Goal: Information Seeking & Learning: Learn about a topic

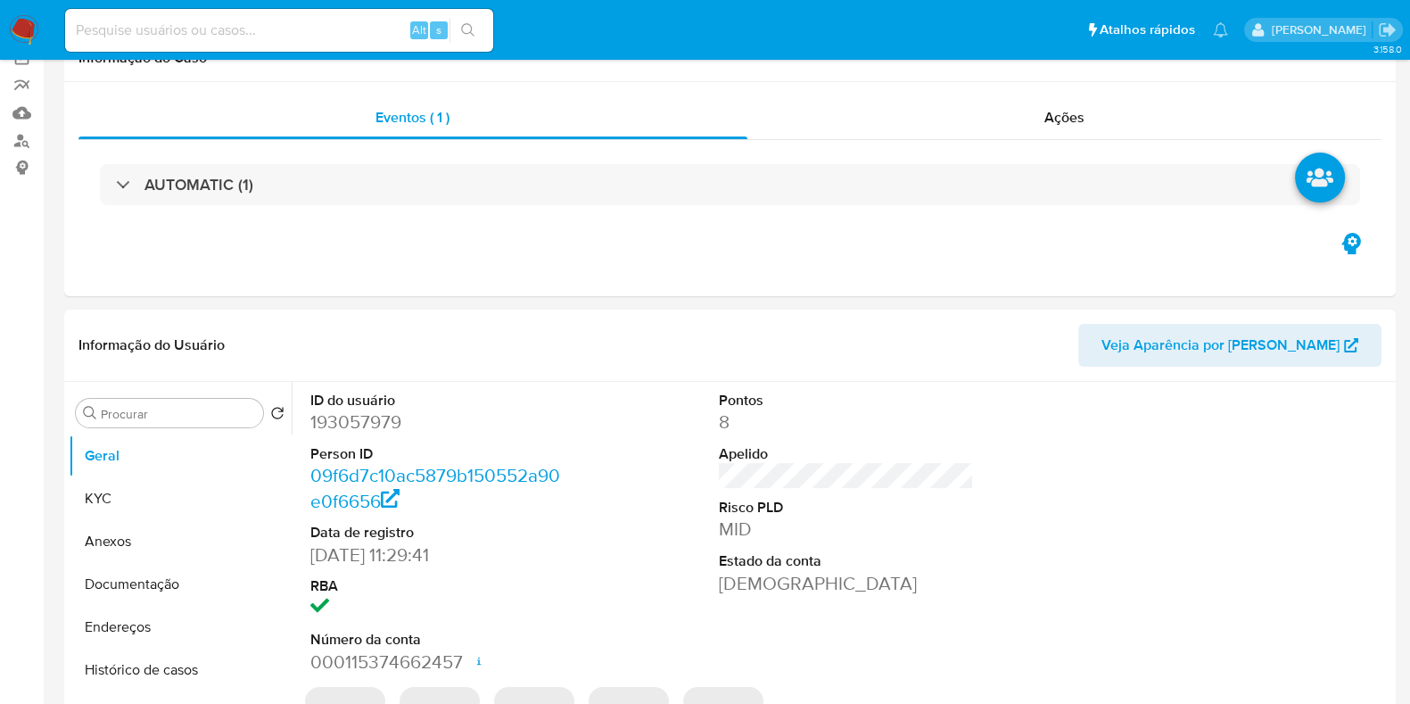
select select "10"
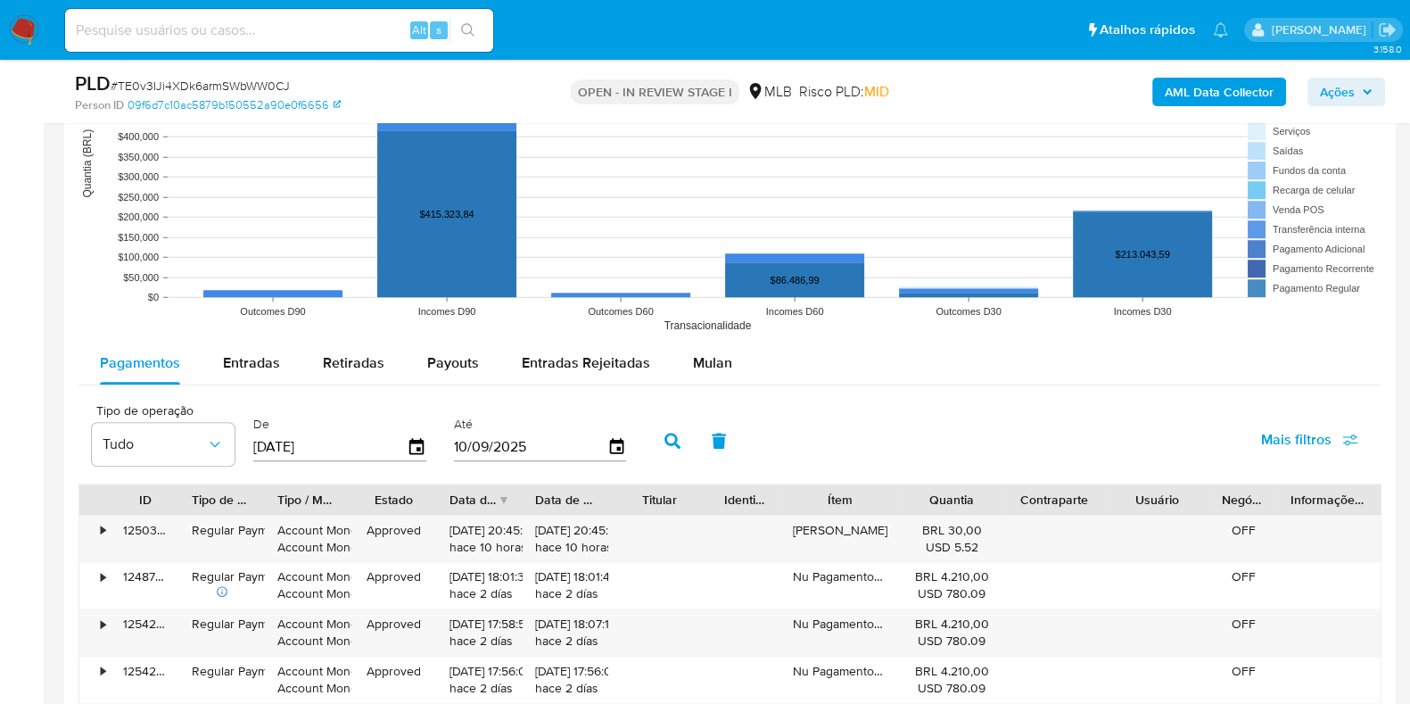
scroll to position [1887, 0]
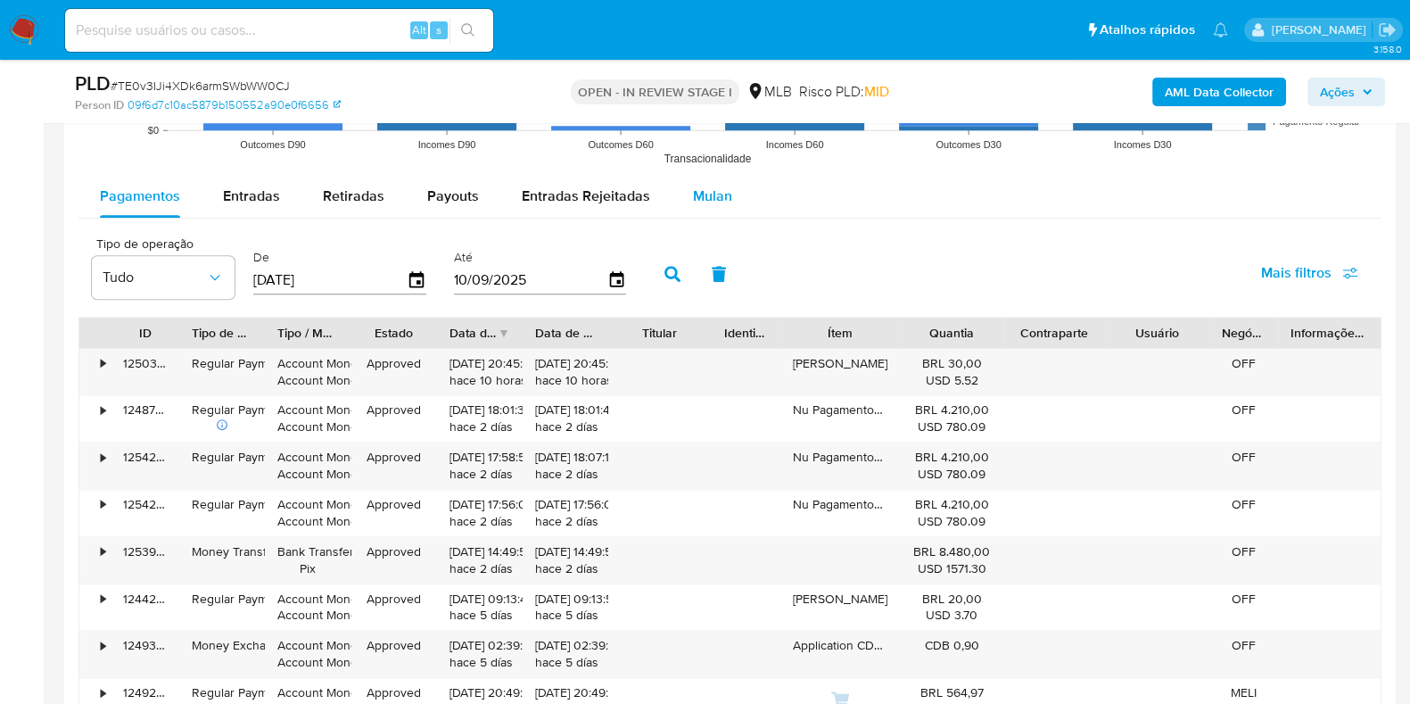
click at [718, 186] on span "Mulan" at bounding box center [712, 196] width 39 height 21
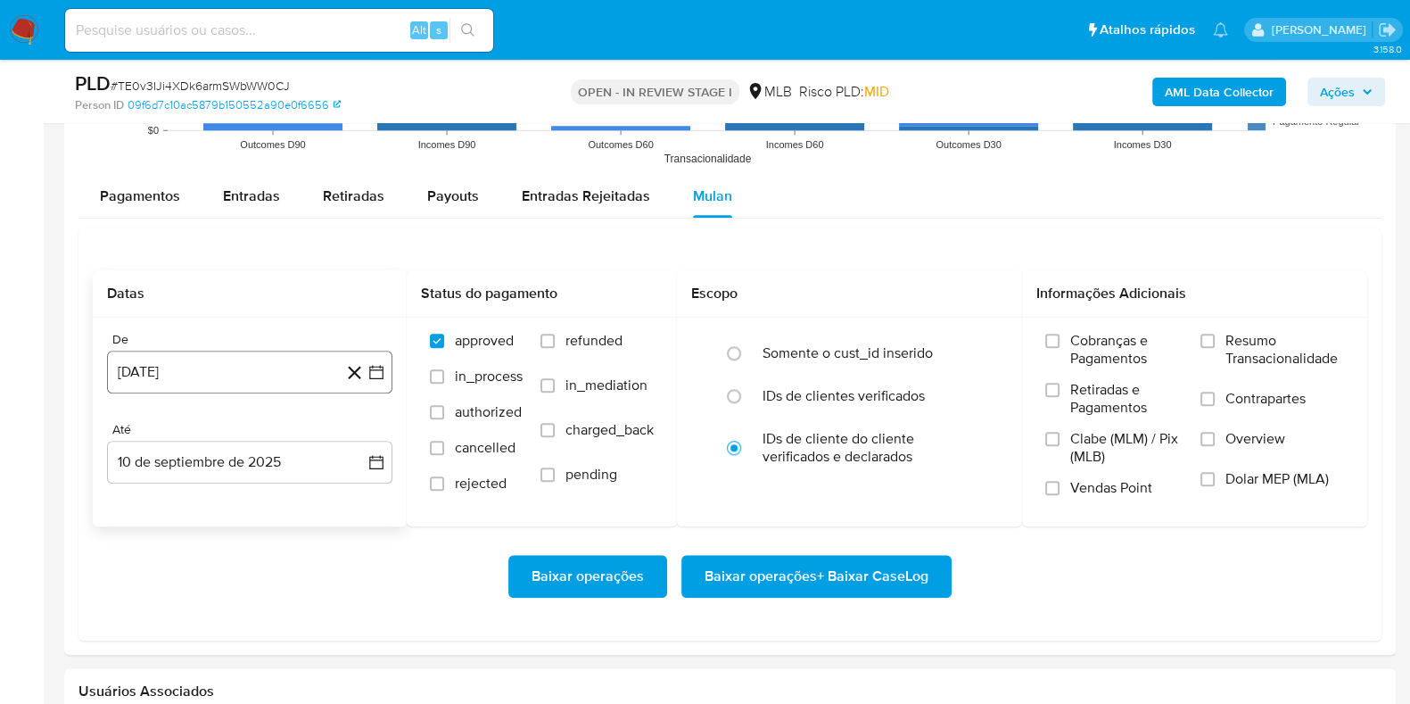
click at [250, 365] on button "[DATE]" at bounding box center [249, 372] width 285 height 43
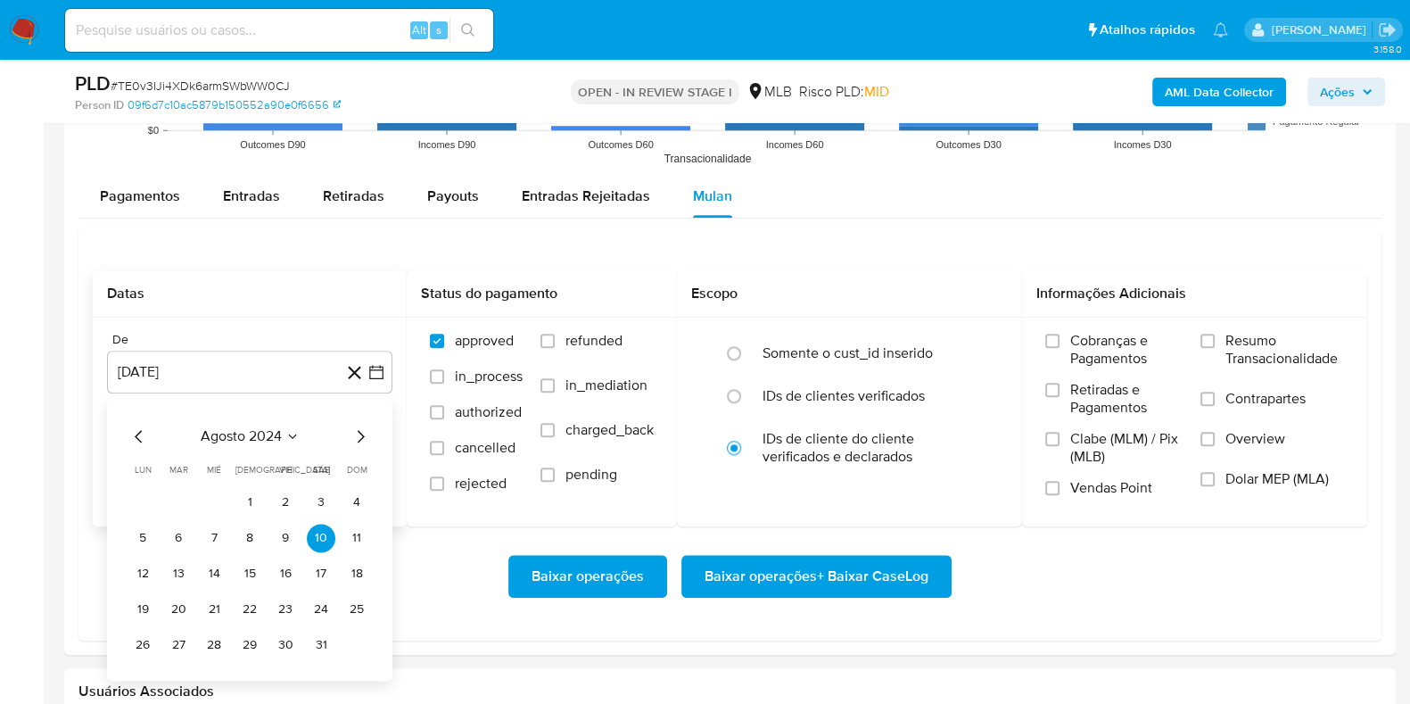
click at [250, 438] on span "agosto 2024" at bounding box center [241, 436] width 81 height 18
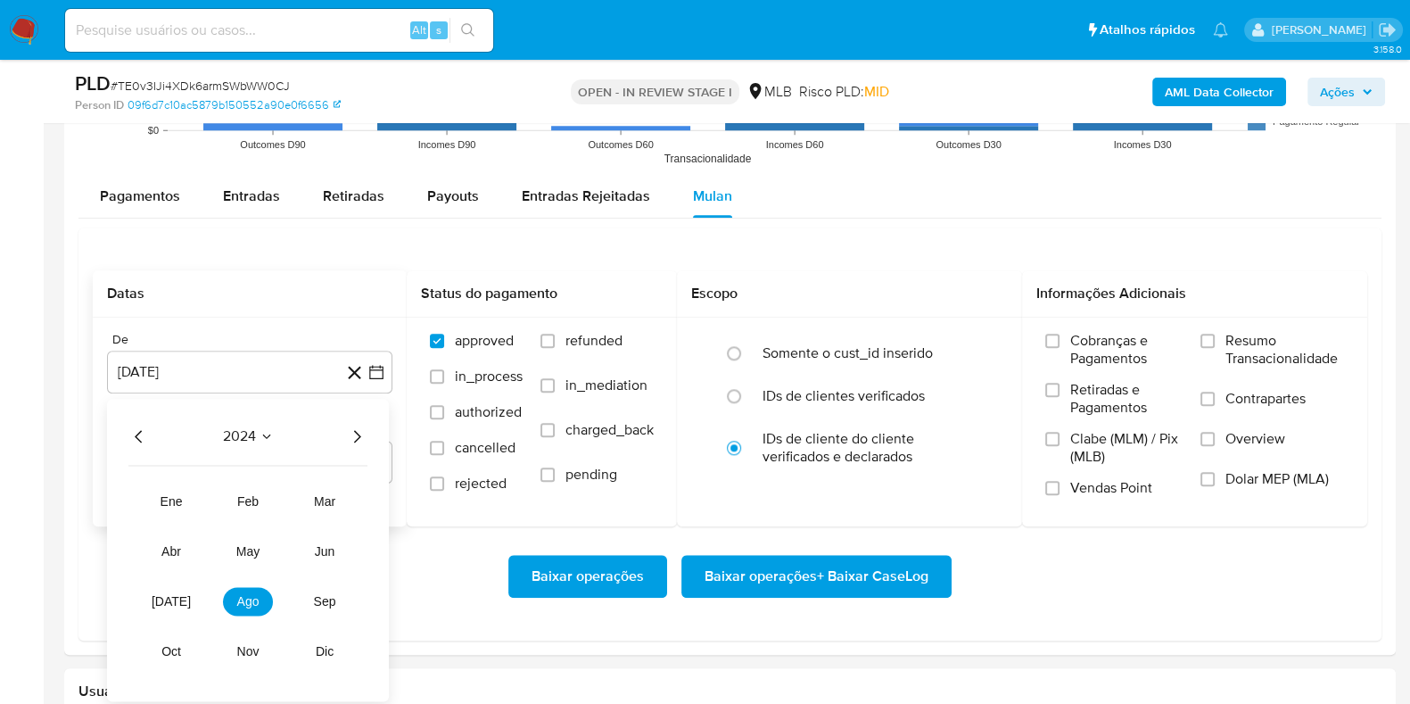
click at [358, 432] on icon "Año siguiente" at bounding box center [357, 436] width 7 height 12
click at [171, 607] on button "jul" at bounding box center [171, 601] width 50 height 29
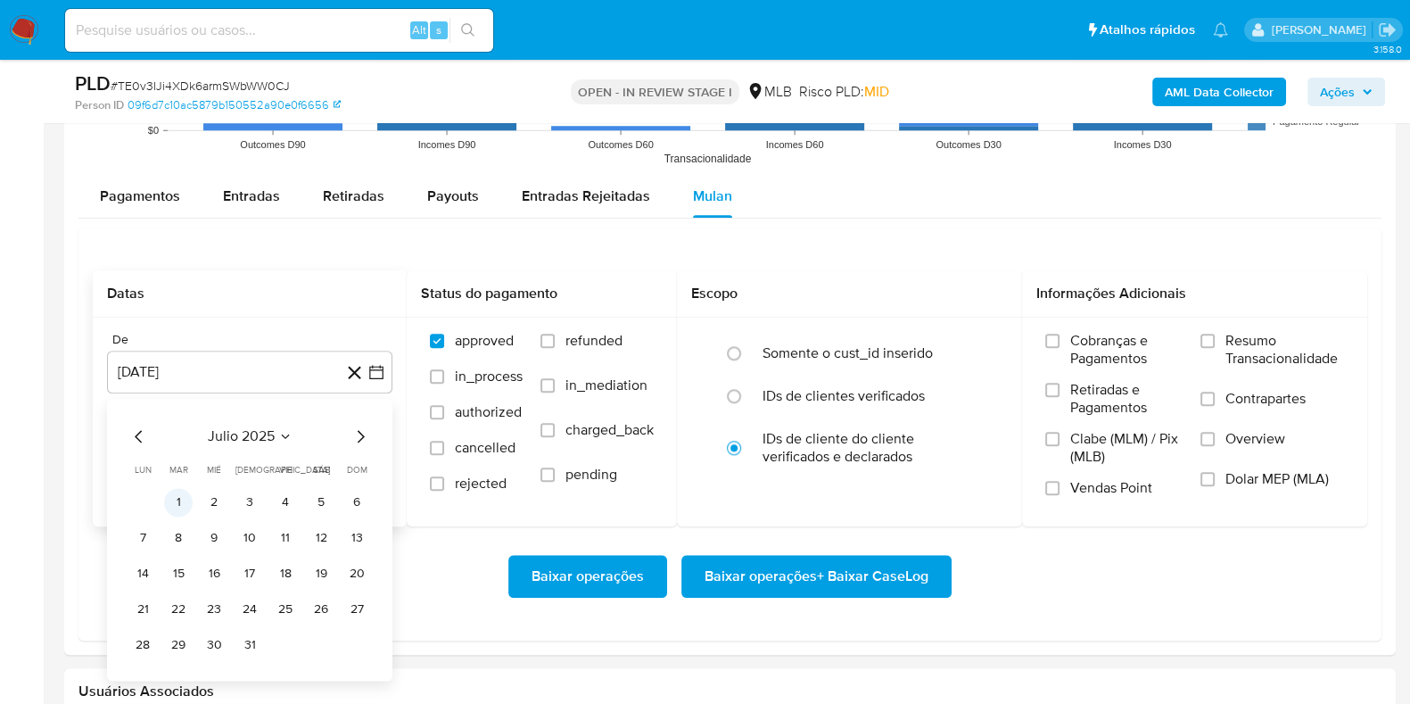
click at [181, 491] on button "1" at bounding box center [178, 502] width 29 height 29
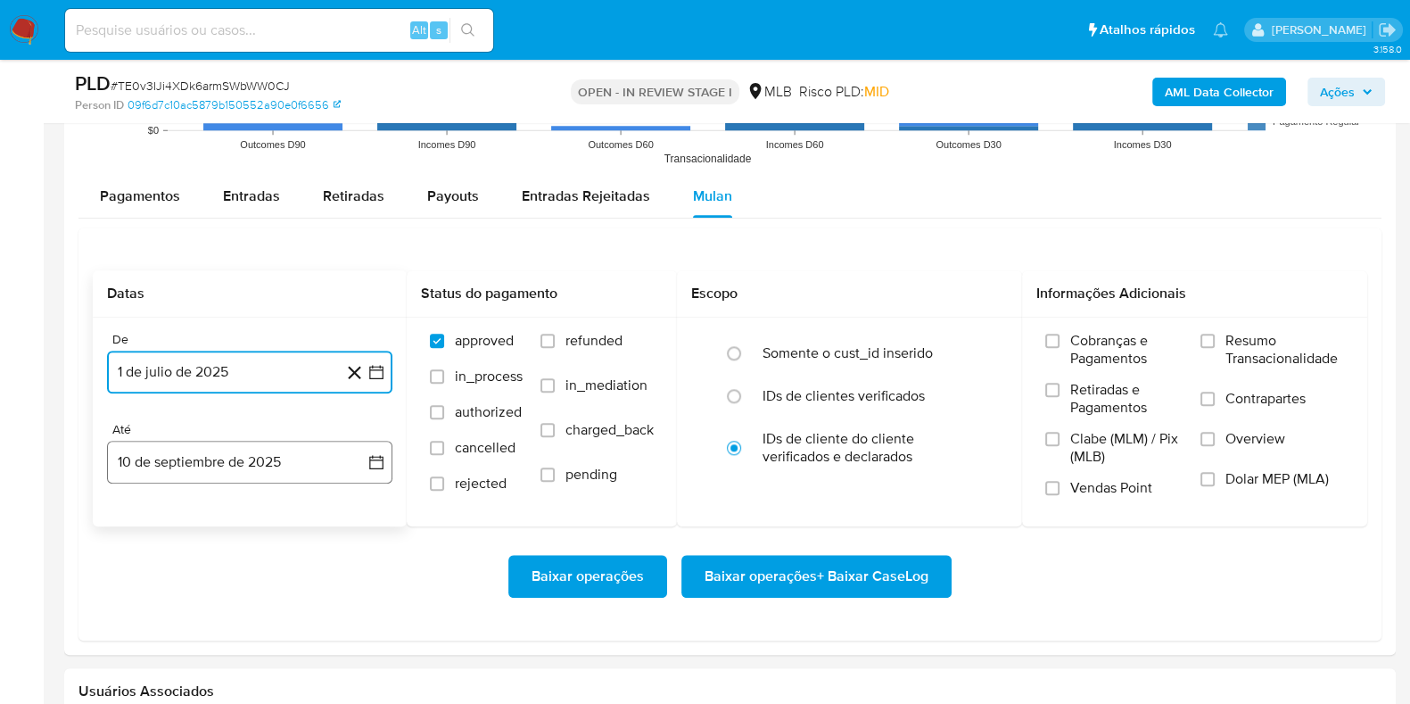
click at [213, 458] on button "10 de septiembre de 2025" at bounding box center [249, 462] width 285 height 43
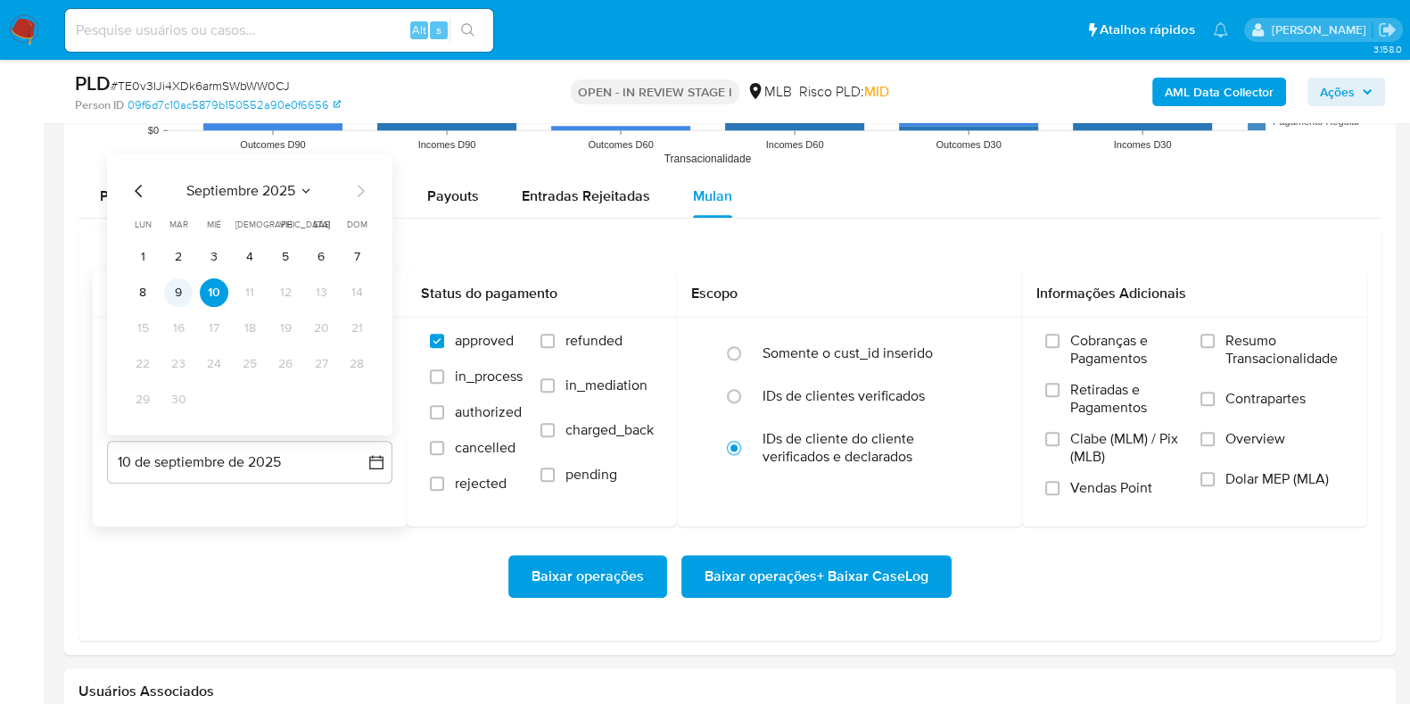
click at [180, 296] on button "9" at bounding box center [178, 291] width 29 height 29
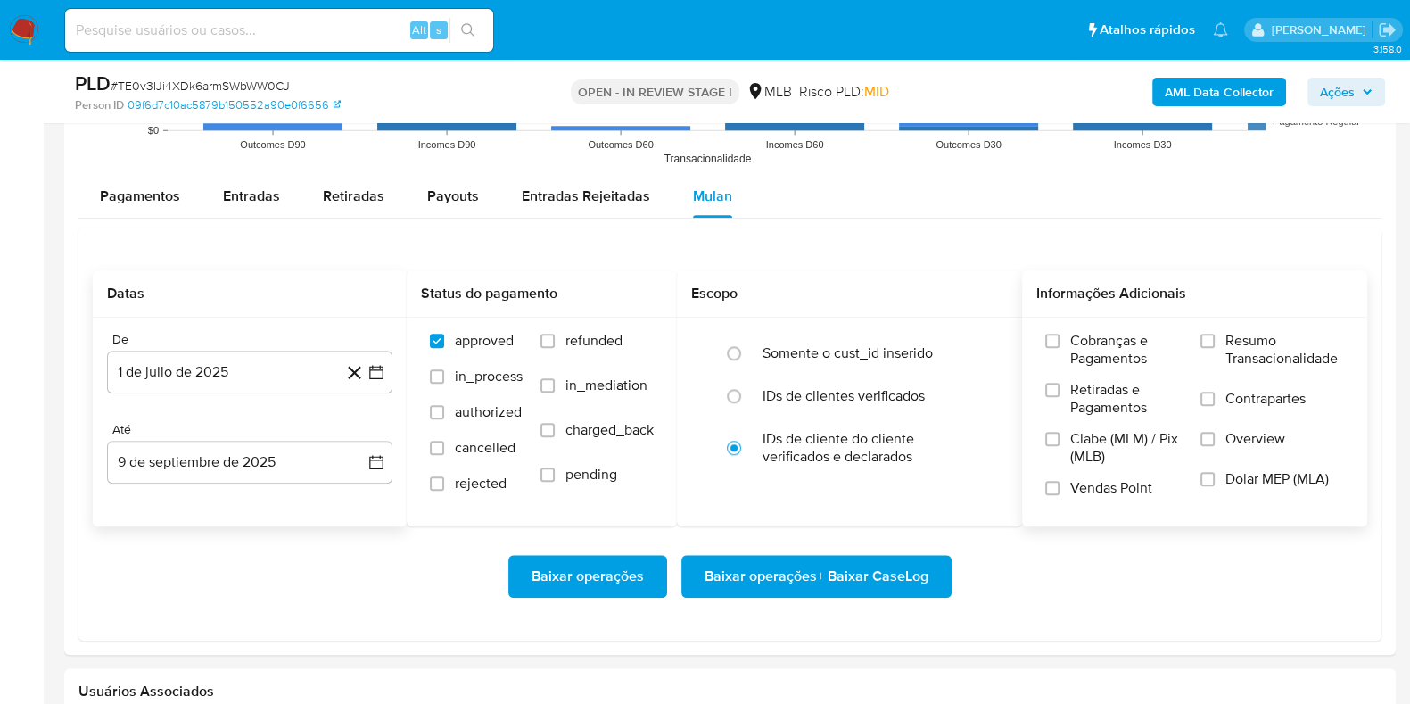
click at [1260, 353] on span "Resumo Transacionalidade" at bounding box center [1284, 350] width 119 height 36
click at [1215, 348] on input "Resumo Transacionalidade" at bounding box center [1208, 341] width 14 height 14
click at [826, 557] on span "Baixar operações + Baixar CaseLog" at bounding box center [817, 576] width 224 height 39
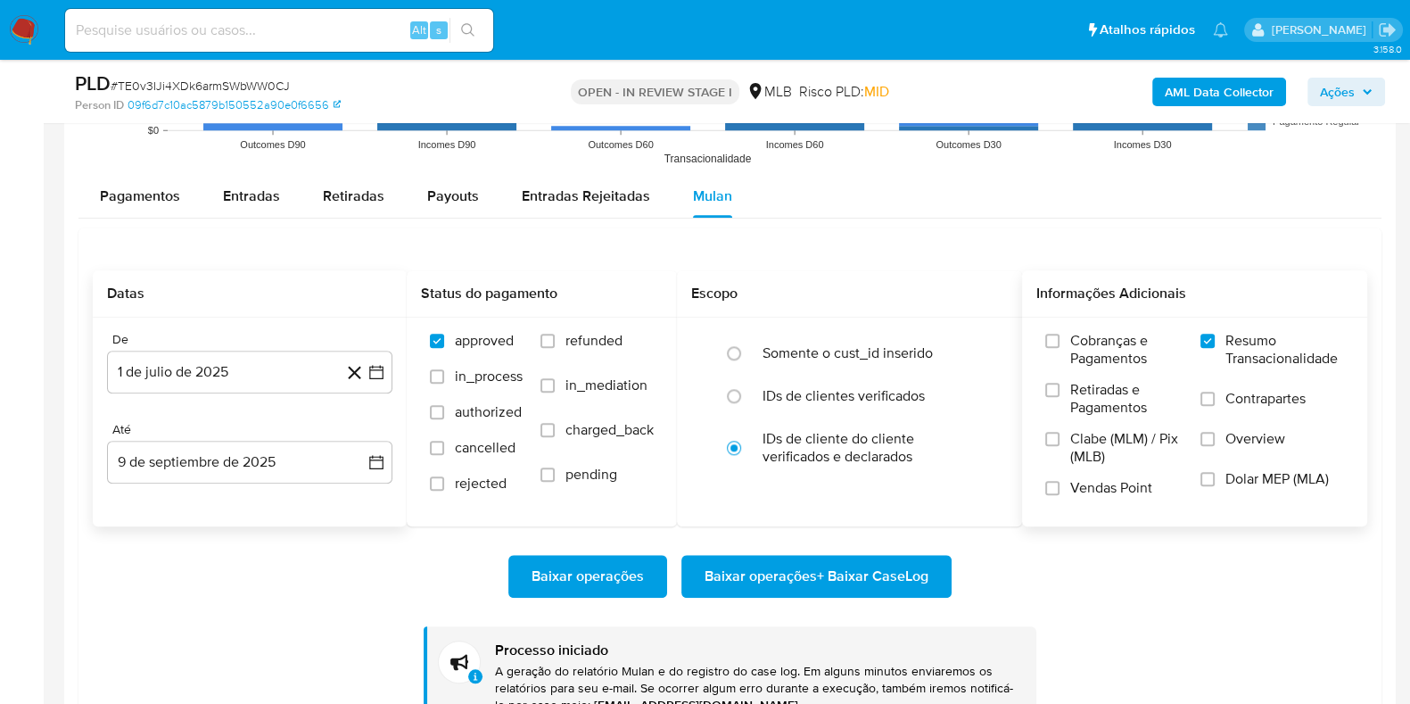
drag, startPoint x: 828, startPoint y: 561, endPoint x: 1201, endPoint y: 623, distance: 377.9
click at [1206, 625] on div "Baixar operações Baixar operações + Baixar CaseLog Processo iniciado A geração …" at bounding box center [730, 627] width 1275 height 202
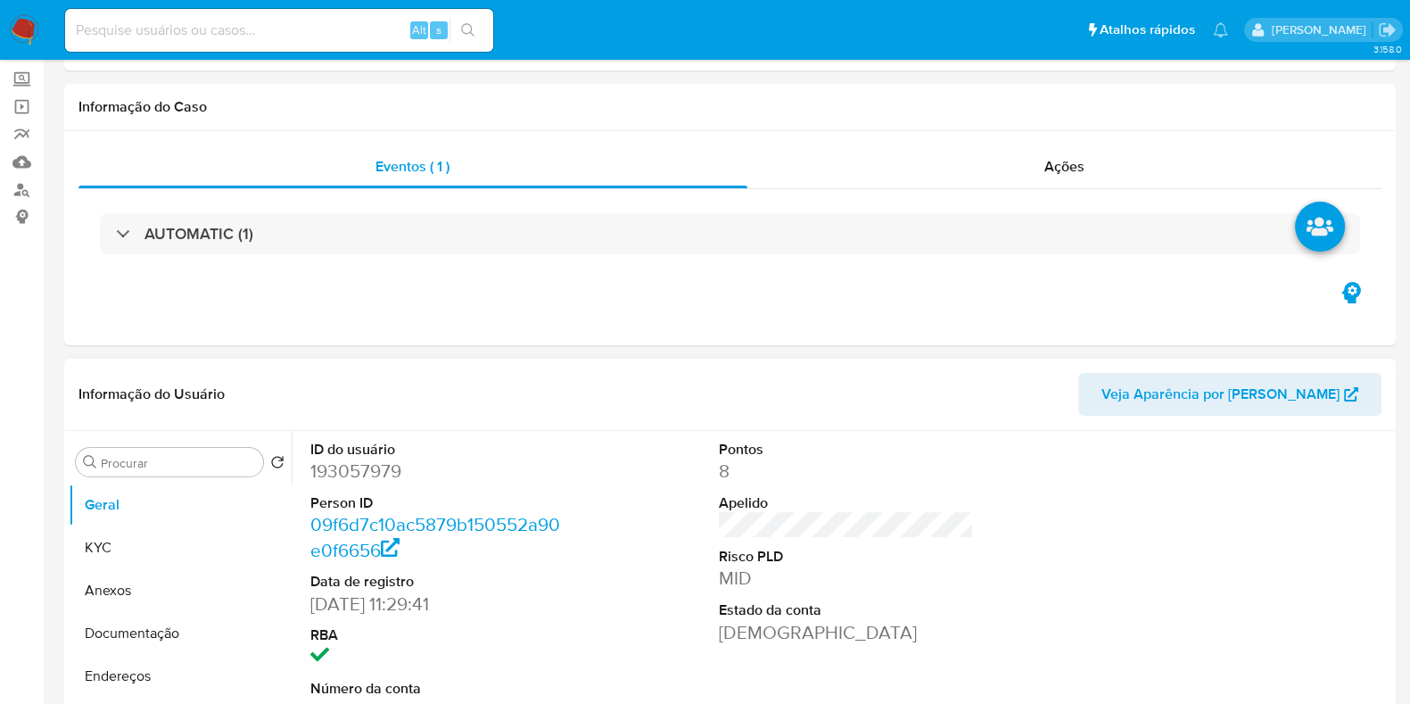
scroll to position [0, 0]
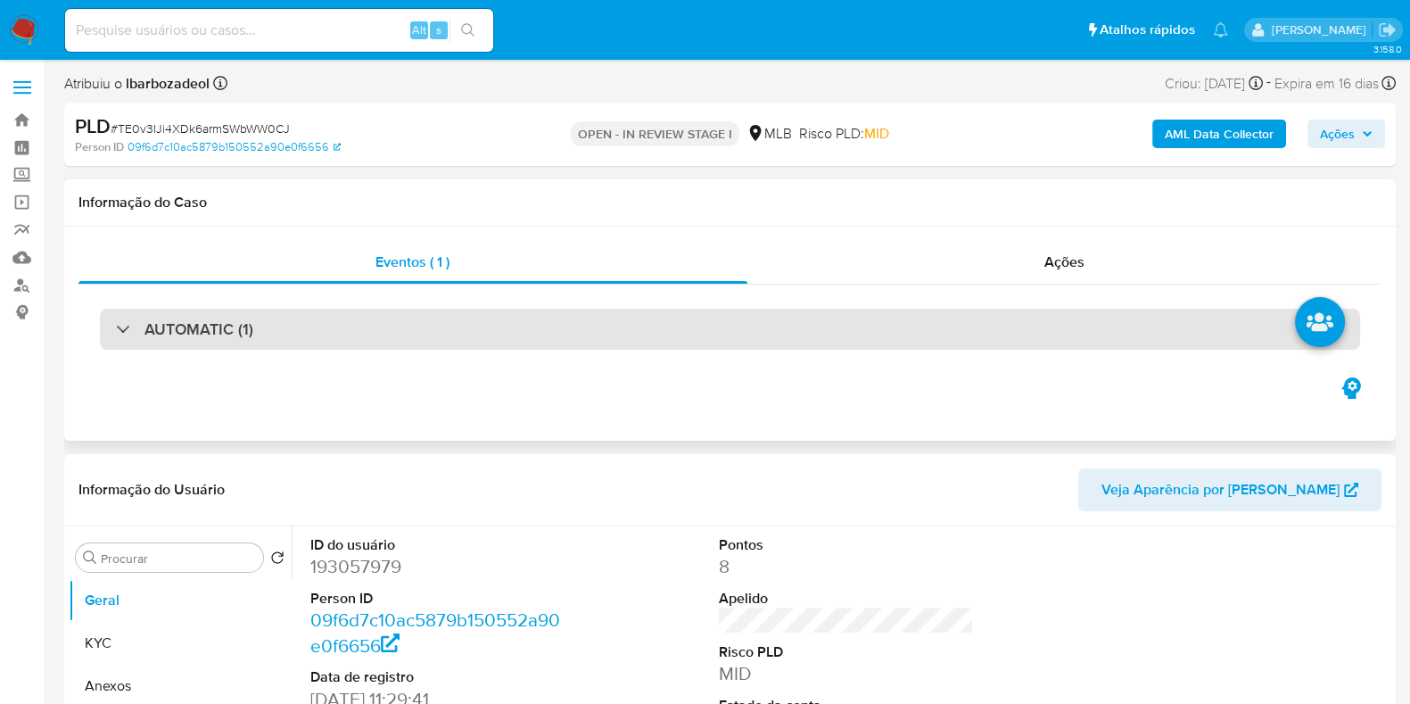
click at [821, 336] on div "AUTOMATIC (1)" at bounding box center [730, 329] width 1260 height 41
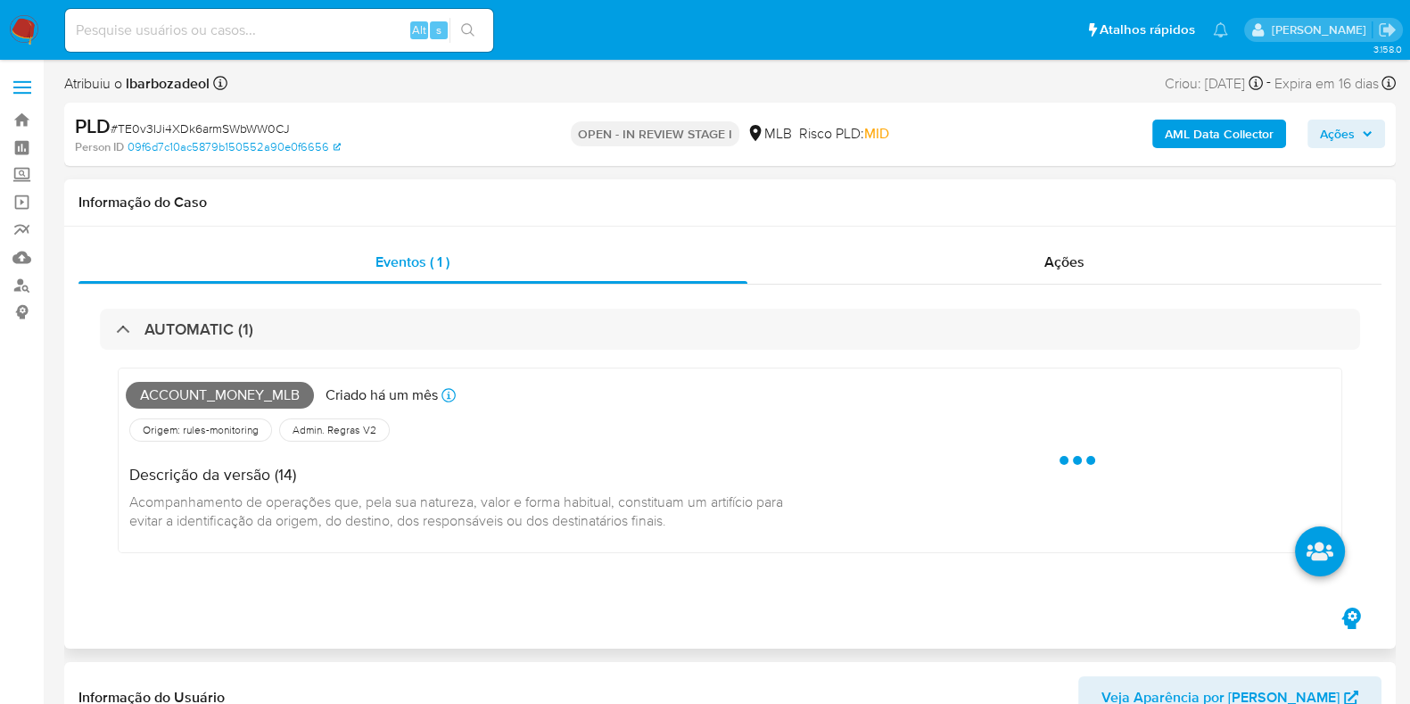
click at [257, 399] on span "Account_money_mlb" at bounding box center [220, 395] width 188 height 27
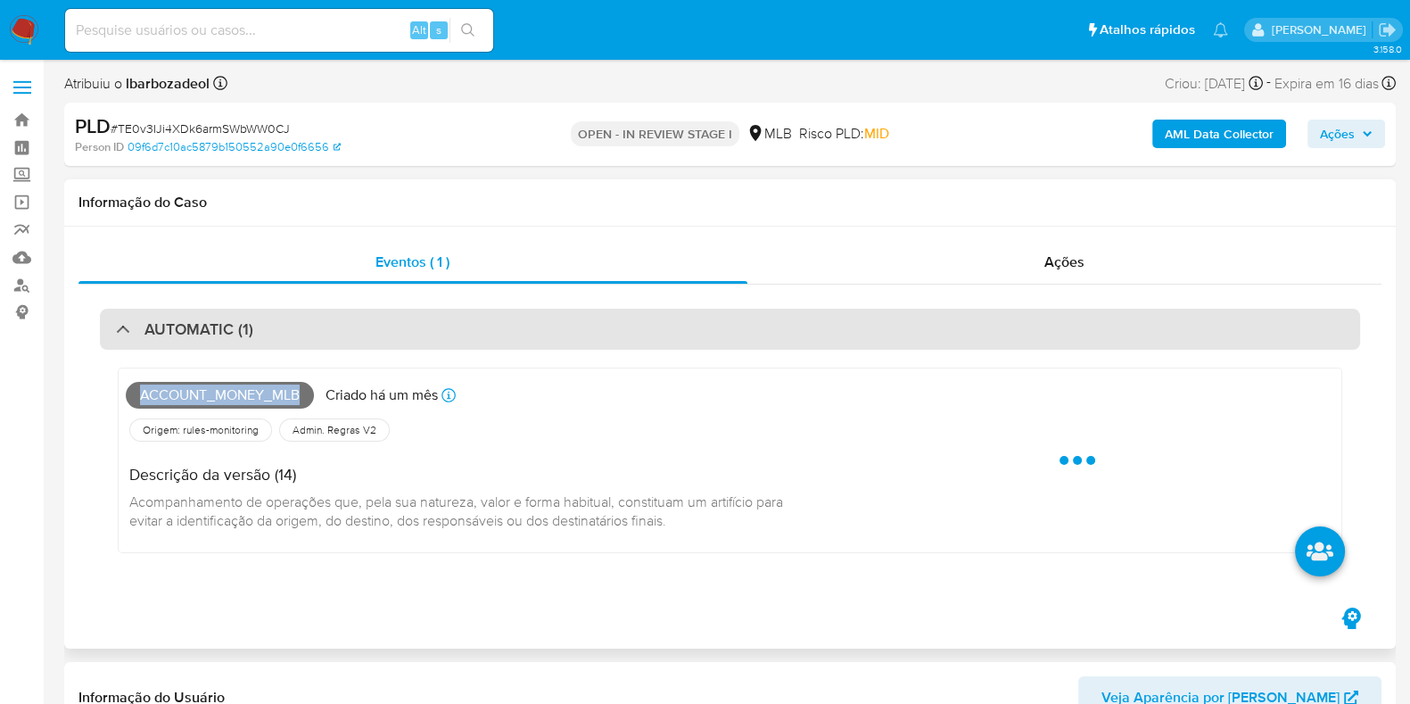
copy span "Account_money_mlb"
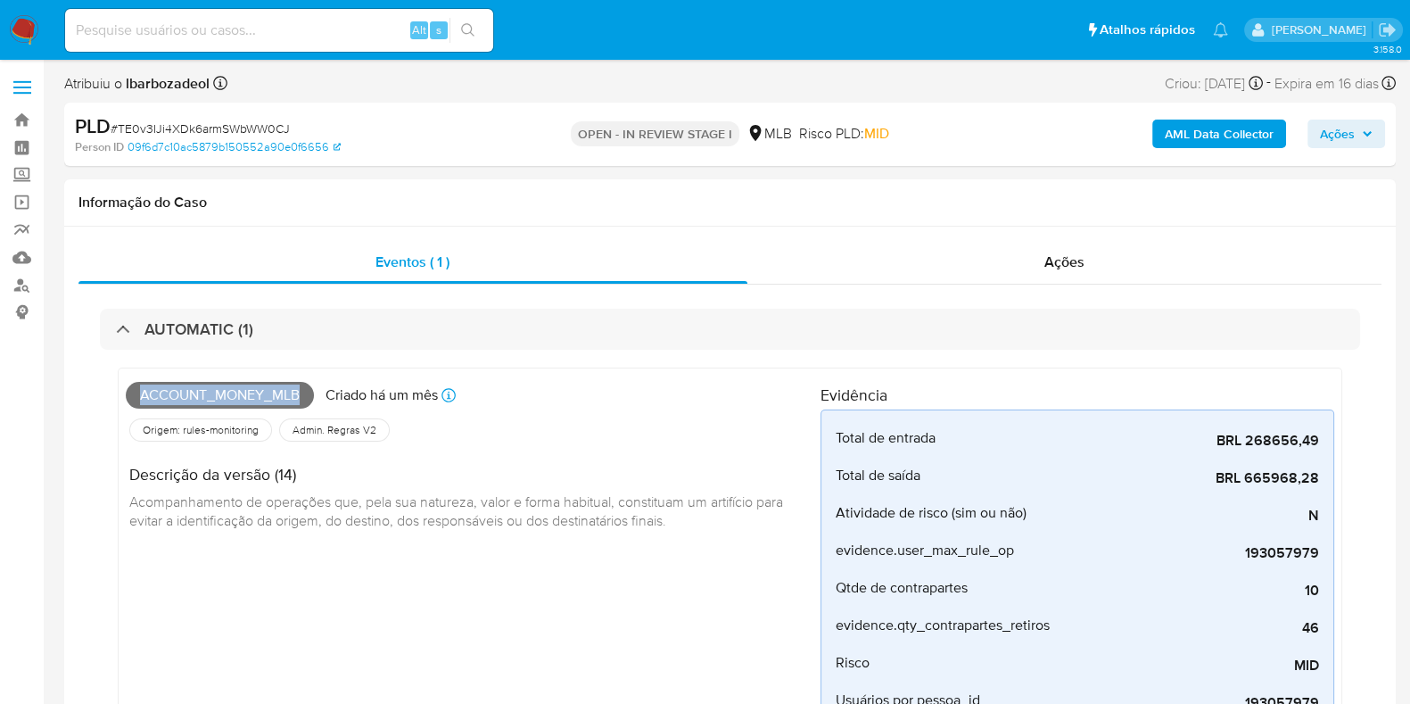
click at [1325, 132] on span "Ações" at bounding box center [1337, 134] width 35 height 29
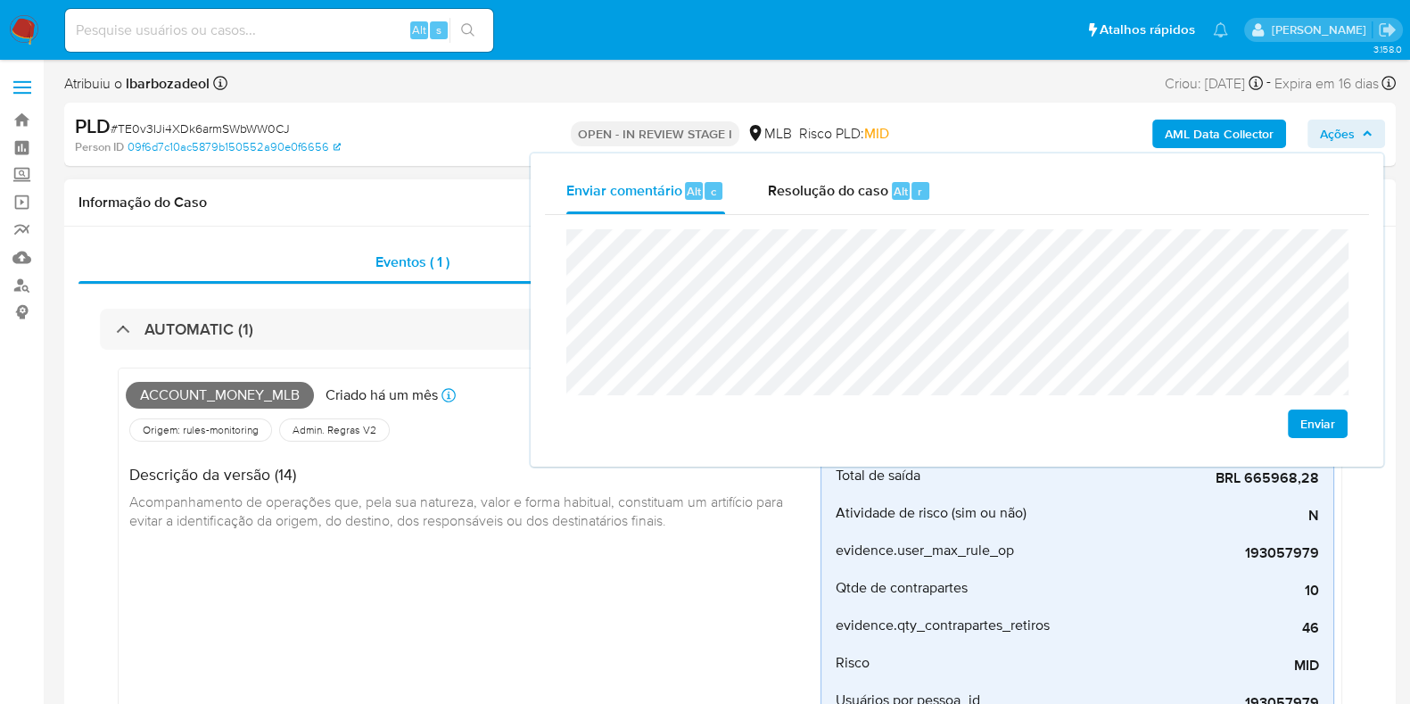
click at [473, 222] on div "Informação do Caso" at bounding box center [730, 202] width 1332 height 47
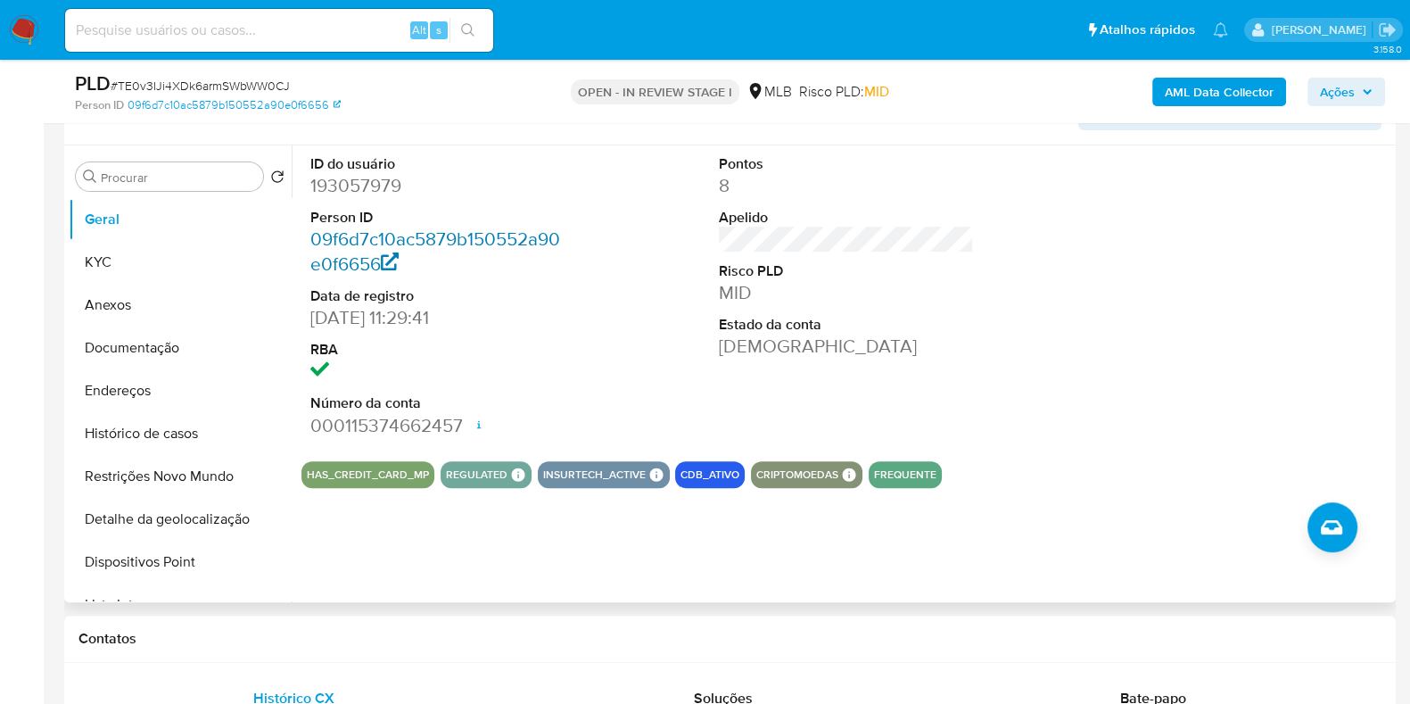
scroll to position [786, 0]
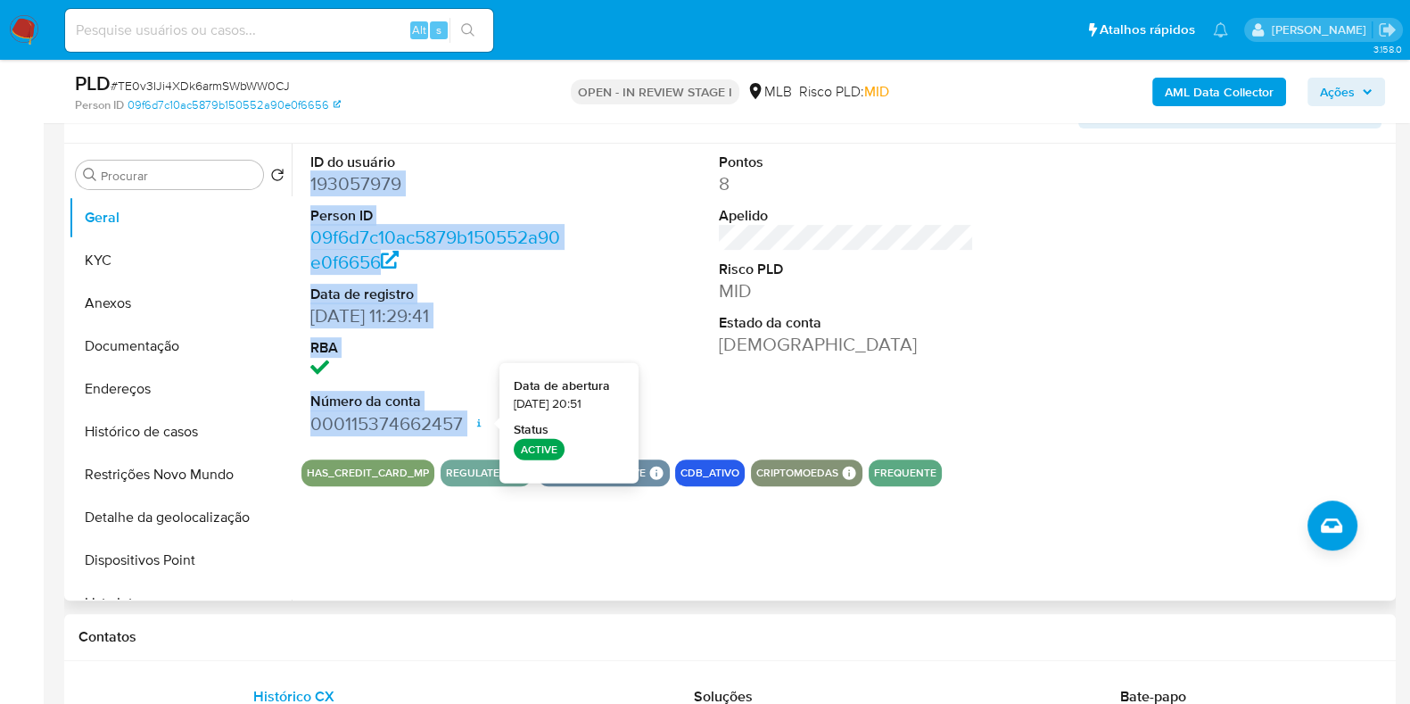
drag, startPoint x: 308, startPoint y: 182, endPoint x: 471, endPoint y: 425, distance: 293.1
click at [471, 425] on div "ID do usuário 193057979 Person ID 09f6d7c10ac5879b150552a90e0f6656 Data de regi…" at bounding box center [437, 294] width 273 height 301
copy dl "193057979 Person ID 09f6d7c10ac5879b150552a90e0f6656 Data de registro 22/09/201…"
click at [1347, 82] on span "Ações" at bounding box center [1337, 92] width 35 height 29
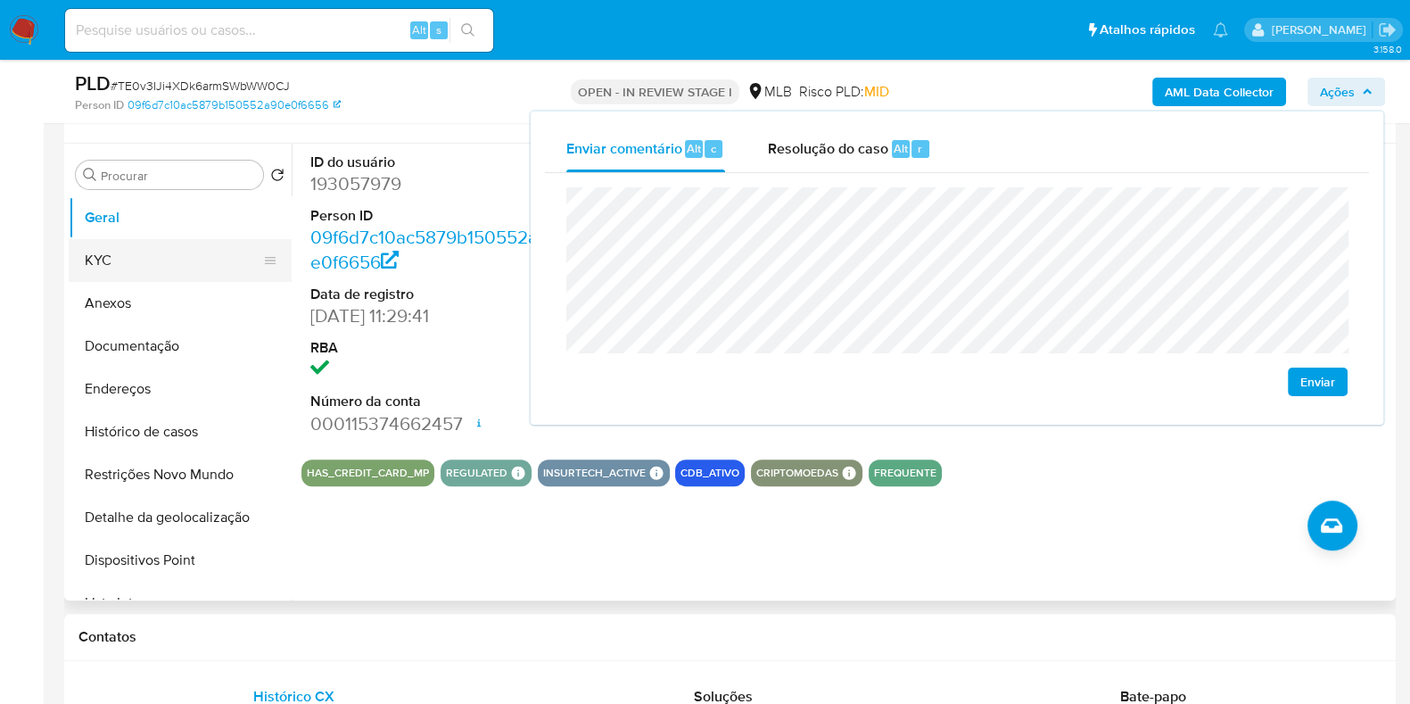
click at [207, 260] on button "KYC" at bounding box center [173, 260] width 209 height 43
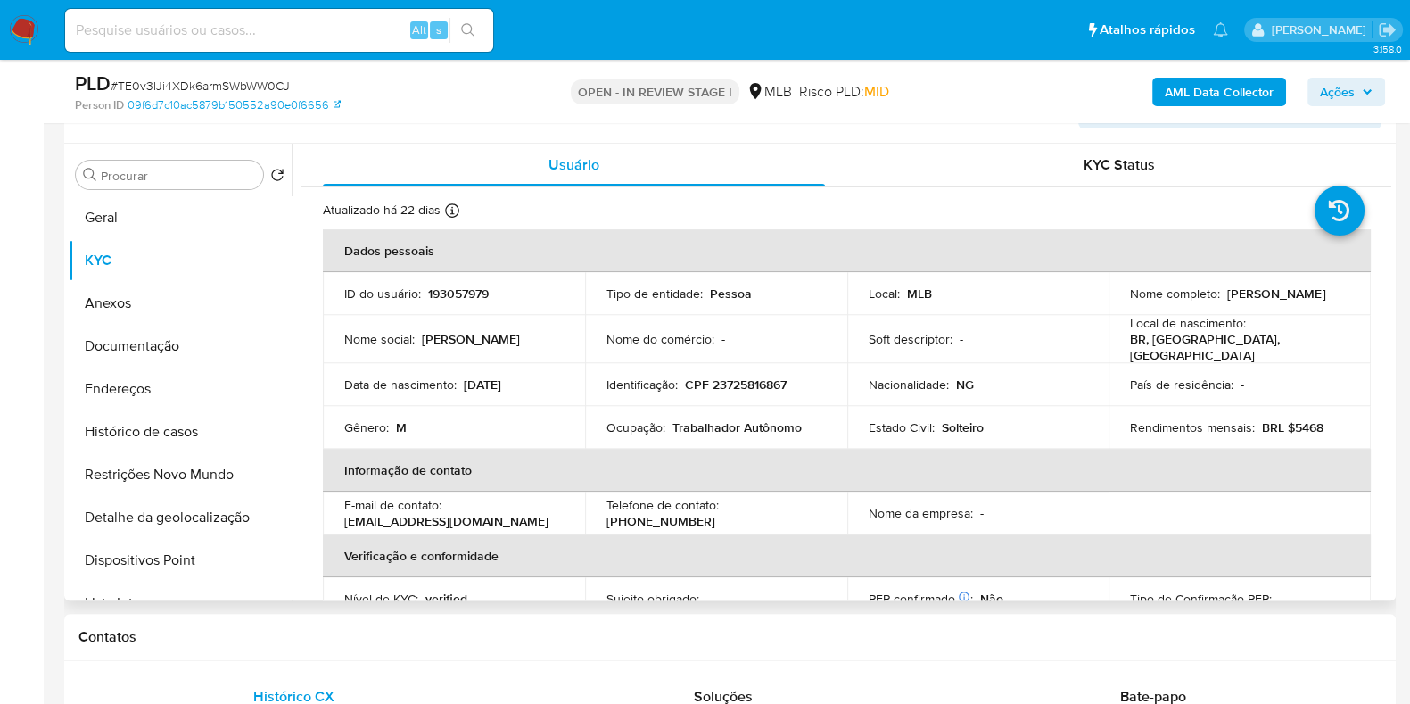
click at [723, 380] on p "CPF 23725816867" at bounding box center [736, 384] width 102 height 16
copy p "23725816867"
click at [1353, 73] on div "AML Data Collector Ações" at bounding box center [1169, 91] width 432 height 42
click at [1349, 91] on span "Ações" at bounding box center [1337, 92] width 35 height 29
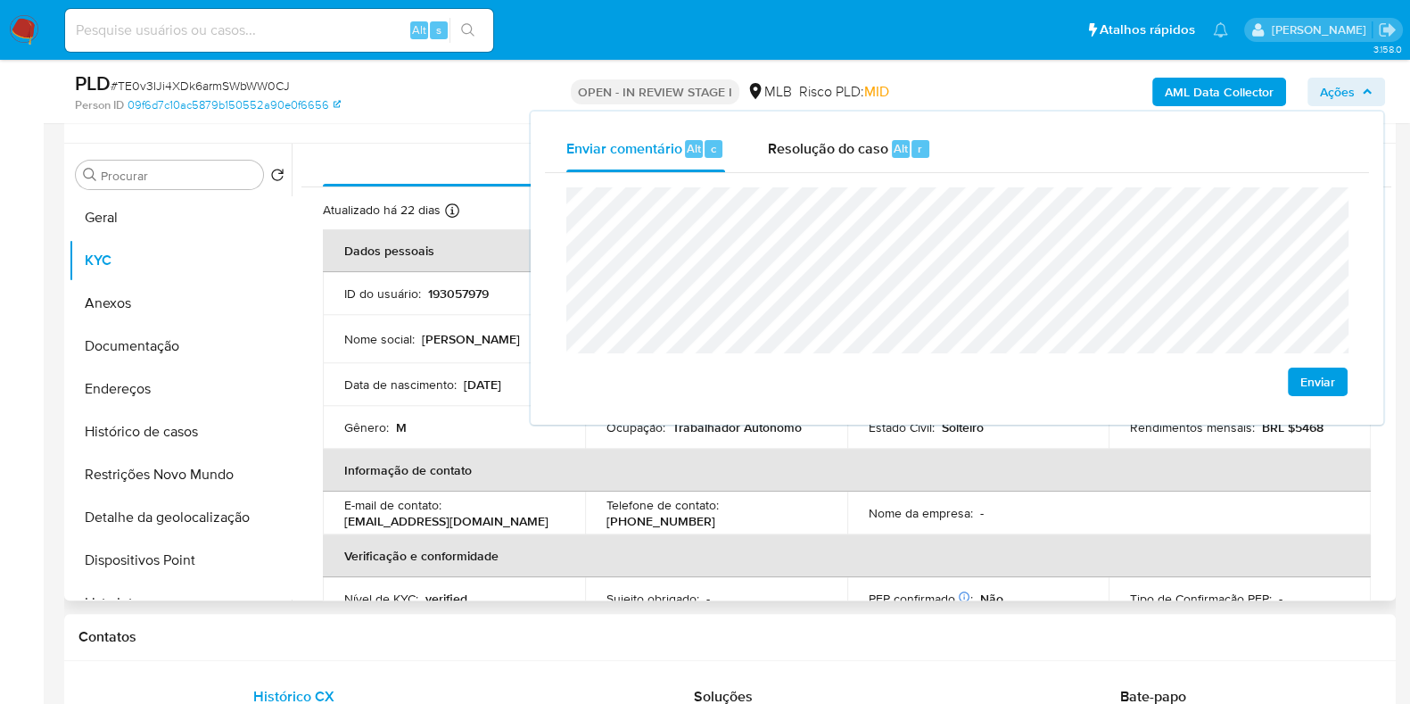
click at [595, 508] on td "Telefone de contato : (11) 987024526" at bounding box center [716, 512] width 262 height 43
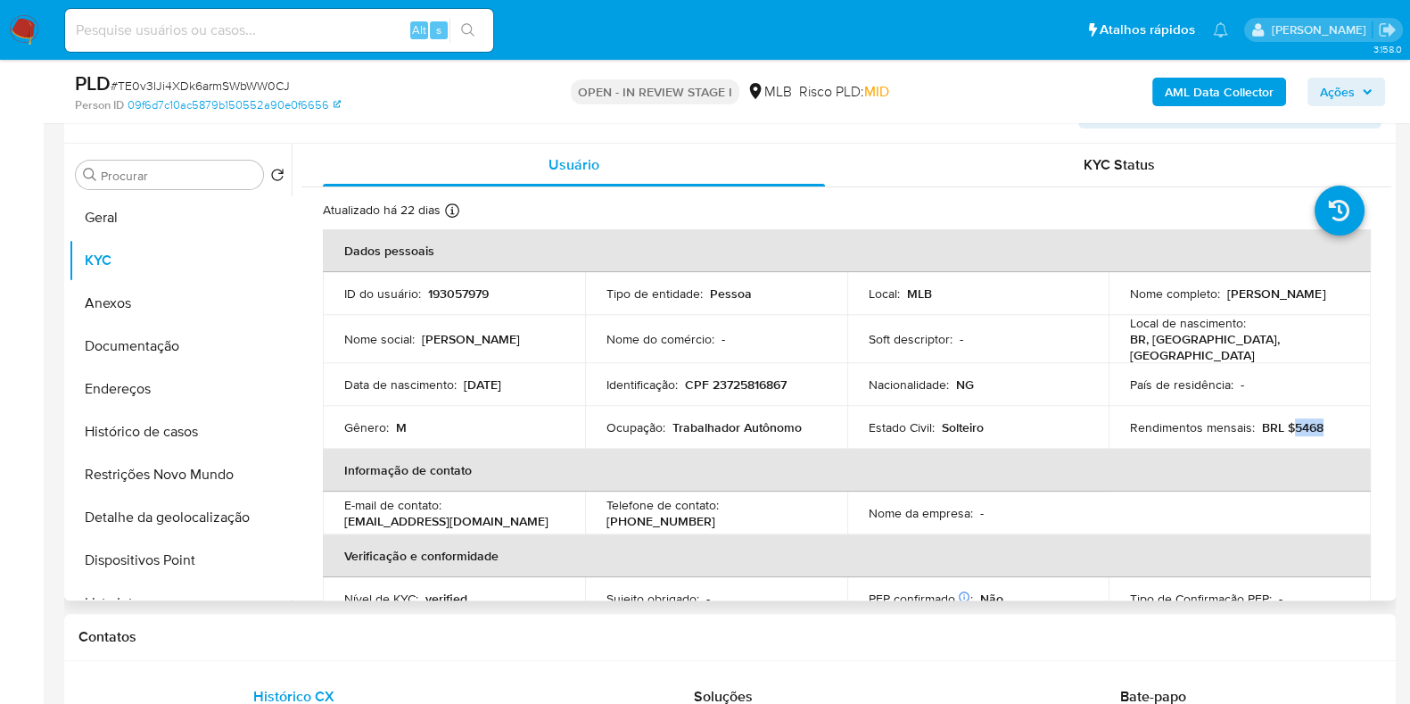
drag, startPoint x: 1288, startPoint y: 424, endPoint x: 1325, endPoint y: 425, distance: 36.6
click at [1323, 423] on div "Rendimentos mensais : BRL $5468" at bounding box center [1239, 427] width 219 height 16
copy p "5468"
click at [1341, 86] on span "Ações" at bounding box center [1337, 92] width 35 height 29
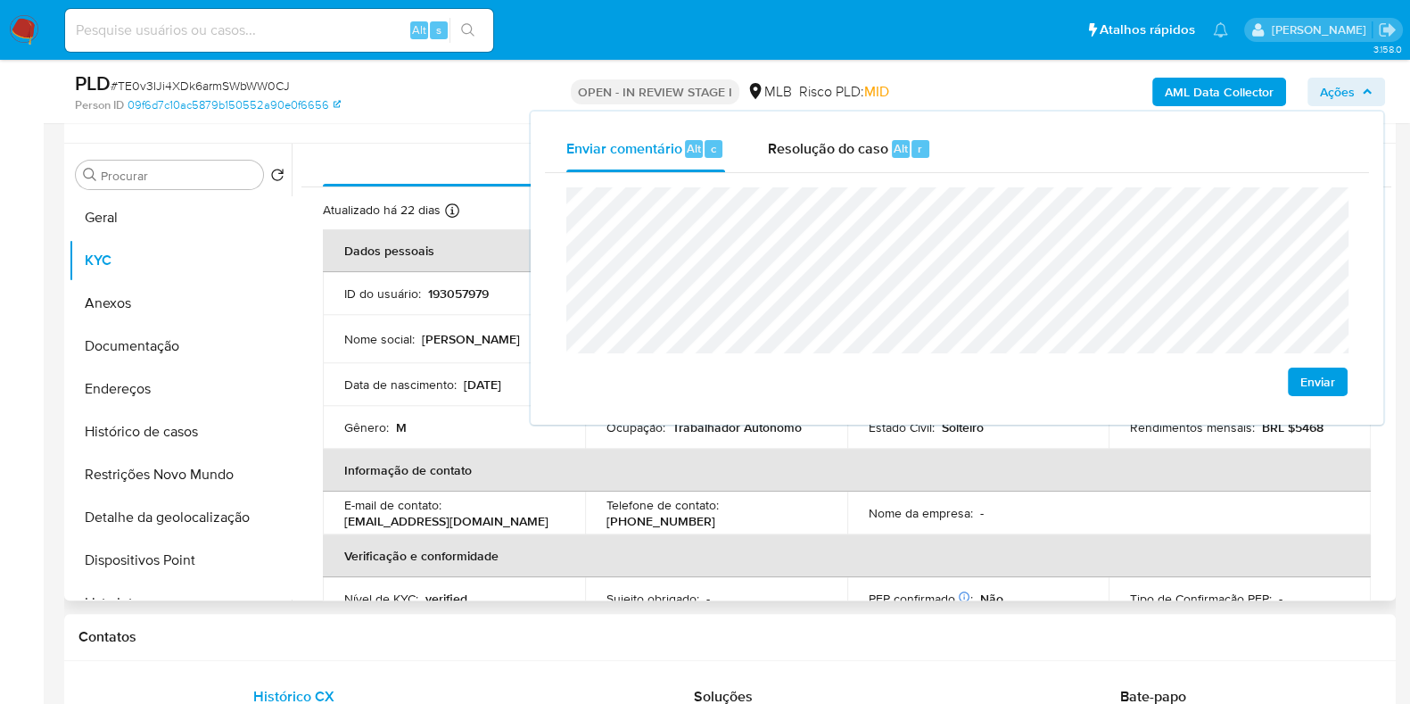
click at [766, 521] on td "Telefone de contato : (11) 987024526" at bounding box center [716, 512] width 262 height 43
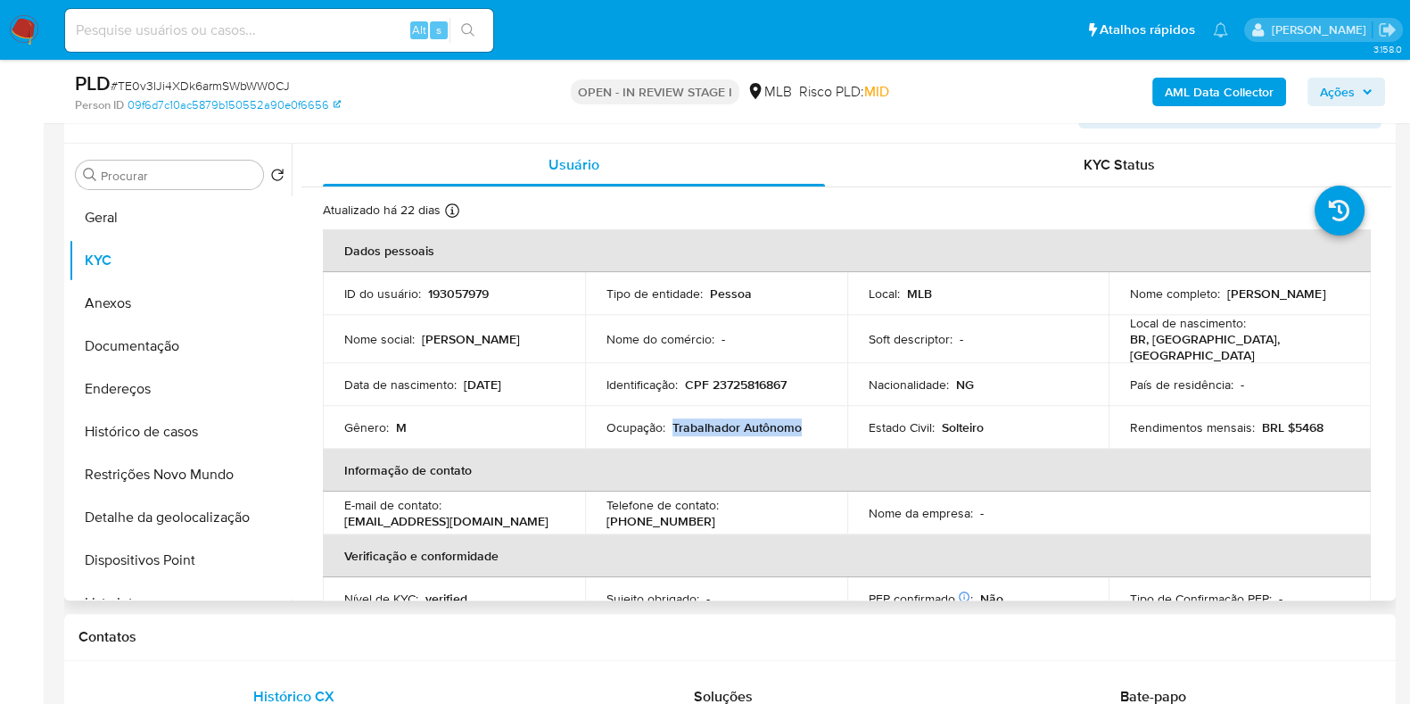
drag, startPoint x: 671, startPoint y: 425, endPoint x: 807, endPoint y: 424, distance: 136.5
click at [804, 424] on div "Ocupação : Trabalhador Autônomo" at bounding box center [716, 427] width 219 height 16
copy p "Trabalhador Autônomo"
drag, startPoint x: 1349, startPoint y: 98, endPoint x: 1325, endPoint y: 108, distance: 26.0
click at [1342, 99] on span "Ações" at bounding box center [1337, 92] width 35 height 29
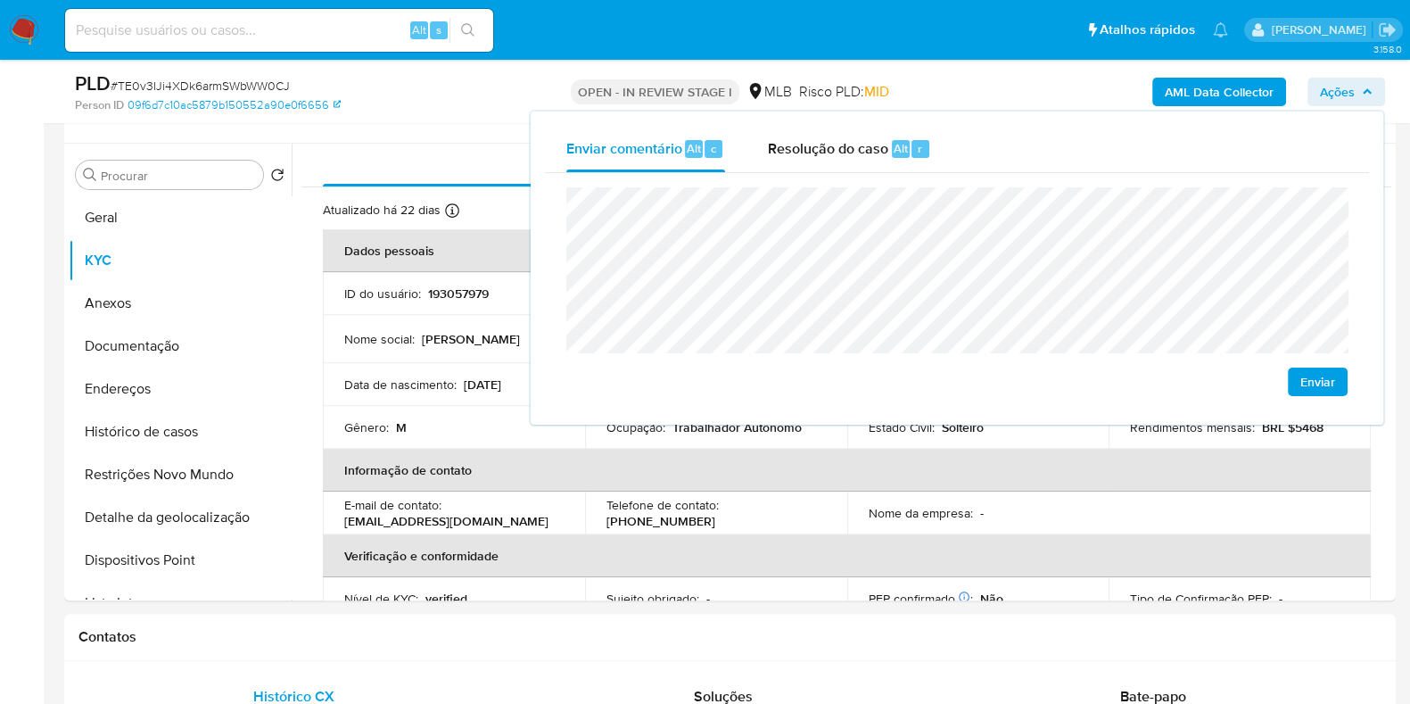
click at [0, 0] on lt-span "econômica" at bounding box center [0, 0] width 0 height 0
click at [450, 378] on p "Data de nascimento :" at bounding box center [400, 384] width 112 height 16
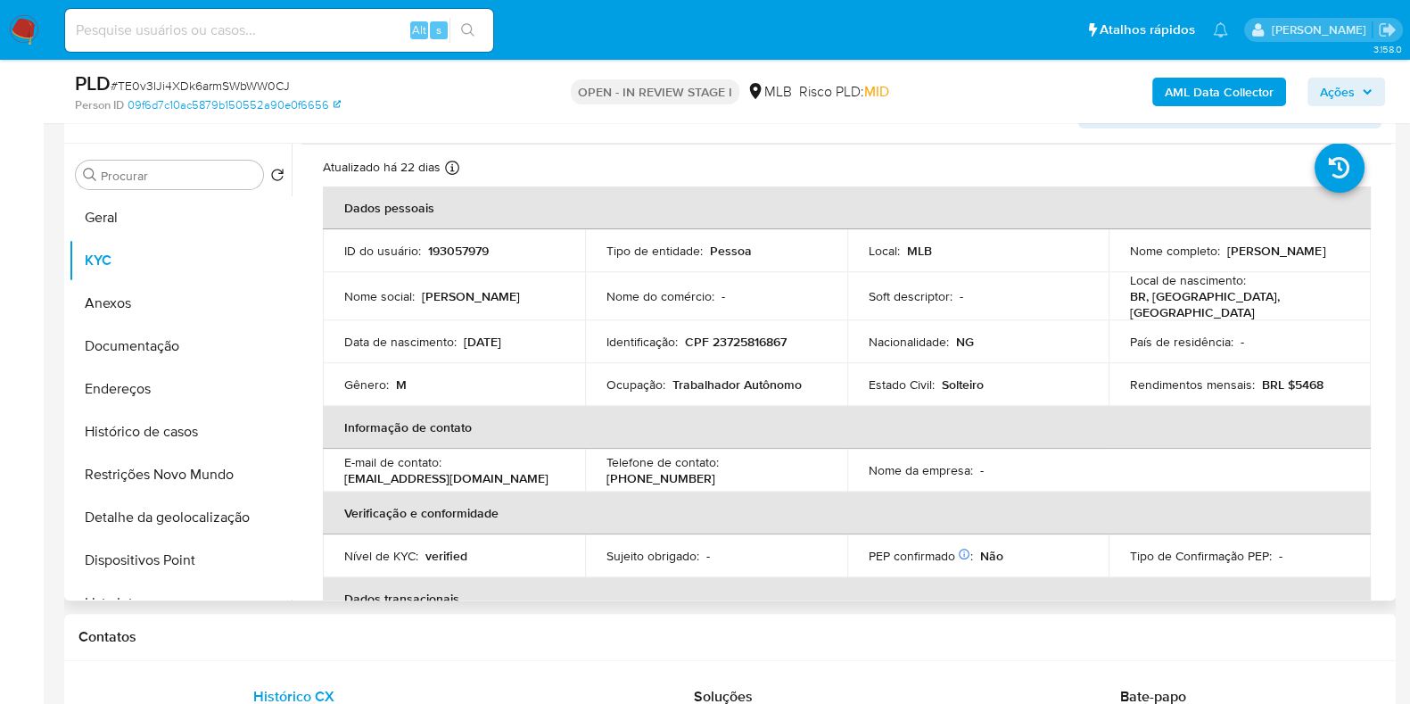
scroll to position [0, 0]
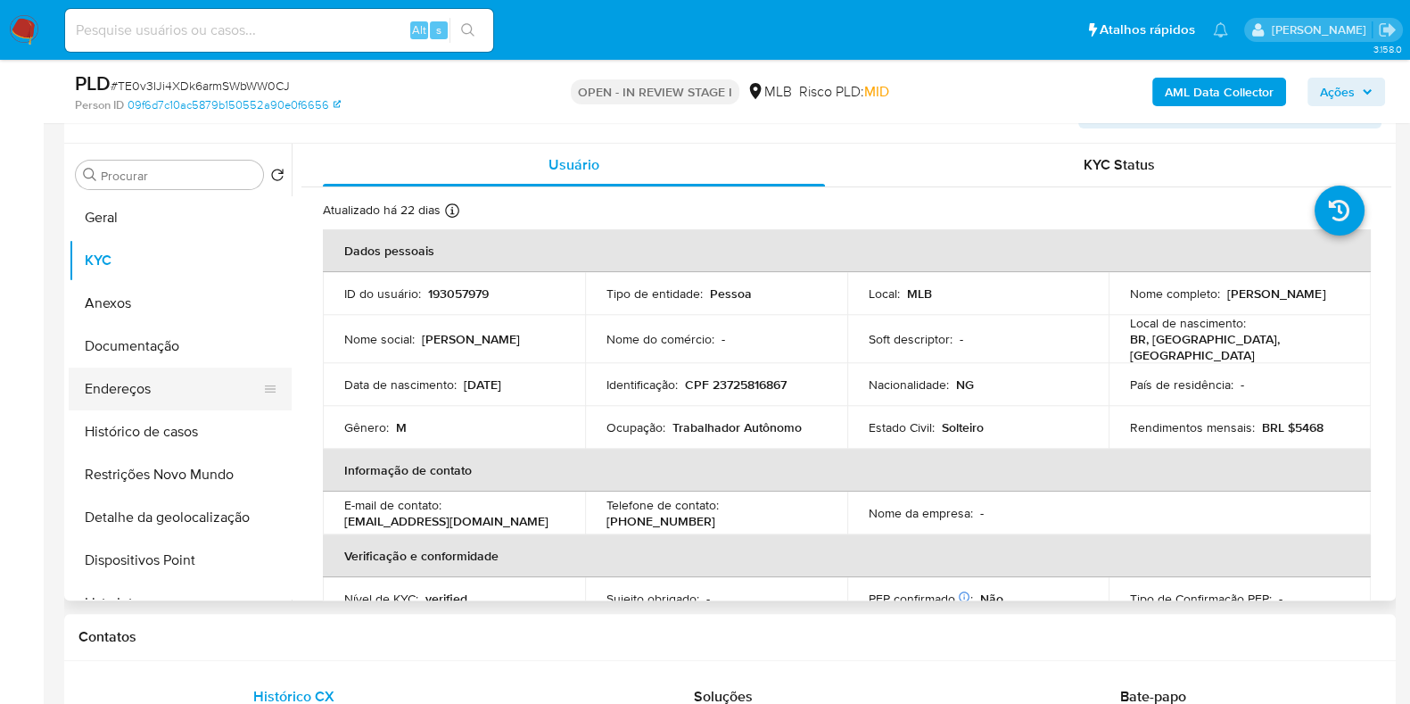
click at [193, 385] on button "Endereços" at bounding box center [173, 388] width 209 height 43
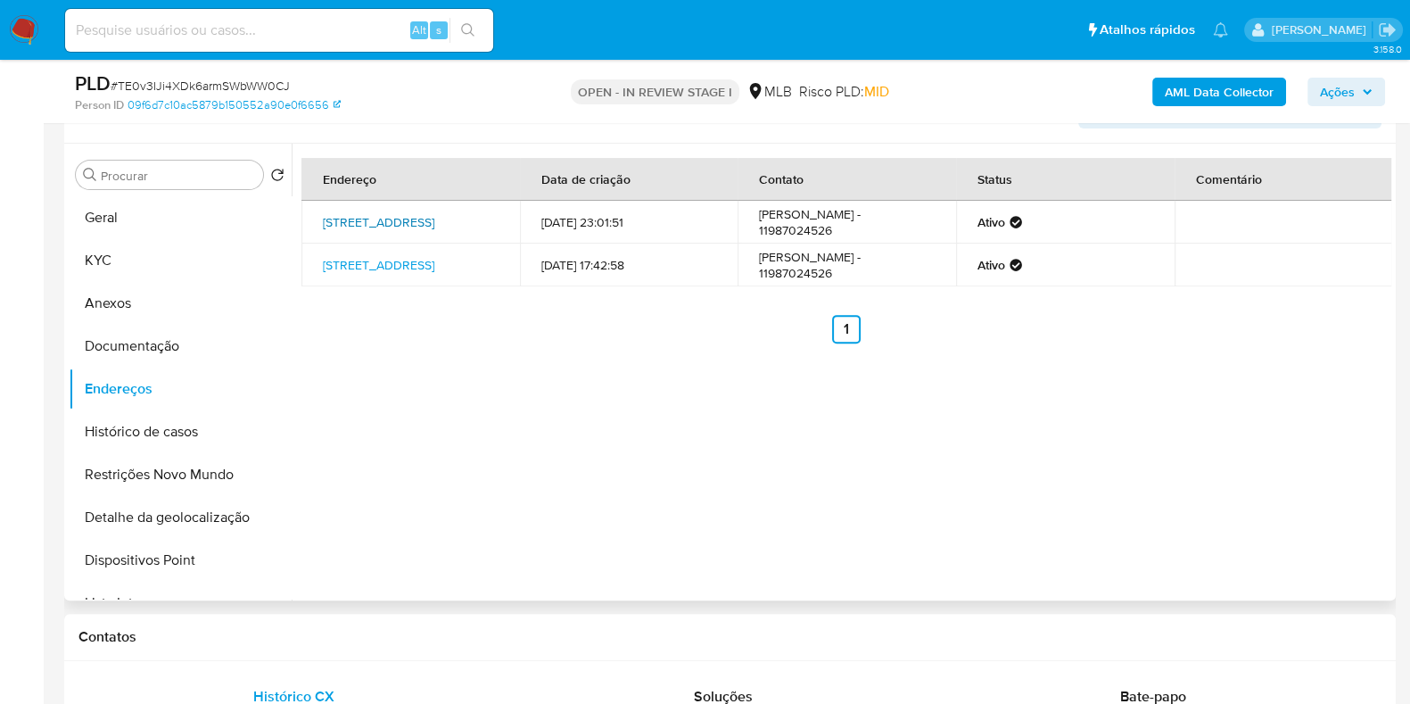
click at [401, 219] on link "Rua Praia De Torres 231, São Paulo, São Paulo, 08270220, Brasil 231" at bounding box center [378, 222] width 111 height 18
click at [380, 268] on link "Rua Sete De Abril 235, São Paulo, São Paulo, 01043000, Brasil 235" at bounding box center [378, 265] width 111 height 18
click at [139, 338] on button "Documentação" at bounding box center [173, 346] width 209 height 43
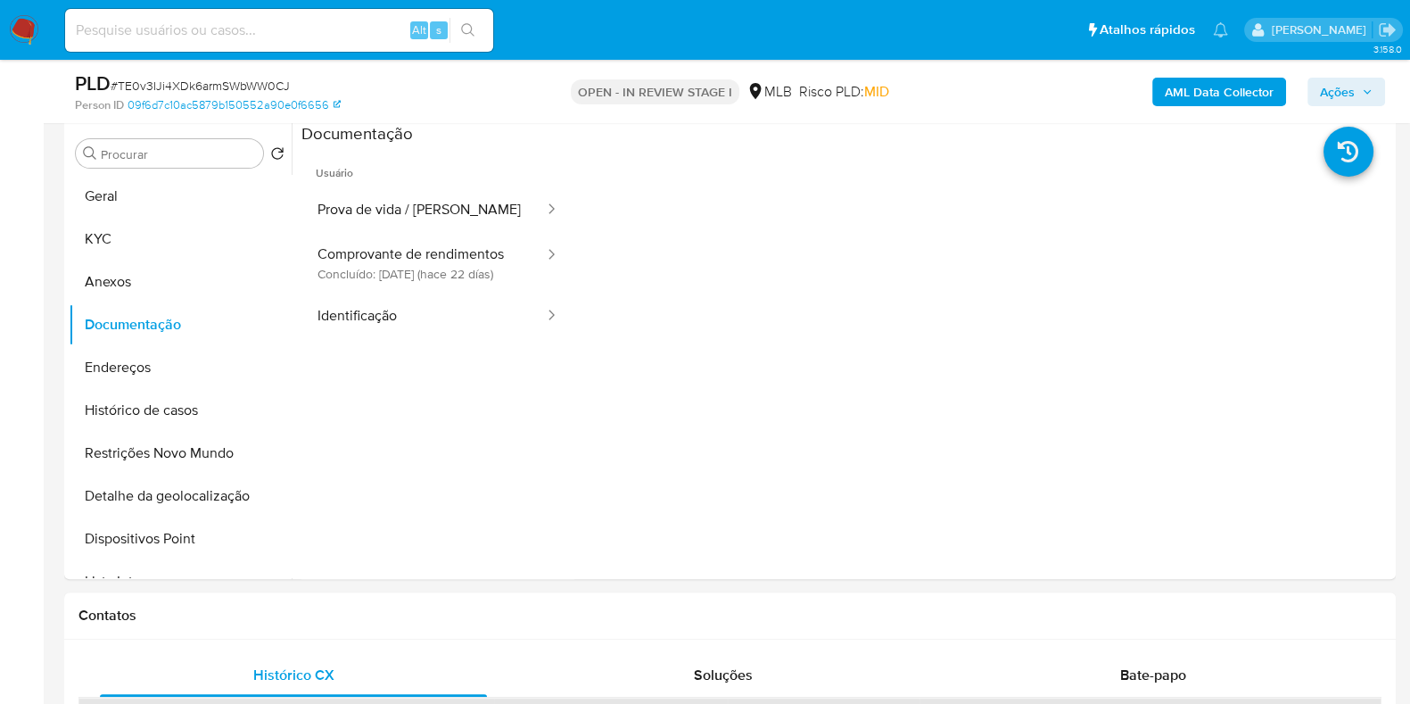
click at [1313, 91] on button "Ações" at bounding box center [1347, 92] width 78 height 29
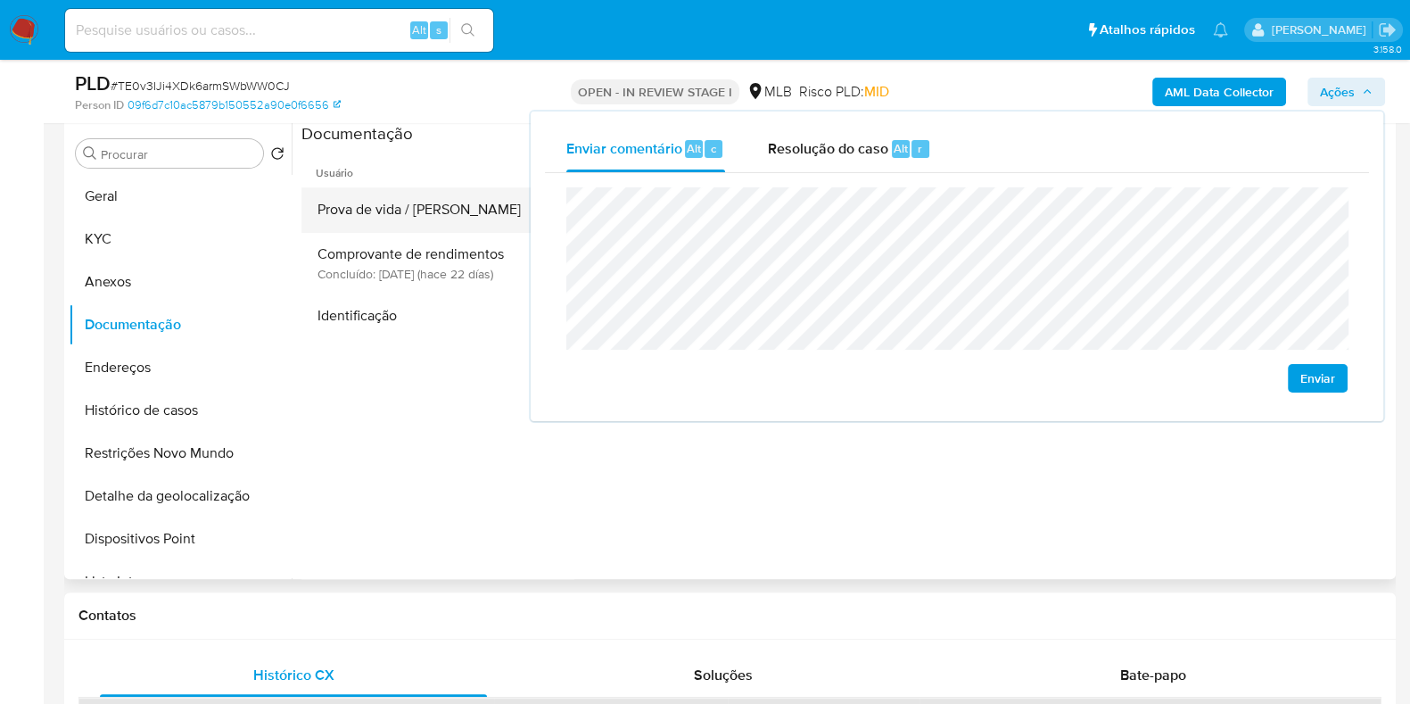
click at [407, 218] on button "Prova de vida / Selfie" at bounding box center [423, 209] width 244 height 45
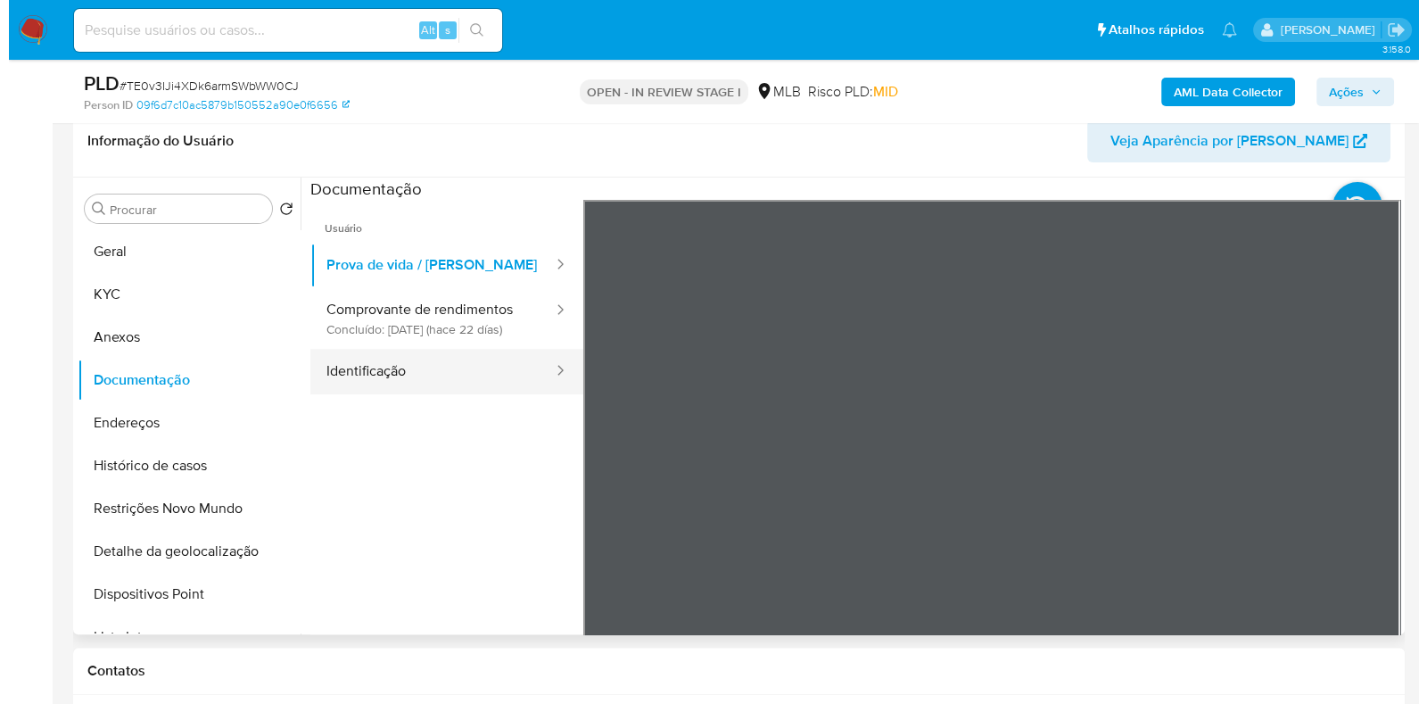
scroll to position [732, 0]
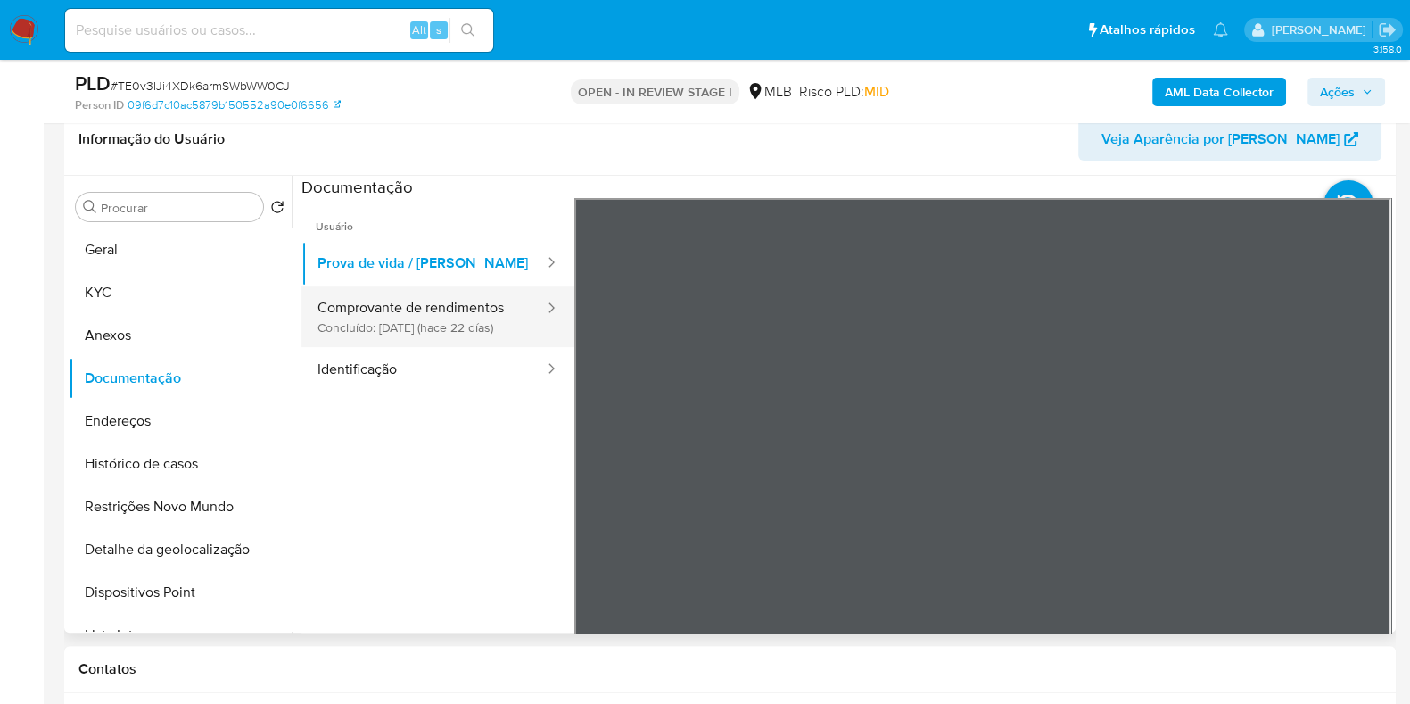
click at [442, 336] on button "Comprovante de rendimentos Concluído: 19/08/2025 (hace 22 días)" at bounding box center [423, 316] width 244 height 61
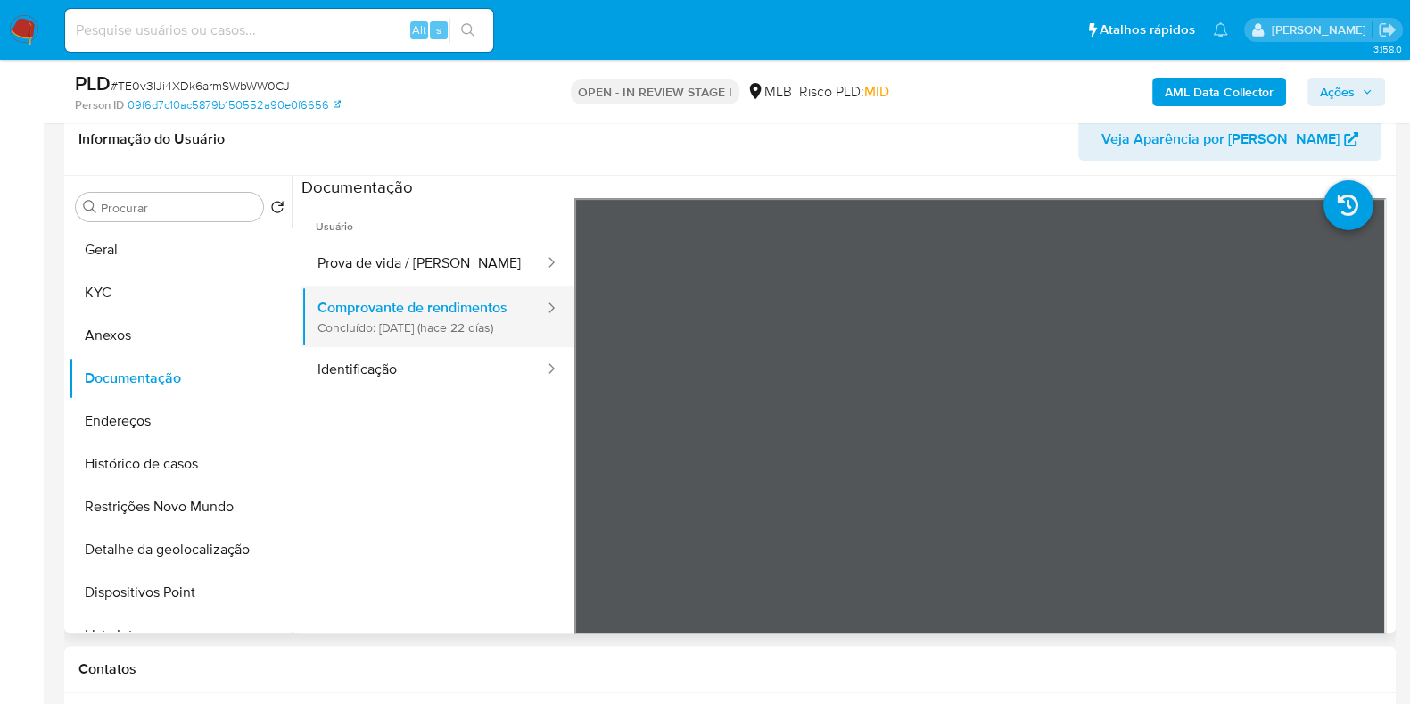
click at [470, 326] on button "Comprovante de rendimentos Concluído: 19/08/2025 (hace 22 días)" at bounding box center [423, 316] width 244 height 61
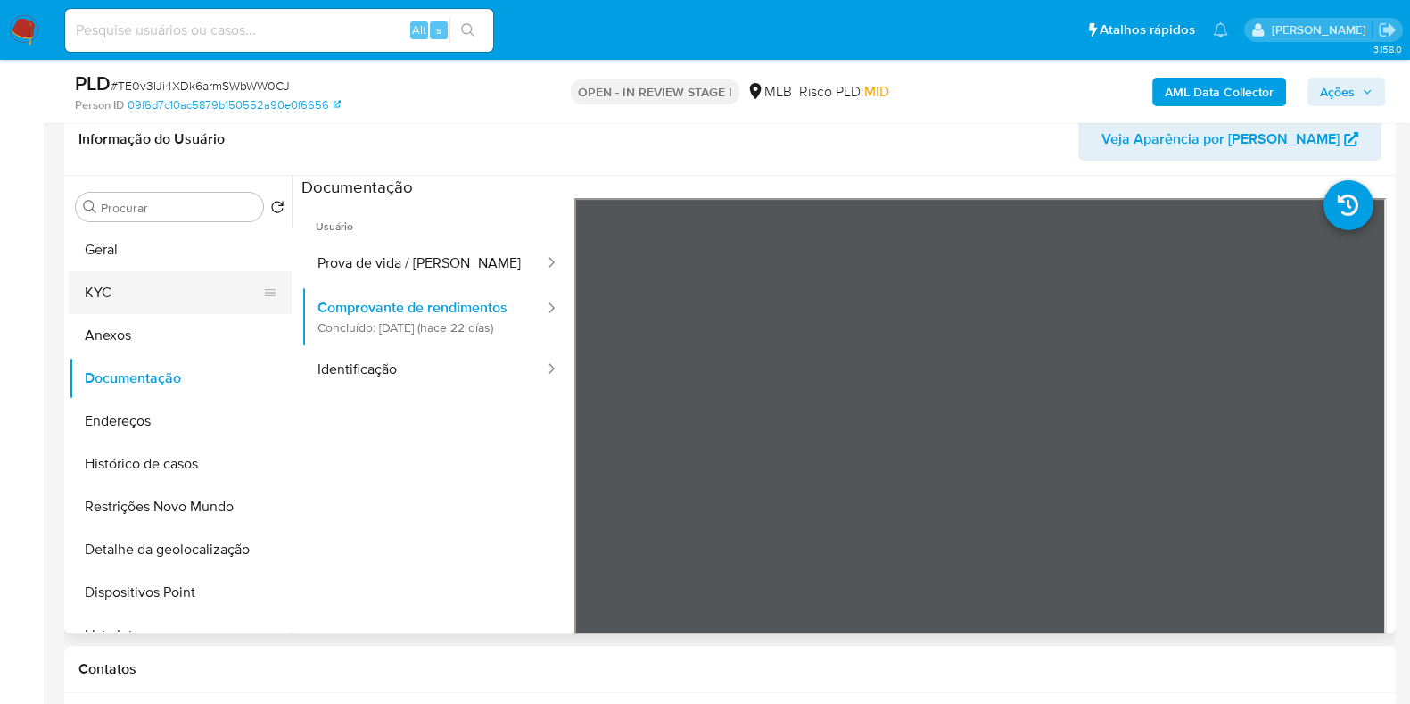
click at [182, 276] on button "KYC" at bounding box center [173, 292] width 209 height 43
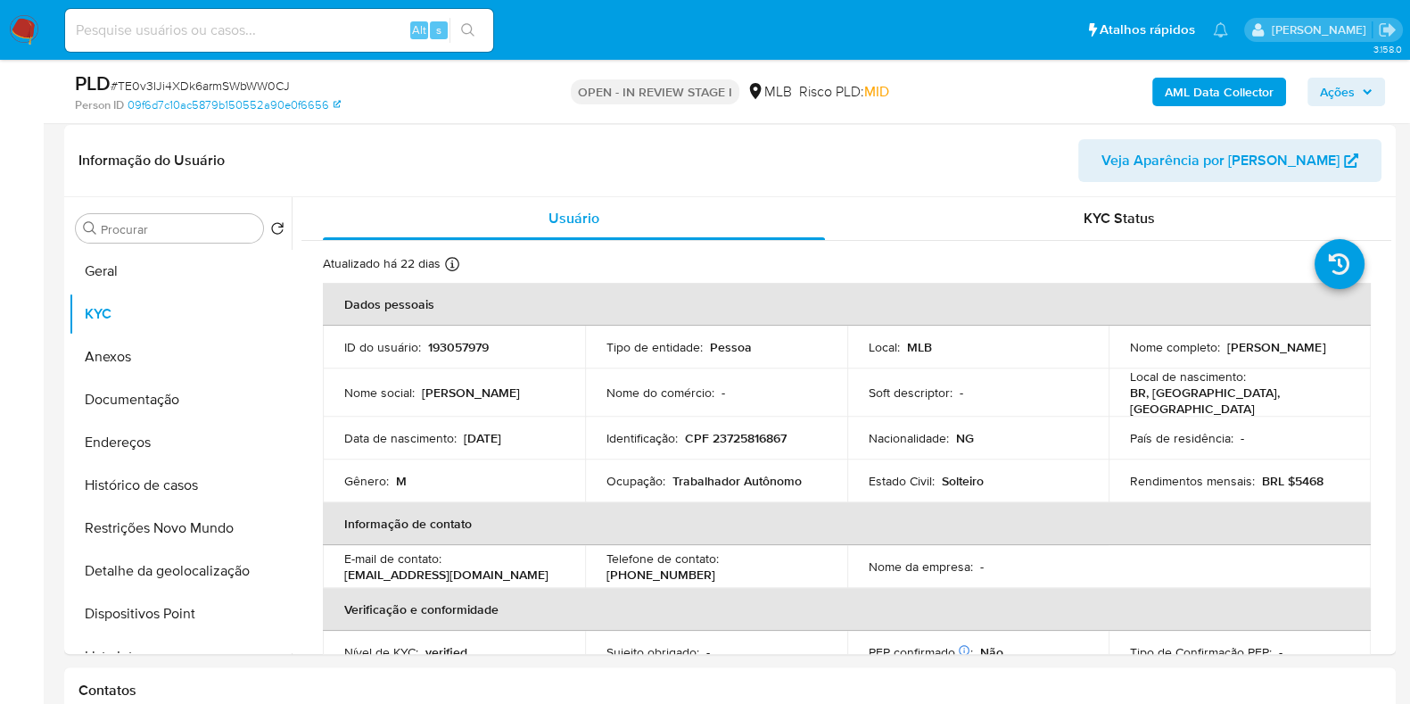
click at [1356, 103] on span "Ações" at bounding box center [1346, 91] width 53 height 25
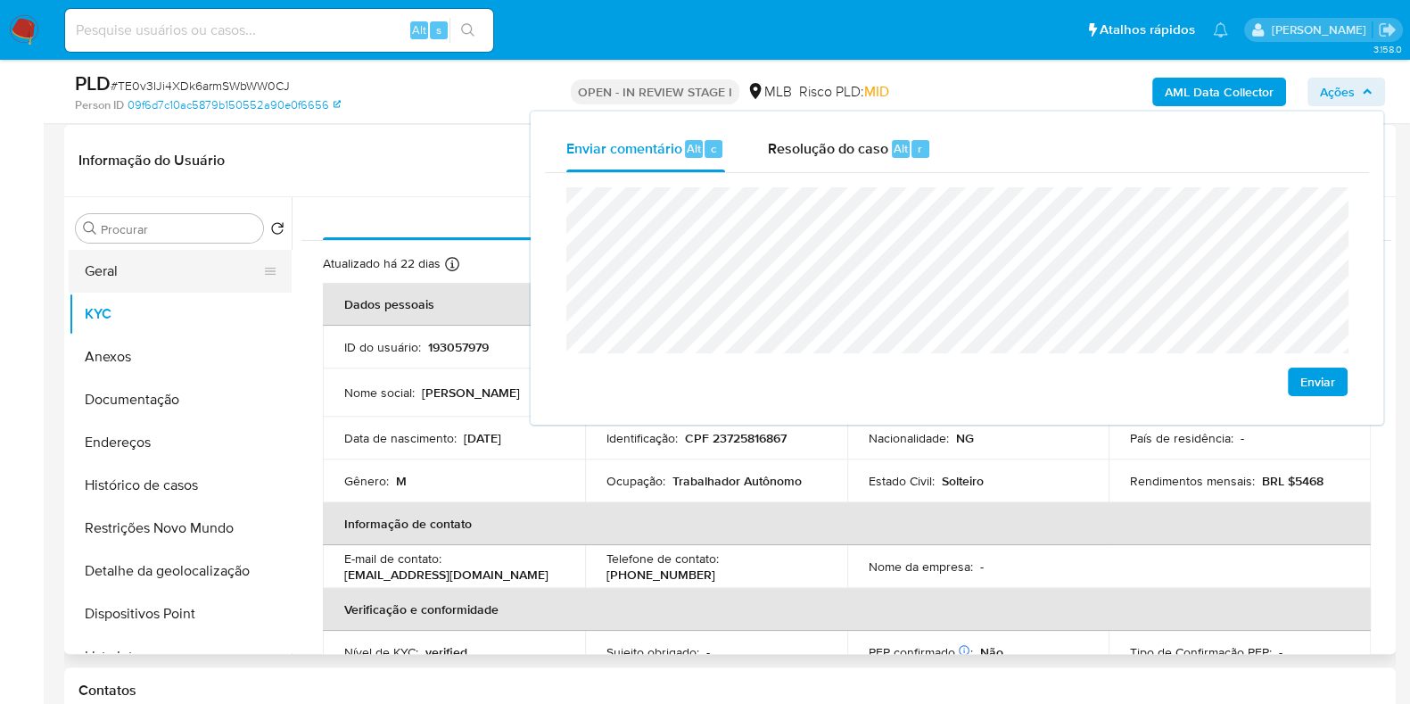
click at [227, 265] on button "Geral" at bounding box center [173, 271] width 209 height 43
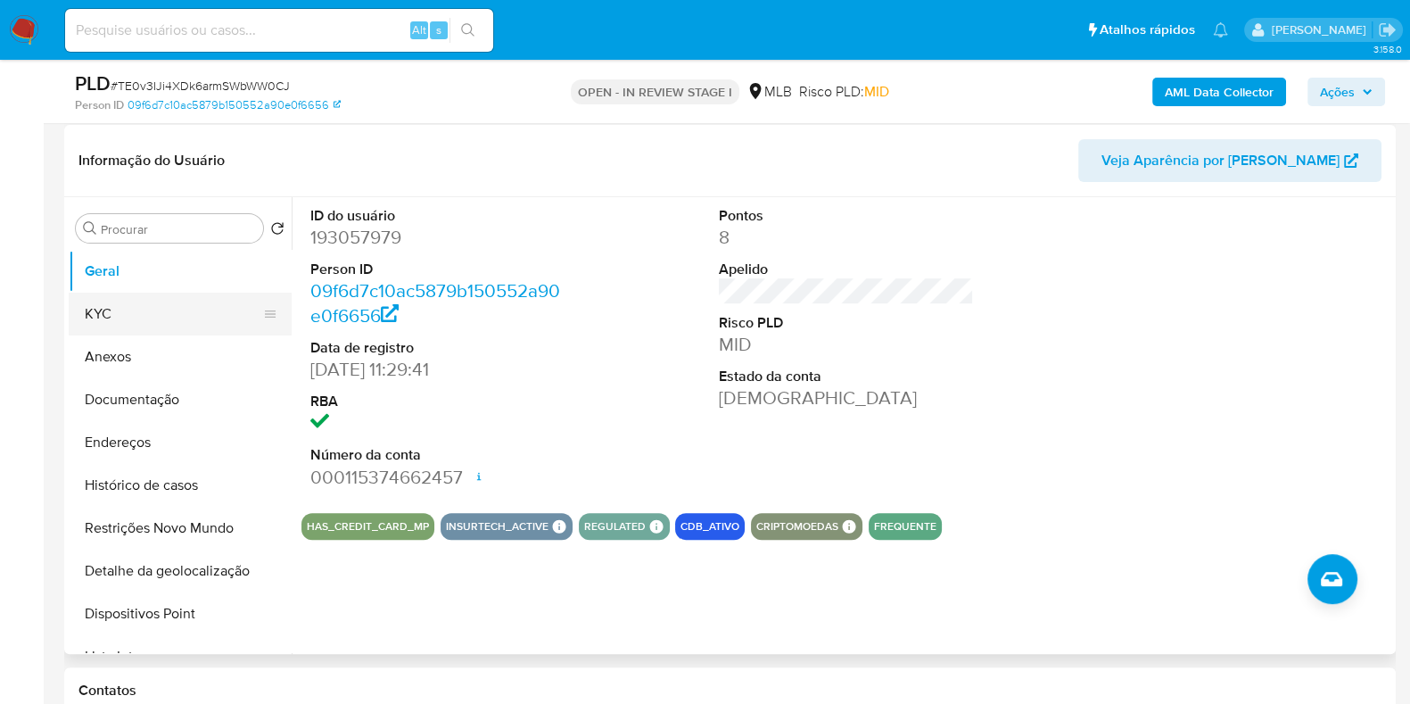
click at [208, 314] on button "KYC" at bounding box center [173, 314] width 209 height 43
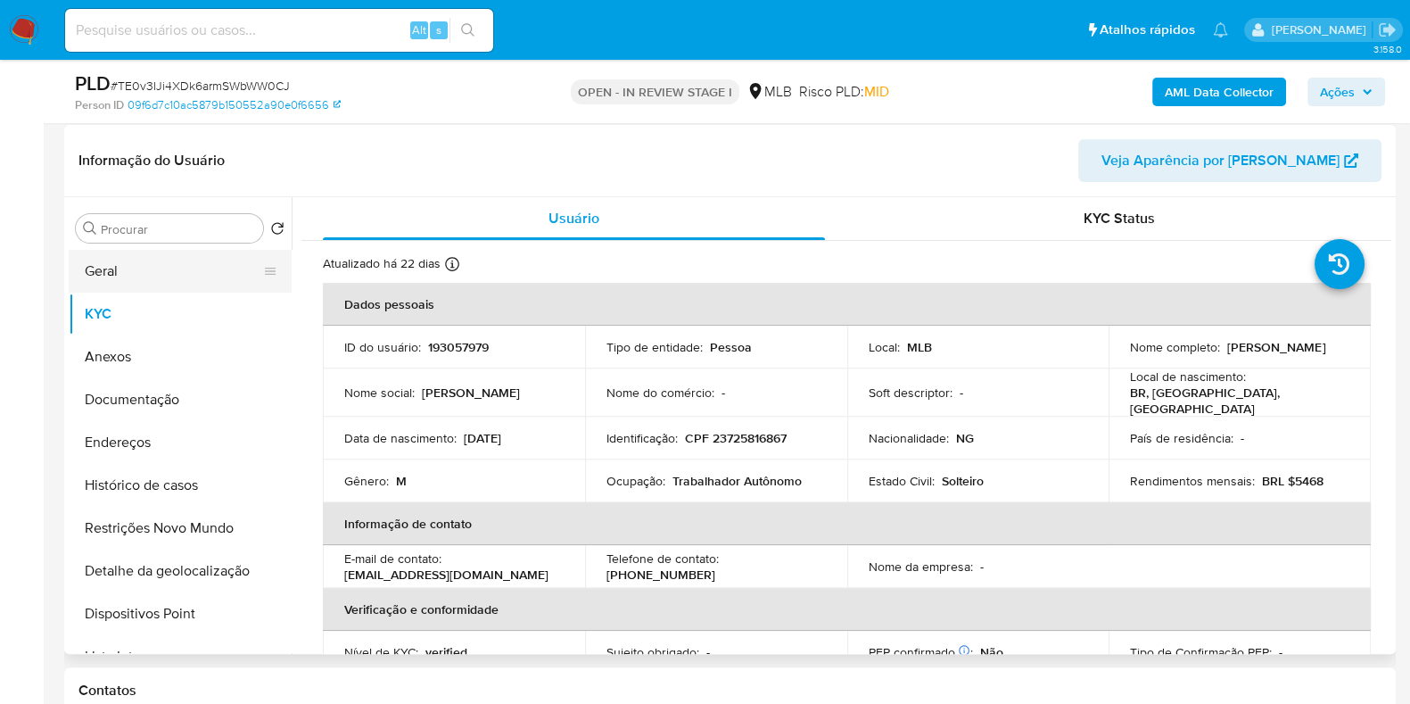
click at [207, 269] on button "Geral" at bounding box center [173, 271] width 209 height 43
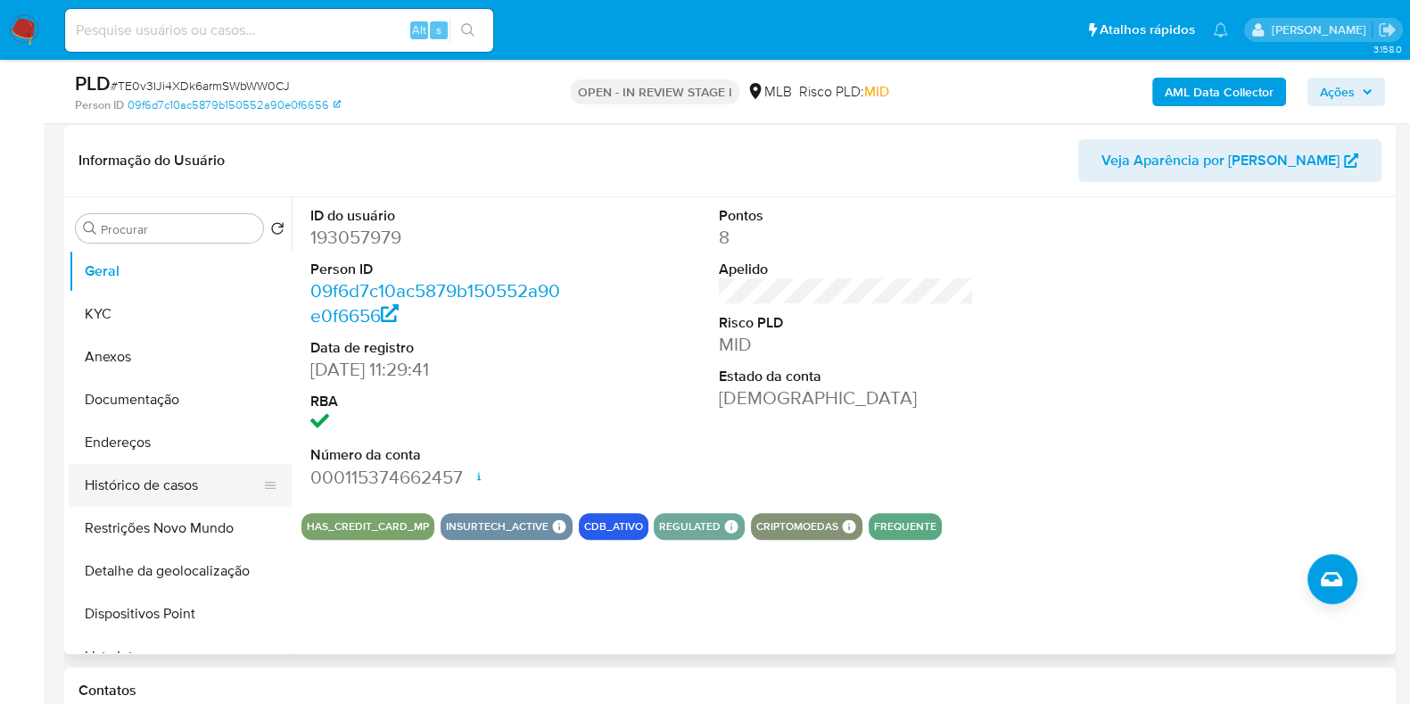
click at [197, 487] on button "Histórico de casos" at bounding box center [173, 485] width 209 height 43
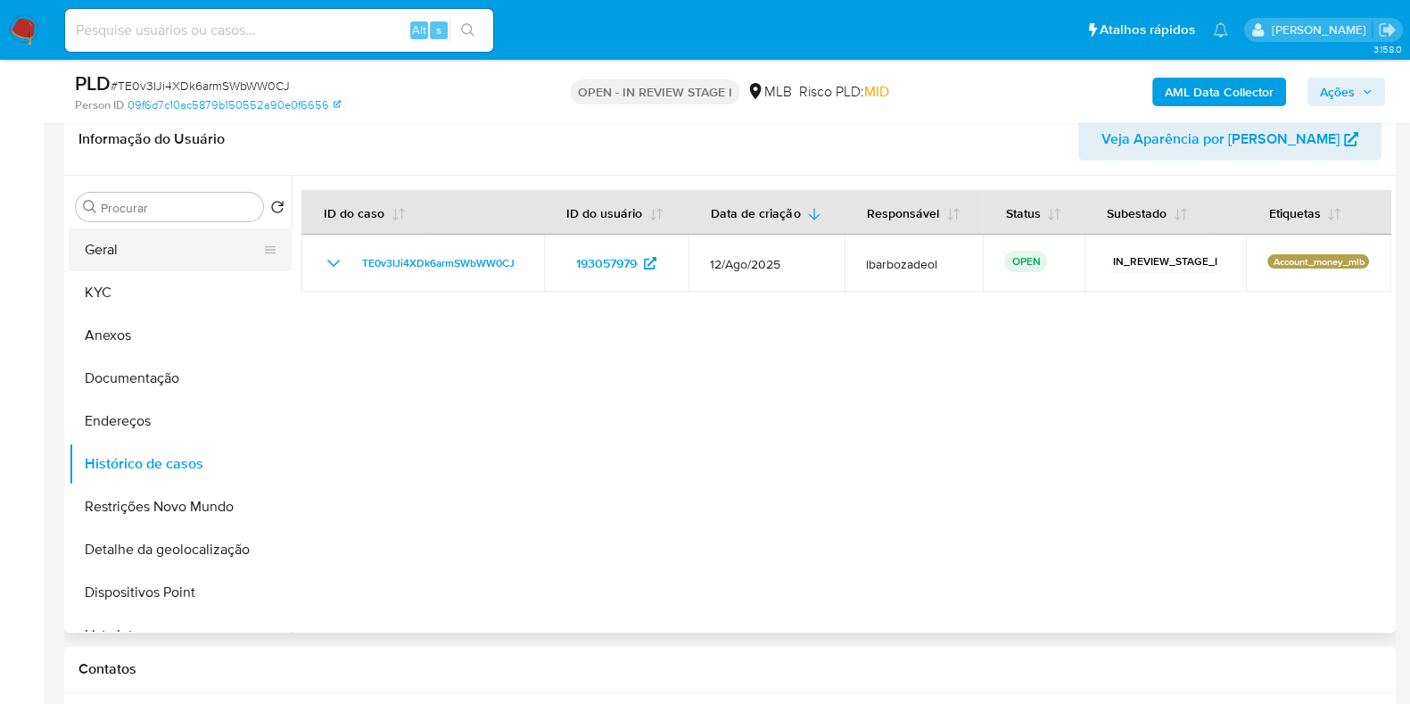
click at [138, 235] on button "Geral" at bounding box center [173, 249] width 209 height 43
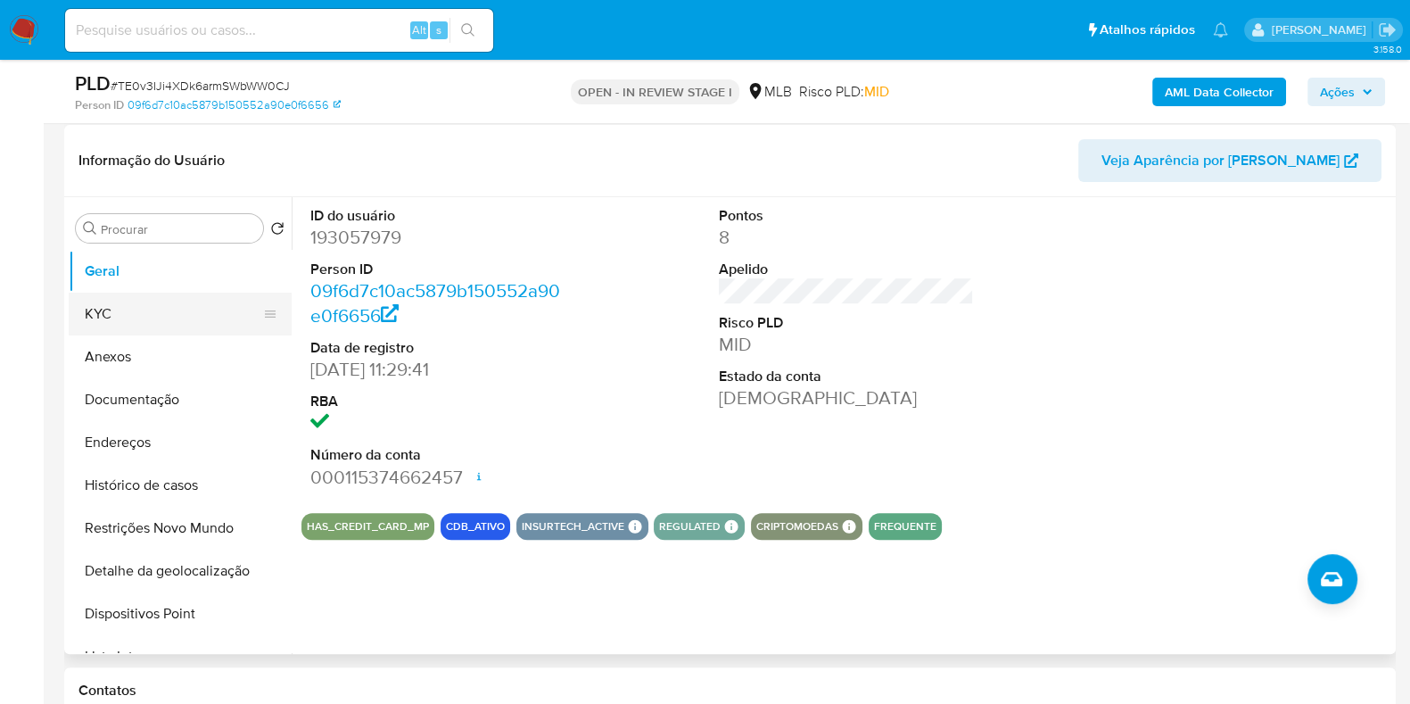
click at [180, 315] on button "KYC" at bounding box center [173, 314] width 209 height 43
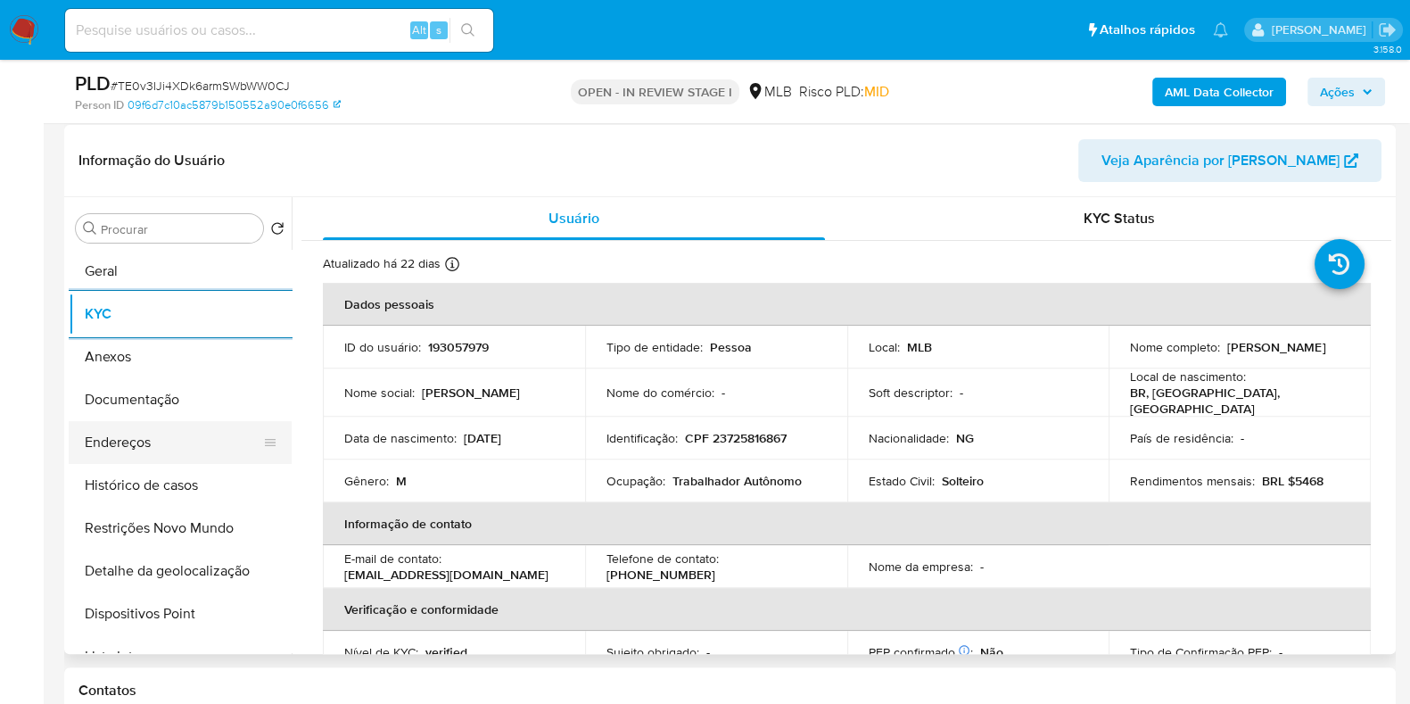
click at [180, 443] on button "Endereços" at bounding box center [173, 442] width 209 height 43
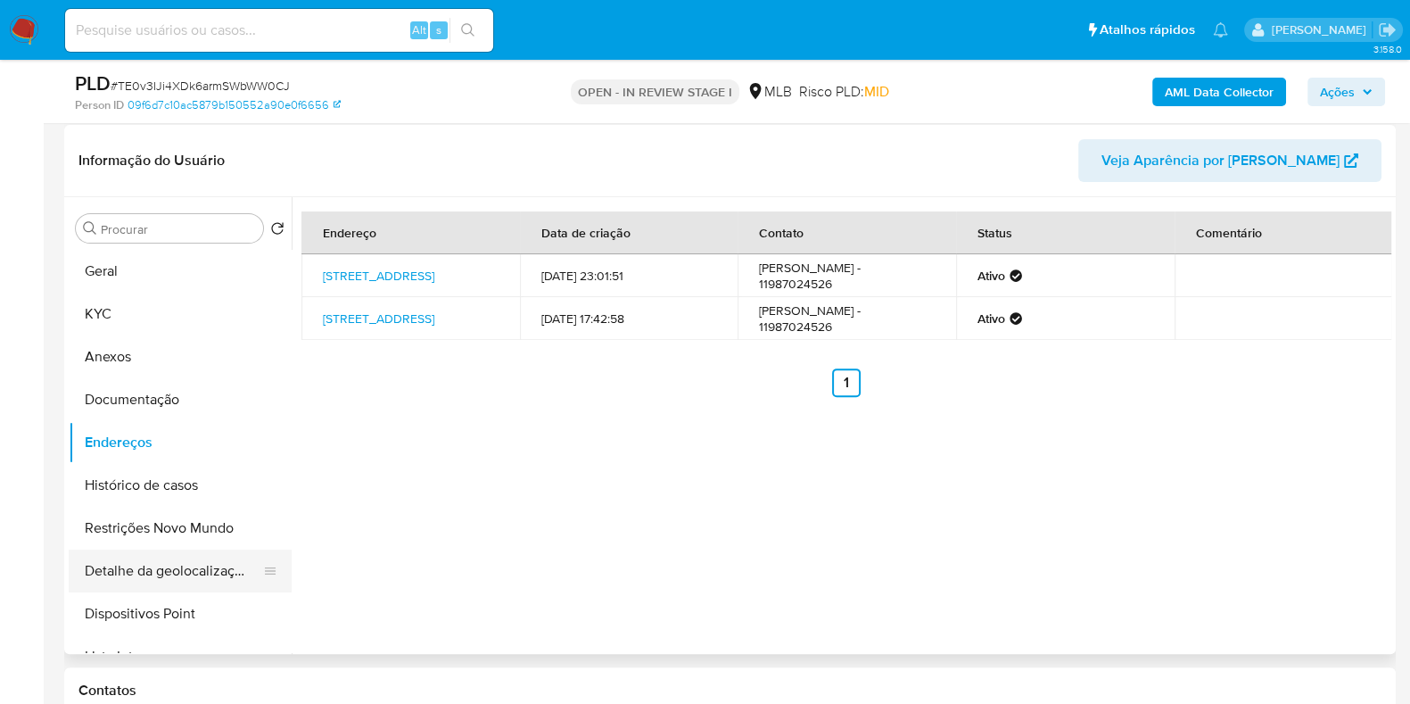
click at [199, 580] on button "Detalhe da geolocalização" at bounding box center [173, 570] width 209 height 43
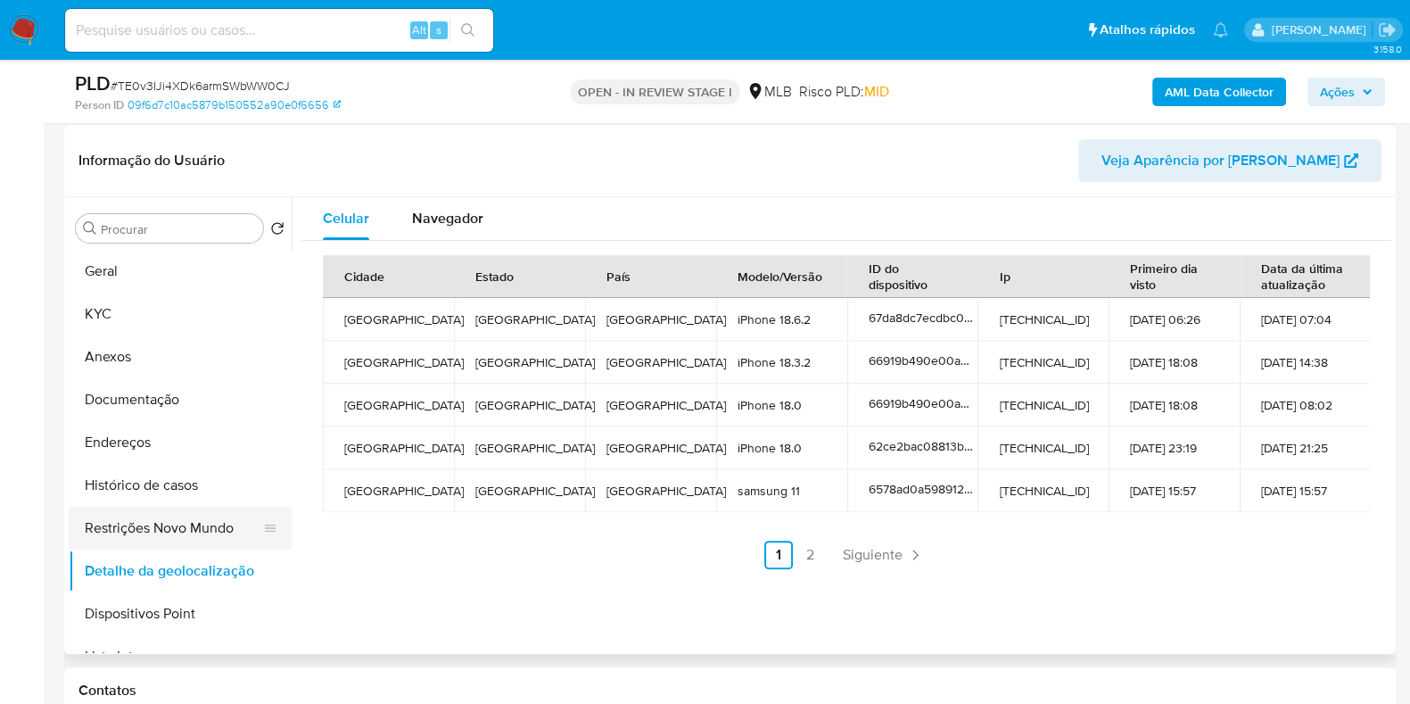
click at [187, 531] on button "Restrições Novo Mundo" at bounding box center [173, 528] width 209 height 43
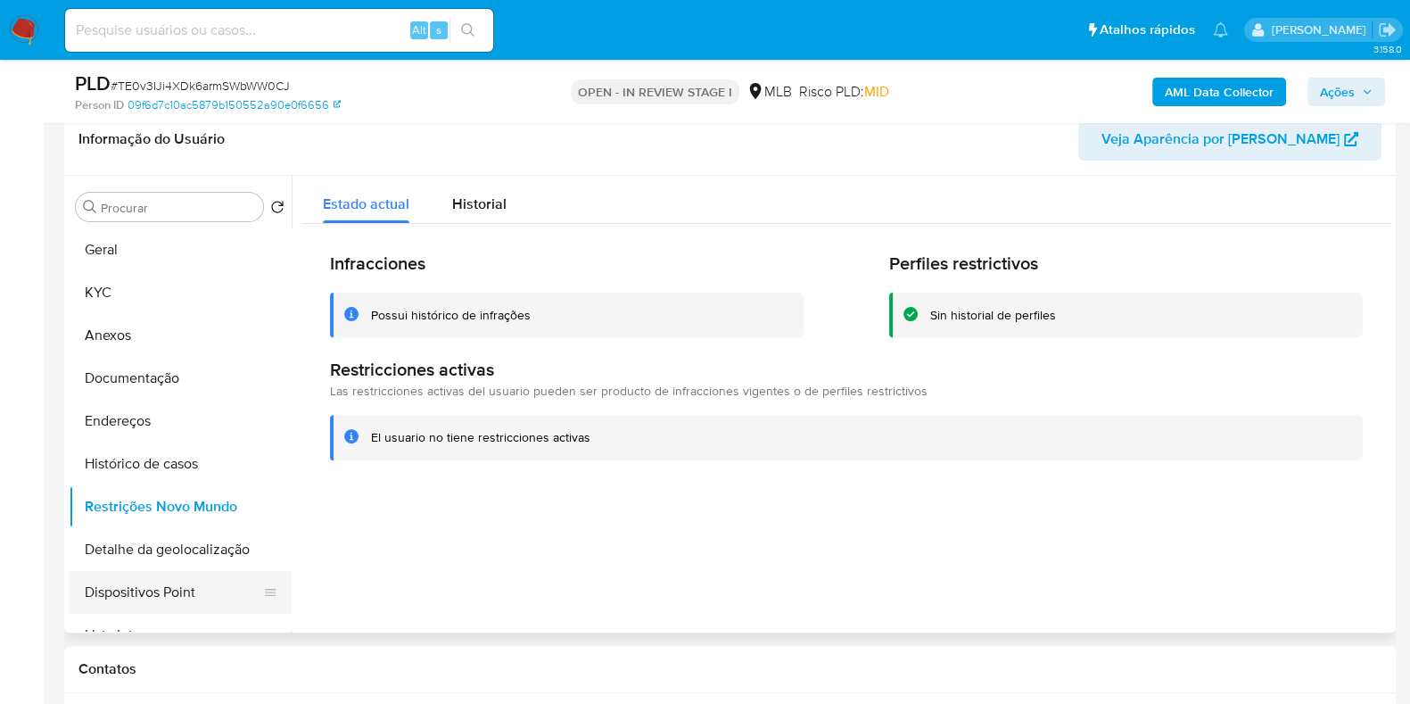
click at [144, 591] on button "Dispositivos Point" at bounding box center [173, 592] width 209 height 43
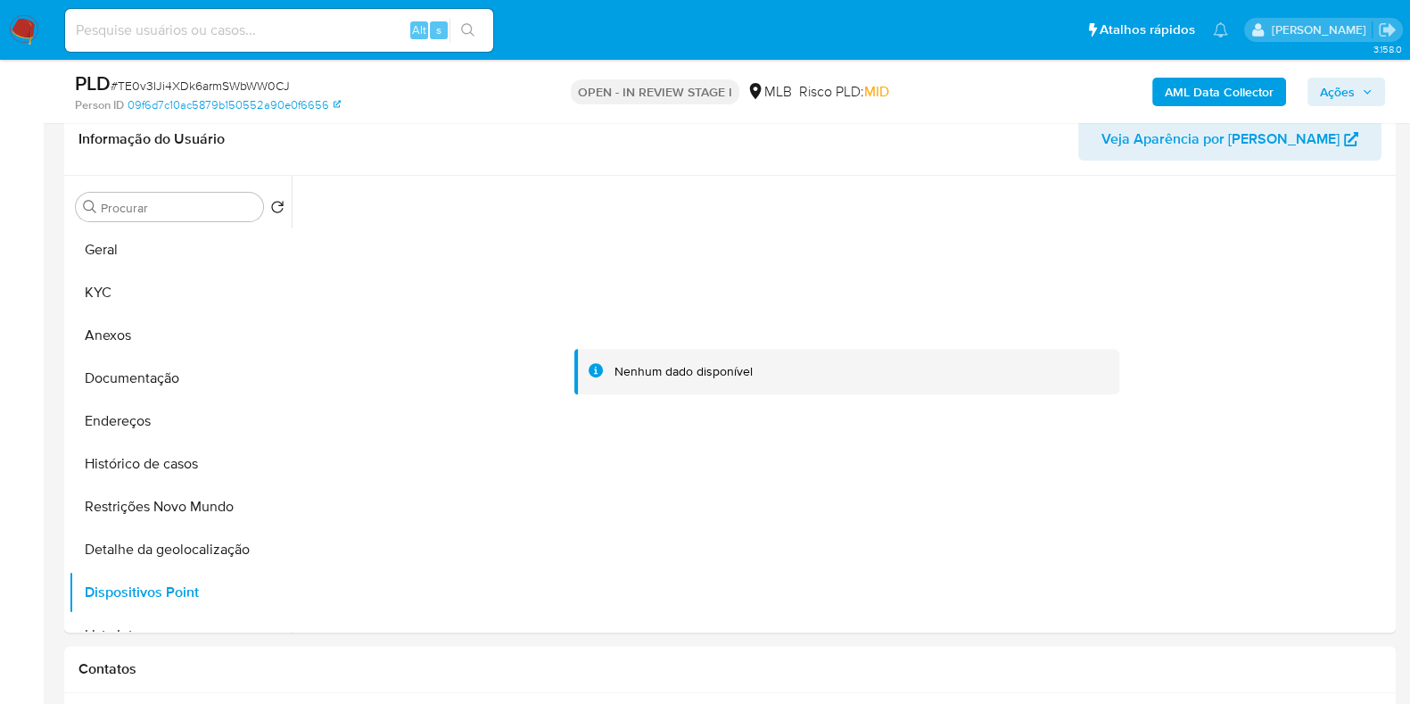
click at [1332, 90] on span "Ações" at bounding box center [1337, 92] width 35 height 29
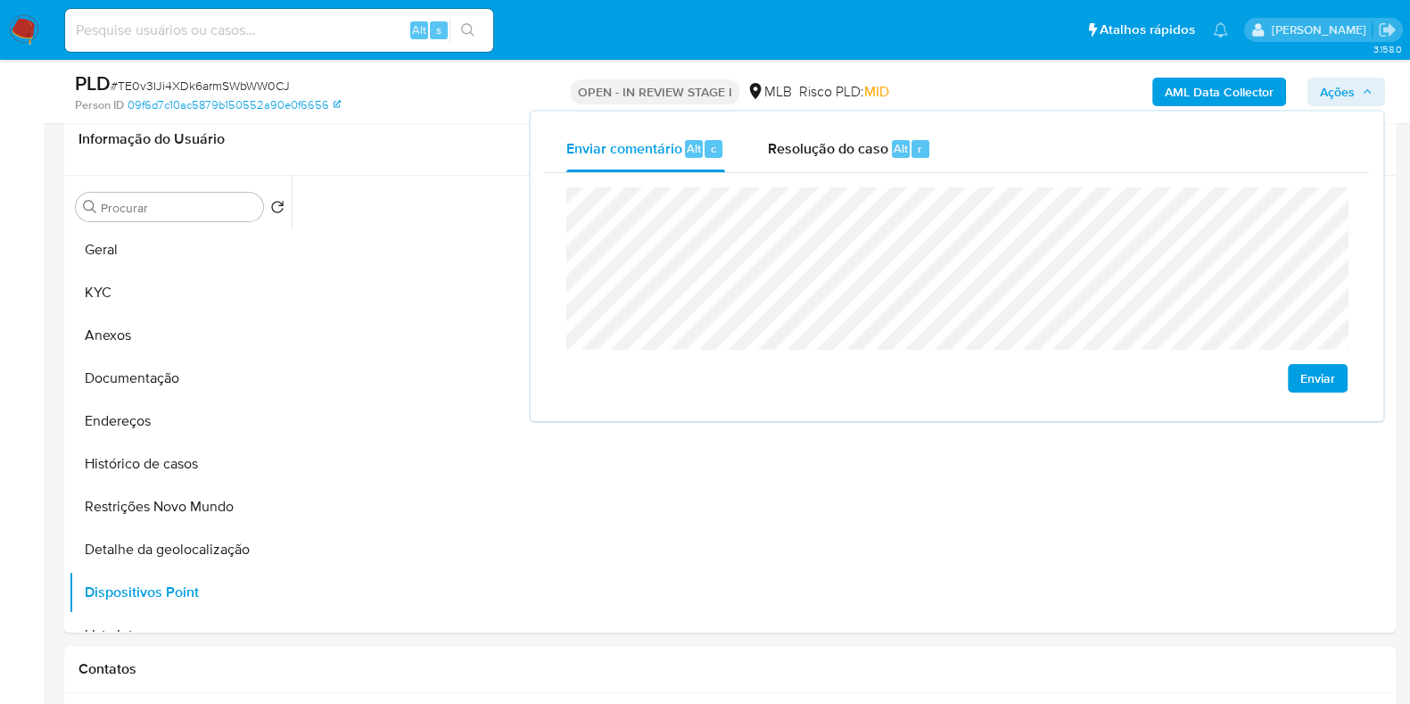
click at [793, 180] on div "Enviar" at bounding box center [957, 290] width 824 height 234
click at [803, 153] on span "Resolução do caso" at bounding box center [828, 147] width 120 height 21
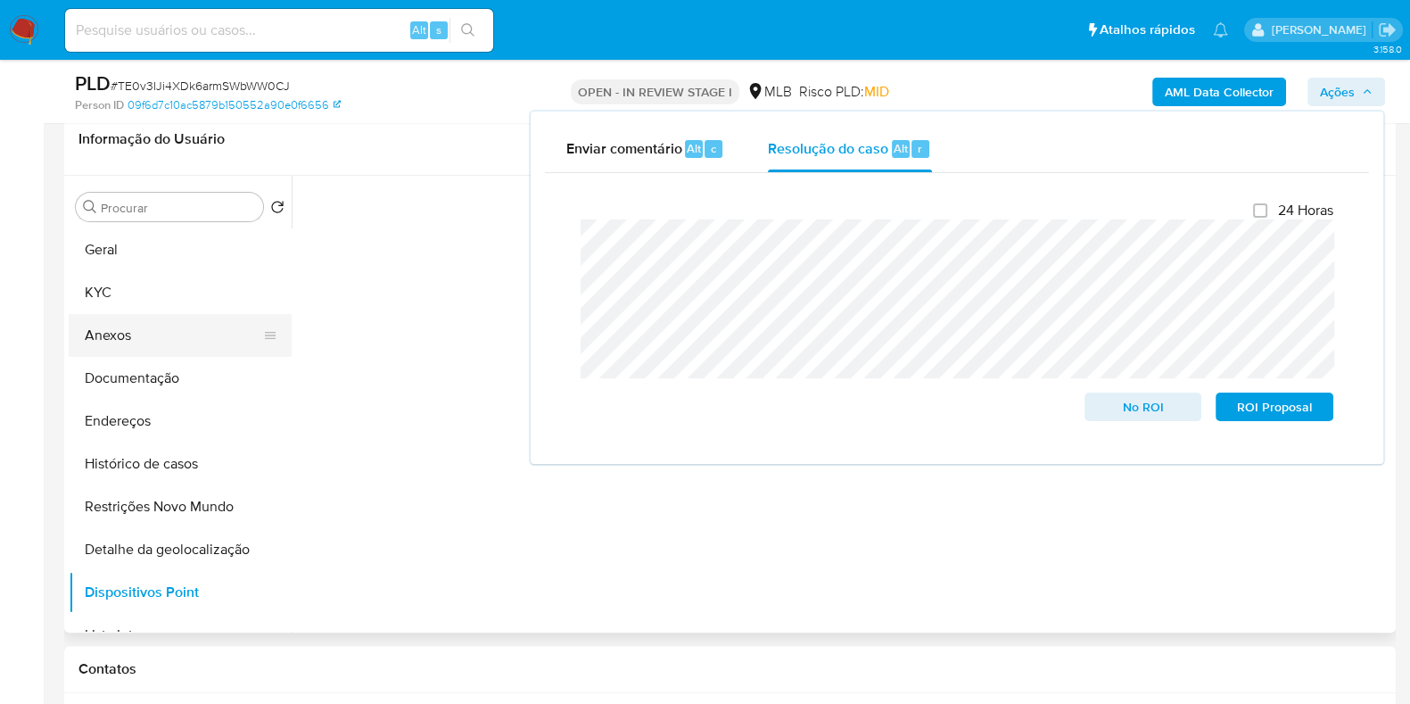
click at [186, 327] on button "Anexos" at bounding box center [173, 335] width 209 height 43
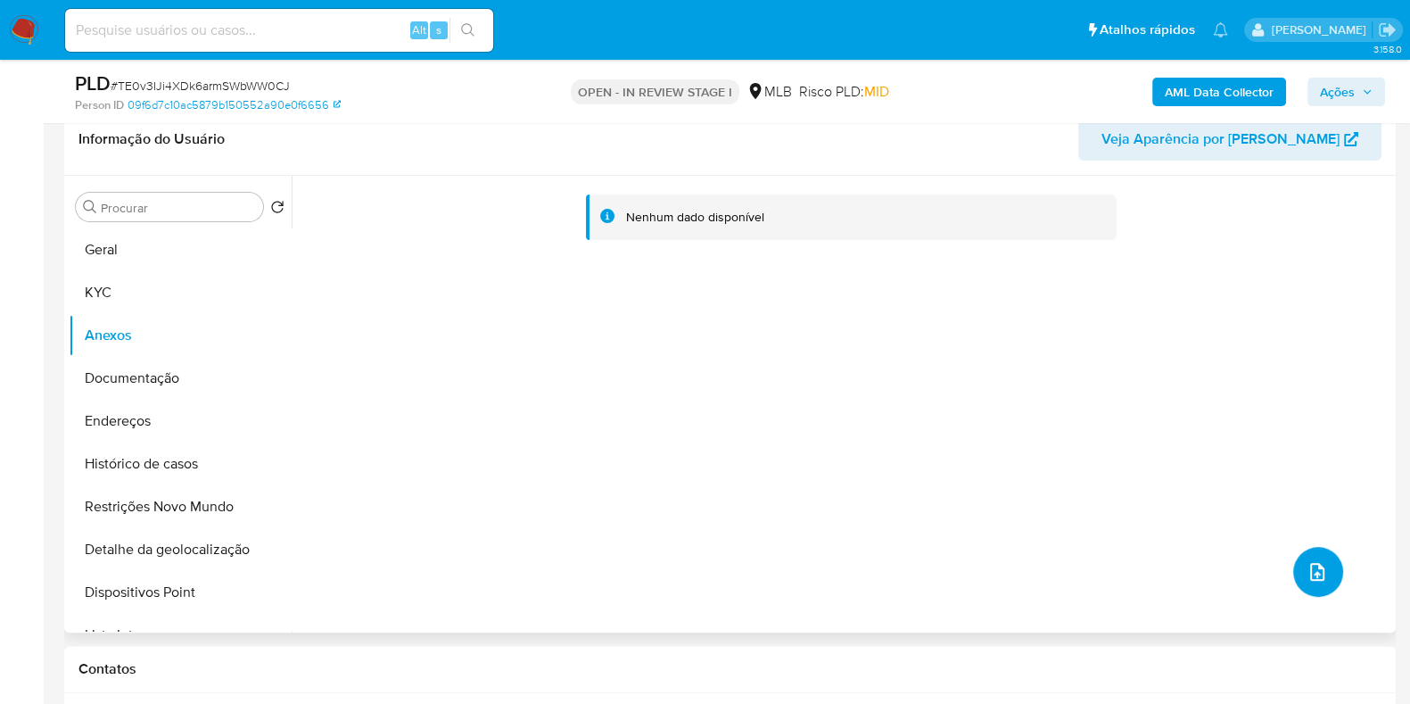
click at [1318, 574] on icon "upload-file" at bounding box center [1317, 571] width 21 height 21
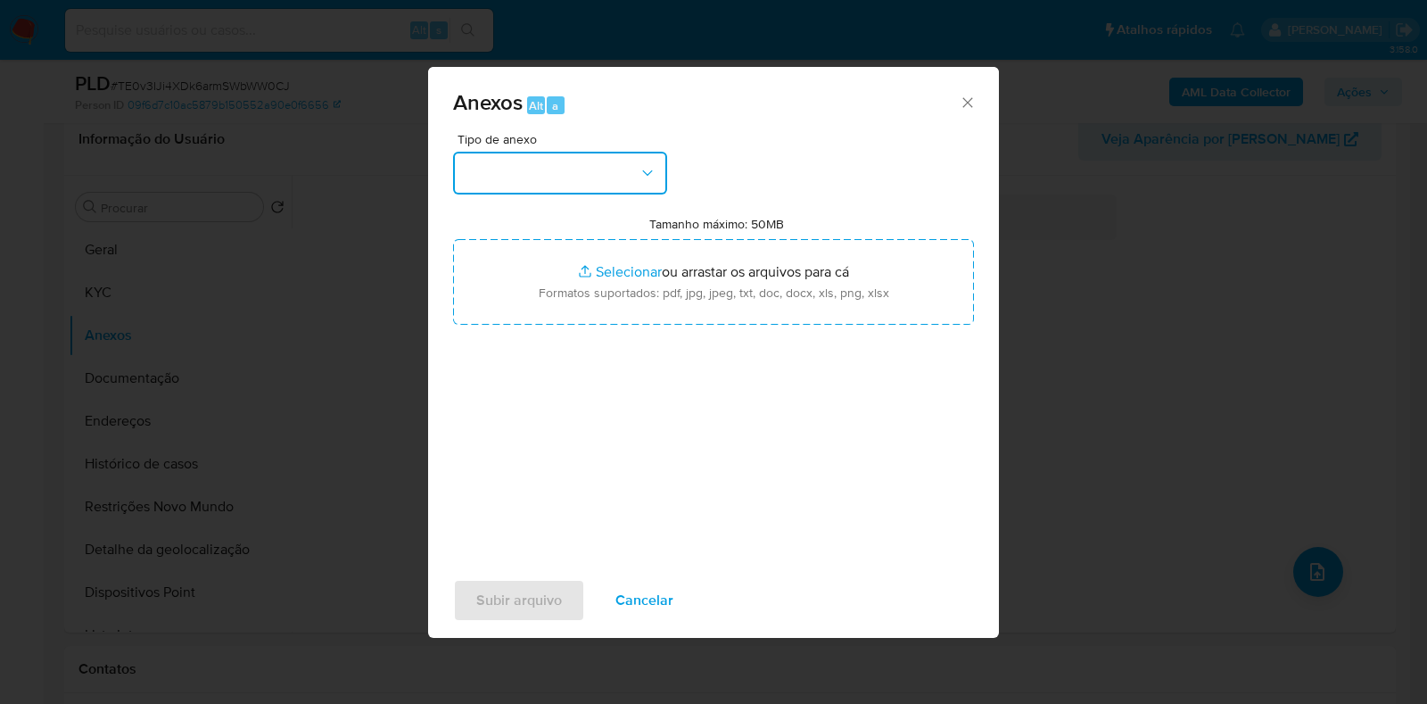
click at [624, 182] on button "button" at bounding box center [560, 173] width 214 height 43
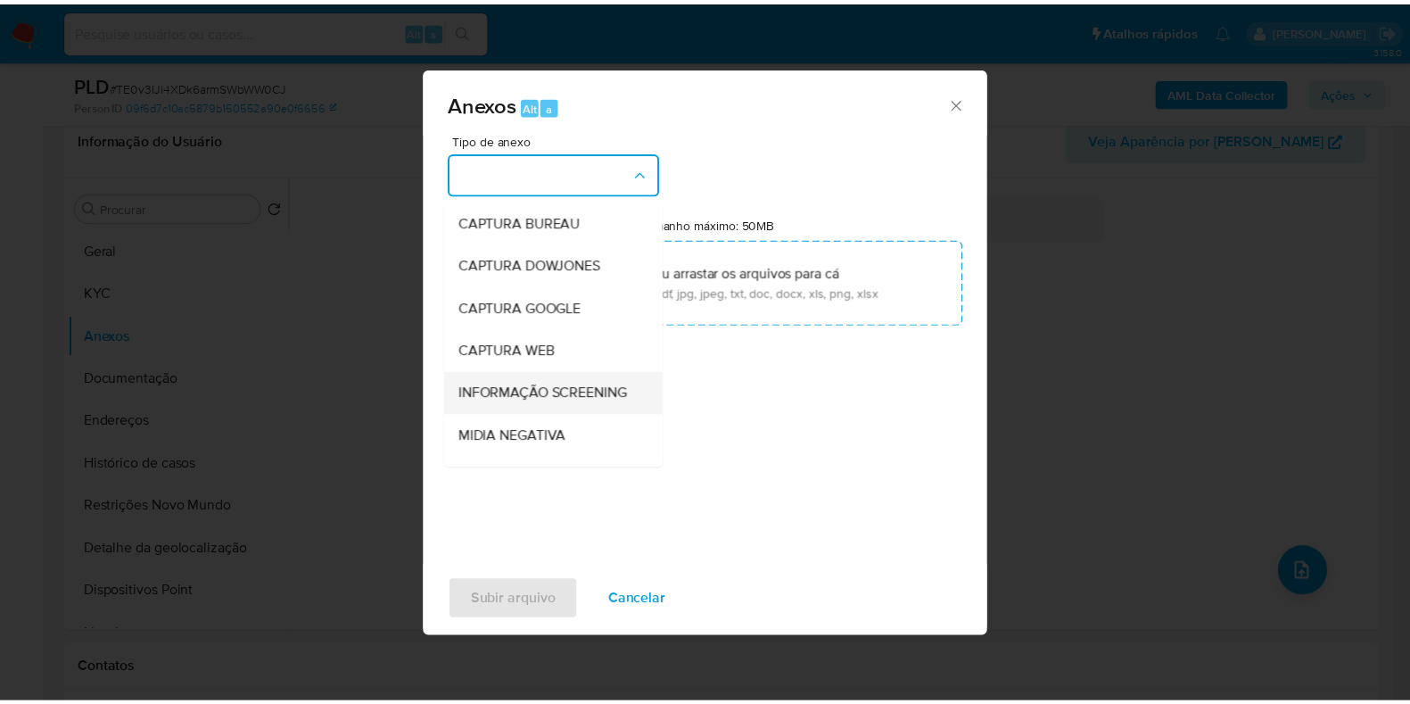
scroll to position [275, 0]
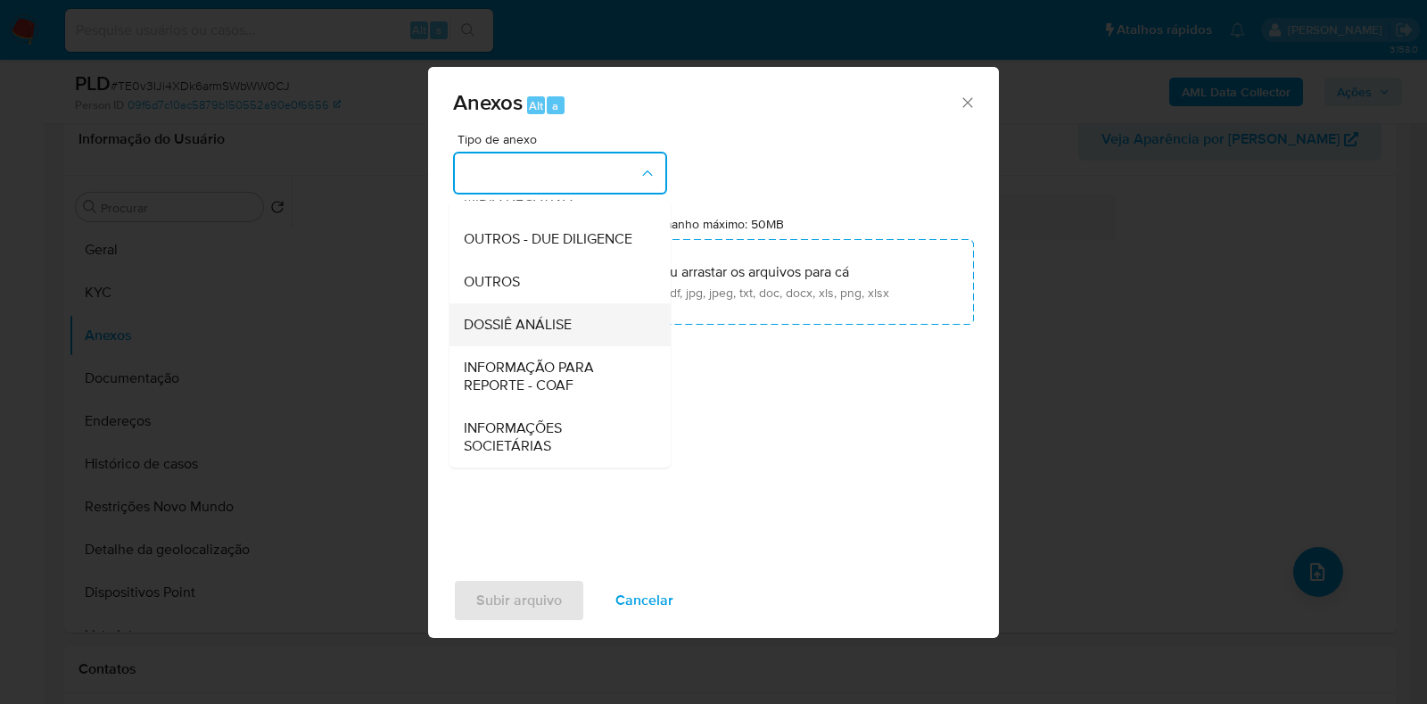
click at [552, 338] on div "DOSSIÊ ANÁLISE" at bounding box center [555, 324] width 182 height 43
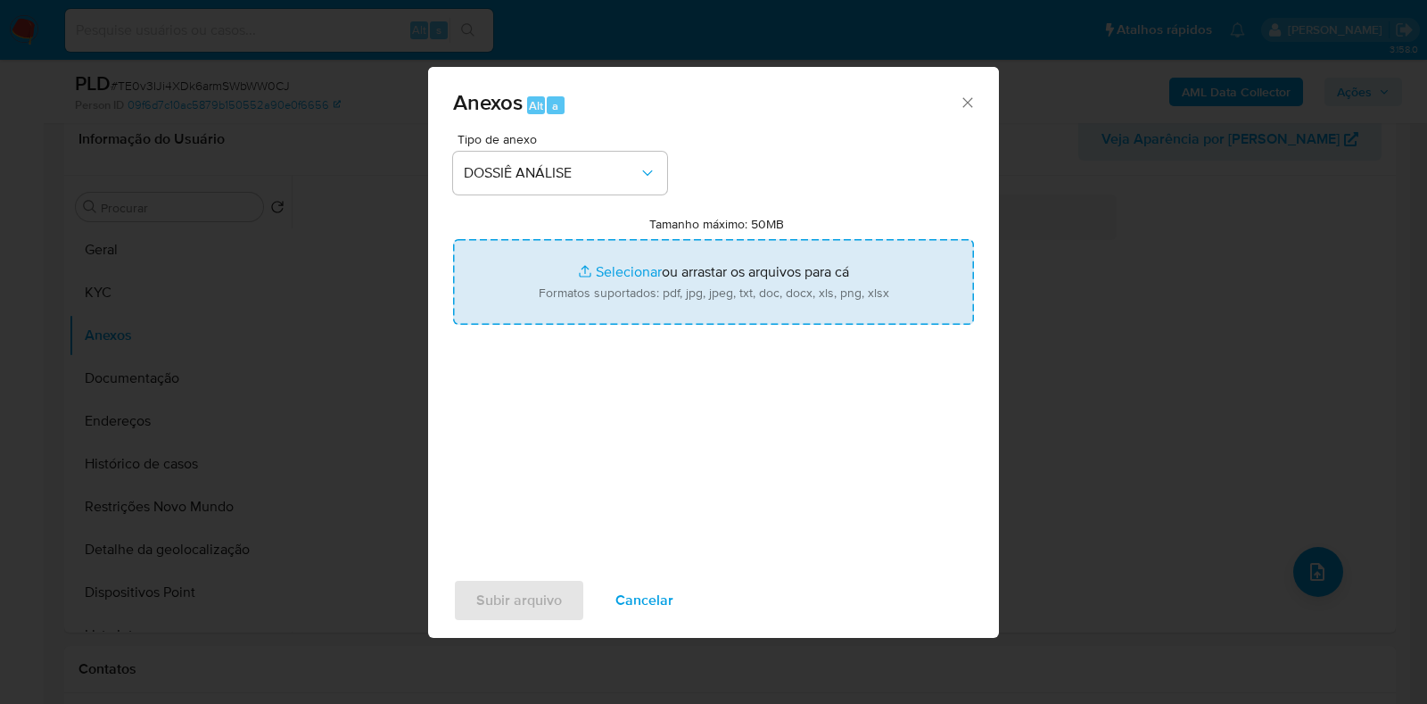
click at [583, 300] on input "Tamanho máximo: 50MB Selecionar arquivos" at bounding box center [713, 282] width 521 height 86
type input "C:\fakepath\SAR - XXXX - CPF 23725816867 - EBENEZER CHIAGOZIE AGU.pdf"
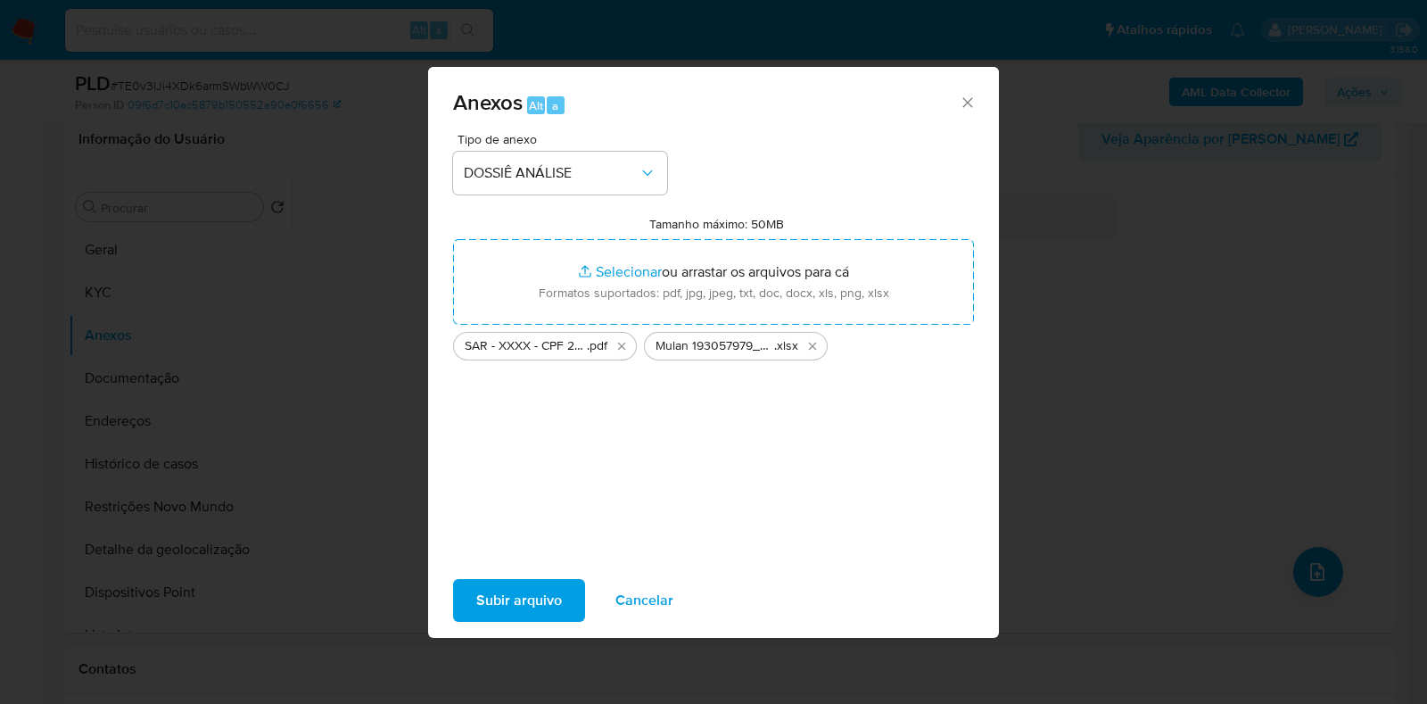
click at [519, 595] on span "Subir arquivo" at bounding box center [519, 600] width 86 height 39
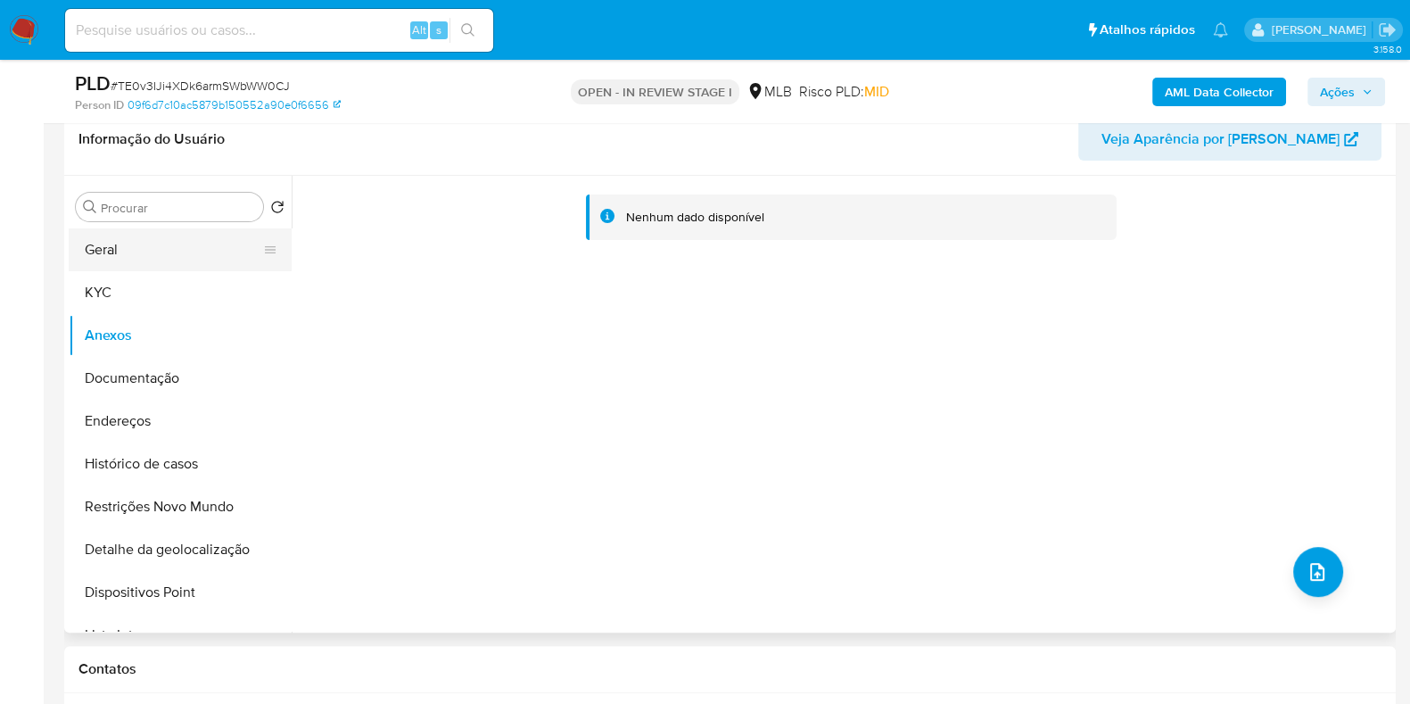
click at [193, 244] on button "Geral" at bounding box center [173, 249] width 209 height 43
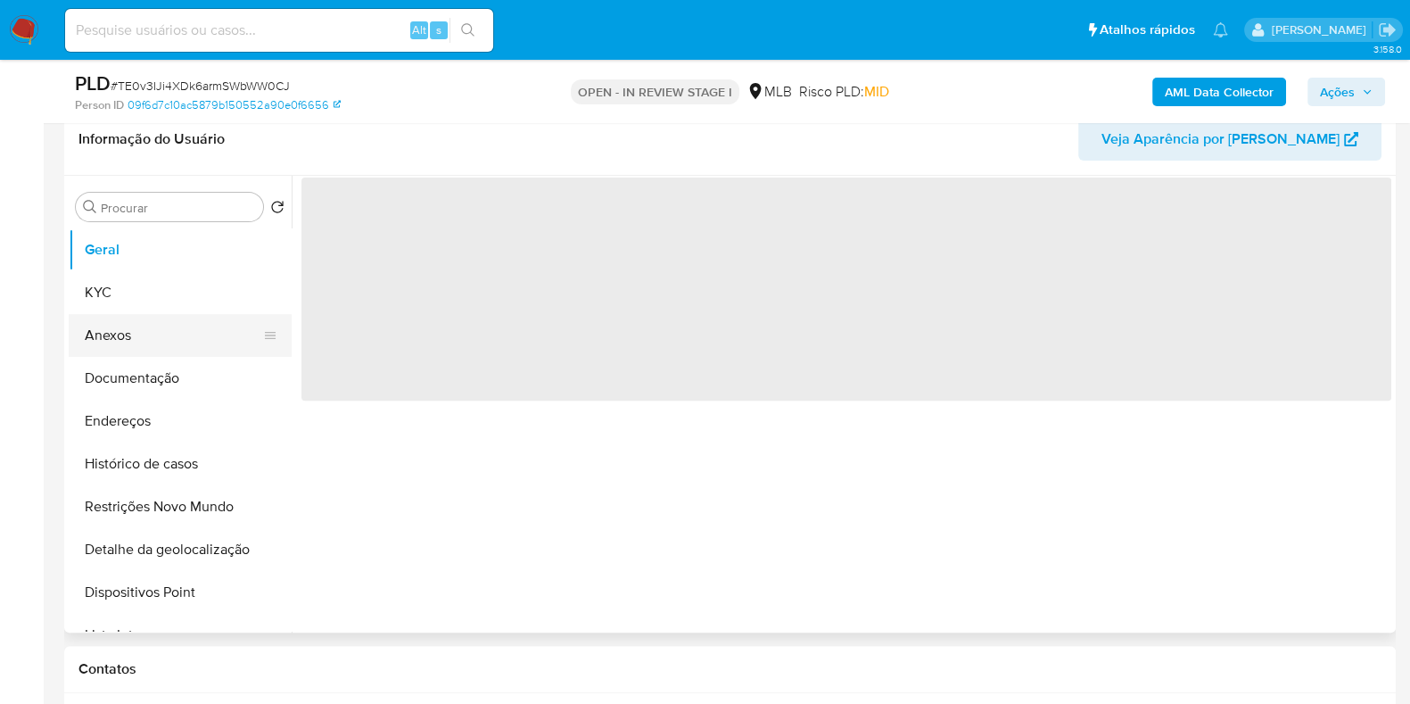
click at [110, 332] on button "Anexos" at bounding box center [173, 335] width 209 height 43
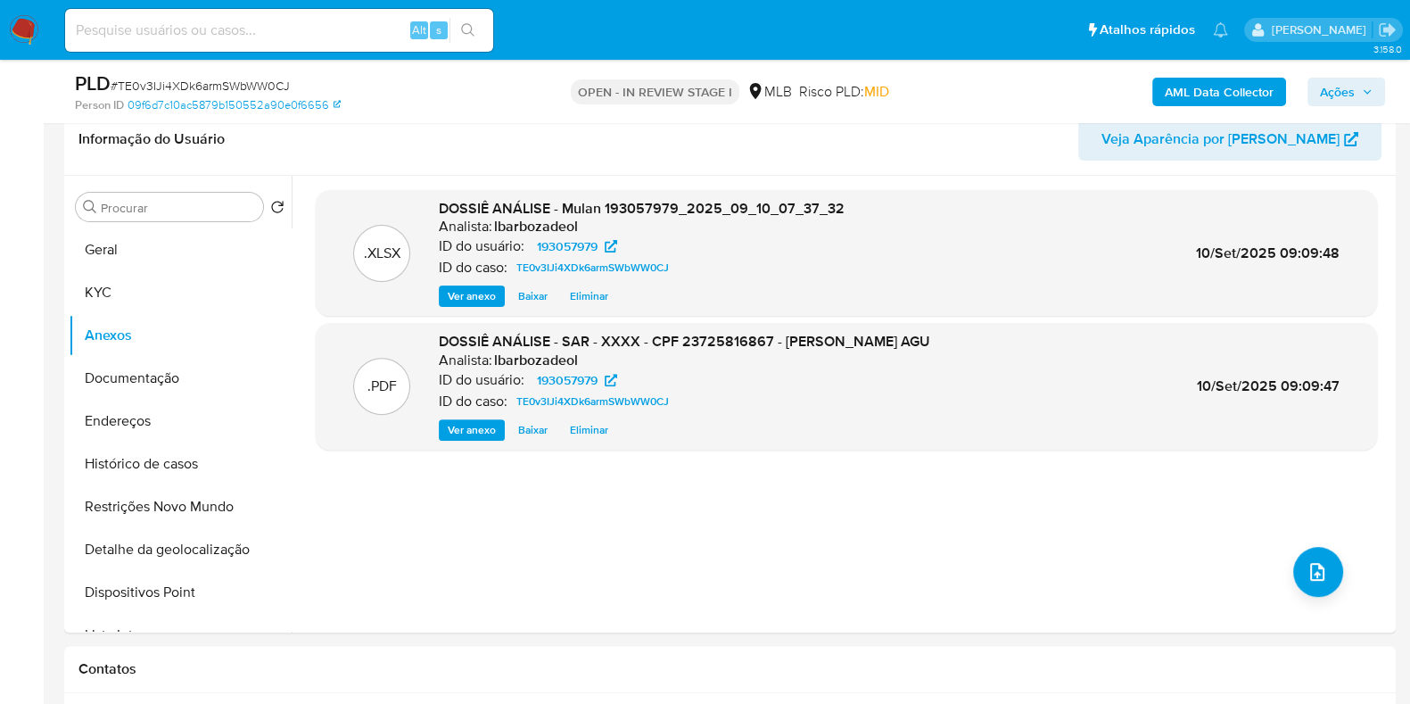
click at [1222, 87] on b "AML Data Collector" at bounding box center [1219, 92] width 109 height 29
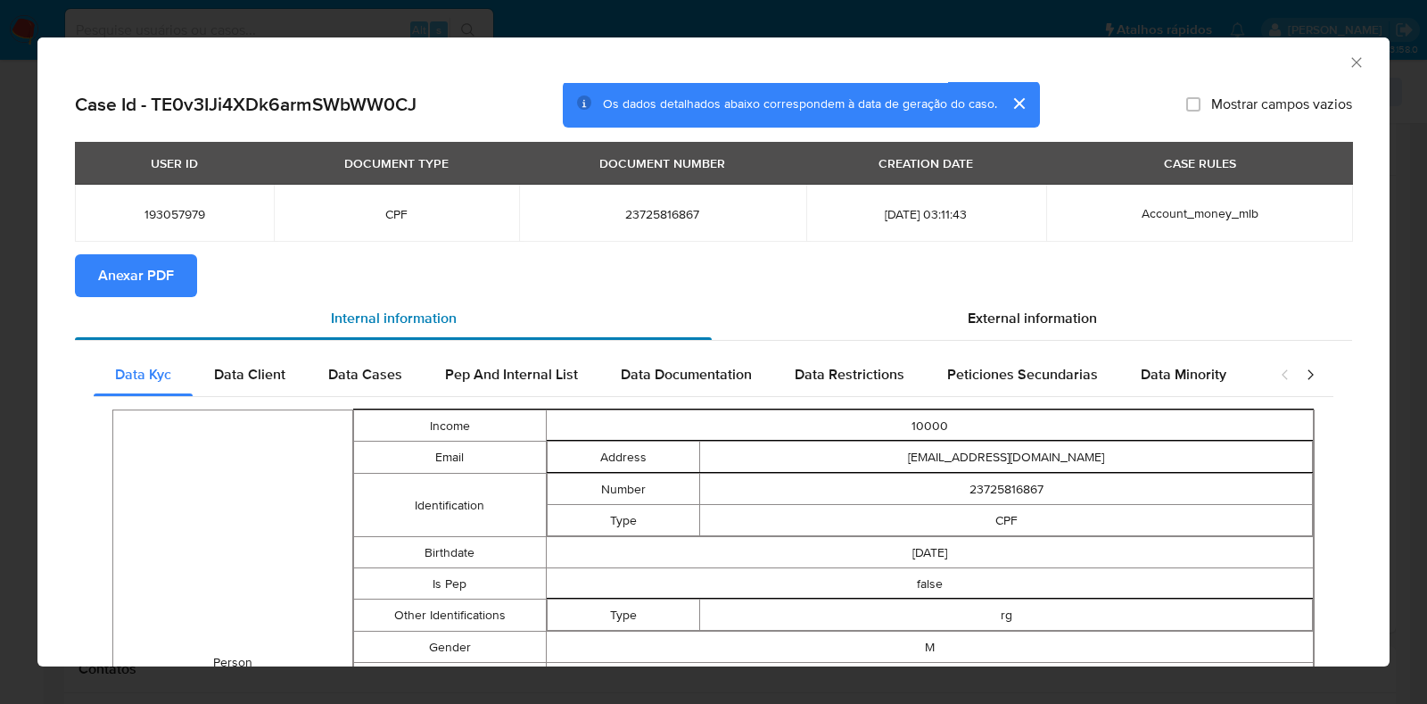
click at [134, 301] on div "Internal information" at bounding box center [393, 318] width 637 height 43
click at [137, 282] on span "Anexar PDF" at bounding box center [136, 275] width 76 height 39
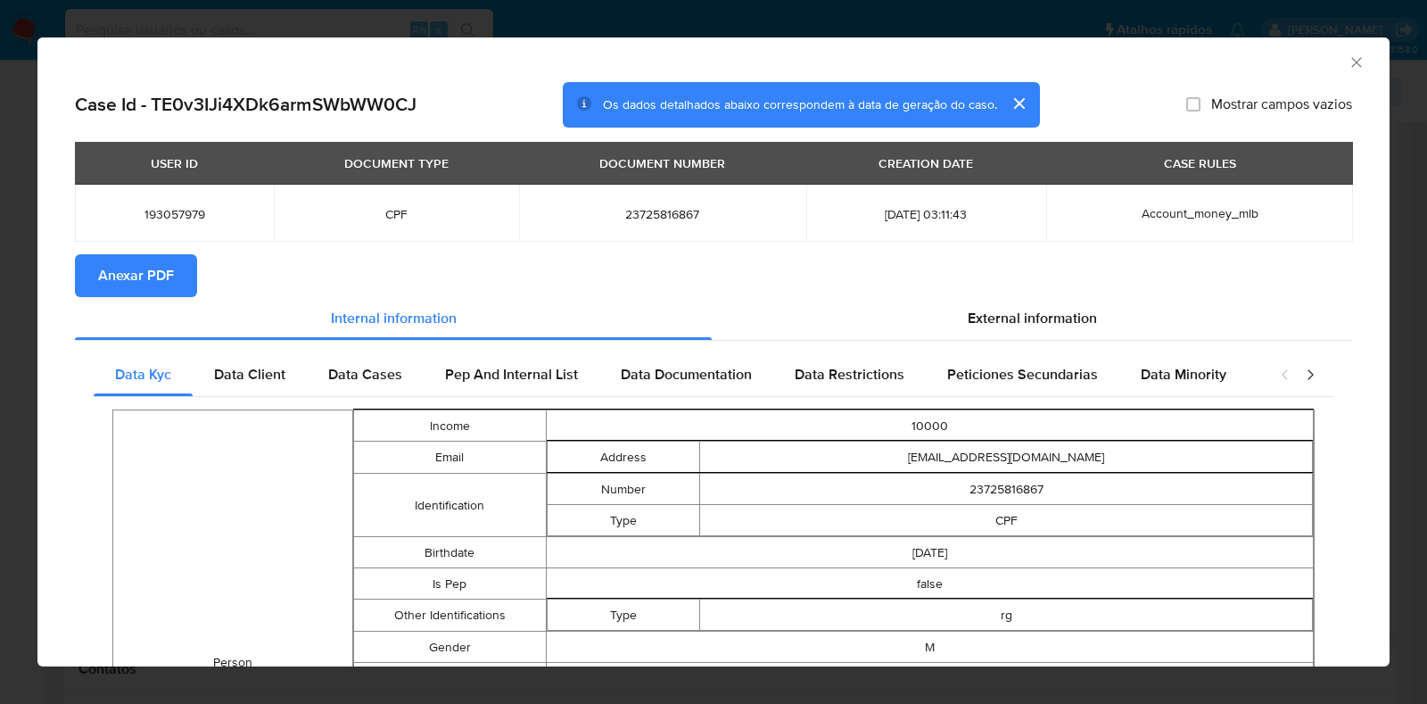
click at [1348, 58] on icon "Fechar a janela" at bounding box center [1357, 63] width 18 height 18
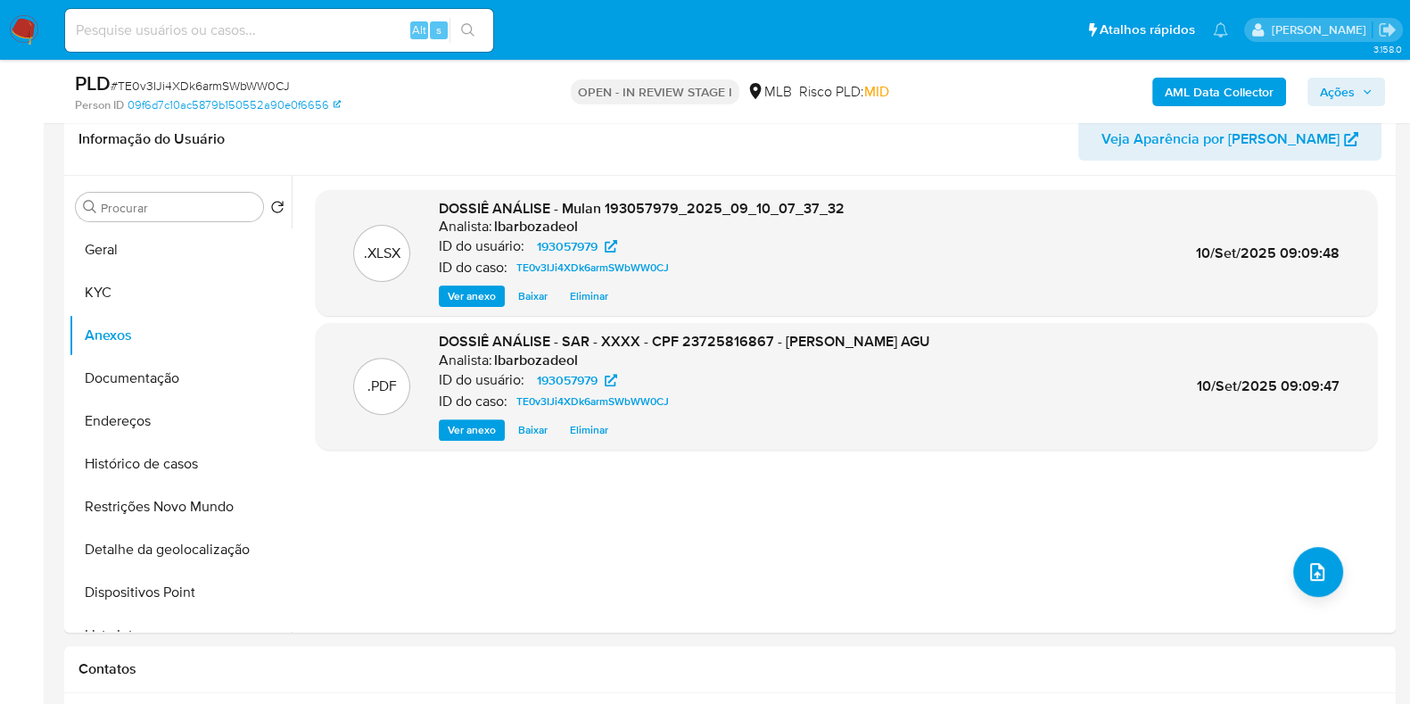
click at [1347, 82] on span "Ações" at bounding box center [1337, 92] width 35 height 29
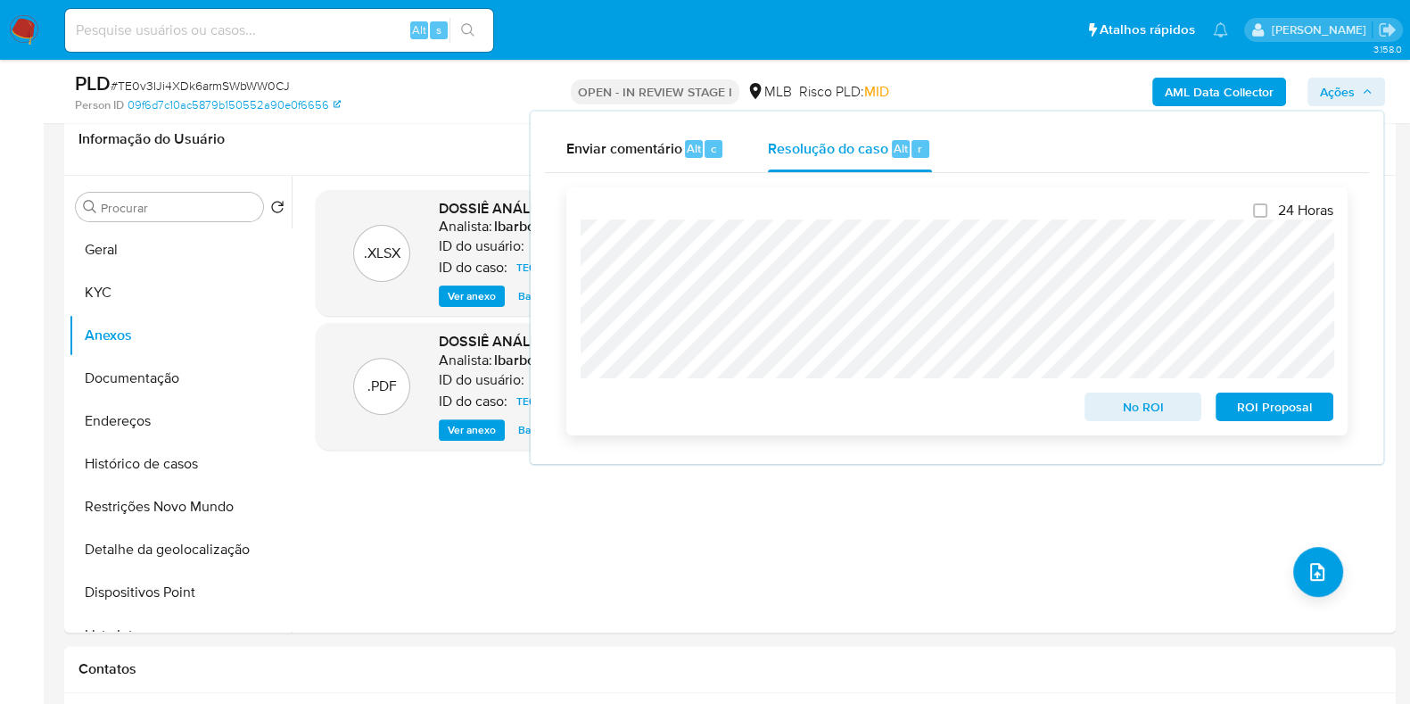
click at [1266, 415] on span "ROI Proposal" at bounding box center [1274, 406] width 93 height 25
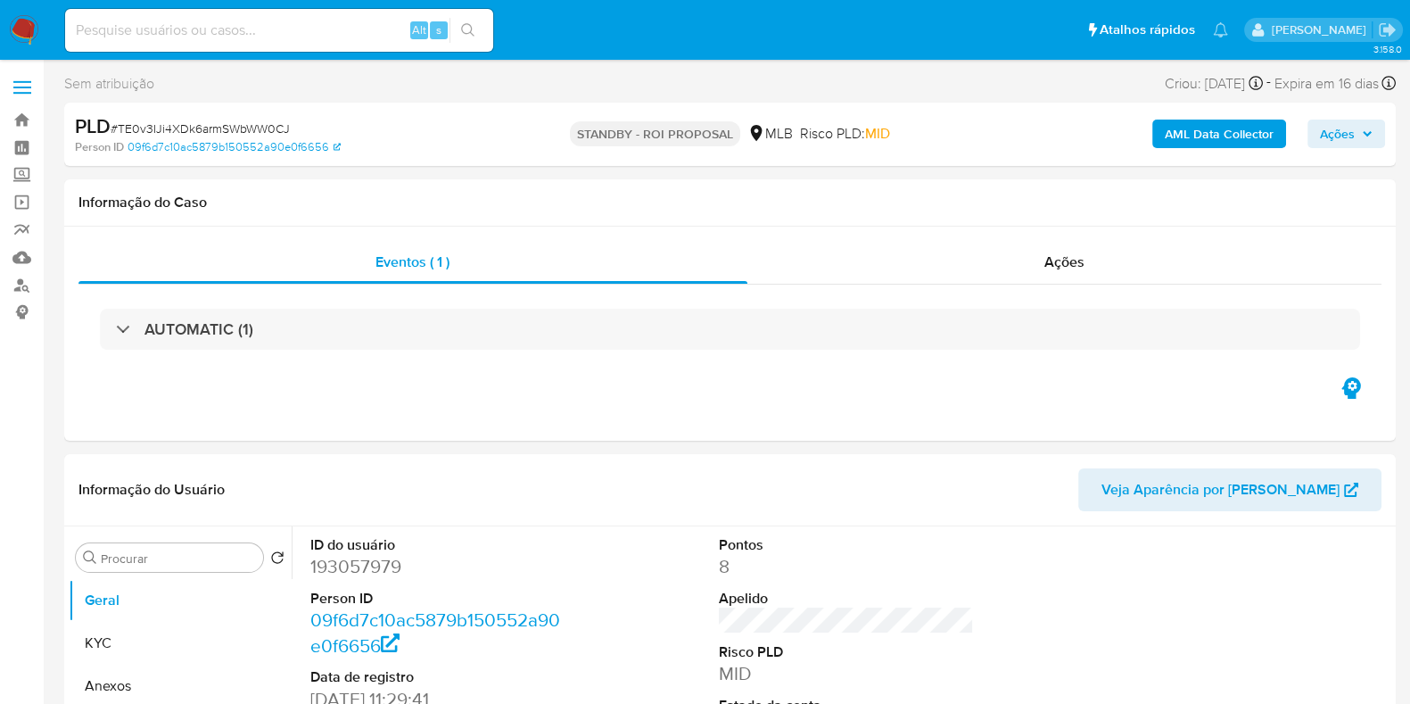
select select "10"
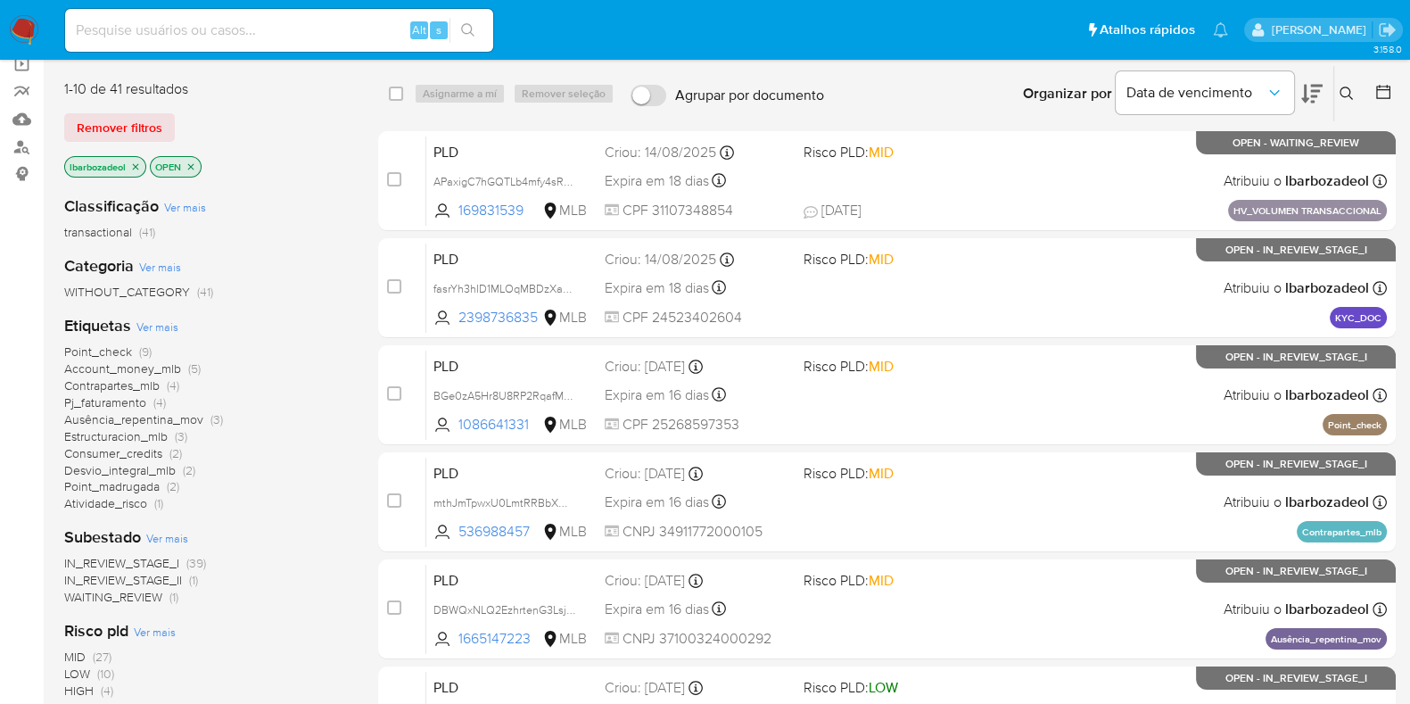
scroll to position [139, 0]
click at [104, 349] on span "Point_check" at bounding box center [98, 351] width 68 height 18
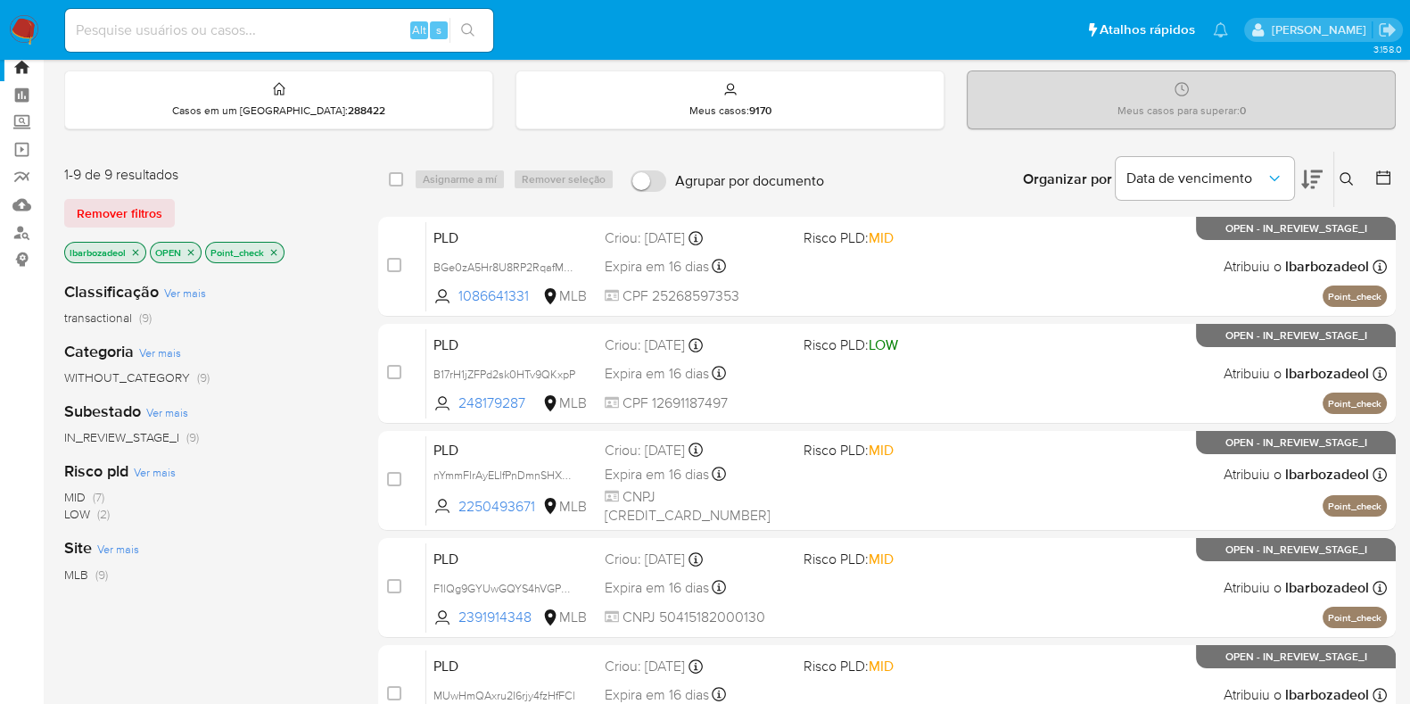
scroll to position [53, 0]
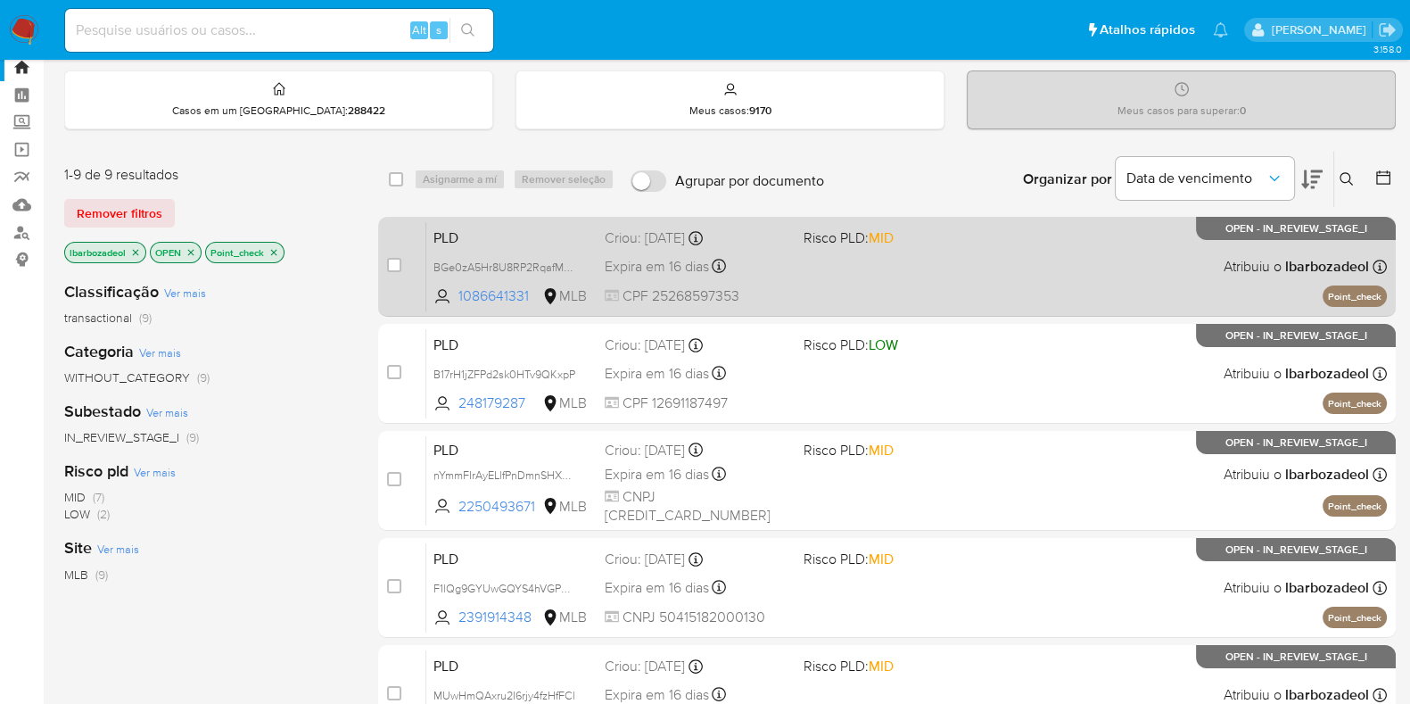
click at [861, 282] on div "PLD BGe0zA5Hr8U8RP2RqafMeuE7 1086641331 MLB Risco PLD: MID Criou: 12/08/2025 Cr…" at bounding box center [906, 266] width 961 height 90
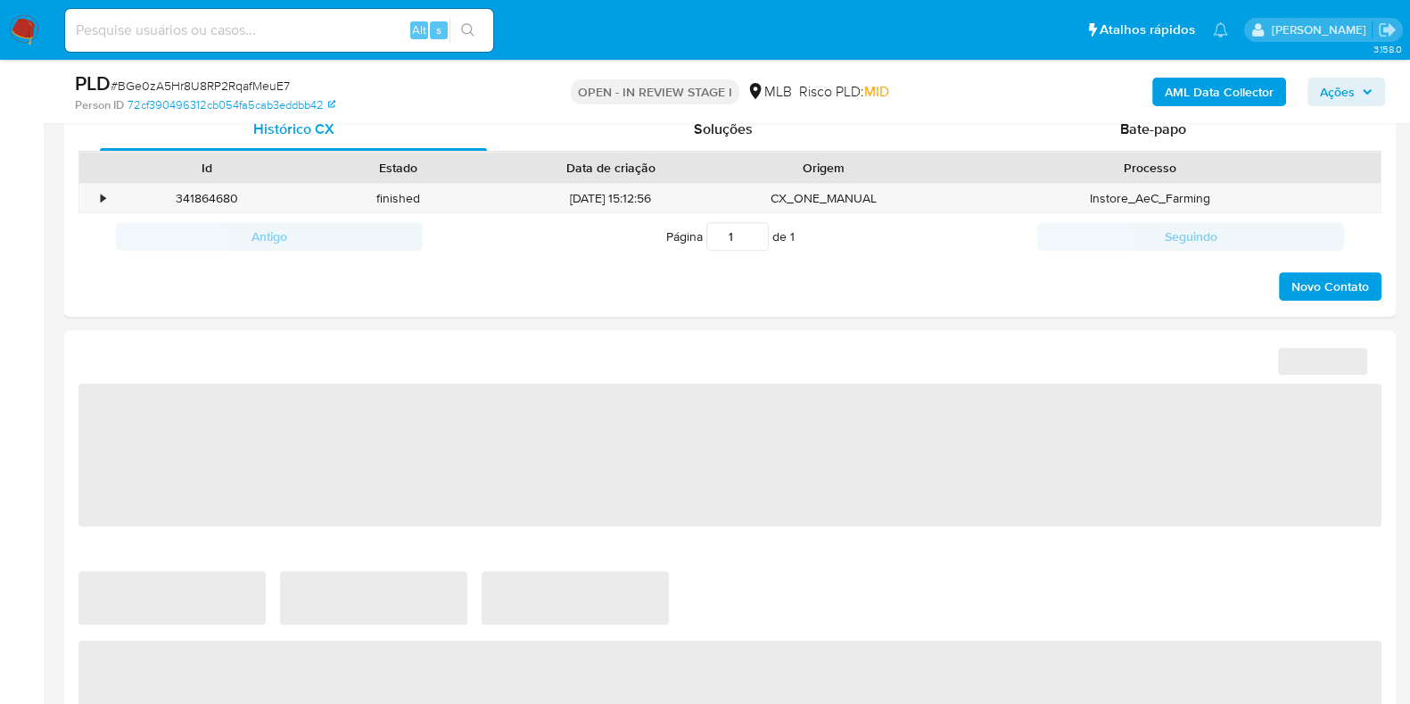
select select "10"
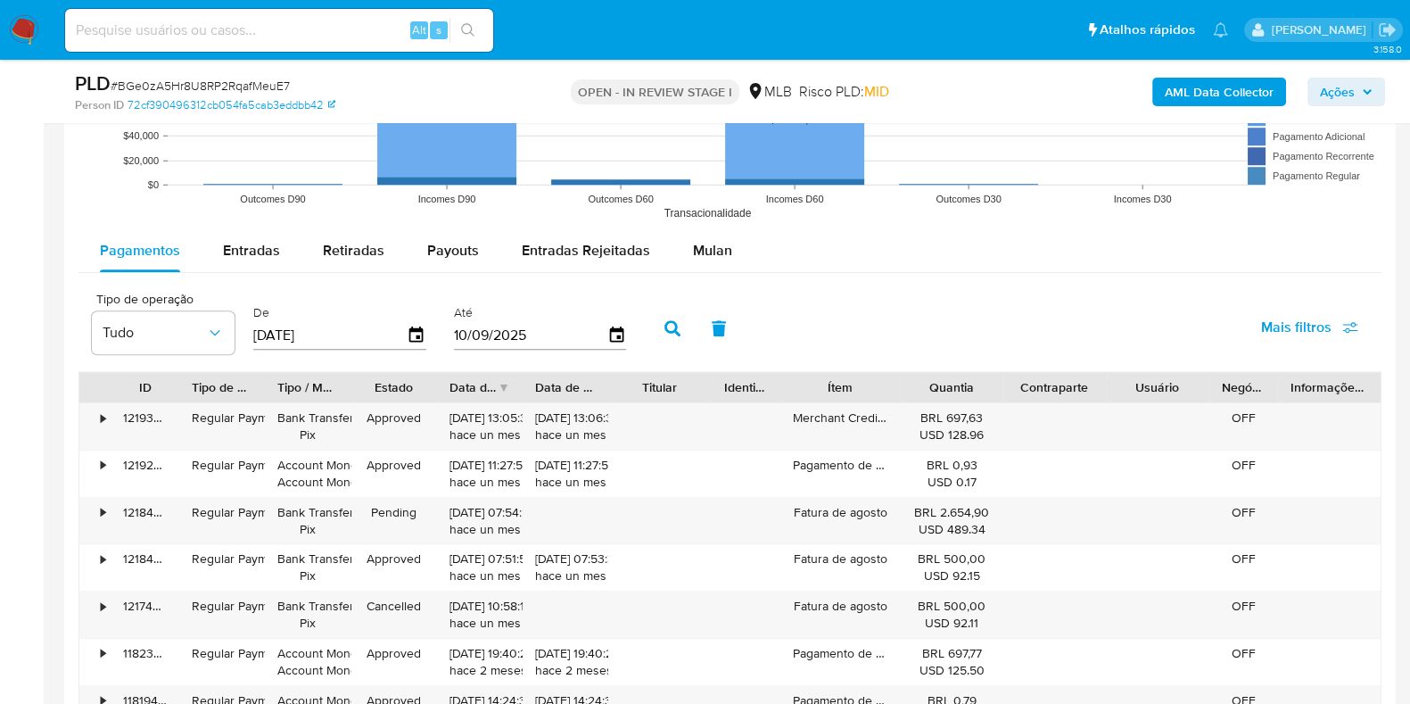
scroll to position [1713, 0]
click at [700, 252] on span "Mulan" at bounding box center [712, 248] width 39 height 21
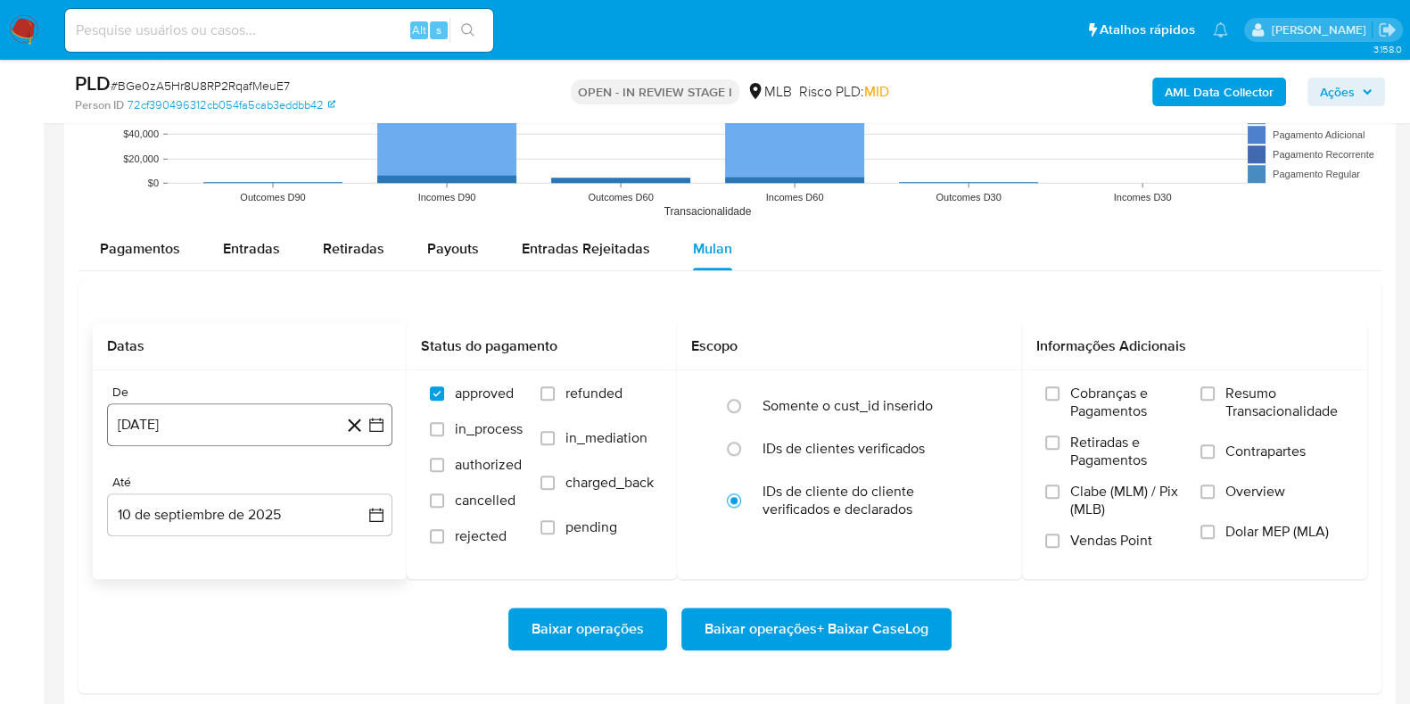
click at [284, 429] on button "[DATE]" at bounding box center [249, 424] width 285 height 43
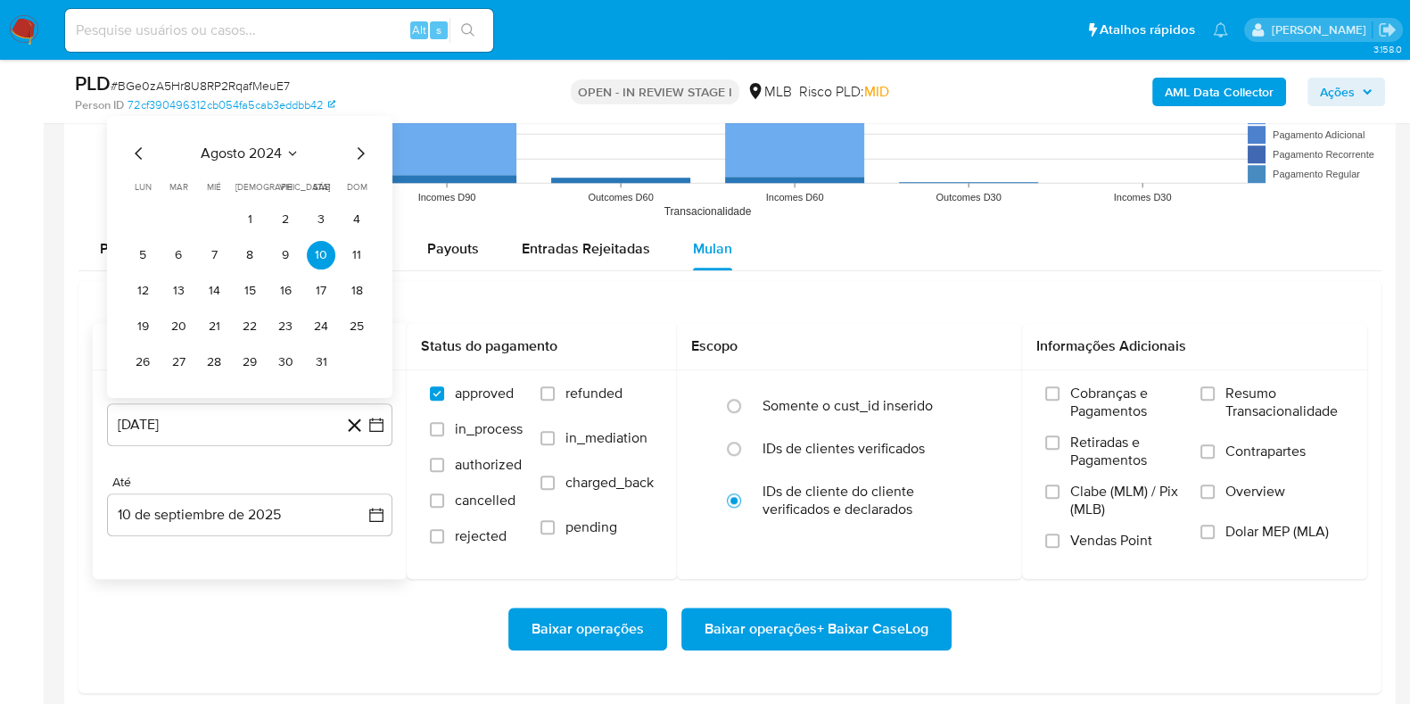
click at [261, 159] on span "agosto 2024" at bounding box center [241, 153] width 81 height 18
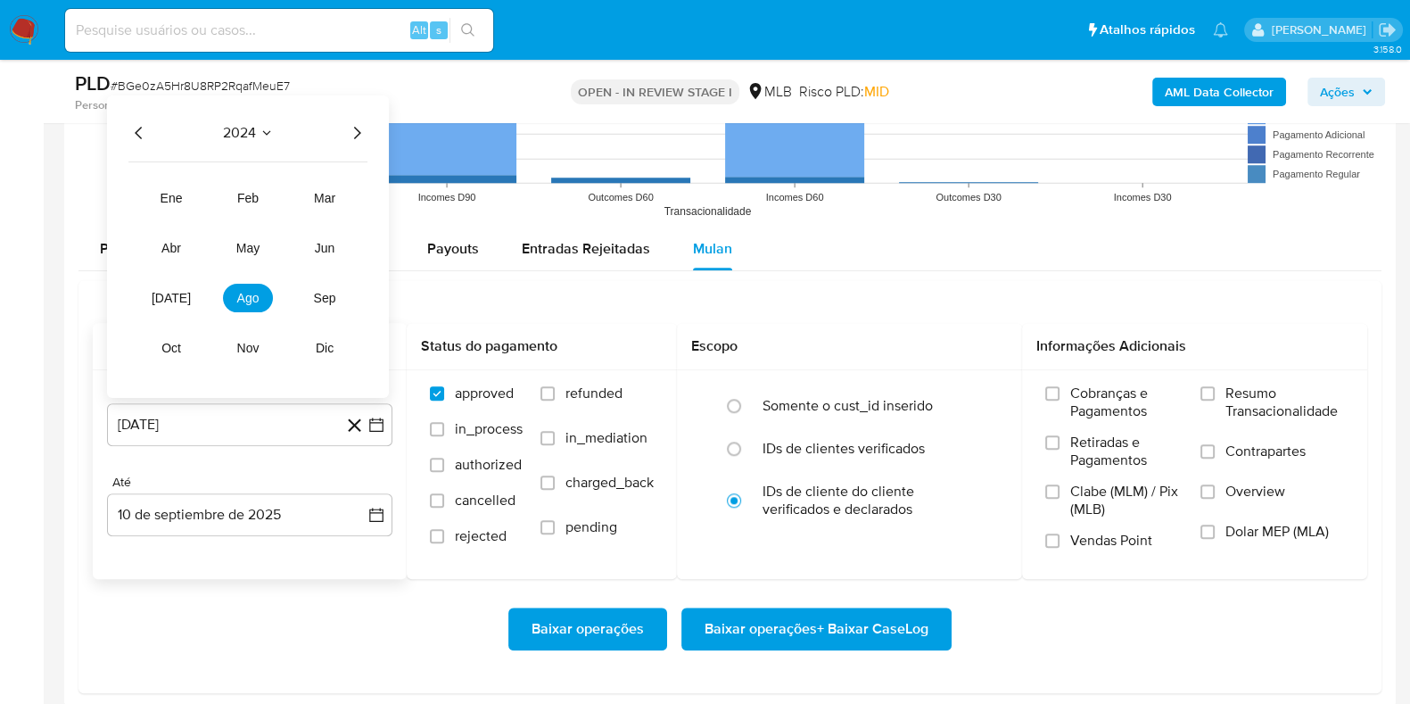
click at [360, 122] on icon "Año siguiente" at bounding box center [356, 132] width 21 height 21
click at [172, 304] on button "jul" at bounding box center [171, 298] width 50 height 29
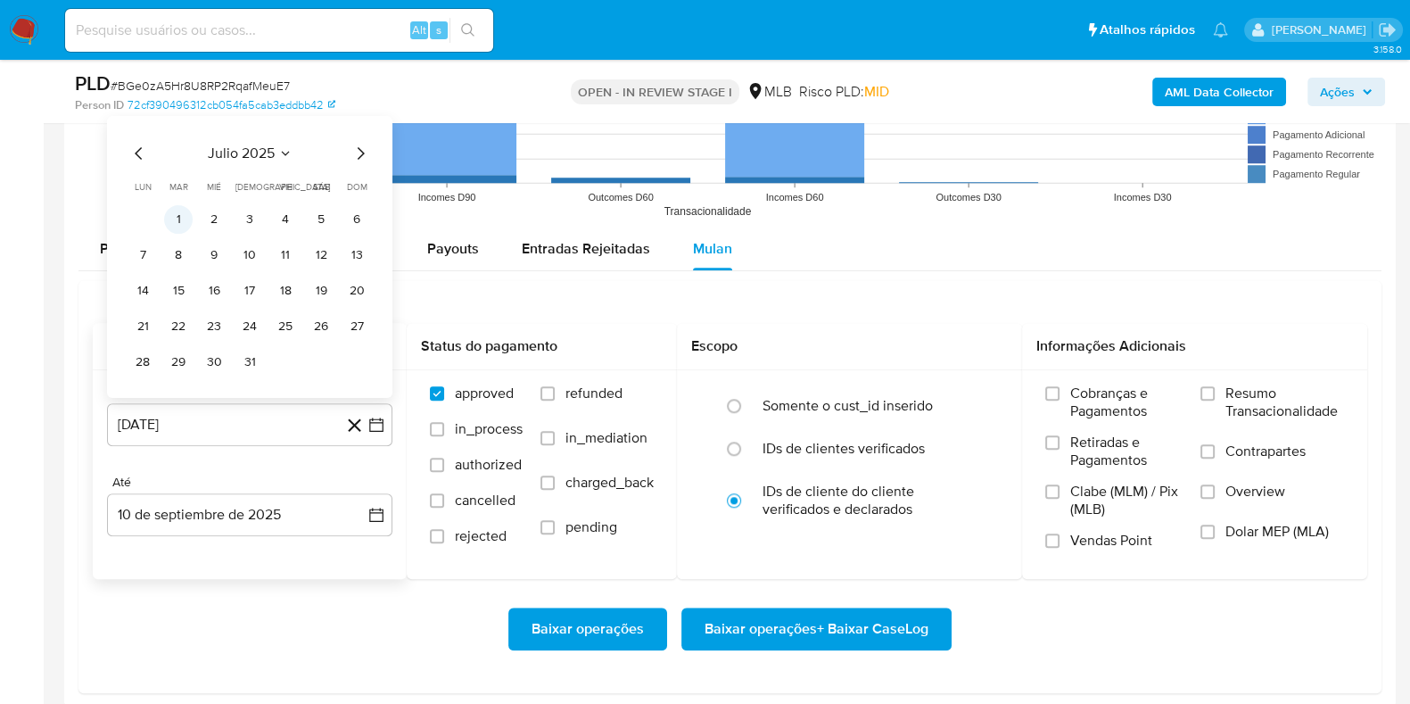
click at [183, 214] on button "1" at bounding box center [178, 219] width 29 height 29
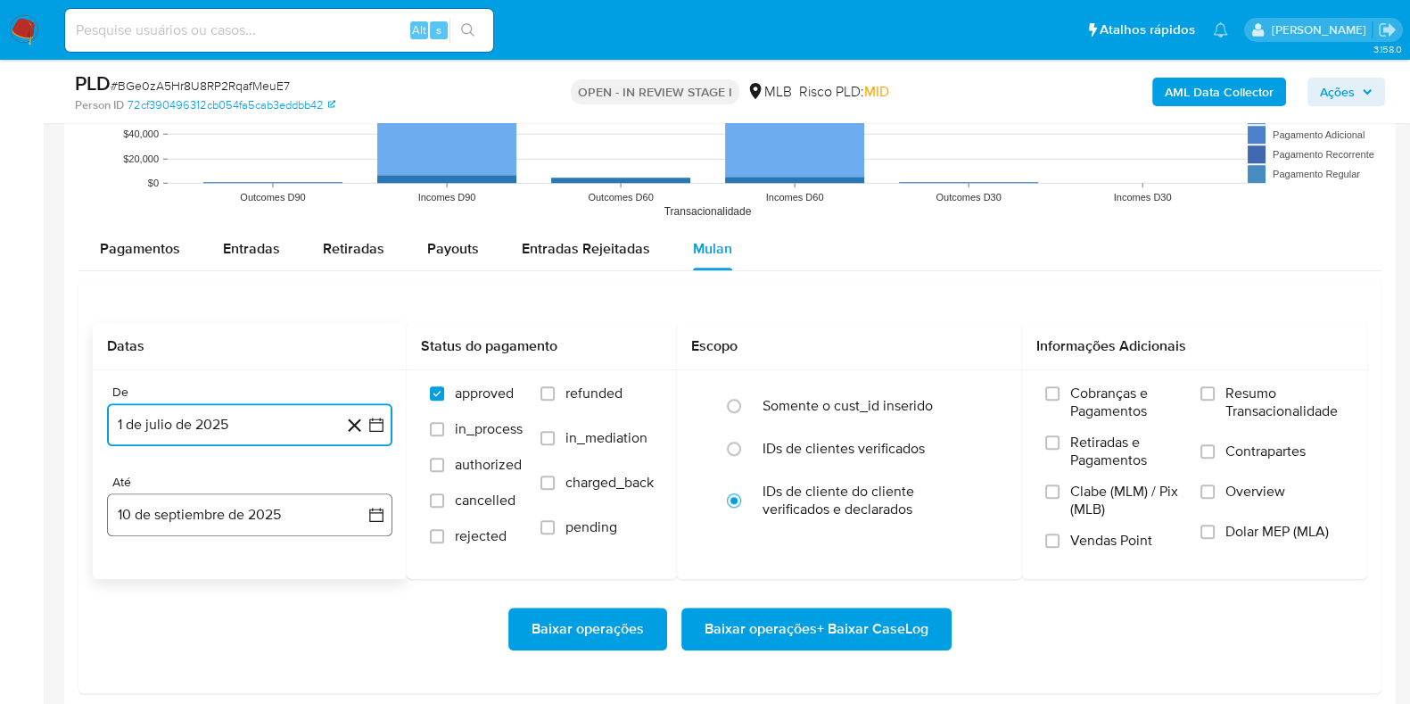
click at [210, 503] on button "10 de septiembre de 2025" at bounding box center [249, 514] width 285 height 43
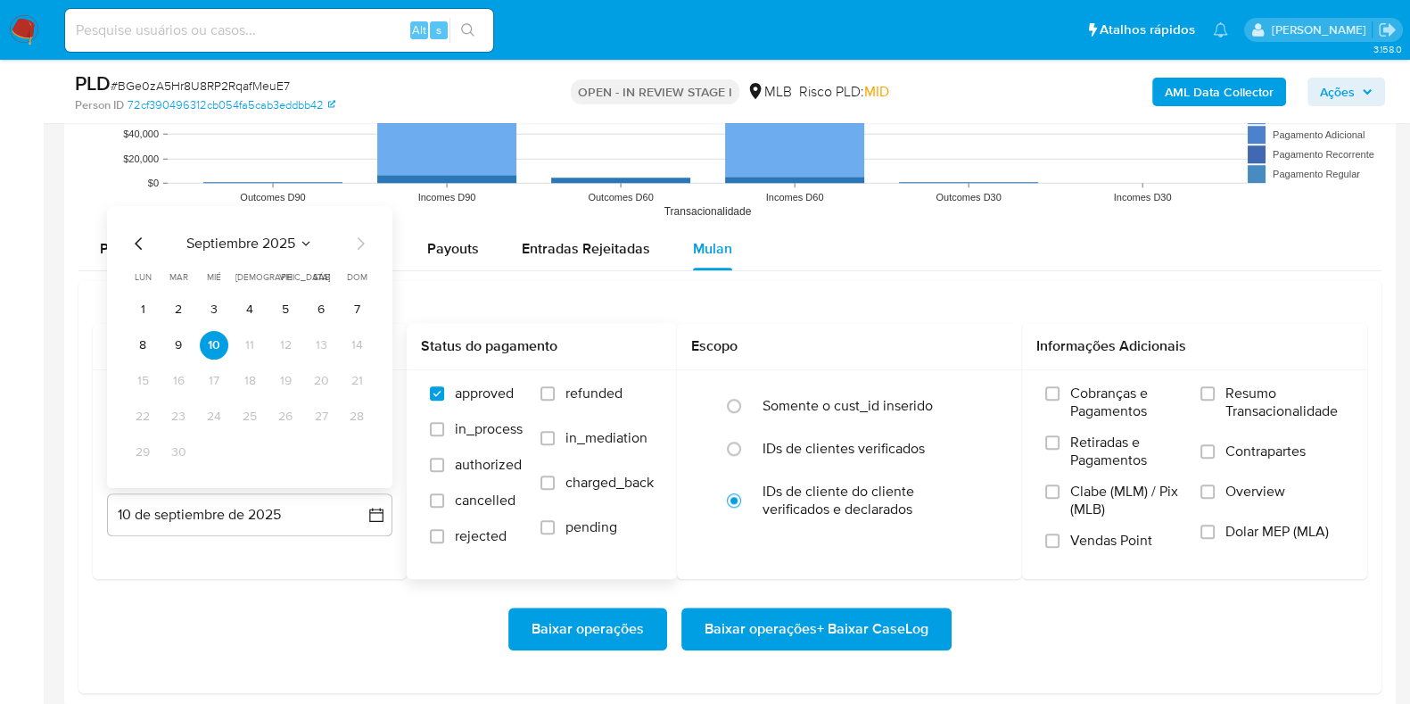
drag, startPoint x: 179, startPoint y: 351, endPoint x: 467, endPoint y: 363, distance: 288.4
click at [180, 351] on button "9" at bounding box center [178, 345] width 29 height 29
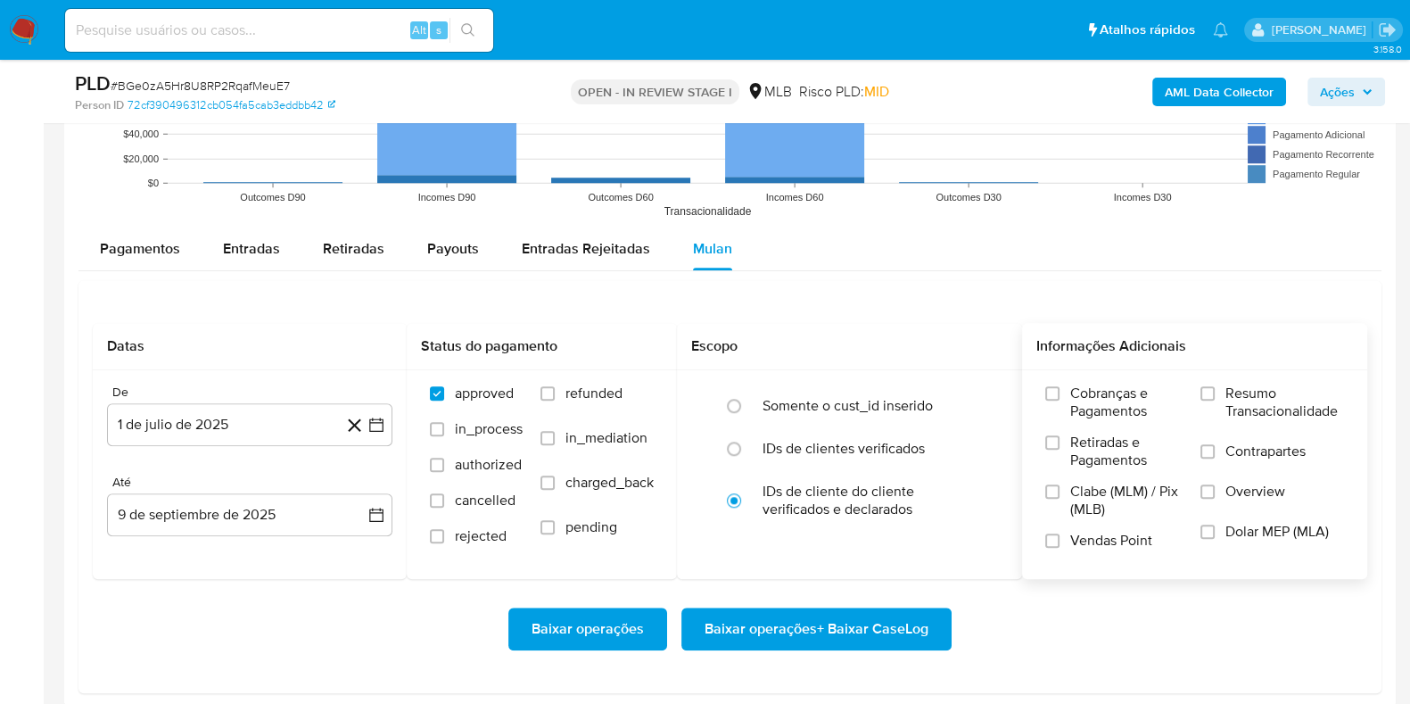
click at [1240, 408] on span "Resumo Transacionalidade" at bounding box center [1284, 402] width 119 height 36
click at [1215, 400] on input "Resumo Transacionalidade" at bounding box center [1208, 393] width 14 height 14
click at [855, 630] on span "Baixar operações + Baixar CaseLog" at bounding box center [817, 628] width 224 height 39
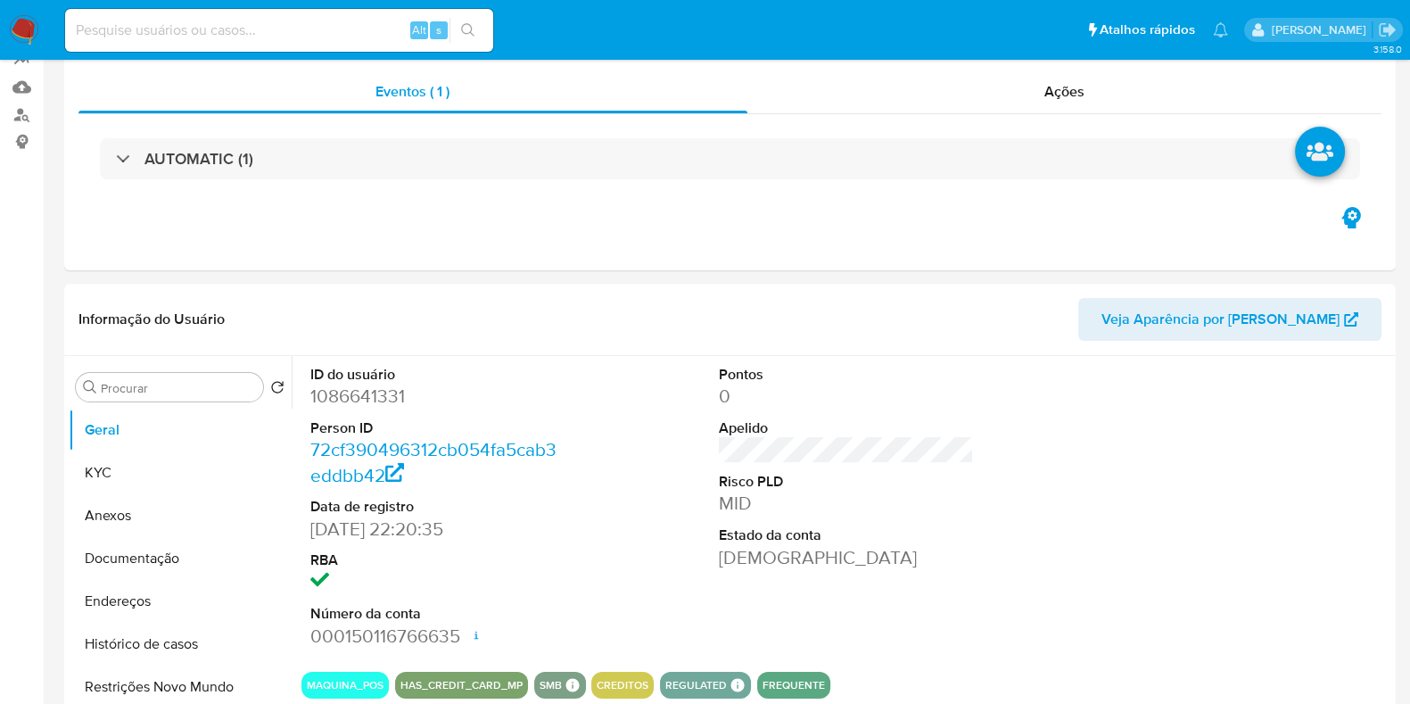
scroll to position [0, 0]
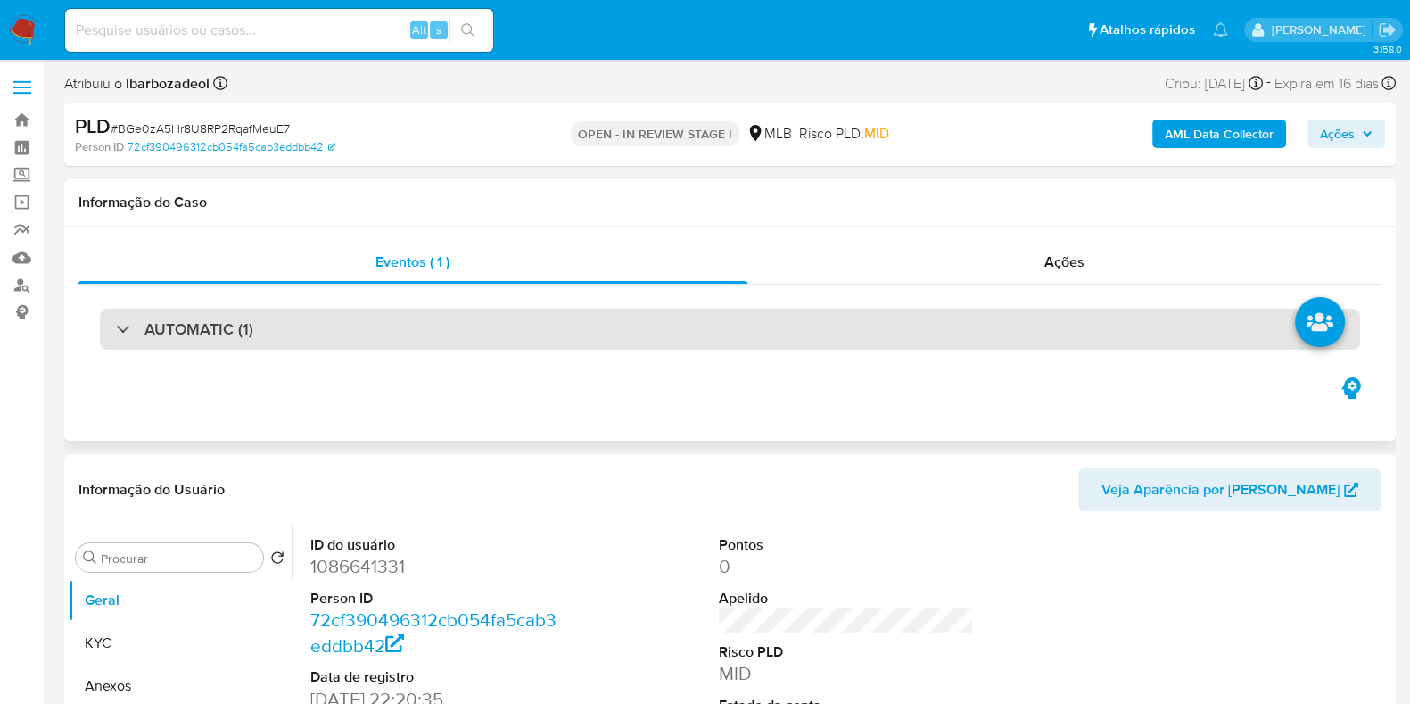
click at [748, 338] on div "AUTOMATIC (1)" at bounding box center [730, 329] width 1260 height 41
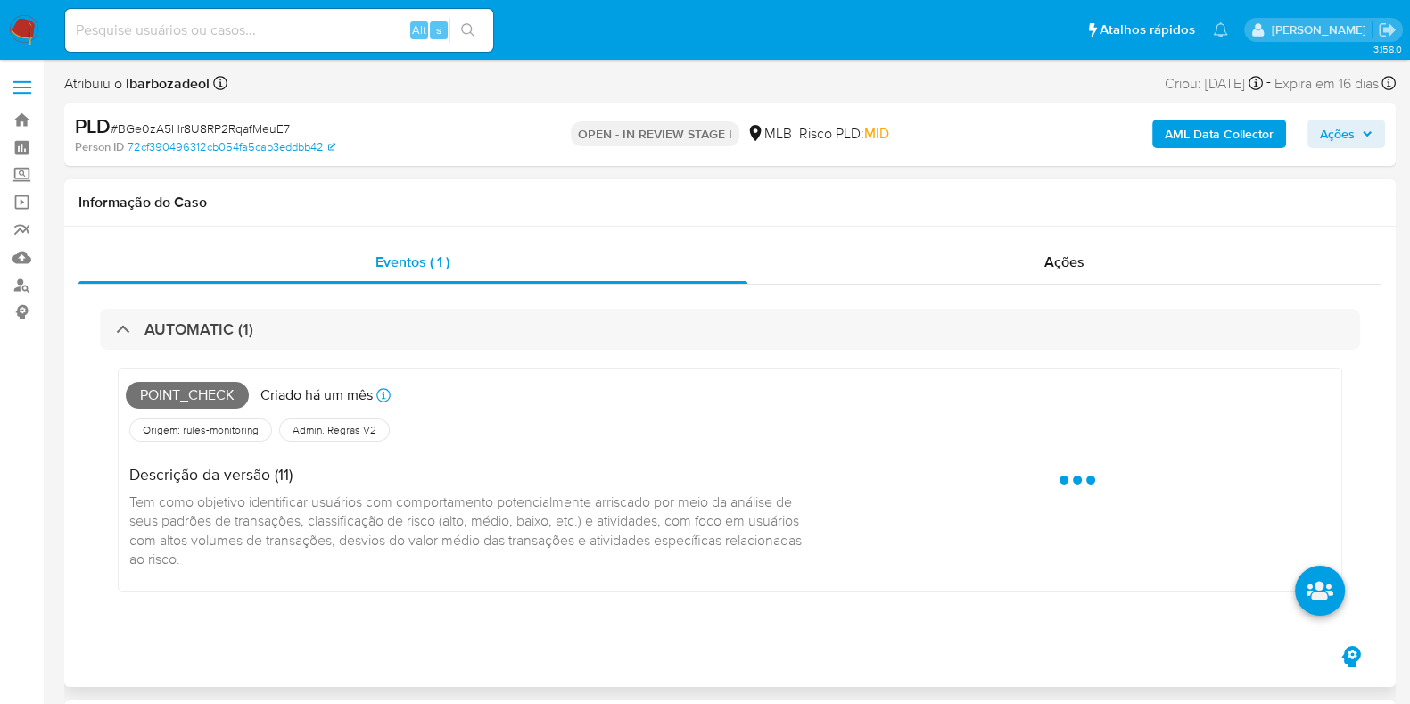
click at [202, 400] on span "Point_check" at bounding box center [187, 395] width 123 height 27
copy span "Point_check"
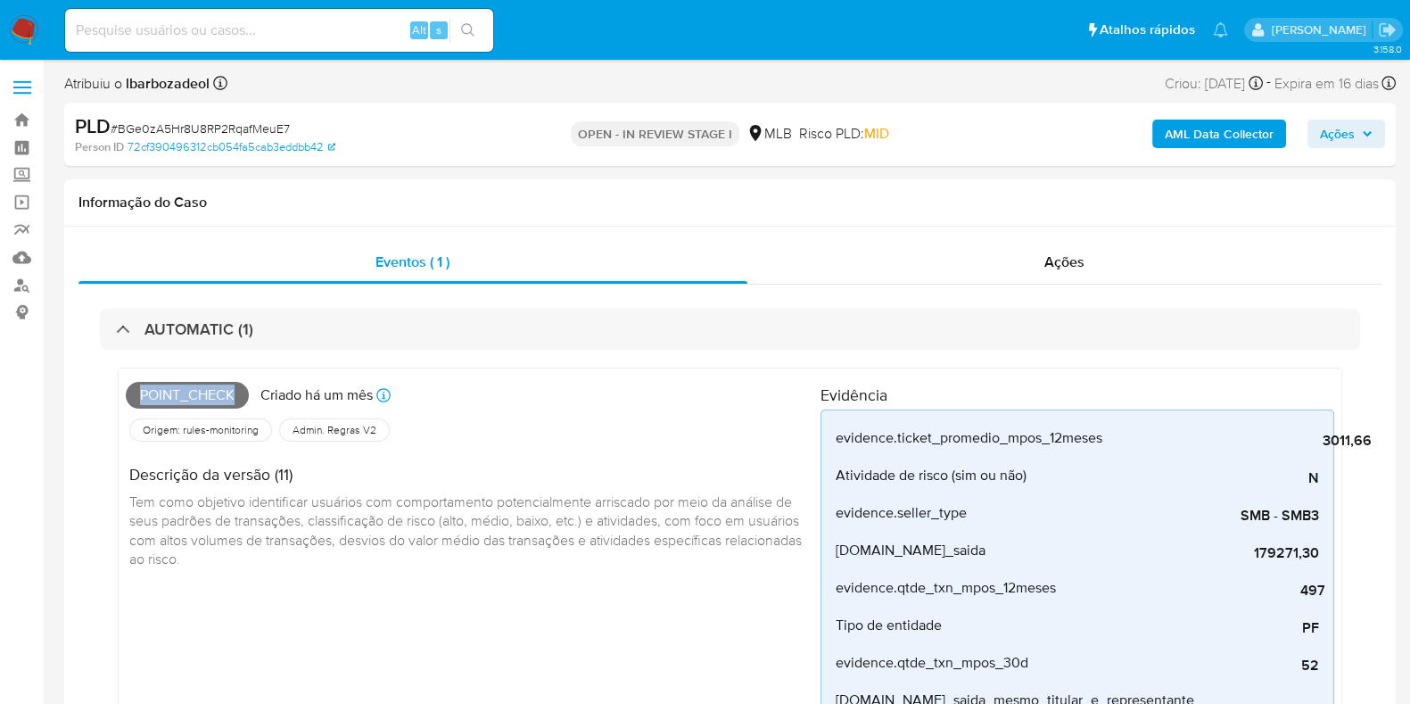
click at [1364, 135] on icon "button" at bounding box center [1367, 133] width 11 height 11
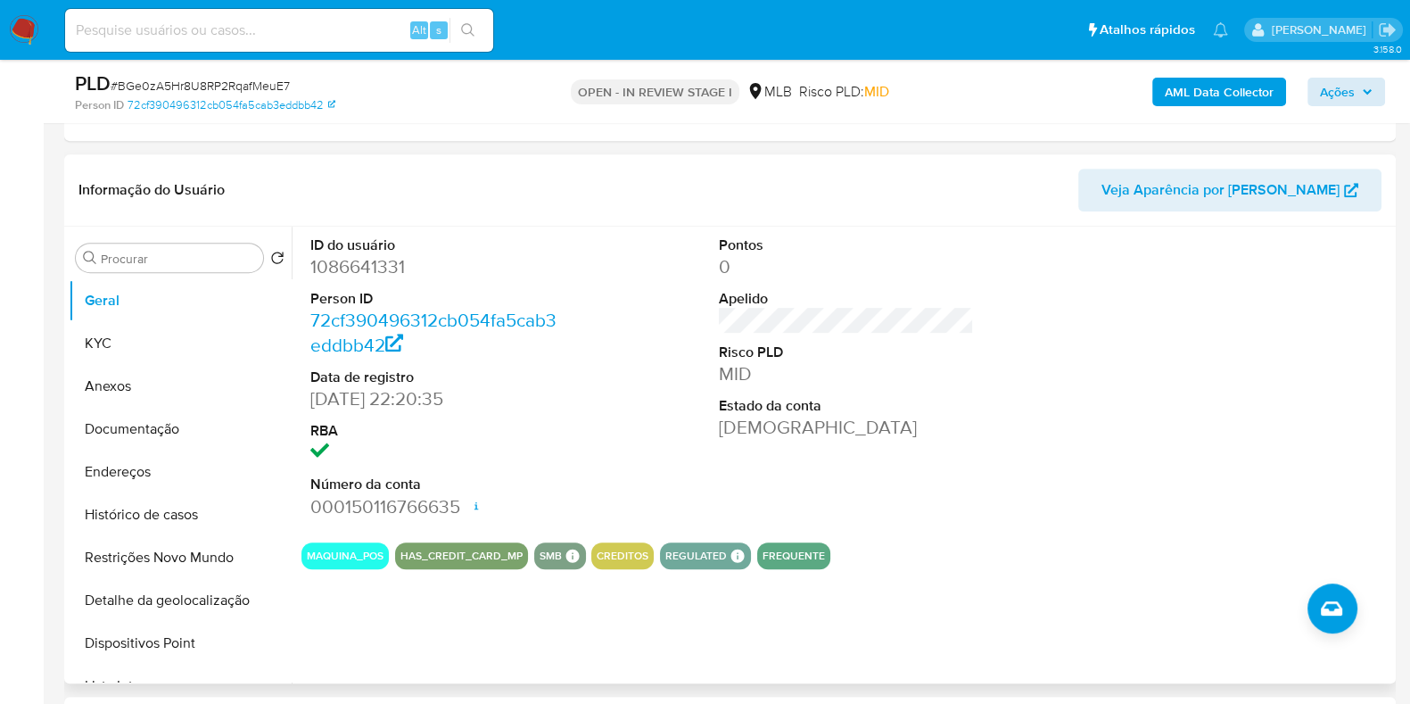
scroll to position [1018, 0]
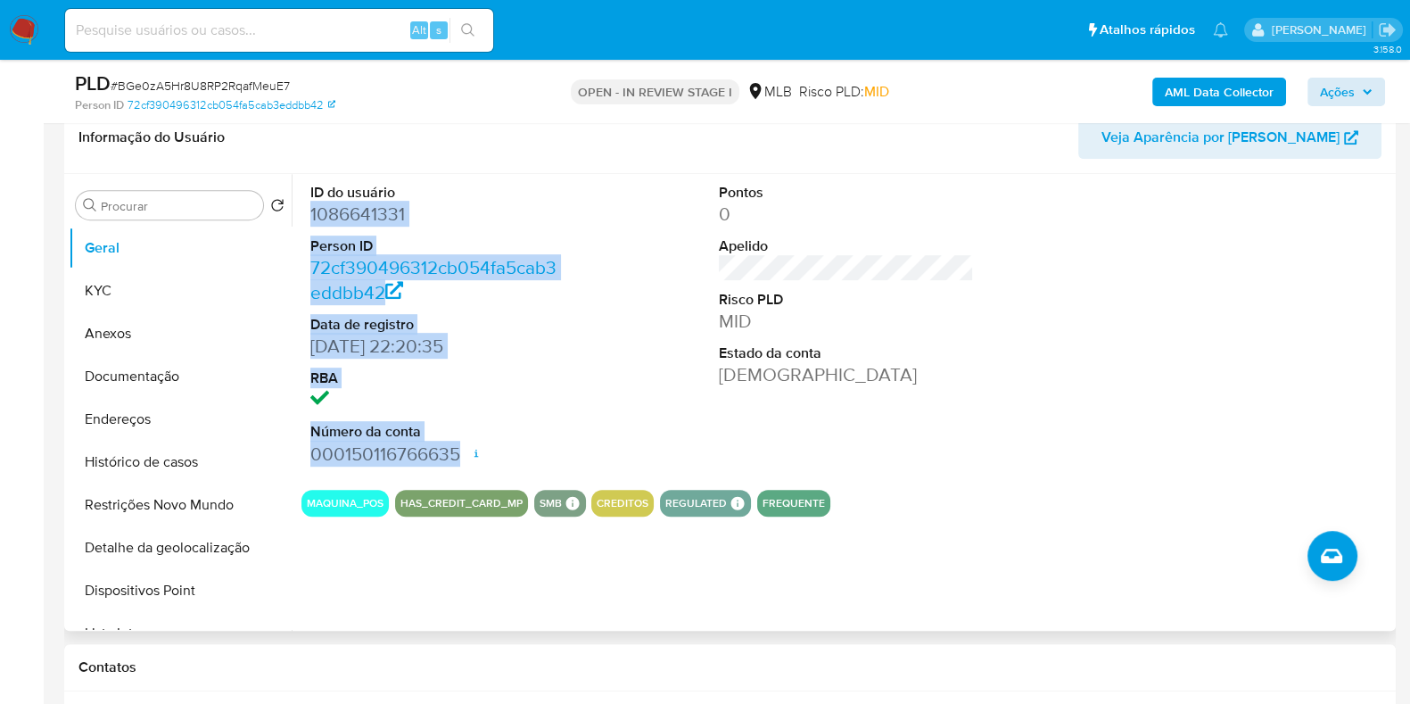
drag, startPoint x: 458, startPoint y: 451, endPoint x: 301, endPoint y: 206, distance: 291.2
click at [301, 206] on div "ID do usuário 1086641331 Person ID 72cf390496312cb054fa5cab3eddbb42 Data de reg…" at bounding box center [437, 324] width 273 height 301
copy dl "1086641331 Person ID 72cf390496312cb054fa5cab3eddbb42 Data de registro 08/03/20…"
click at [1341, 95] on span "Ações" at bounding box center [1337, 92] width 35 height 29
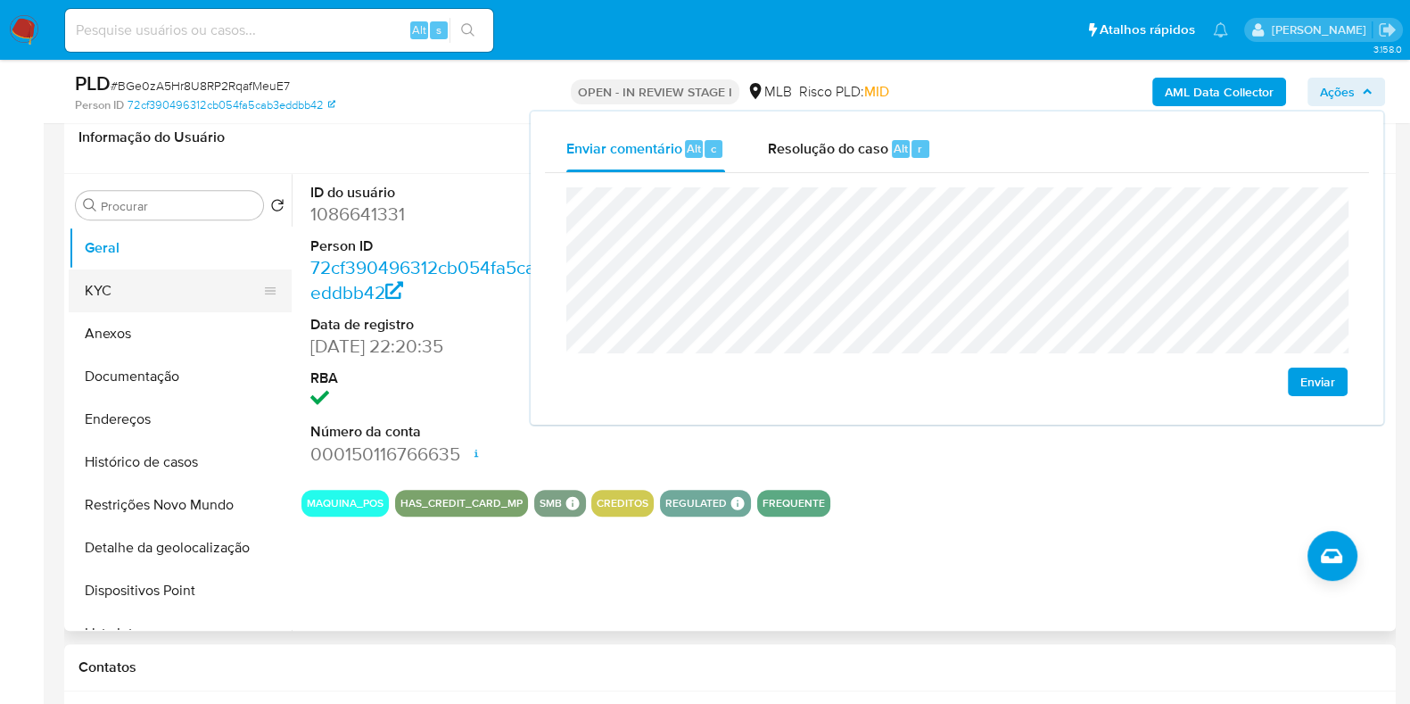
drag, startPoint x: 143, startPoint y: 288, endPoint x: 251, endPoint y: 261, distance: 111.2
click at [143, 288] on button "KYC" at bounding box center [173, 290] width 209 height 43
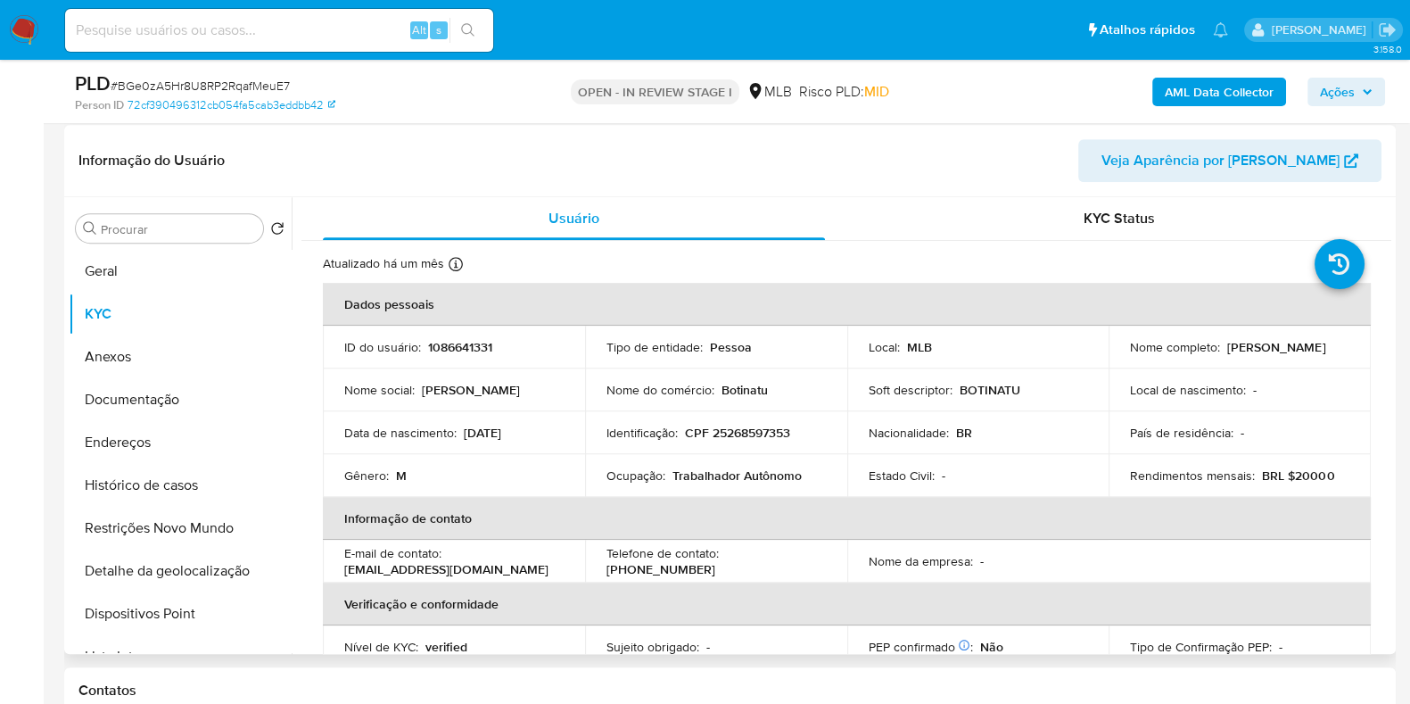
scroll to position [995, 0]
click at [718, 429] on p "CPF 25268597353" at bounding box center [737, 432] width 105 height 16
copy p "25268597353"
click at [1331, 91] on span "Ações" at bounding box center [1337, 92] width 35 height 29
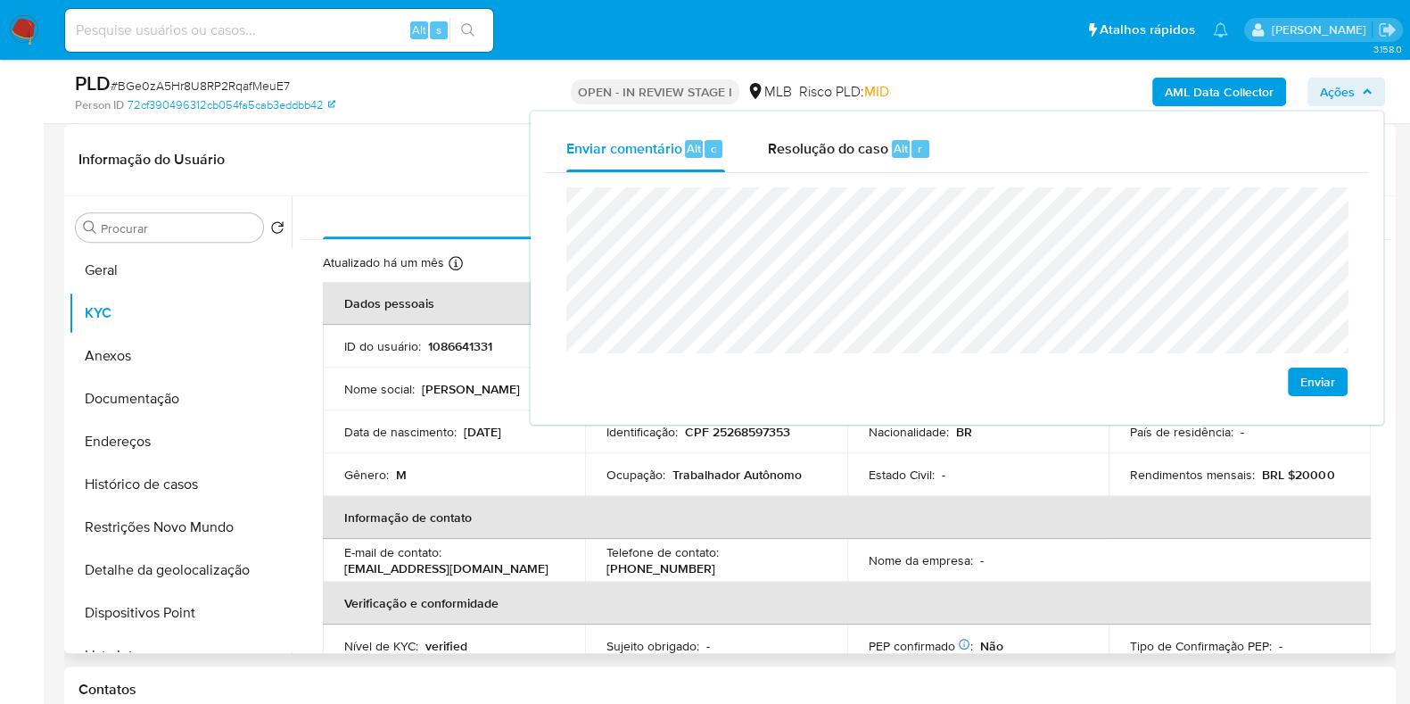
click at [773, 460] on td "Ocupação : Trabalhador Autônomo" at bounding box center [716, 474] width 262 height 43
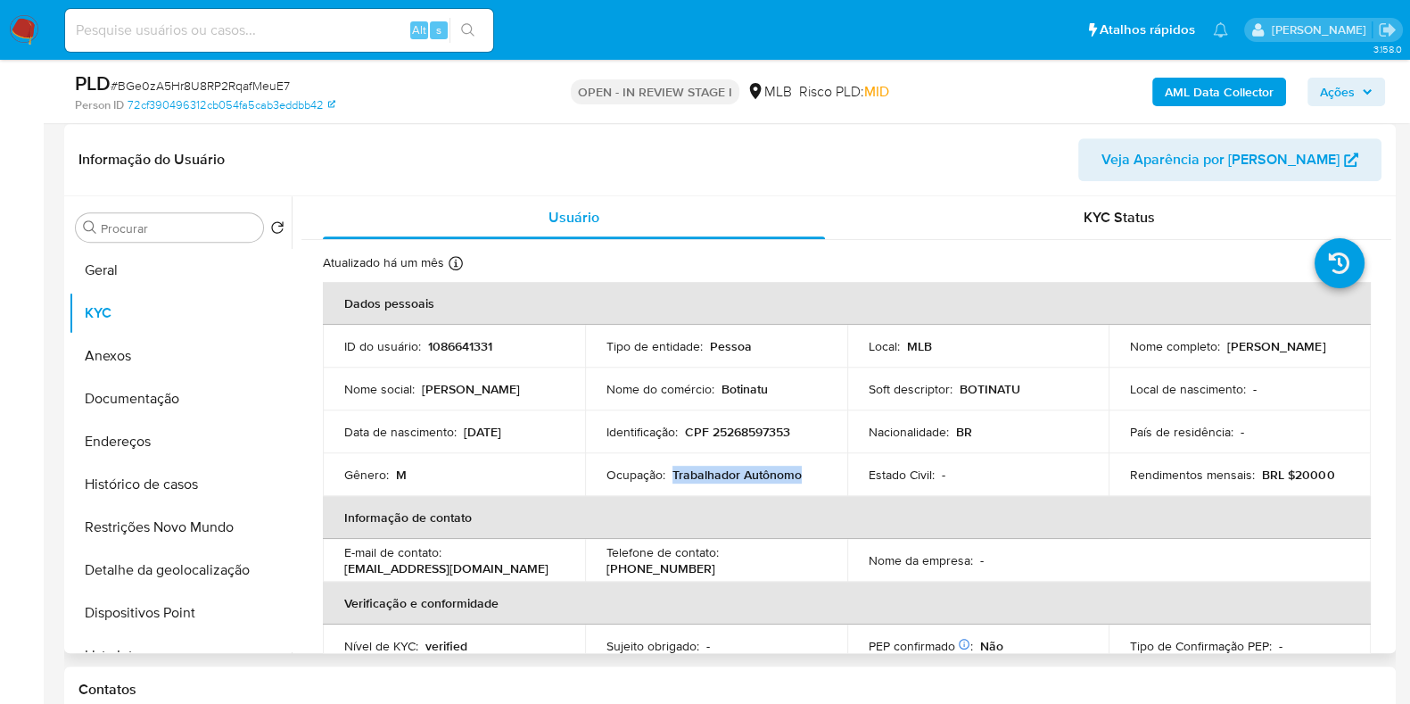
drag, startPoint x: 669, startPoint y: 470, endPoint x: 811, endPoint y: 466, distance: 141.9
click at [811, 466] on div "Ocupação : Trabalhador Autônomo" at bounding box center [716, 474] width 219 height 16
copy p "Trabalhador Autônomo"
click at [1337, 88] on span "Ações" at bounding box center [1337, 92] width 35 height 29
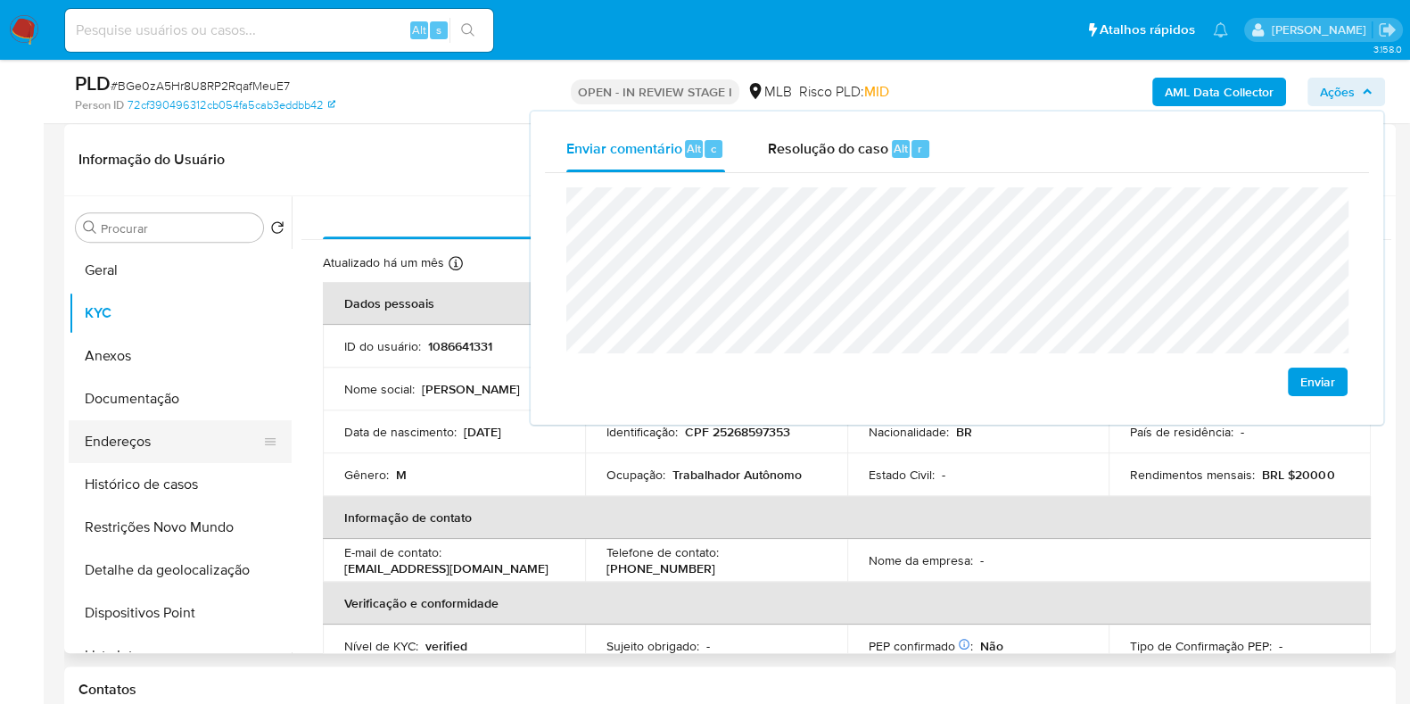
click at [192, 427] on button "Endereços" at bounding box center [173, 441] width 209 height 43
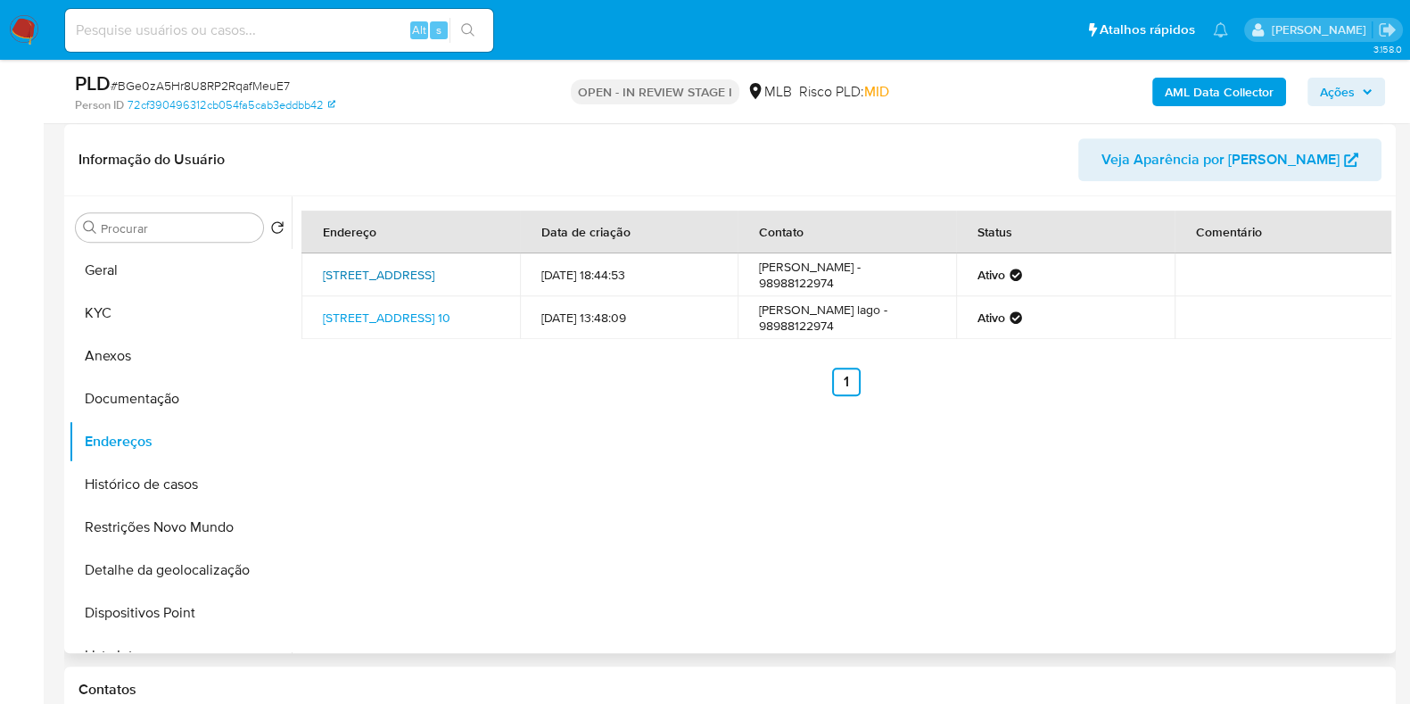
click at [388, 269] on link "Rua Dos Cambebas 10, Paço Do Lumiar, Maranhão, 65130000, Brasil 10" at bounding box center [378, 275] width 111 height 18
click at [186, 397] on button "Documentação" at bounding box center [173, 398] width 209 height 43
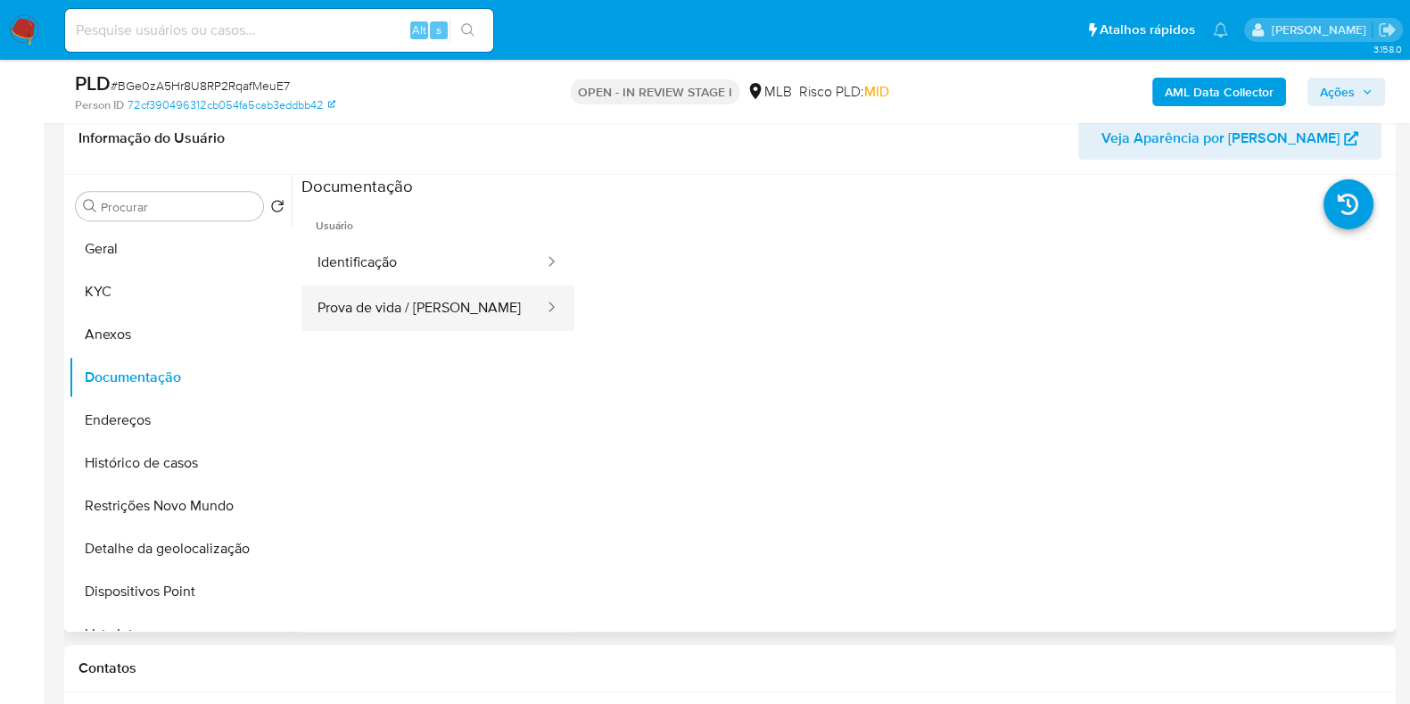
click at [413, 298] on button "Prova de vida / Selfie" at bounding box center [423, 307] width 244 height 45
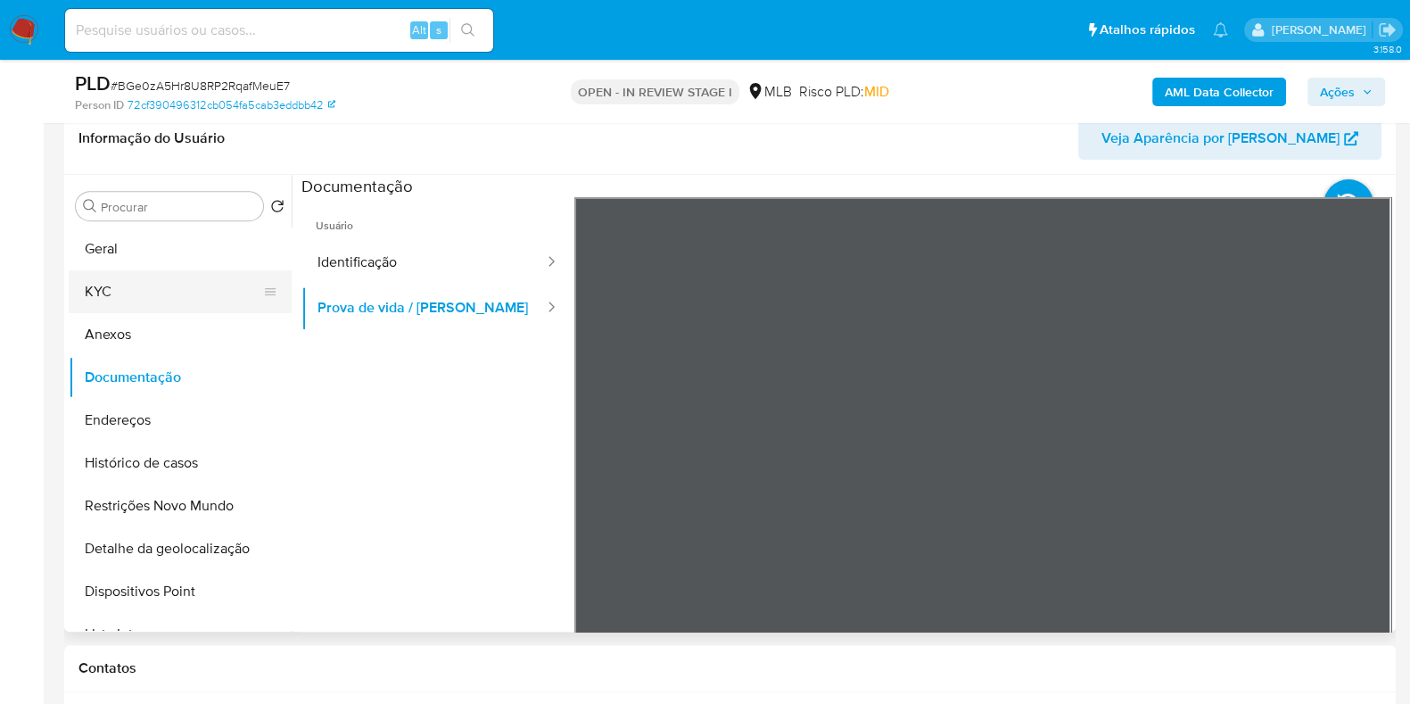
click at [170, 278] on button "KYC" at bounding box center [173, 291] width 209 height 43
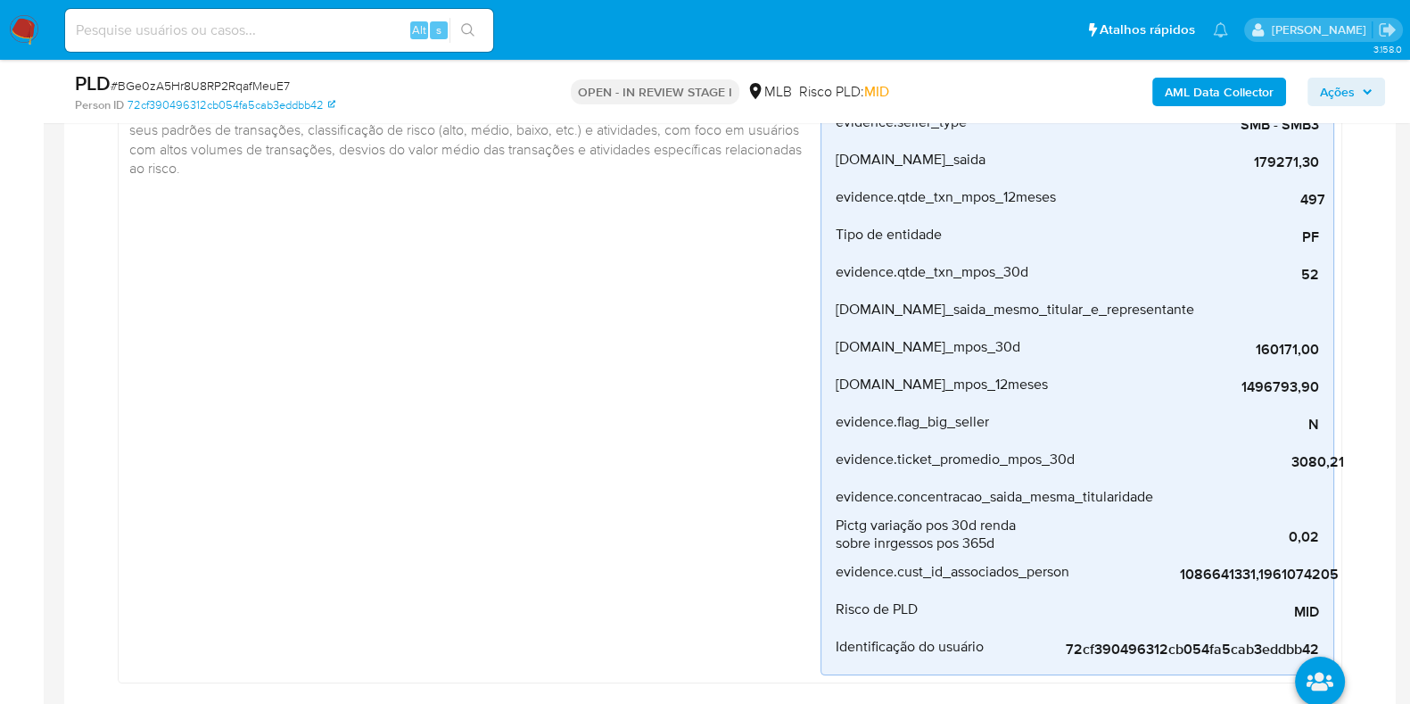
scroll to position [0, 0]
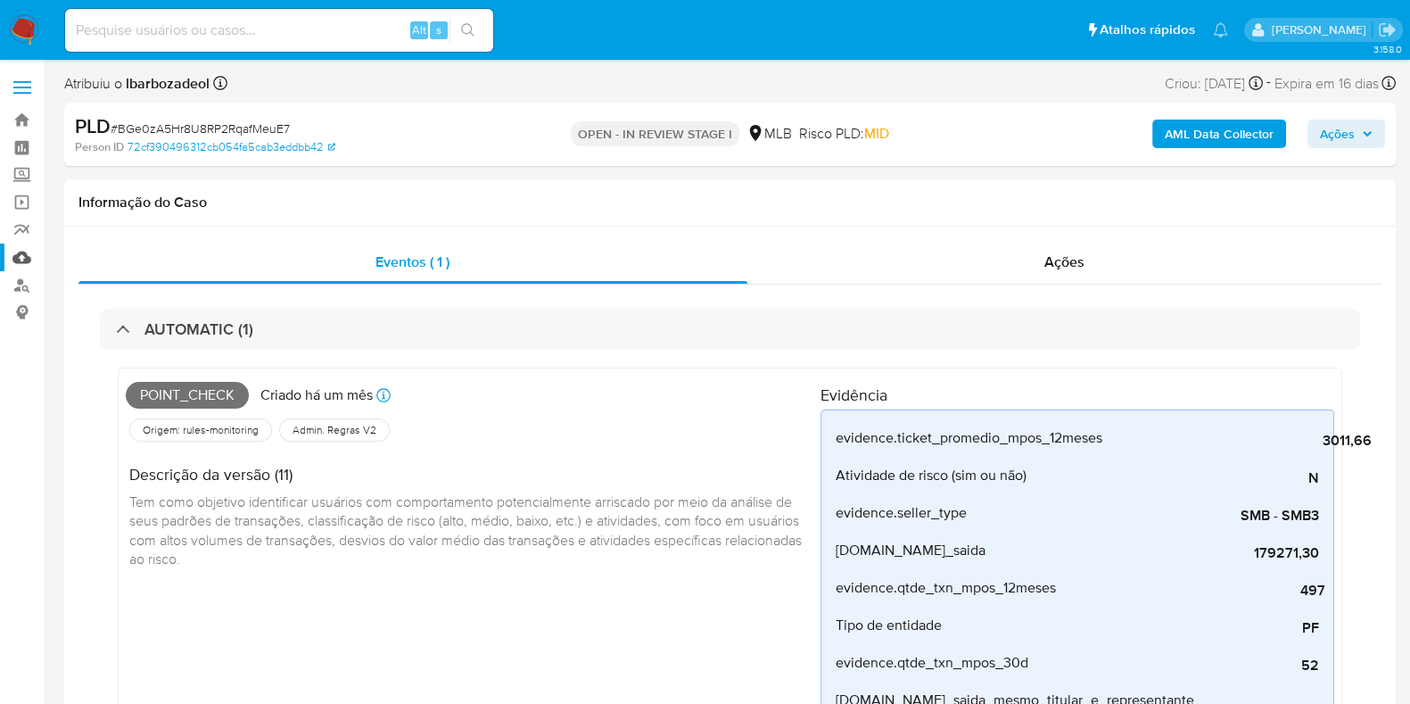
click at [22, 260] on link "Mulan" at bounding box center [106, 257] width 212 height 28
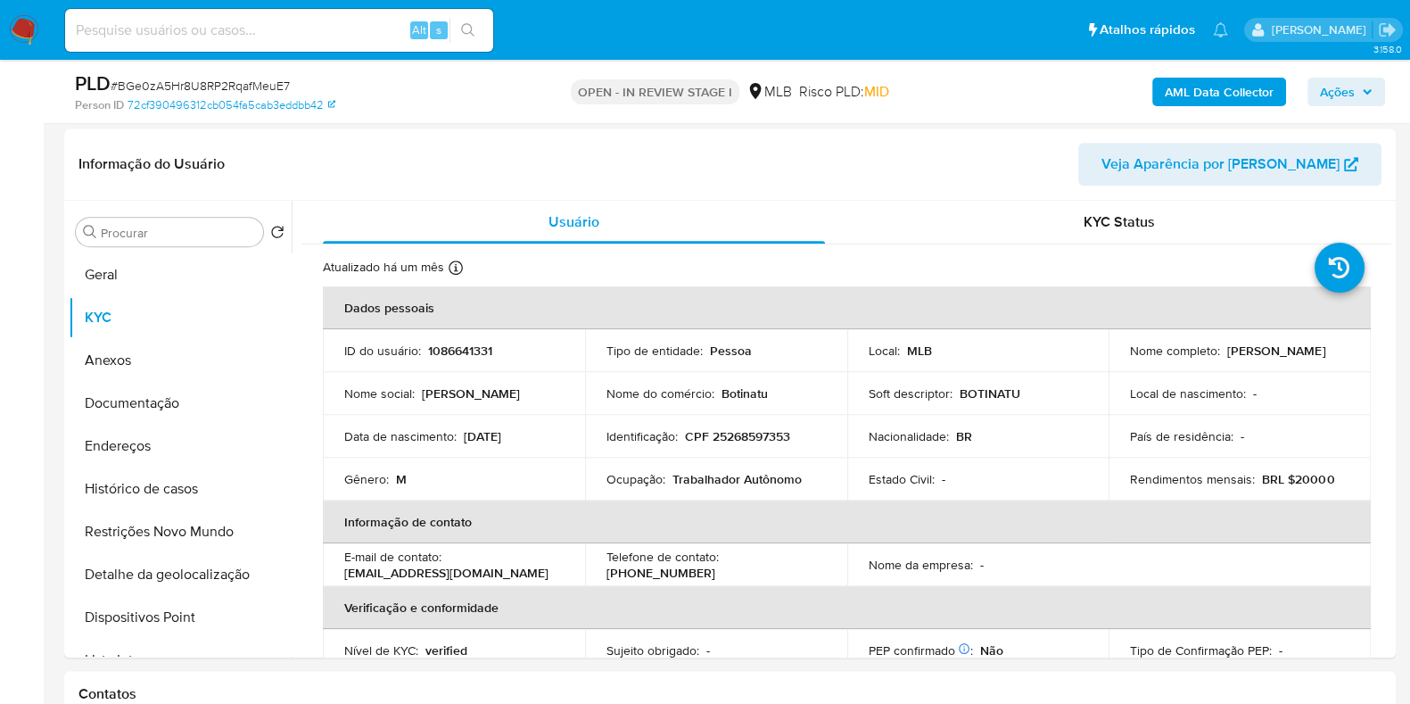
scroll to position [1000, 0]
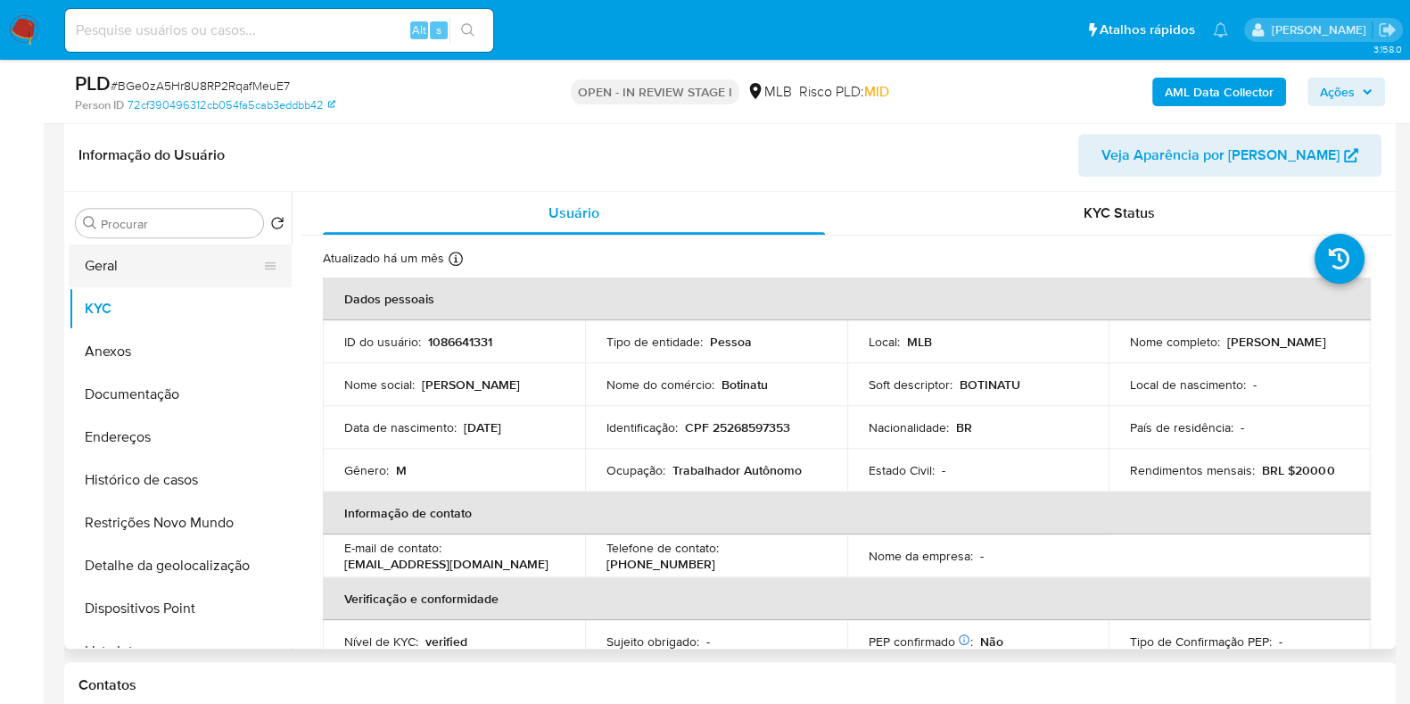
click at [87, 262] on button "Geral" at bounding box center [173, 265] width 209 height 43
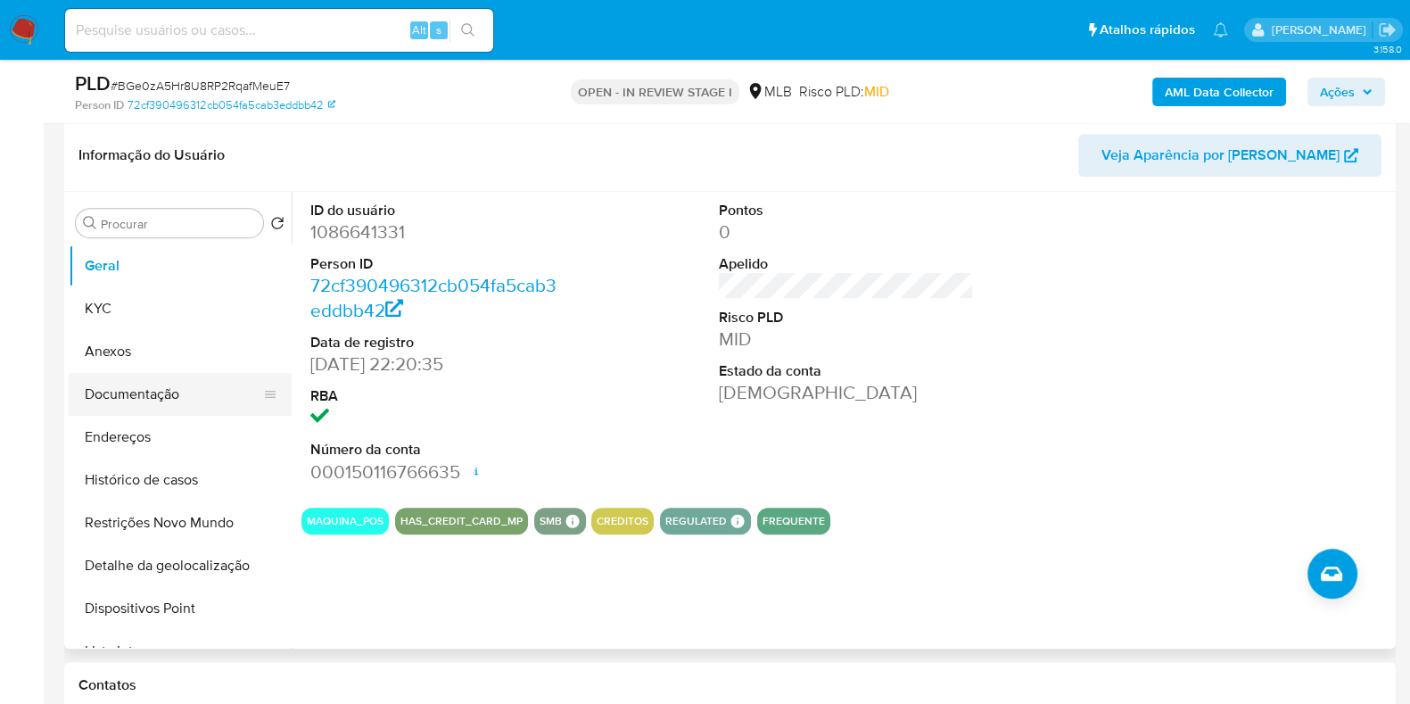
click at [192, 398] on button "Documentação" at bounding box center [173, 394] width 209 height 43
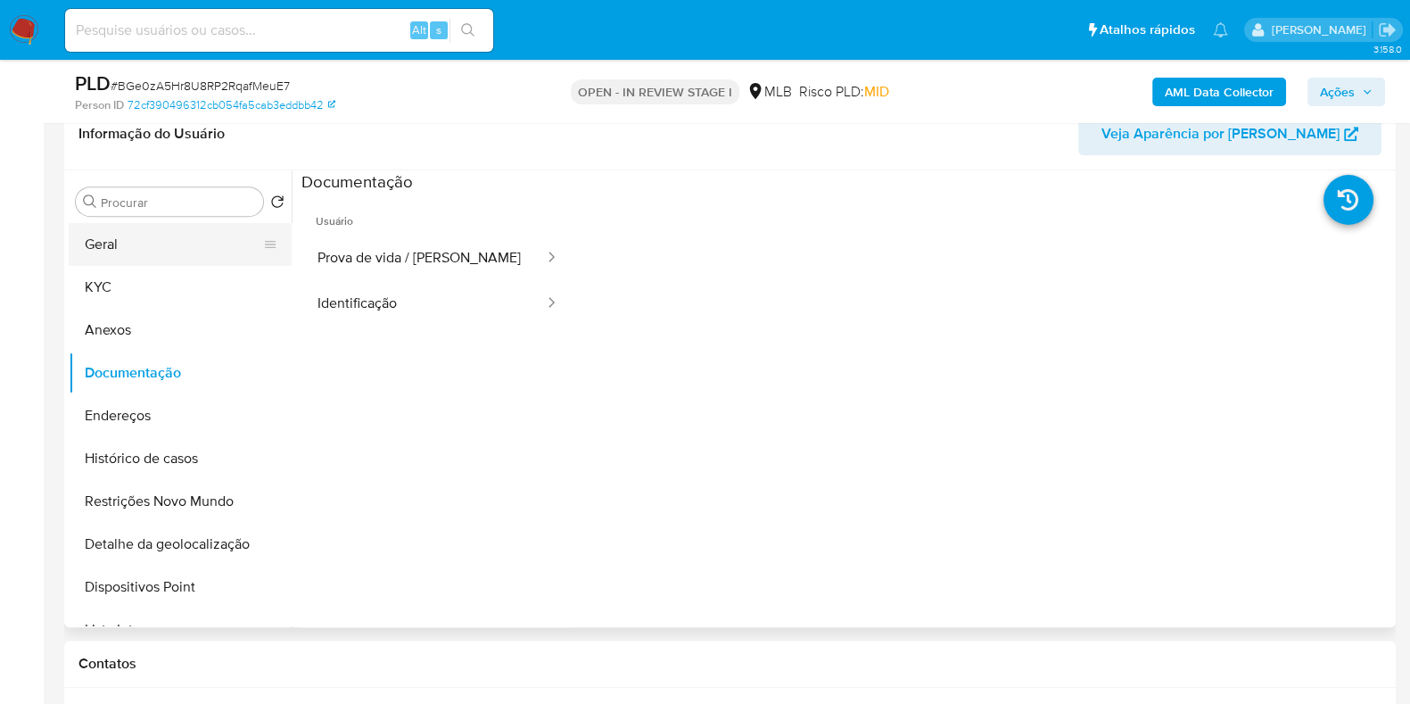
click at [158, 243] on button "Geral" at bounding box center [173, 244] width 209 height 43
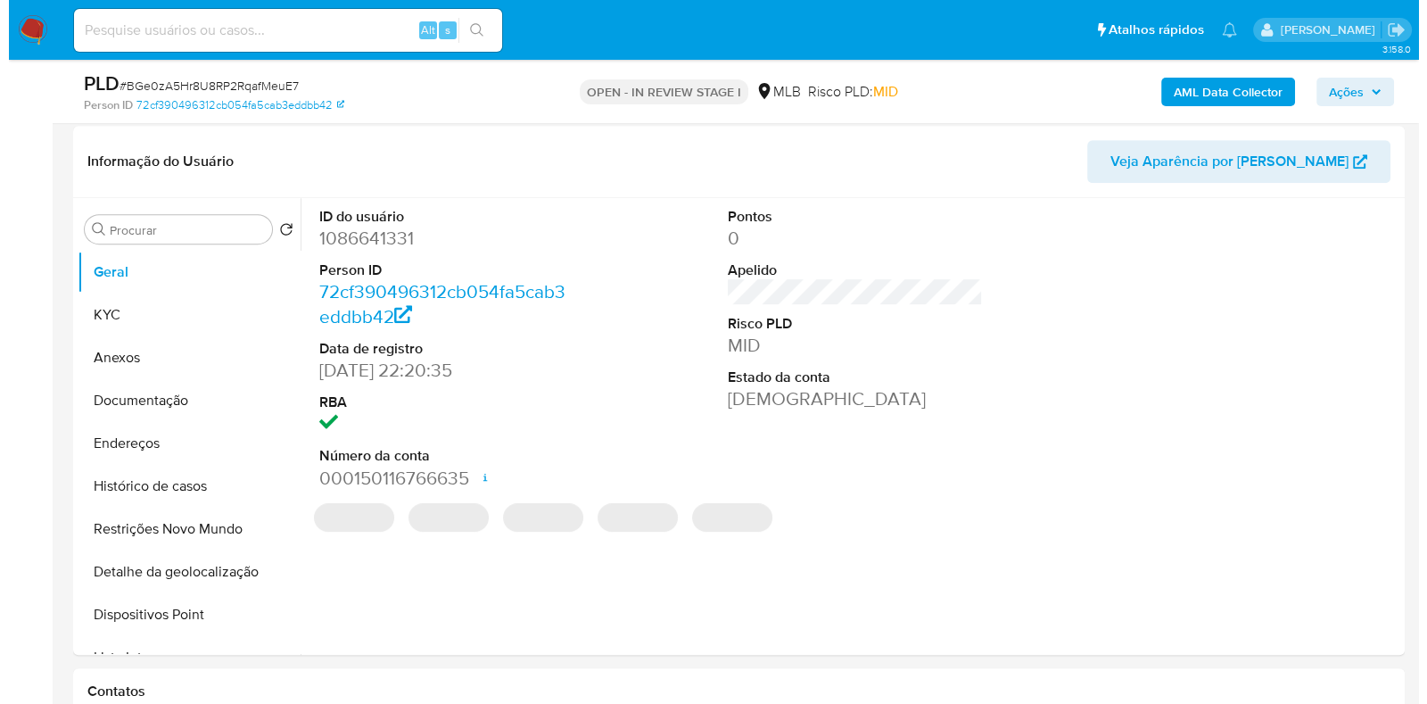
scroll to position [995, 0]
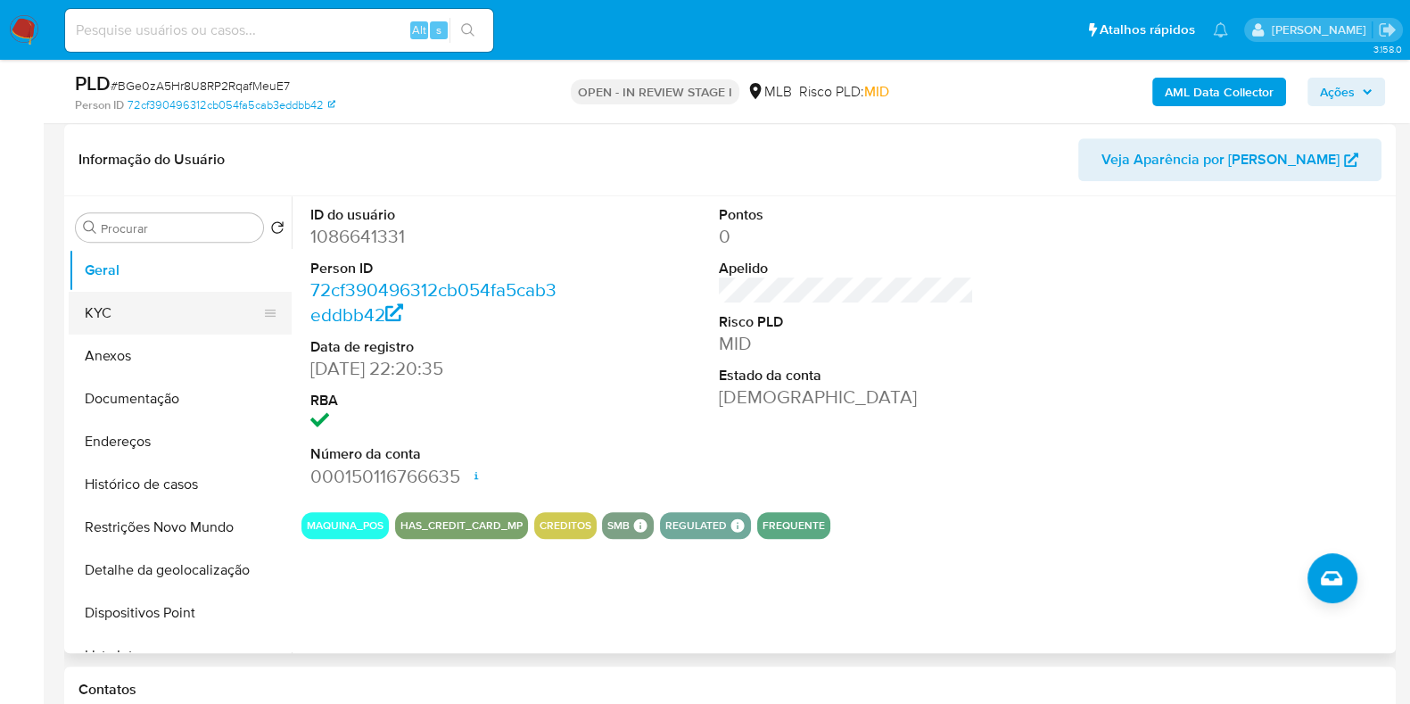
click at [165, 292] on button "KYC" at bounding box center [173, 313] width 209 height 43
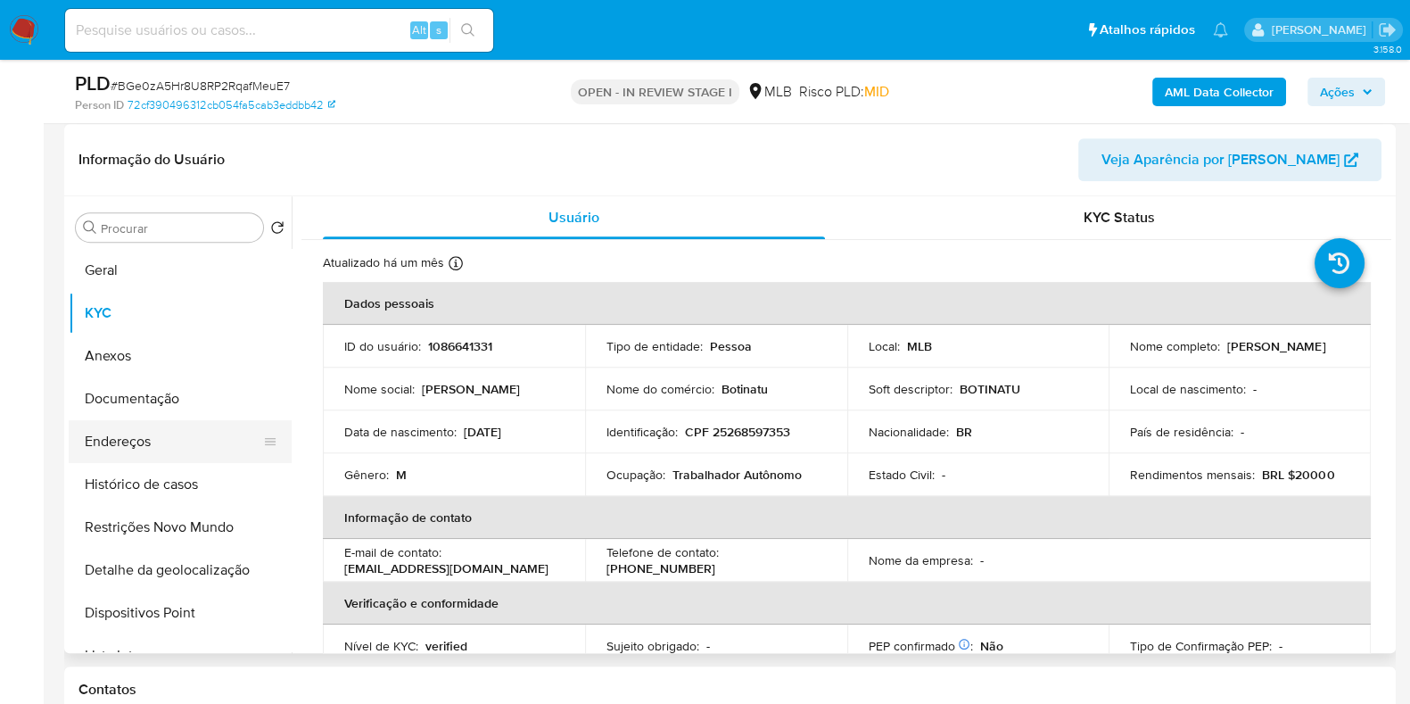
click at [152, 441] on button "Endereços" at bounding box center [173, 441] width 209 height 43
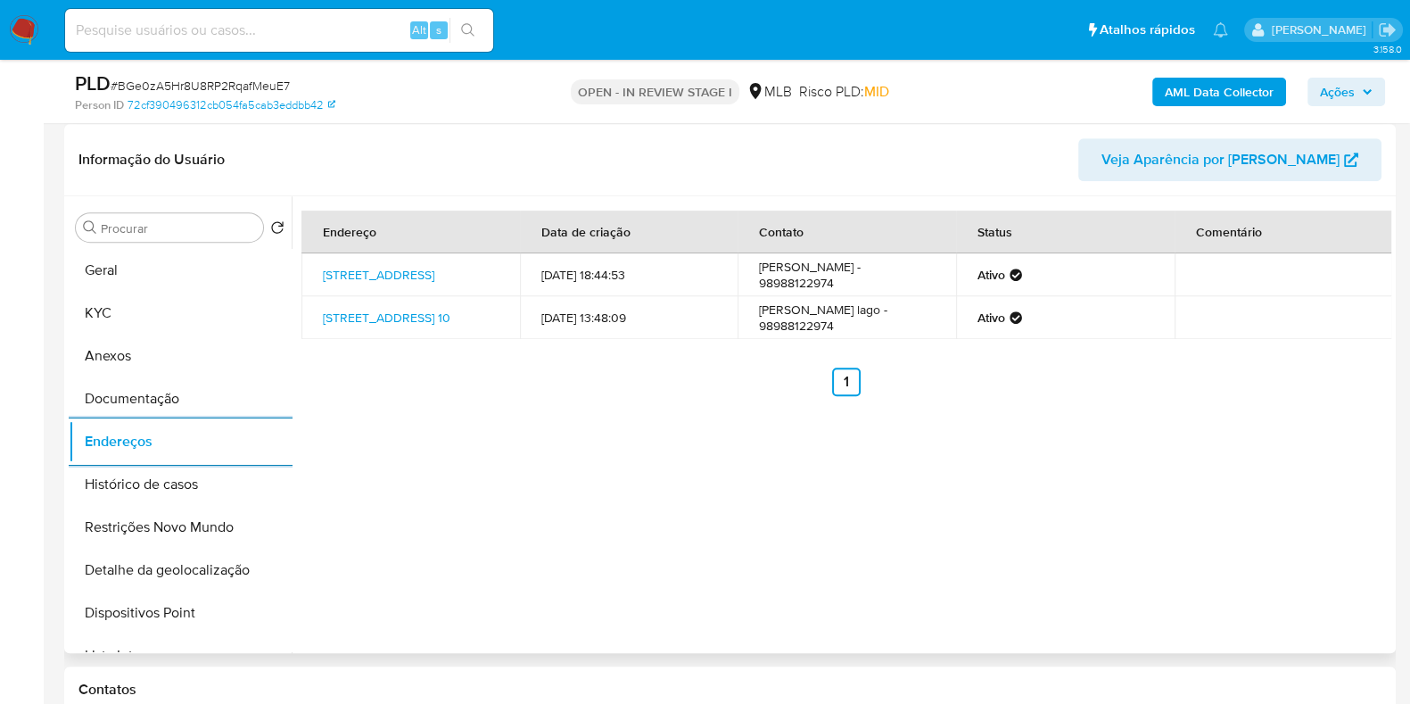
drag, startPoint x: 210, startPoint y: 577, endPoint x: 387, endPoint y: 561, distance: 177.3
click at [210, 577] on button "Detalhe da geolocalização" at bounding box center [180, 570] width 223 height 43
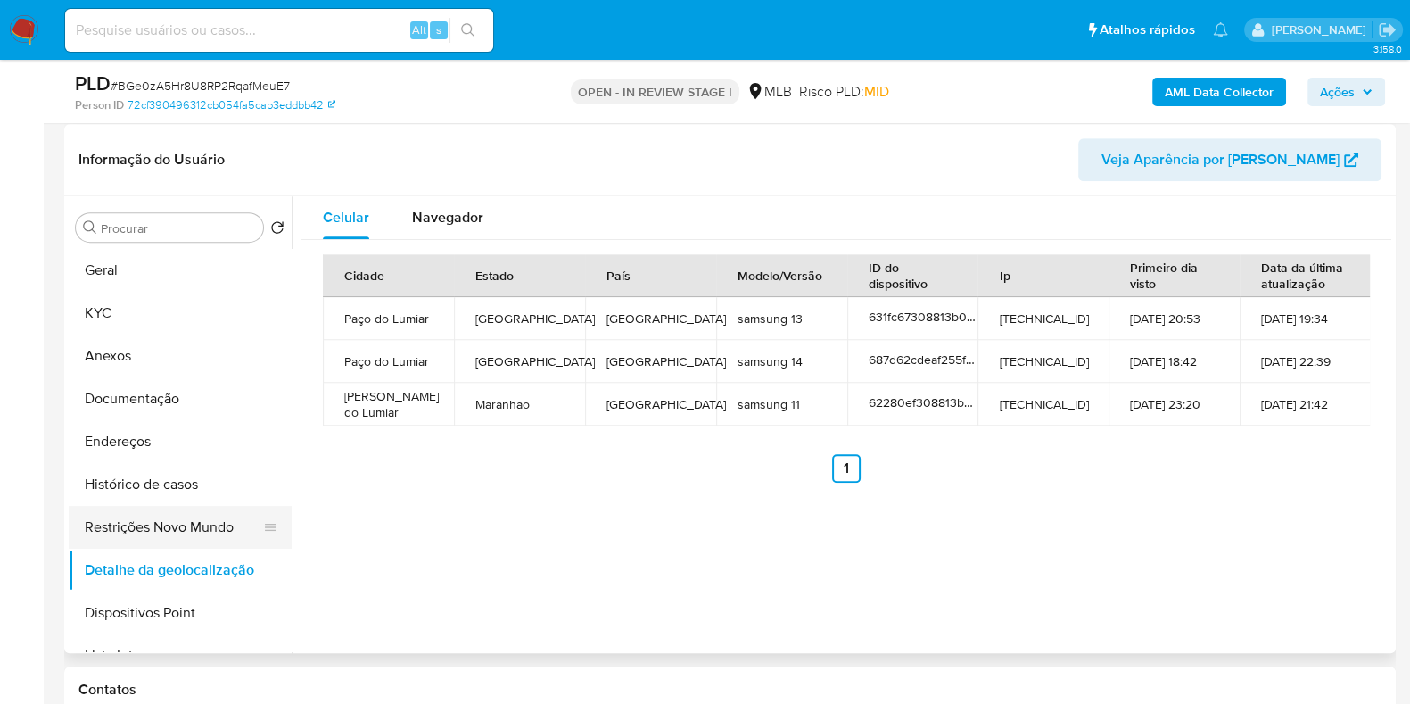
click at [201, 525] on button "Restrições Novo Mundo" at bounding box center [173, 527] width 209 height 43
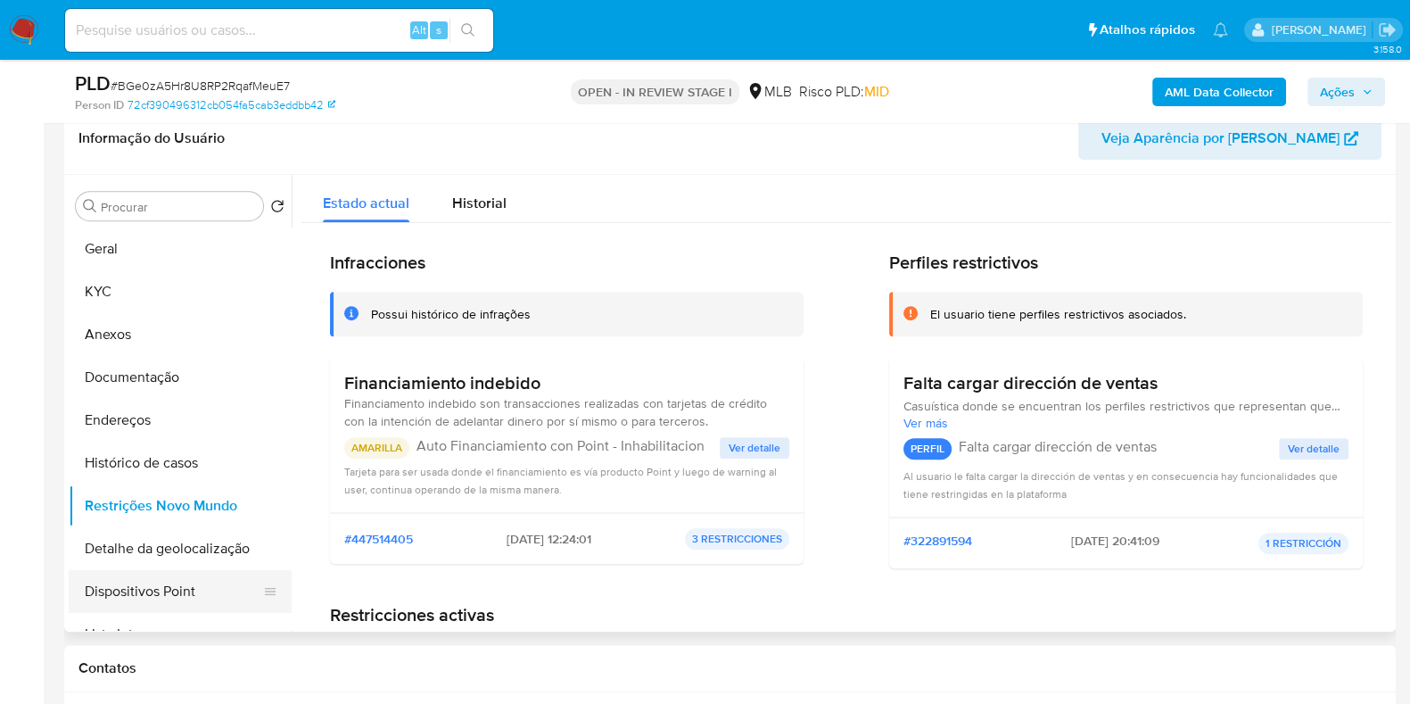
click at [168, 592] on button "Dispositivos Point" at bounding box center [173, 591] width 209 height 43
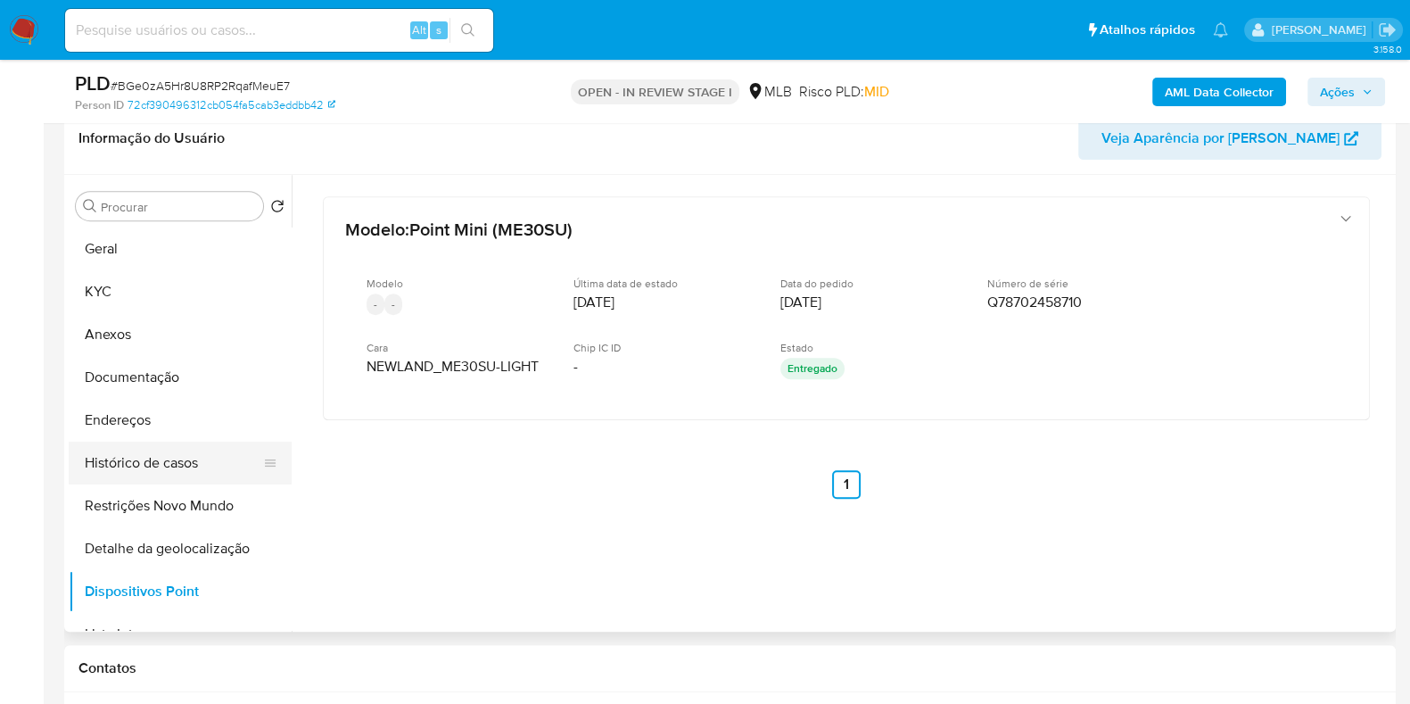
click at [176, 457] on button "Histórico de casos" at bounding box center [173, 463] width 209 height 43
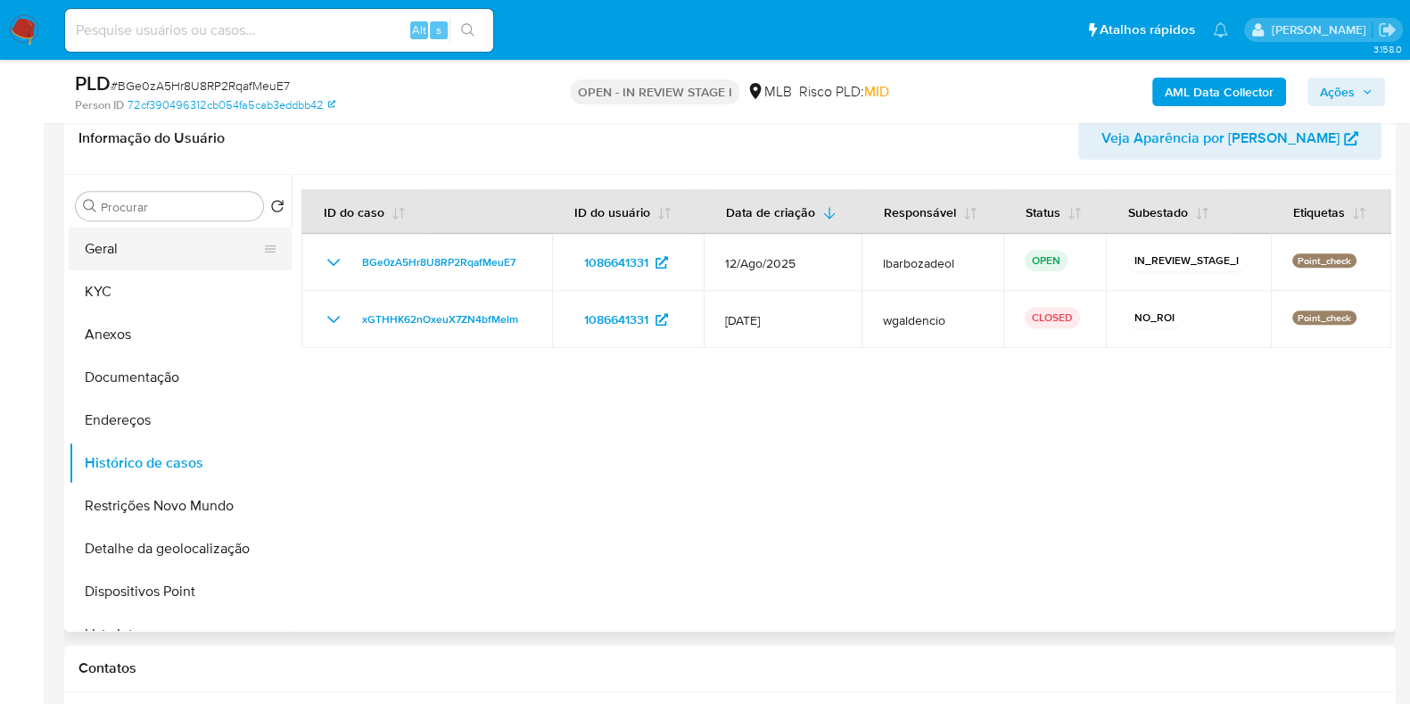
click at [195, 236] on button "Geral" at bounding box center [173, 248] width 209 height 43
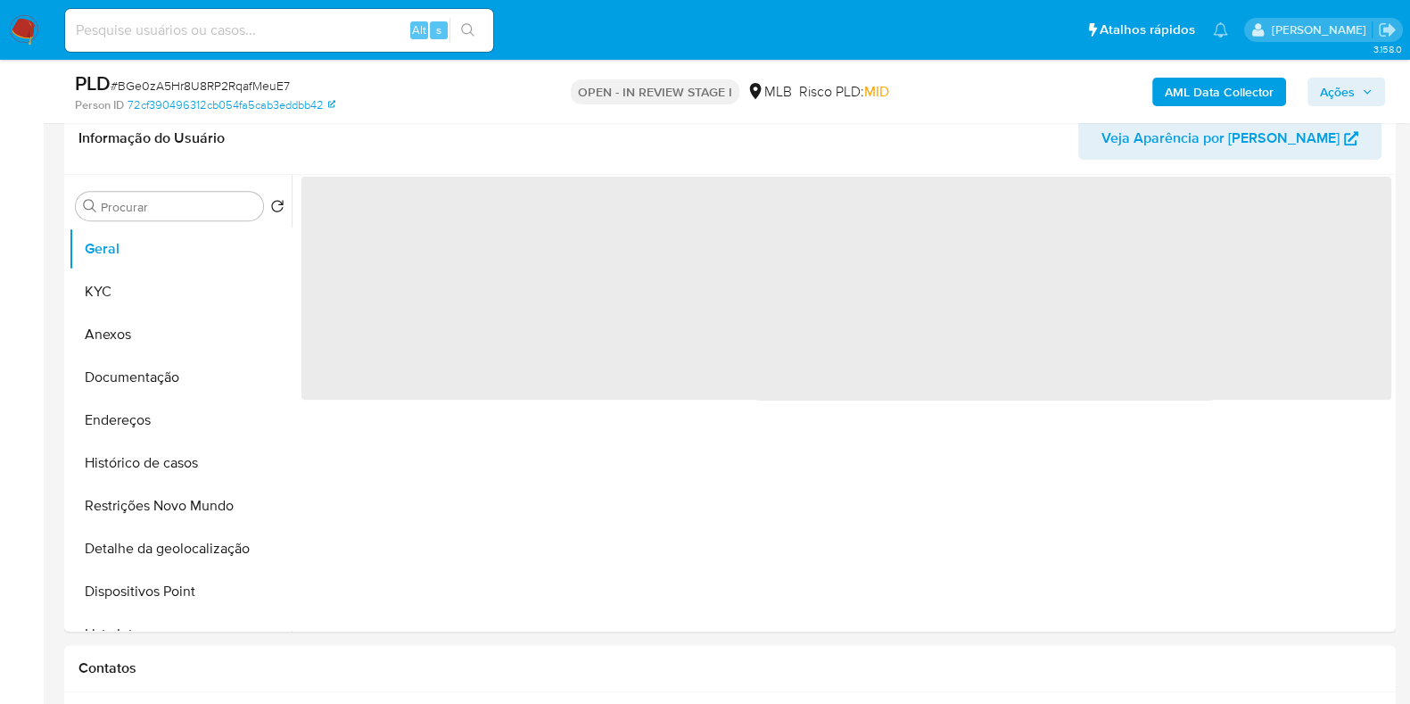
click at [1330, 97] on span "Ações" at bounding box center [1337, 92] width 35 height 29
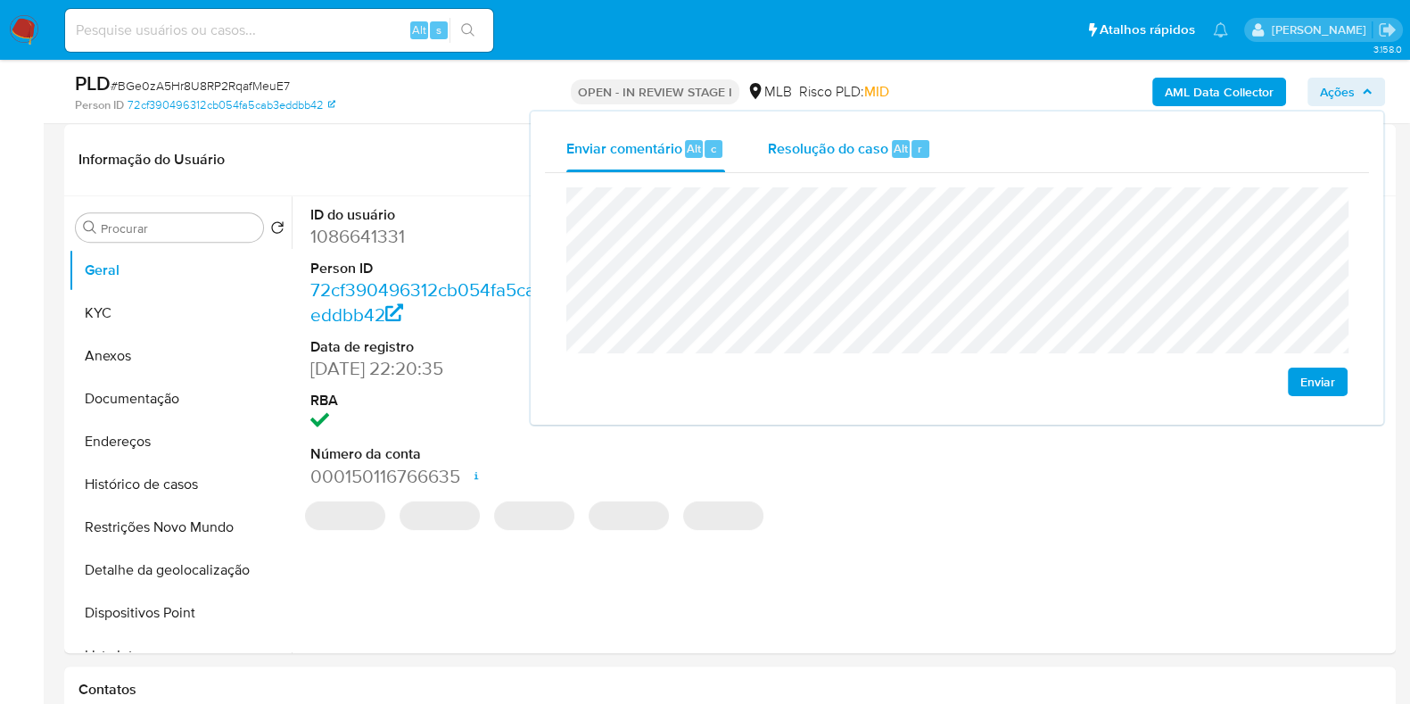
click at [842, 149] on span "Resolução do caso" at bounding box center [828, 147] width 120 height 21
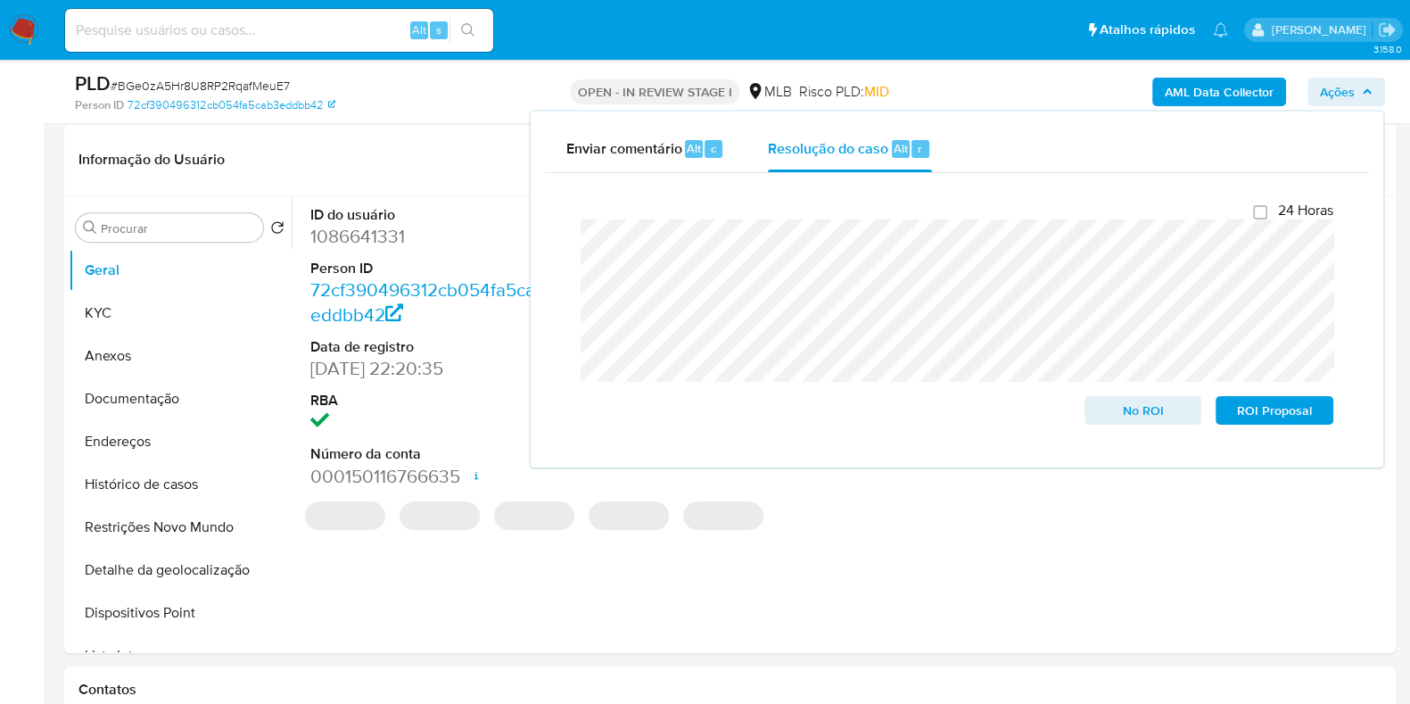
click at [992, 81] on div "AML Data Collector Ações Enviar comentário Alt c Resolução do caso Alt r Fecham…" at bounding box center [1169, 91] width 432 height 42
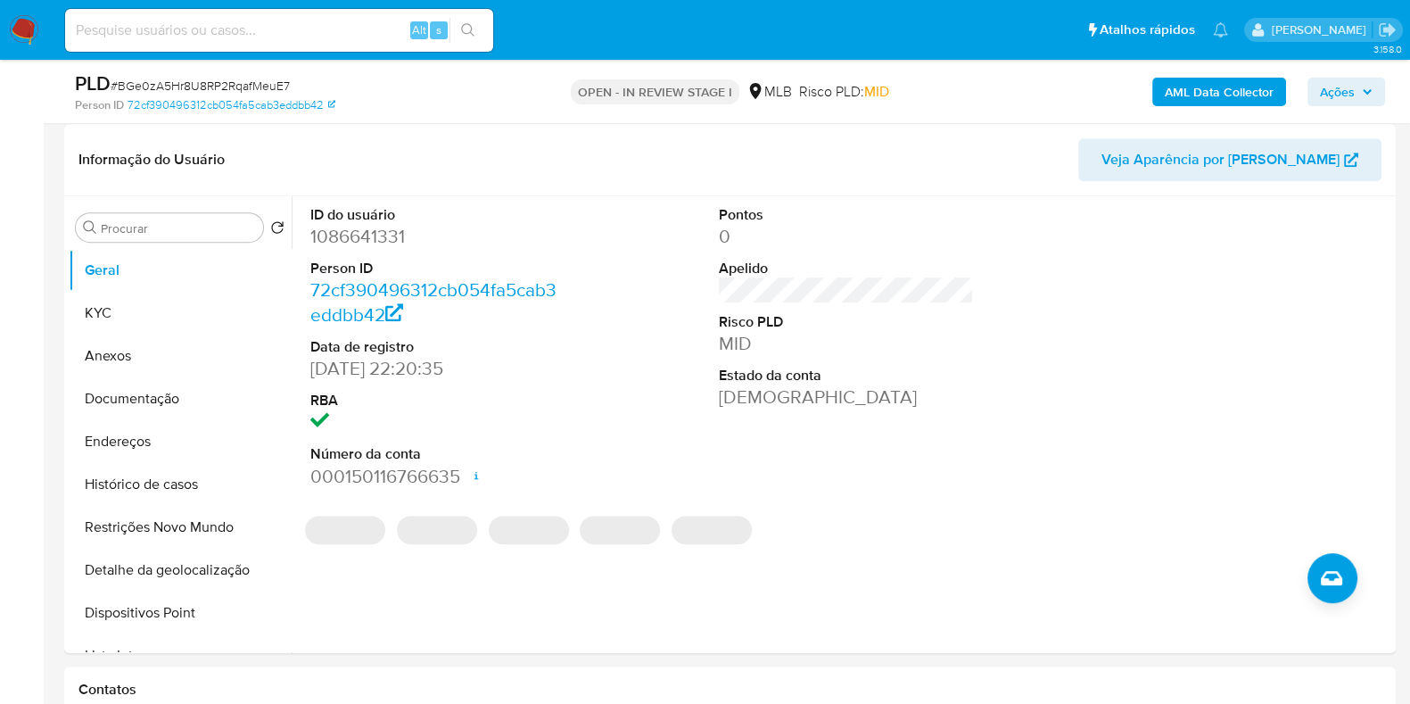
click at [1176, 90] on b "AML Data Collector" at bounding box center [1219, 92] width 109 height 29
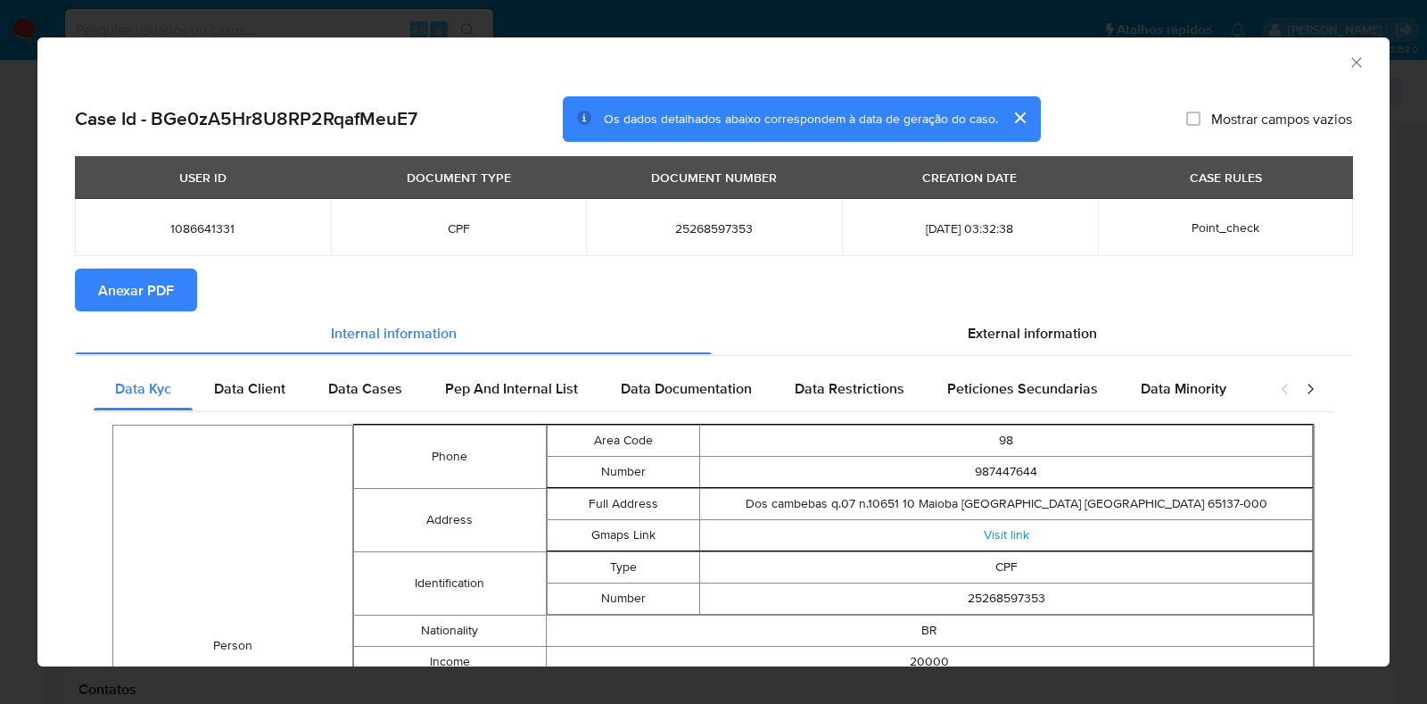
click at [145, 290] on span "Anexar PDF" at bounding box center [136, 289] width 76 height 39
click at [1348, 62] on icon "Fechar a janela" at bounding box center [1357, 63] width 18 height 18
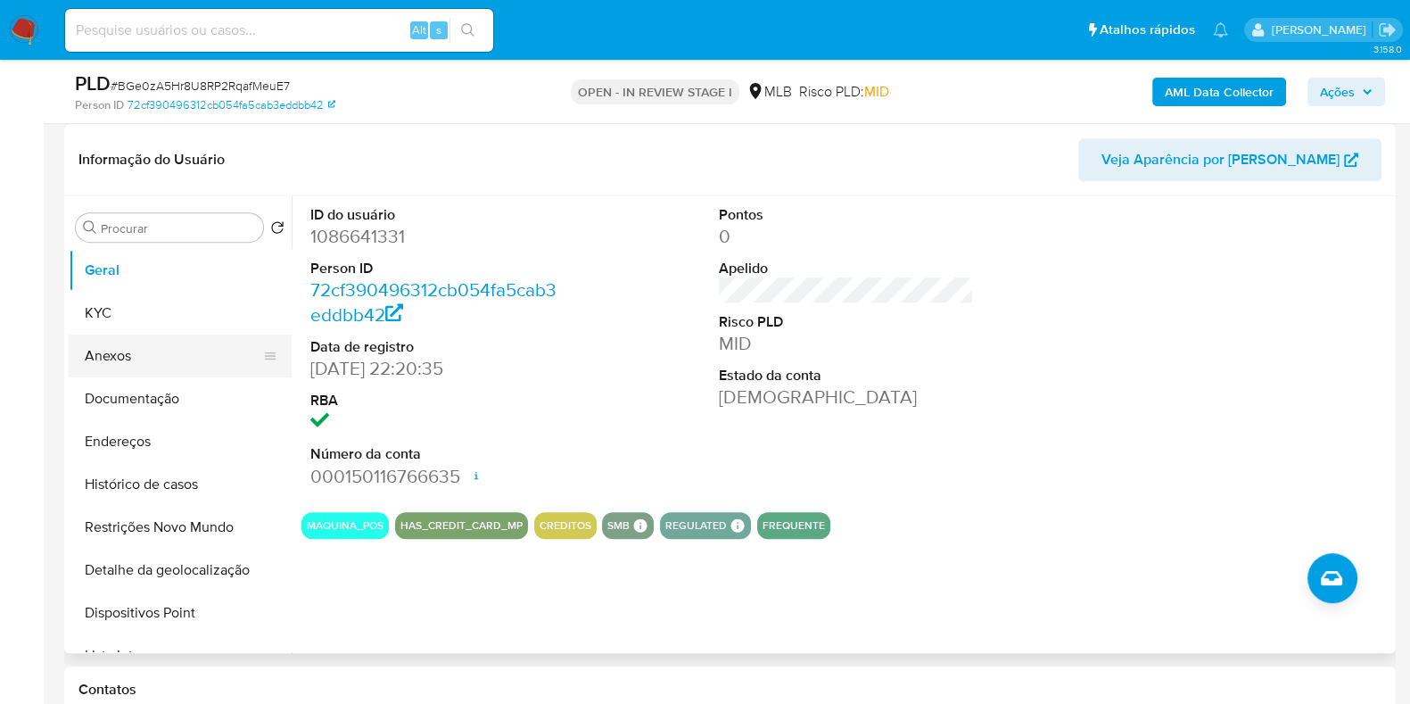
click at [169, 363] on button "Anexos" at bounding box center [173, 355] width 209 height 43
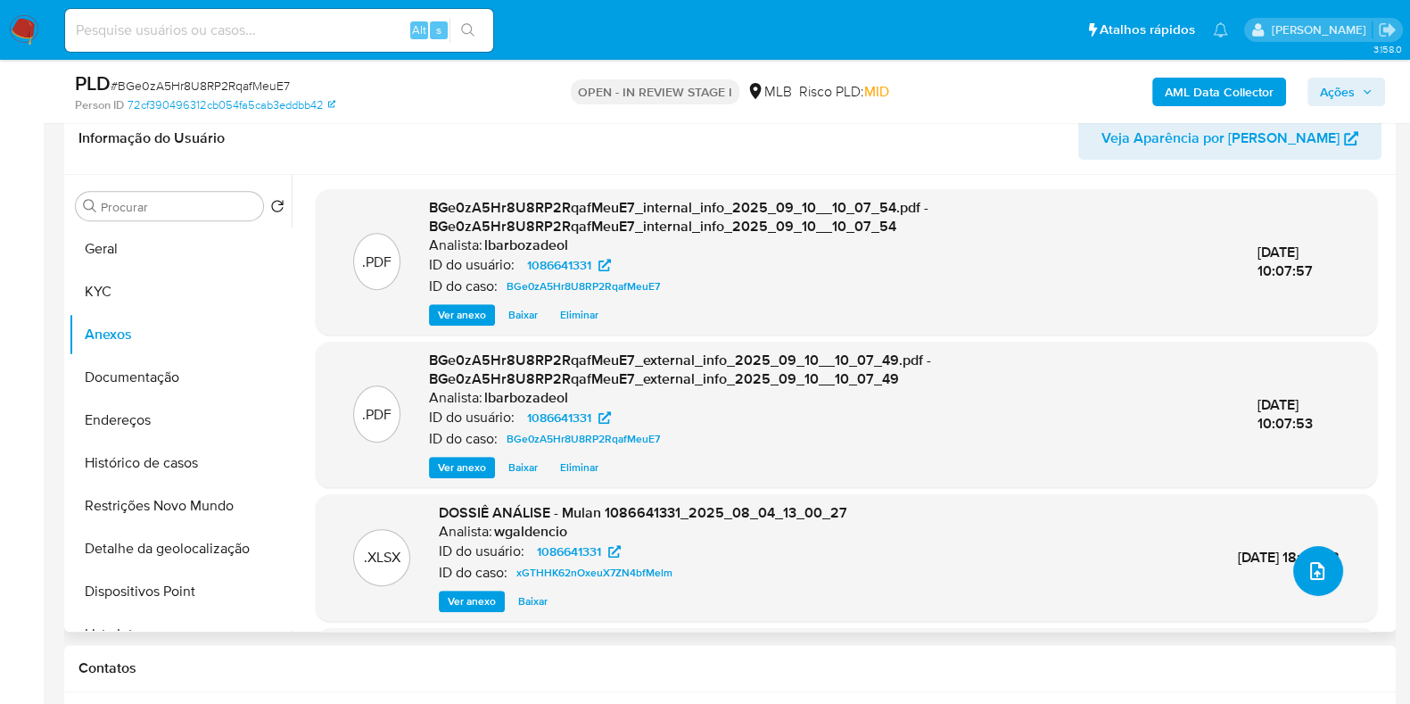
click at [1316, 565] on icon "upload-file" at bounding box center [1317, 571] width 14 height 18
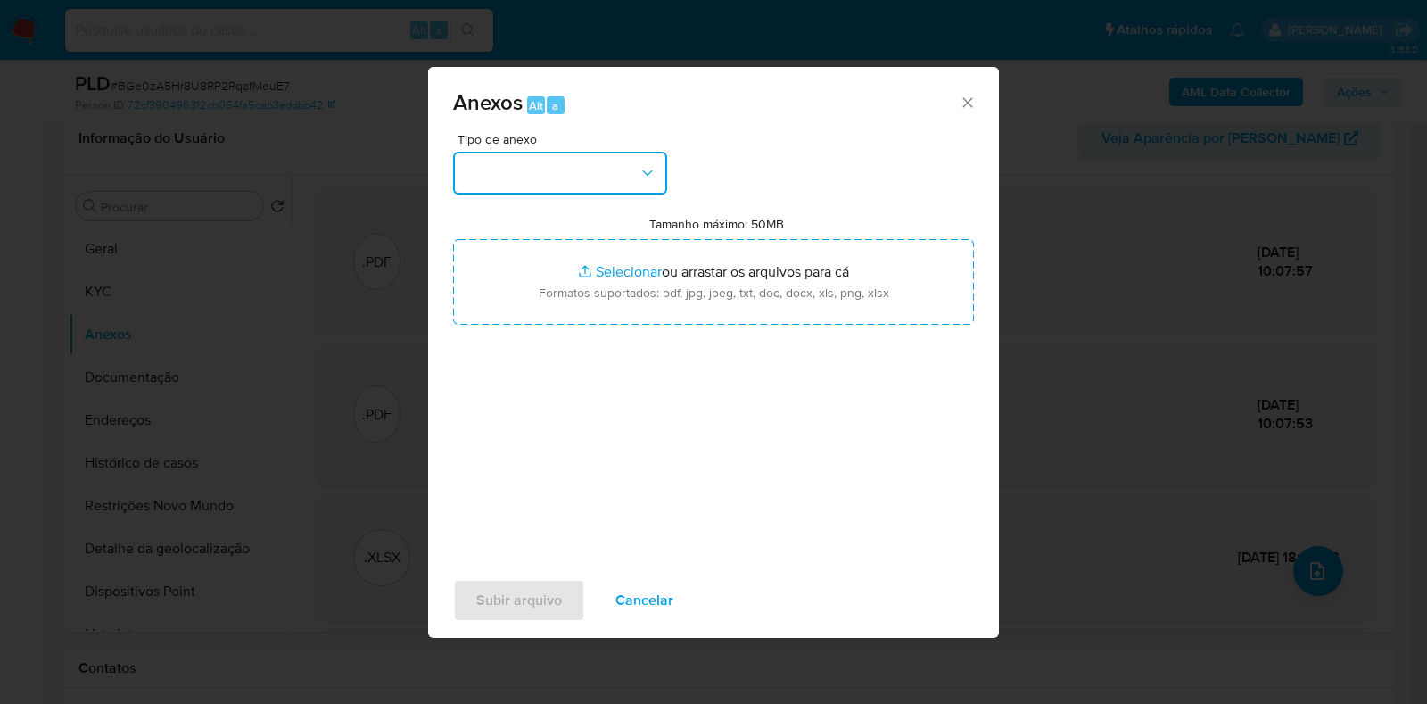
click at [548, 176] on button "button" at bounding box center [560, 173] width 214 height 43
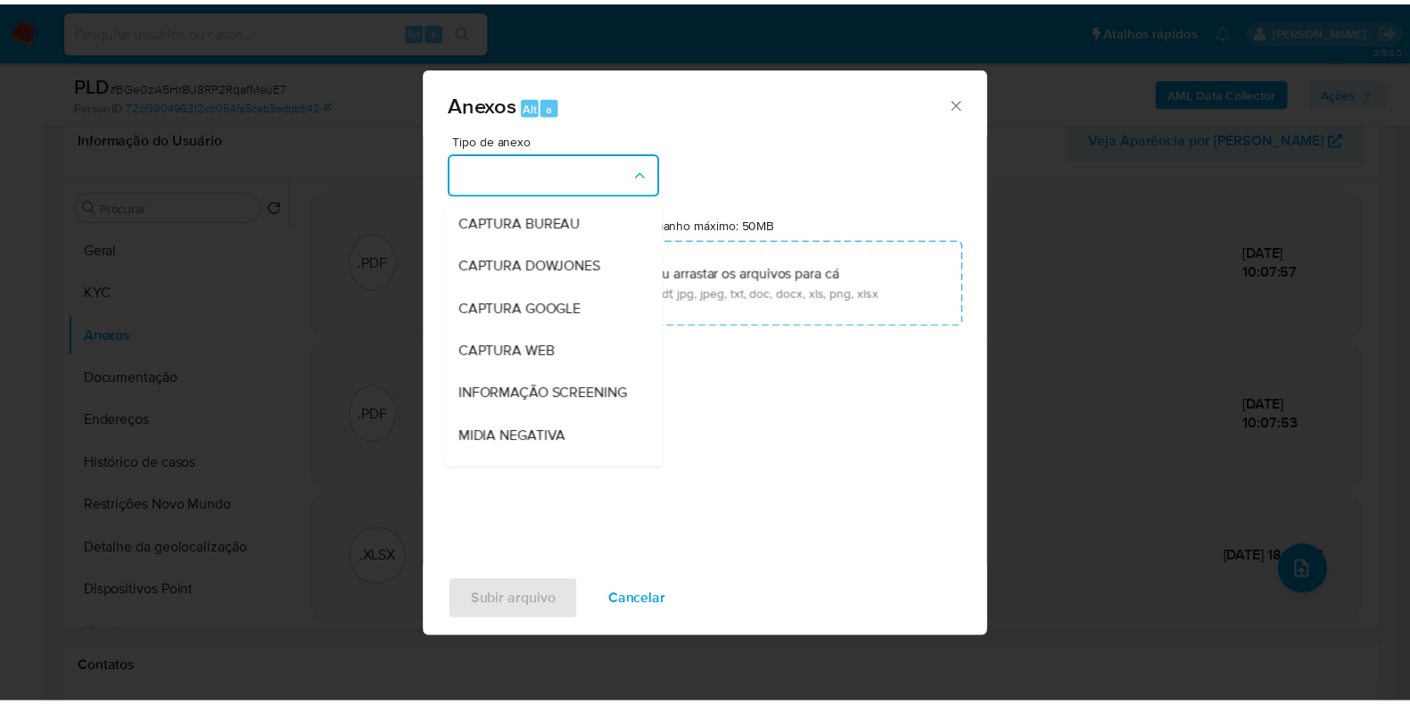
scroll to position [275, 0]
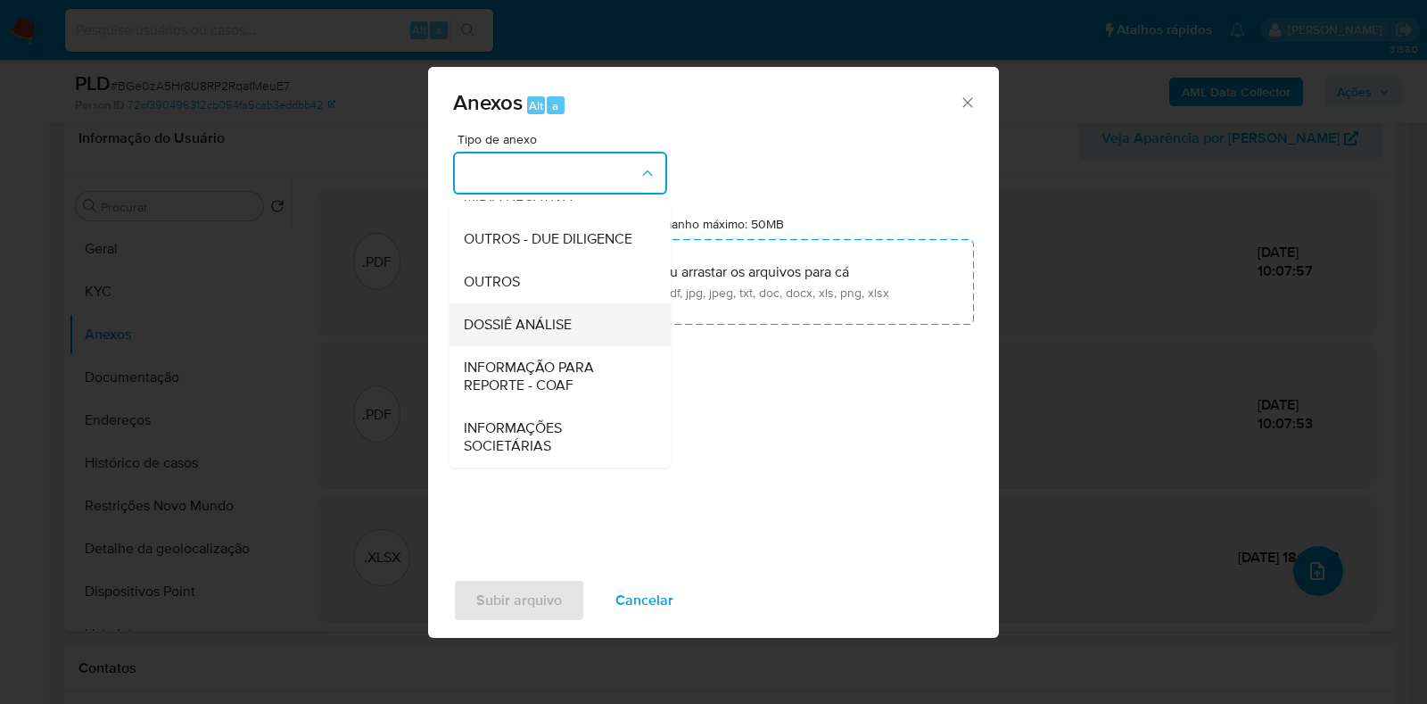
click at [594, 324] on div "DOSSIÊ ANÁLISE" at bounding box center [555, 324] width 182 height 43
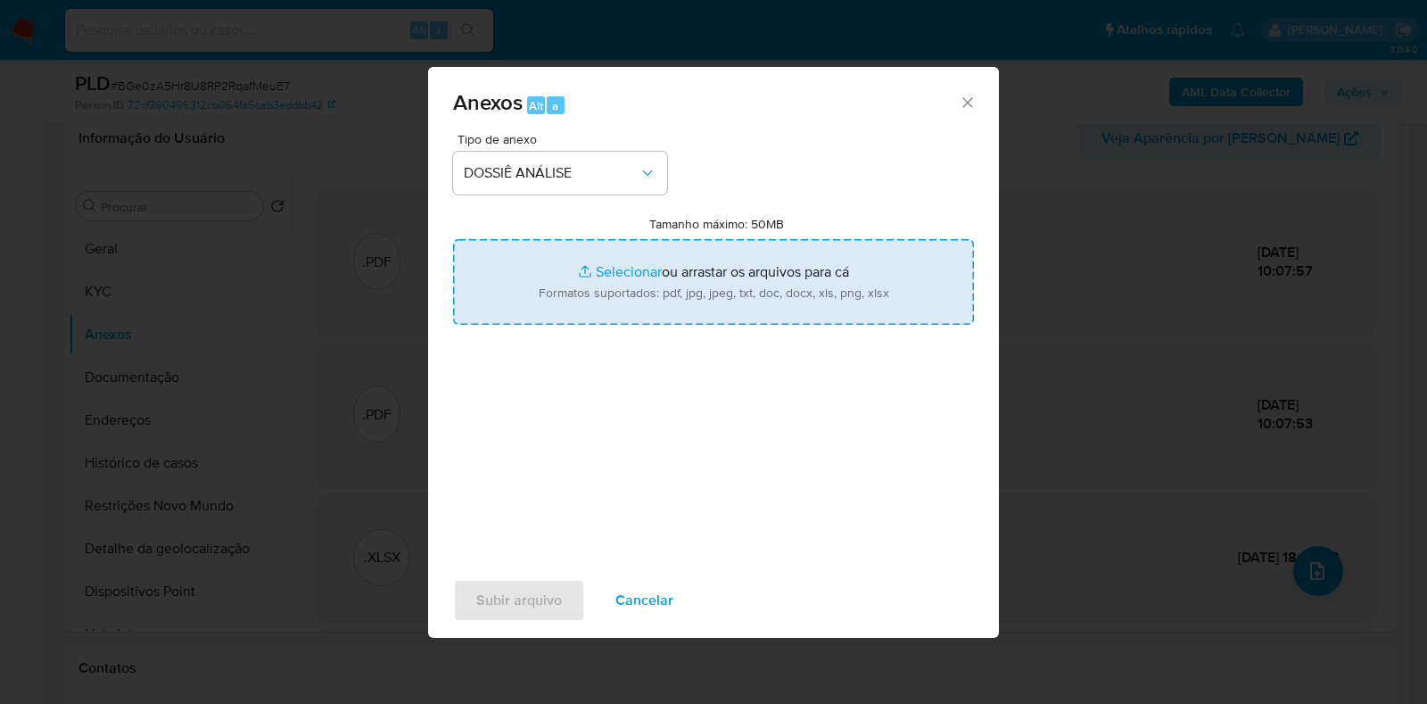
click at [617, 296] on input "Tamanho máximo: 50MB Selecionar arquivos" at bounding box center [713, 282] width 521 height 86
type input "C:\fakepath\SAR - XXXX - CPF 25268597353 - JOSE DO NASCIMENTO SILVA LAGO.pdf"
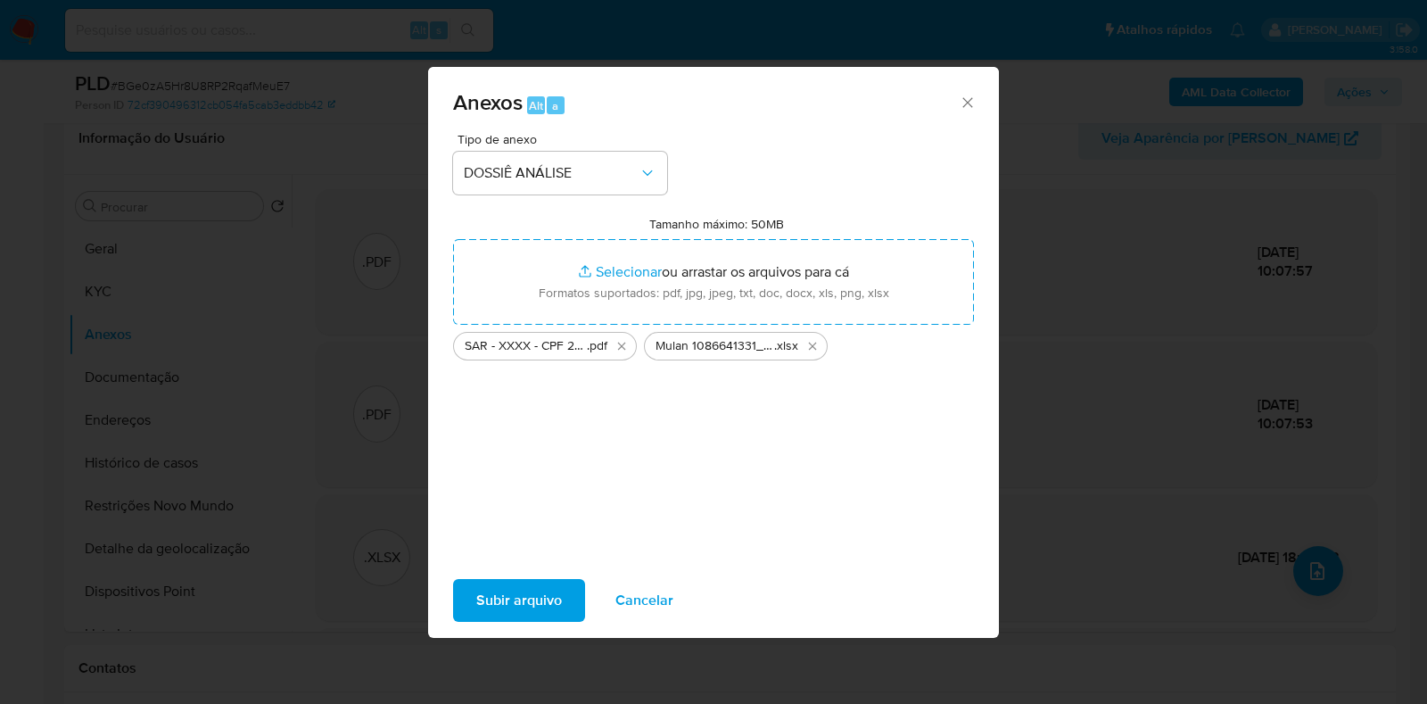
click at [508, 603] on span "Subir arquivo" at bounding box center [519, 600] width 86 height 39
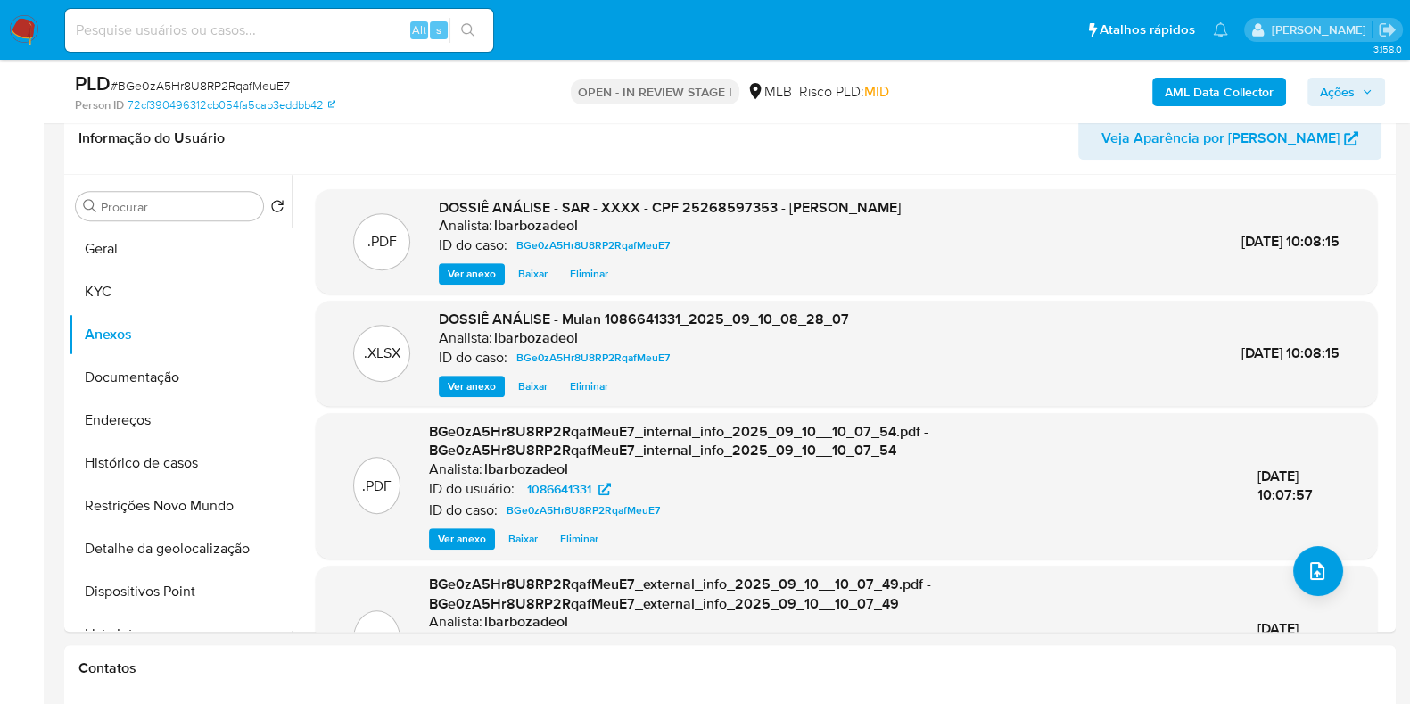
click at [1349, 87] on span "Ações" at bounding box center [1337, 92] width 35 height 29
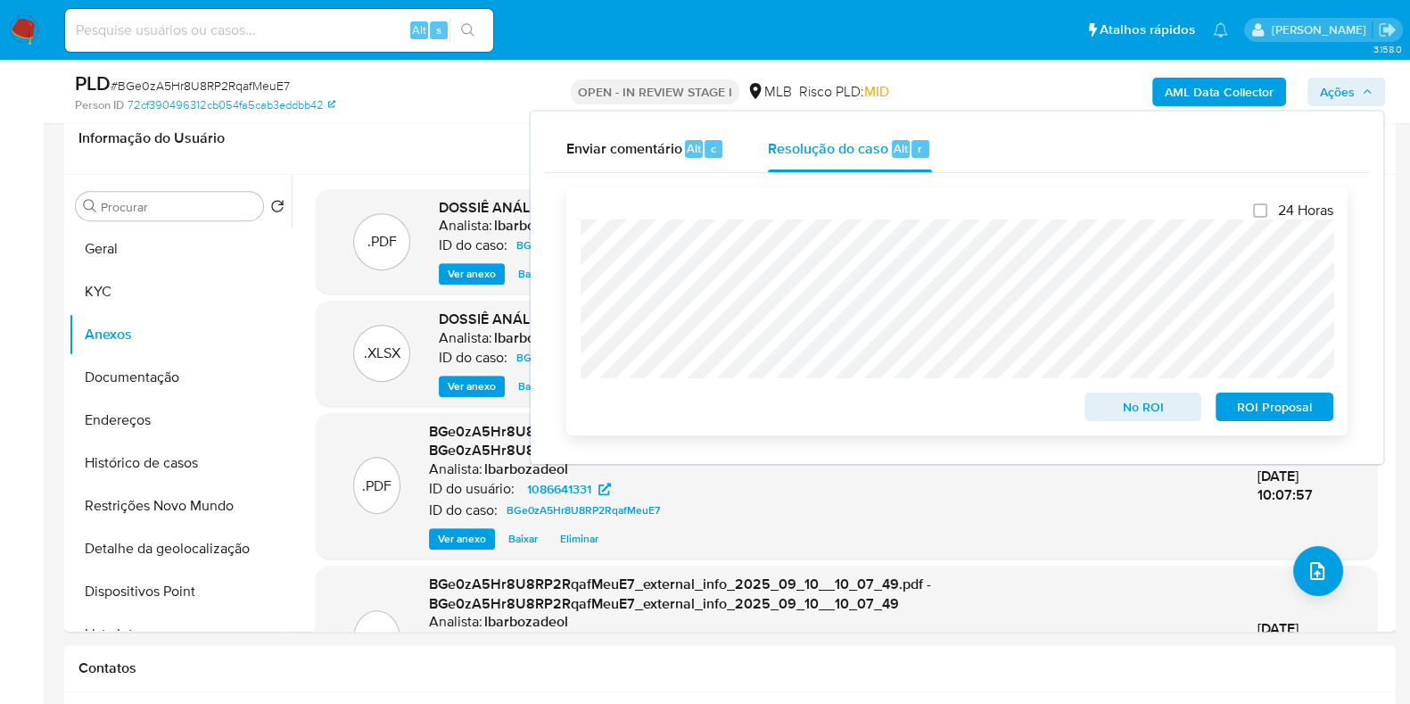
click at [1262, 415] on span "ROI Proposal" at bounding box center [1274, 406] width 93 height 25
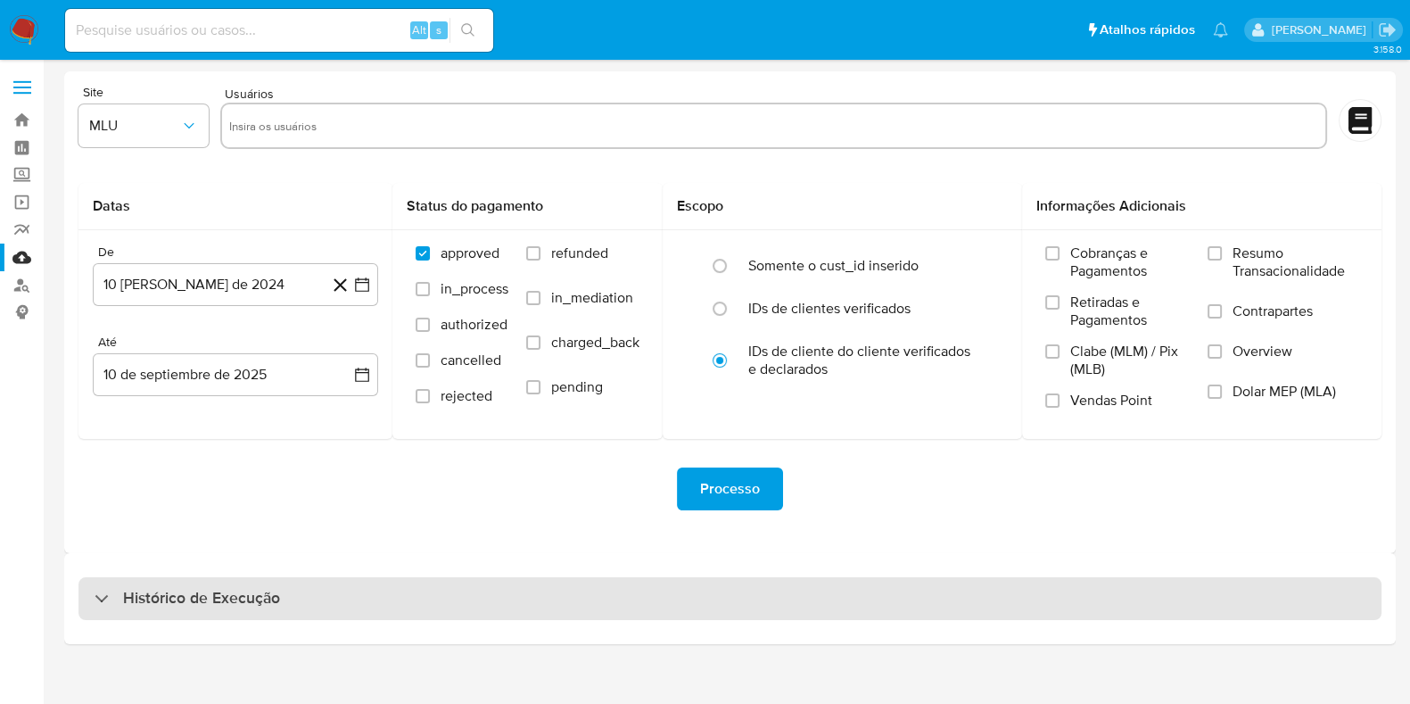
scroll to position [15, 0]
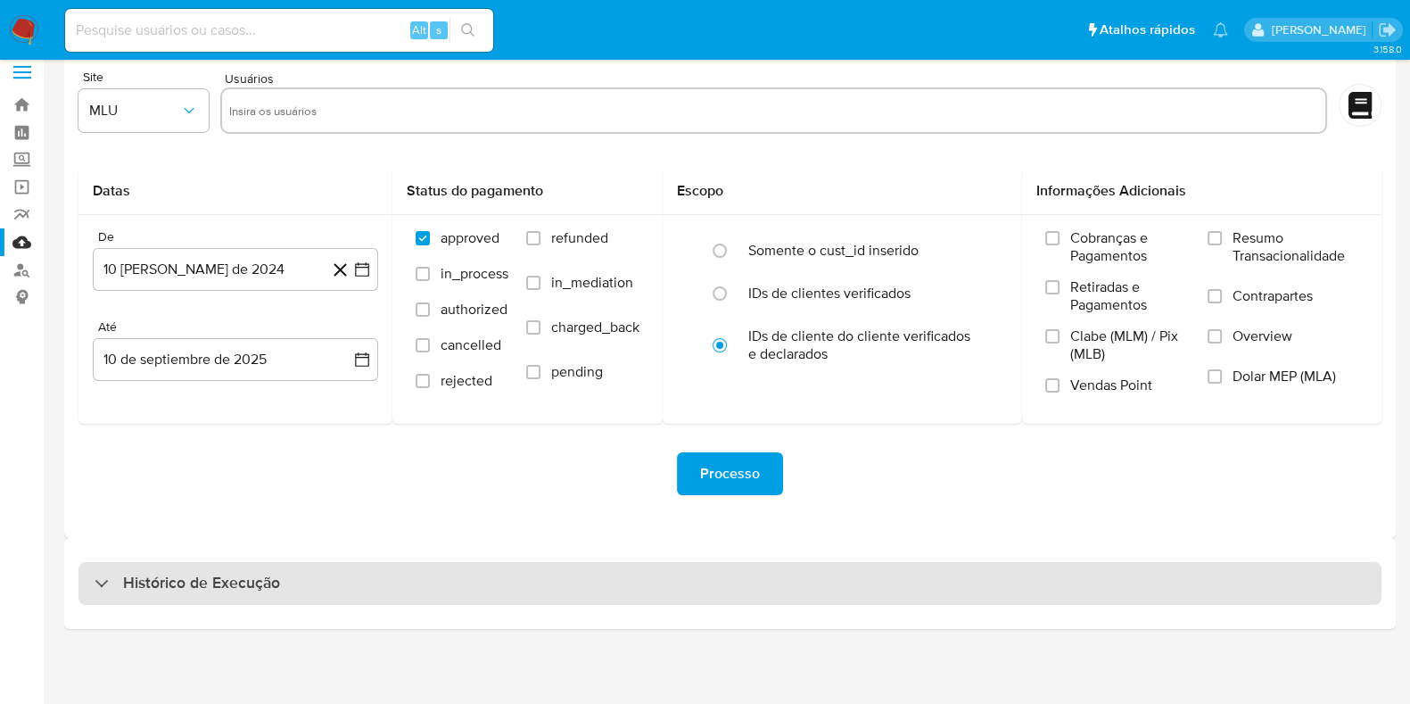
click at [716, 585] on div "Histórico de Execução" at bounding box center [729, 583] width 1303 height 43
select select "10"
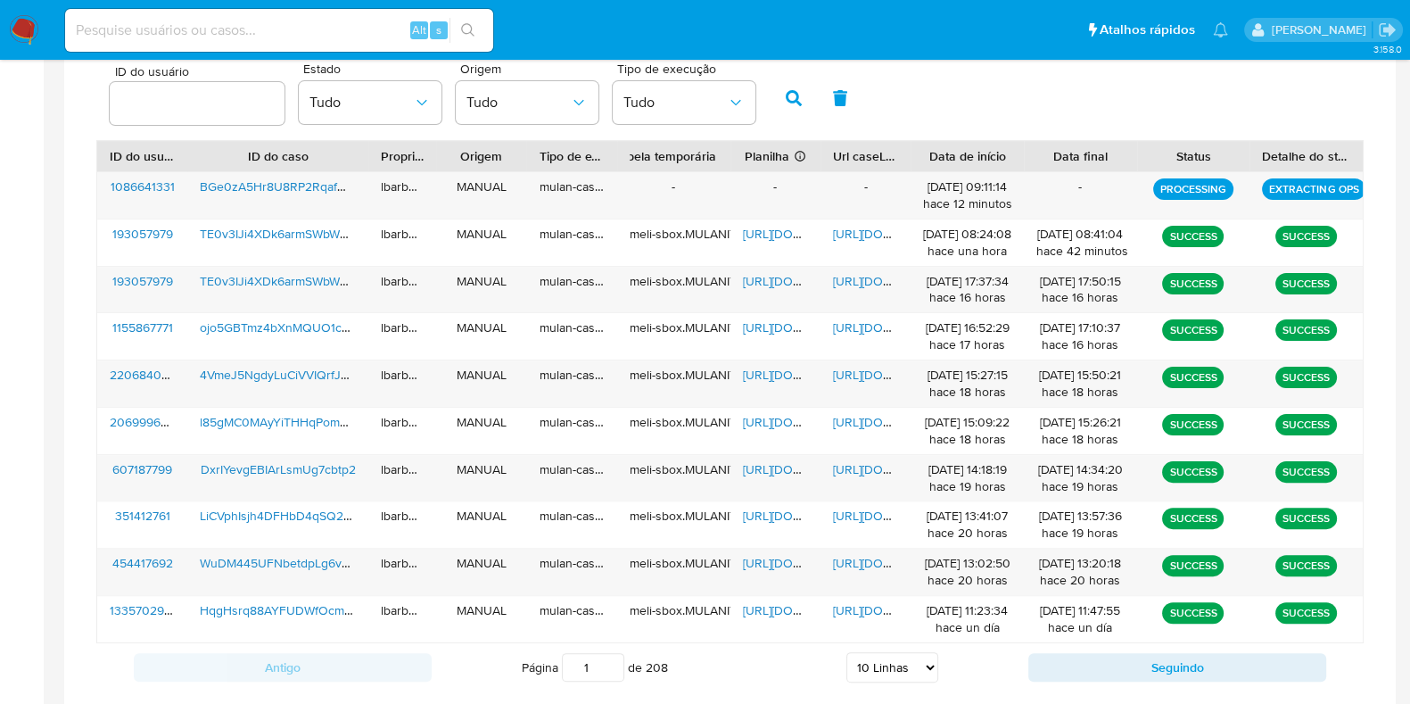
scroll to position [586, 0]
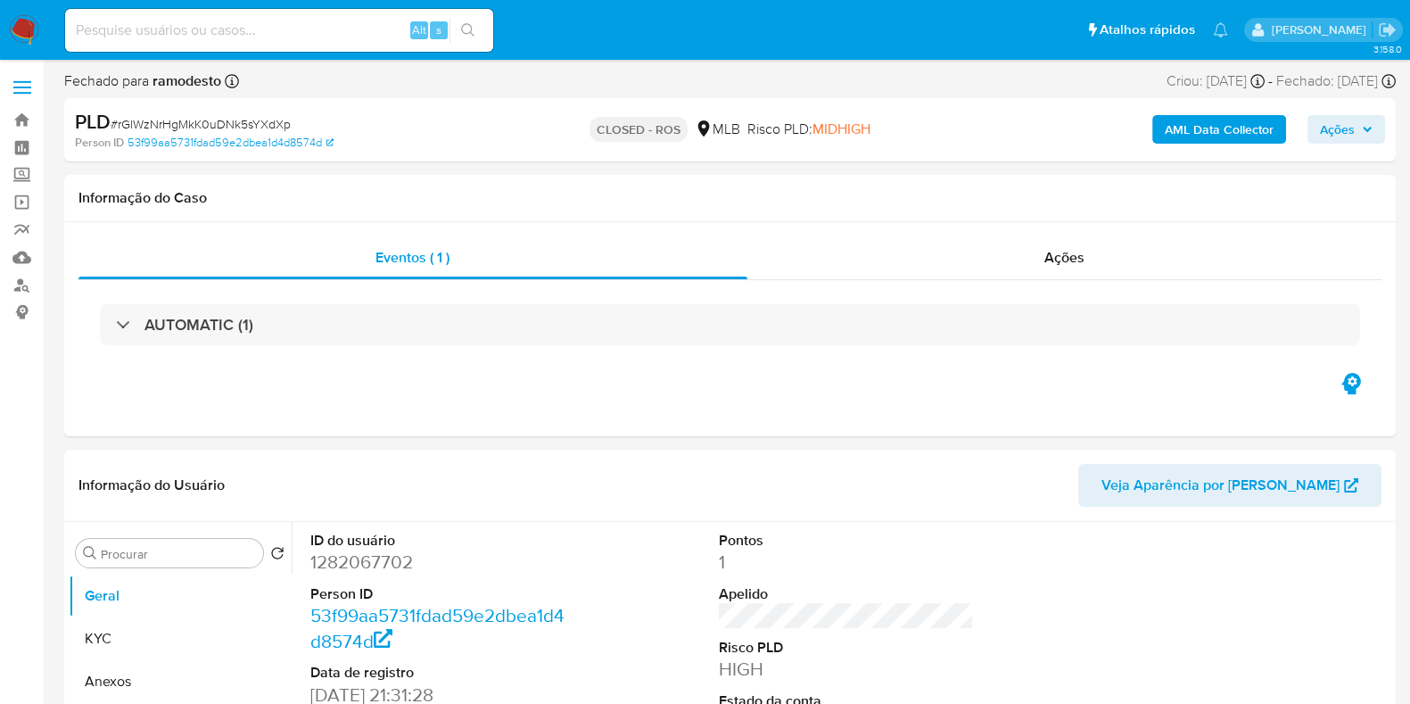
select select "10"
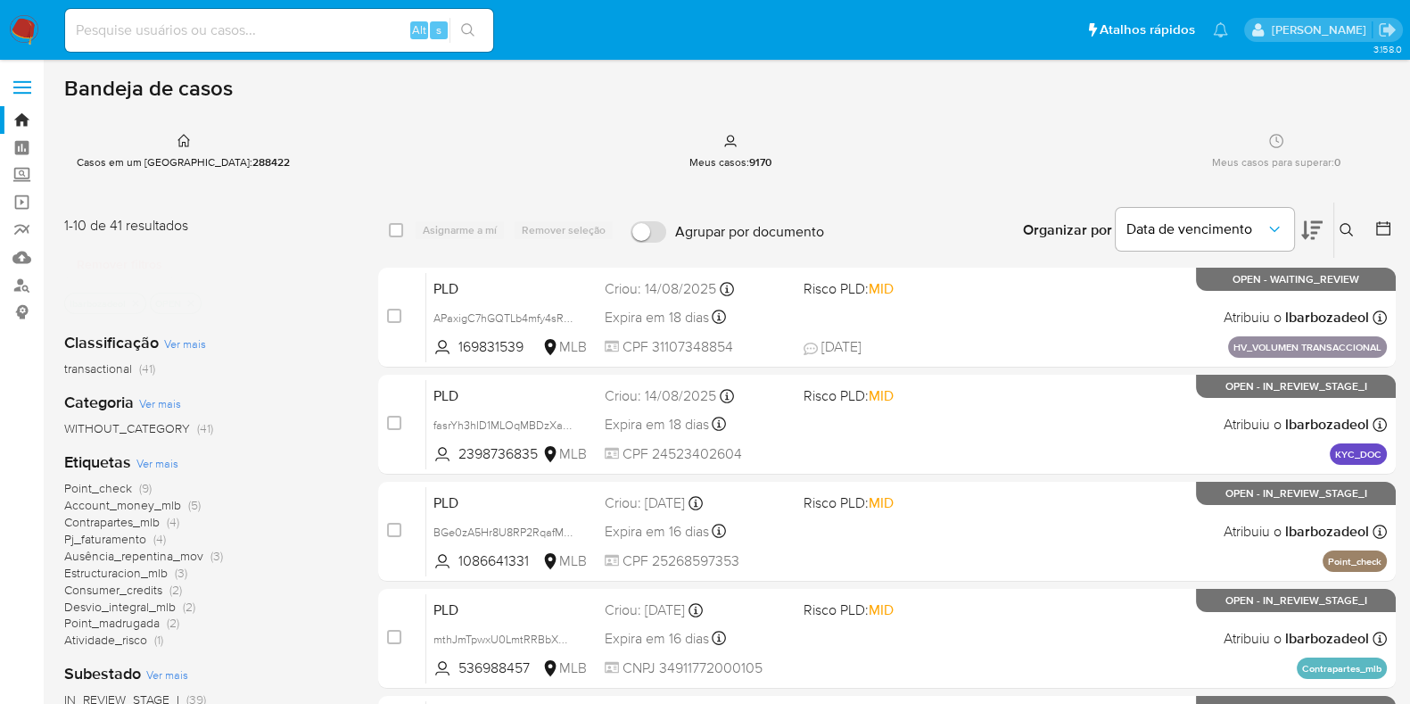
scroll to position [267, 0]
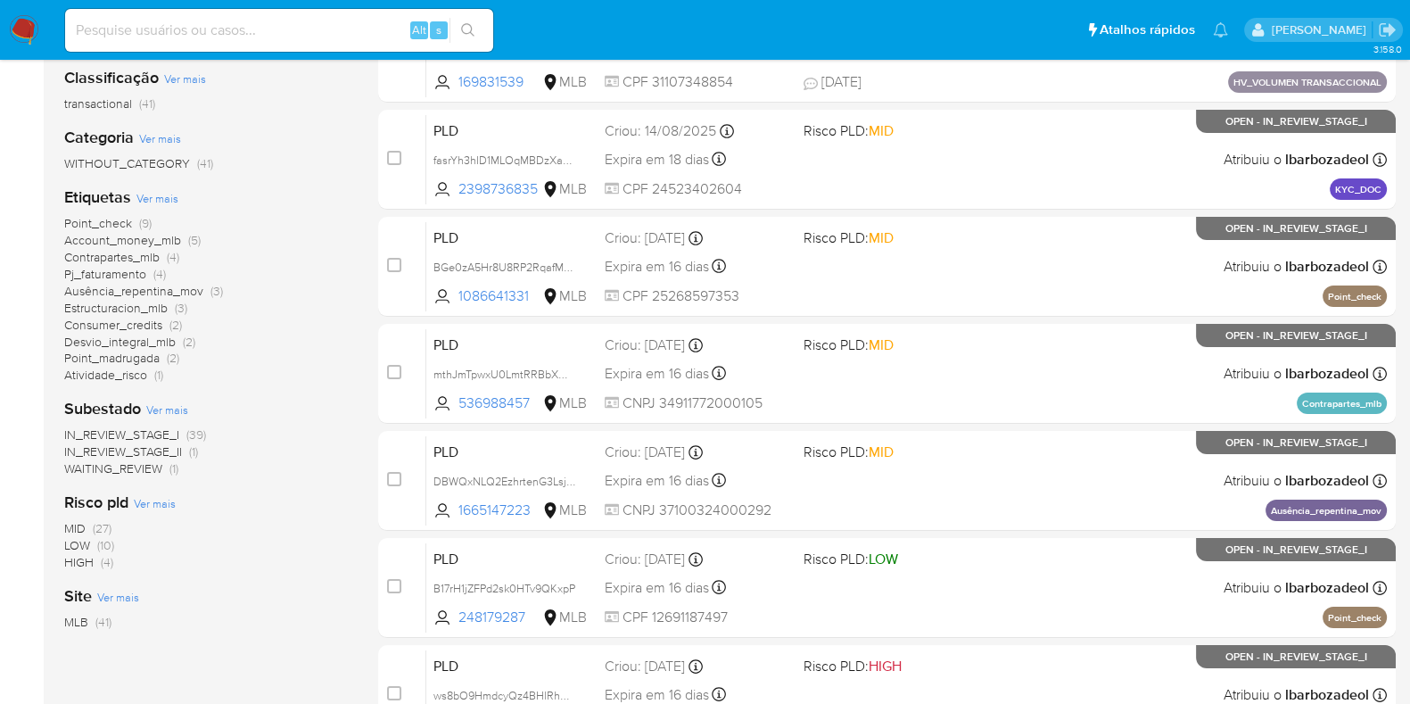
click at [101, 242] on span "Account_money_mlb" at bounding box center [122, 240] width 117 height 18
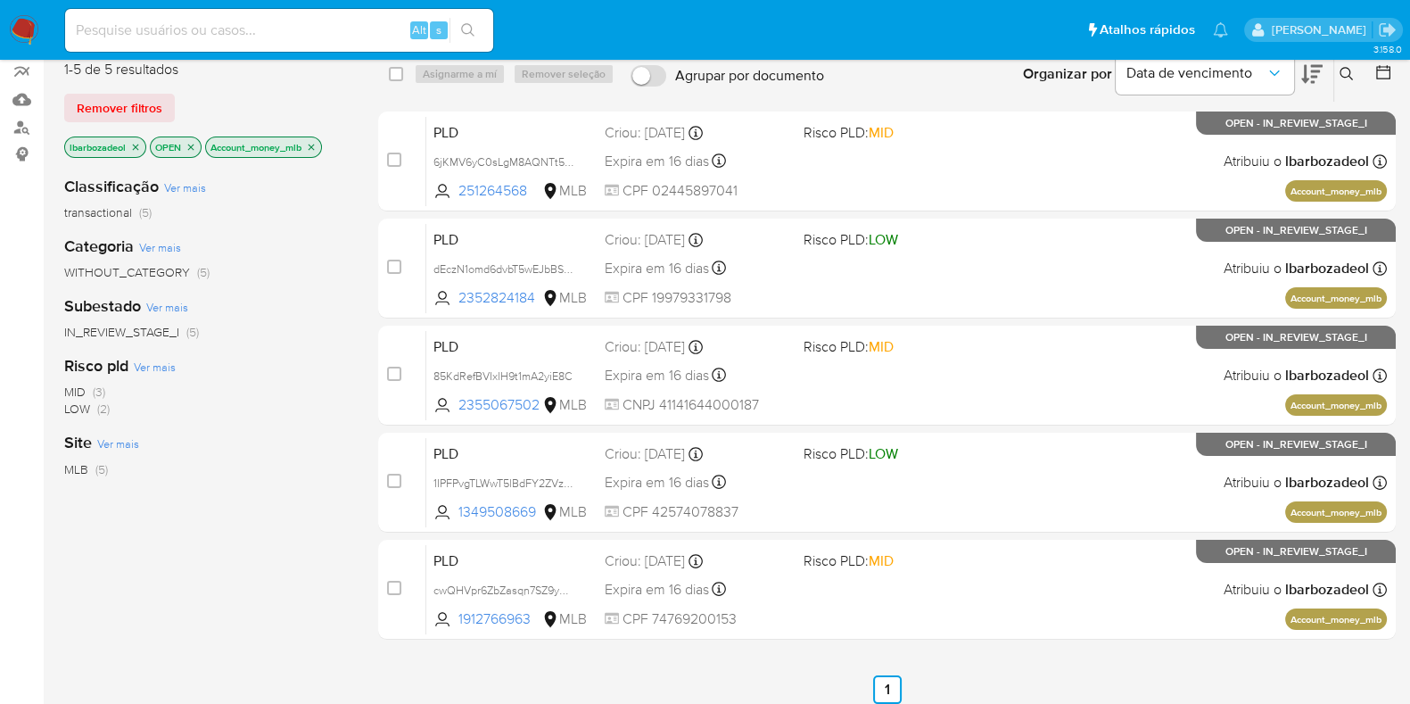
scroll to position [157, 0]
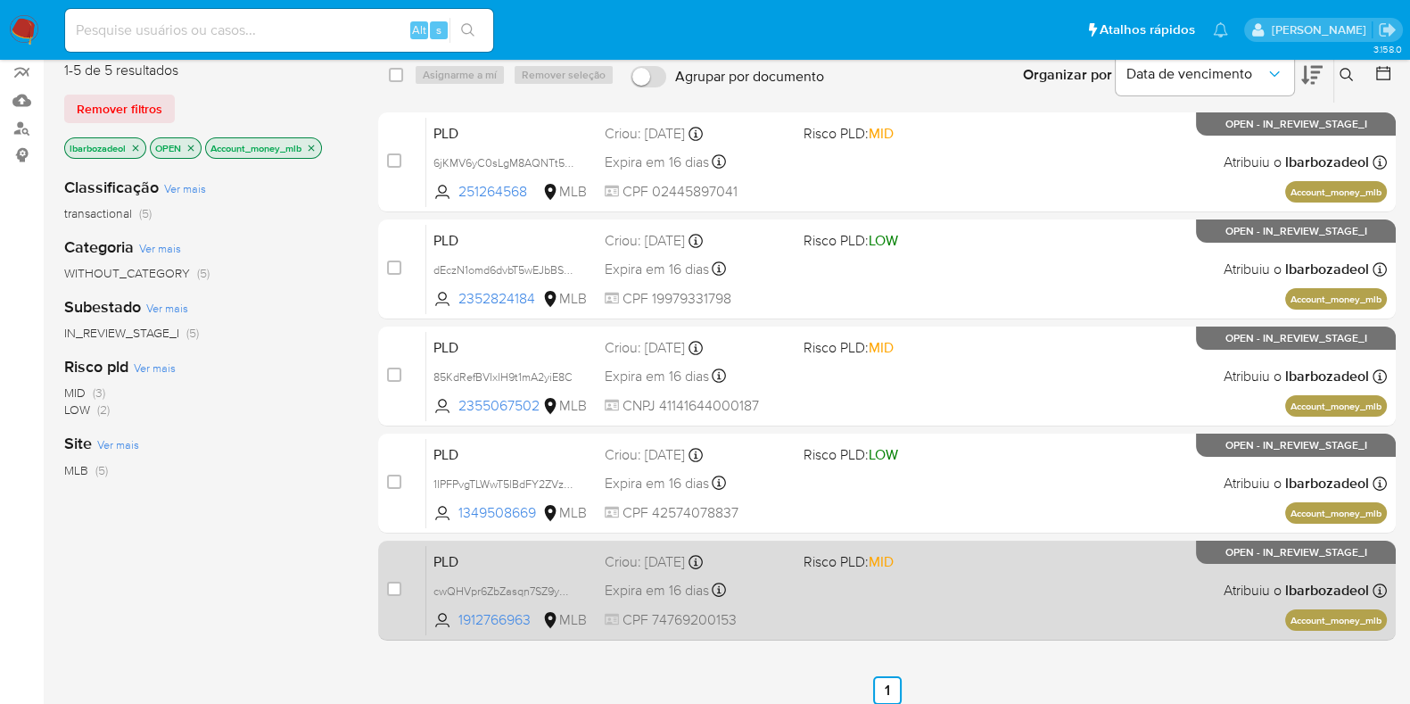
click at [1159, 602] on div "PLD cwQHVpr6ZbZasqn7SZ9yCp4b 1912766963 MLB Risco PLD: MID Criou: [DATE] Criou:…" at bounding box center [906, 590] width 961 height 90
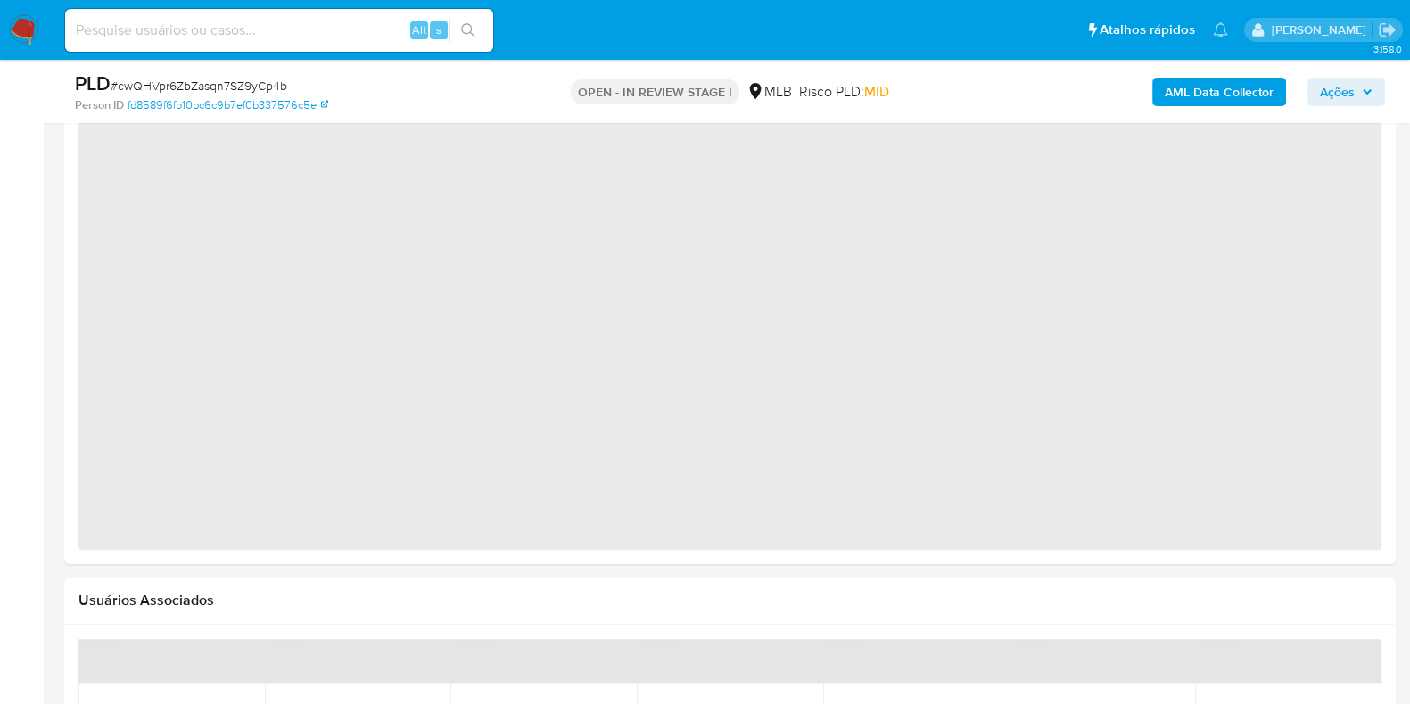
scroll to position [1539, 0]
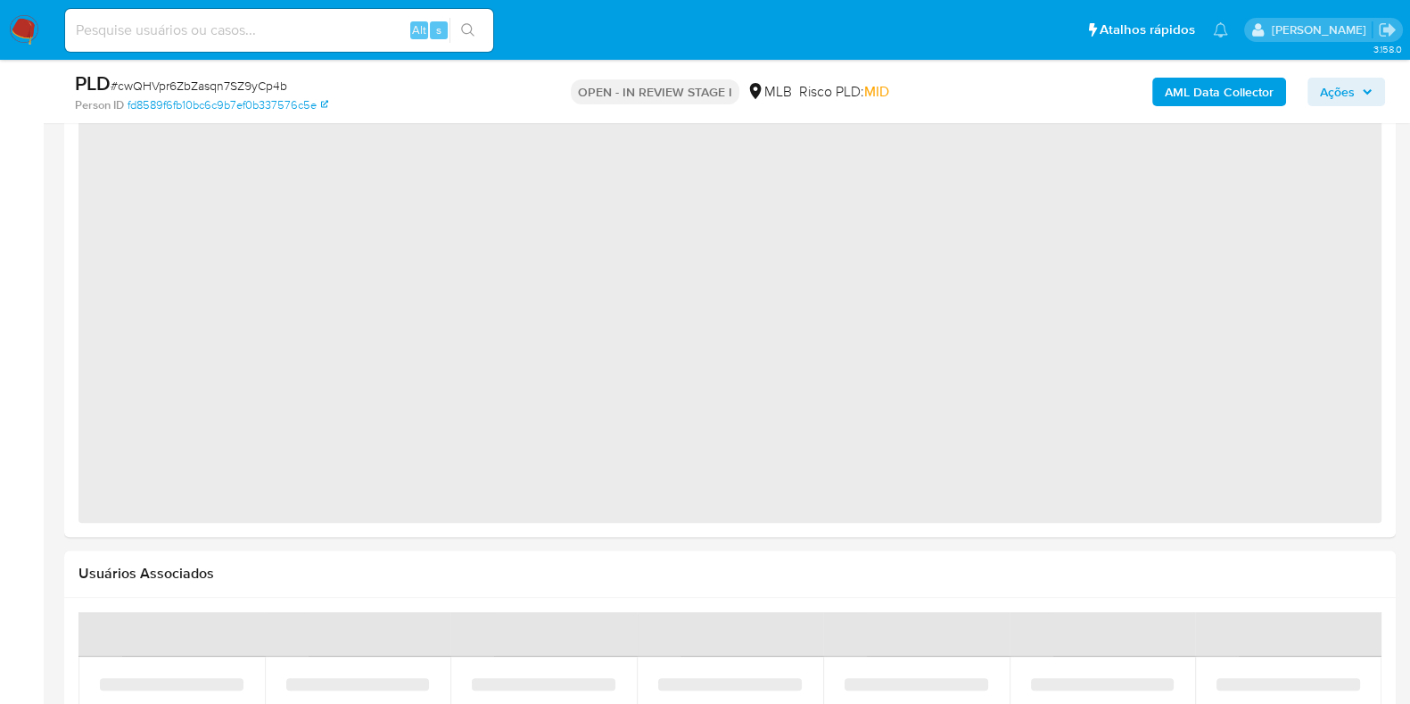
select select "10"
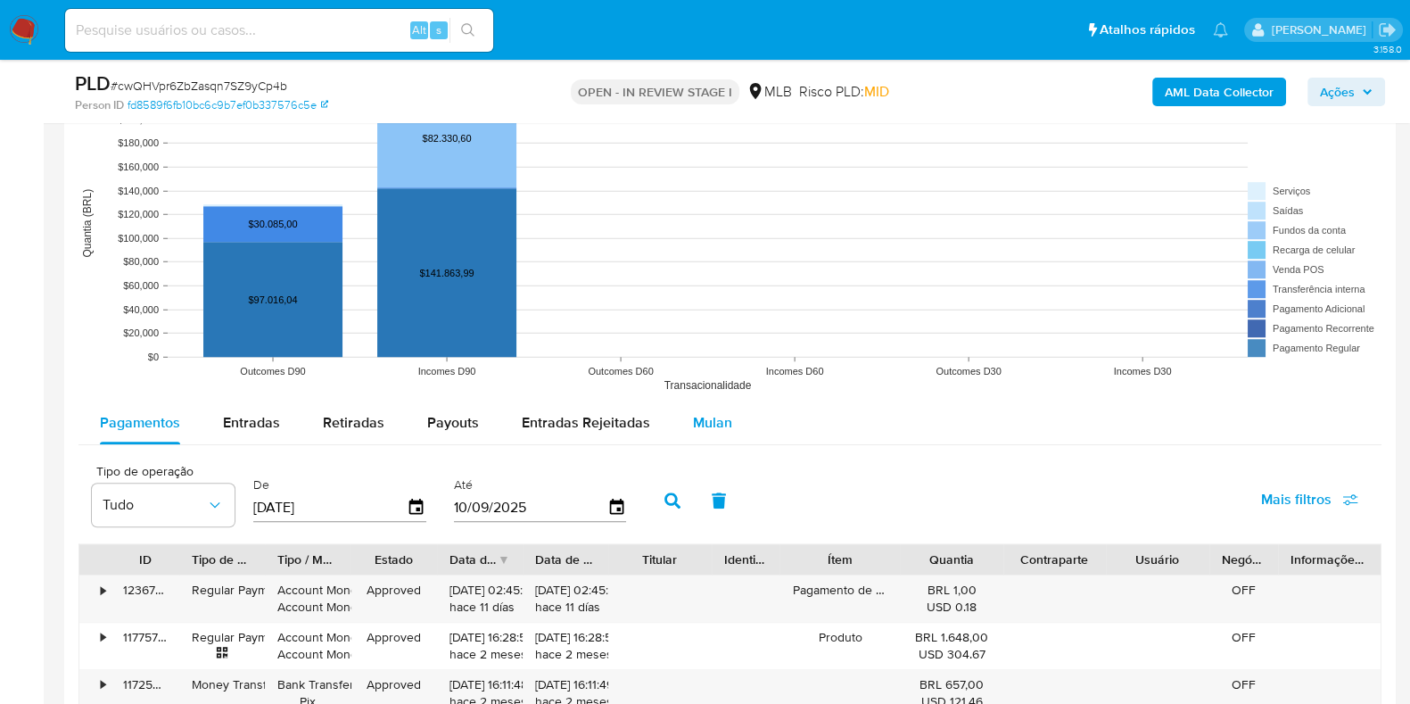
click at [706, 419] on div "Mulan" at bounding box center [712, 422] width 39 height 43
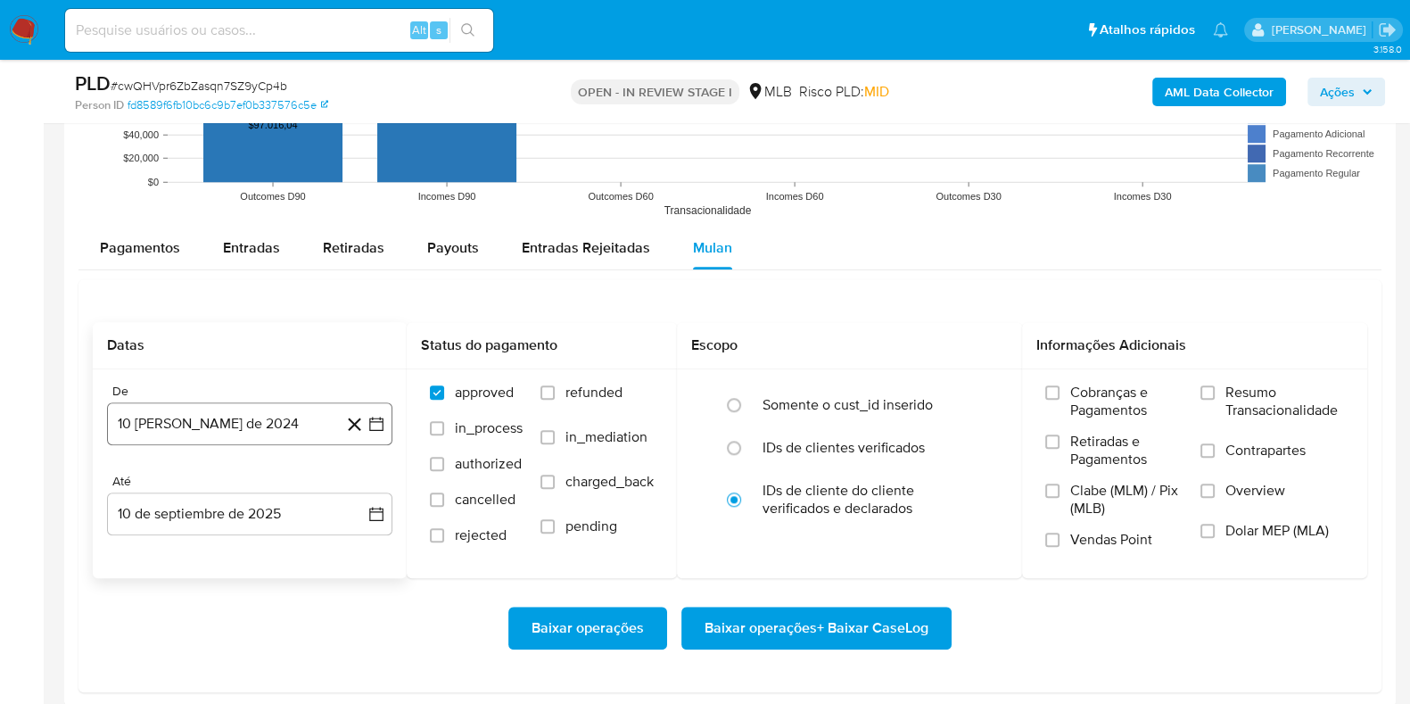
scroll to position [1716, 0]
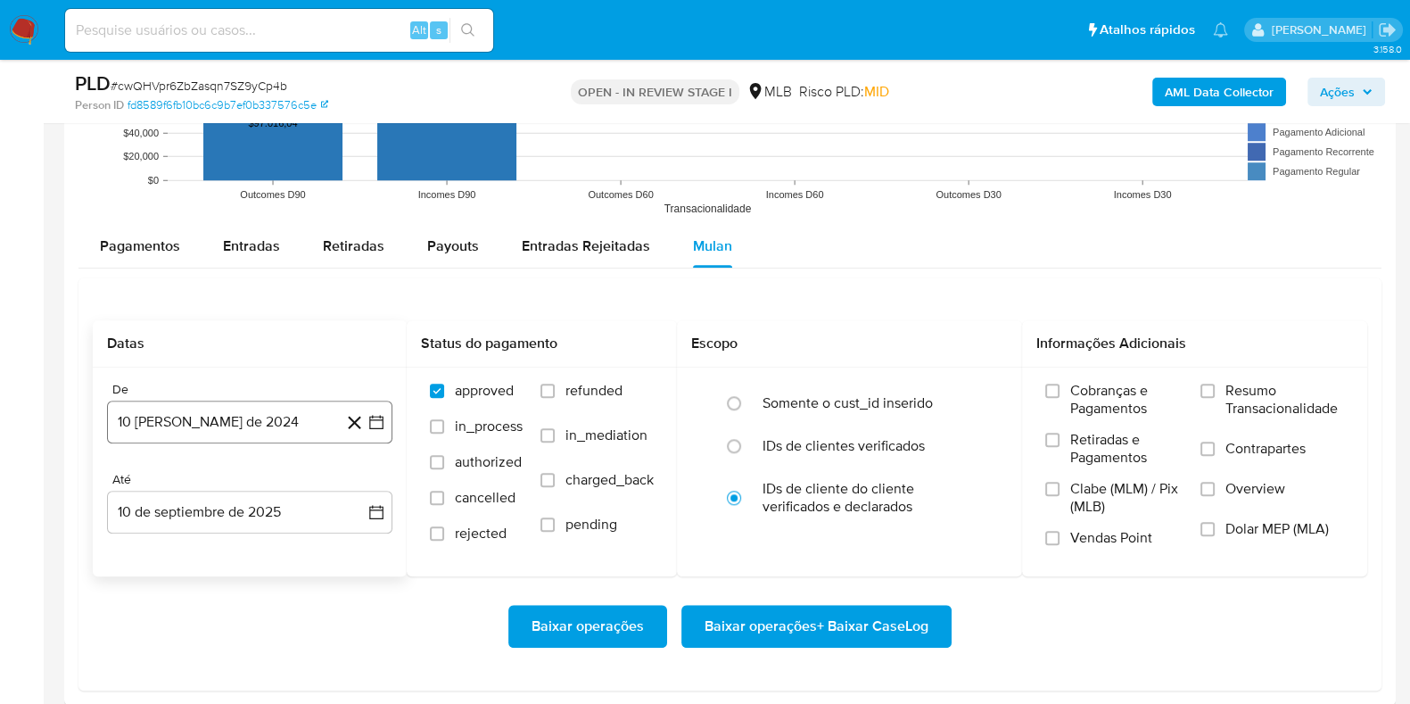
click at [270, 439] on button "10 de agosto de 2024" at bounding box center [249, 421] width 285 height 43
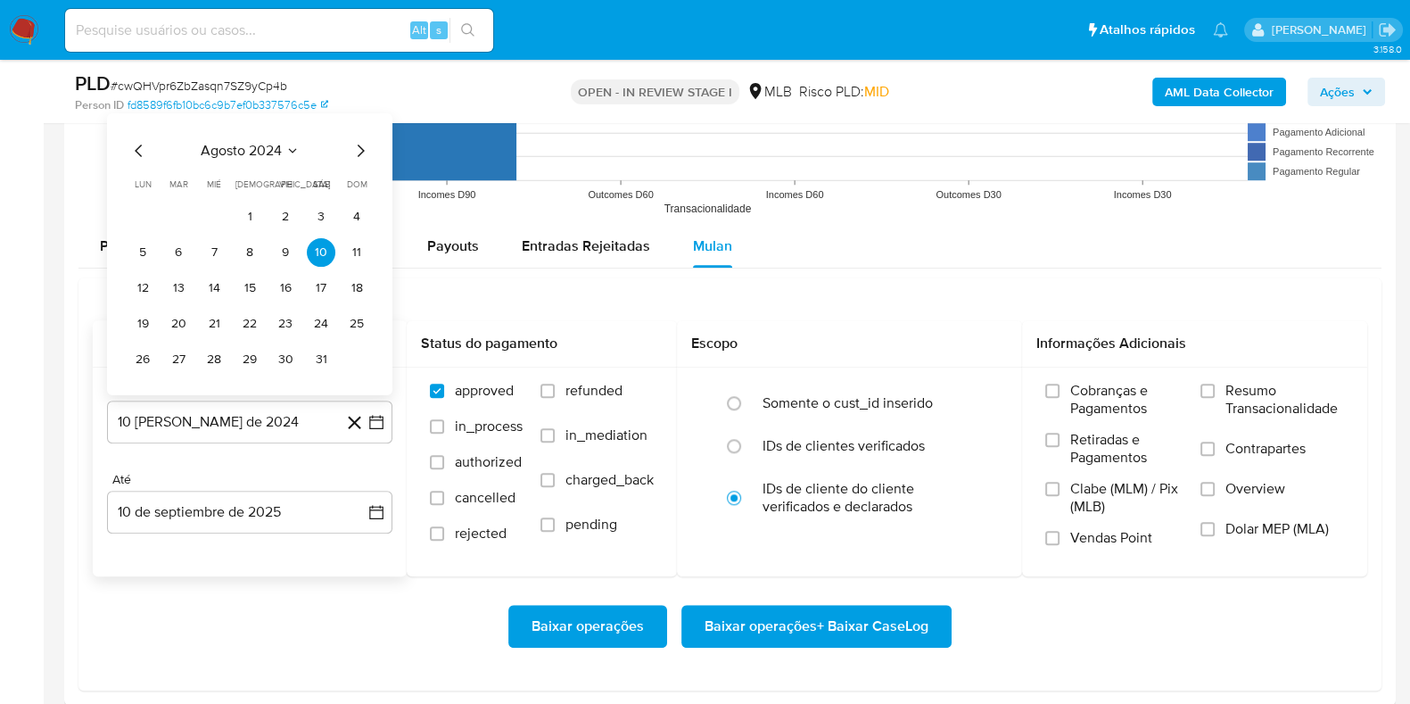
click at [260, 150] on span "agosto 2024" at bounding box center [241, 151] width 81 height 18
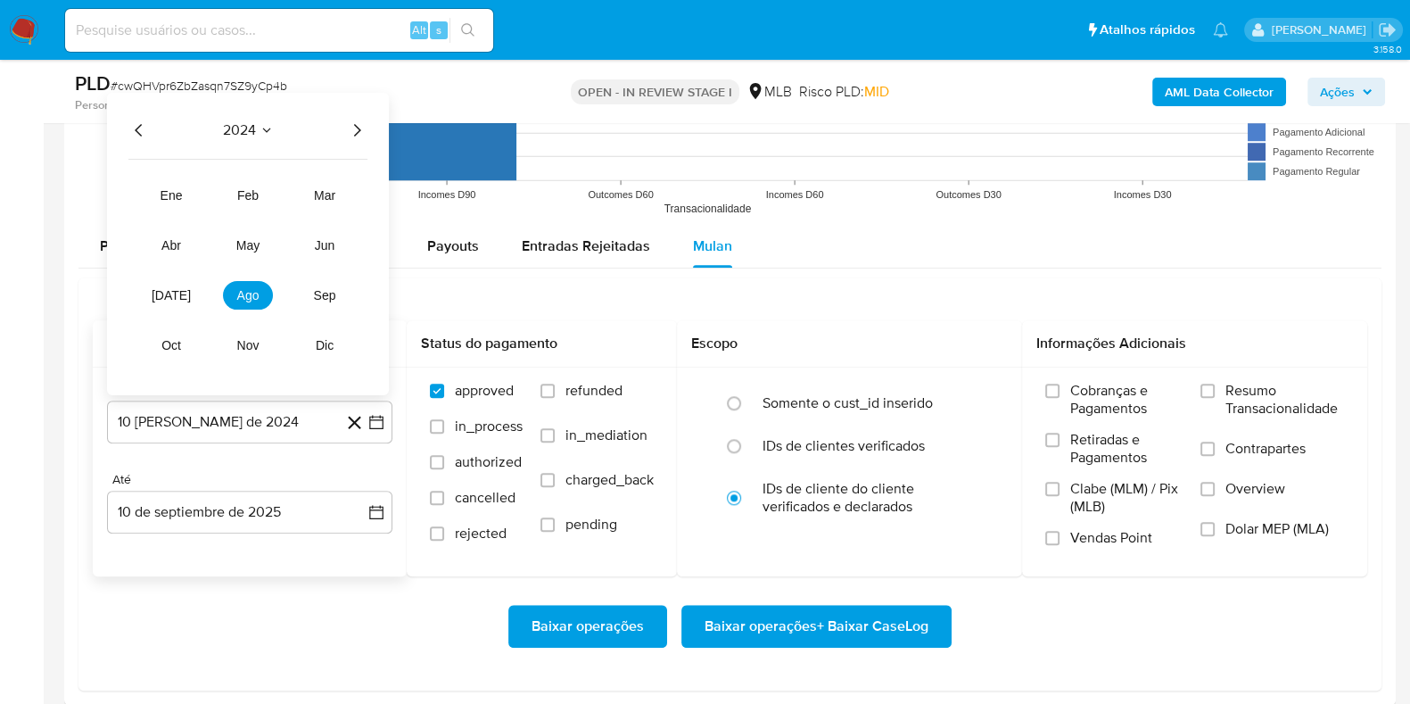
click at [359, 124] on icon "Año siguiente" at bounding box center [356, 130] width 21 height 21
click at [166, 288] on span "[DATE]" at bounding box center [171, 295] width 39 height 14
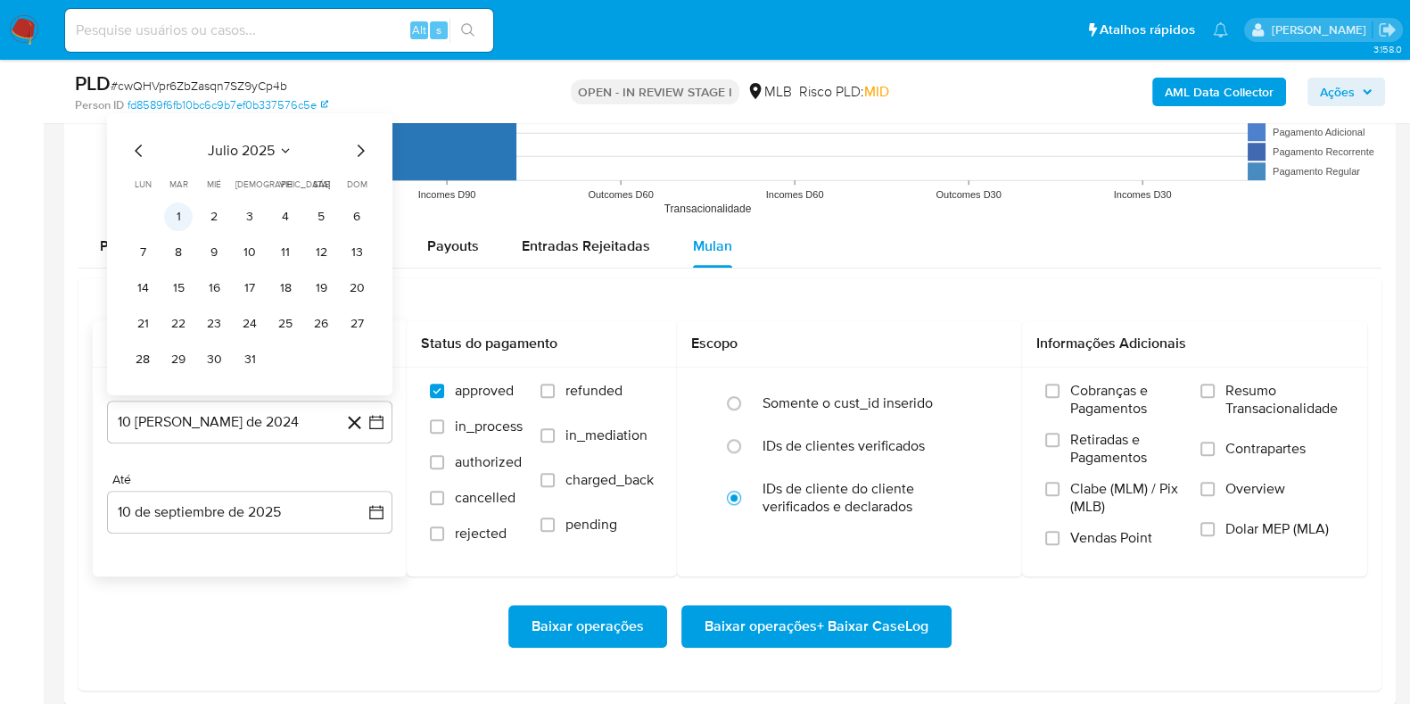
click at [183, 218] on button "1" at bounding box center [178, 216] width 29 height 29
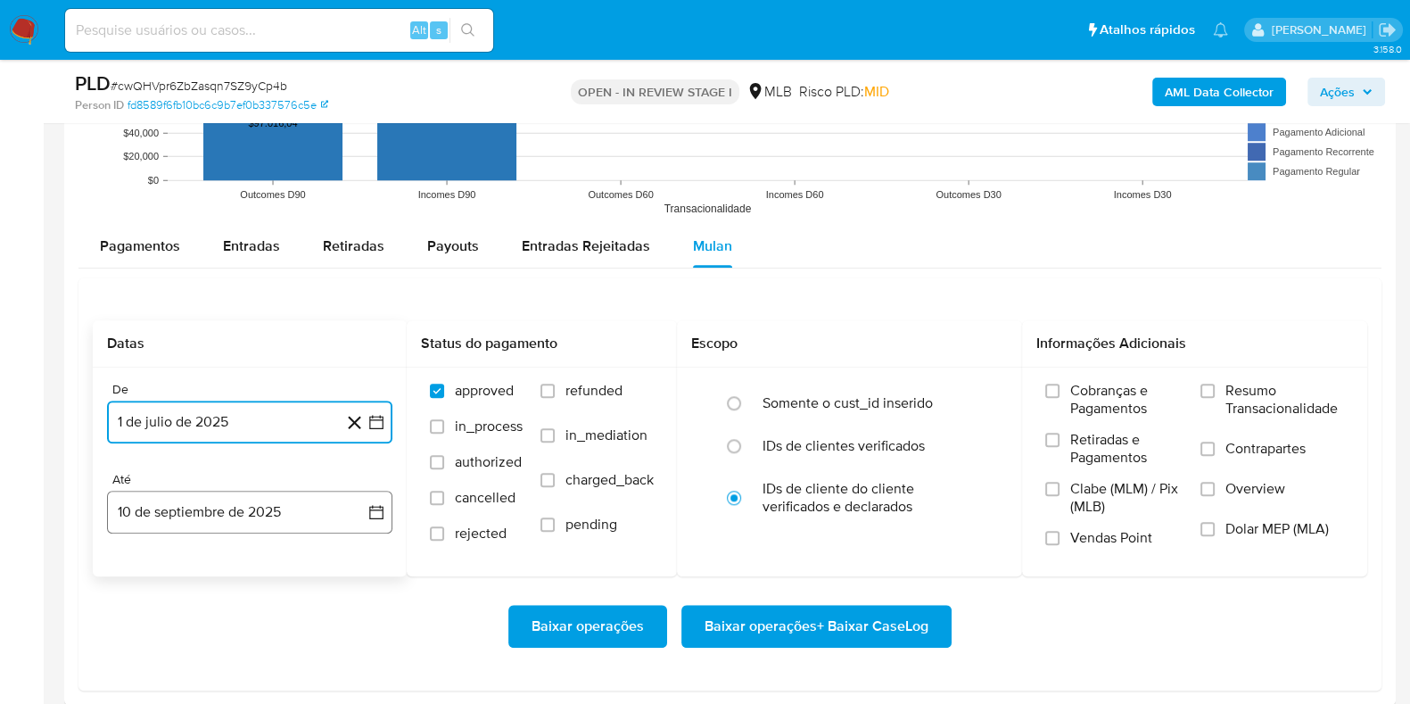
click at [215, 505] on button "10 de septiembre de 2025" at bounding box center [249, 512] width 285 height 43
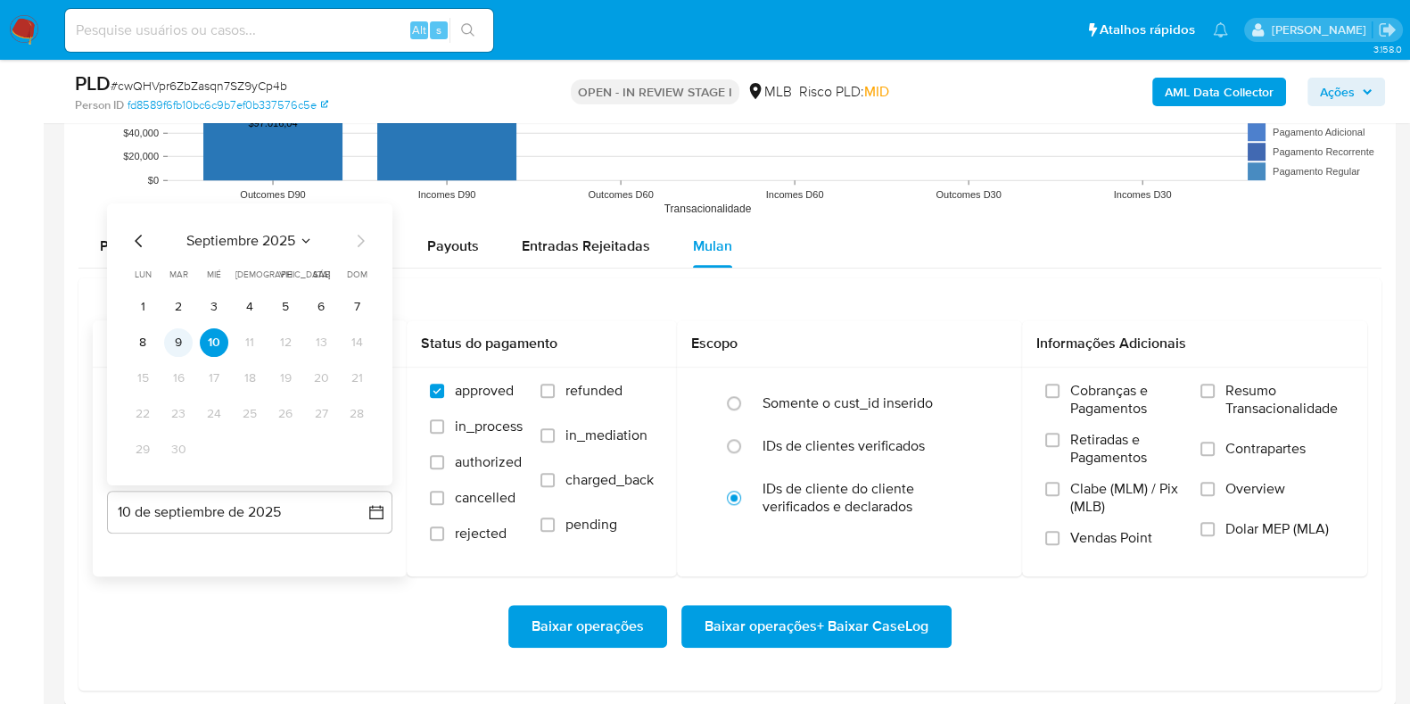
click at [177, 346] on button "9" at bounding box center [178, 342] width 29 height 29
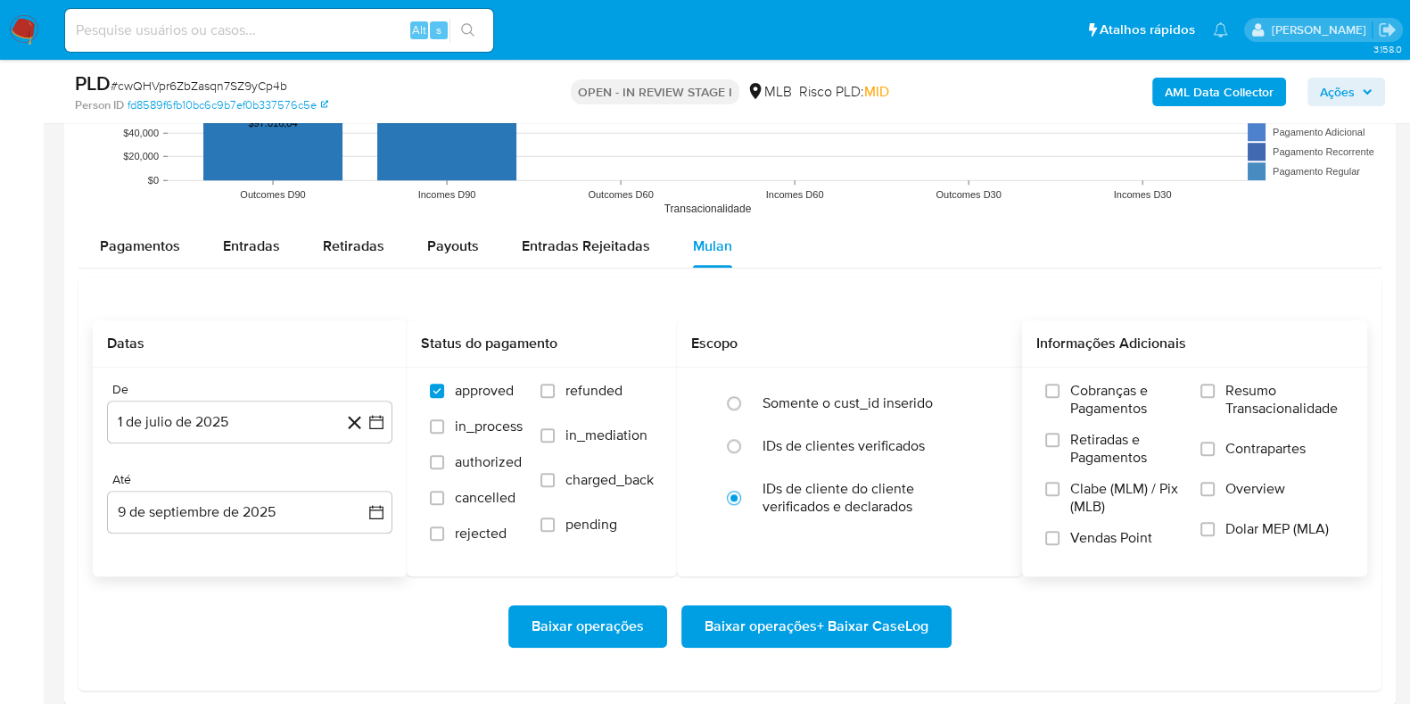
drag, startPoint x: 1258, startPoint y: 383, endPoint x: 1184, endPoint y: 430, distance: 87.8
click at [1258, 382] on span "Resumo Transacionalidade" at bounding box center [1284, 400] width 119 height 36
click at [1215, 384] on input "Resumo Transacionalidade" at bounding box center [1208, 391] width 14 height 14
click at [923, 622] on span "Baixar operações + Baixar CaseLog" at bounding box center [817, 626] width 224 height 39
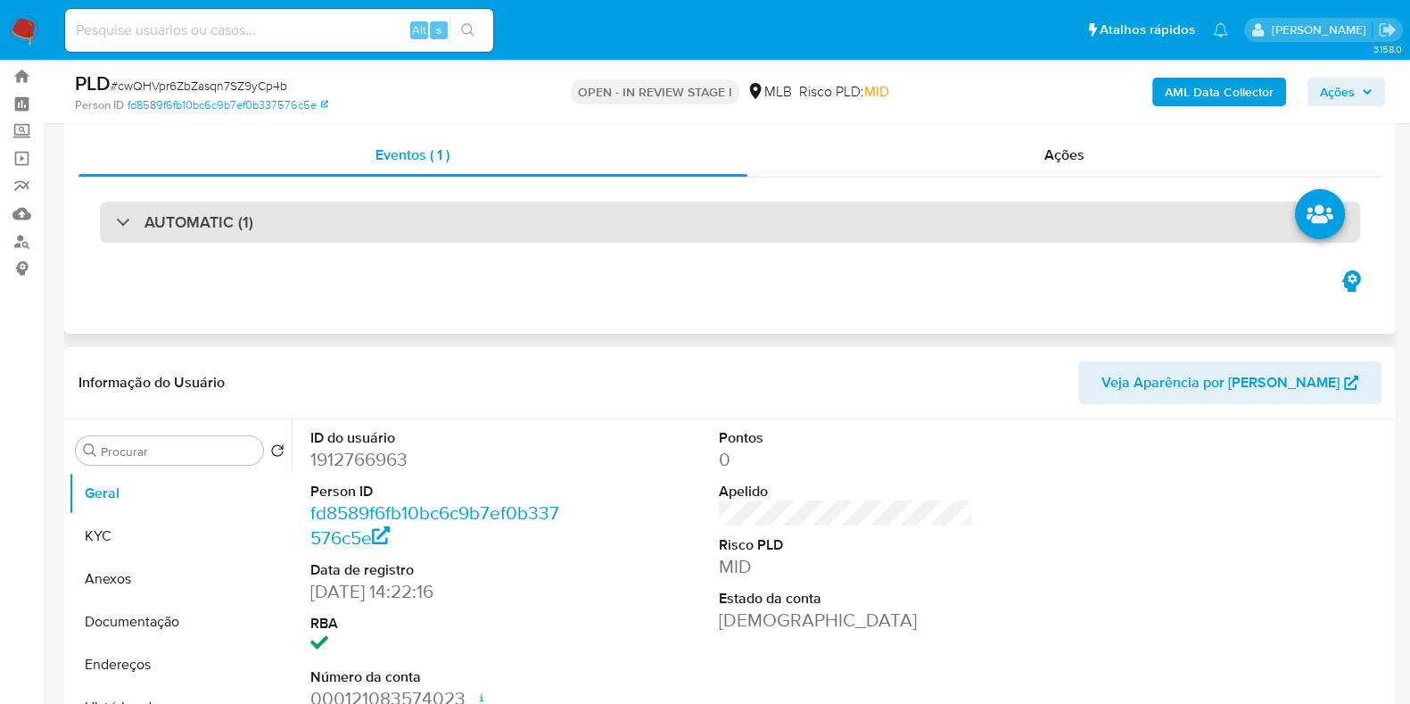
scroll to position [40, 0]
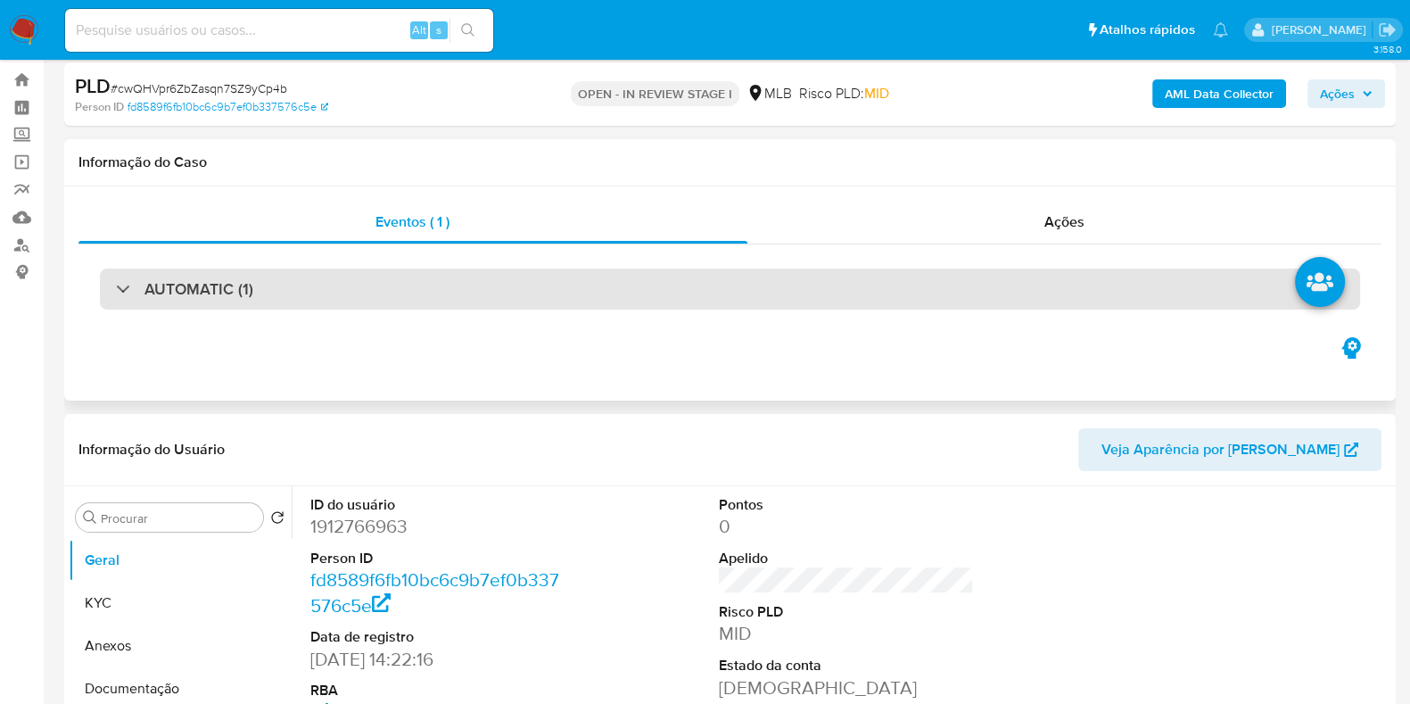
click at [680, 293] on div "AUTOMATIC (1)" at bounding box center [730, 288] width 1260 height 41
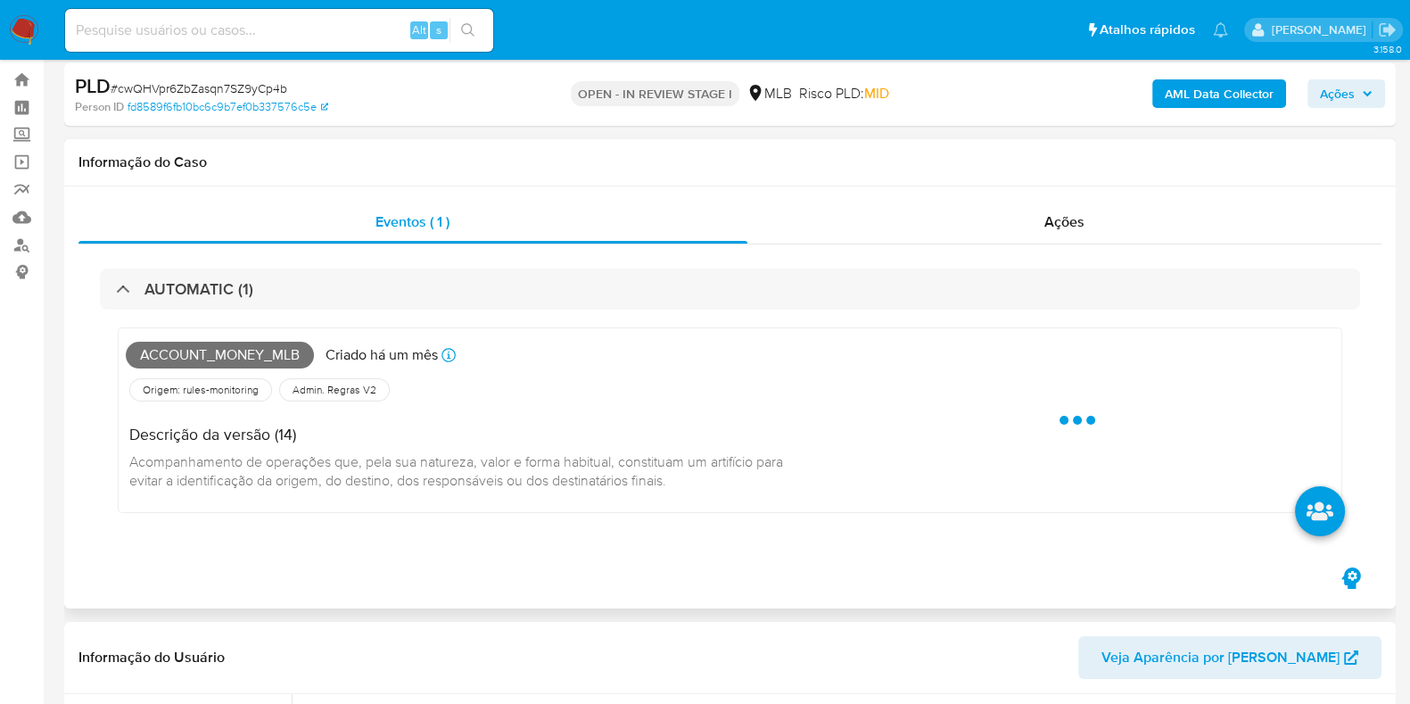
click at [243, 351] on span "Account_money_mlb" at bounding box center [220, 355] width 188 height 27
copy span "Account_money_mlb"
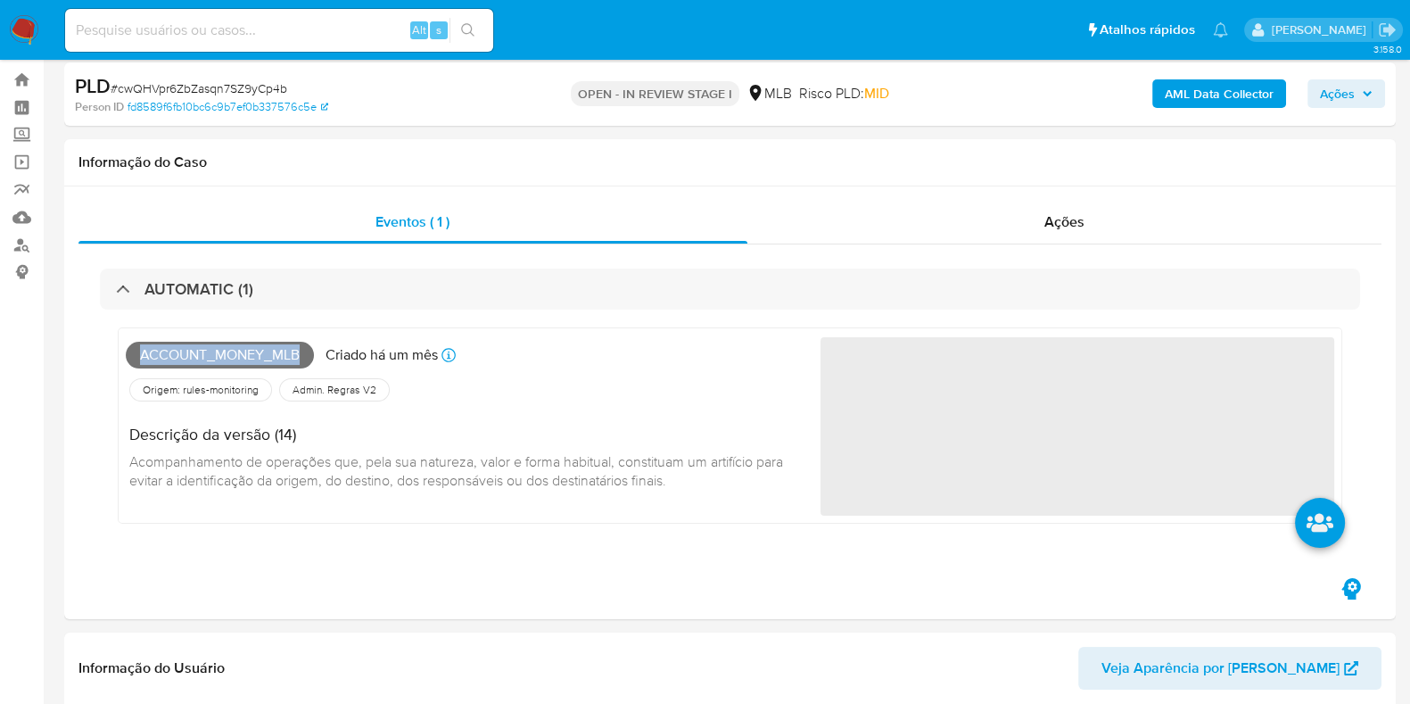
click at [1358, 97] on span "Ações" at bounding box center [1346, 93] width 53 height 25
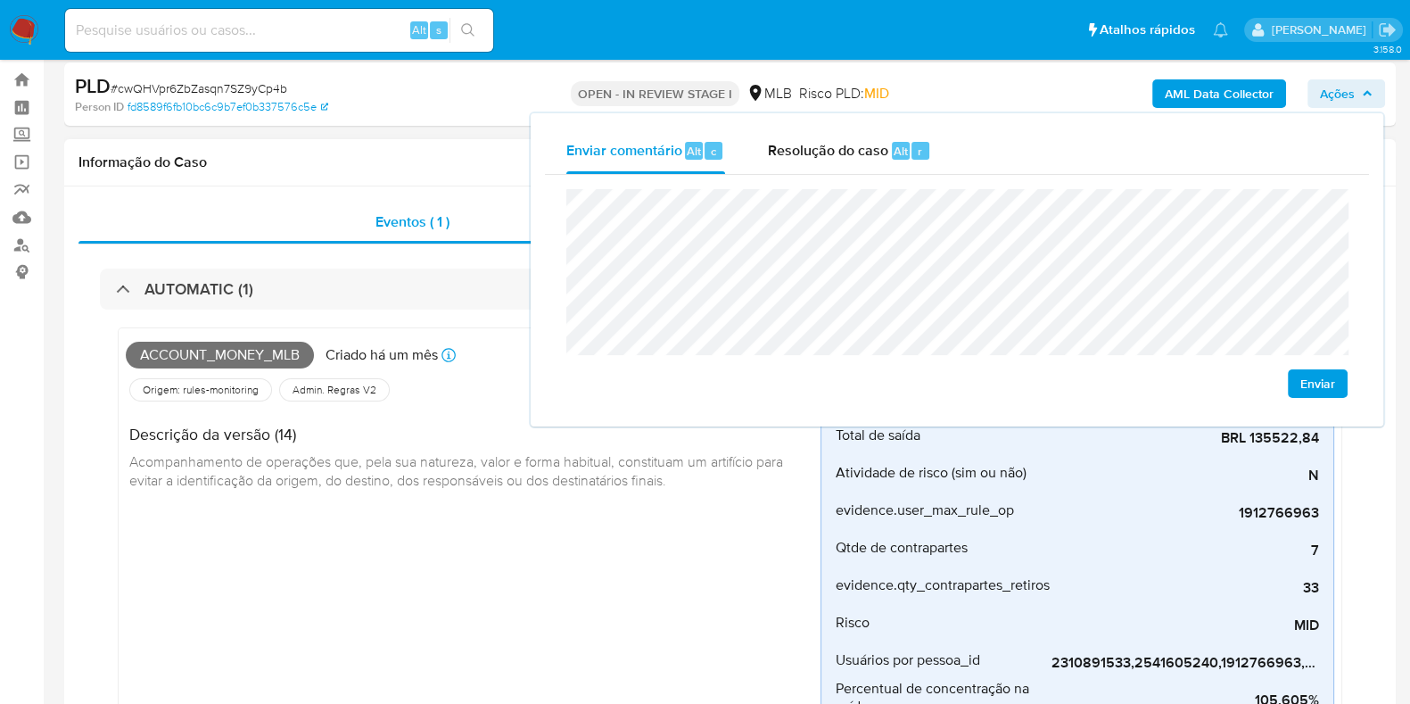
click at [389, 158] on h1 "Informação do Caso" at bounding box center [729, 162] width 1303 height 18
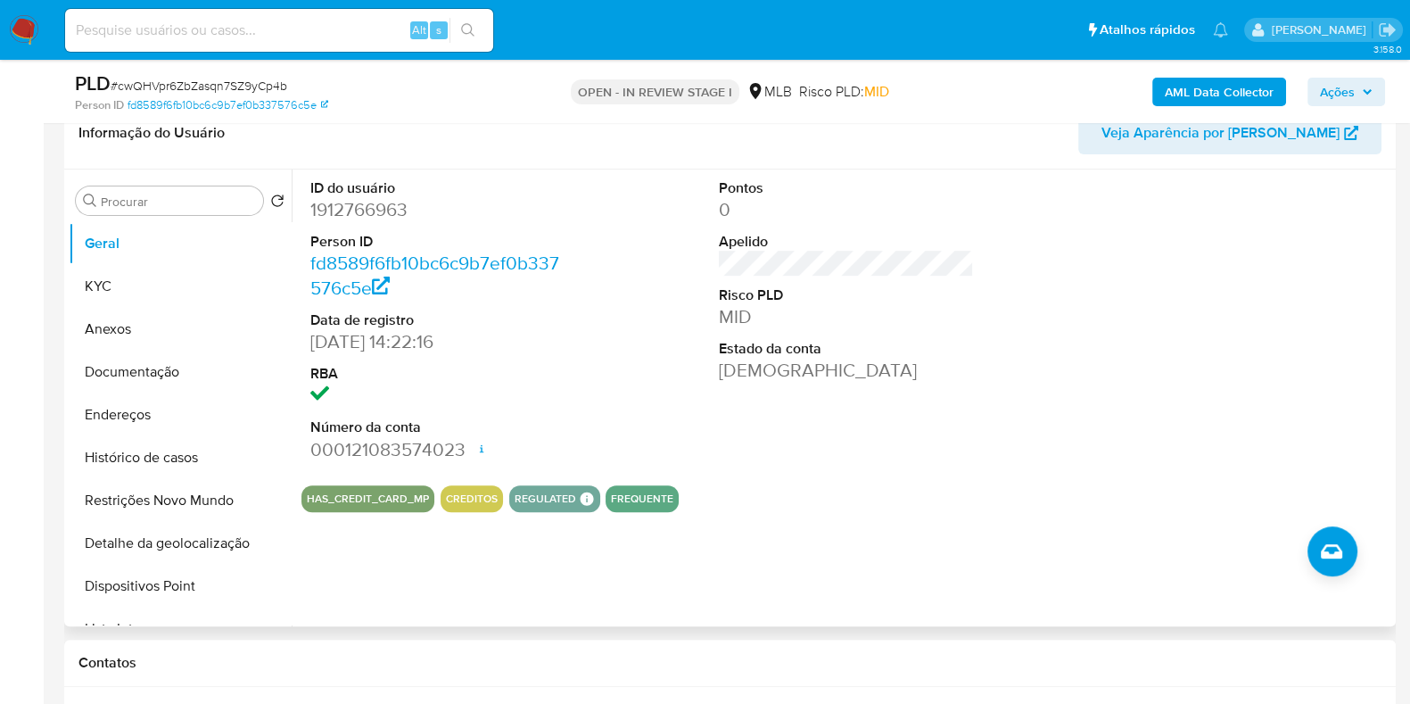
scroll to position [780, 0]
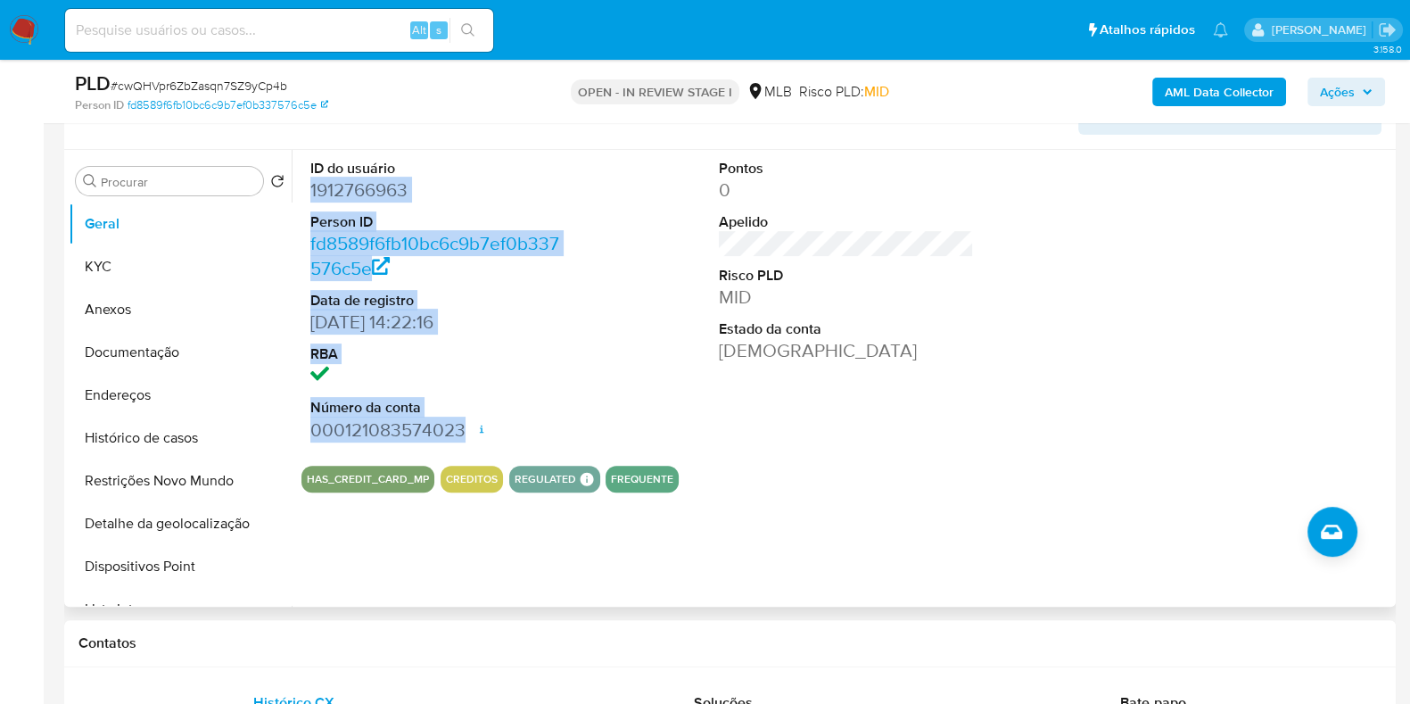
drag, startPoint x: 317, startPoint y: 194, endPoint x: 462, endPoint y: 422, distance: 270.7
click at [462, 422] on dl "ID do usuário 1912766963 Person ID fd8589f6fb10bc6c9b7ef0b337576c5e Data de reg…" at bounding box center [437, 301] width 255 height 284
copy dl "1912766963 Person ID fd8589f6fb10bc6c9b7ef0b337576c5e Data de registro 23/07/20…"
drag, startPoint x: 1333, startPoint y: 83, endPoint x: 1329, endPoint y: 95, distance: 12.4
click at [1333, 84] on span "Ações" at bounding box center [1337, 92] width 35 height 29
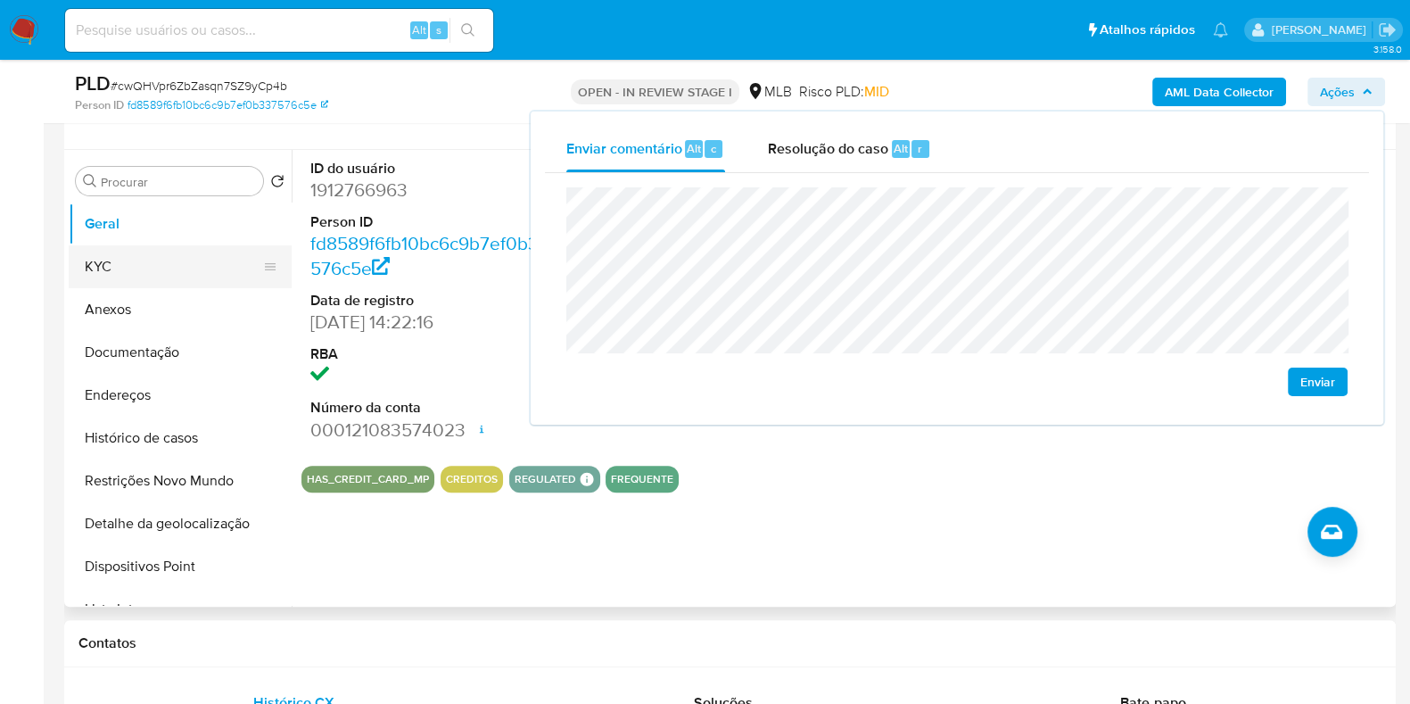
click at [169, 260] on button "KYC" at bounding box center [173, 266] width 209 height 43
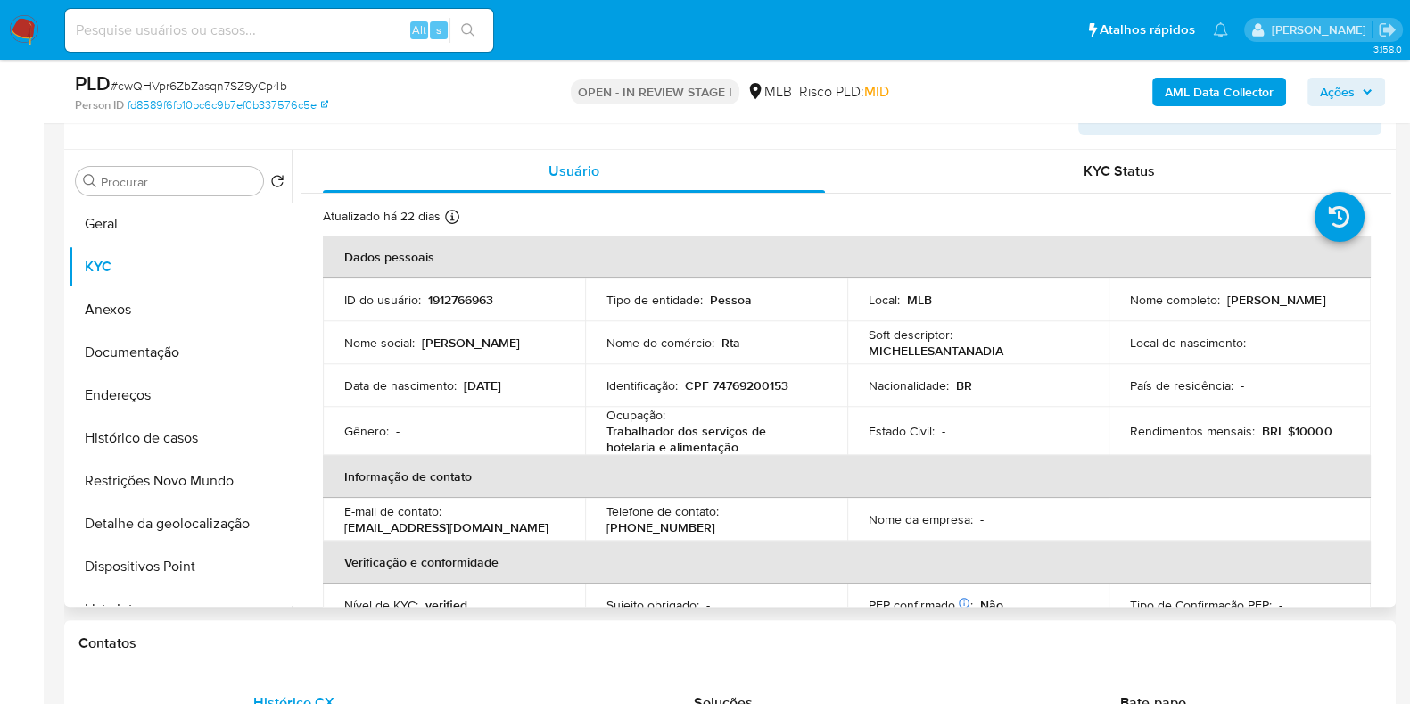
click at [731, 384] on p "CPF 74769200153" at bounding box center [736, 385] width 103 height 16
copy p "74769200153"
drag, startPoint x: 1333, startPoint y: 93, endPoint x: 1309, endPoint y: 99, distance: 24.0
click at [1326, 93] on span "Ações" at bounding box center [1337, 92] width 35 height 29
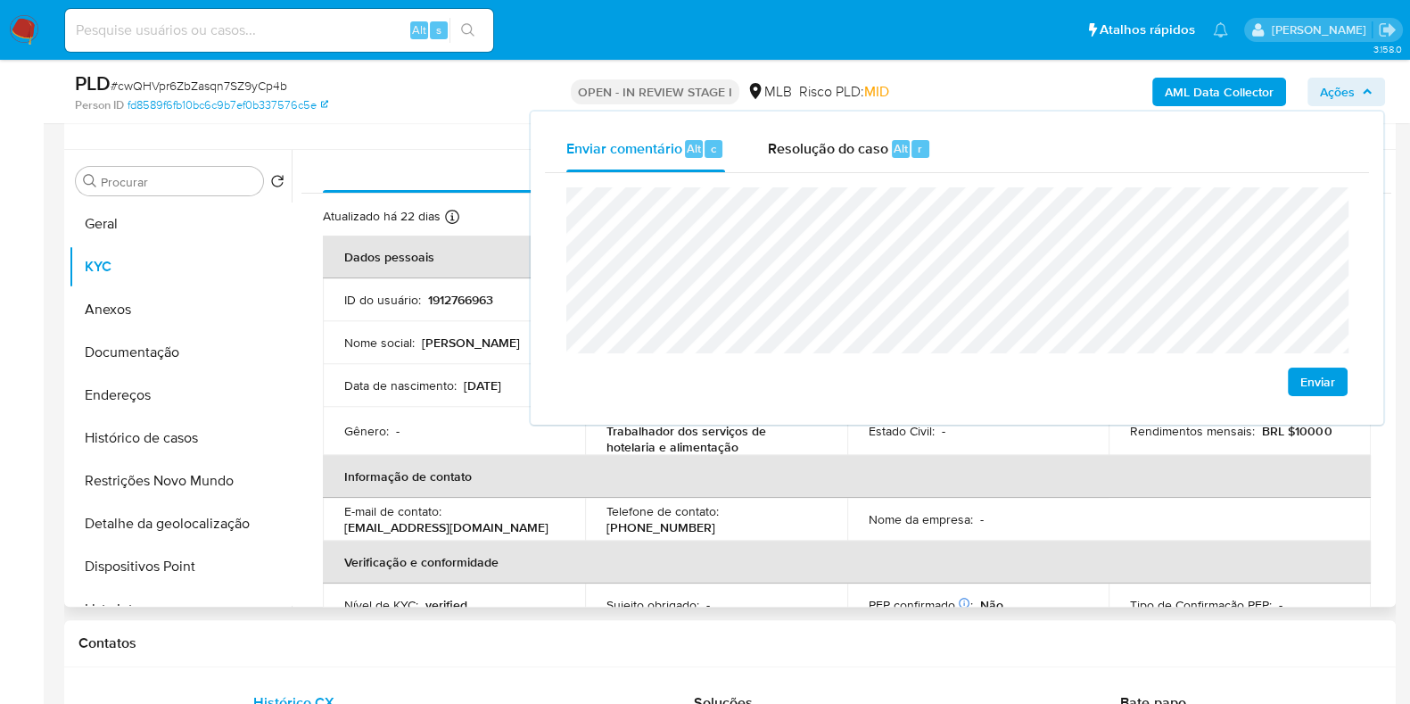
click at [714, 463] on th "Informação de contato" at bounding box center [847, 476] width 1048 height 43
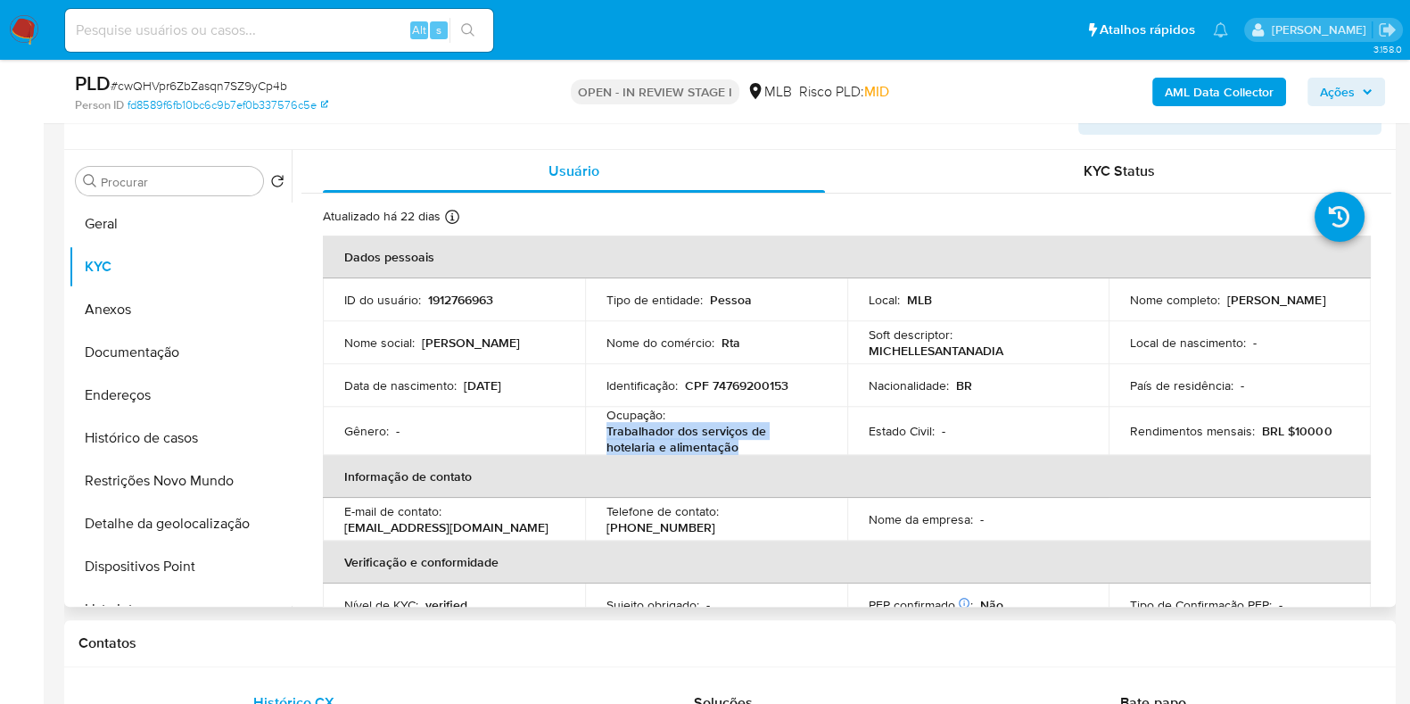
drag, startPoint x: 606, startPoint y: 430, endPoint x: 699, endPoint y: 441, distance: 94.3
click at [690, 441] on p "Trabalhador dos serviços de hotelaria e alimentação" at bounding box center [713, 439] width 212 height 32
copy p "Trabalhador dos serviços de hotelaria e alimentação"
click at [1342, 87] on span "Ações" at bounding box center [1337, 92] width 35 height 29
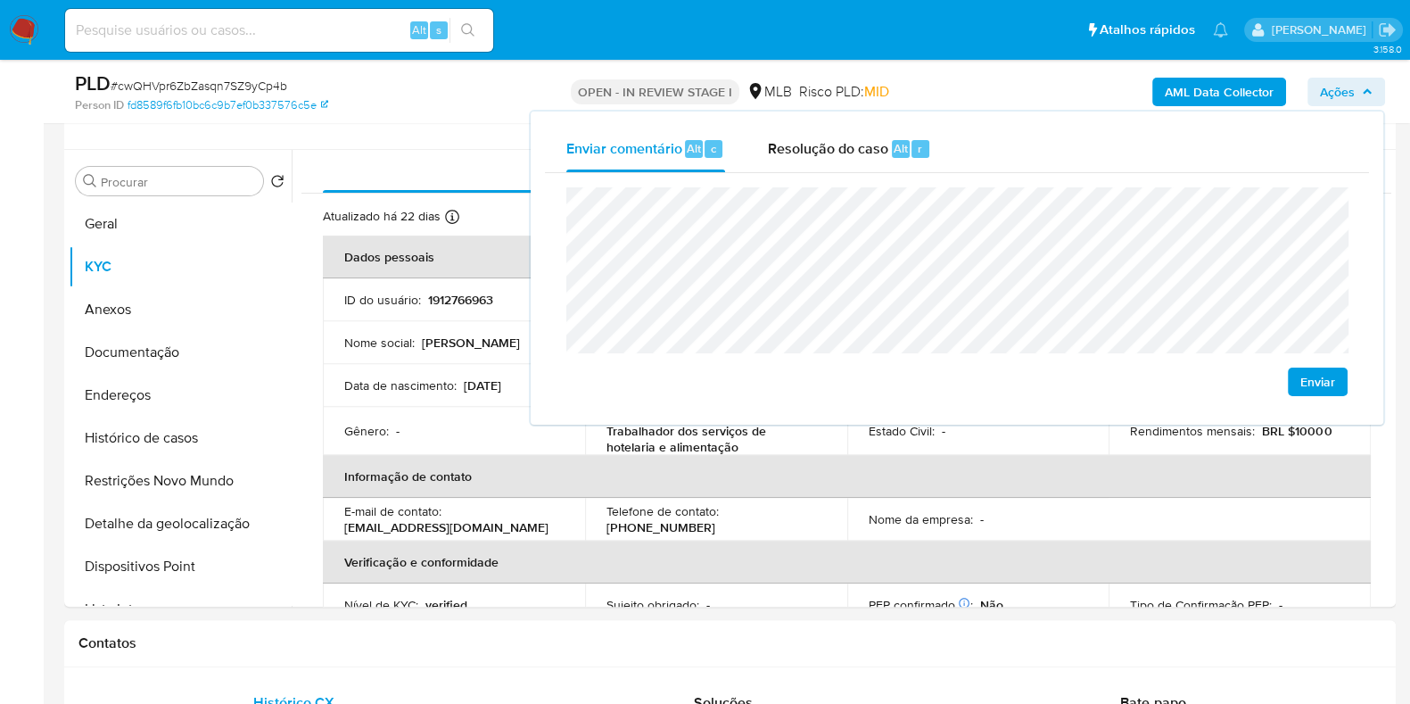
click at [0, 0] on lt-span "Goiânia" at bounding box center [0, 0] width 0 height 0
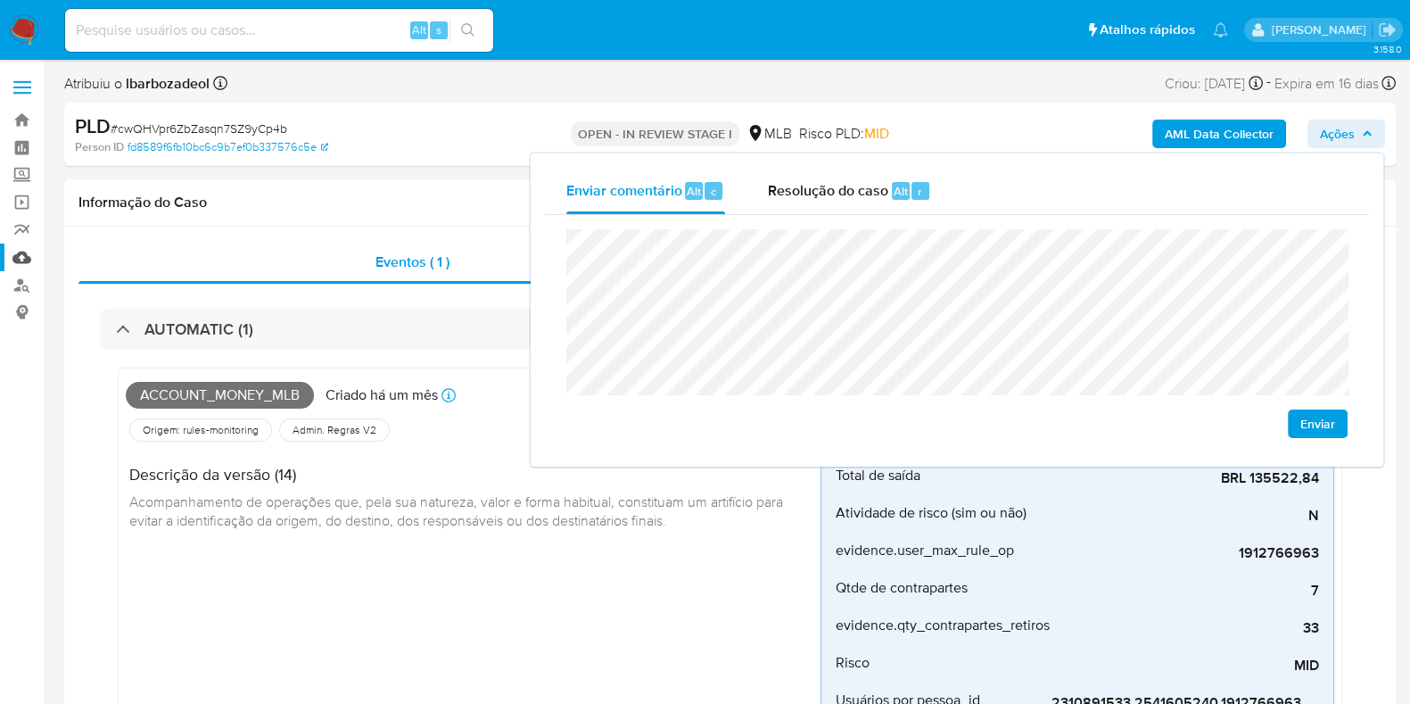
click at [26, 249] on link "Mulan" at bounding box center [106, 257] width 212 height 28
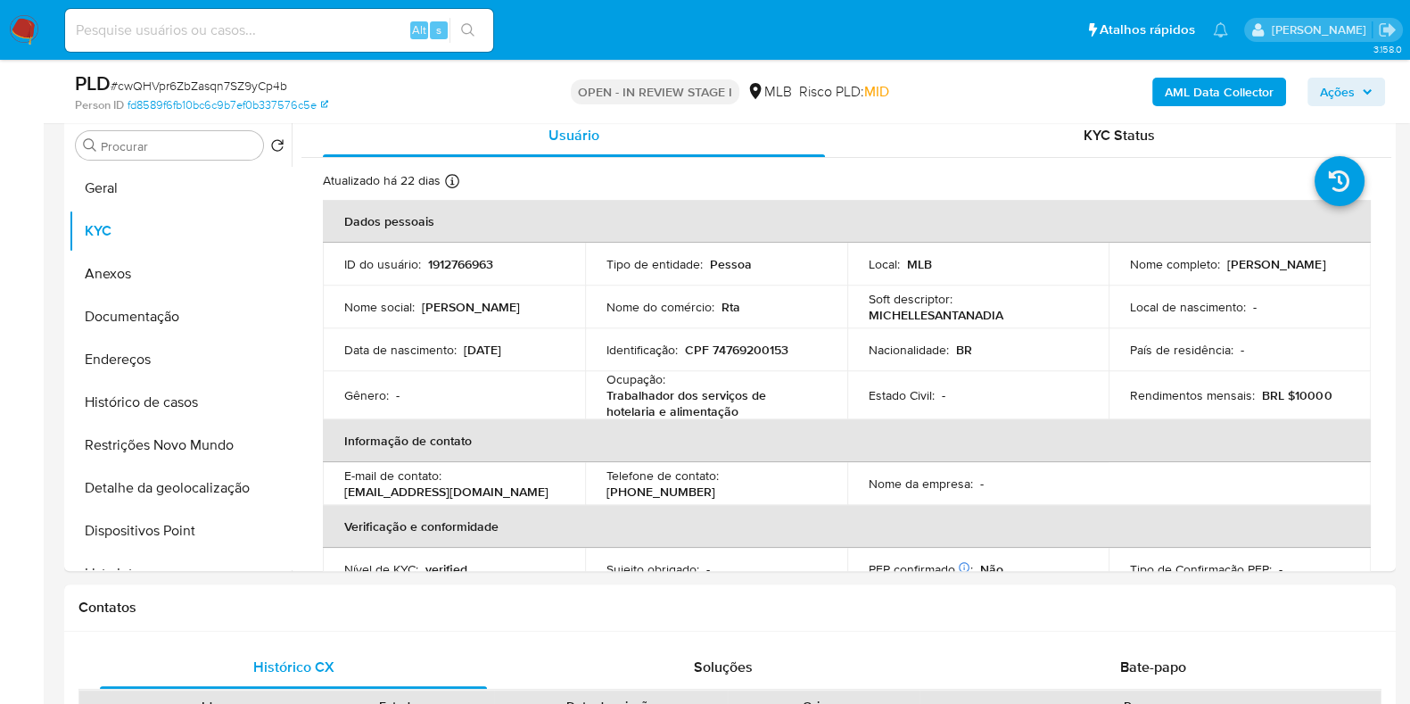
scroll to position [815, 0]
click at [175, 191] on button "Geral" at bounding box center [173, 188] width 209 height 43
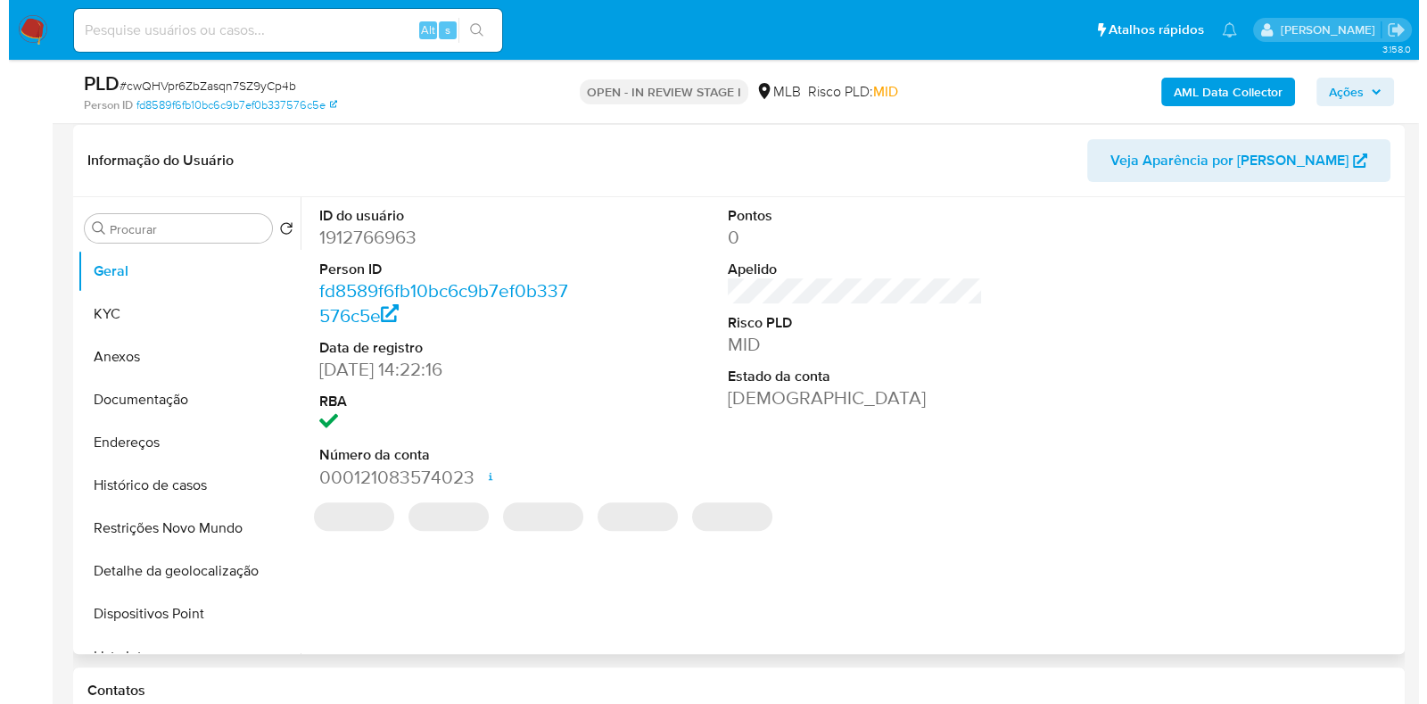
scroll to position [739, 0]
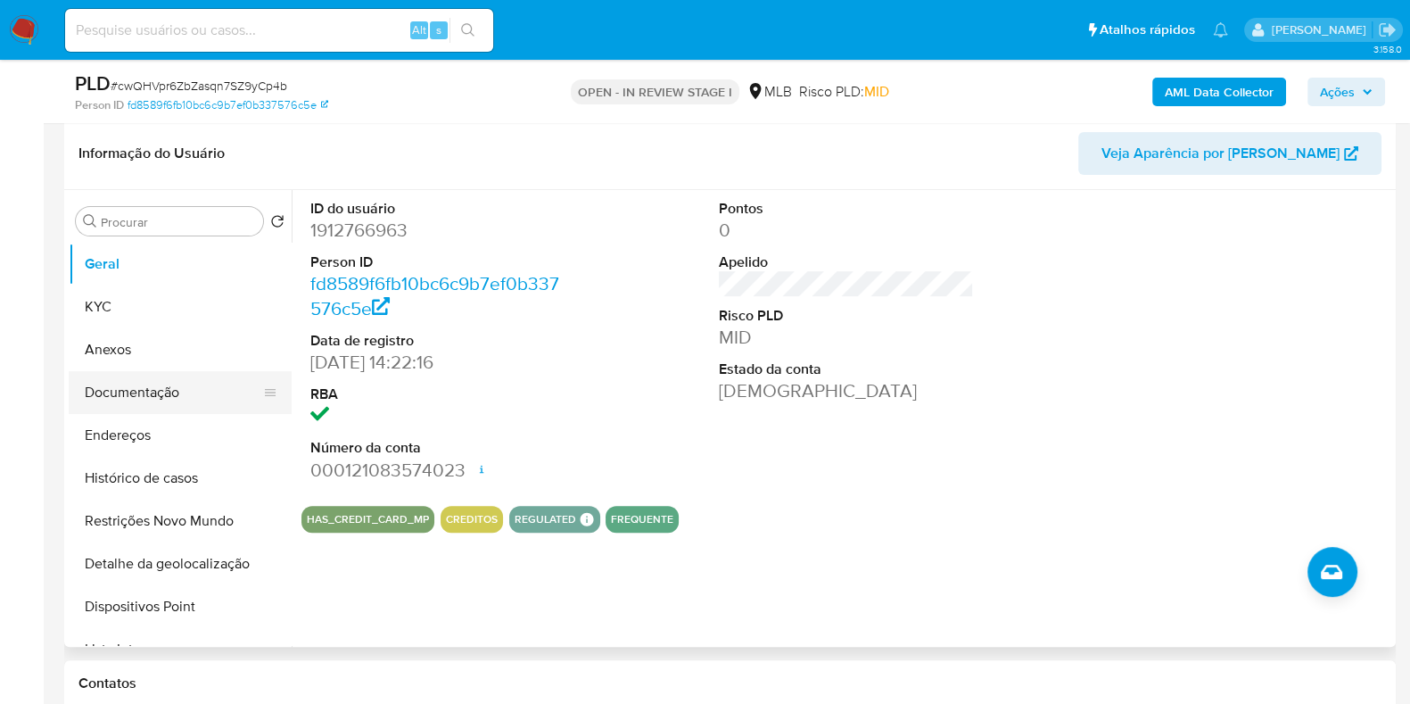
click at [191, 396] on button "Documentação" at bounding box center [173, 392] width 209 height 43
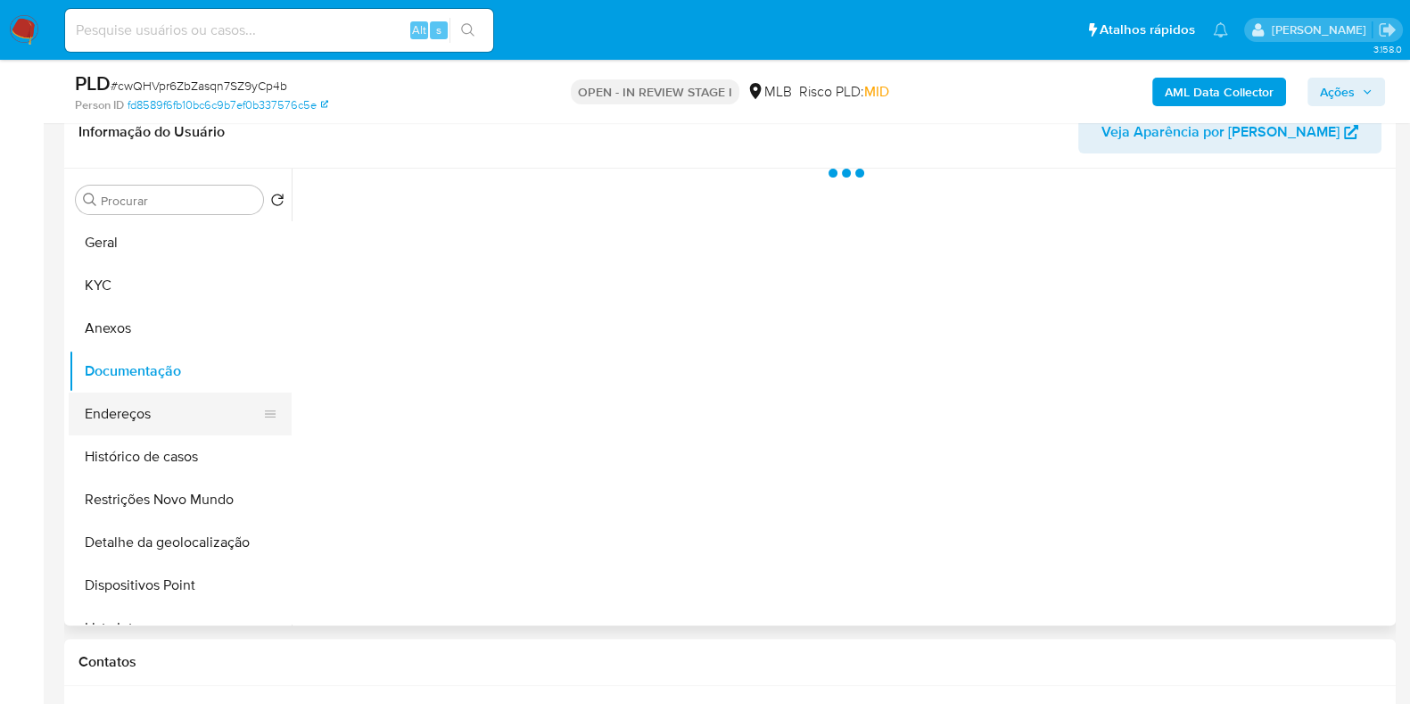
click at [174, 433] on button "Endereços" at bounding box center [173, 413] width 209 height 43
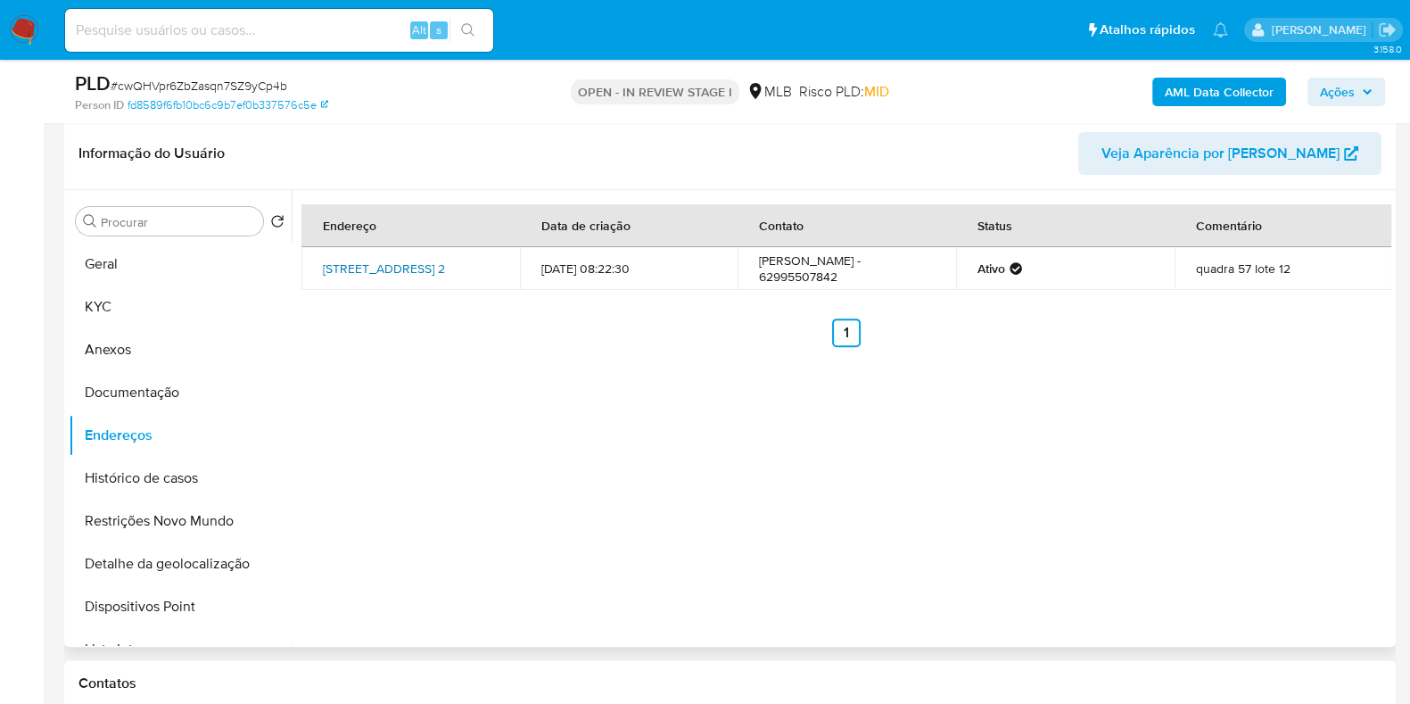
click at [351, 260] on link "Avenida Central 2, Aparecida De Goiânia, Goiás, 74960560, Brasil 2" at bounding box center [384, 269] width 122 height 18
drag, startPoint x: 184, startPoint y: 394, endPoint x: 217, endPoint y: 384, distance: 34.4
click at [183, 394] on button "Documentação" at bounding box center [173, 392] width 209 height 43
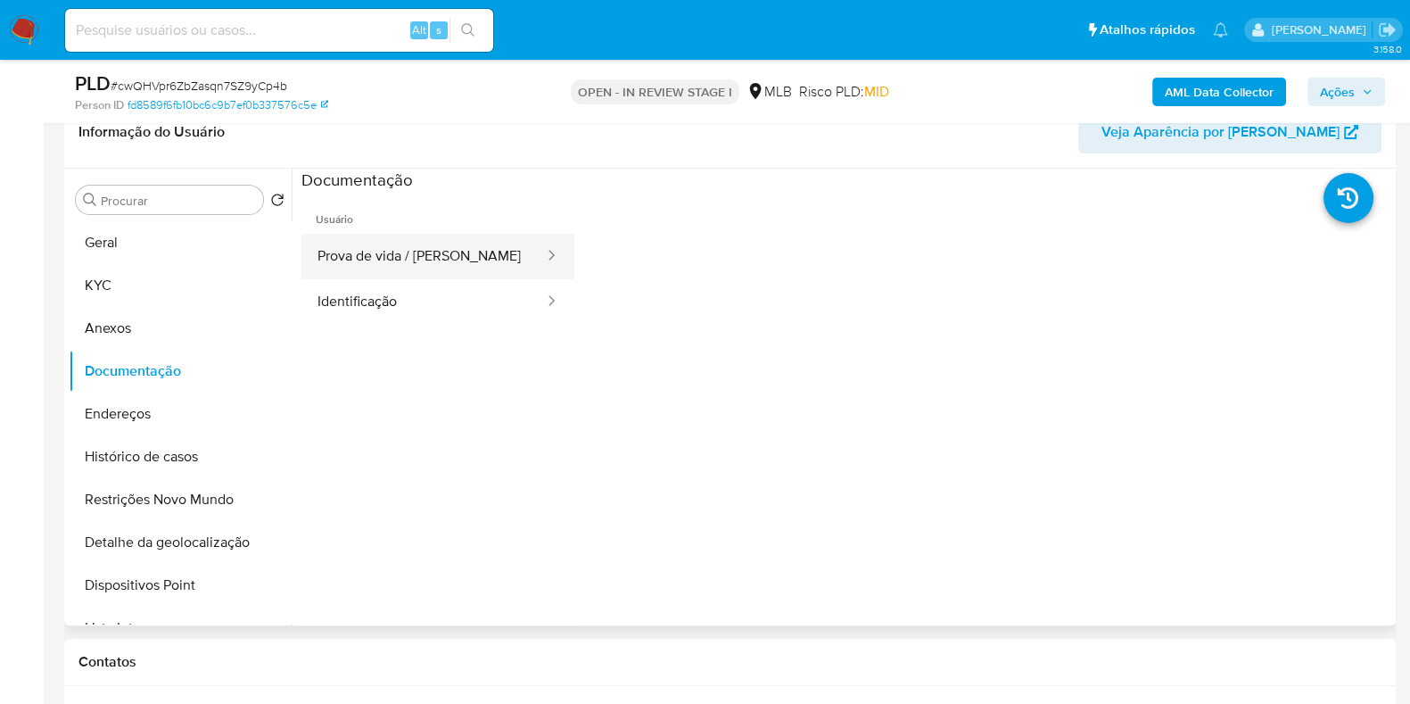
click at [420, 268] on button "Prova de vida / [PERSON_NAME]" at bounding box center [423, 256] width 244 height 45
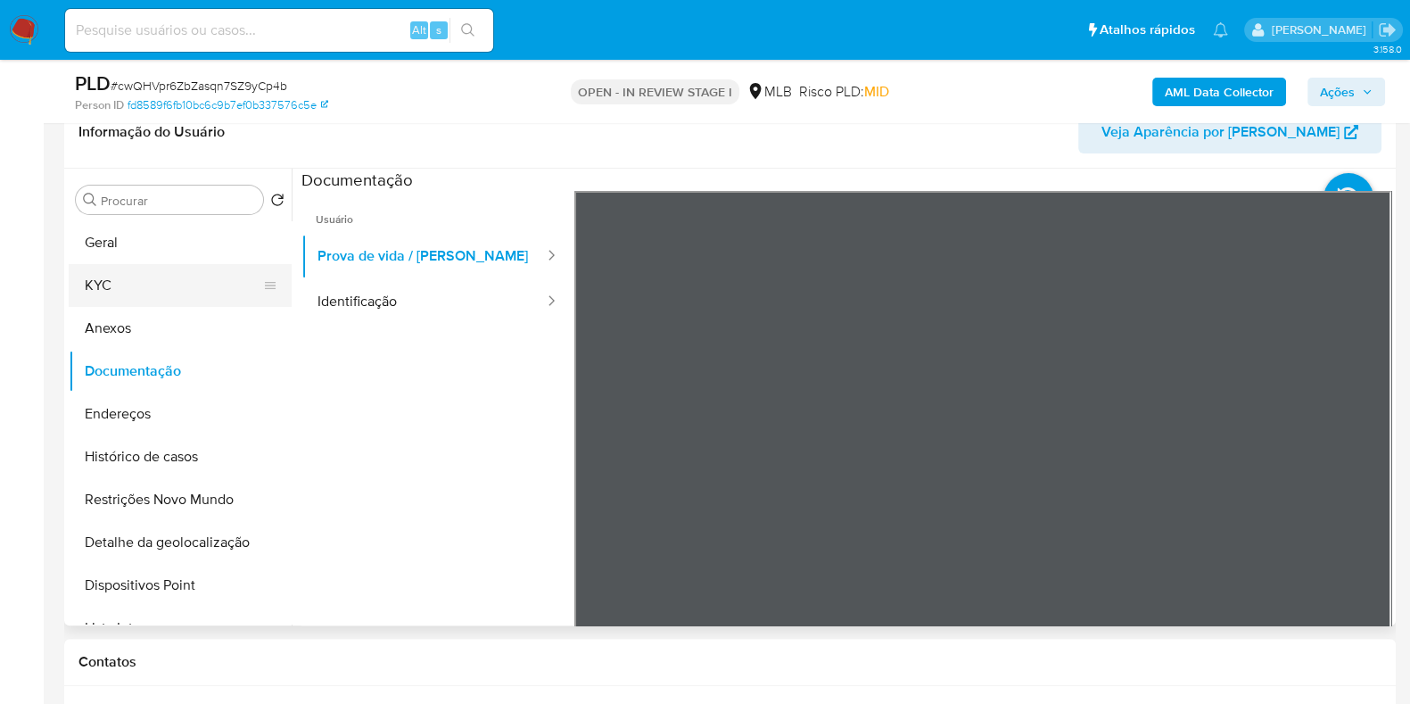
click at [125, 267] on button "KYC" at bounding box center [173, 285] width 209 height 43
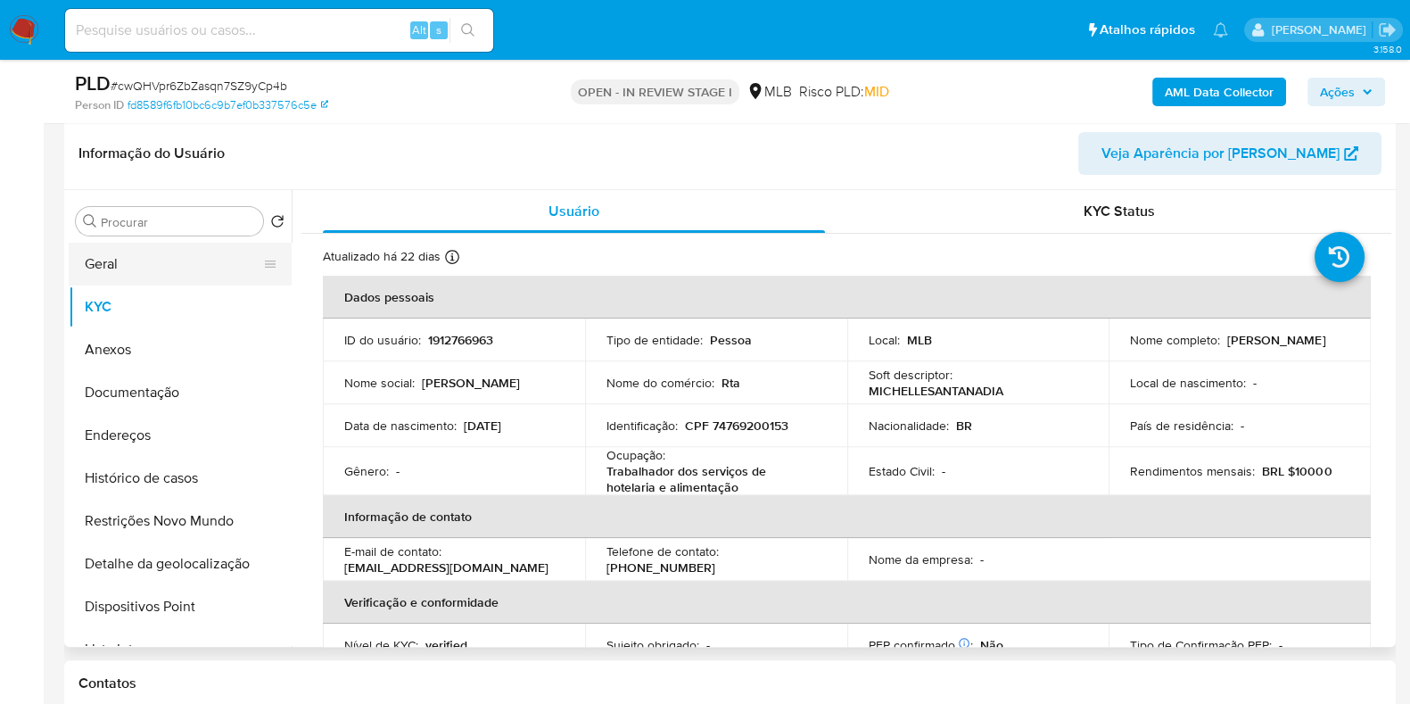
click at [182, 260] on button "Geral" at bounding box center [173, 264] width 209 height 43
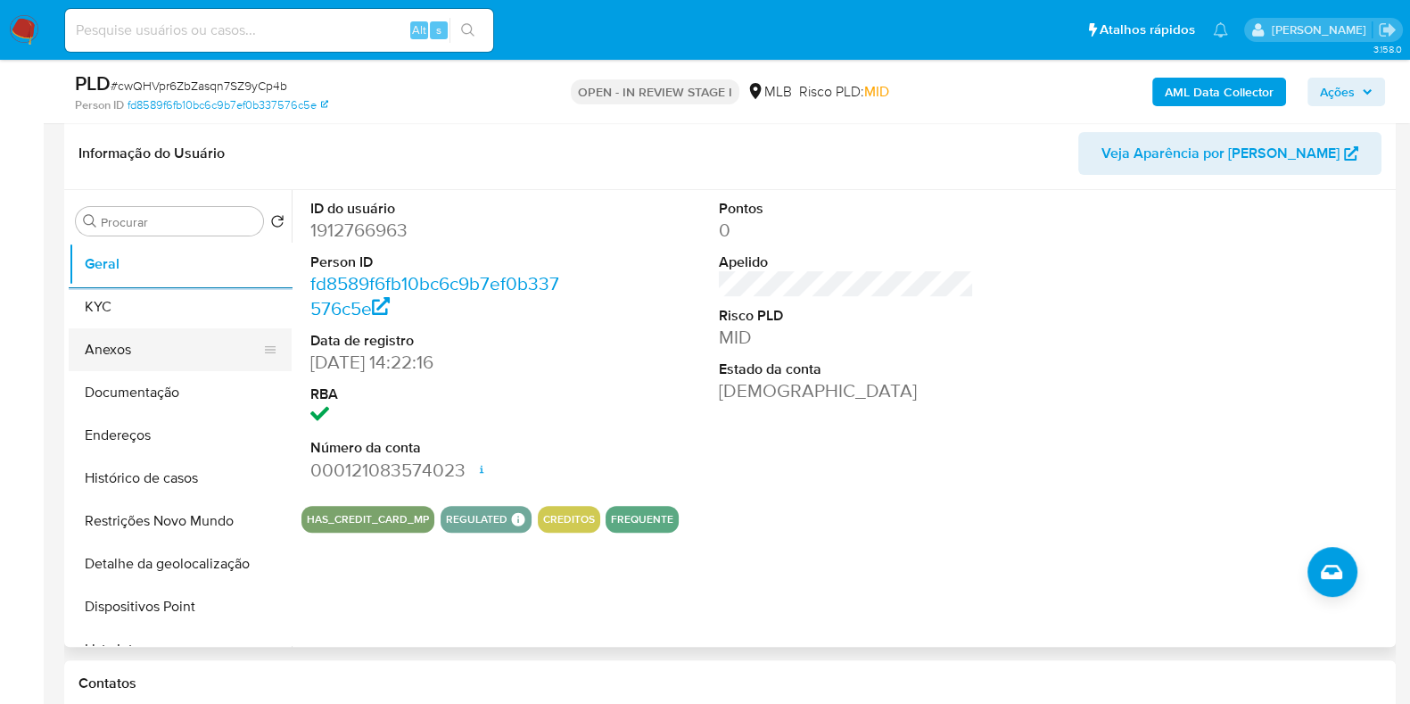
drag, startPoint x: 154, startPoint y: 310, endPoint x: 258, endPoint y: 306, distance: 103.6
click at [153, 310] on button "KYC" at bounding box center [180, 306] width 223 height 43
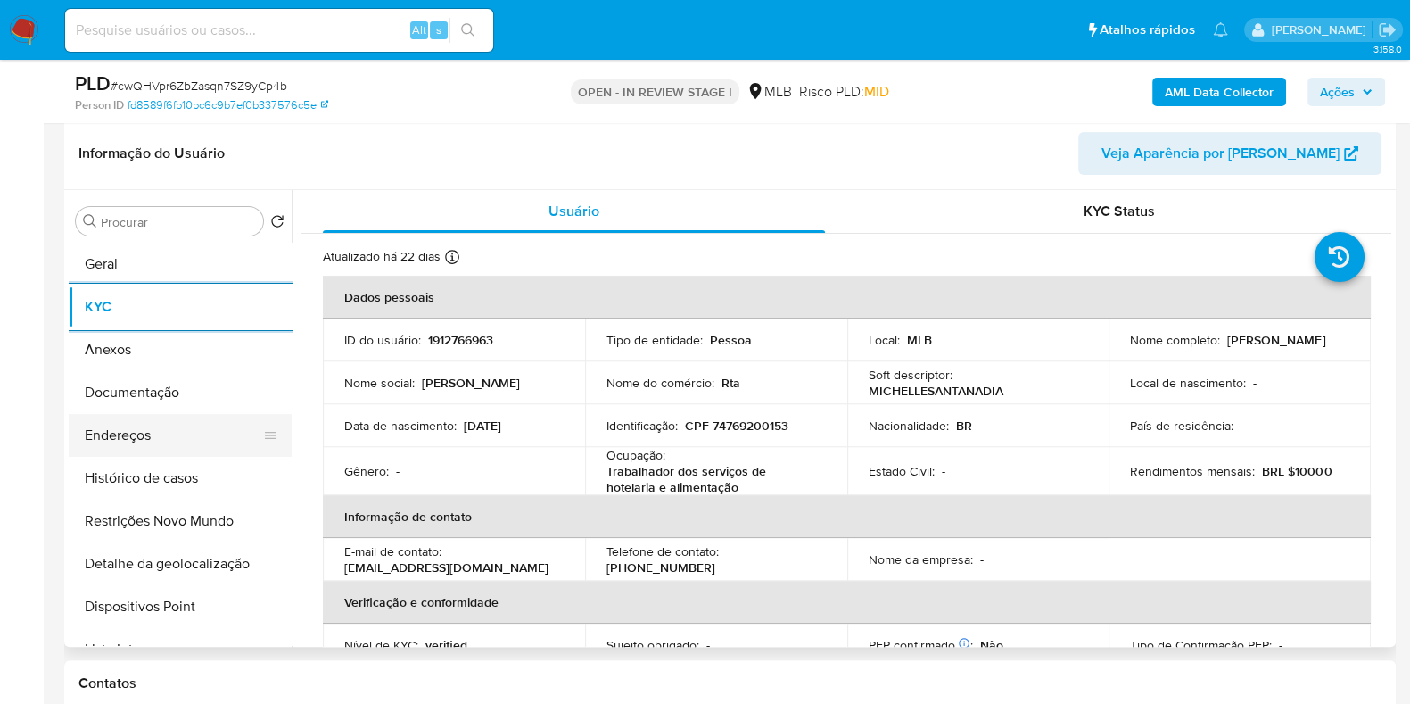
click at [143, 424] on button "Endereços" at bounding box center [173, 435] width 209 height 43
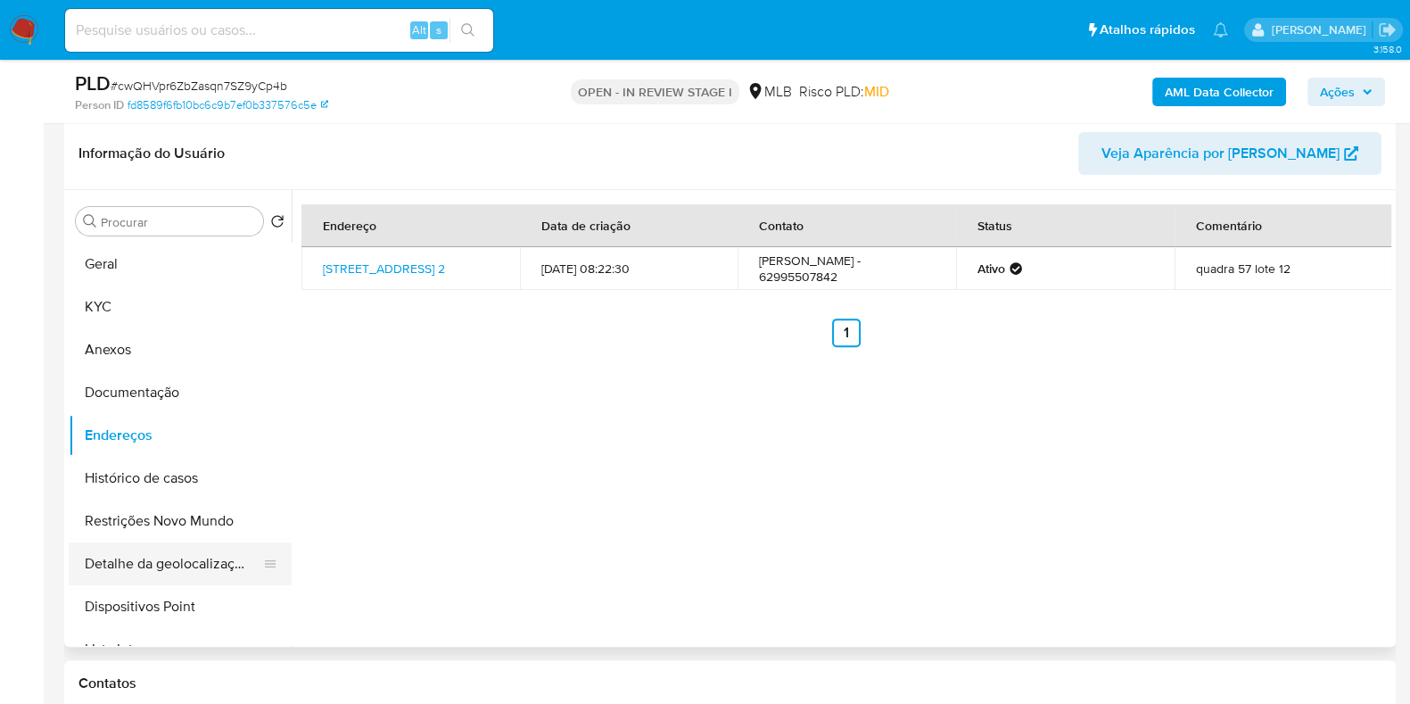
click at [173, 565] on button "Detalhe da geolocalização" at bounding box center [173, 563] width 209 height 43
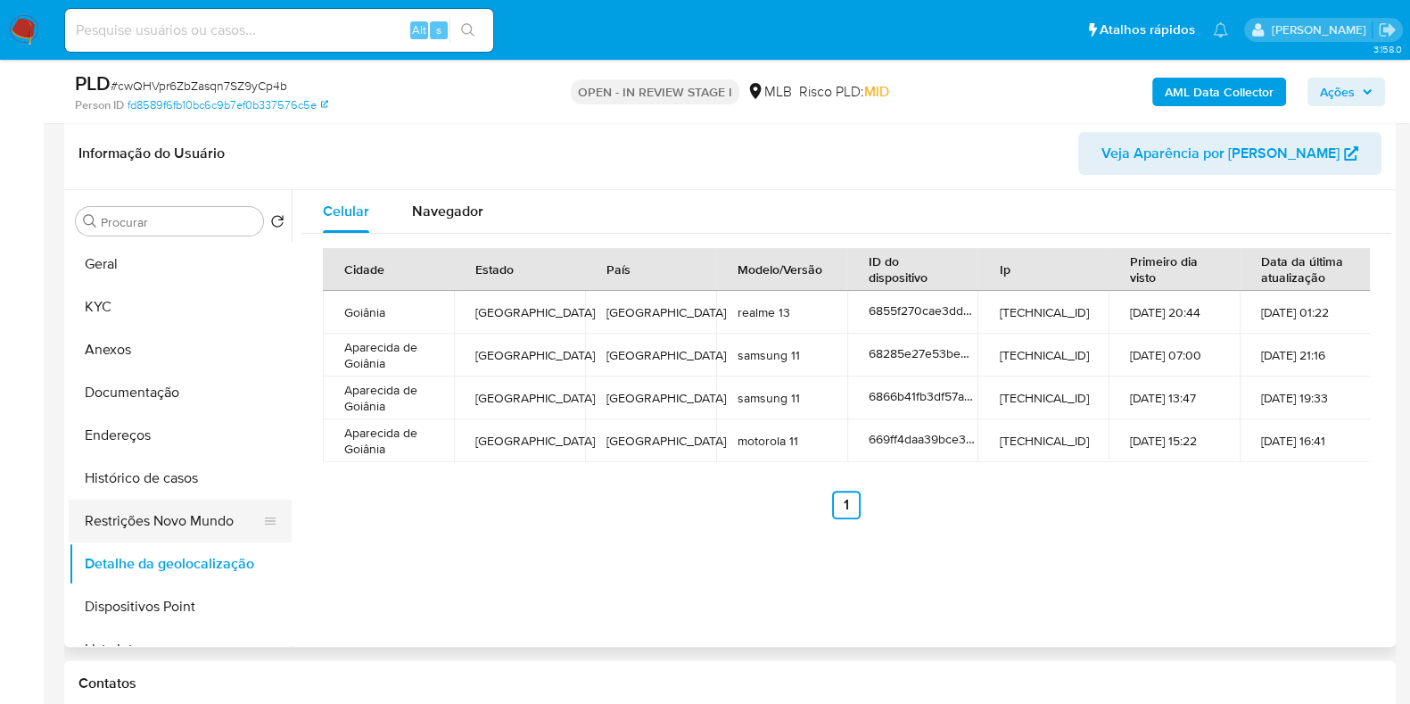
click at [165, 528] on button "Restrições Novo Mundo" at bounding box center [173, 520] width 209 height 43
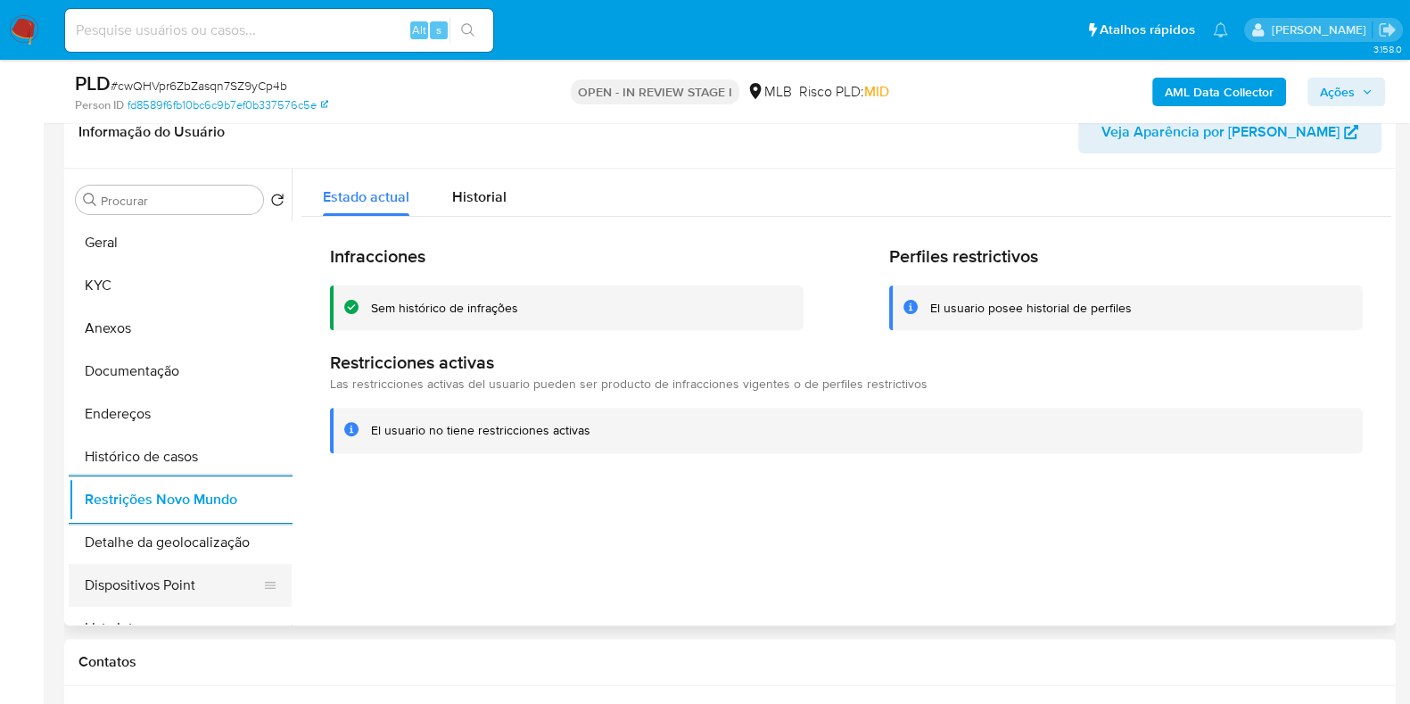
click at [230, 573] on button "Dispositivos Point" at bounding box center [173, 585] width 209 height 43
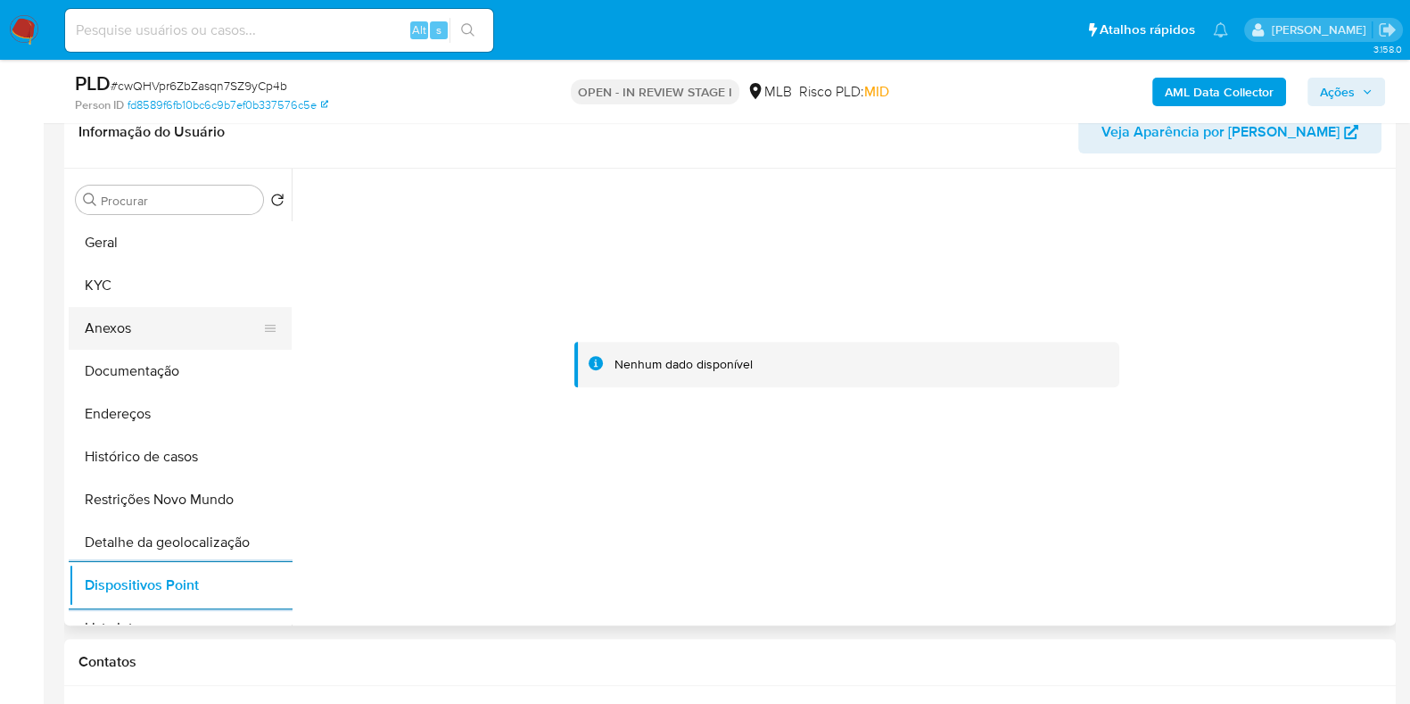
click at [153, 318] on button "Anexos" at bounding box center [173, 328] width 209 height 43
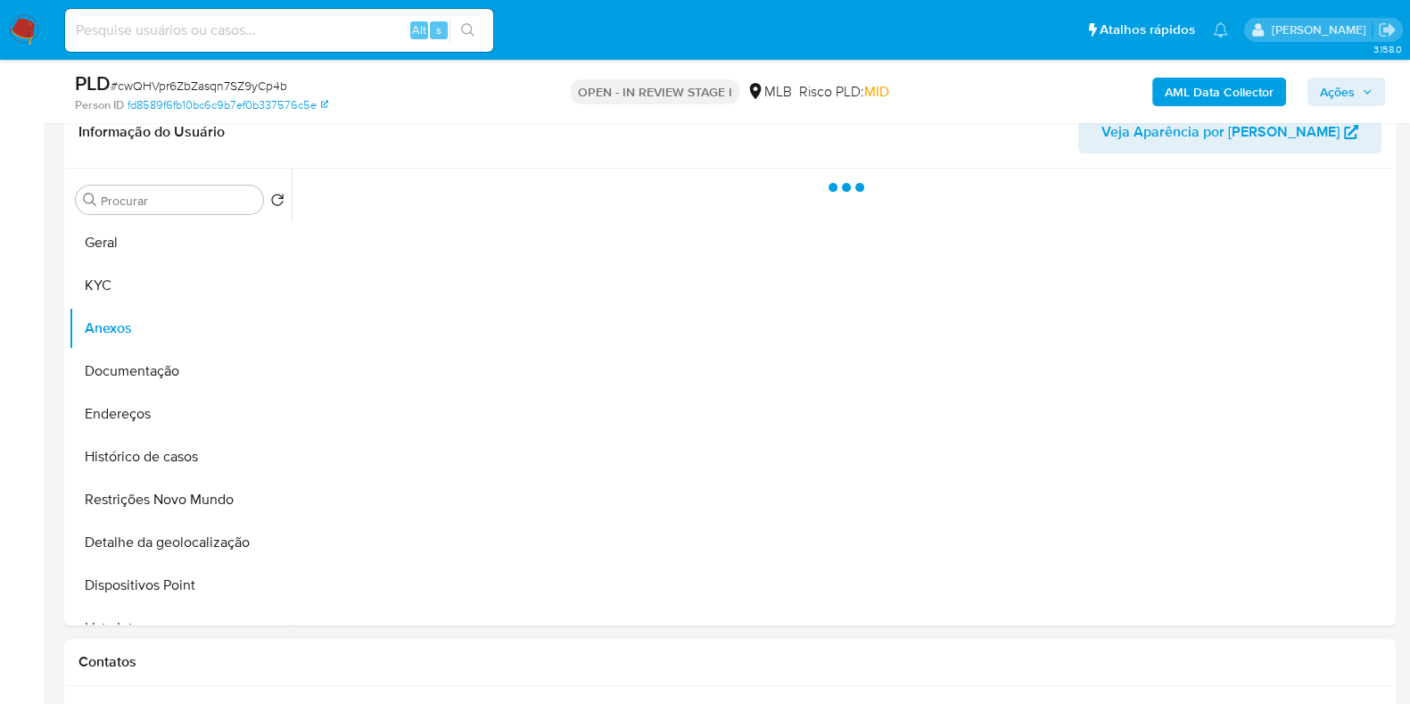
drag, startPoint x: 1370, startPoint y: 91, endPoint x: 1332, endPoint y: 97, distance: 38.9
click at [1369, 90] on icon "button" at bounding box center [1367, 92] width 11 height 11
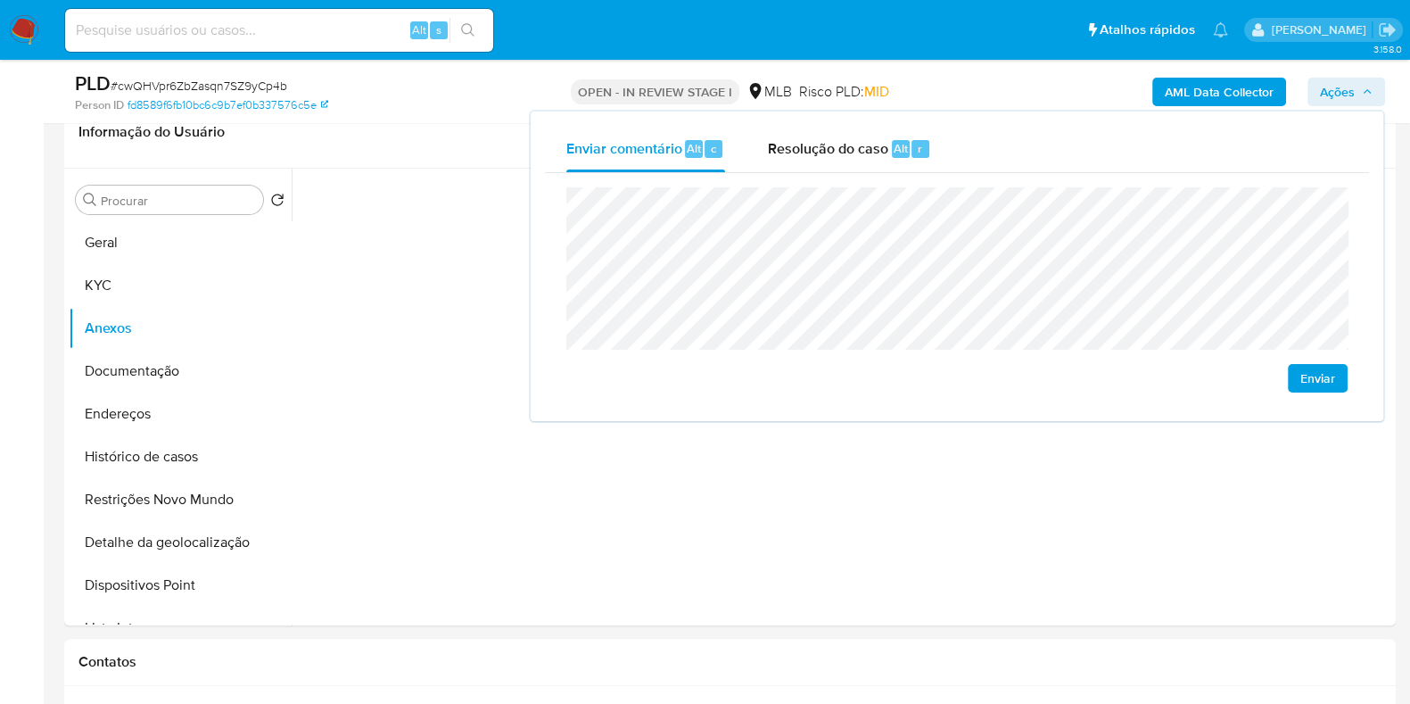
drag, startPoint x: 885, startPoint y: 148, endPoint x: 871, endPoint y: 180, distance: 34.8
click at [885, 149] on span "Resolução do caso" at bounding box center [828, 147] width 120 height 21
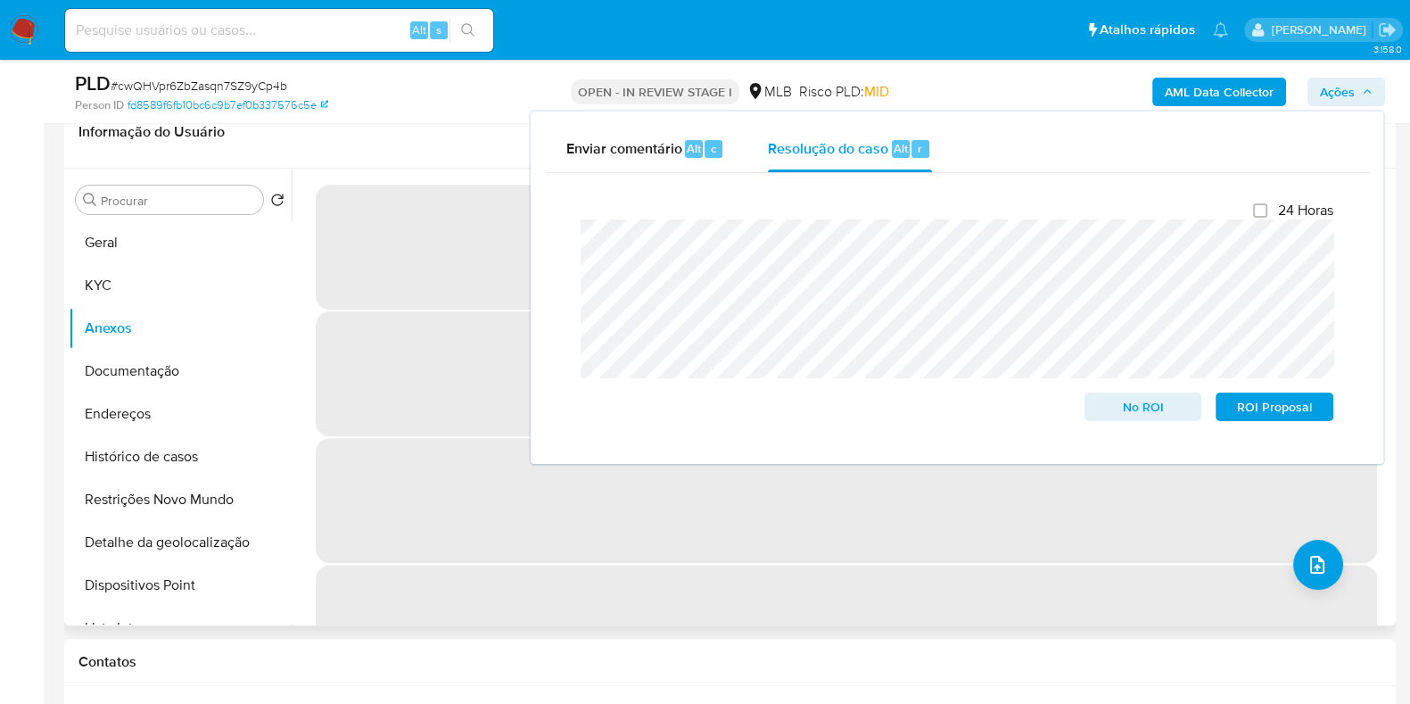
click at [697, 555] on div "‌ ‌ ‌ ‌" at bounding box center [842, 397] width 1100 height 457
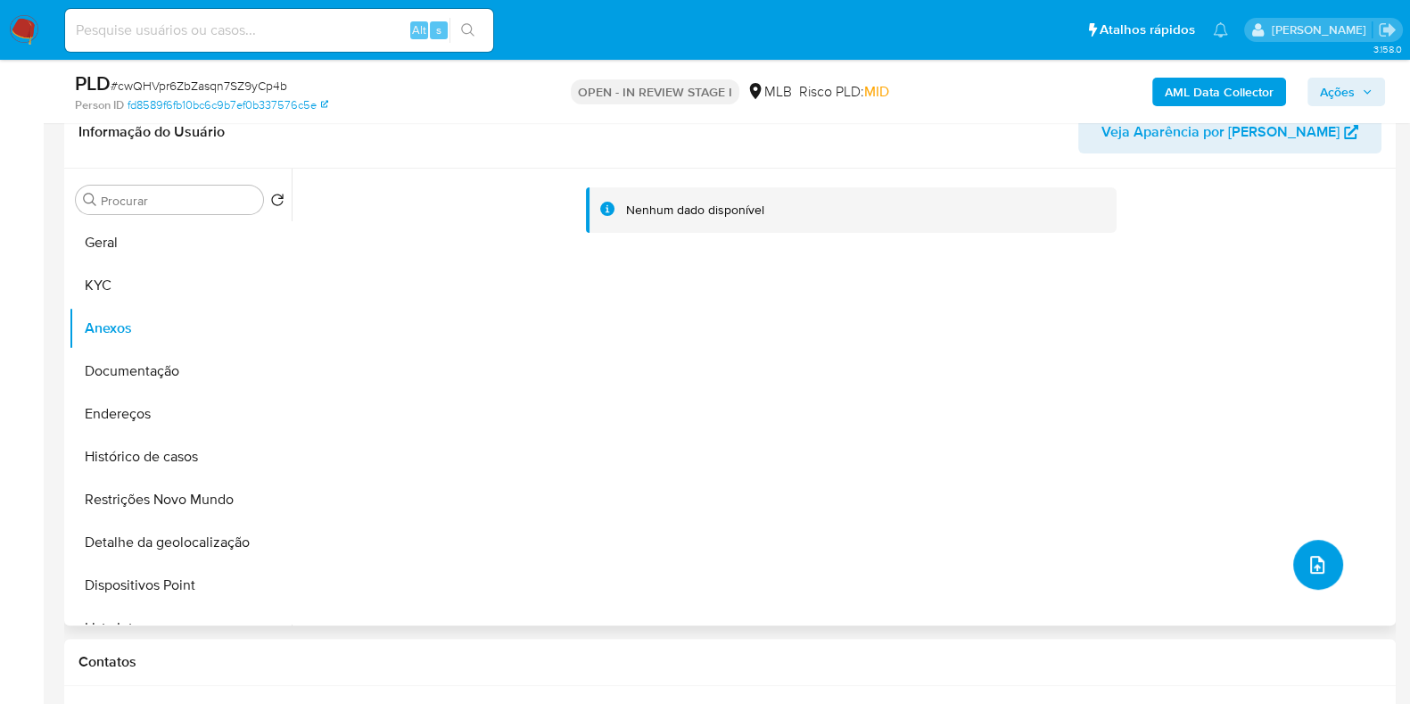
click at [1314, 555] on icon "upload-file" at bounding box center [1317, 564] width 21 height 21
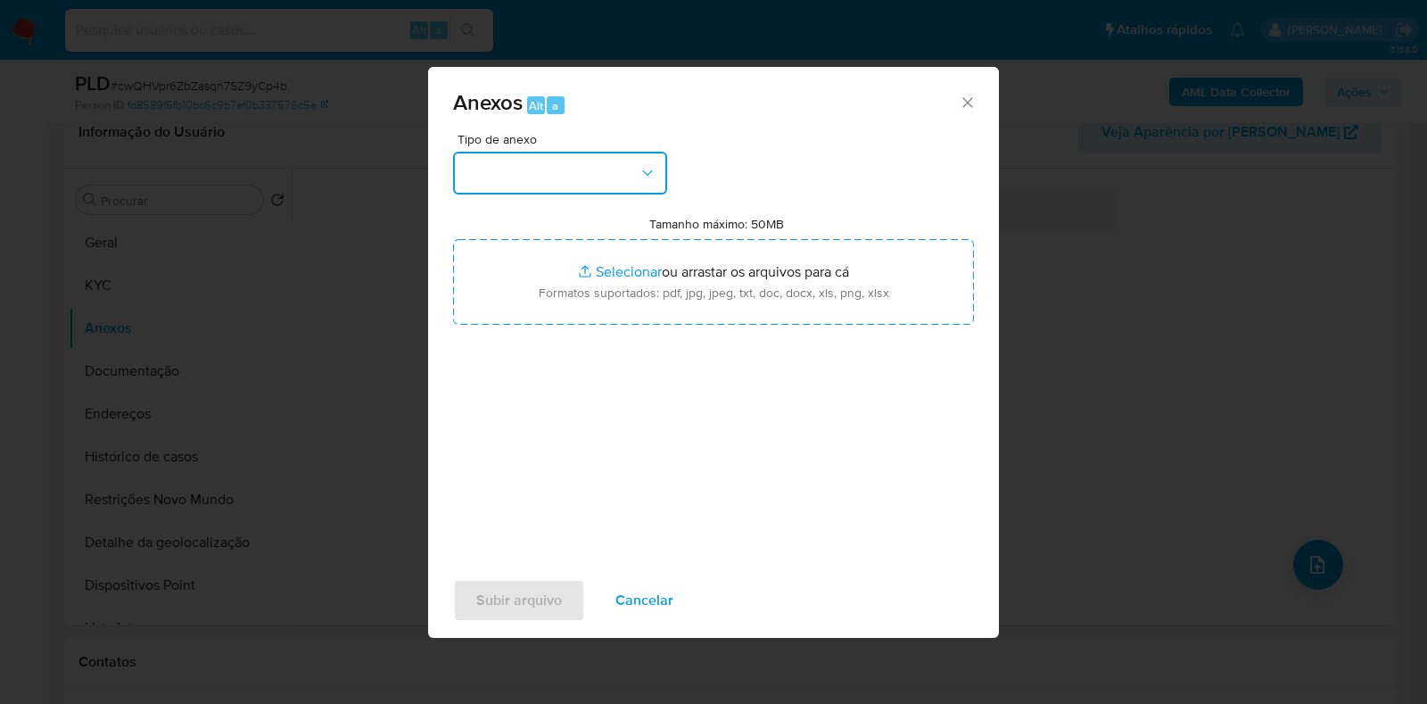
click at [638, 185] on button "button" at bounding box center [560, 173] width 214 height 43
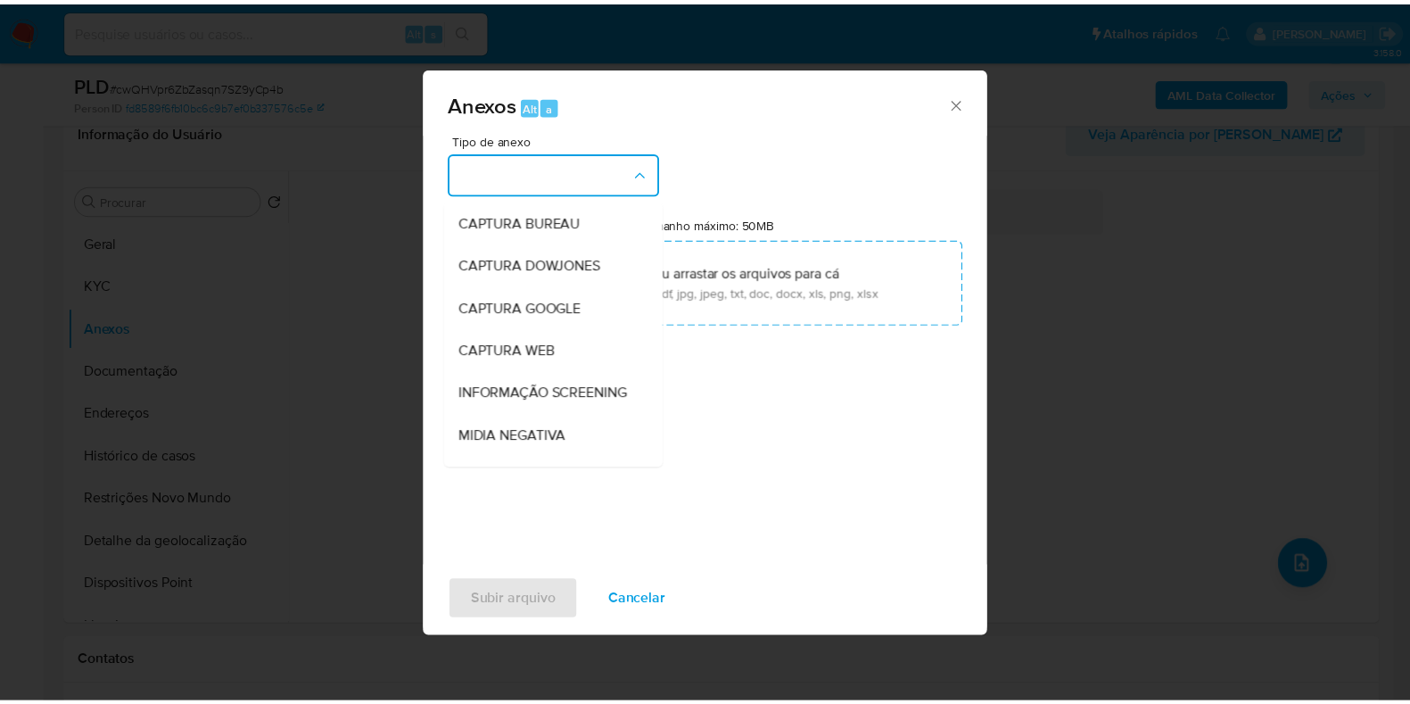
scroll to position [275, 0]
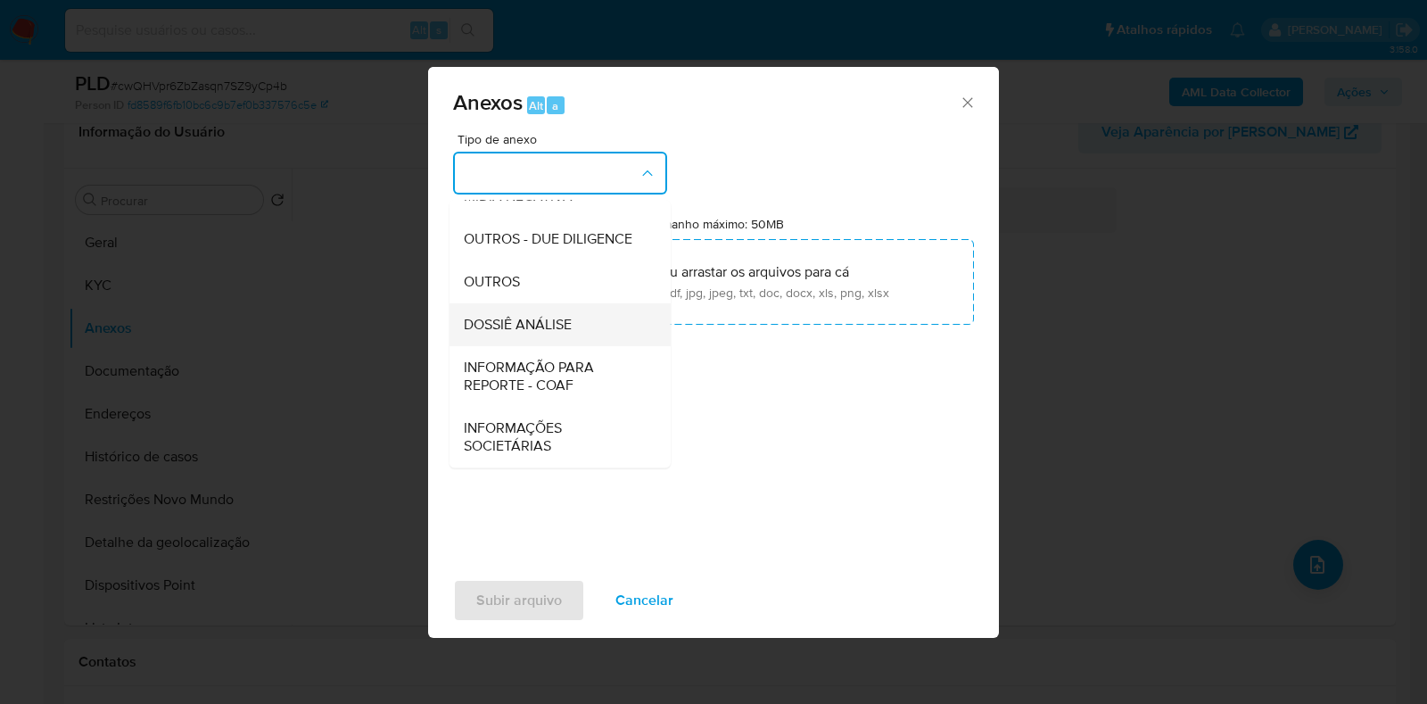
click at [565, 322] on span "DOSSIÊ ANÁLISE" at bounding box center [518, 325] width 108 height 18
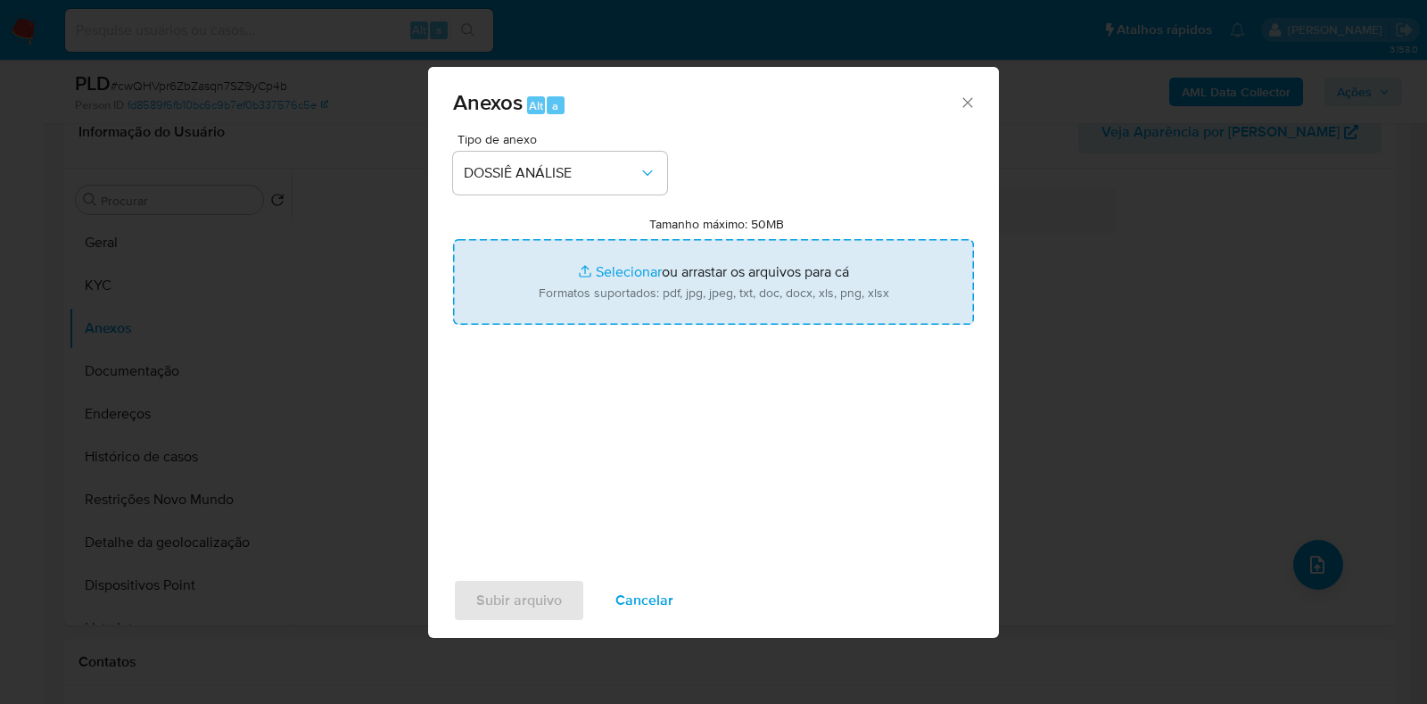
click at [593, 286] on input "Tamanho máximo: 50MB Selecionar arquivos" at bounding box center [713, 282] width 521 height 86
type input "C:\fakepath\SAR - XXXX - CPF 74769200153 - MICHELLE SANTANA DIAS.pdf"
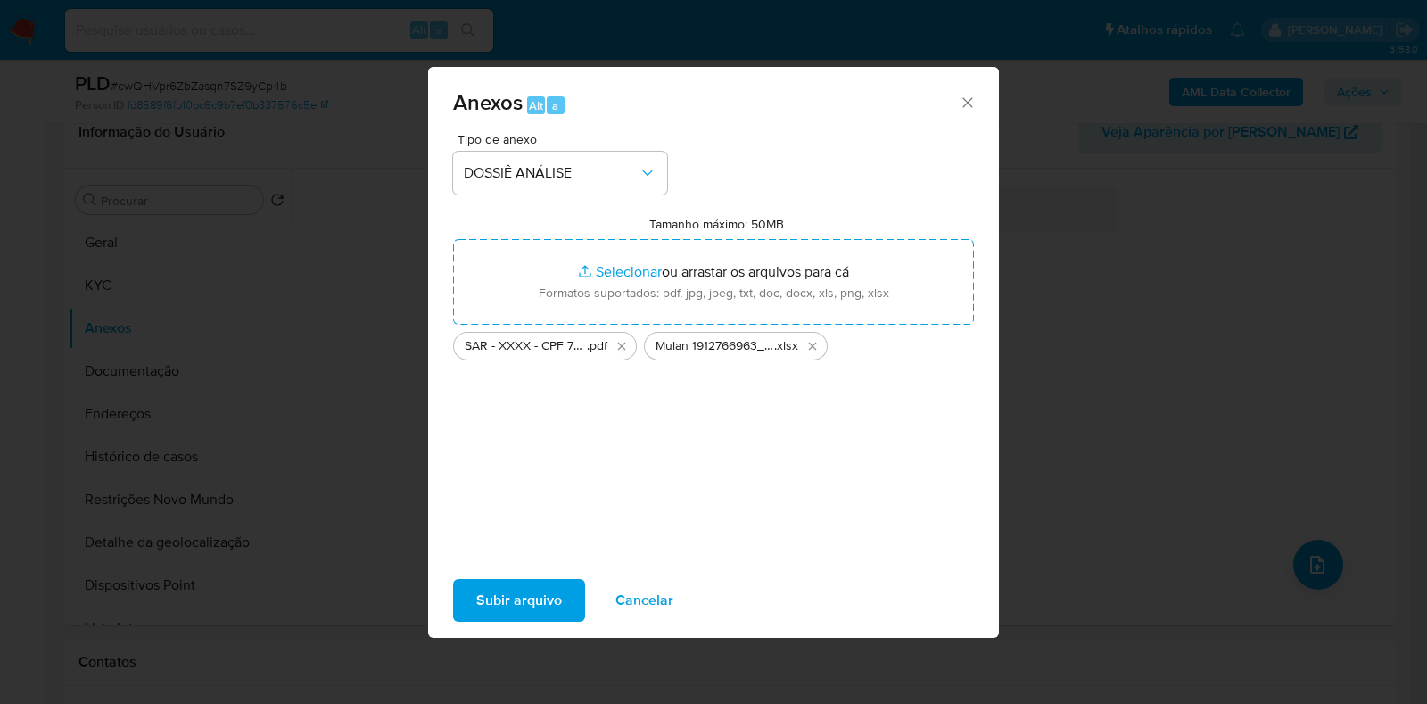
click at [525, 590] on span "Subir arquivo" at bounding box center [519, 600] width 86 height 39
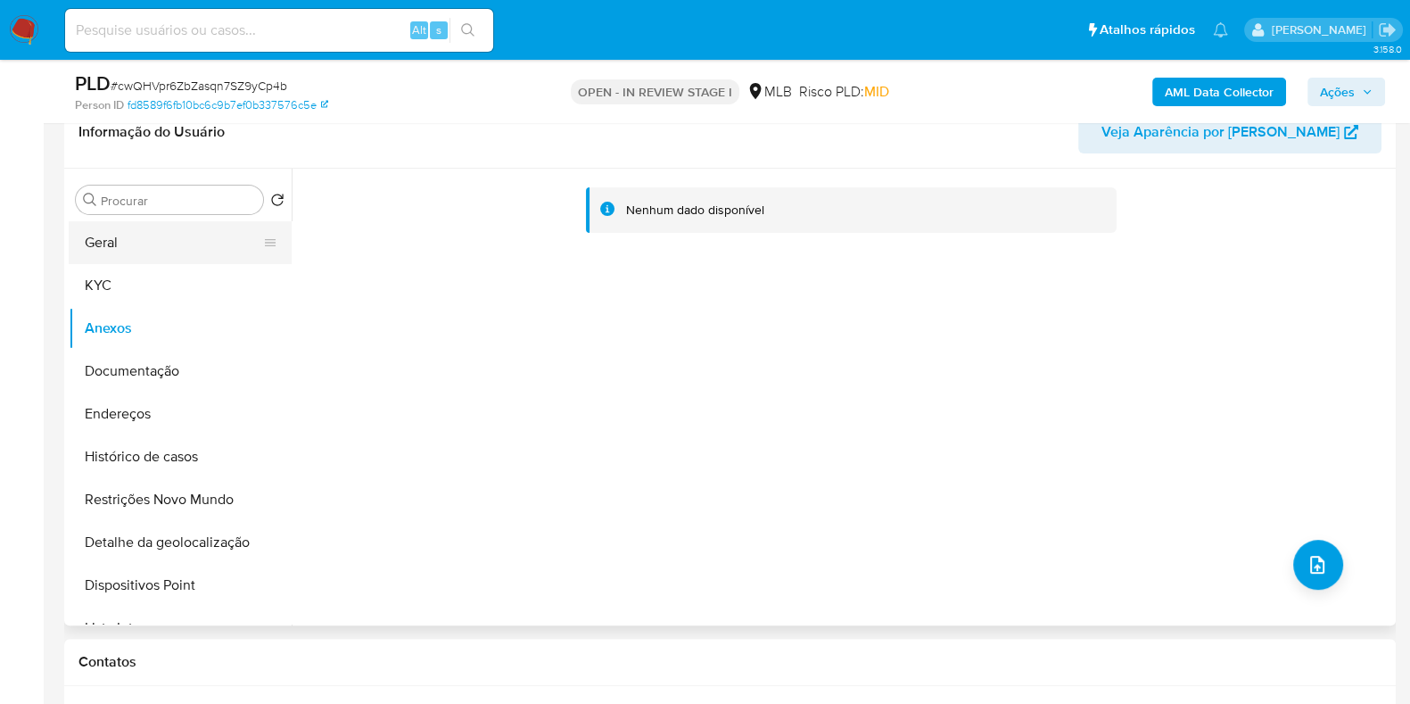
click at [135, 256] on button "Geral" at bounding box center [173, 242] width 209 height 43
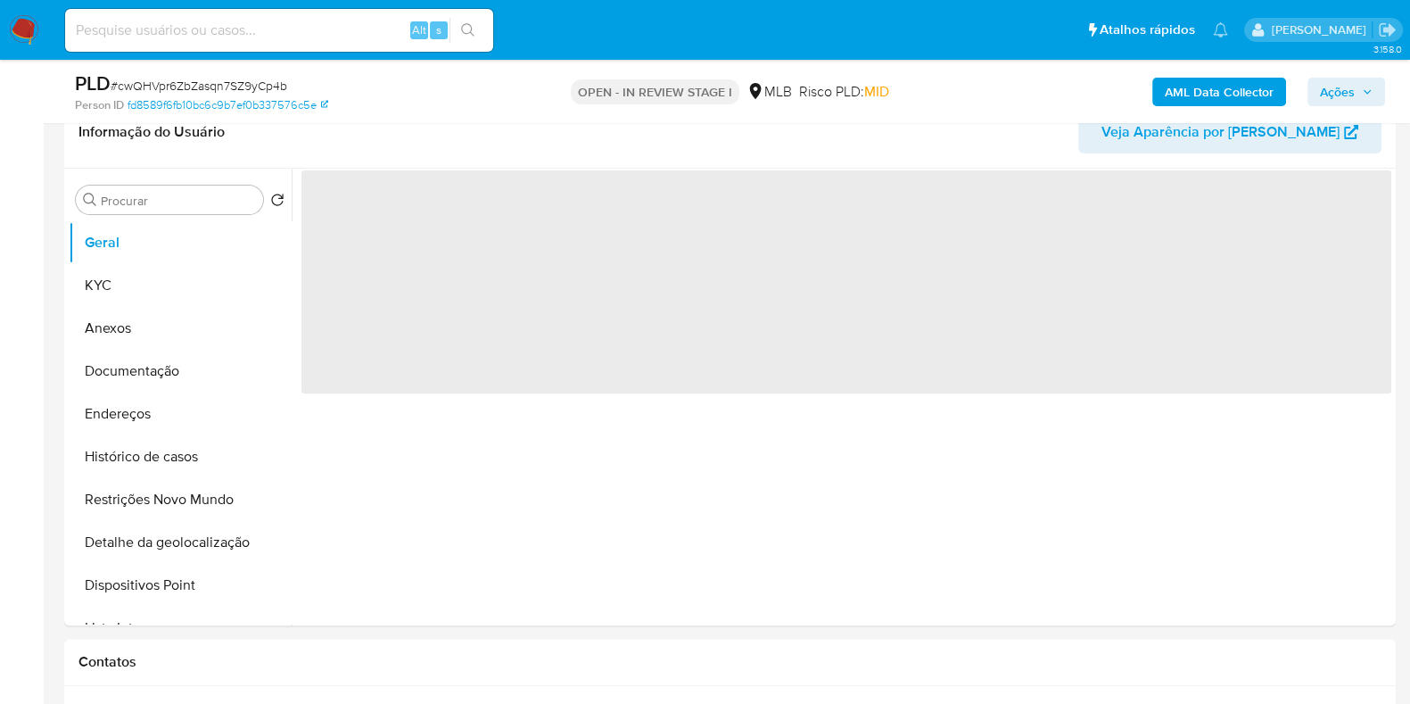
click at [1261, 91] on b "AML Data Collector" at bounding box center [1219, 92] width 109 height 29
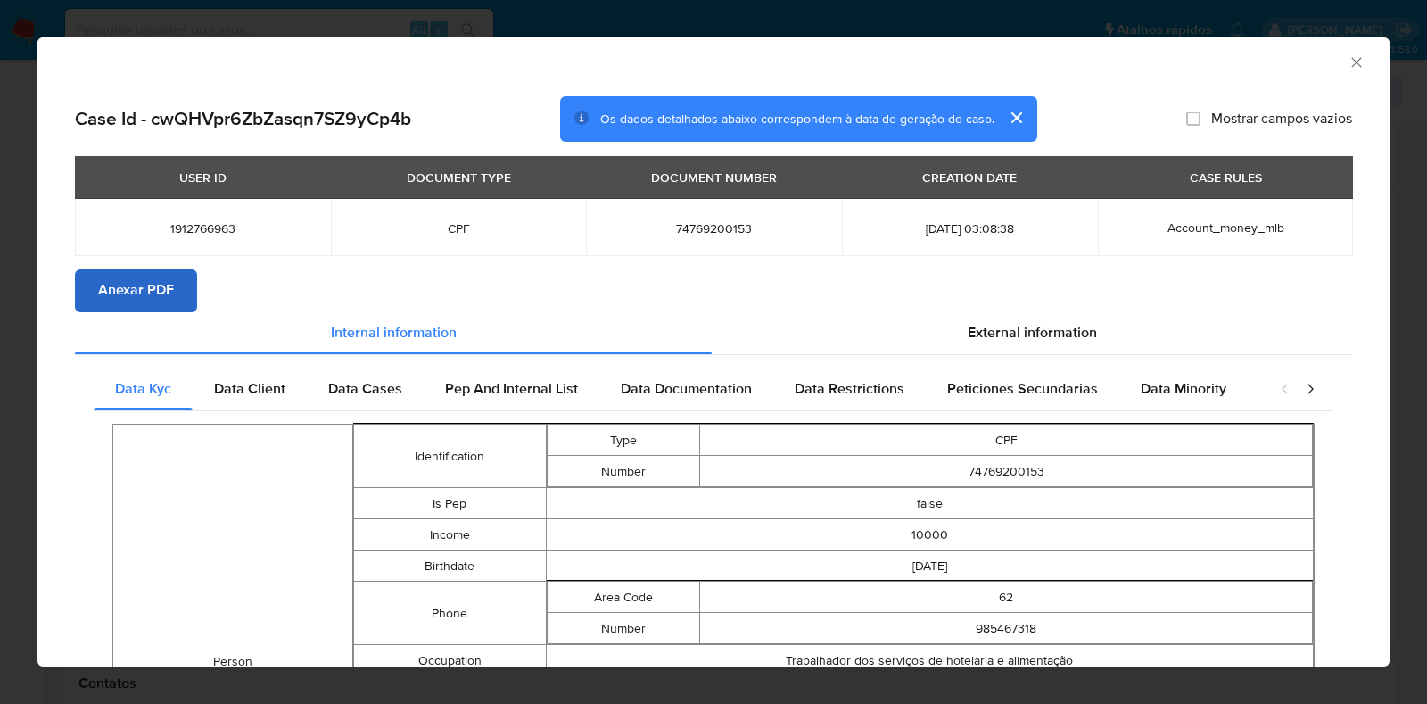
click at [130, 267] on div "USER ID DOCUMENT TYPE DOCUMENT NUMBER CREATION DATE CASE RULES 1912766963 CPF 7…" at bounding box center [713, 212] width 1277 height 112
click at [136, 301] on span "Anexar PDF" at bounding box center [136, 289] width 76 height 39
click at [1348, 63] on icon "Fechar a janela" at bounding box center [1357, 63] width 18 height 18
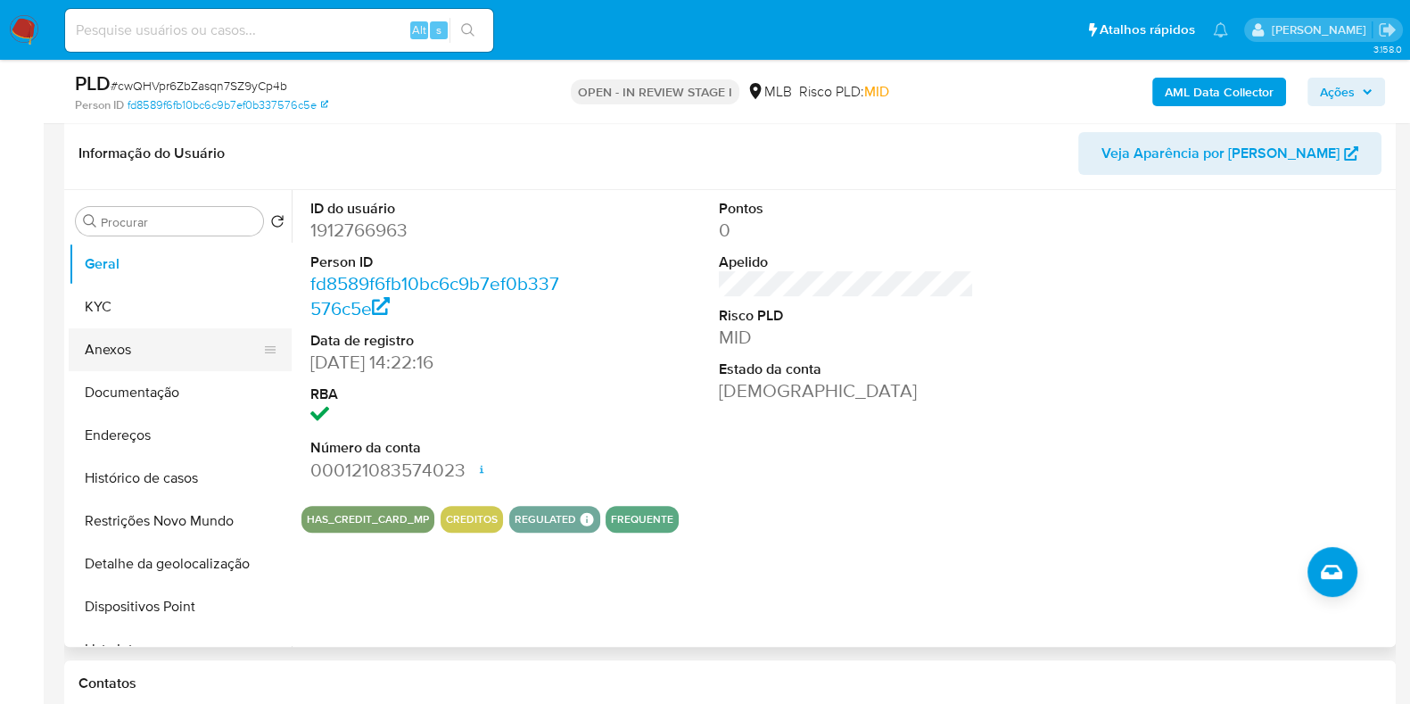
click at [136, 359] on button "Anexos" at bounding box center [173, 349] width 209 height 43
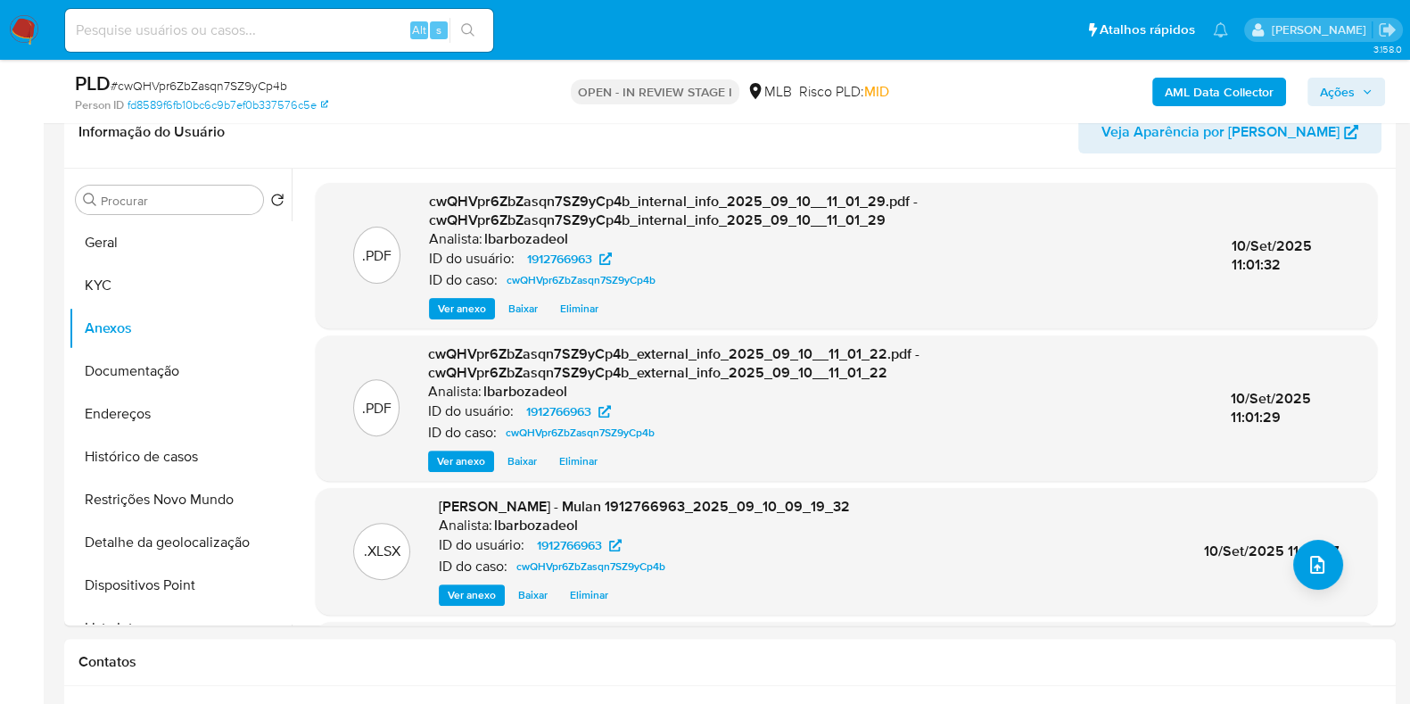
click at [1330, 86] on span "Ações" at bounding box center [1337, 92] width 35 height 29
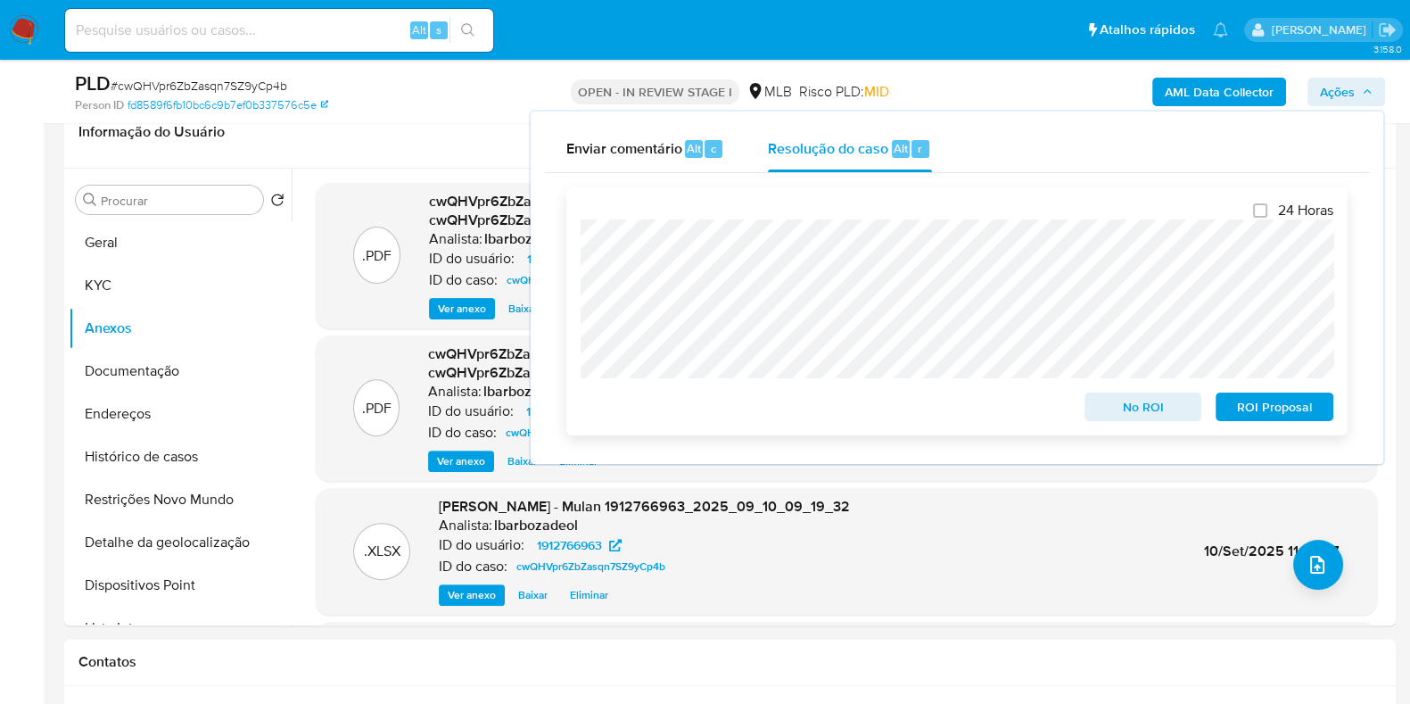
click at [1249, 419] on span "ROI Proposal" at bounding box center [1274, 406] width 93 height 25
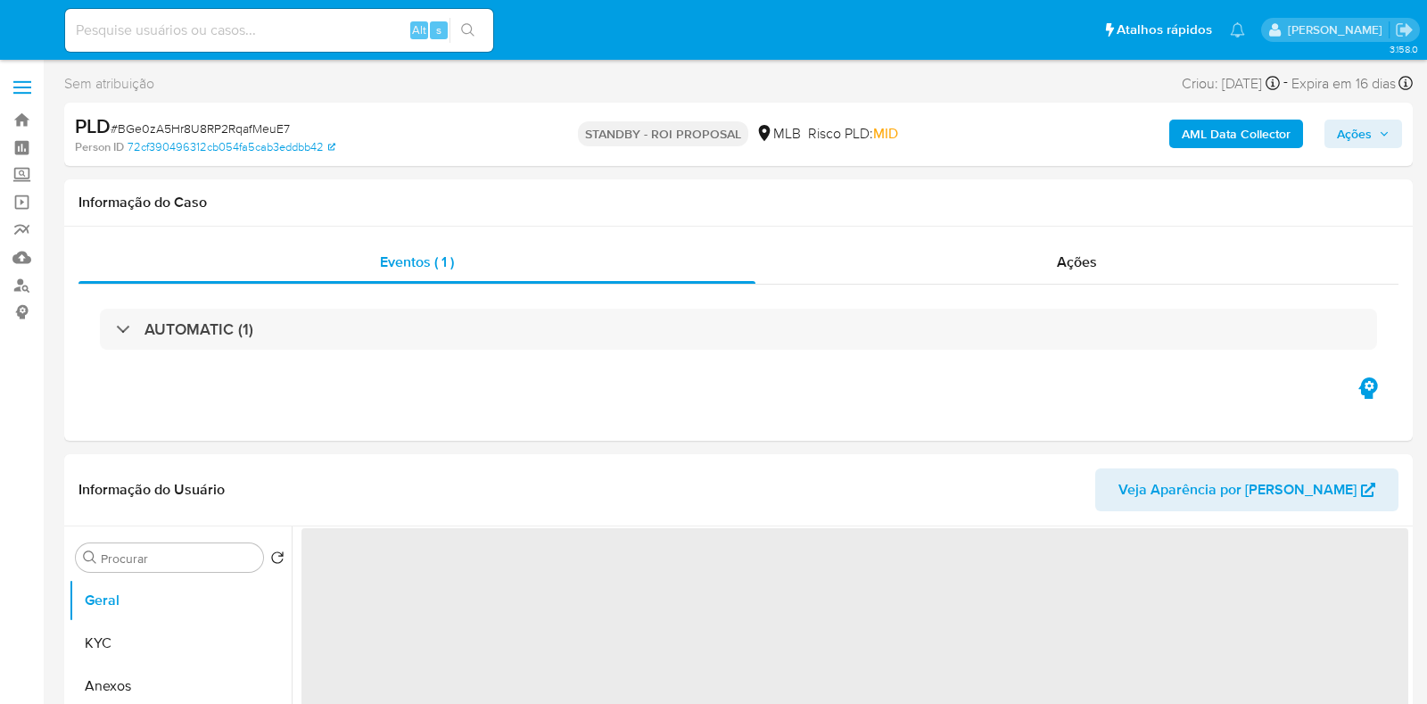
select select "10"
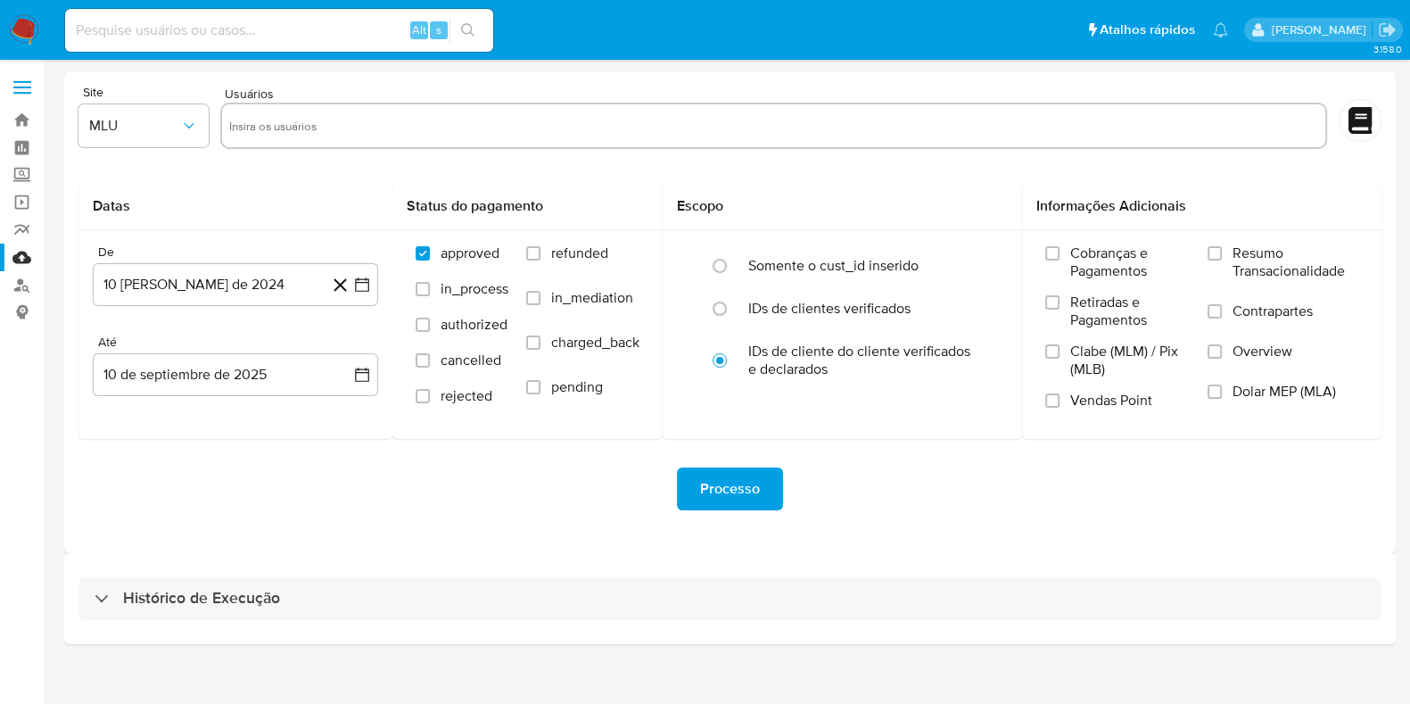
scroll to position [15, 0]
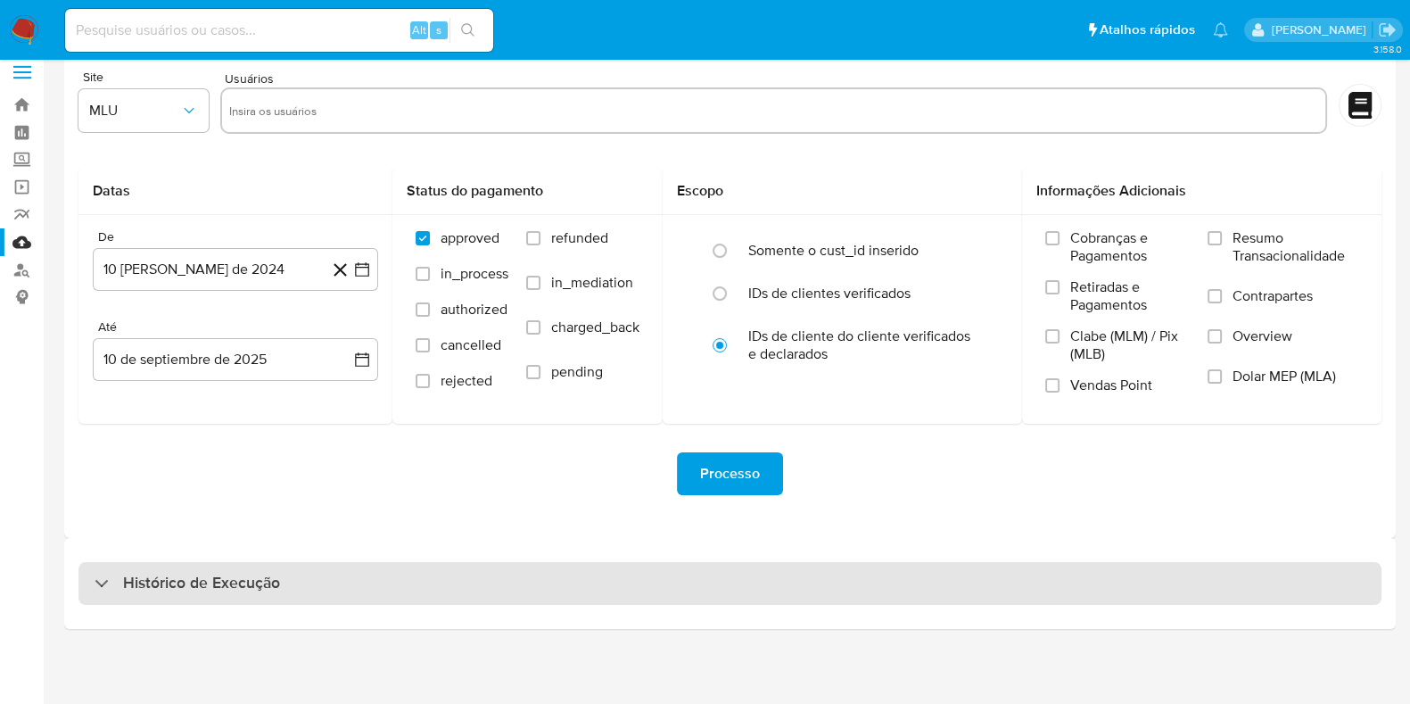
click at [997, 579] on div "Histórico de Execução" at bounding box center [729, 583] width 1303 height 43
select select "10"
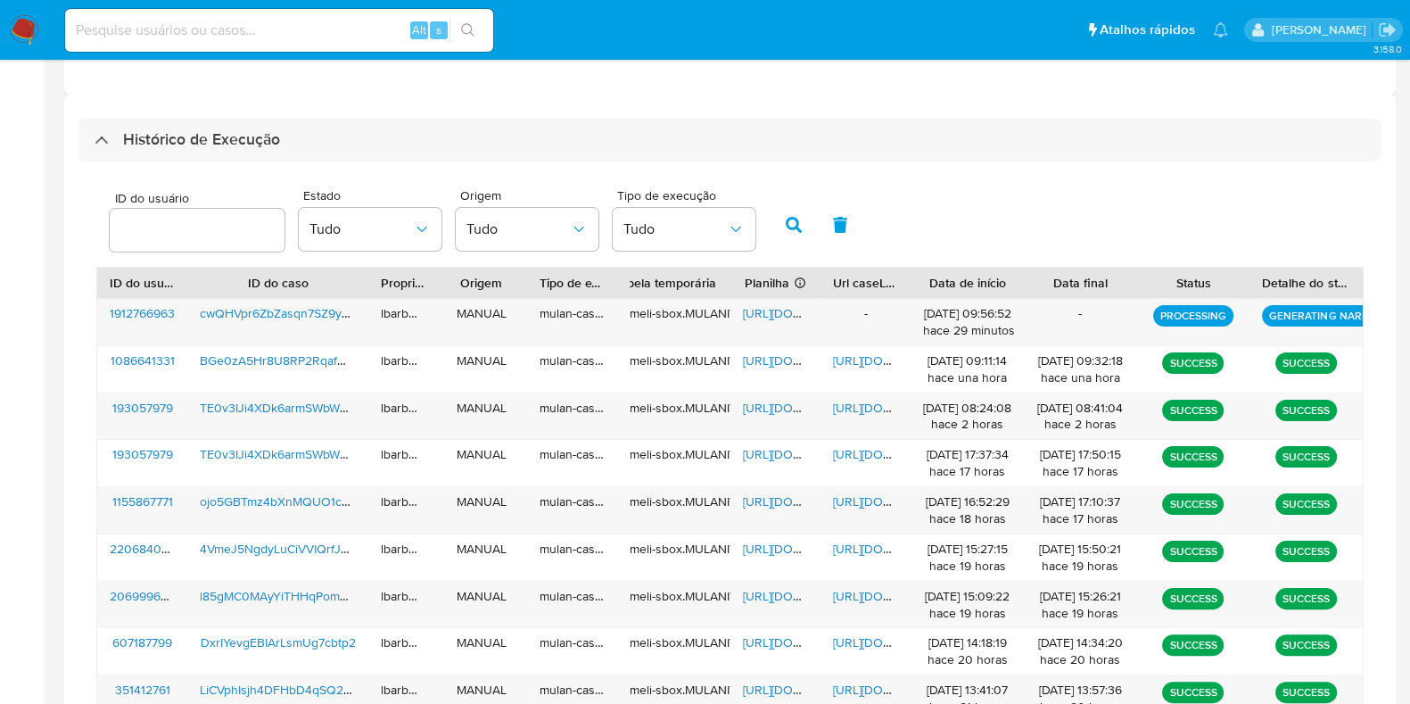
scroll to position [459, 0]
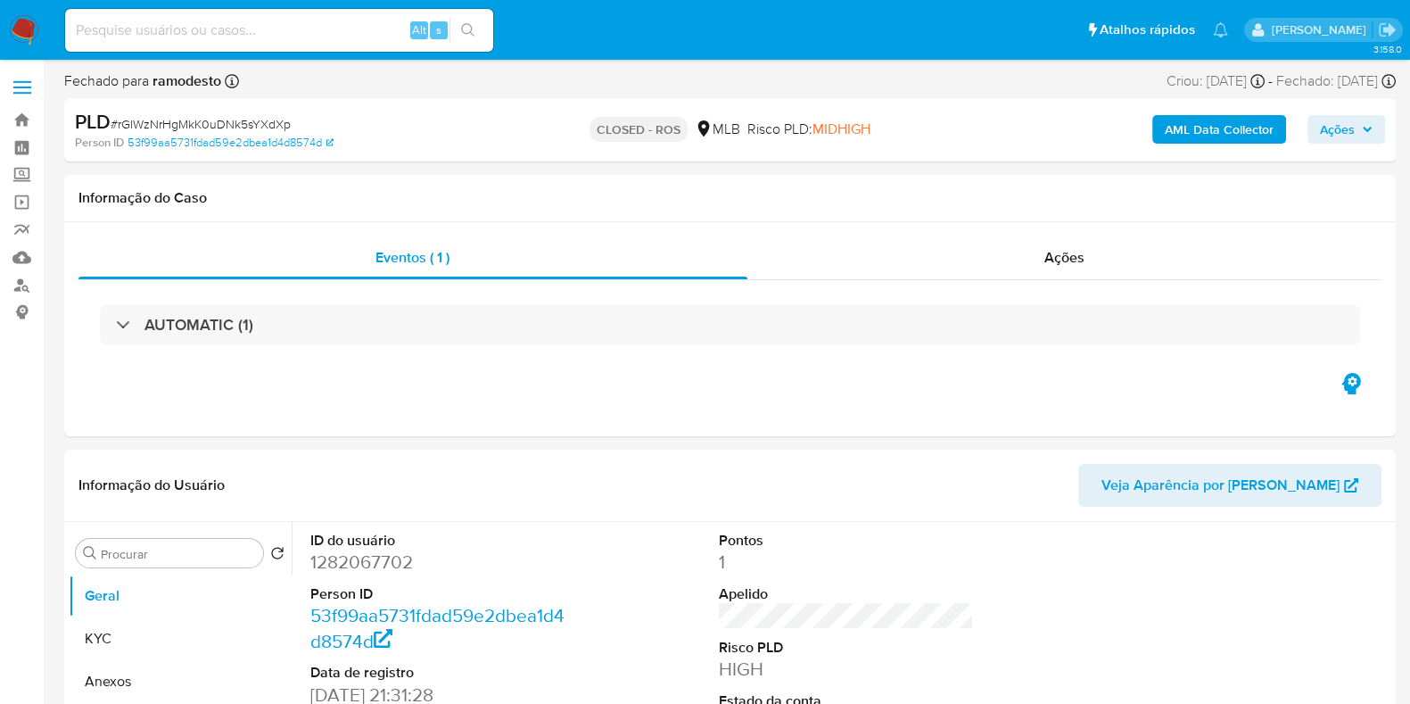
select select "10"
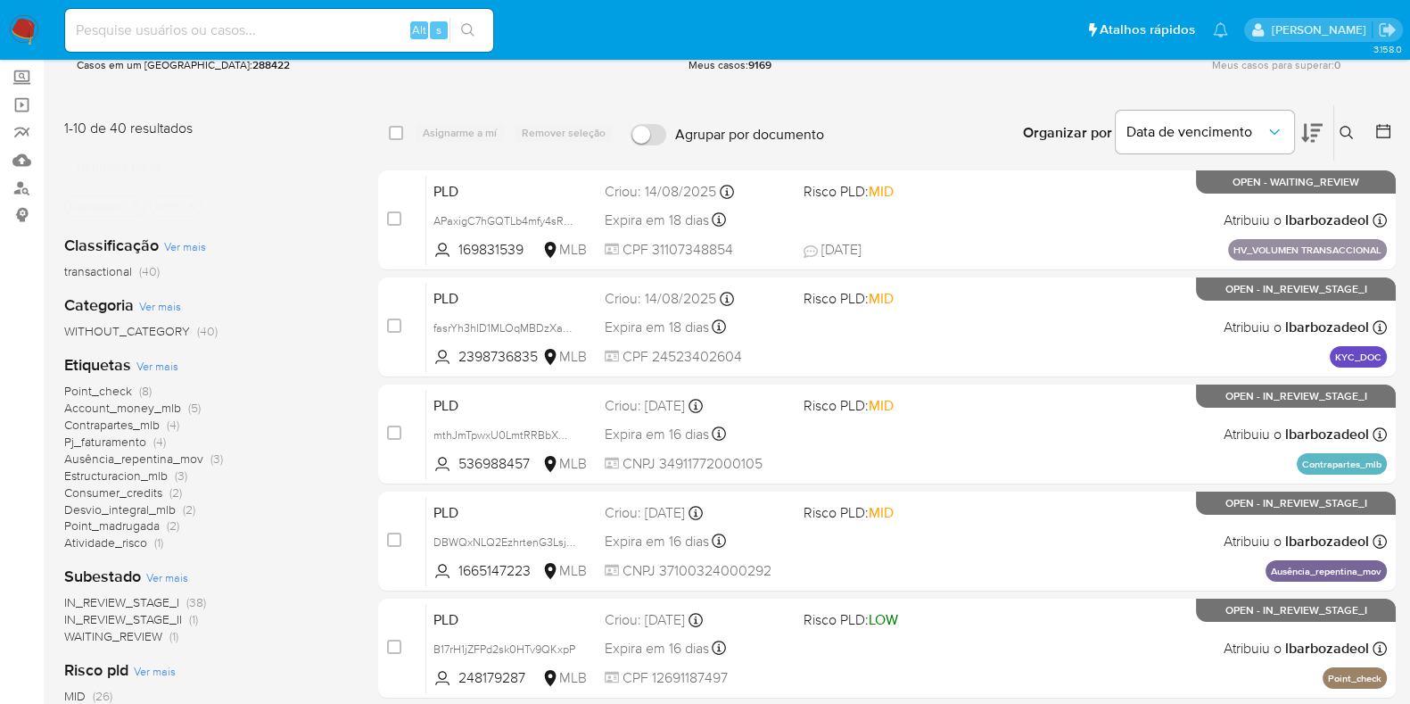
scroll to position [100, 0]
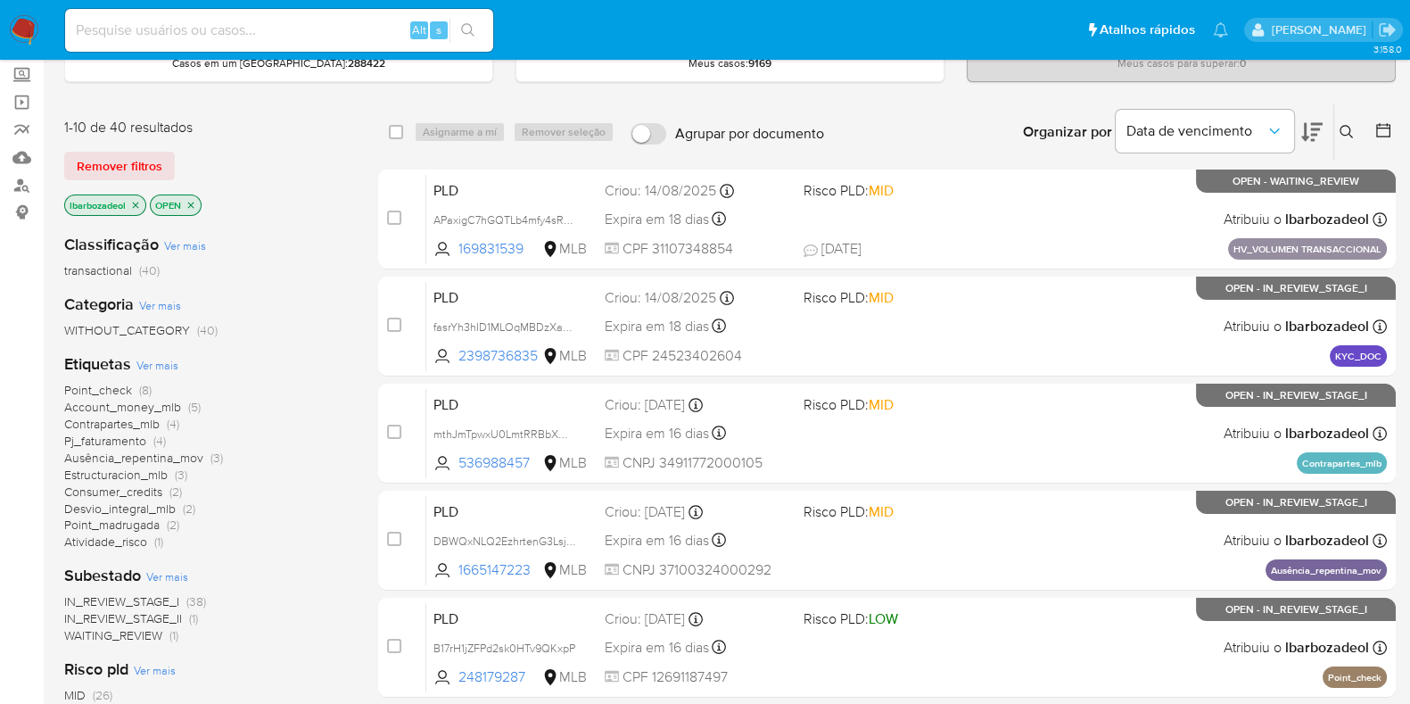
click at [116, 394] on span "Point_check" at bounding box center [98, 390] width 68 height 18
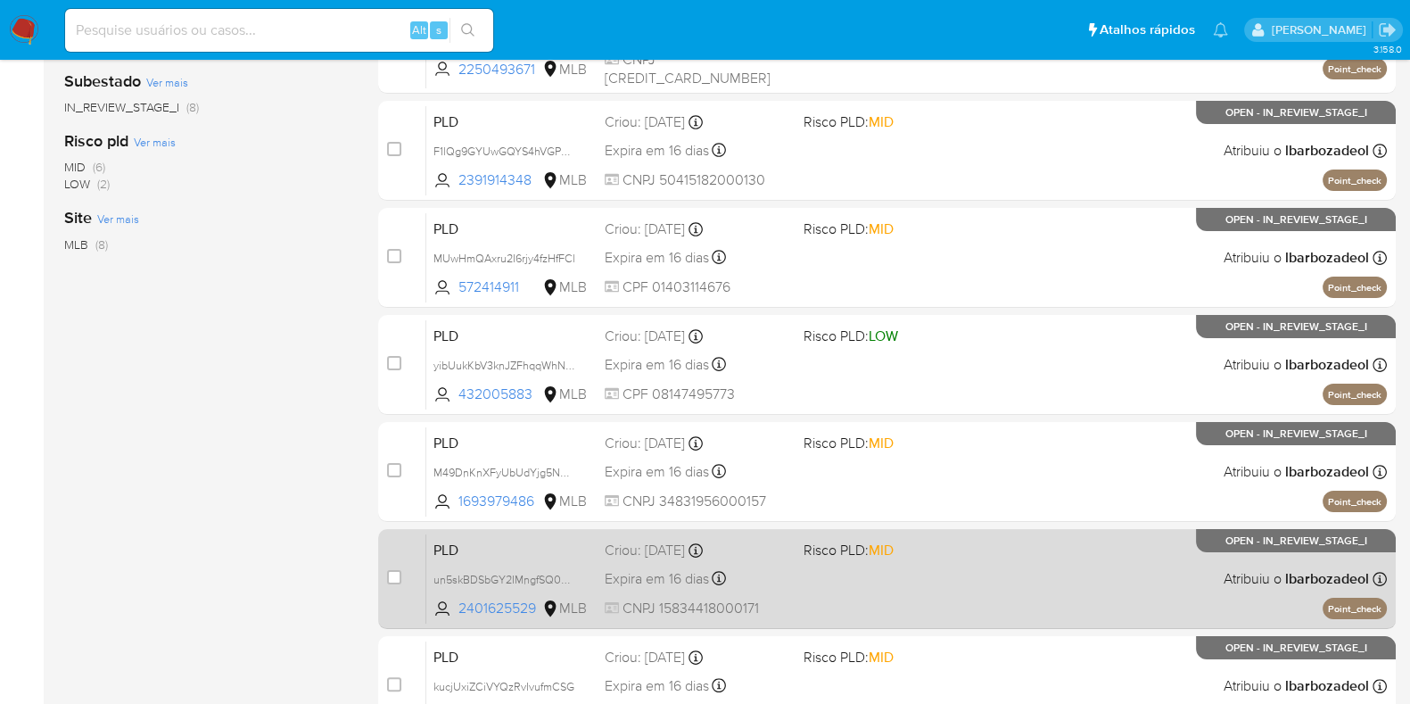
scroll to position [380, 0]
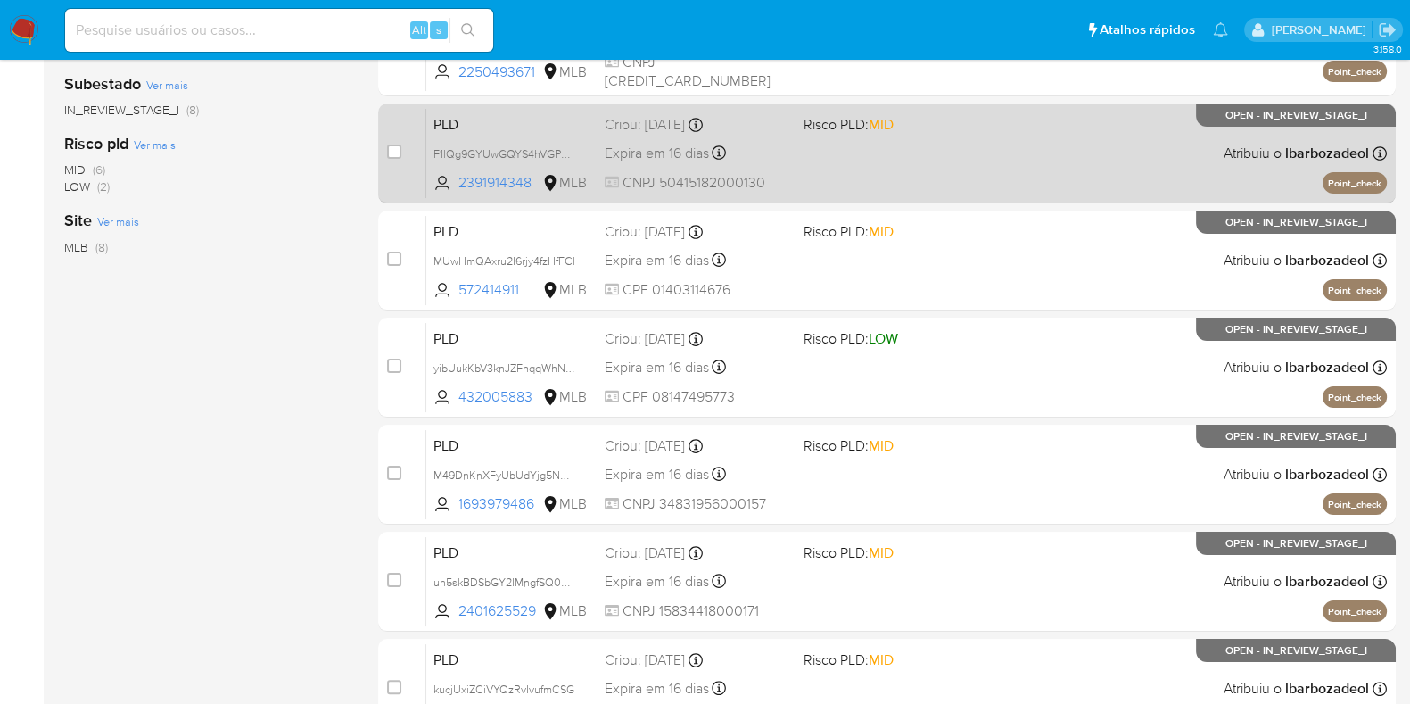
click at [828, 183] on div "PLD F1lQg9GYUwGQYS4hVGPYkD9w 2391914348 MLB Risco PLD: MID Criou: [DATE] Criou:…" at bounding box center [906, 153] width 961 height 90
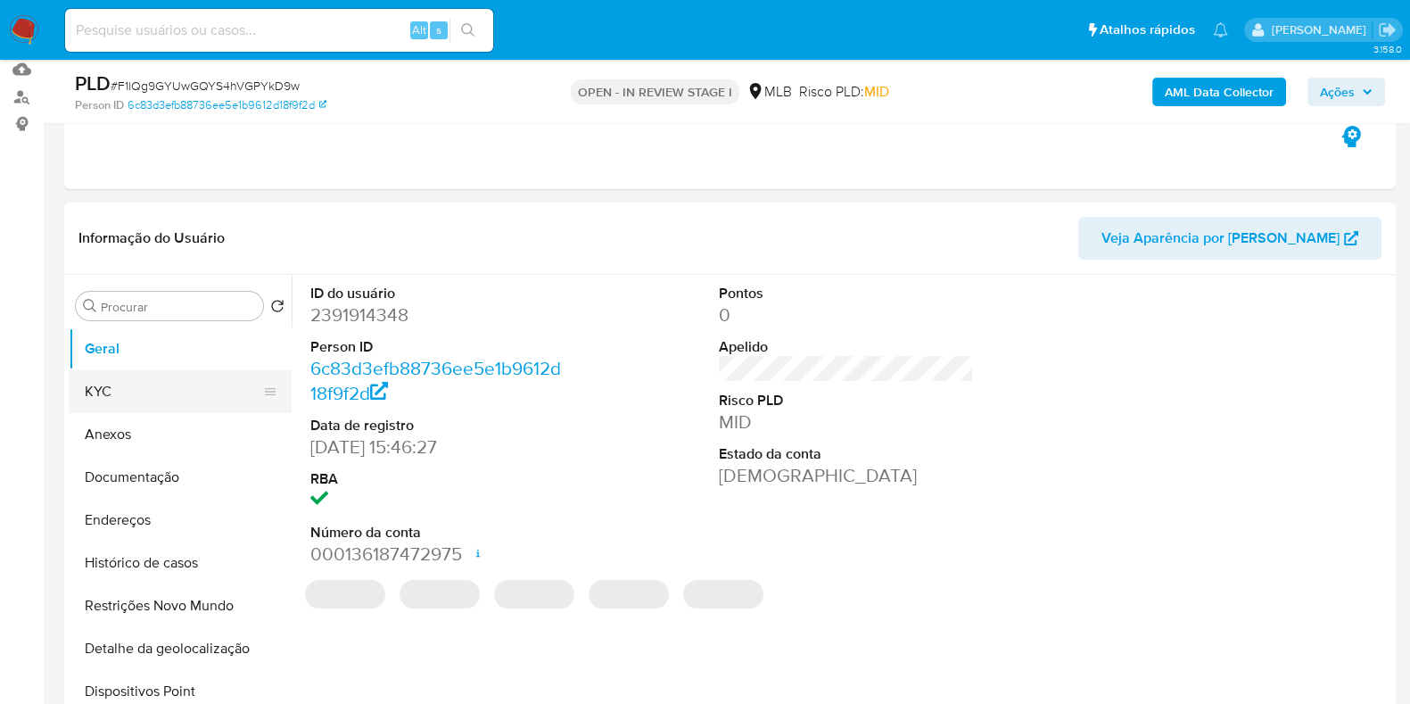
scroll to position [189, 0]
select select "10"
click at [152, 379] on button "KYC" at bounding box center [173, 390] width 209 height 43
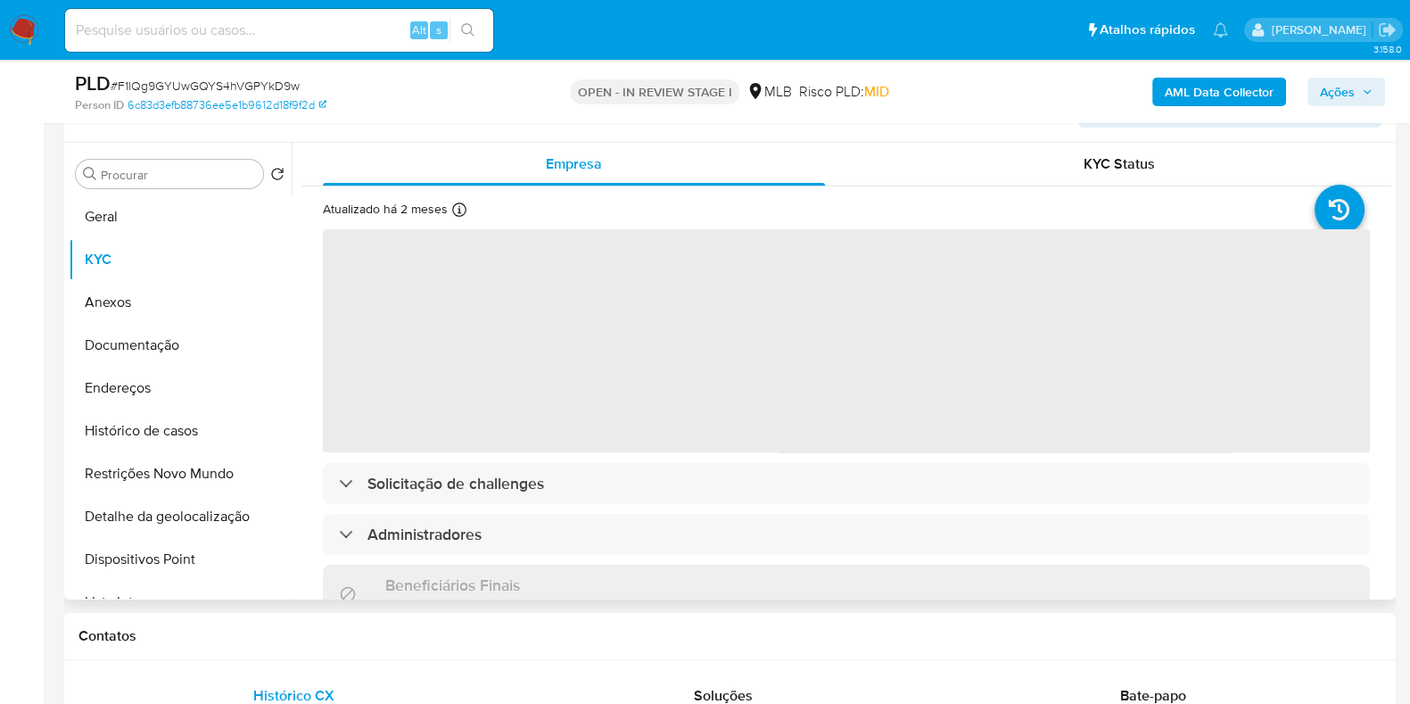
scroll to position [318, 0]
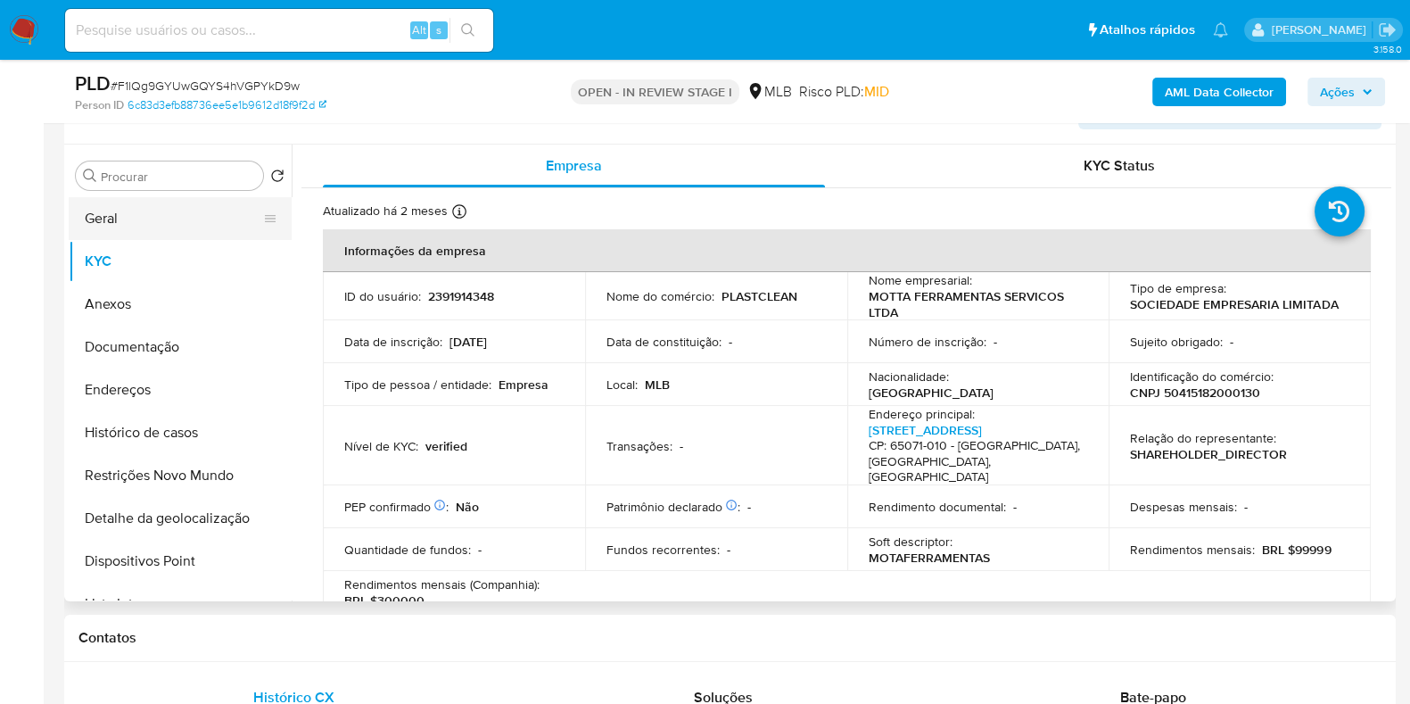
click at [138, 216] on button "Geral" at bounding box center [173, 218] width 209 height 43
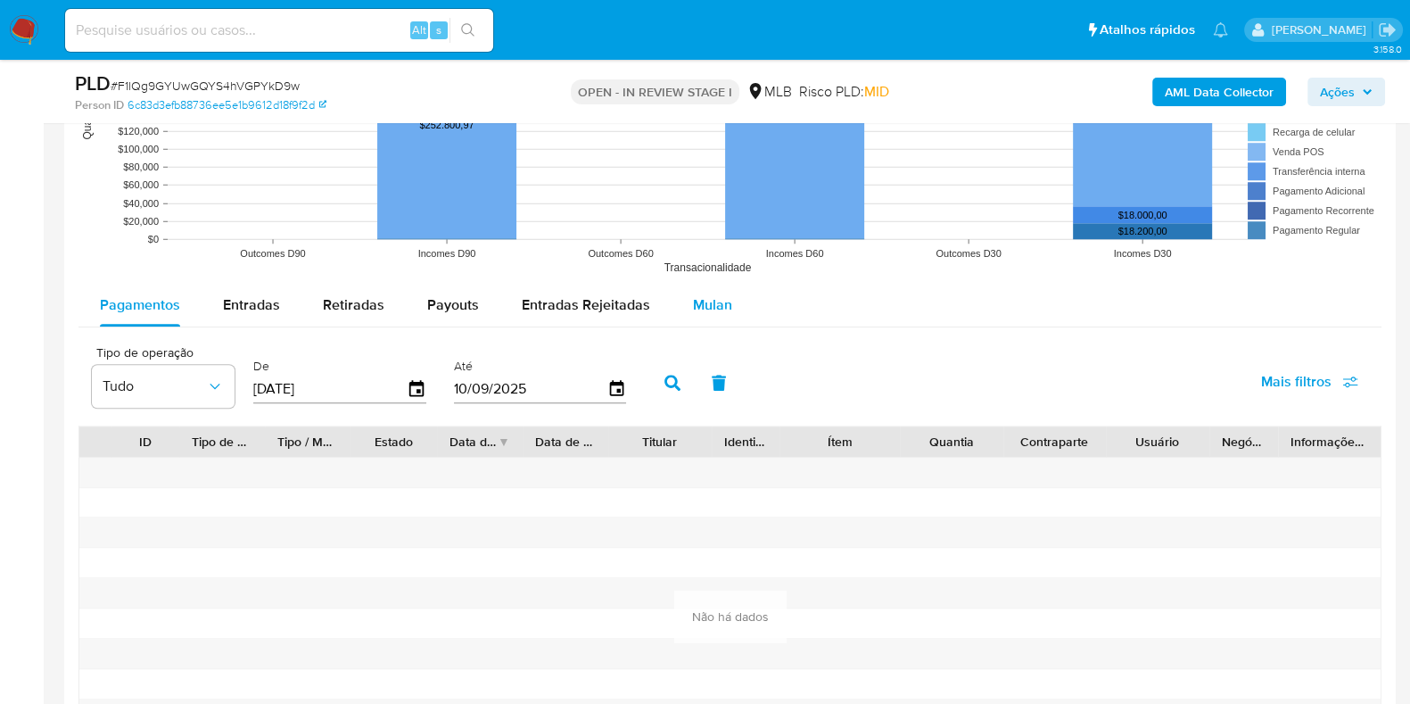
scroll to position [1777, 0]
click at [718, 307] on span "Mulan" at bounding box center [712, 306] width 39 height 21
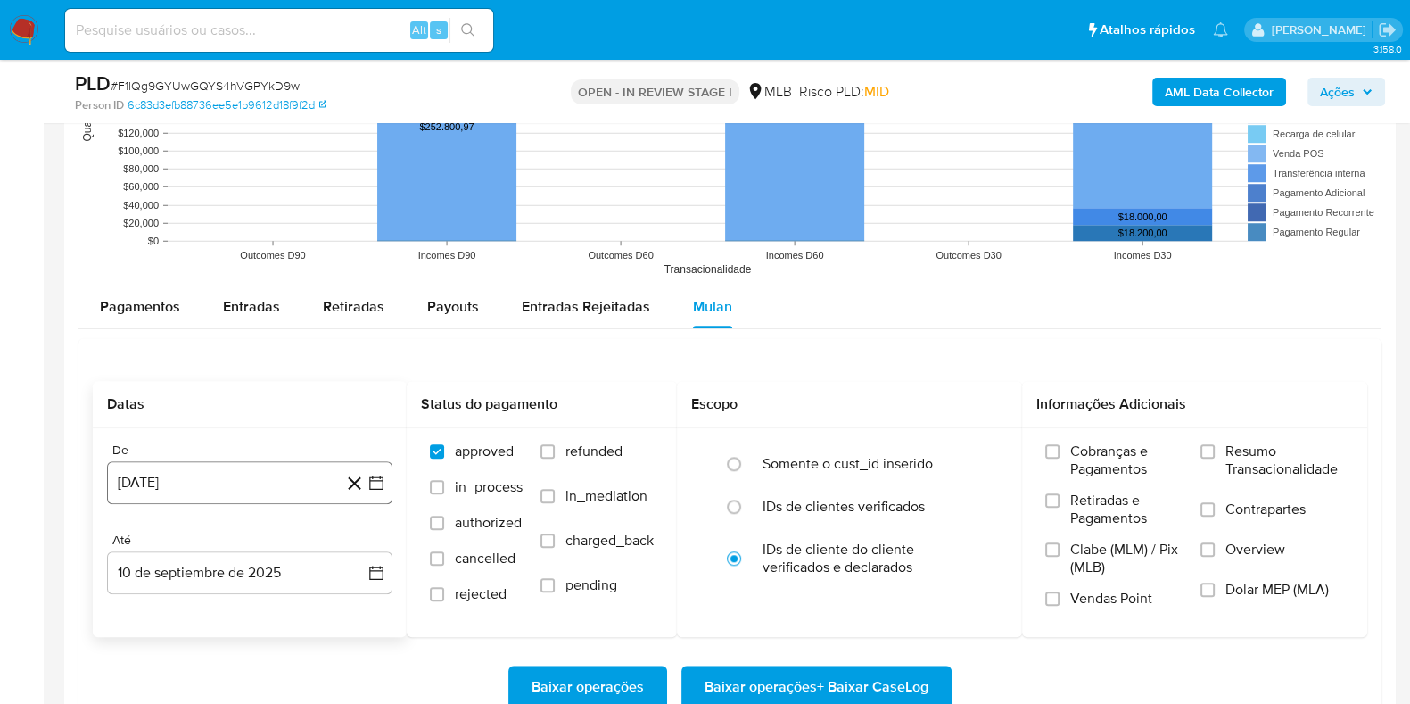
click at [248, 479] on button "[DATE]" at bounding box center [249, 482] width 285 height 43
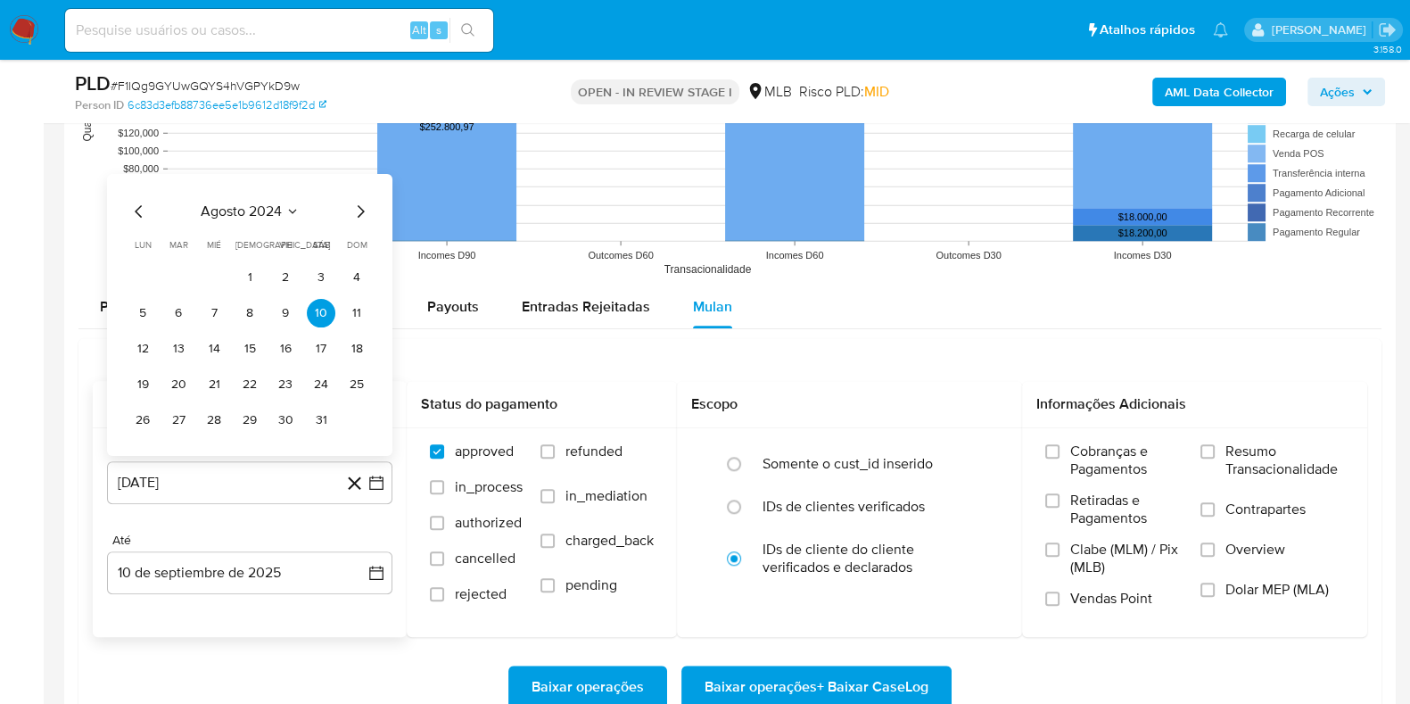
click at [240, 208] on span "agosto 2024" at bounding box center [241, 211] width 81 height 18
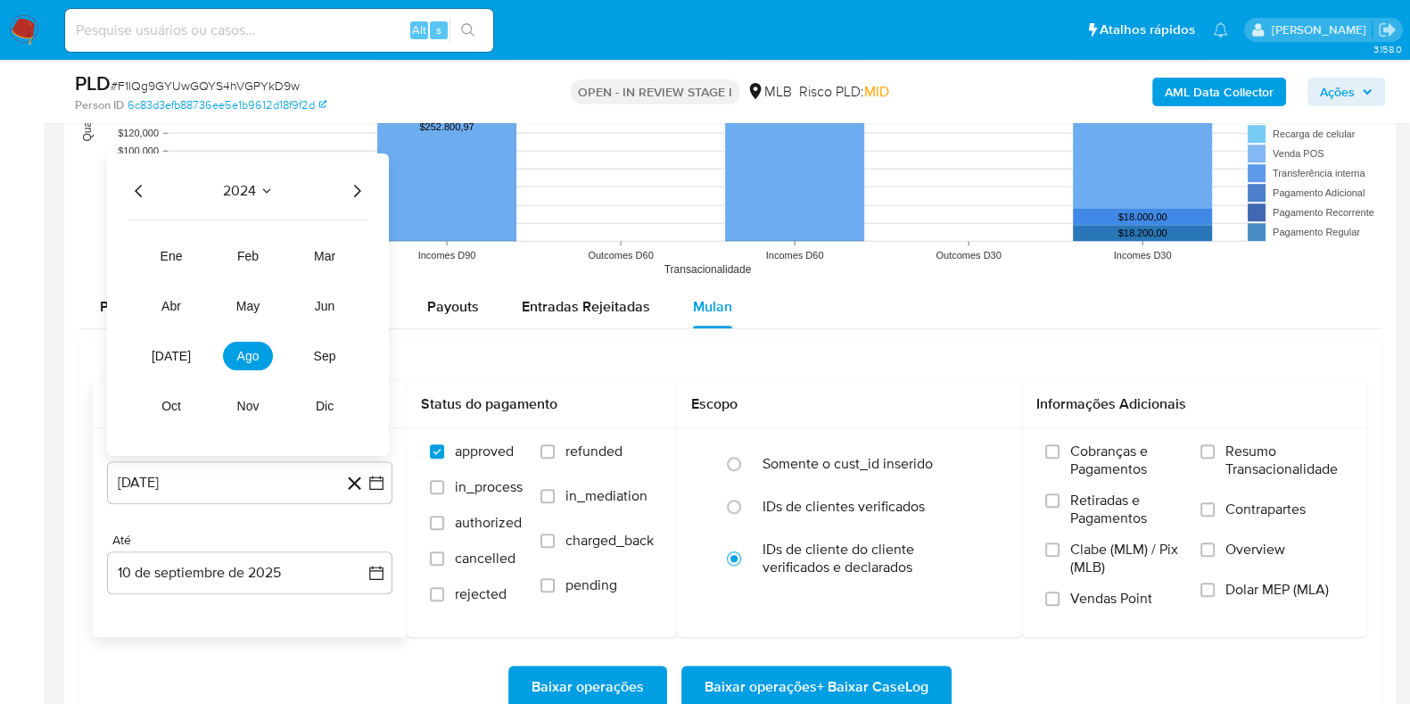
click at [359, 180] on icon "Año siguiente" at bounding box center [356, 189] width 21 height 21
click at [172, 354] on span "[DATE]" at bounding box center [171, 355] width 39 height 14
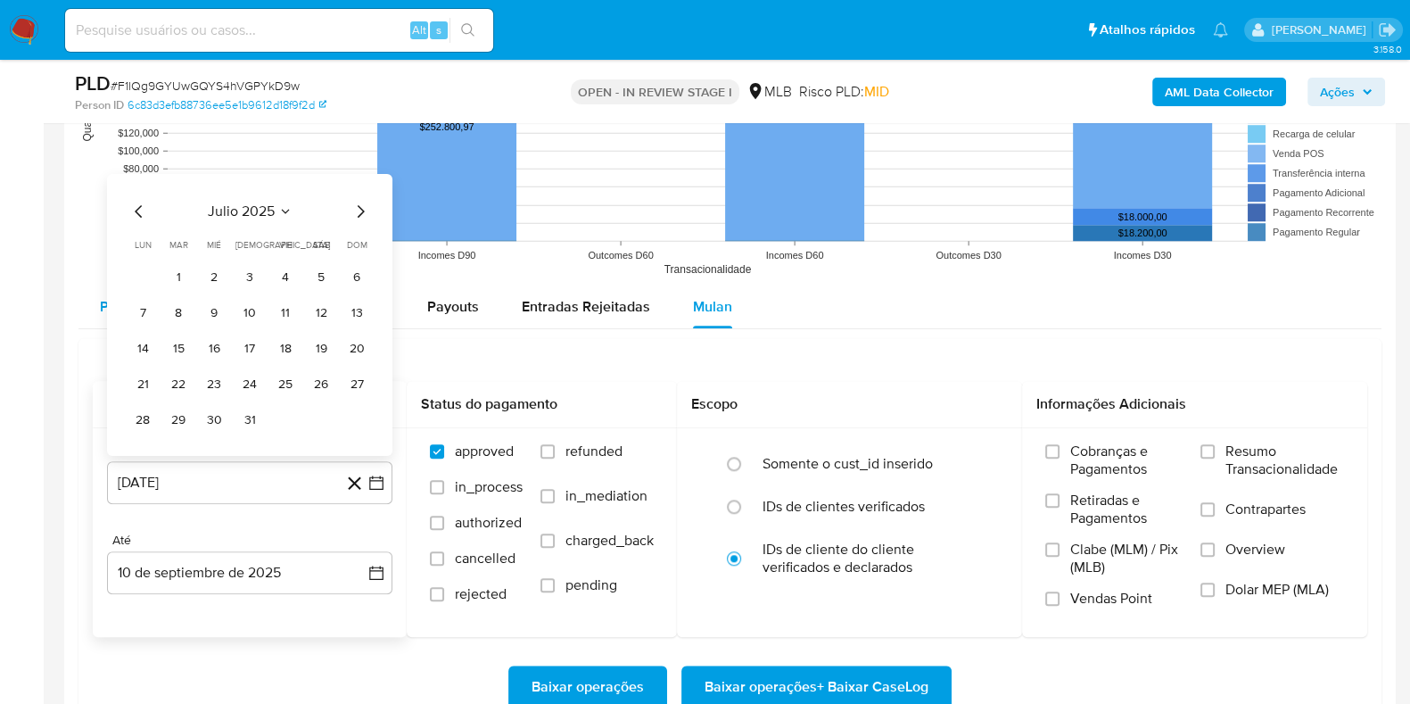
click at [186, 268] on button "1" at bounding box center [178, 276] width 29 height 29
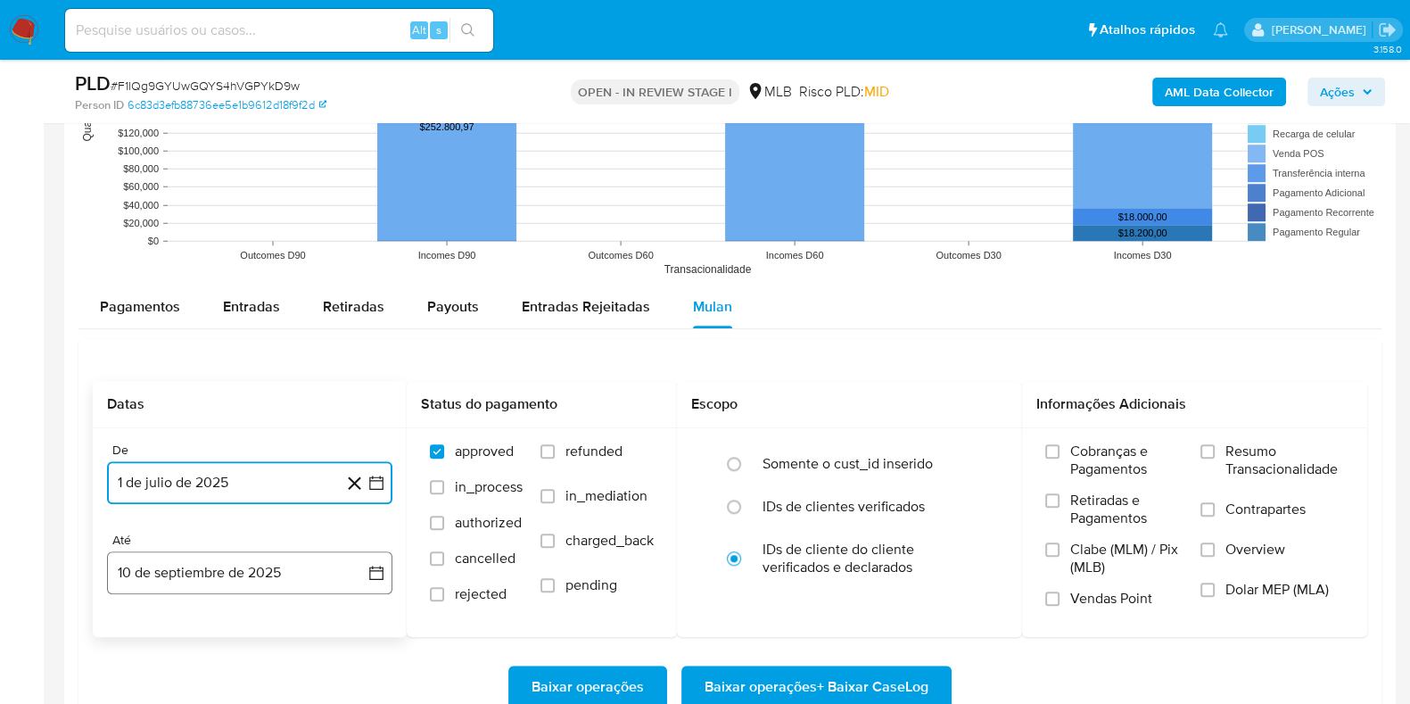
click at [219, 579] on button "10 de septiembre de 2025" at bounding box center [249, 572] width 285 height 43
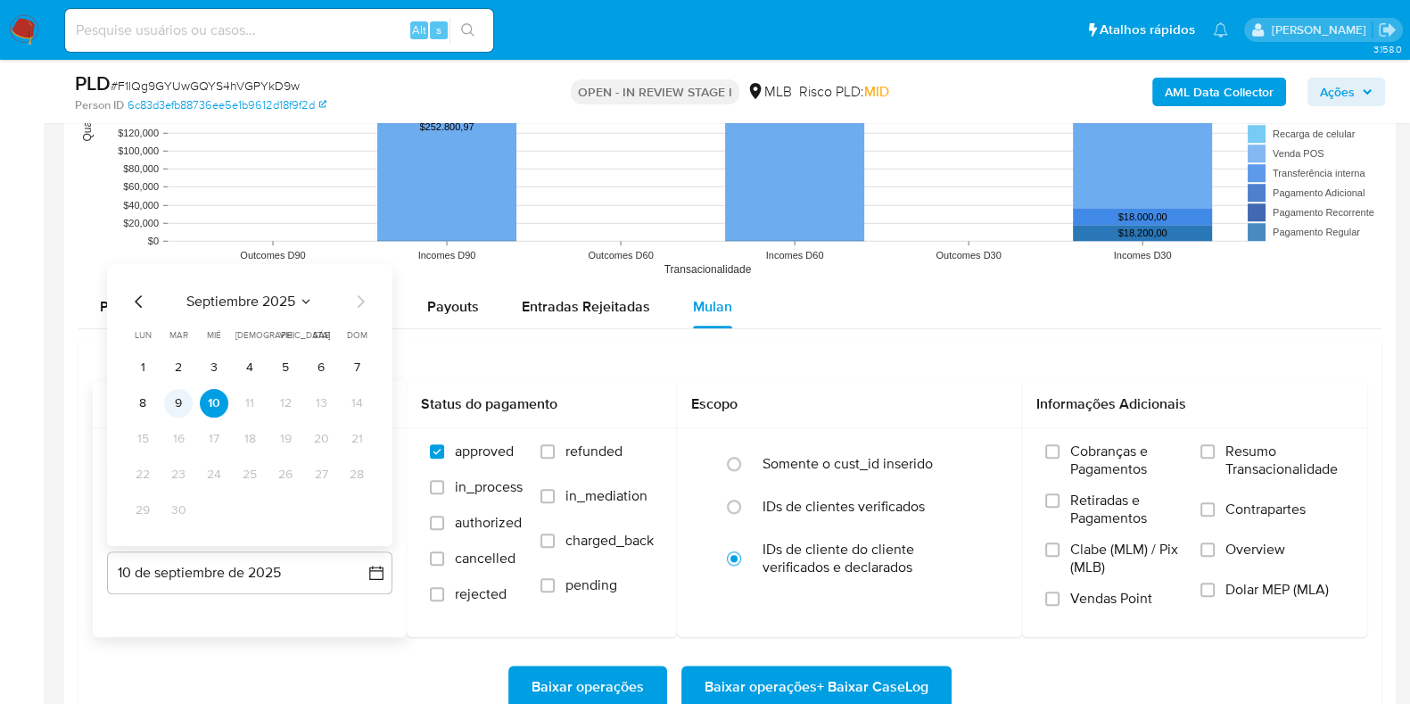
click at [189, 405] on button "9" at bounding box center [178, 402] width 29 height 29
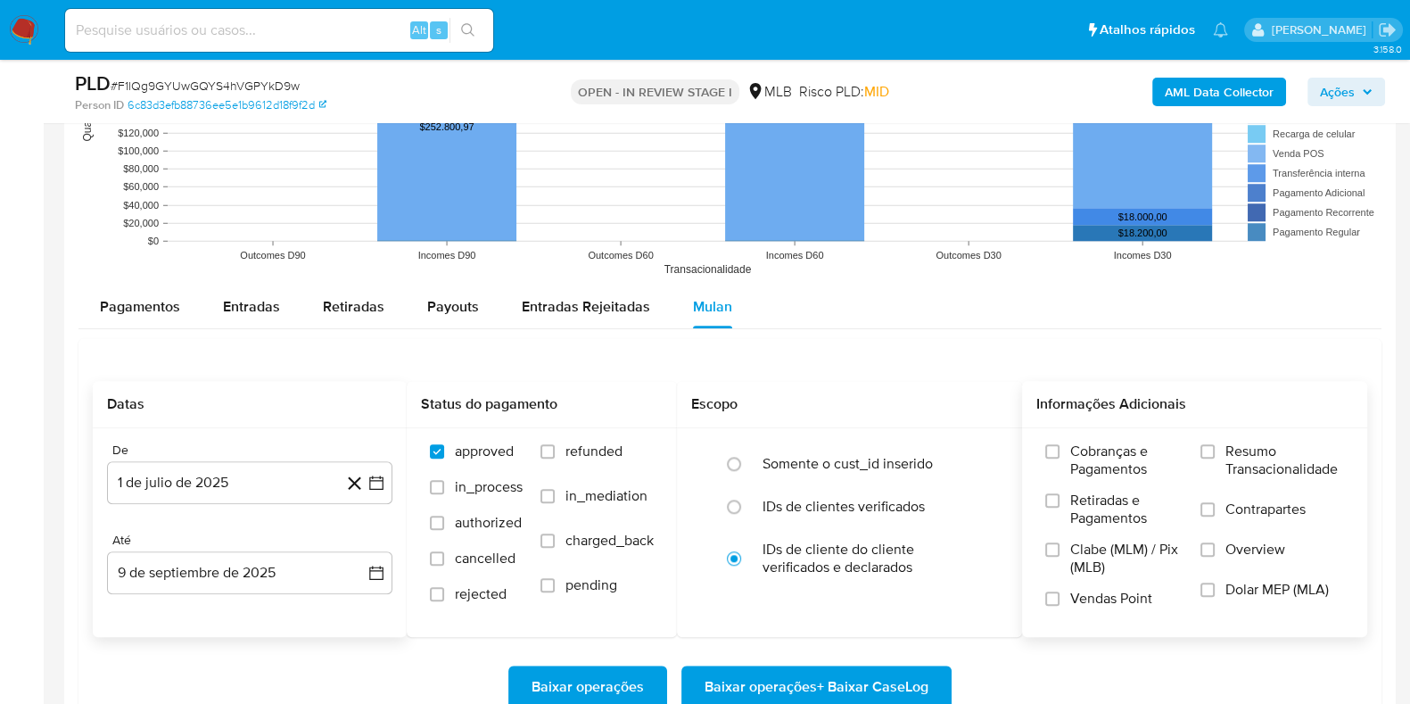
click at [1262, 454] on span "Resumo Transacionalidade" at bounding box center [1284, 460] width 119 height 36
click at [1215, 454] on input "Resumo Transacionalidade" at bounding box center [1208, 451] width 14 height 14
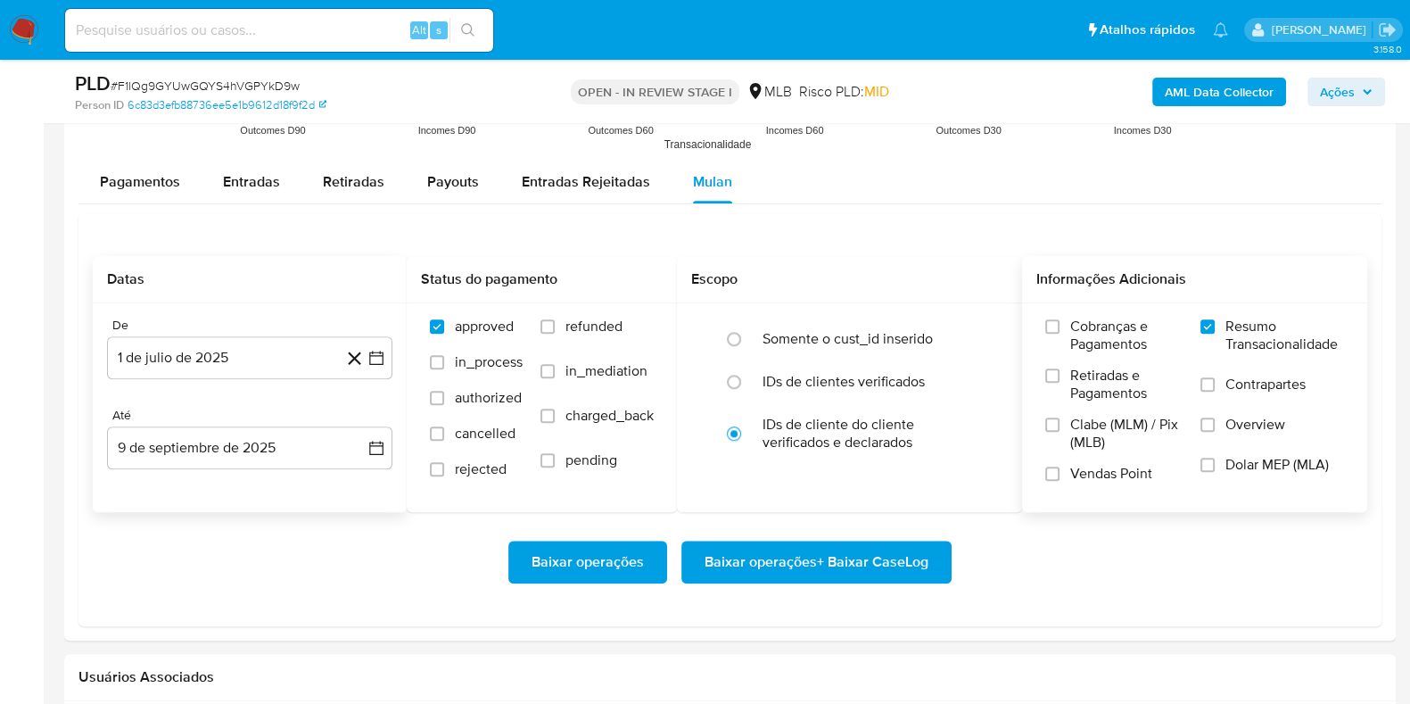
click at [877, 562] on span "Baixar operações + Baixar CaseLog" at bounding box center [817, 561] width 224 height 39
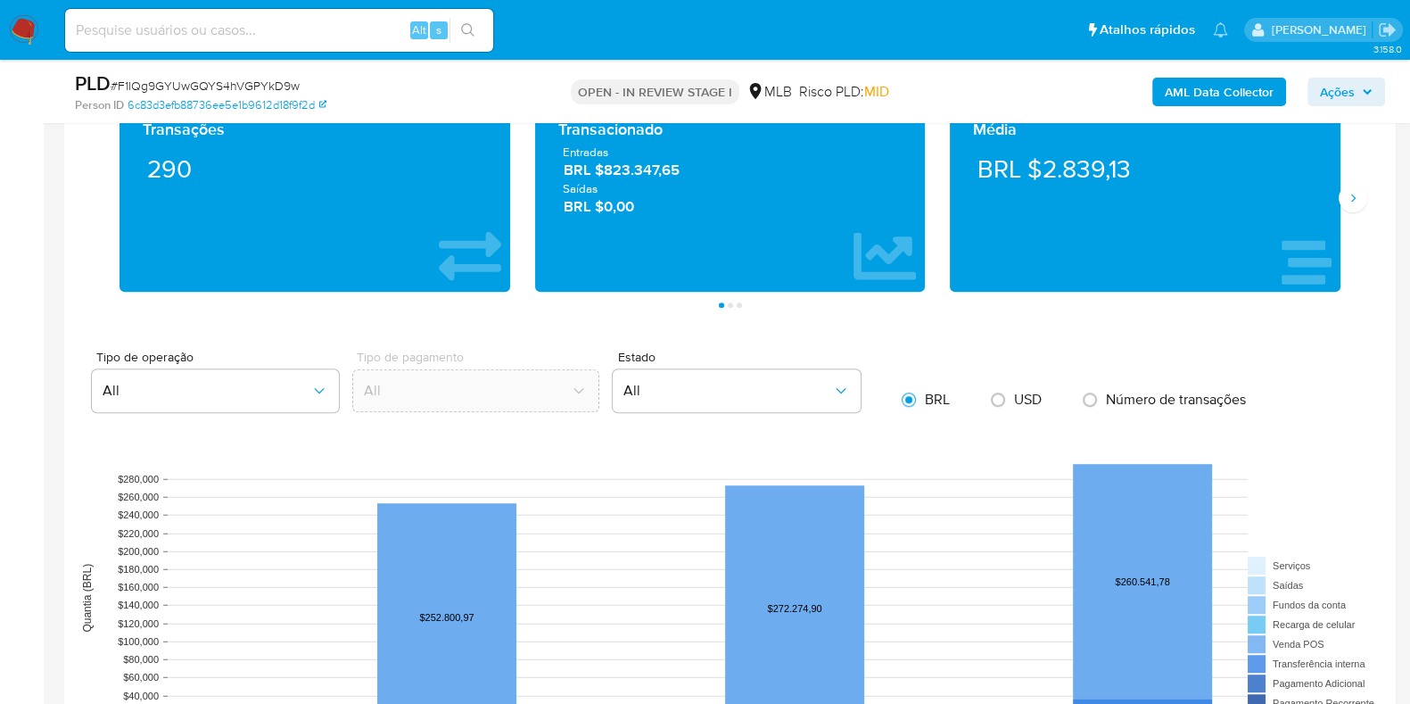
scroll to position [49, 0]
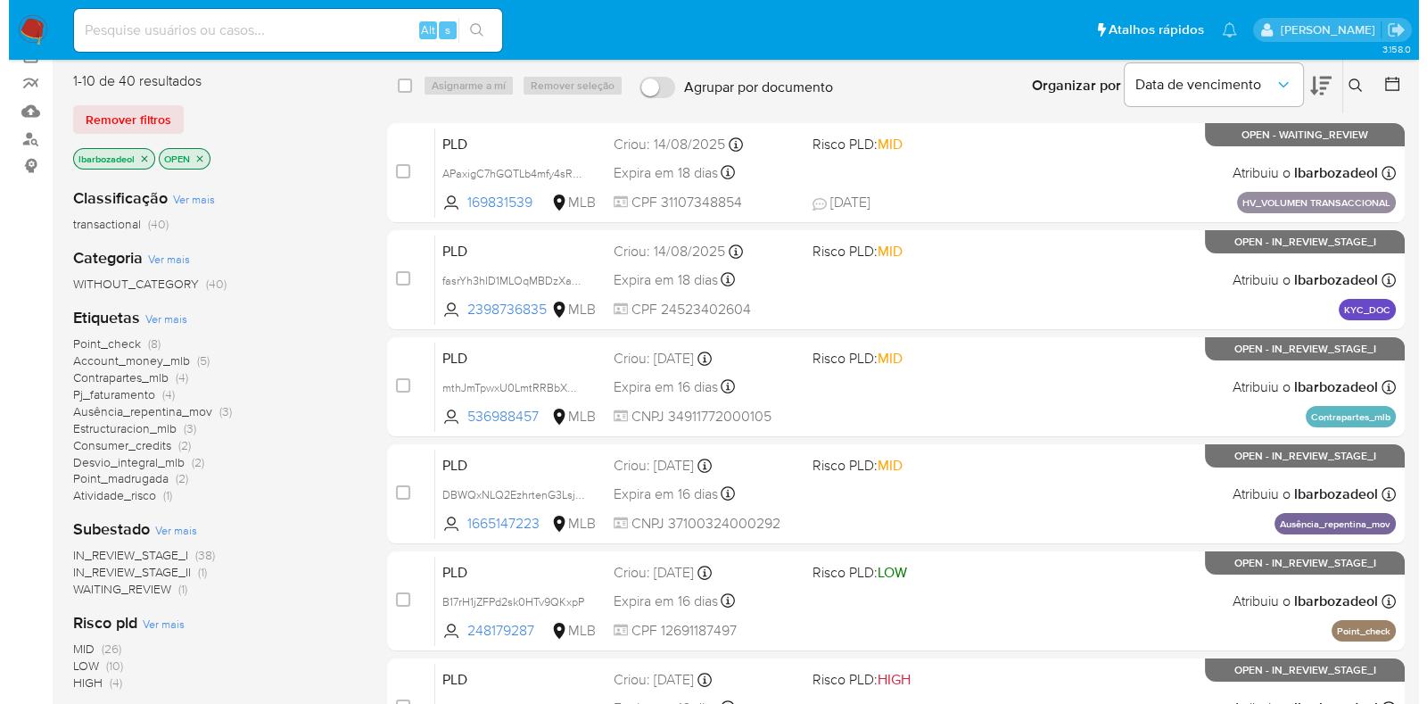
scroll to position [147, 0]
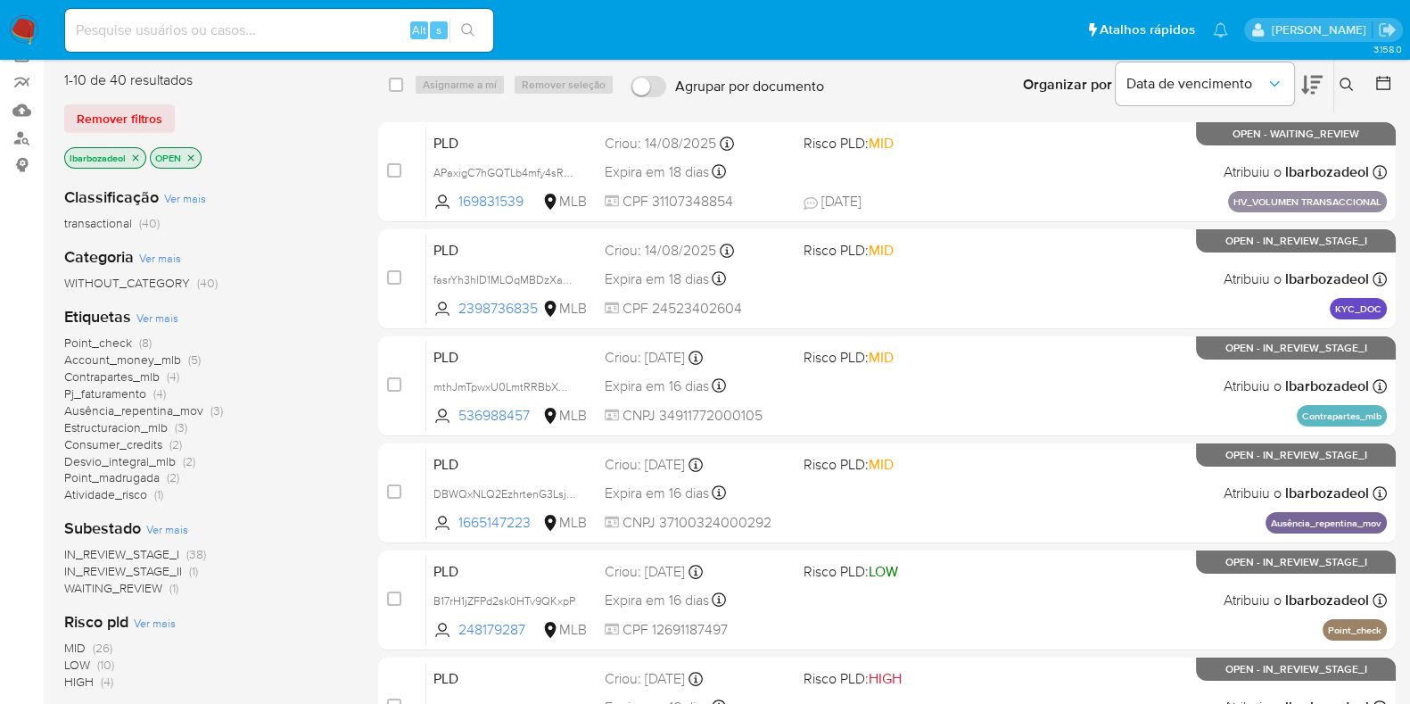
click at [171, 317] on span "Ver mais" at bounding box center [157, 317] width 42 height 16
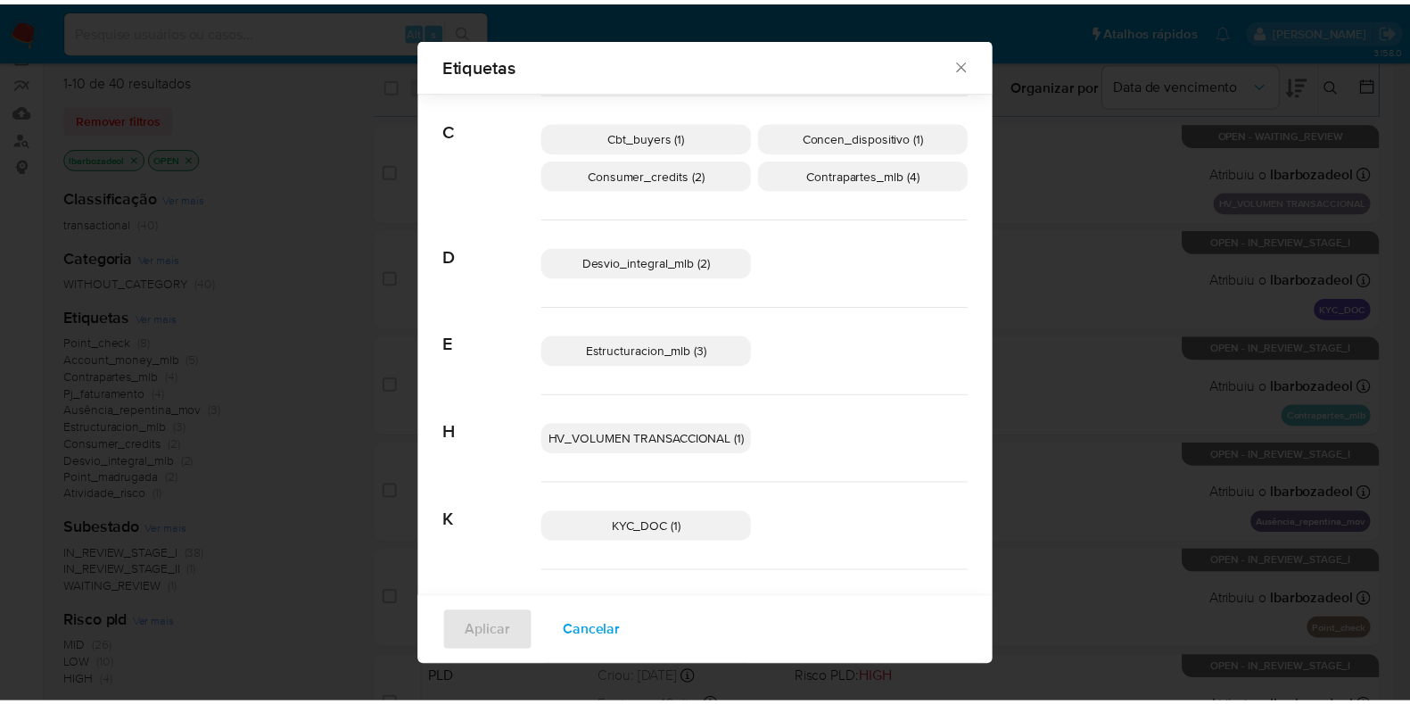
scroll to position [153, 0]
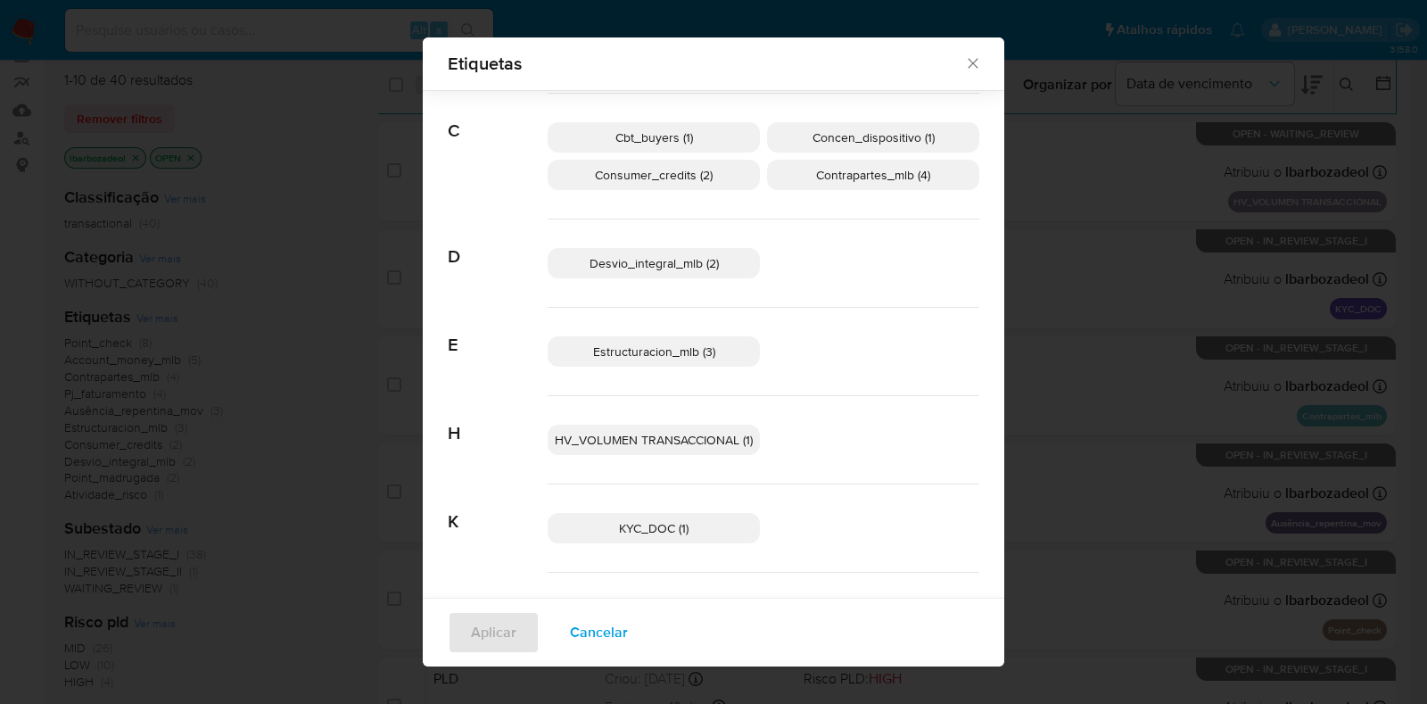
click at [692, 267] on span "Desvio_integral_mlb (2)" at bounding box center [654, 263] width 129 height 18
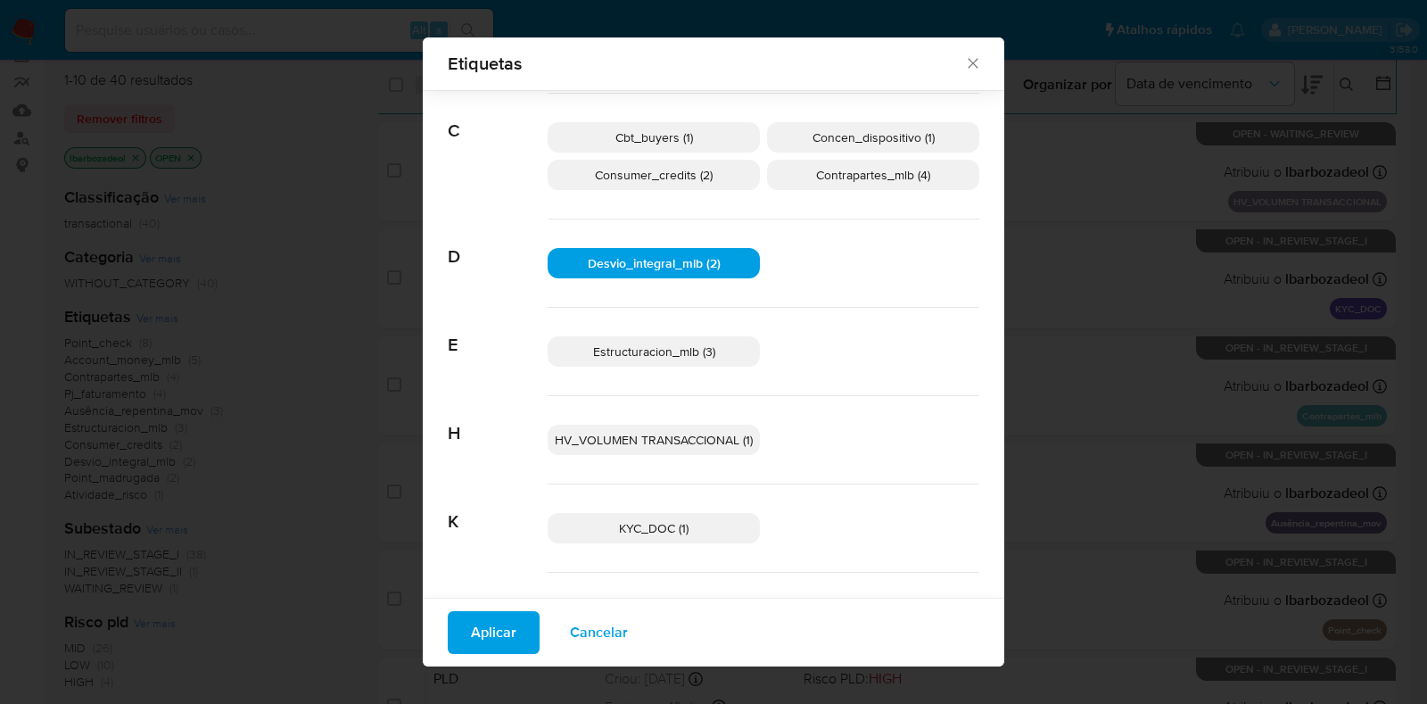
click at [472, 626] on span "Aplicar" at bounding box center [493, 632] width 45 height 39
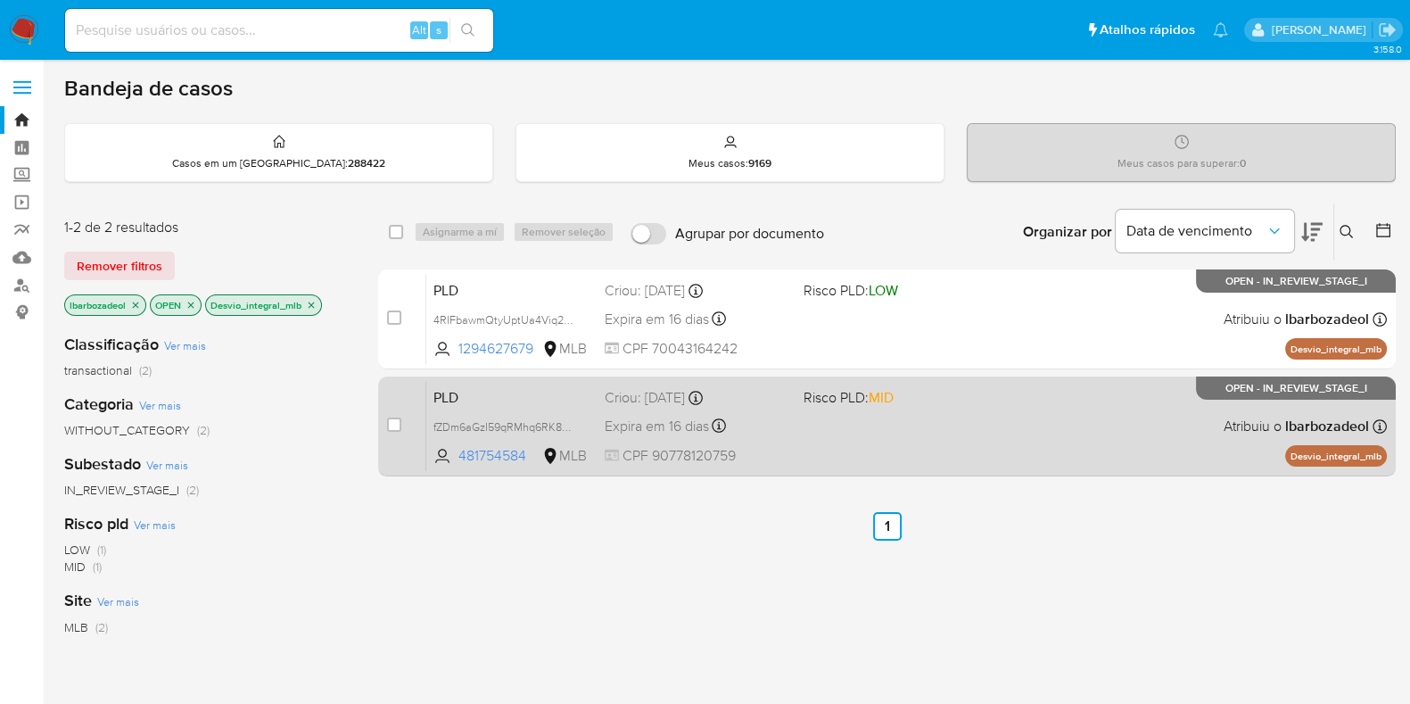
click at [1013, 439] on div "PLD fZDm6aGzI59qRMhq6RK8Jg8A 481754584 MLB Risco PLD: MID Criou: 12/08/2025 Cri…" at bounding box center [906, 426] width 961 height 90
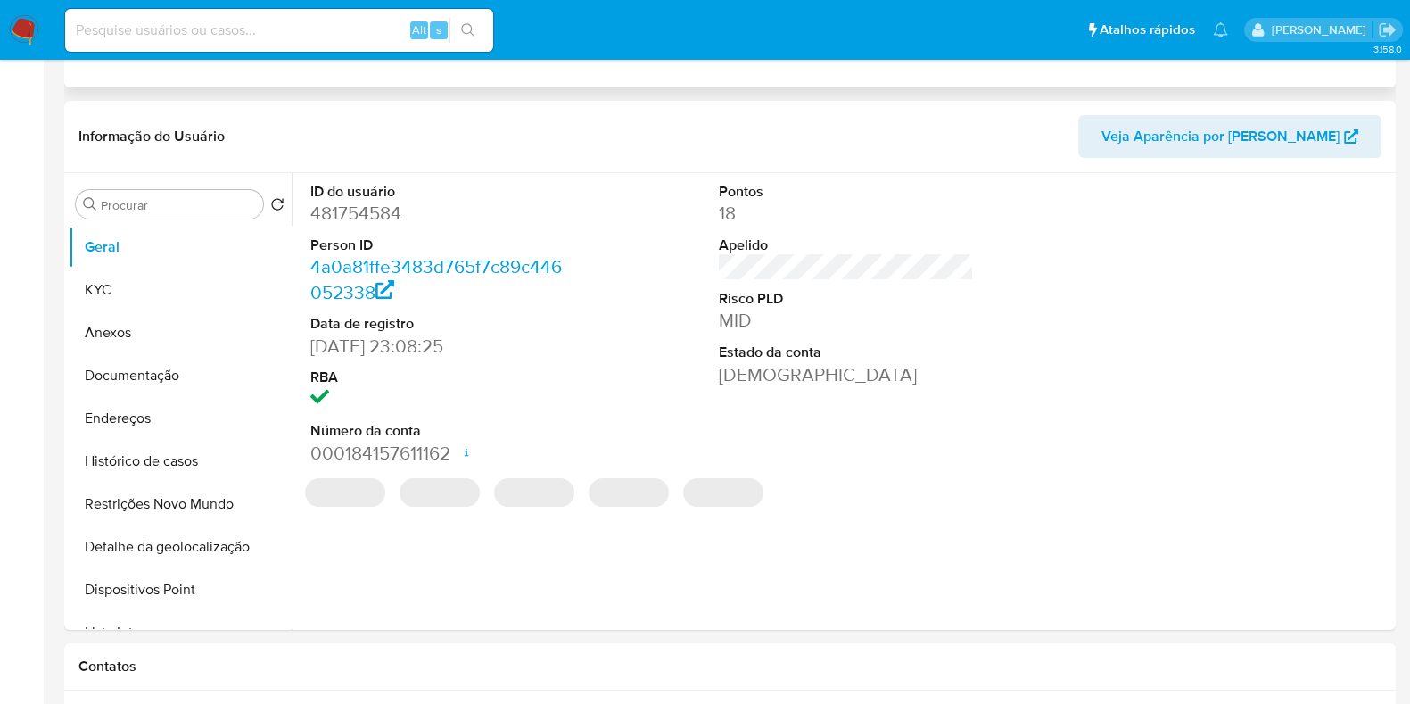
select select "10"
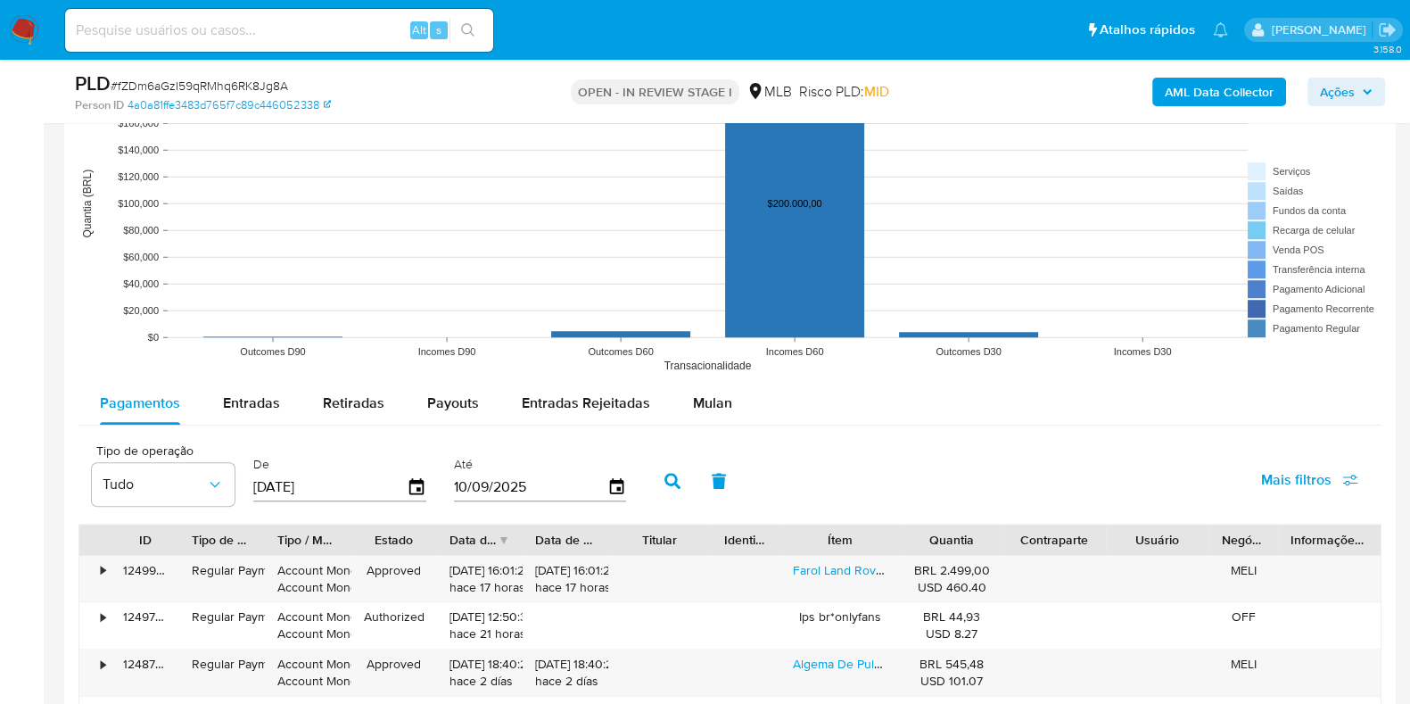
scroll to position [1904, 0]
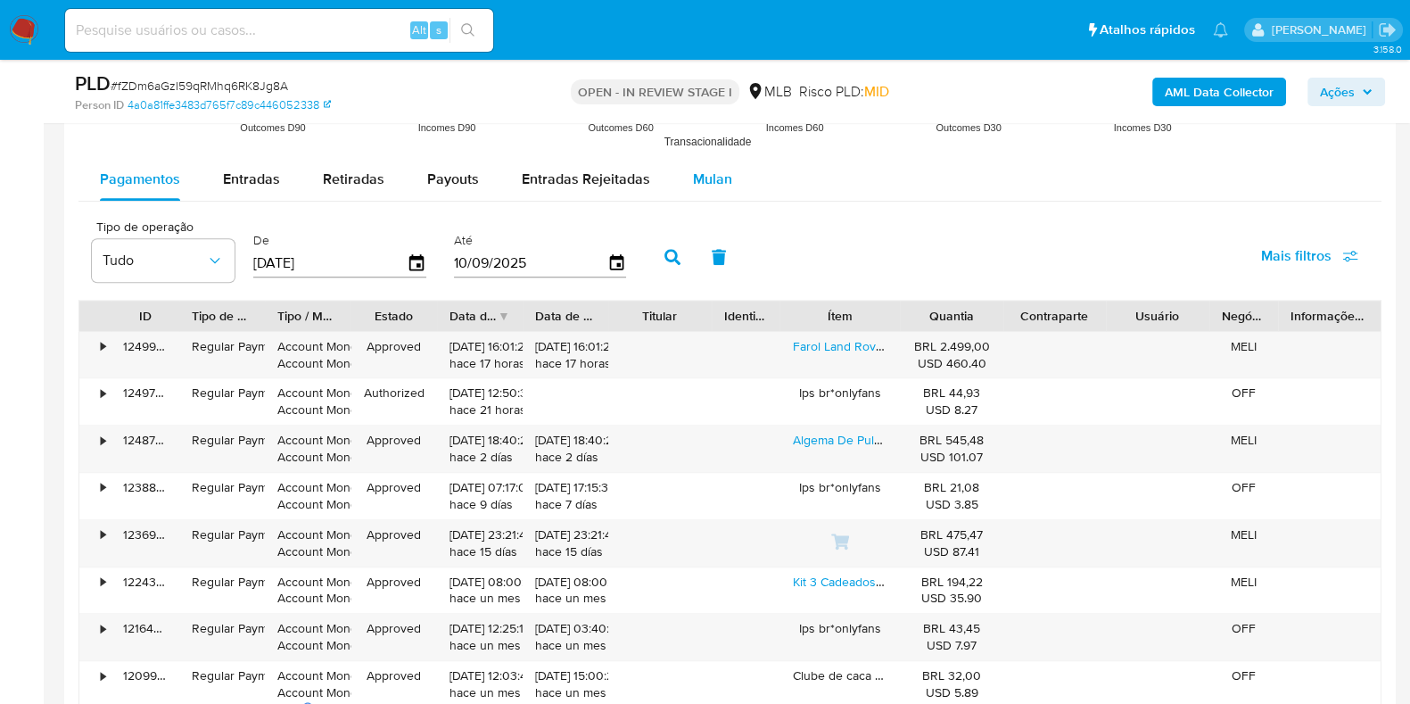
click at [696, 183] on span "Mulan" at bounding box center [712, 179] width 39 height 21
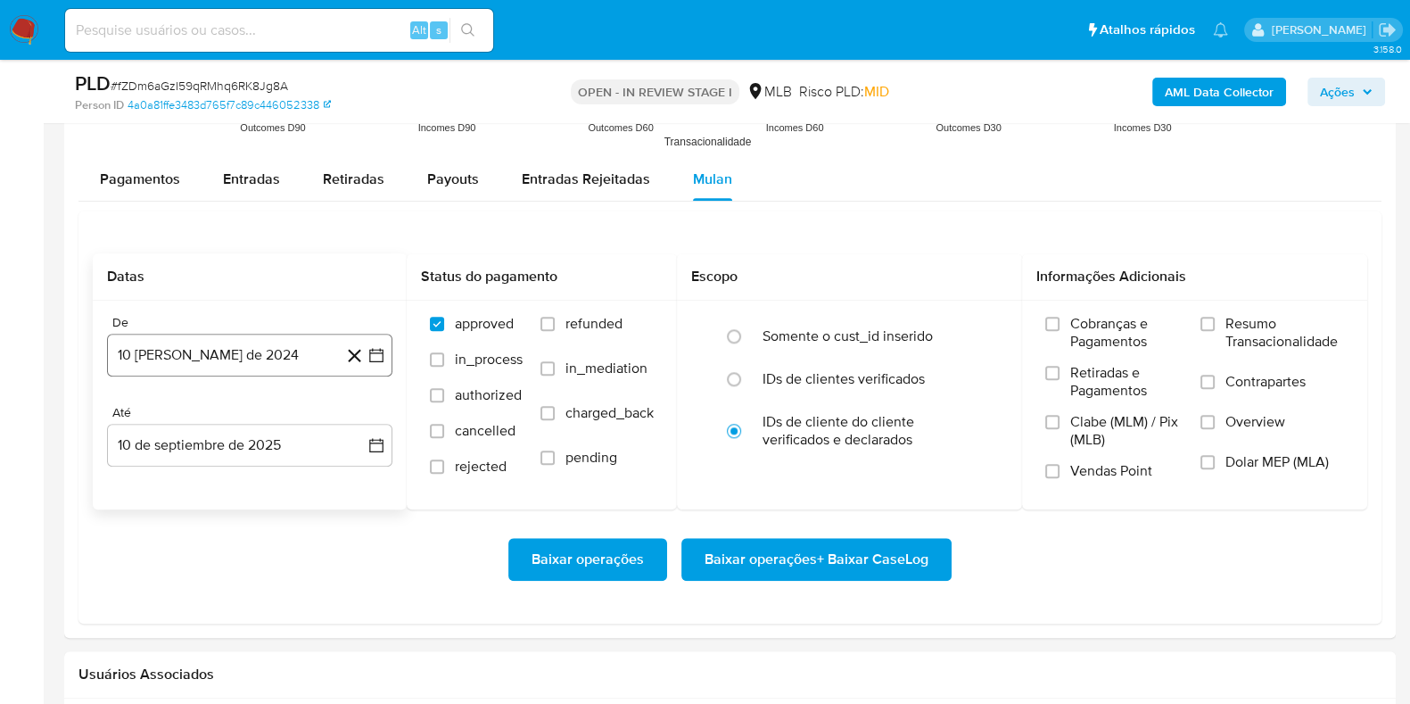
click at [284, 365] on button "10 de agosto de 2024" at bounding box center [249, 355] width 285 height 43
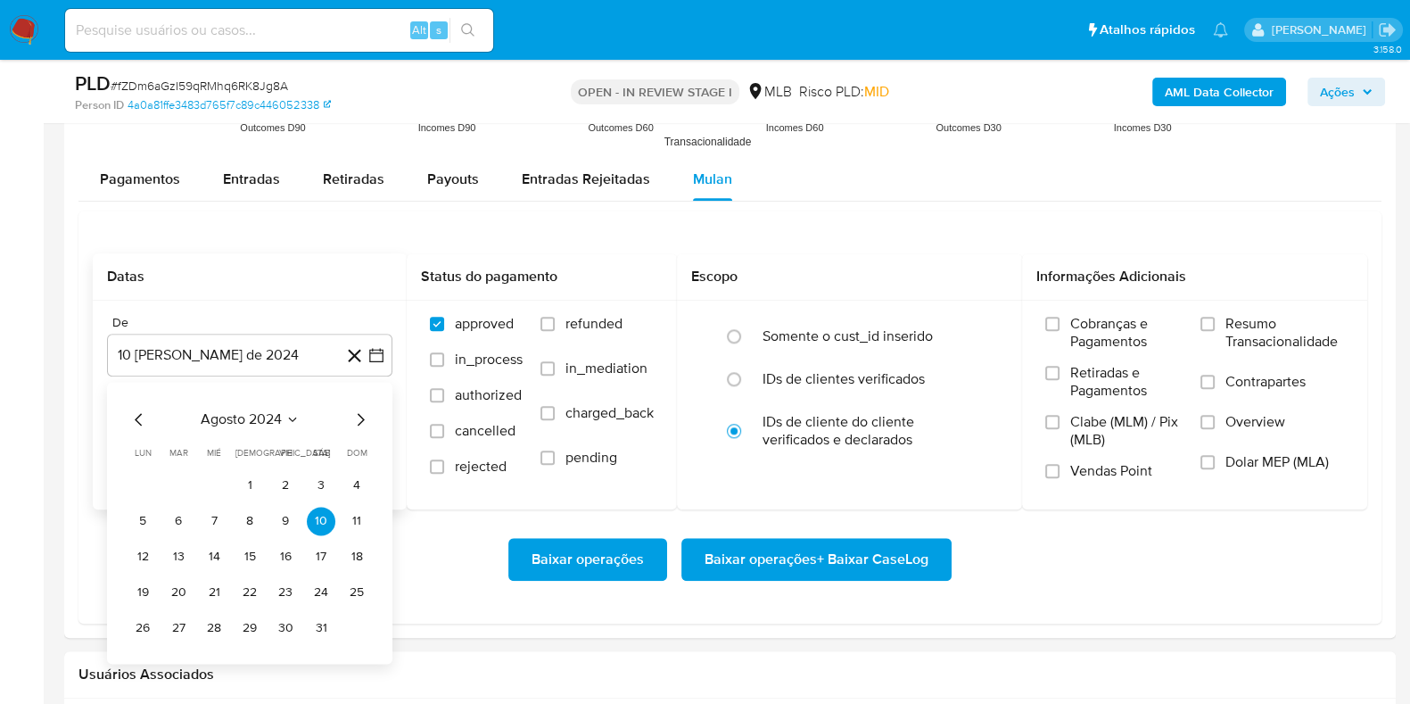
click at [250, 419] on span "agosto 2024" at bounding box center [241, 419] width 81 height 18
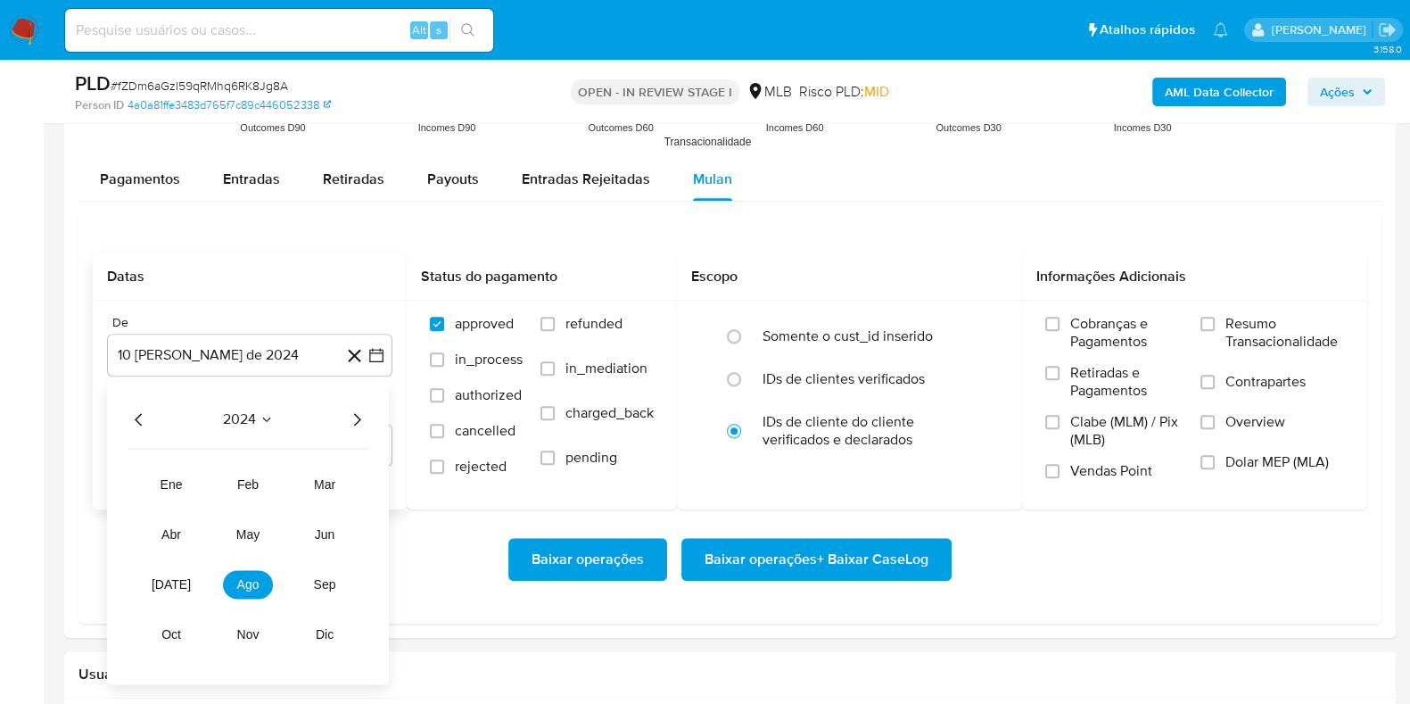
click at [352, 409] on icon "Año siguiente" at bounding box center [356, 418] width 21 height 21
click at [177, 582] on span "jul" at bounding box center [171, 584] width 39 height 14
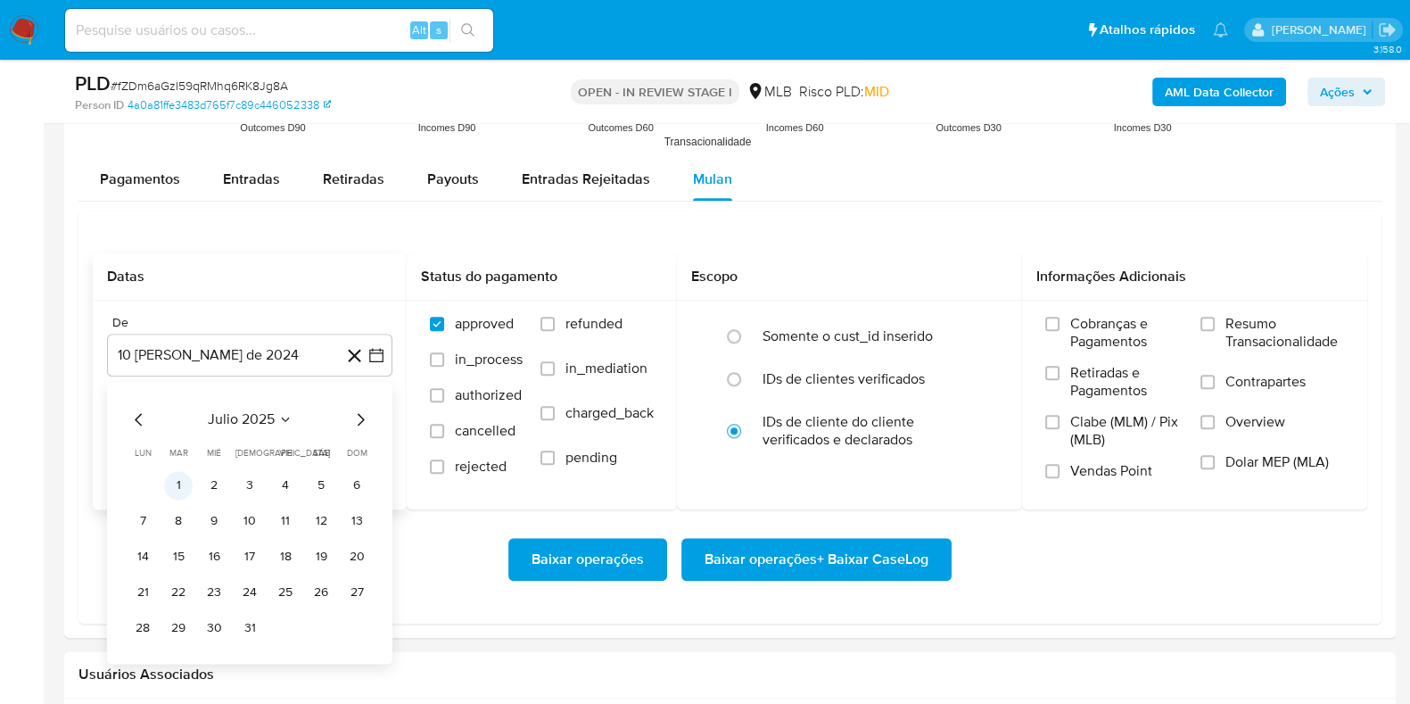
click at [190, 483] on button "1" at bounding box center [178, 485] width 29 height 29
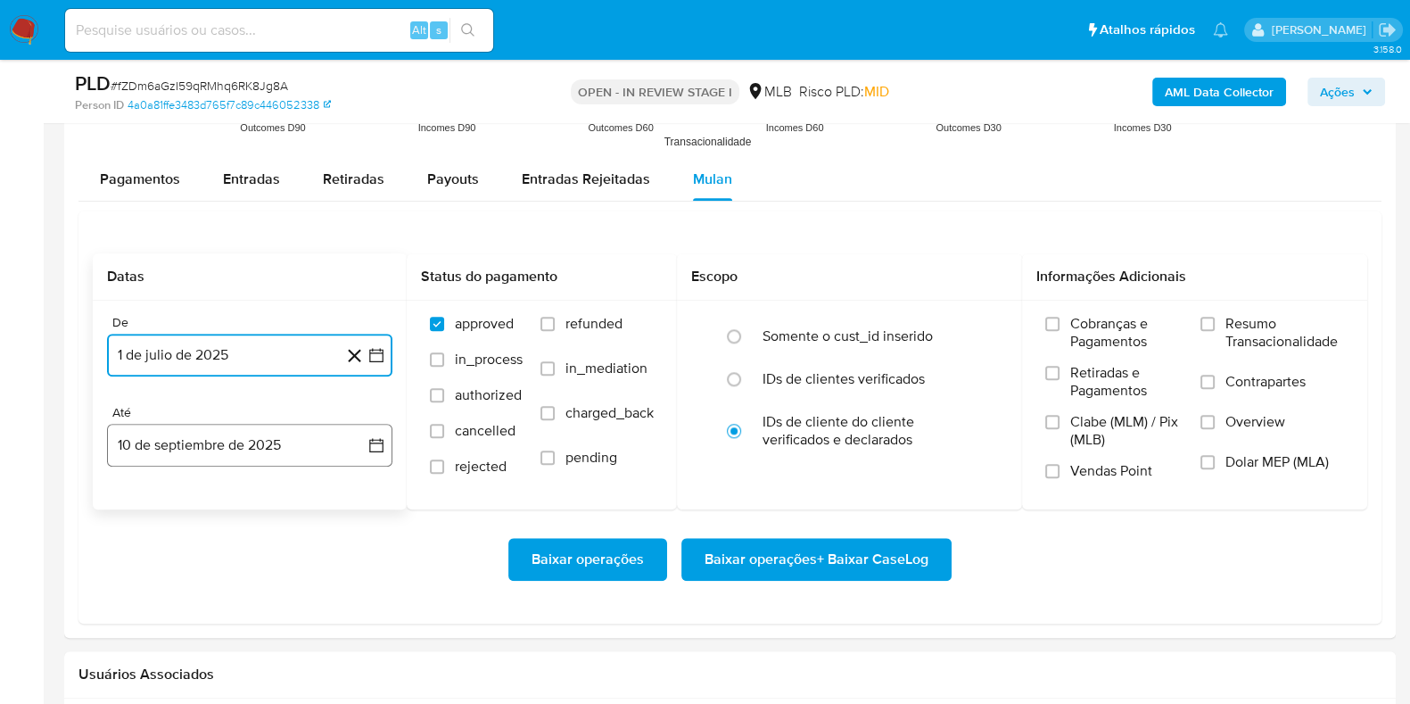
click at [216, 452] on button "10 de septiembre de 2025" at bounding box center [249, 445] width 285 height 43
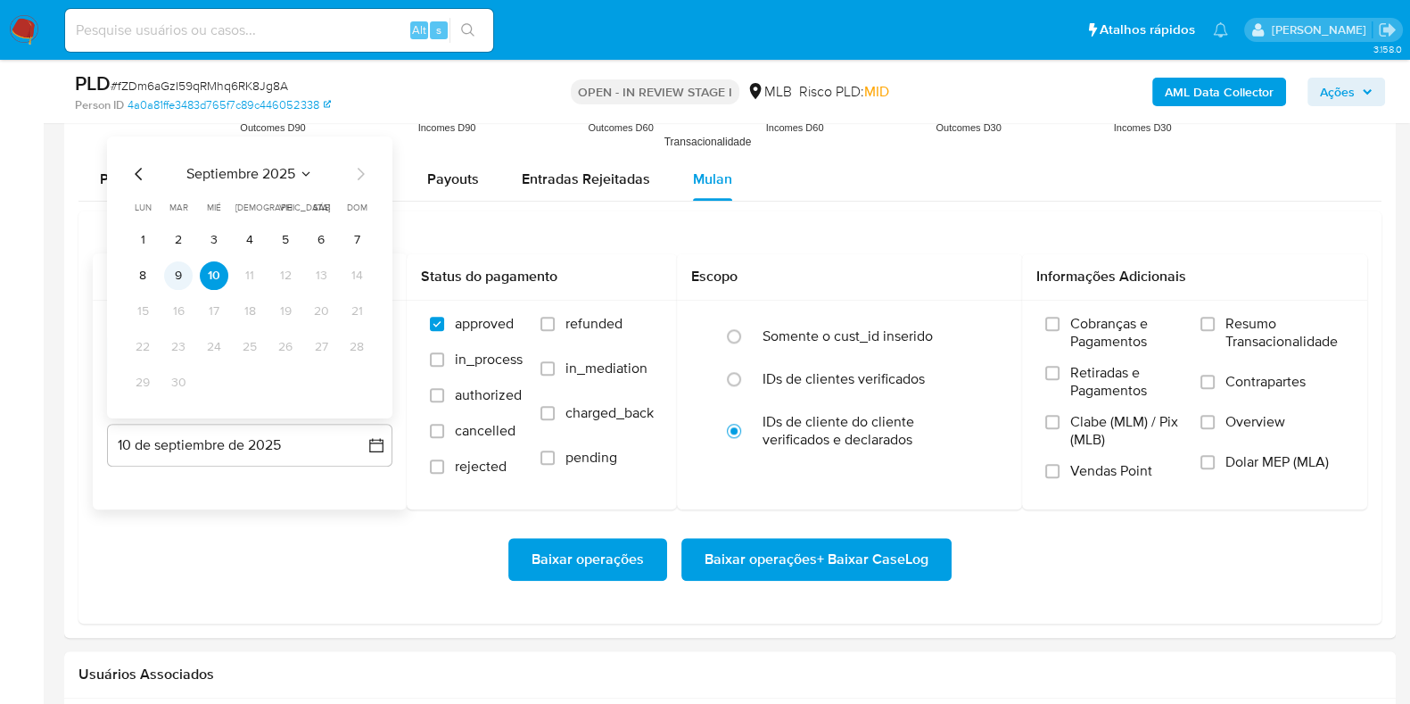
click at [181, 275] on button "9" at bounding box center [178, 274] width 29 height 29
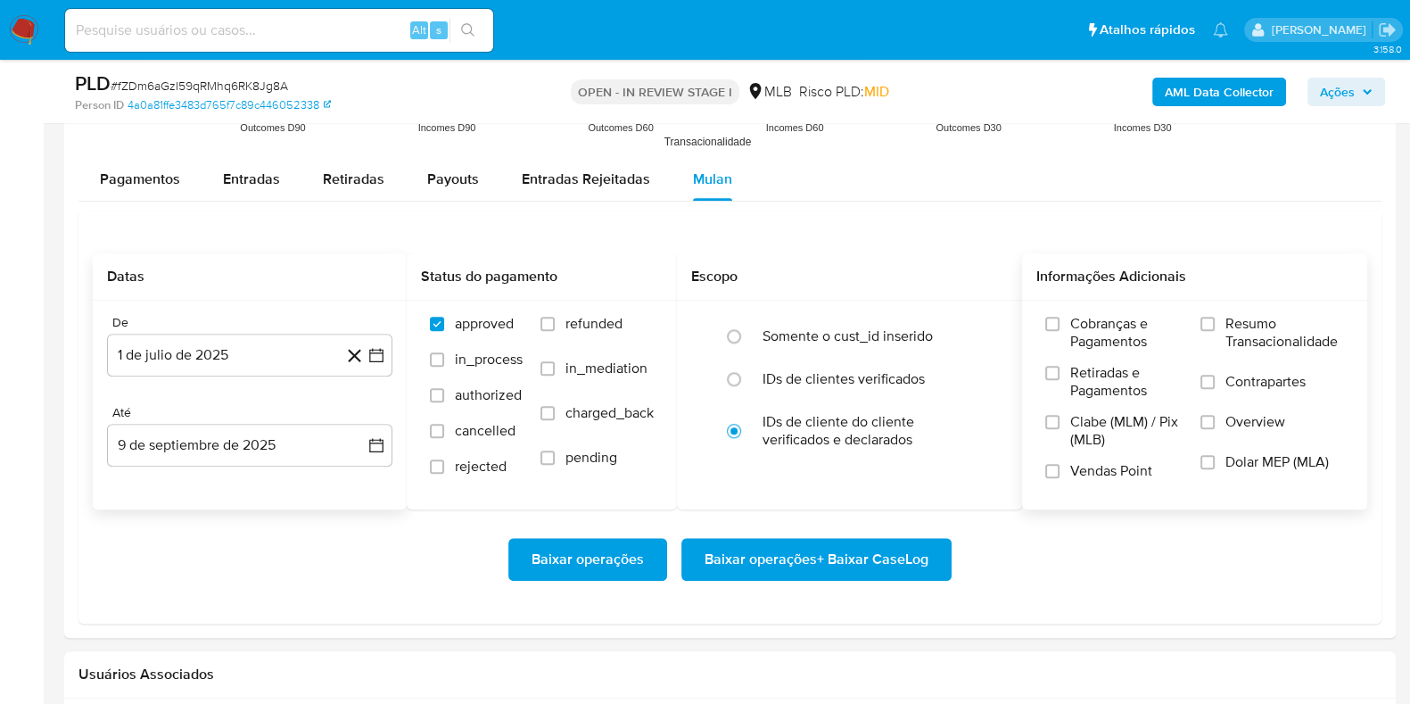
click at [1221, 329] on label "Resumo Transacionalidade" at bounding box center [1273, 344] width 144 height 58
click at [1215, 329] on input "Resumo Transacionalidade" at bounding box center [1208, 324] width 14 height 14
click at [805, 561] on span "Baixar operações + Baixar CaseLog" at bounding box center [817, 559] width 224 height 39
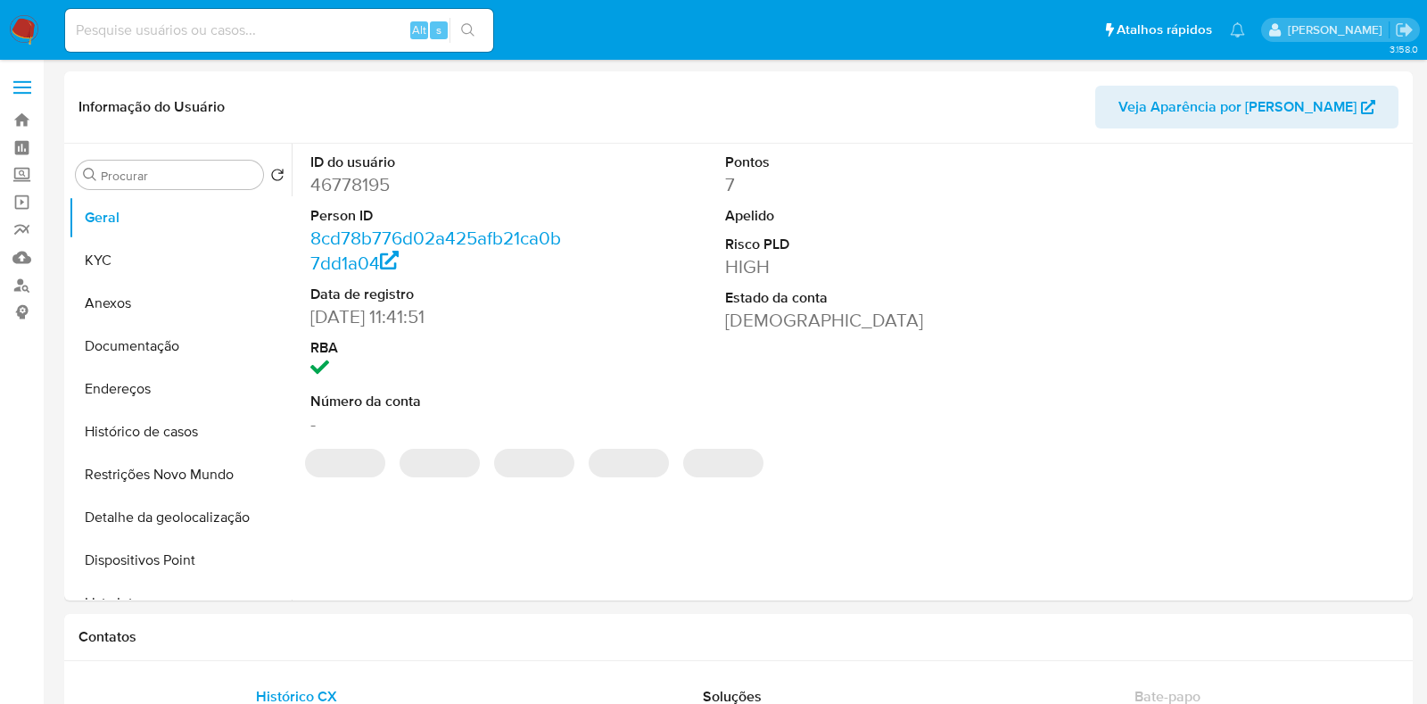
select select "10"
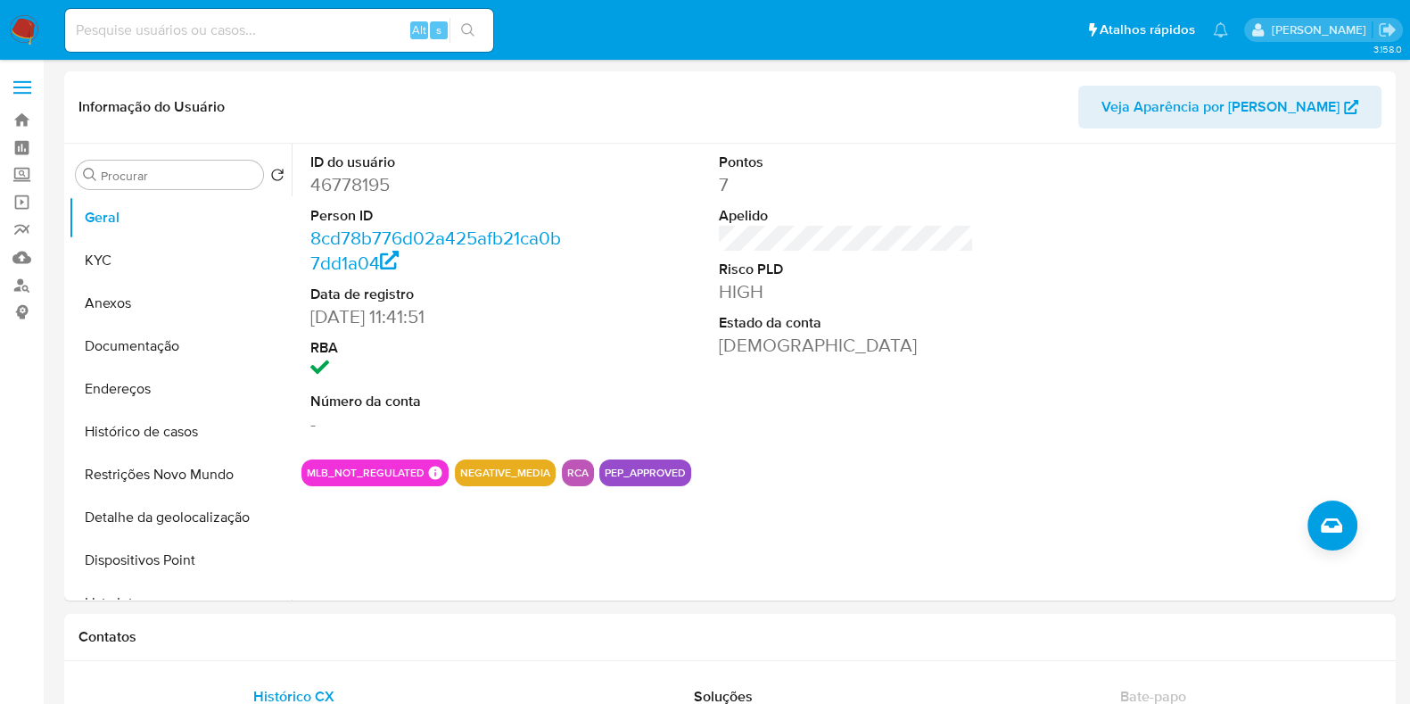
click at [342, 38] on input at bounding box center [279, 30] width 428 height 23
paste input "270555613"
type input "270555613"
click at [468, 21] on button "search-icon" at bounding box center [468, 30] width 37 height 25
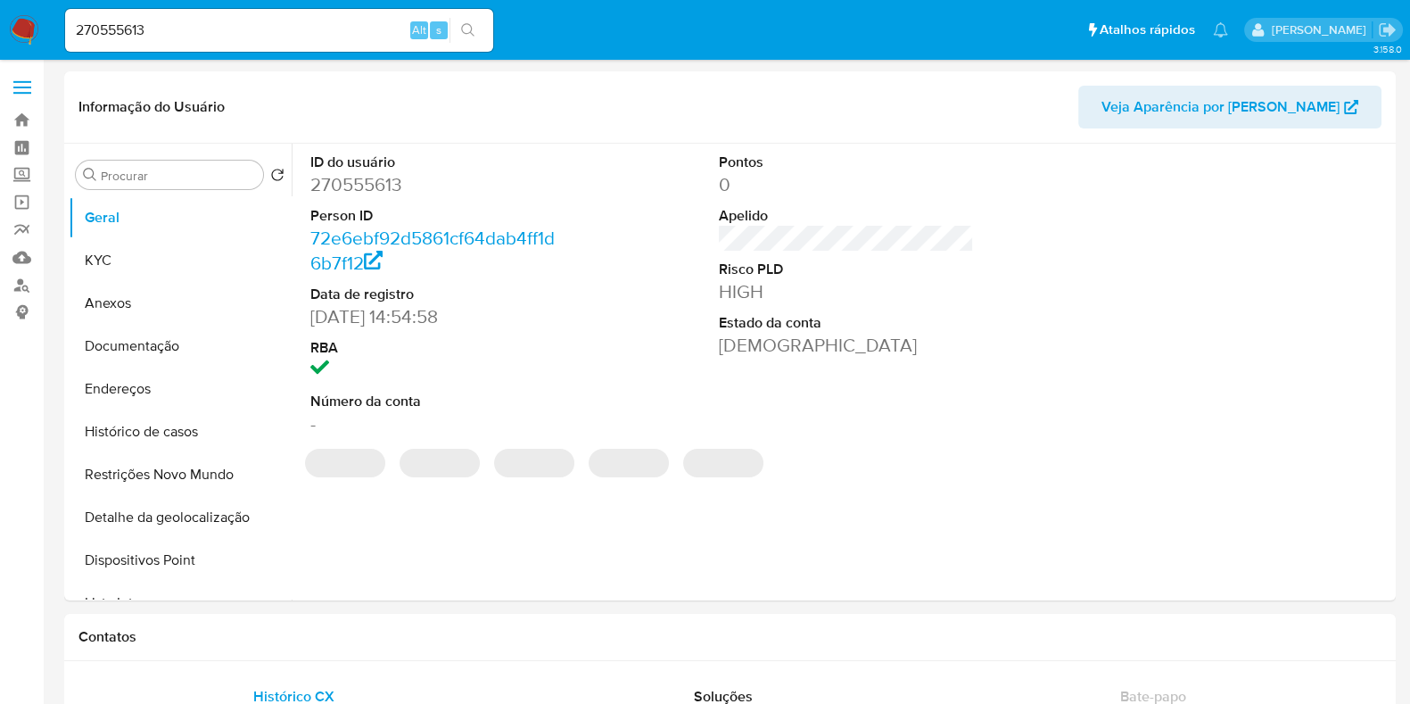
select select "10"
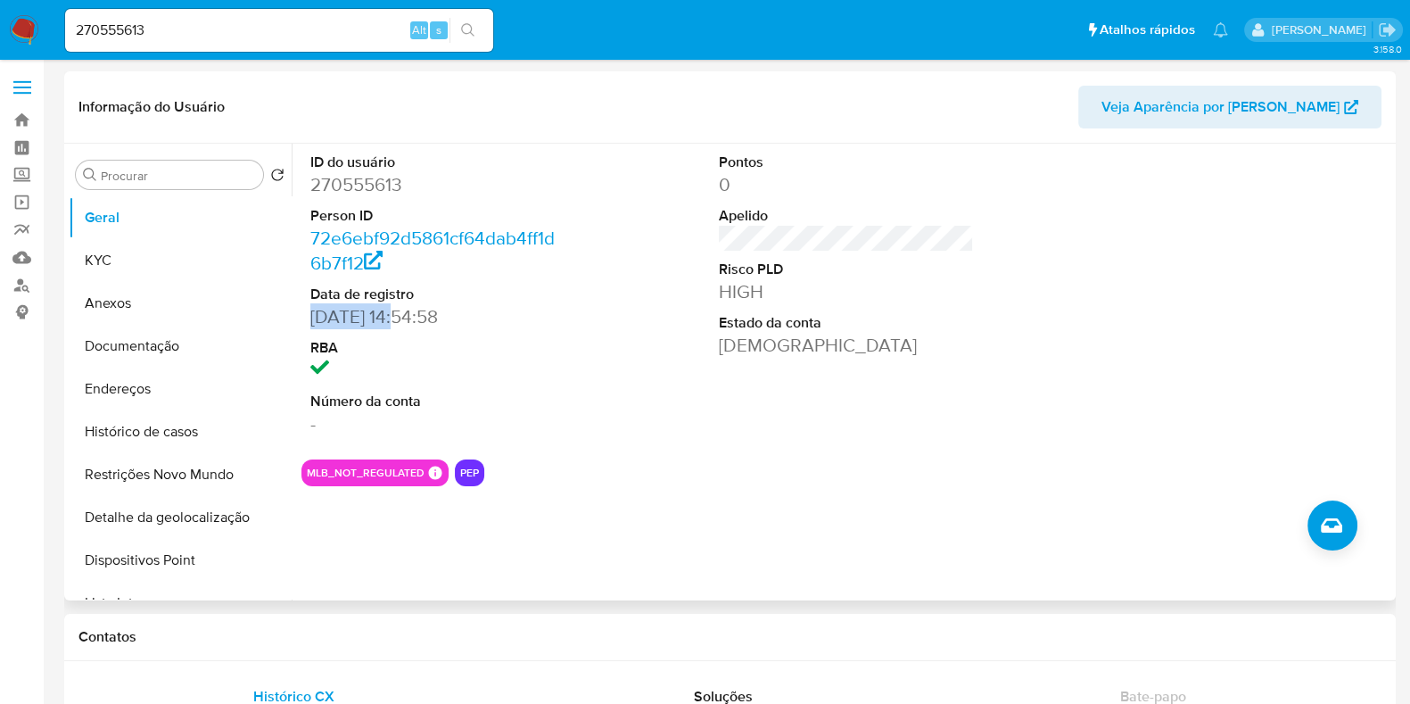
drag, startPoint x: 402, startPoint y: 318, endPoint x: 313, endPoint y: 318, distance: 89.2
click at [313, 318] on dd "27/08/2017 14:54:58" at bounding box center [437, 316] width 255 height 25
copy dd "27/08/2017"
click at [123, 262] on button "KYC" at bounding box center [173, 260] width 209 height 43
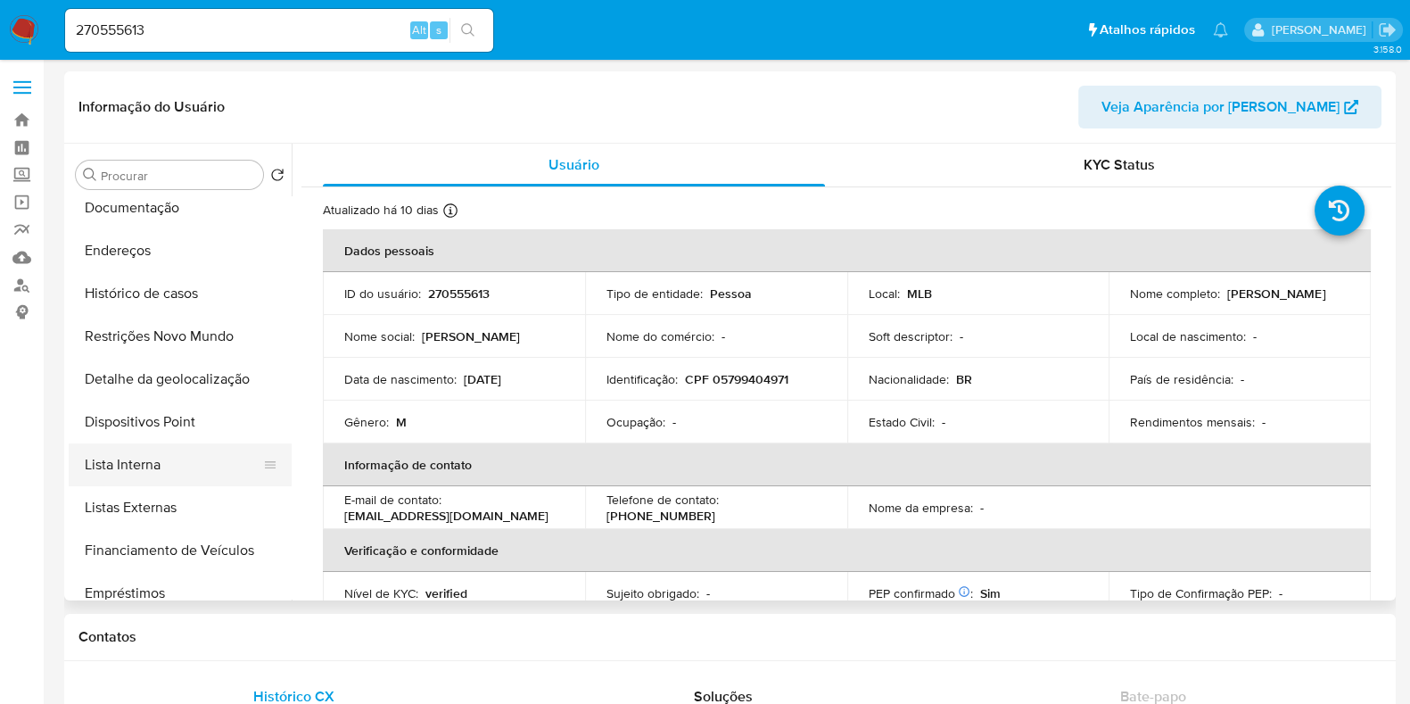
scroll to position [140, 0]
click at [196, 461] on button "Lista Interna" at bounding box center [173, 463] width 209 height 43
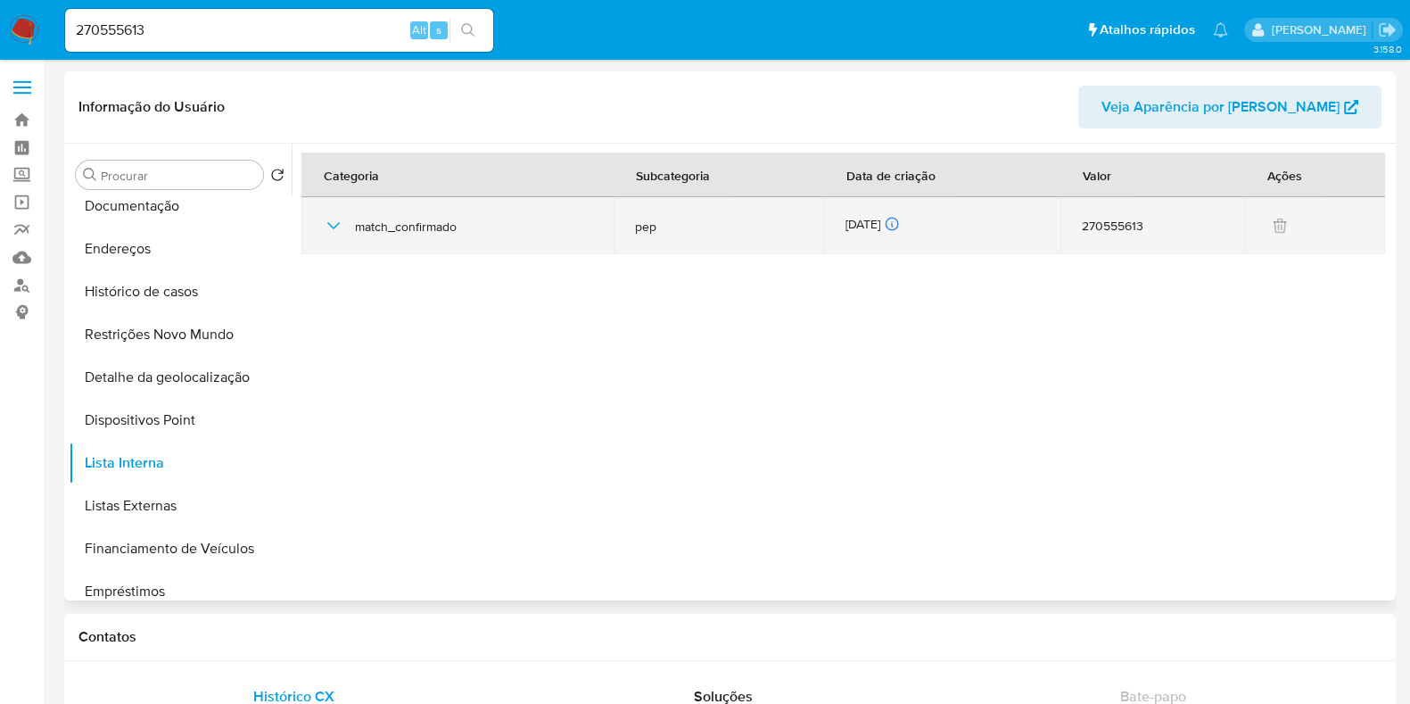
click at [869, 216] on div "31/08/2025 31/08/2025 15:41:14" at bounding box center [942, 226] width 194 height 20
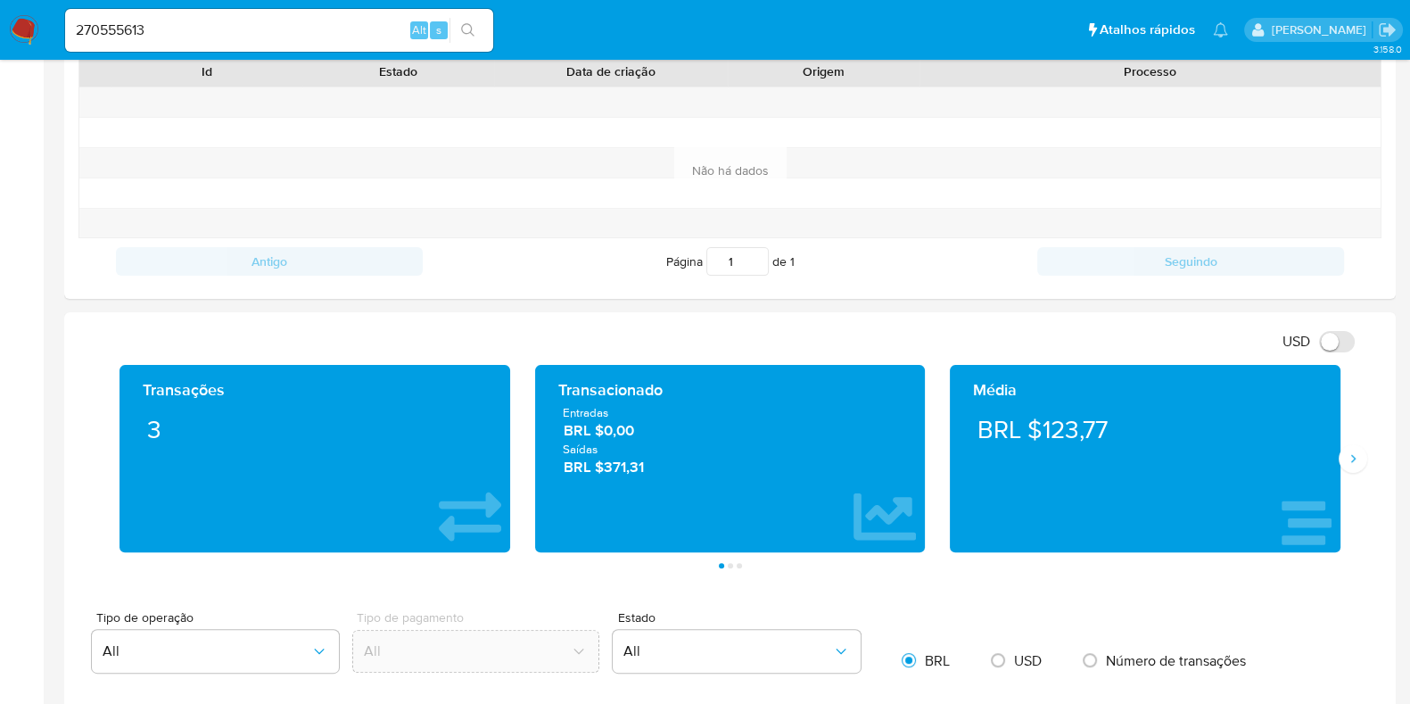
scroll to position [664, 0]
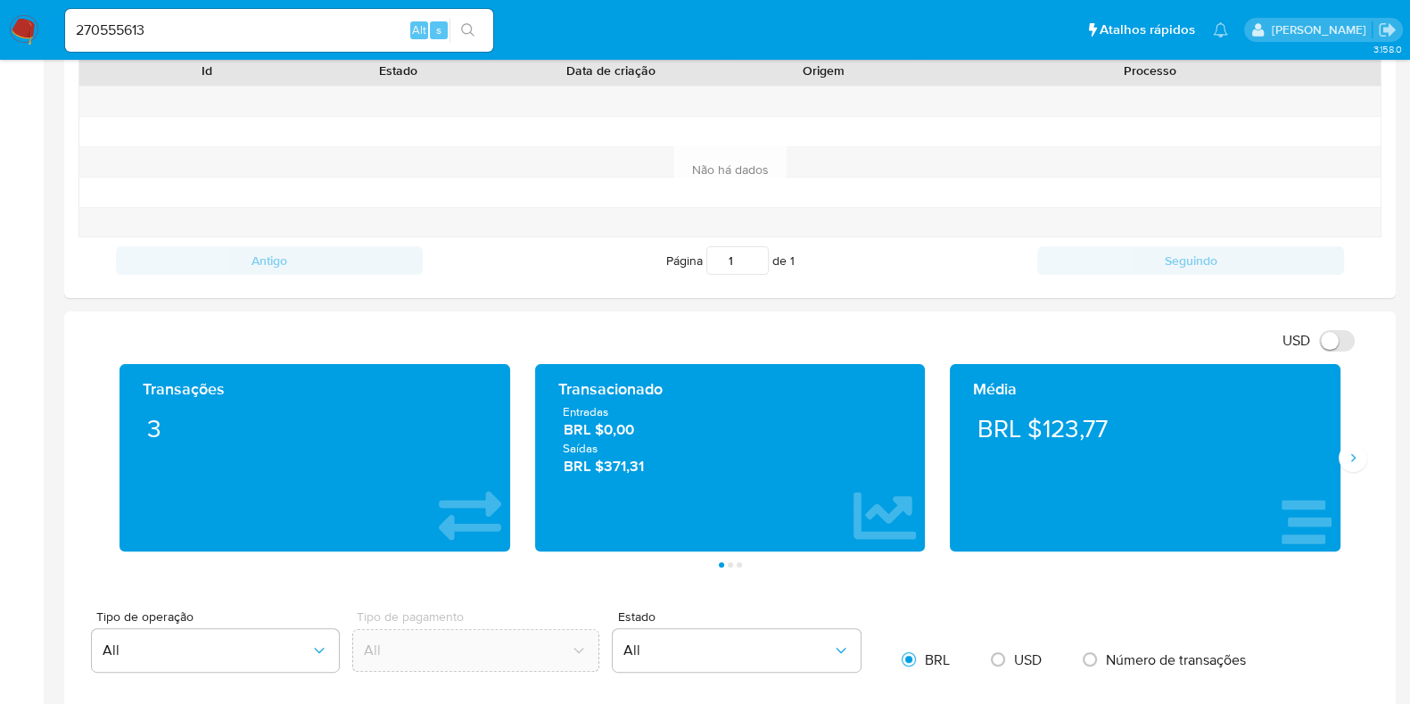
drag, startPoint x: 565, startPoint y: 416, endPoint x: 693, endPoint y: 463, distance: 136.9
click at [693, 463] on div "Entradas BRL $0,00 Saídas BRL $371,31" at bounding box center [730, 439] width 362 height 73
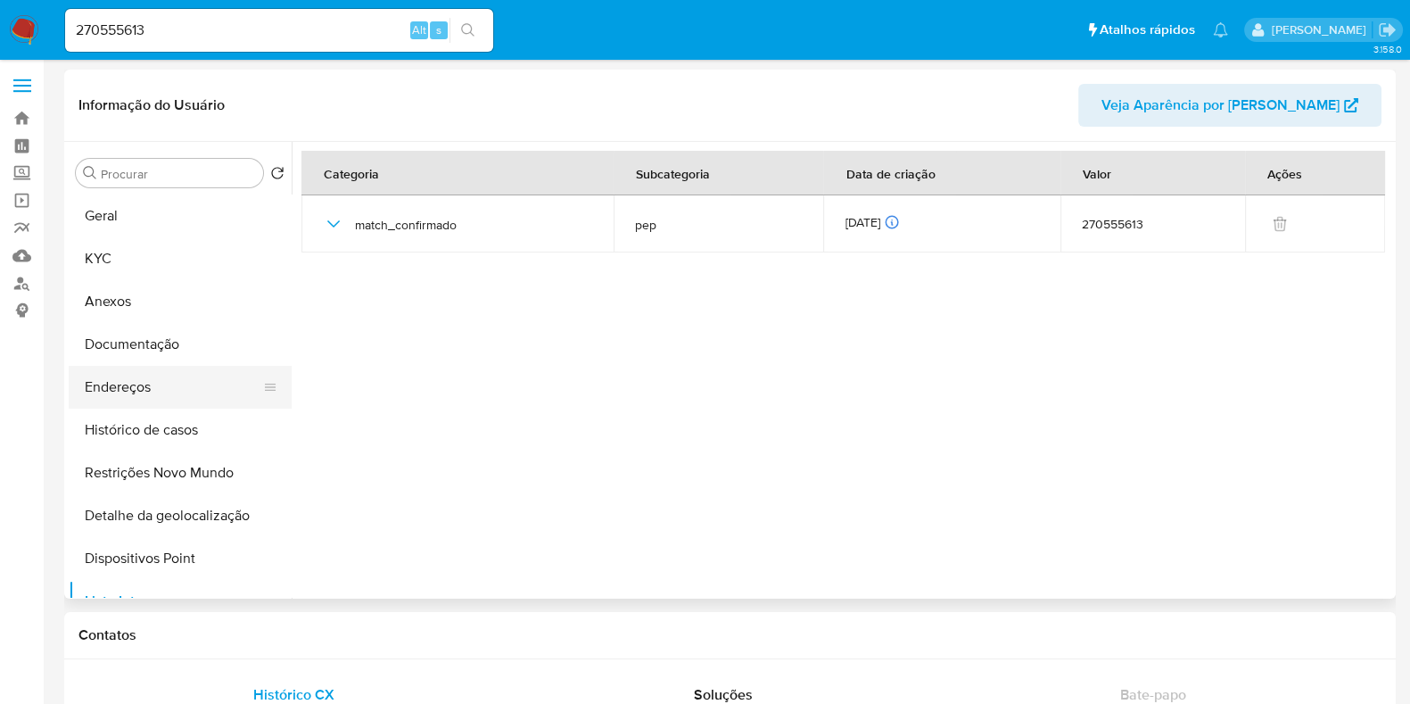
scroll to position [0, 0]
click at [174, 400] on button "Endereços" at bounding box center [173, 387] width 209 height 43
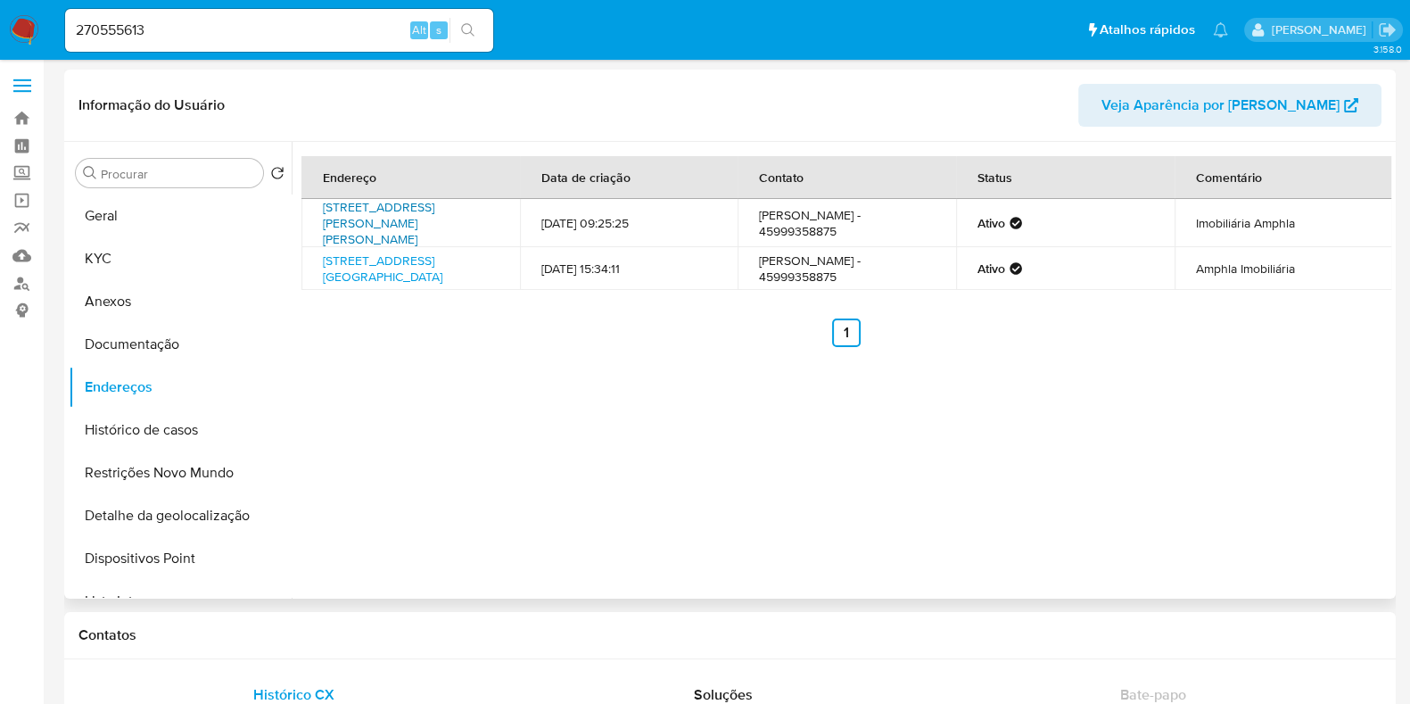
click at [419, 214] on link "Rua Castro Alves 2250, Cascavel, Paraná, 85810100, Brasil 2250" at bounding box center [378, 223] width 111 height 50
click at [402, 268] on link "Rua Guarani 2544, Toledo, Paraná, 85902030, Brasil 2544" at bounding box center [383, 269] width 120 height 34
click at [234, 341] on button "Documentação" at bounding box center [173, 344] width 209 height 43
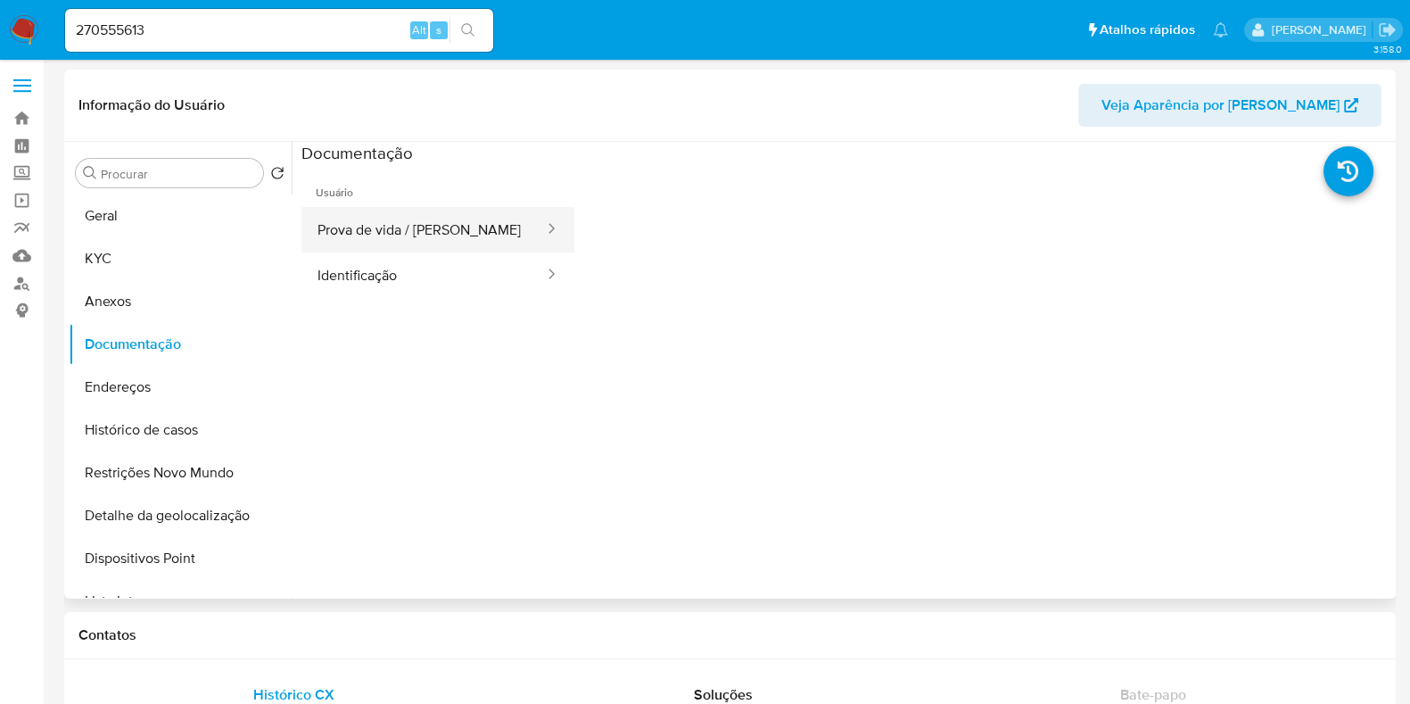
click at [425, 236] on button "Prova de vida / [PERSON_NAME]" at bounding box center [423, 229] width 244 height 45
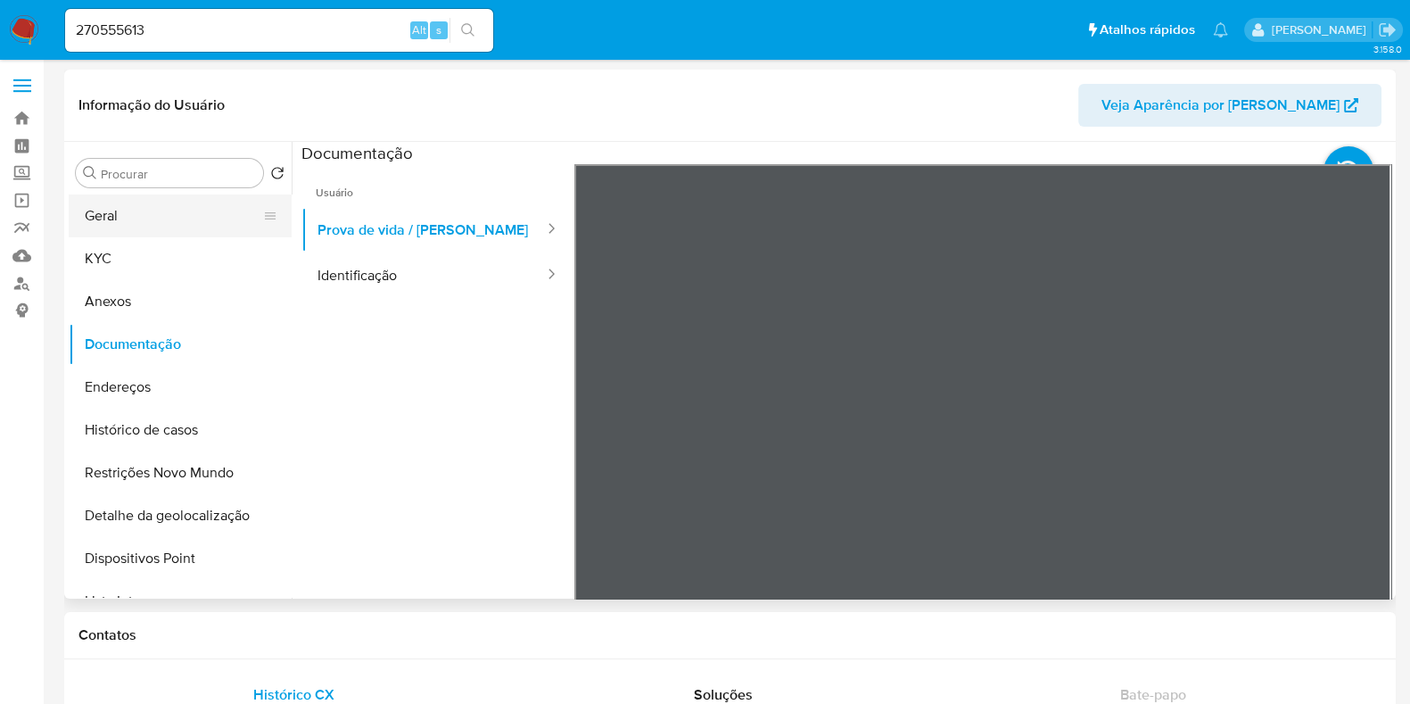
click at [220, 218] on button "Geral" at bounding box center [173, 215] width 209 height 43
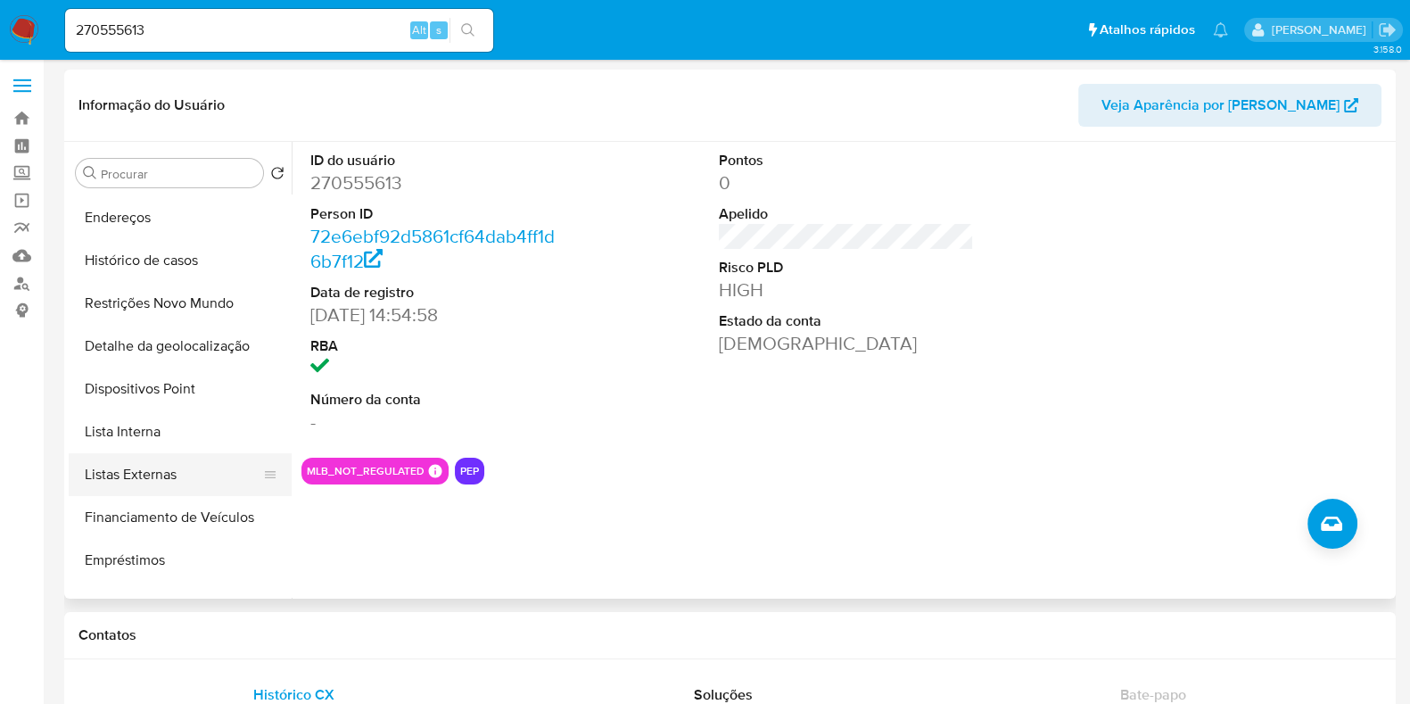
scroll to position [170, 0]
click at [205, 466] on button "Listas Externas" at bounding box center [173, 473] width 209 height 43
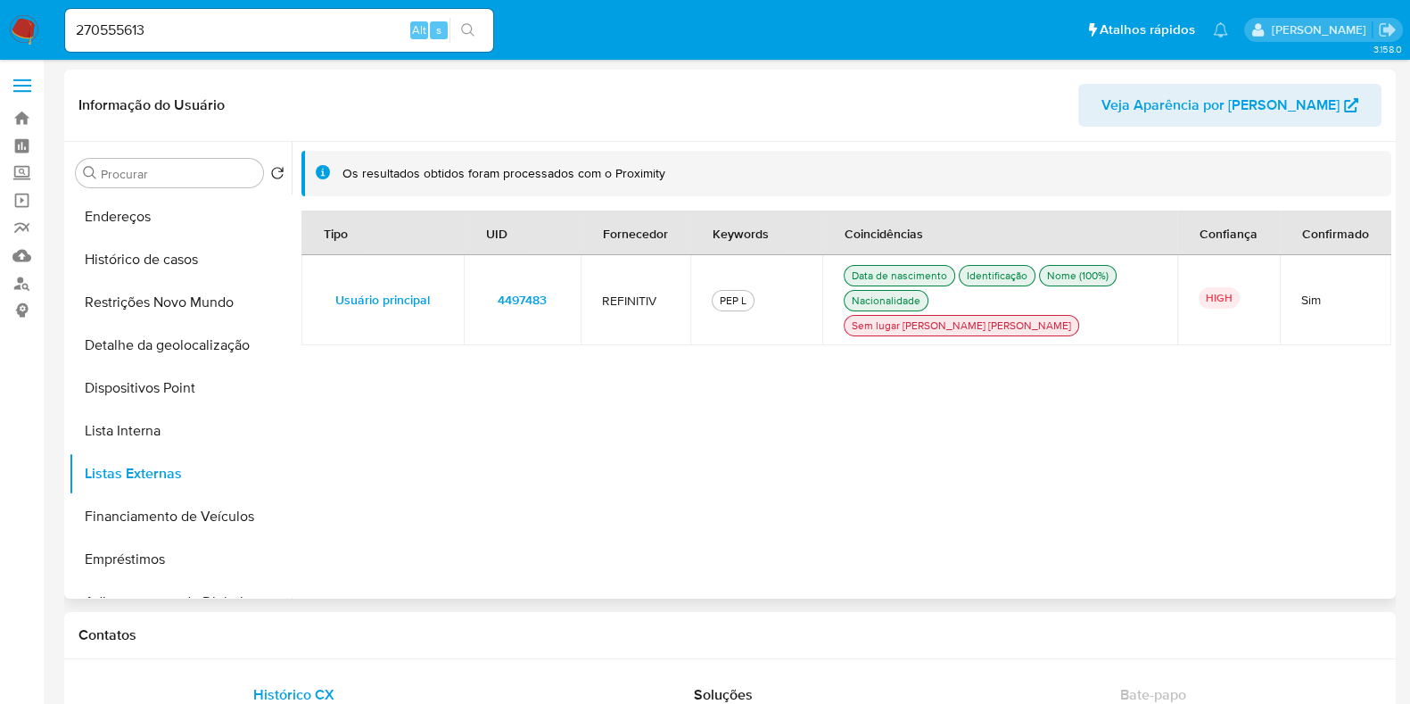
click at [509, 287] on span "4497483" at bounding box center [522, 299] width 49 height 25
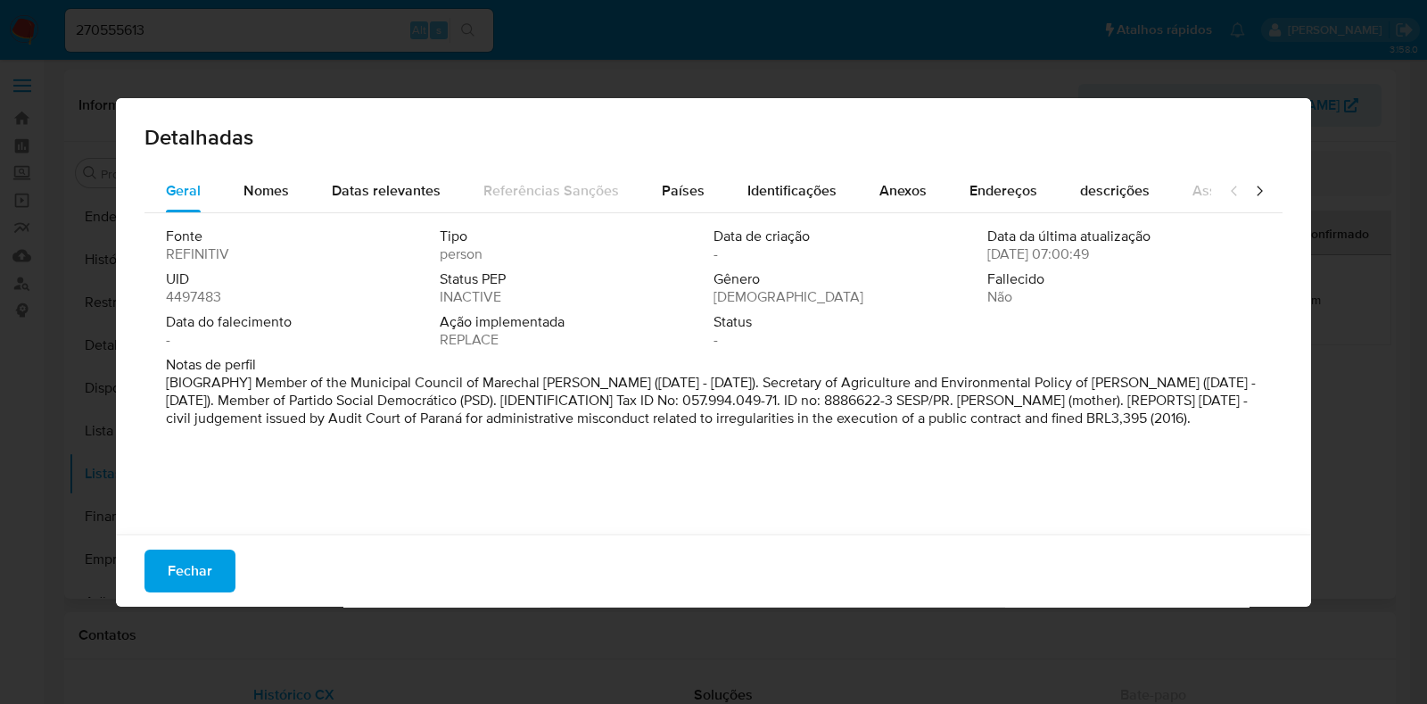
click at [205, 293] on span "4497483" at bounding box center [193, 297] width 55 height 18
click at [212, 553] on button "Fechar" at bounding box center [189, 570] width 91 height 43
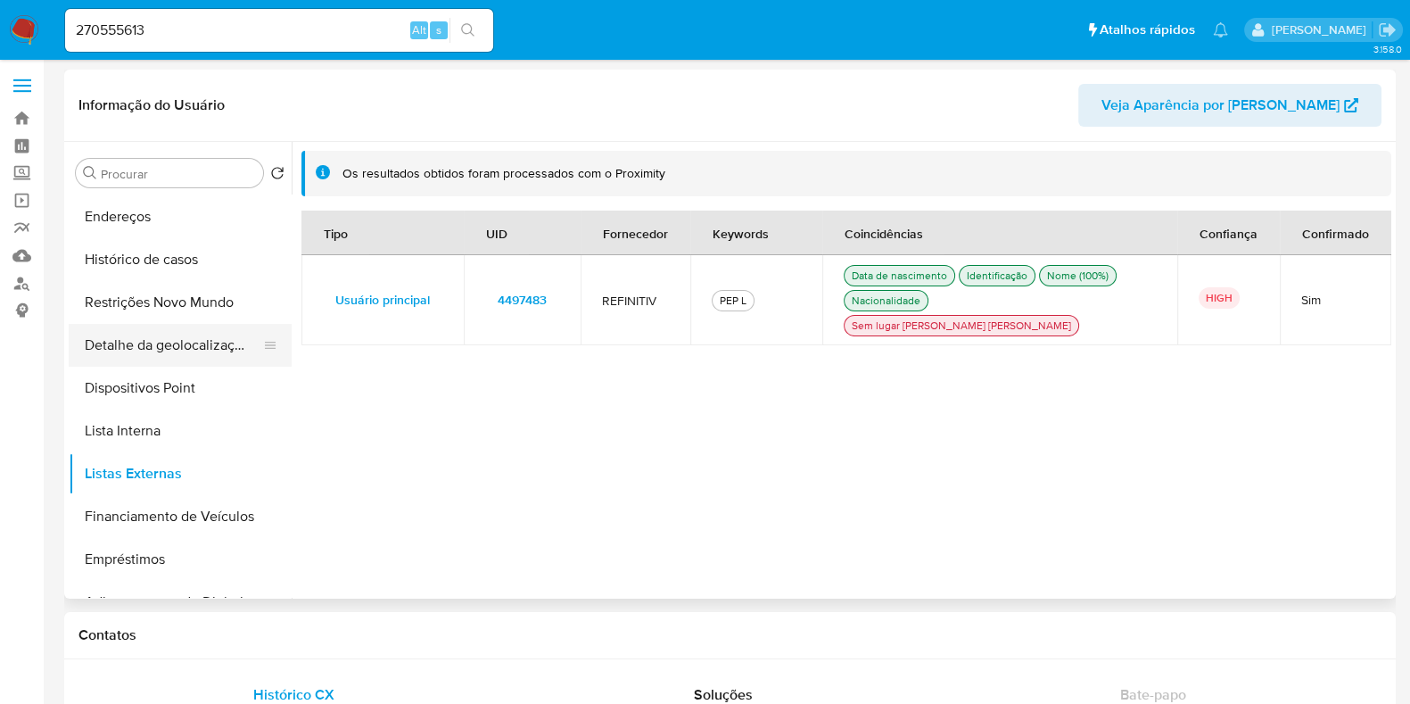
scroll to position [0, 0]
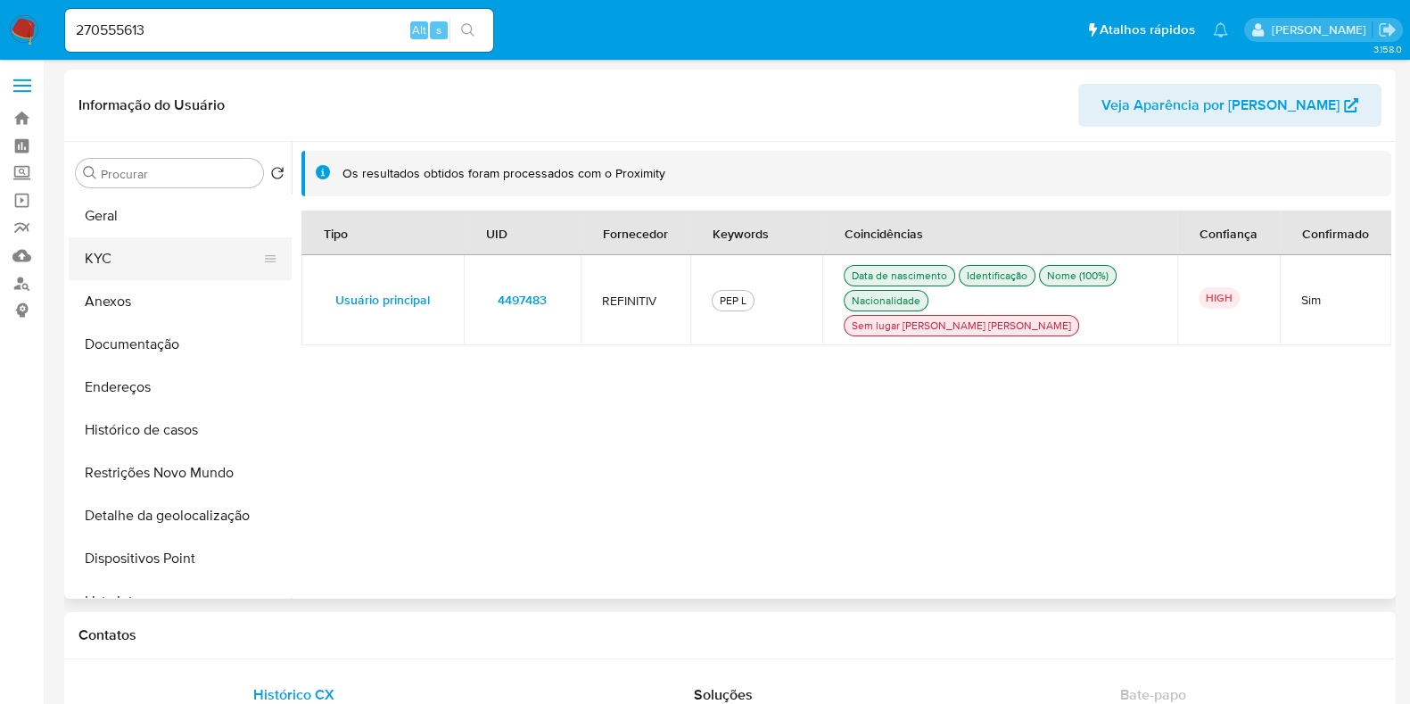
click at [153, 268] on button "KYC" at bounding box center [173, 258] width 209 height 43
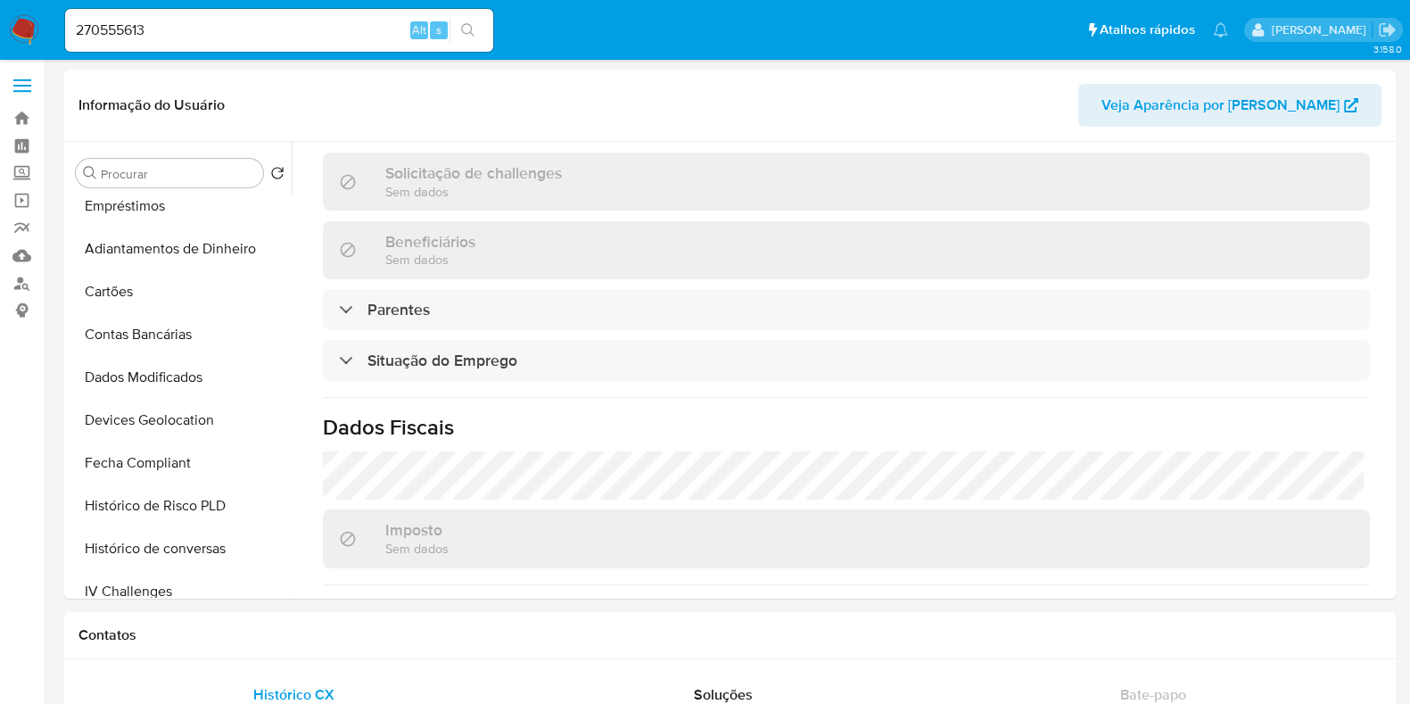
scroll to position [792, 0]
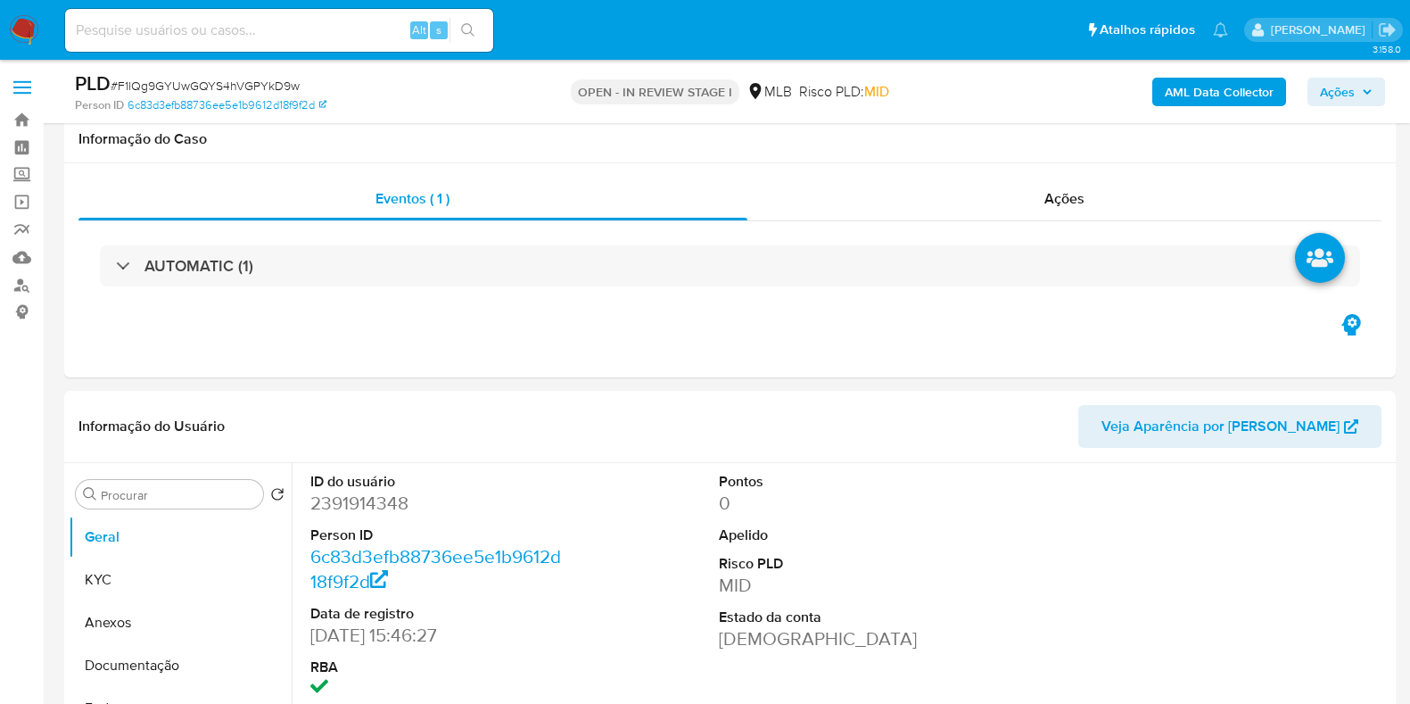
click at [765, 245] on div "AUTOMATIC (1)" at bounding box center [730, 265] width 1260 height 41
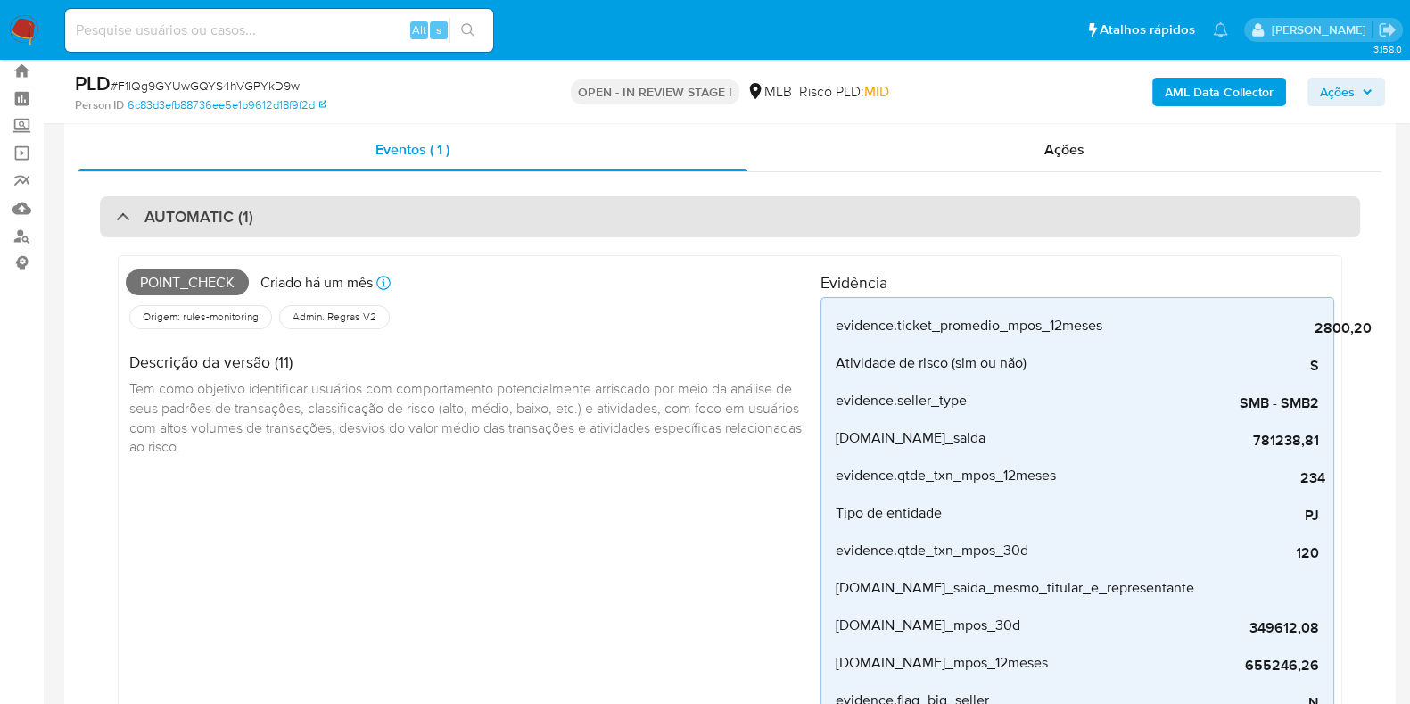
scroll to position [49, 0]
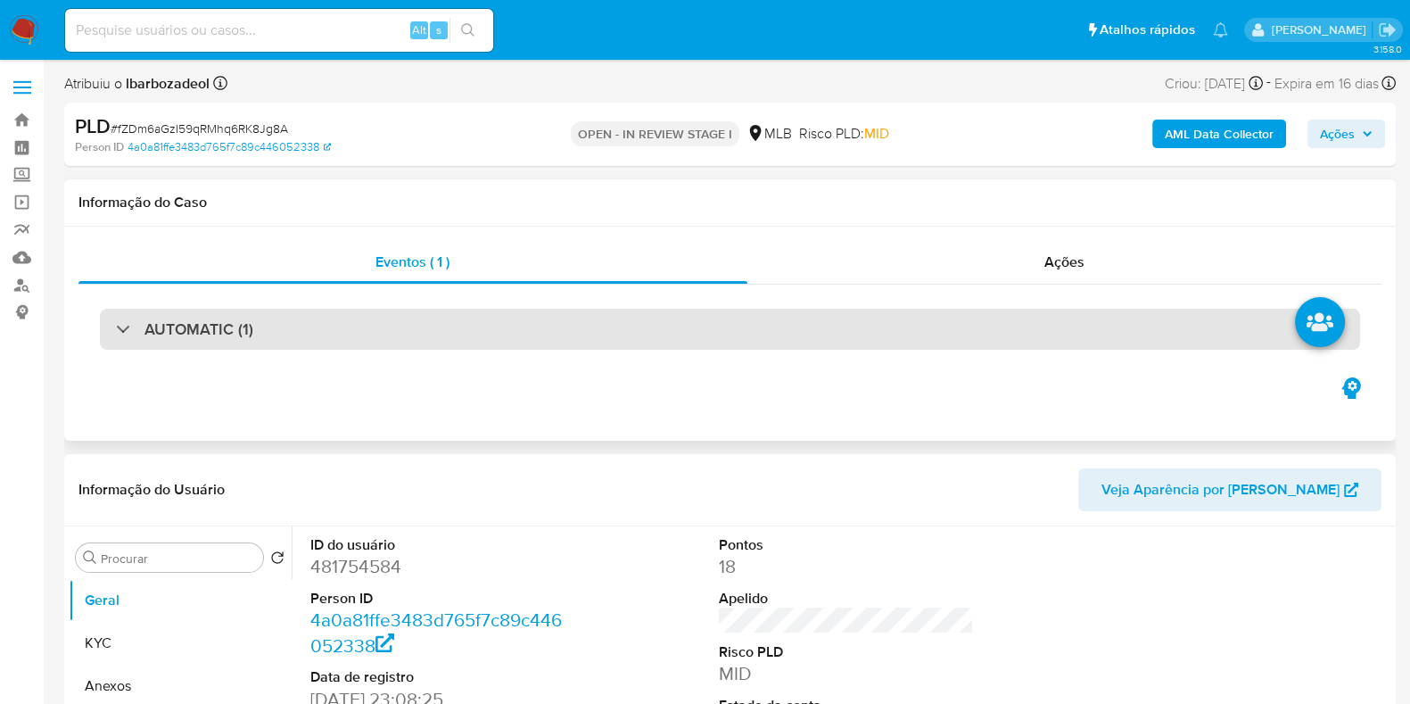
click at [723, 332] on div "AUTOMATIC (1)" at bounding box center [730, 329] width 1260 height 41
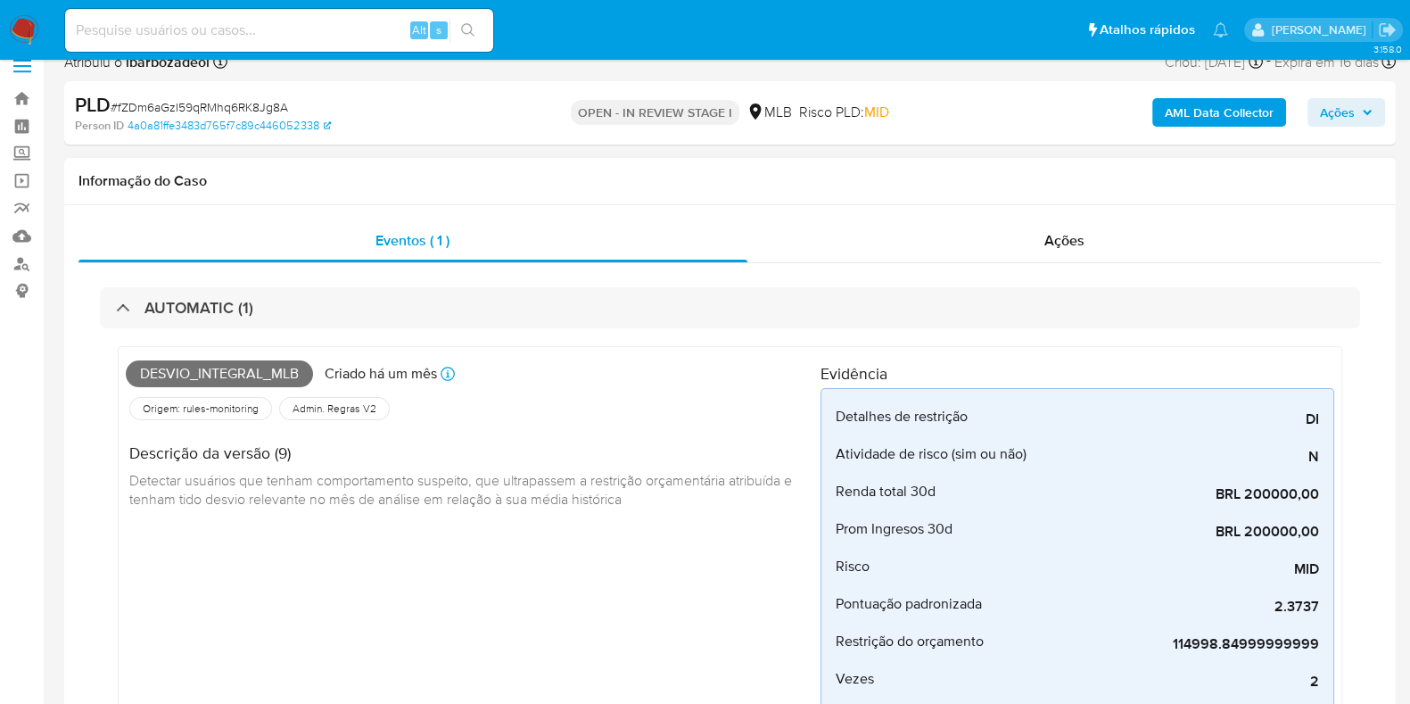
scroll to position [8, 0]
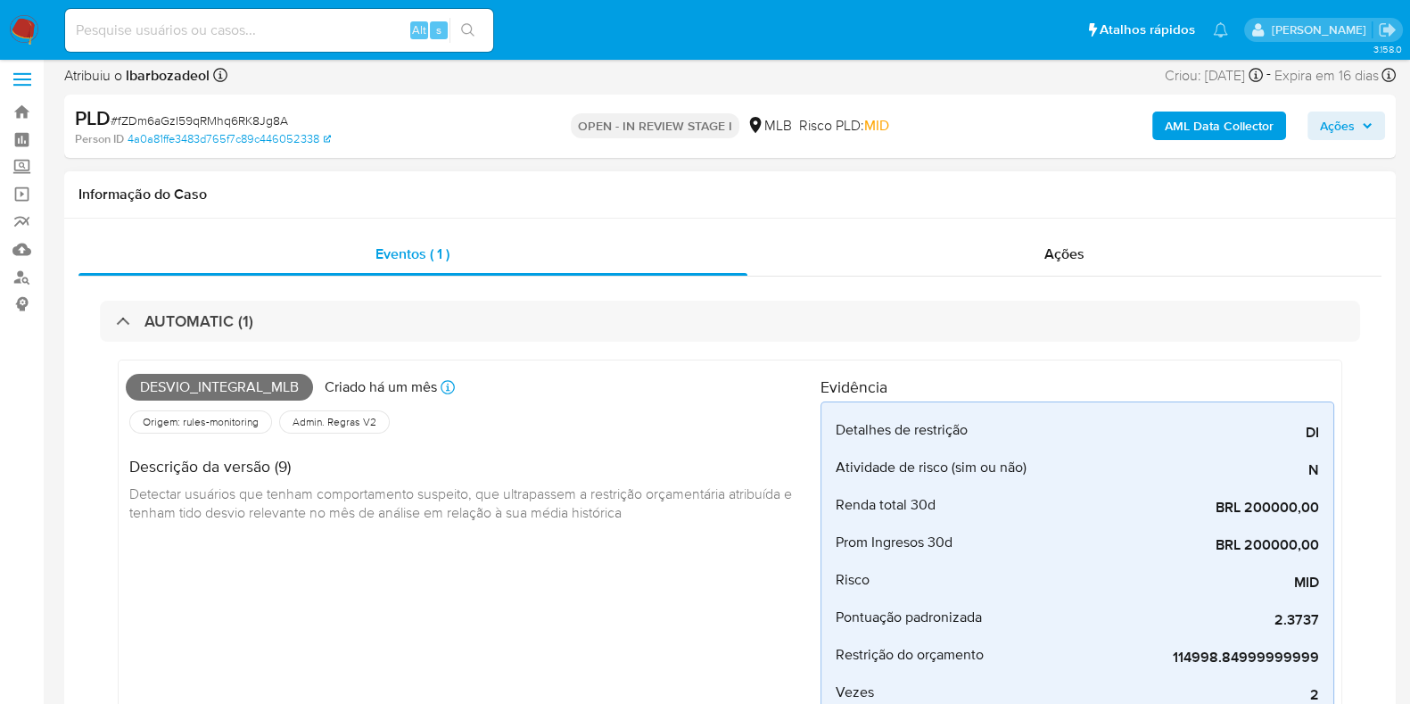
click at [185, 387] on span "Desvio_integral_mlb" at bounding box center [219, 387] width 187 height 27
copy span "Desvio_integral_mlb"
click at [1362, 126] on icon "button" at bounding box center [1367, 125] width 11 height 11
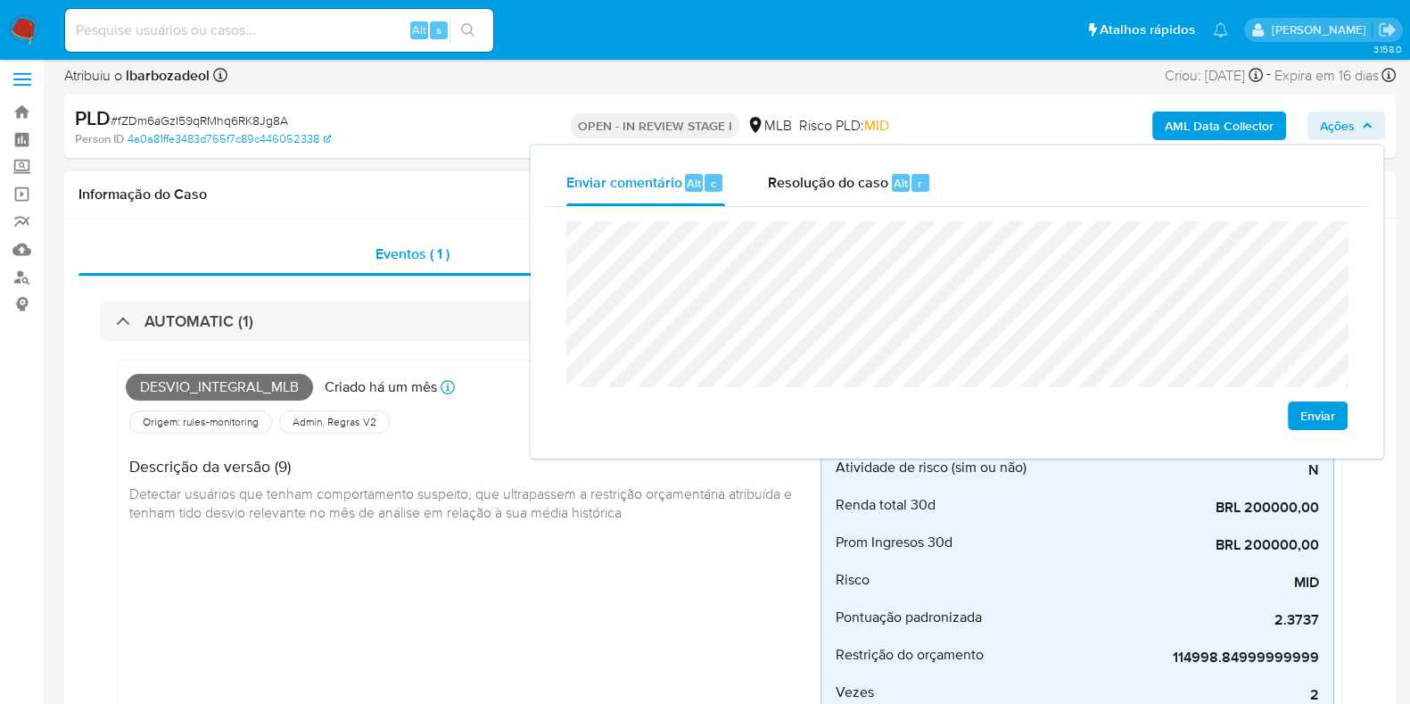
click at [429, 211] on div "Informação do Caso" at bounding box center [730, 194] width 1332 height 47
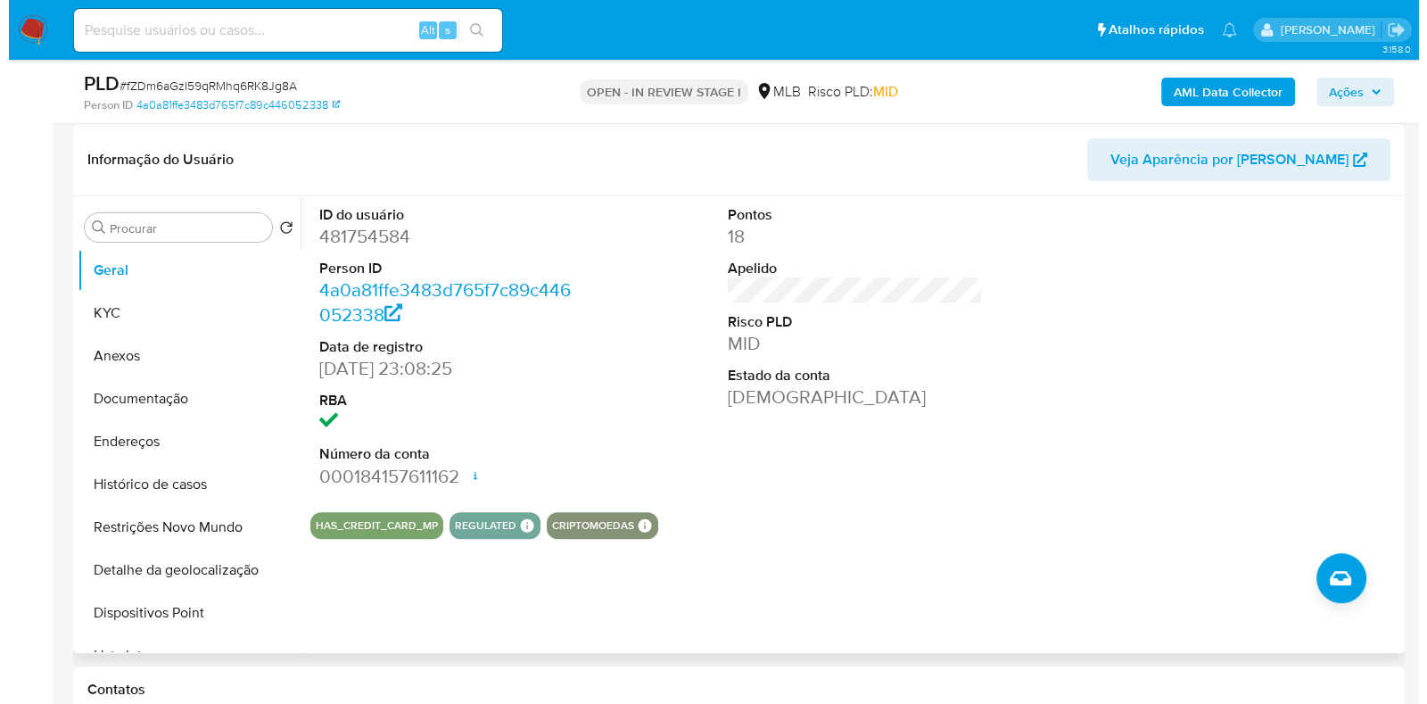
scroll to position [811, 0]
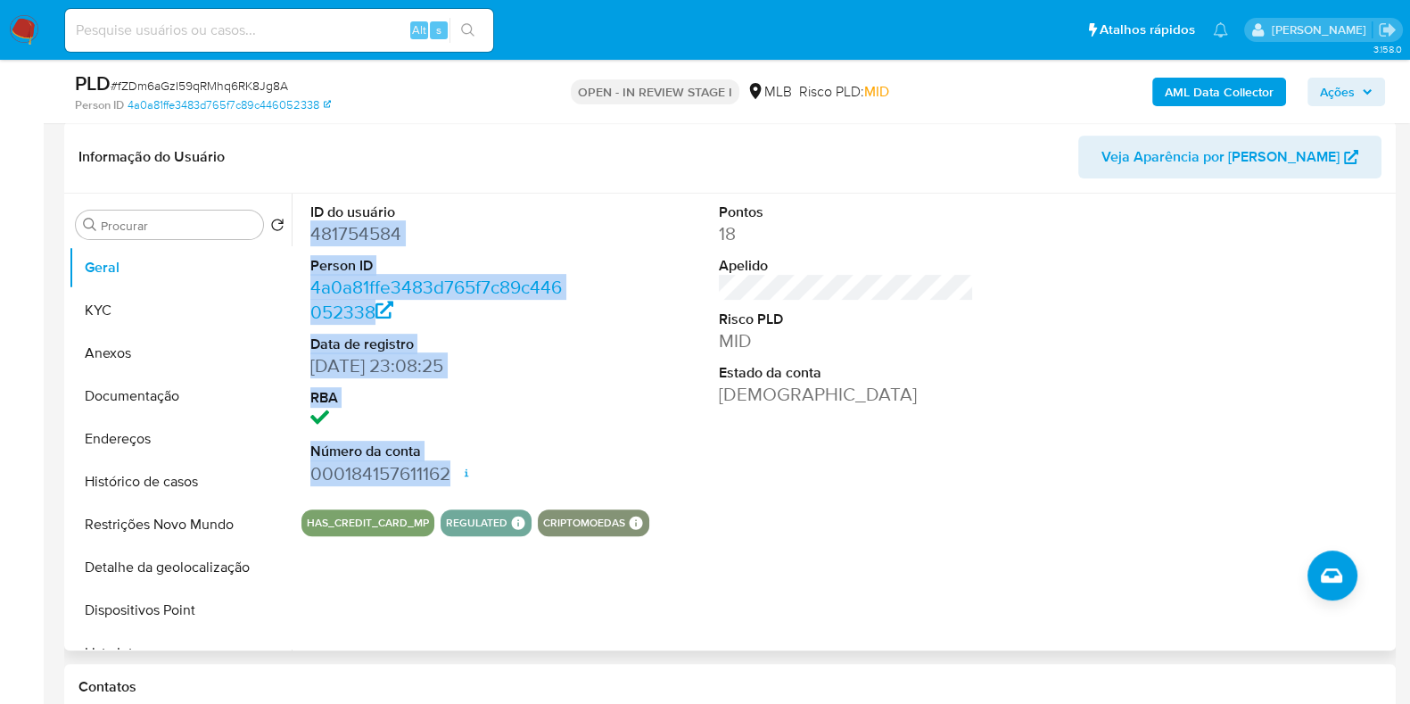
drag, startPoint x: 321, startPoint y: 235, endPoint x: 490, endPoint y: 475, distance: 292.5
click at [489, 475] on div "ID do usuário 481754584 Person ID 4a0a81ffe3483d765f7c89c446052338 Data de regi…" at bounding box center [437, 344] width 273 height 301
copy dl "481754584 Person ID 4a0a81ffe3483d765f7c89c446052338 Data de registro [DATE] 23…"
click at [1341, 96] on span "Ações" at bounding box center [1337, 92] width 35 height 29
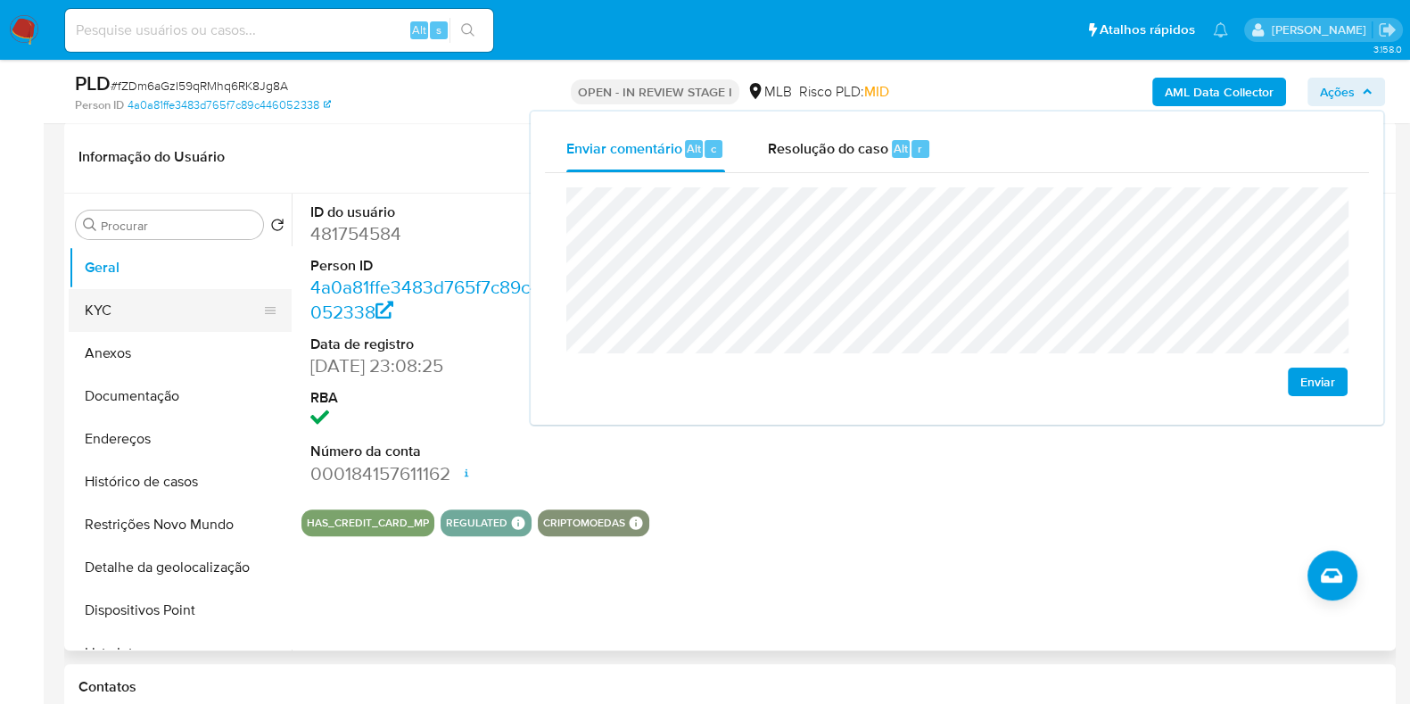
click at [125, 302] on button "KYC" at bounding box center [173, 310] width 209 height 43
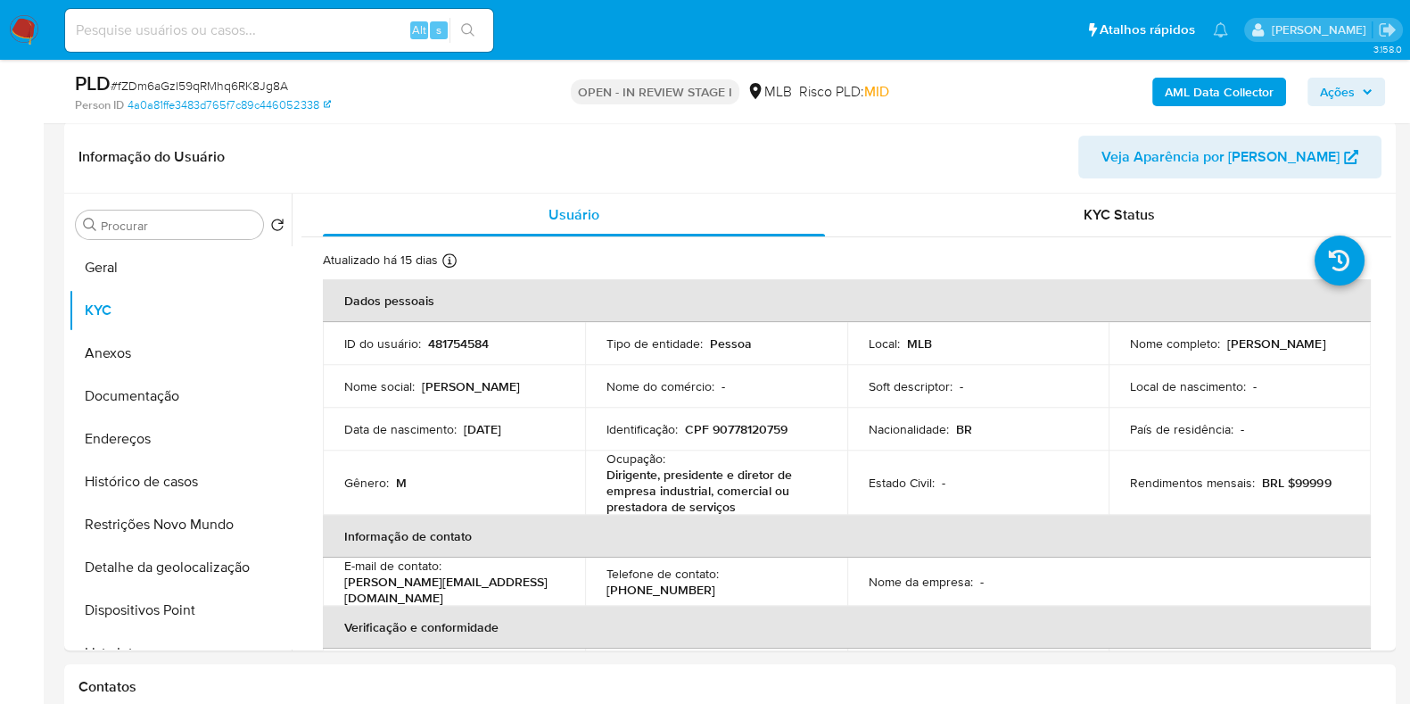
click at [1354, 90] on span "Ações" at bounding box center [1337, 92] width 35 height 29
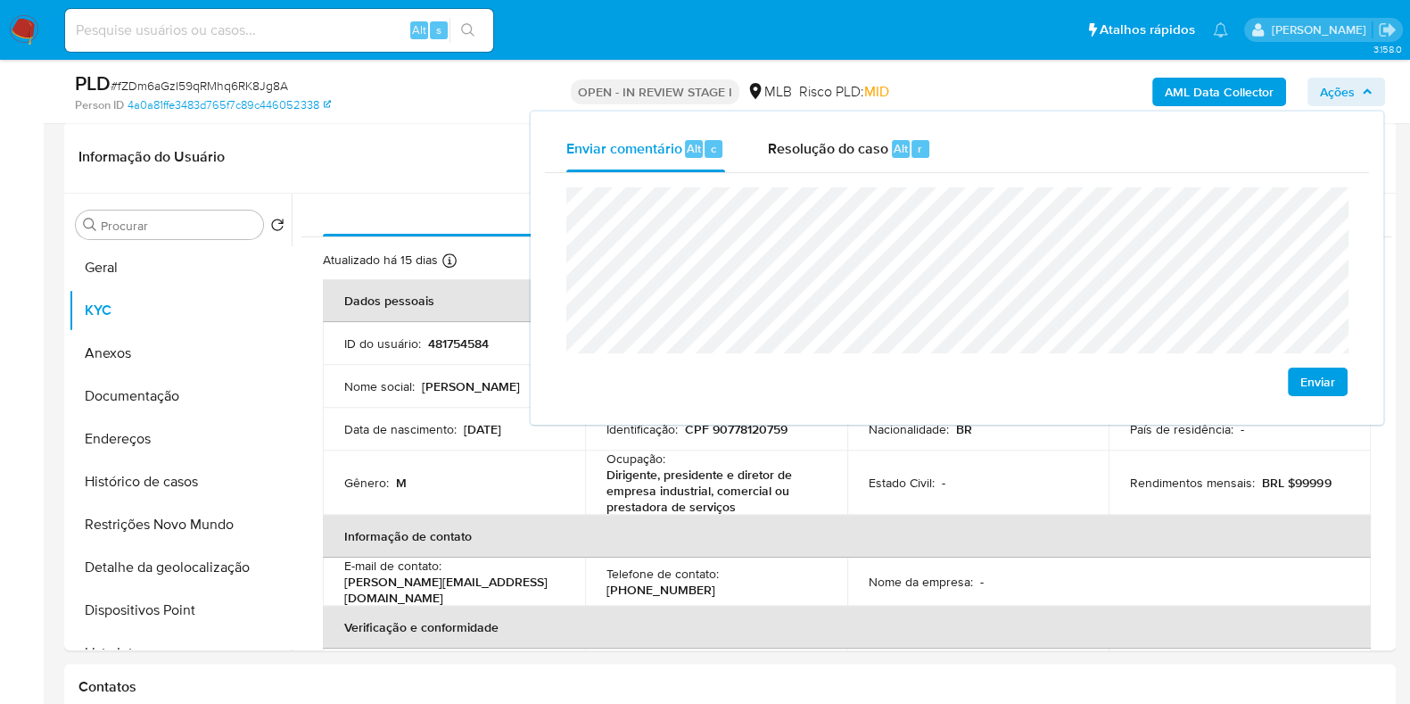
click at [1354, 90] on span "Ações" at bounding box center [1337, 92] width 35 height 29
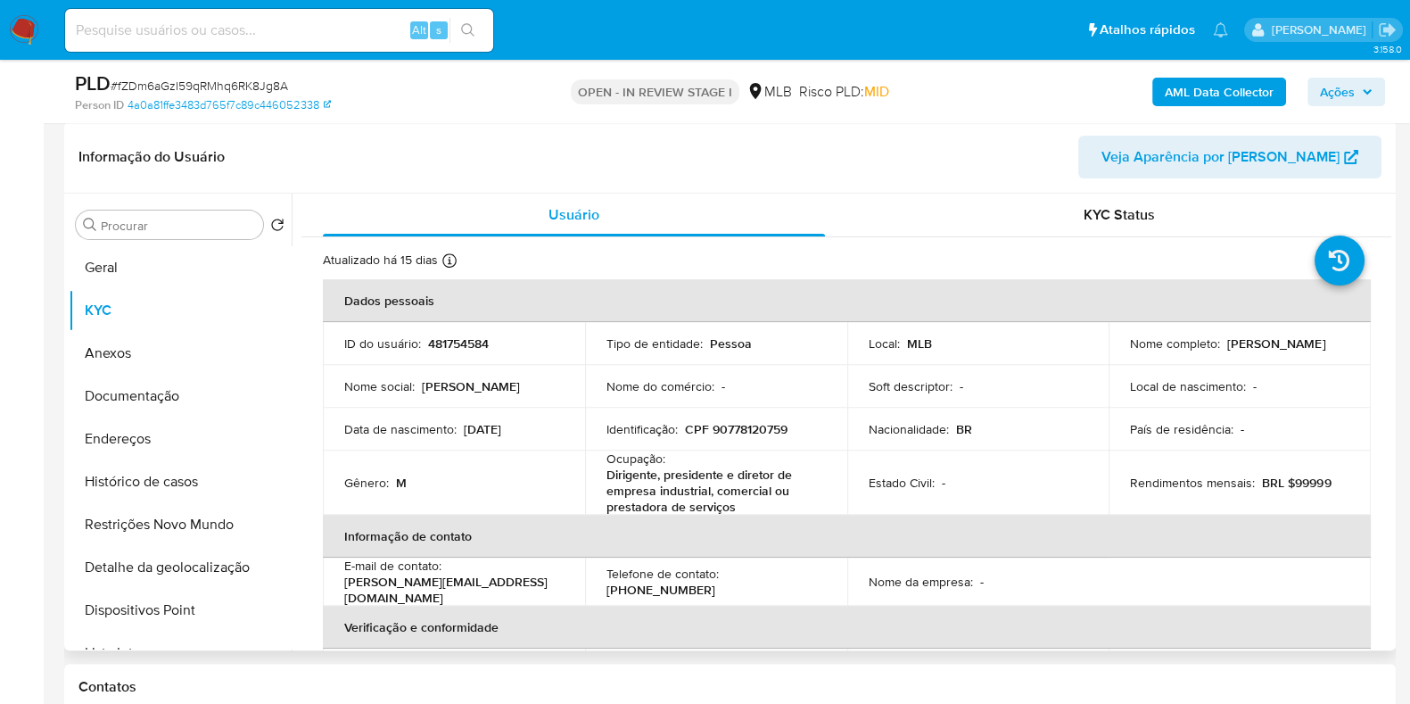
click at [721, 421] on p "CPF 90778120759" at bounding box center [736, 429] width 103 height 16
copy p "90778120759"
click at [1373, 100] on span "Ações" at bounding box center [1346, 91] width 53 height 25
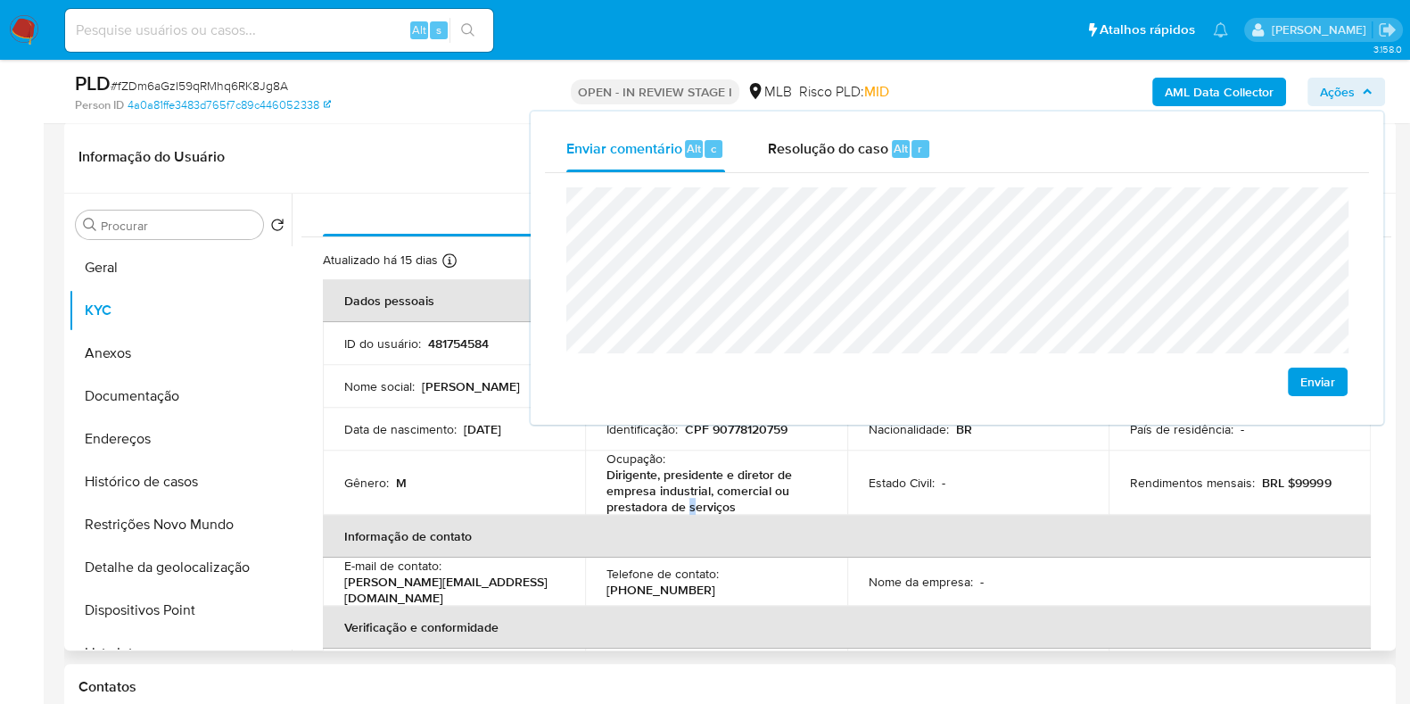
click at [688, 497] on p "Dirigente, presidente e diretor de empresa industrial, comercial ou prestadora …" at bounding box center [713, 490] width 212 height 48
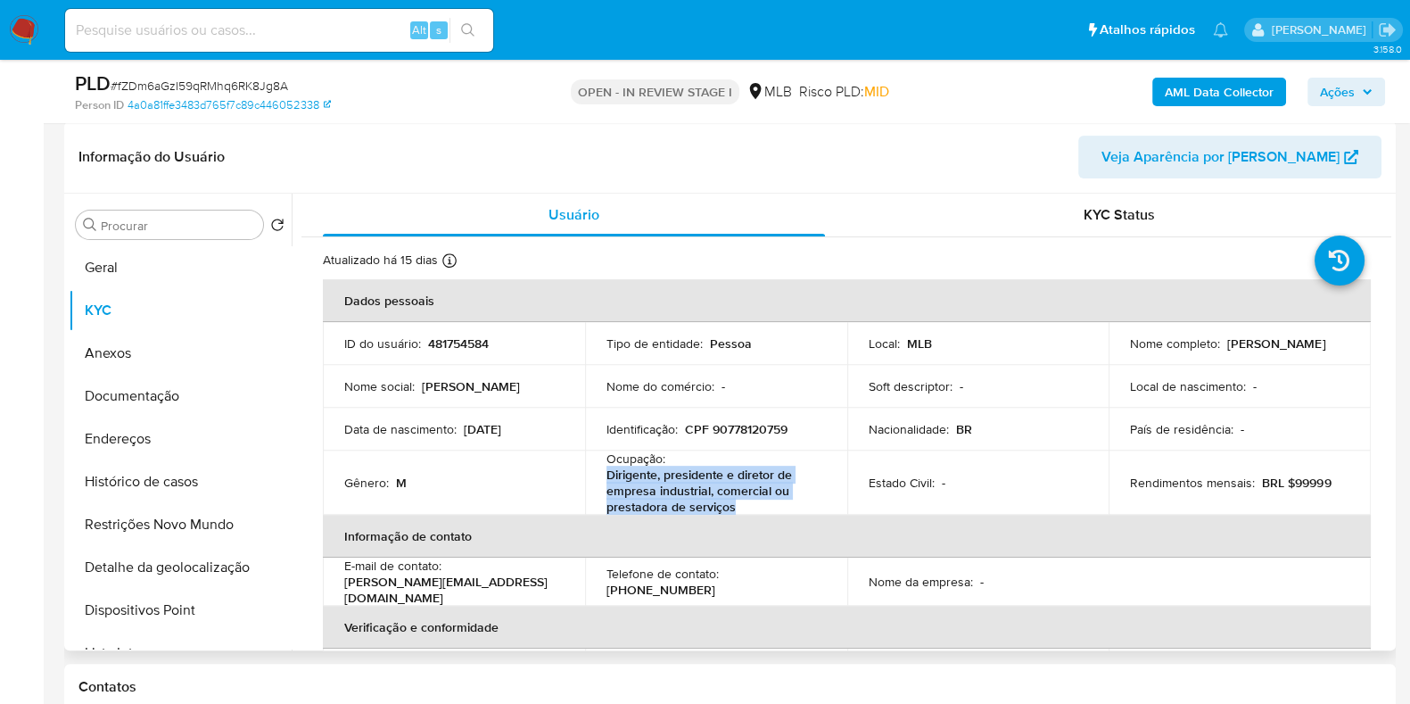
drag, startPoint x: 607, startPoint y: 473, endPoint x: 742, endPoint y: 504, distance: 139.1
click at [741, 504] on p "Dirigente, presidente e diretor de empresa industrial, comercial ou prestadora …" at bounding box center [713, 490] width 212 height 48
copy p "Dirigente, presidente e diretor de empresa industrial, comercial ou prestadora …"
click at [1333, 100] on span "Ações" at bounding box center [1337, 92] width 35 height 29
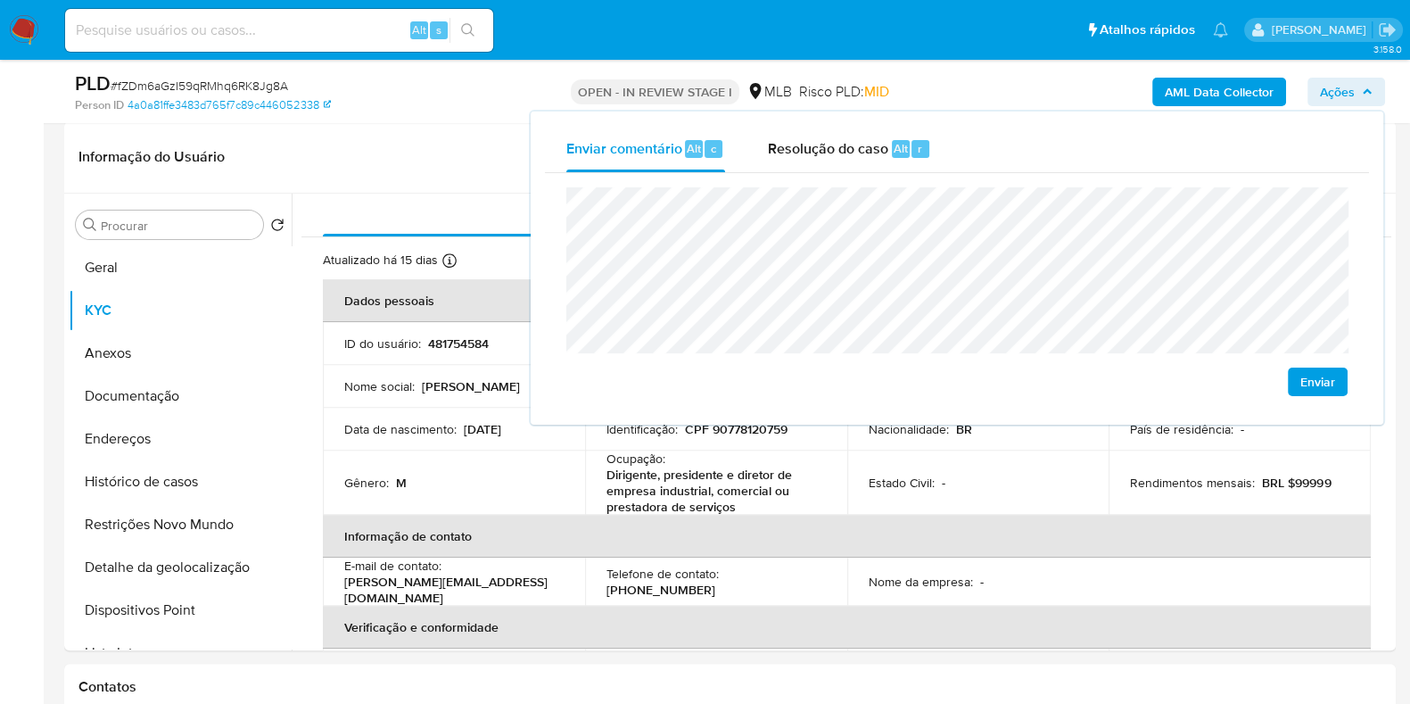
click at [0, 0] on lt-span "Guarujá" at bounding box center [0, 0] width 0 height 0
click at [978, 466] on td "Estado Civil : -" at bounding box center [978, 482] width 262 height 64
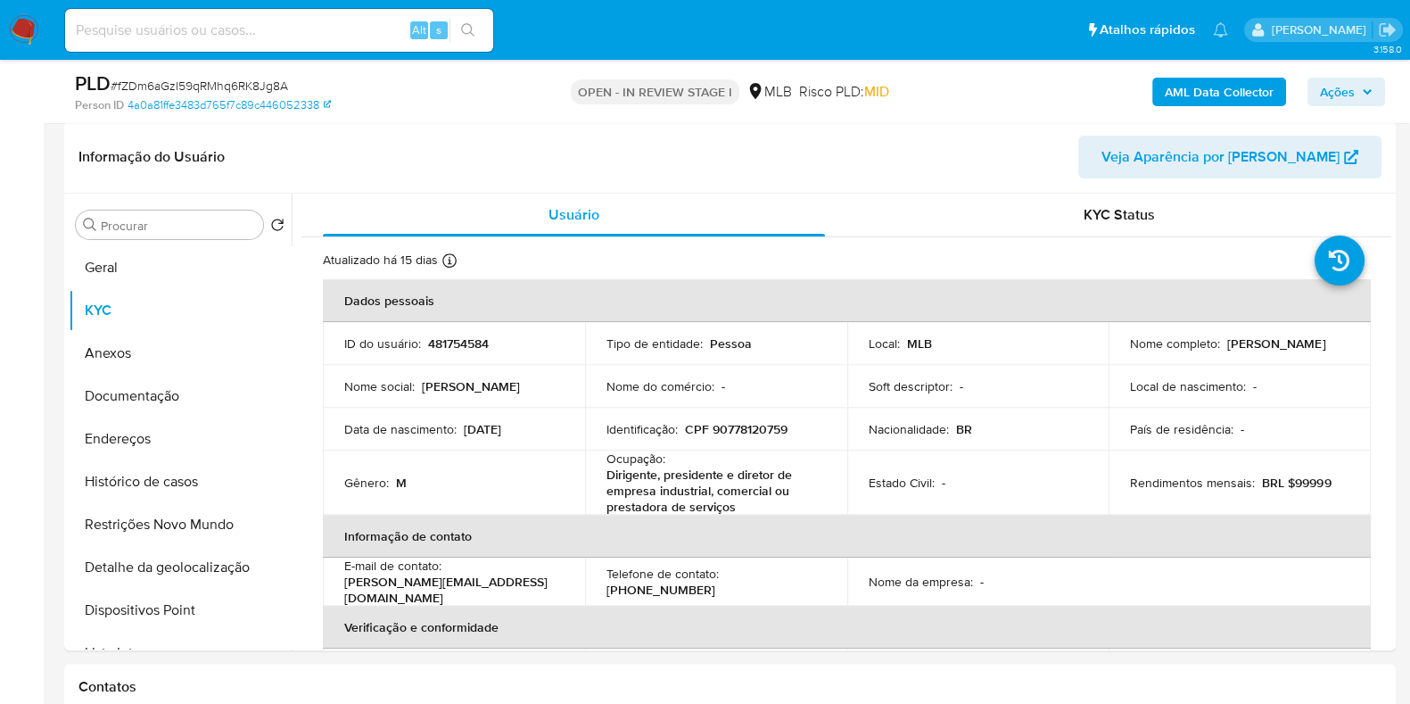
click at [1166, 92] on button "AML Data Collector" at bounding box center [1219, 92] width 134 height 29
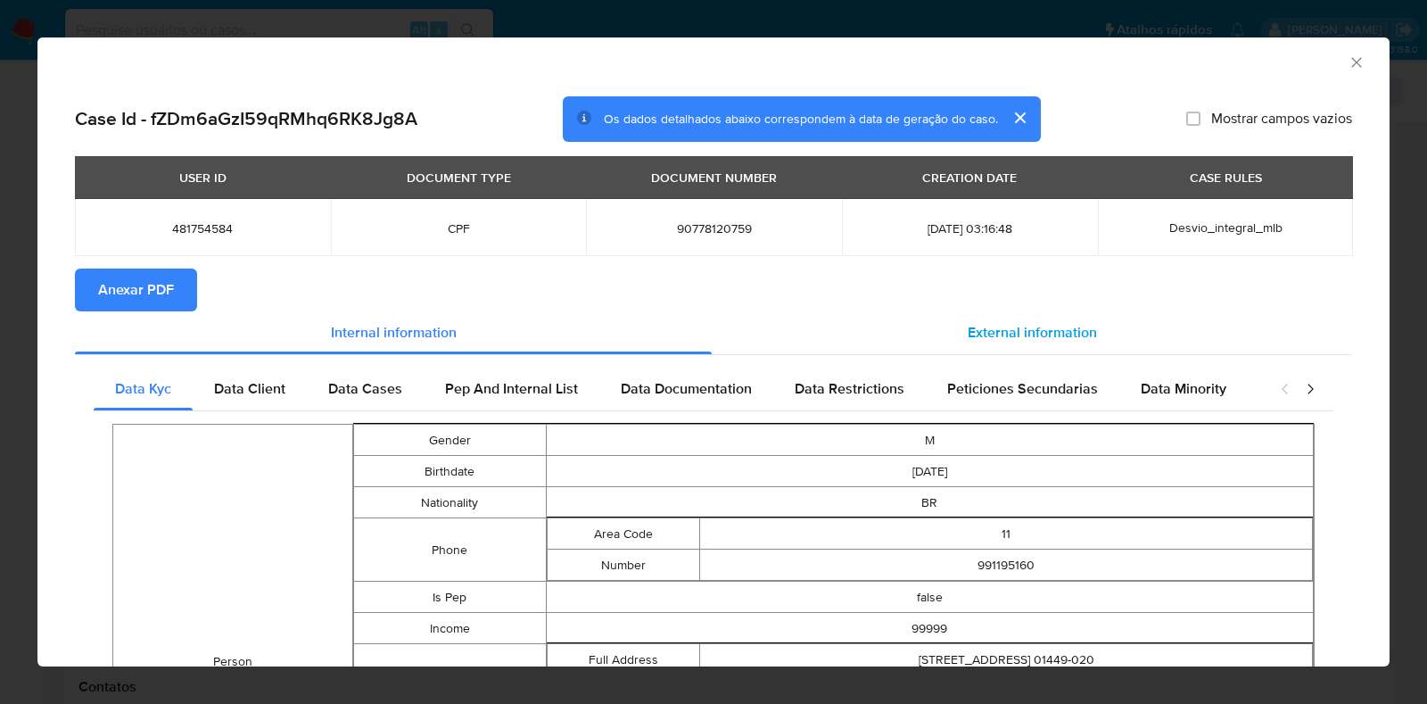
click at [984, 317] on div "External information" at bounding box center [1032, 332] width 640 height 43
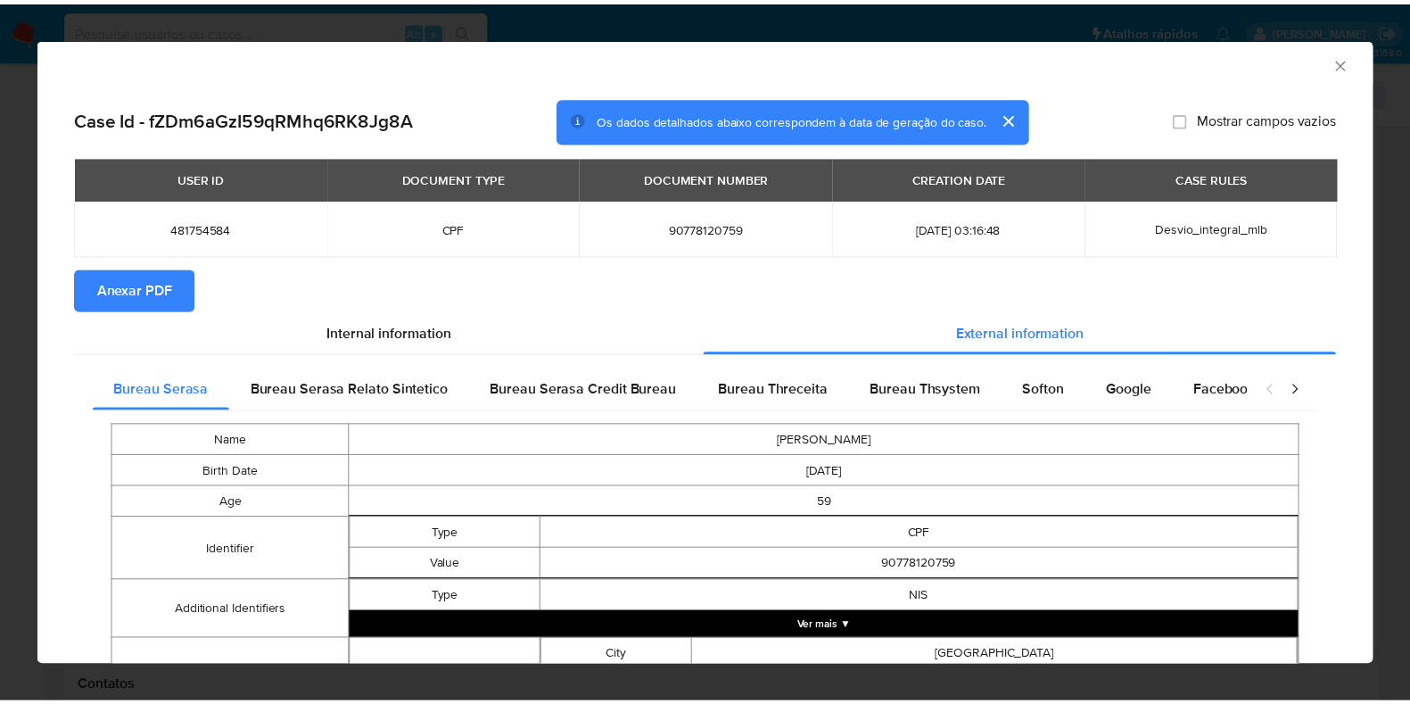
scroll to position [470, 0]
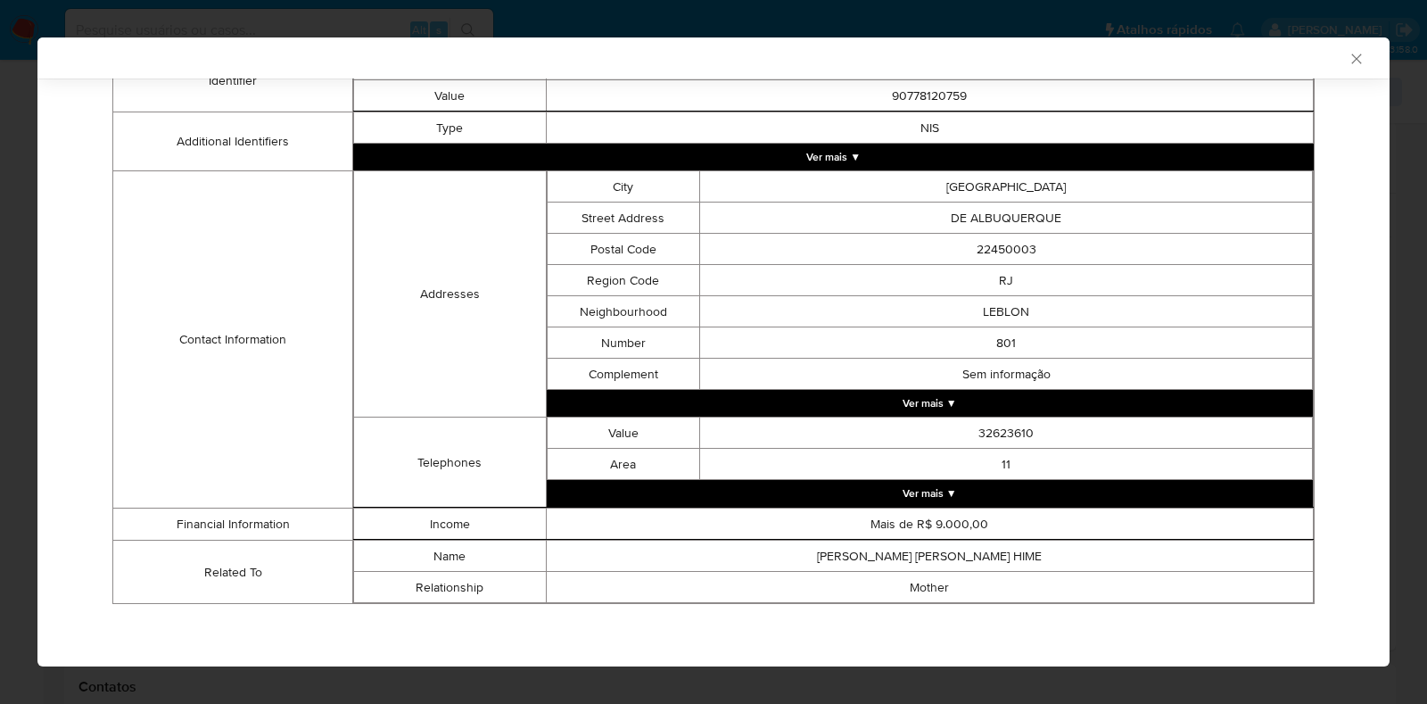
click at [881, 526] on td "Mais de R$ 9.000,00" at bounding box center [930, 523] width 768 height 31
click at [882, 526] on td "Mais de R$ 9.000,00" at bounding box center [930, 523] width 768 height 31
copy td "Mais de R$ 9.000,00"
click at [1351, 60] on icon "Fechar a janela" at bounding box center [1356, 59] width 10 height 10
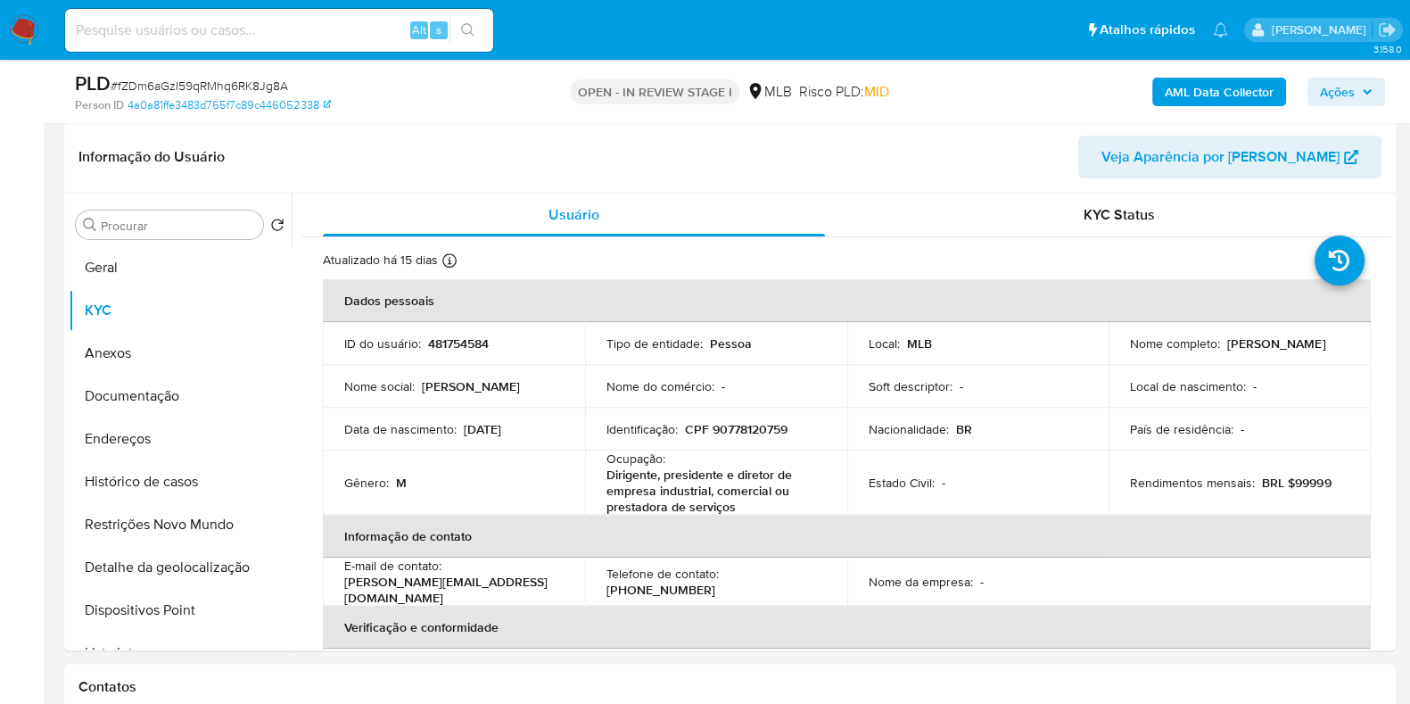
click at [1337, 89] on span "Ações" at bounding box center [1337, 92] width 35 height 29
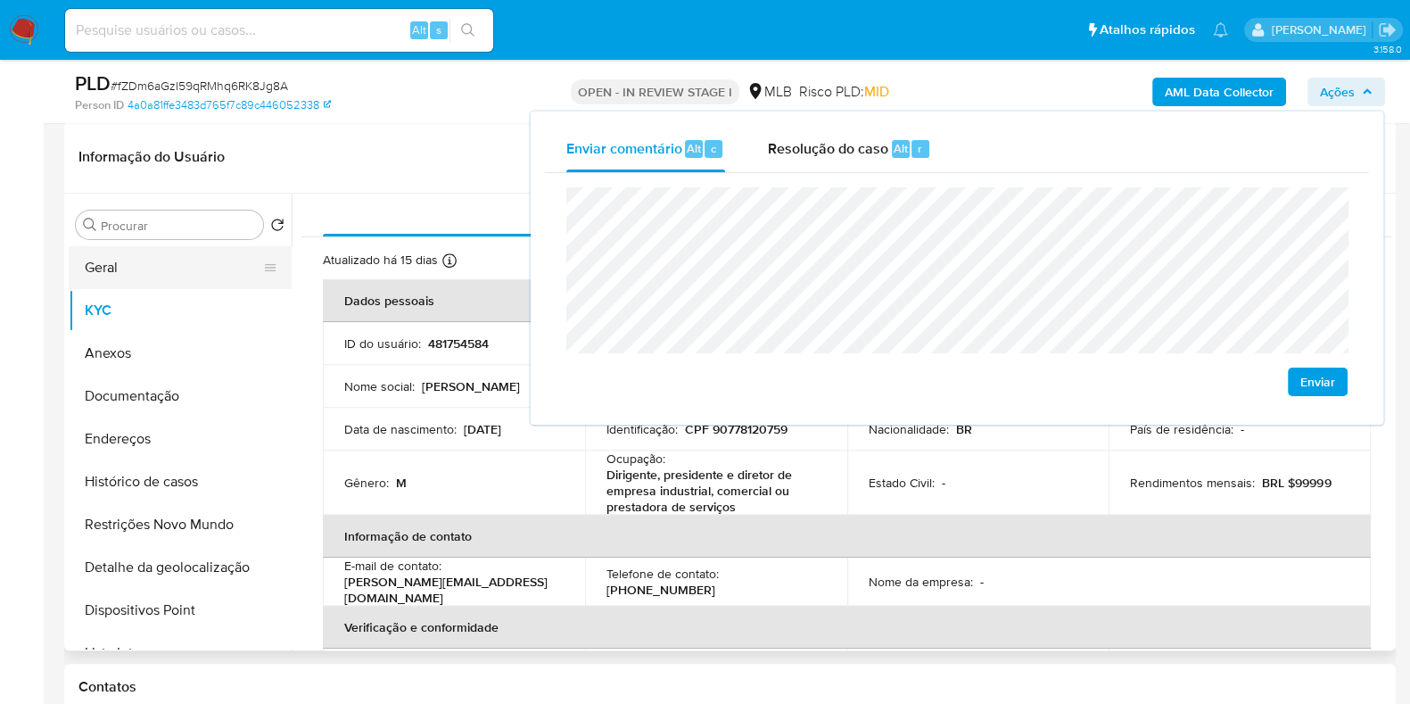
click at [153, 262] on button "Geral" at bounding box center [173, 267] width 209 height 43
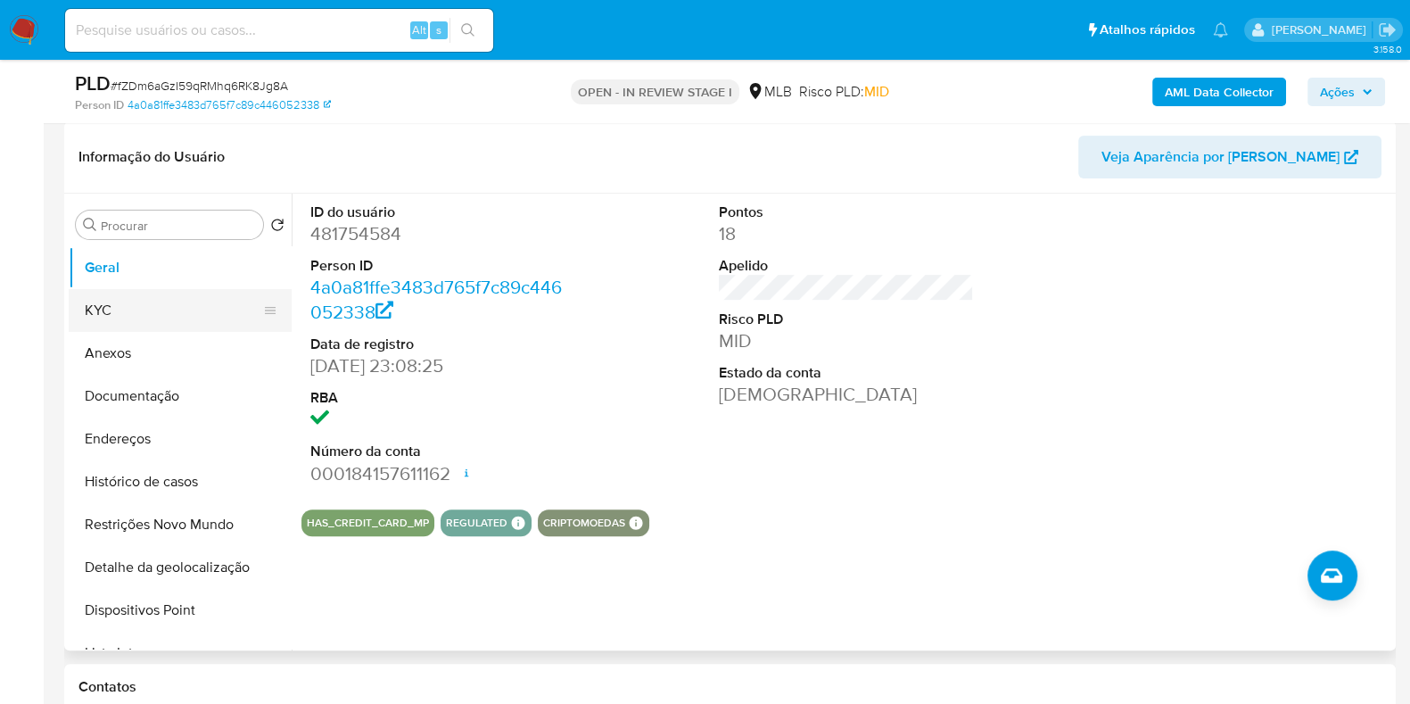
click at [107, 297] on button "KYC" at bounding box center [173, 310] width 209 height 43
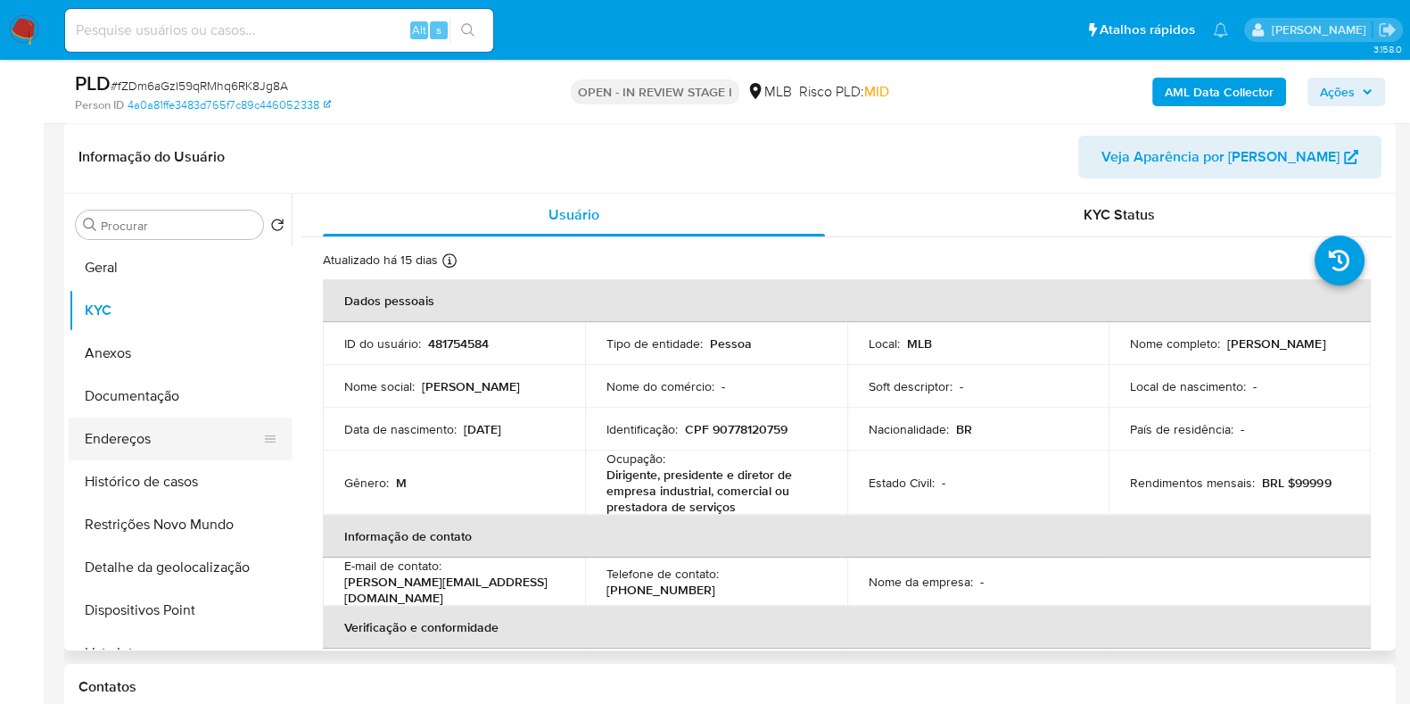
click at [173, 438] on button "Endereços" at bounding box center [173, 438] width 209 height 43
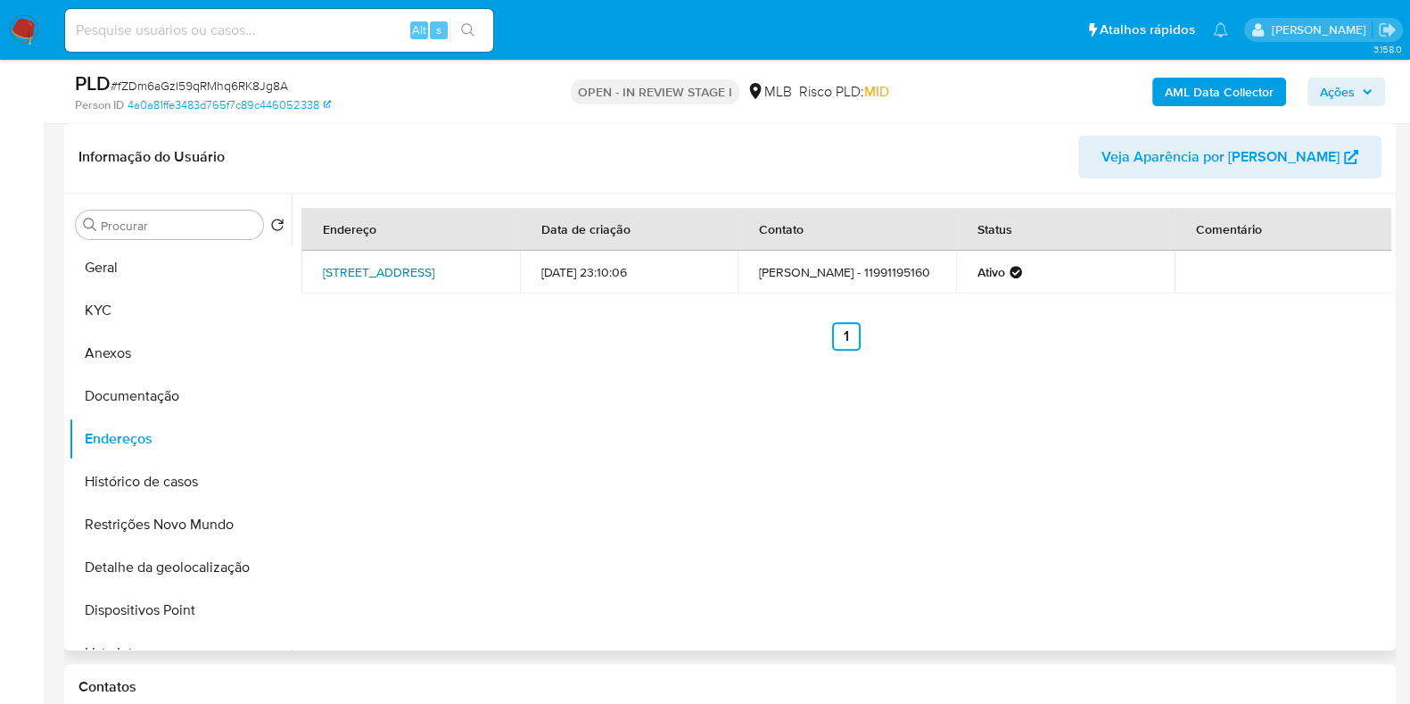
click at [381, 273] on link "Rua Itália 500, São Paulo, São Paulo, 01449020, Brasil 500" at bounding box center [378, 272] width 111 height 18
click at [197, 381] on button "Documentação" at bounding box center [173, 396] width 209 height 43
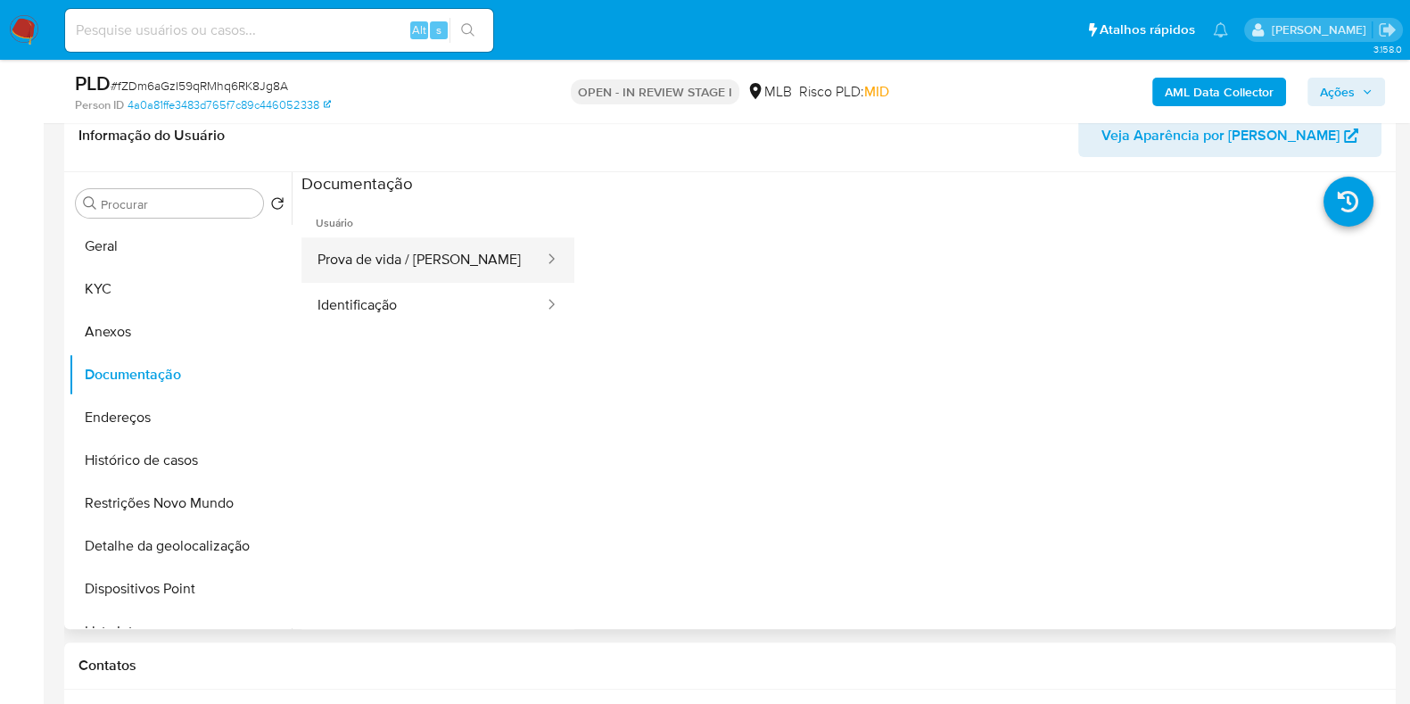
click at [442, 239] on button "Prova de vida / Selfie" at bounding box center [423, 259] width 244 height 45
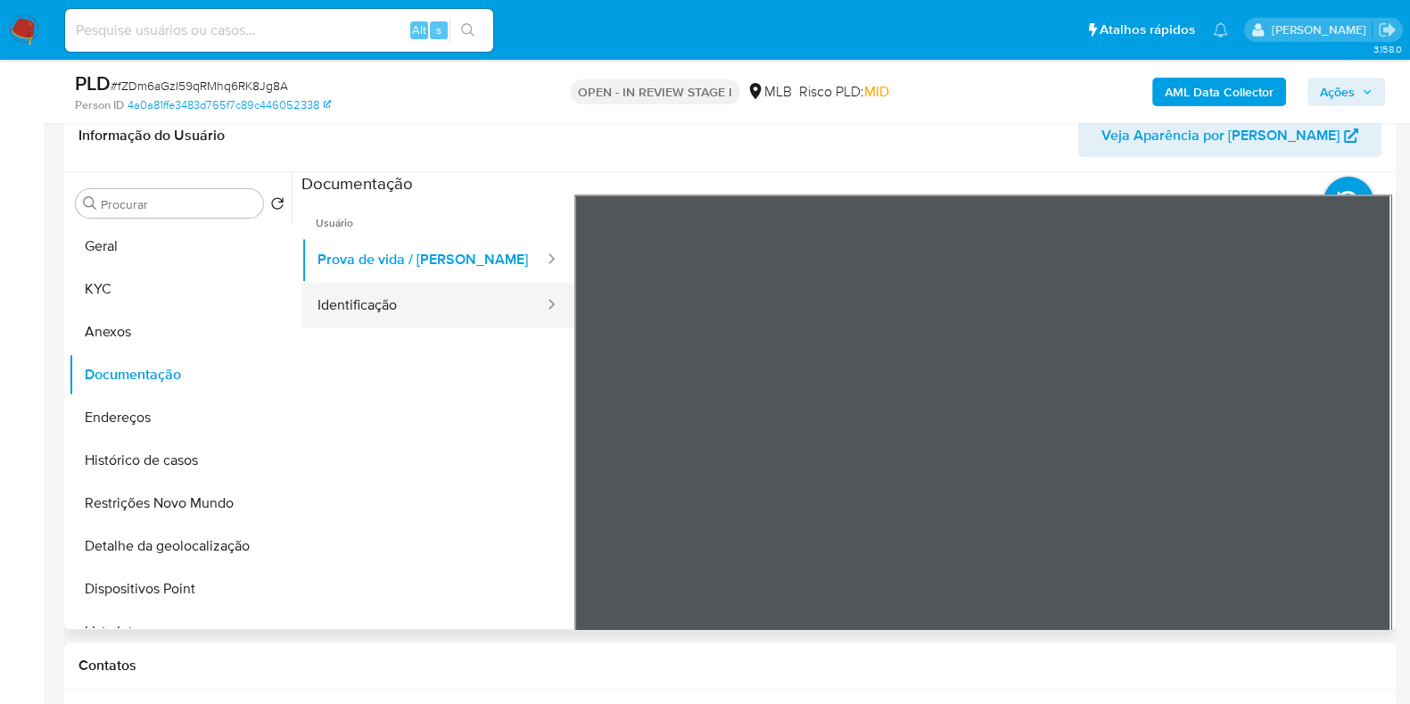
click at [481, 293] on button "Identificação" at bounding box center [423, 305] width 244 height 45
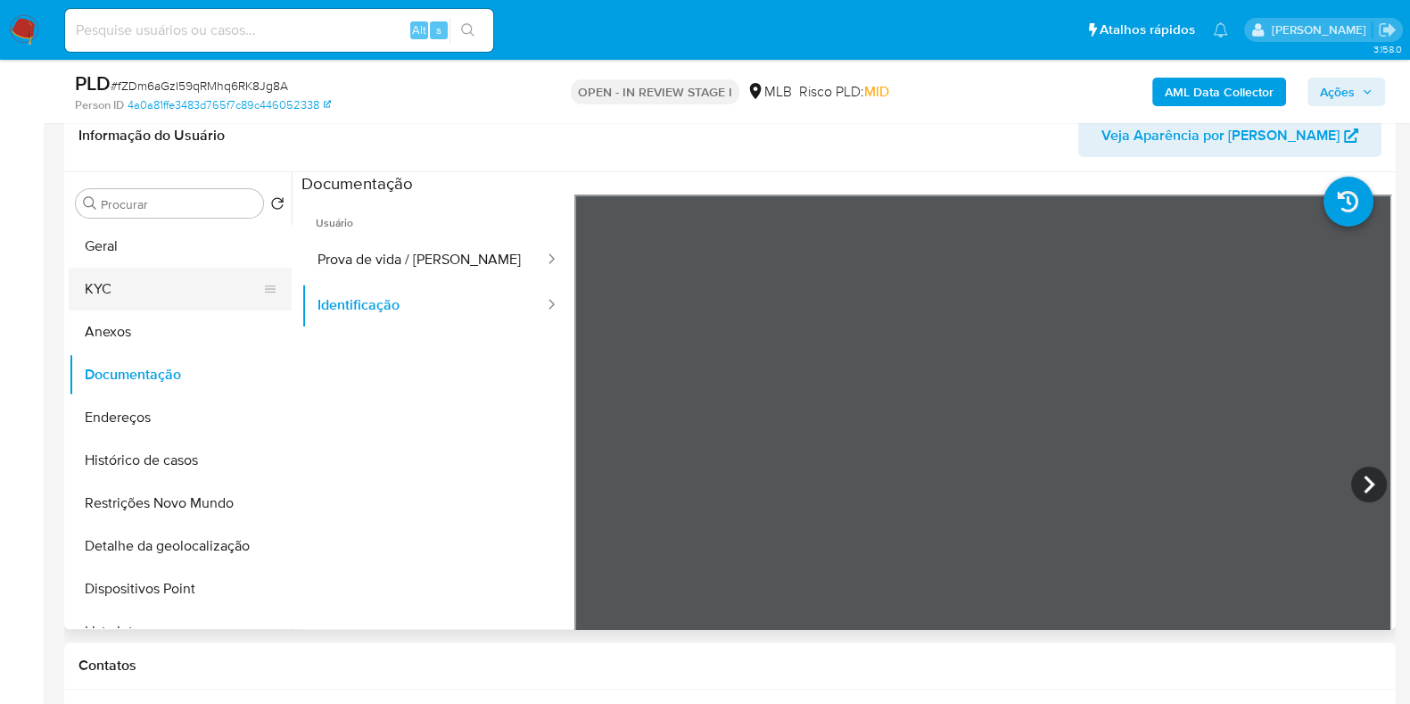
click at [161, 280] on button "KYC" at bounding box center [173, 289] width 209 height 43
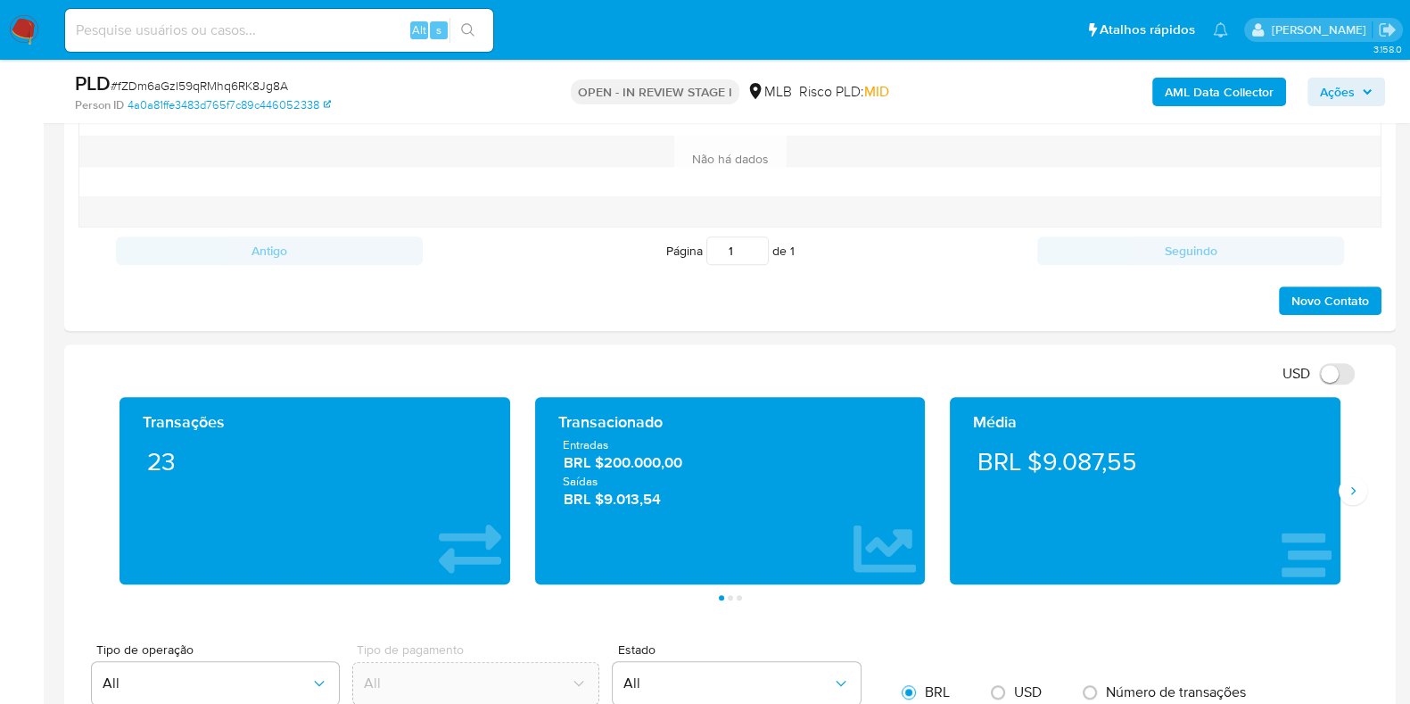
scroll to position [1551, 0]
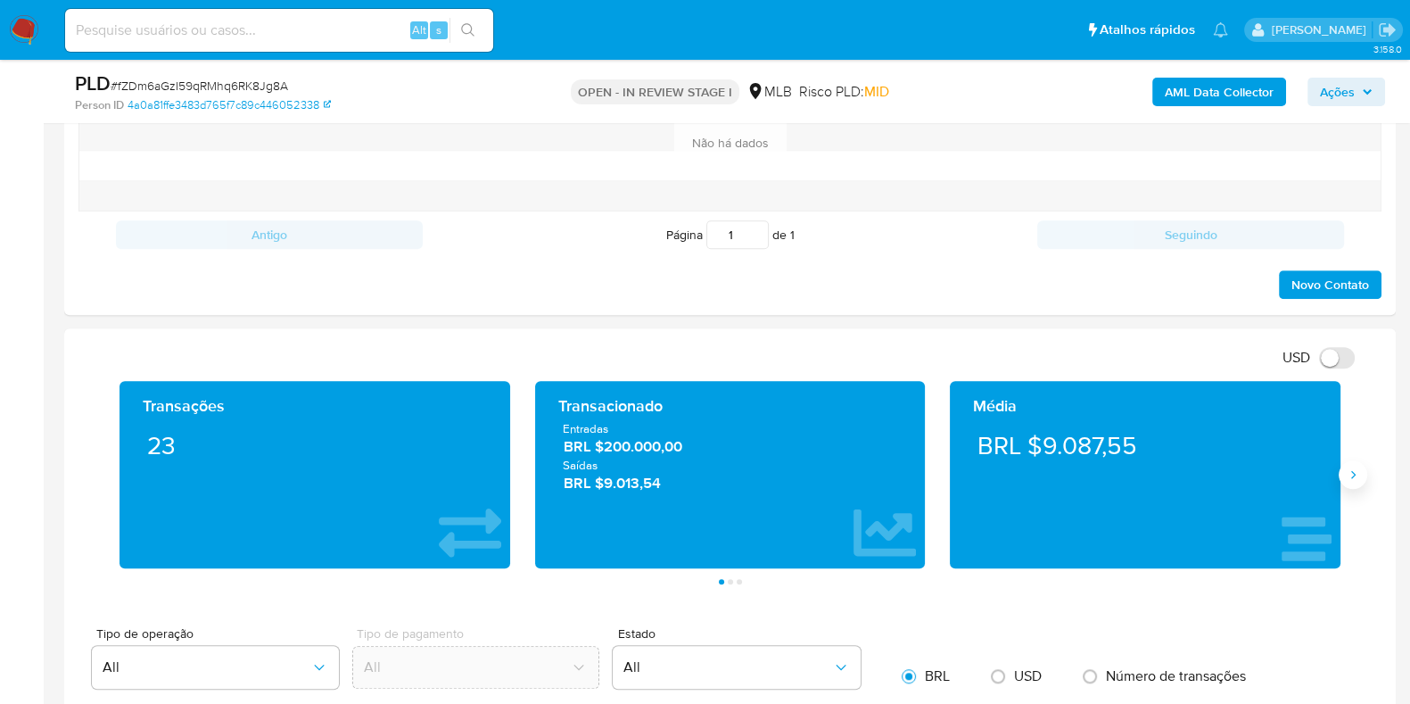
click at [1358, 483] on button "Siguiente" at bounding box center [1353, 474] width 29 height 29
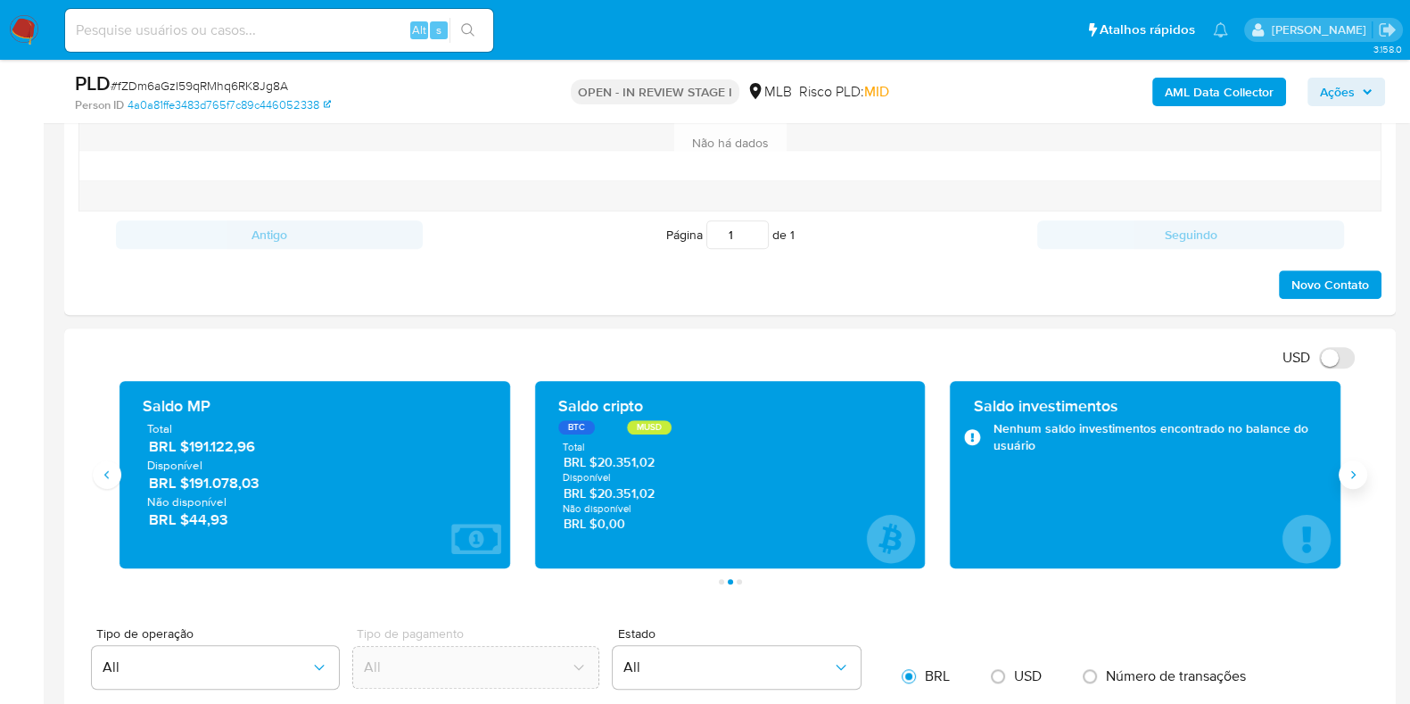
click at [1358, 483] on button "Siguiente" at bounding box center [1353, 474] width 29 height 29
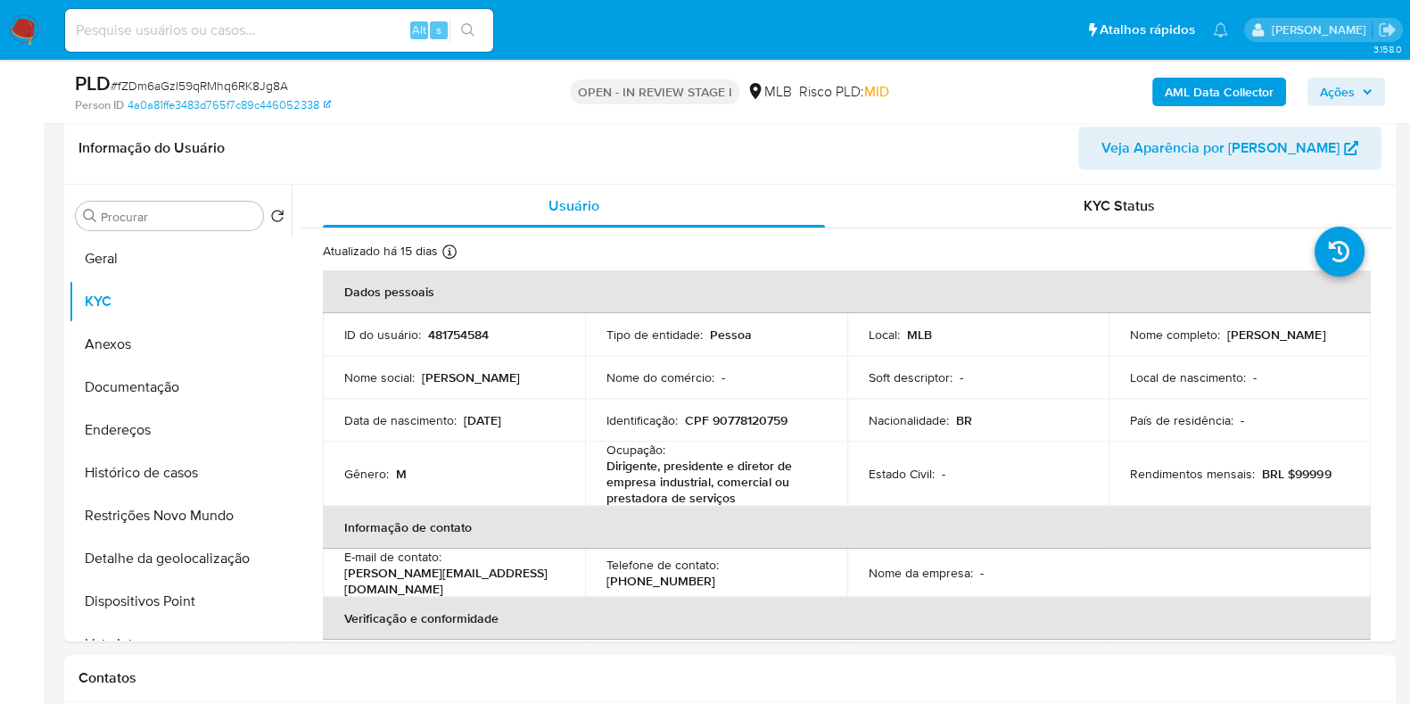
scroll to position [822, 0]
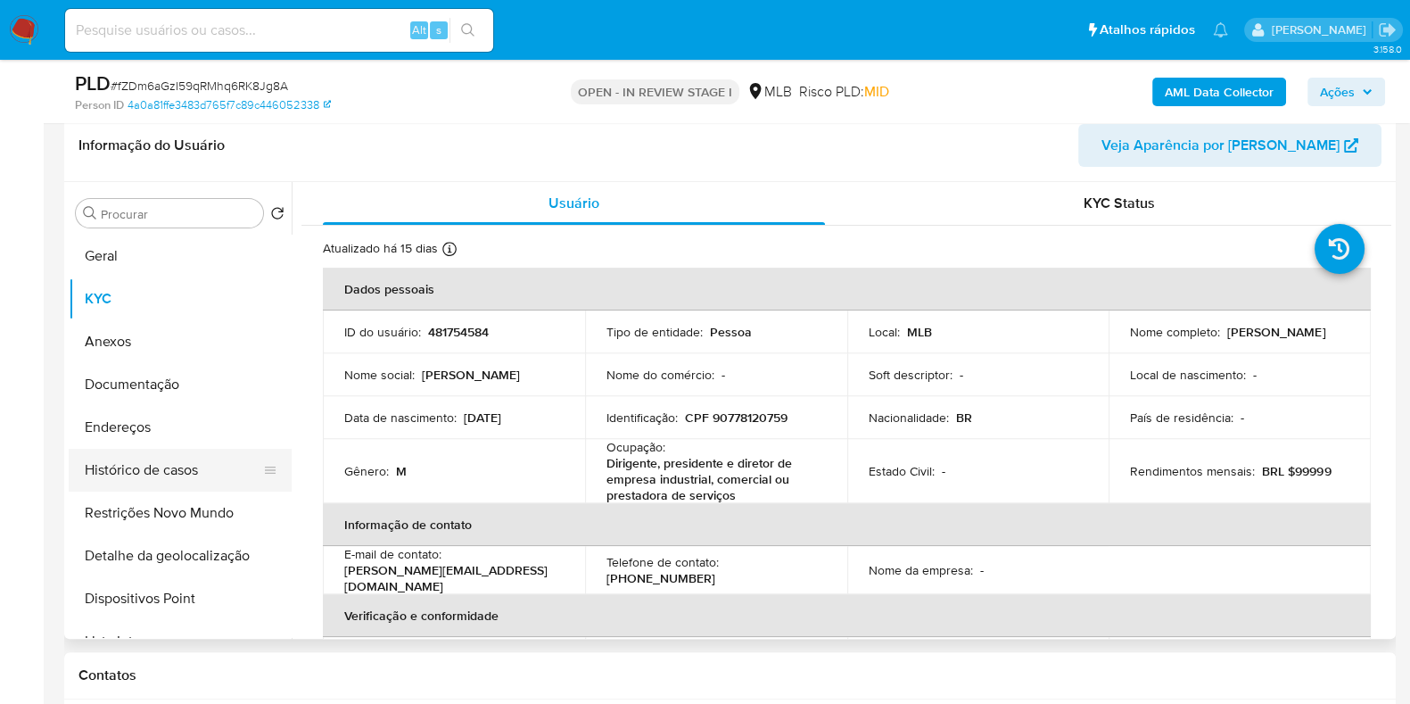
click at [170, 476] on button "Histórico de casos" at bounding box center [173, 470] width 209 height 43
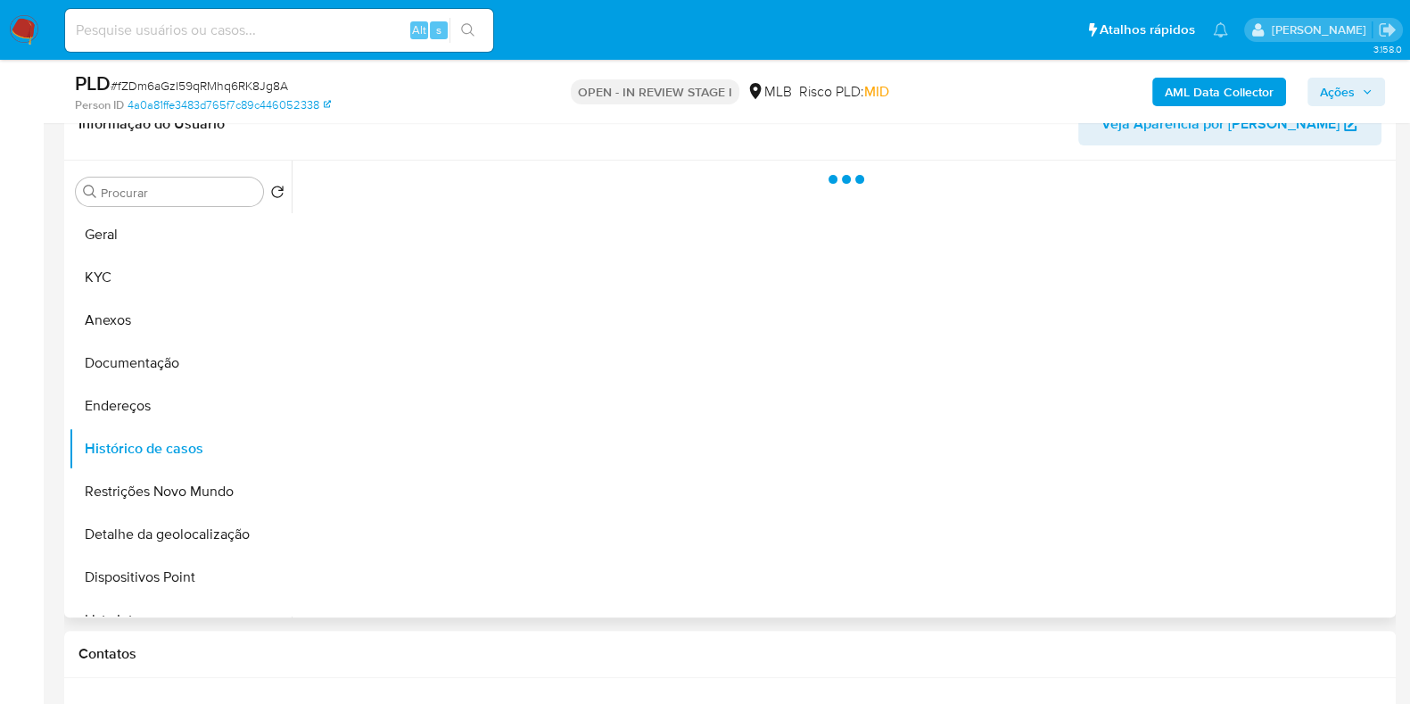
scroll to position [800, 0]
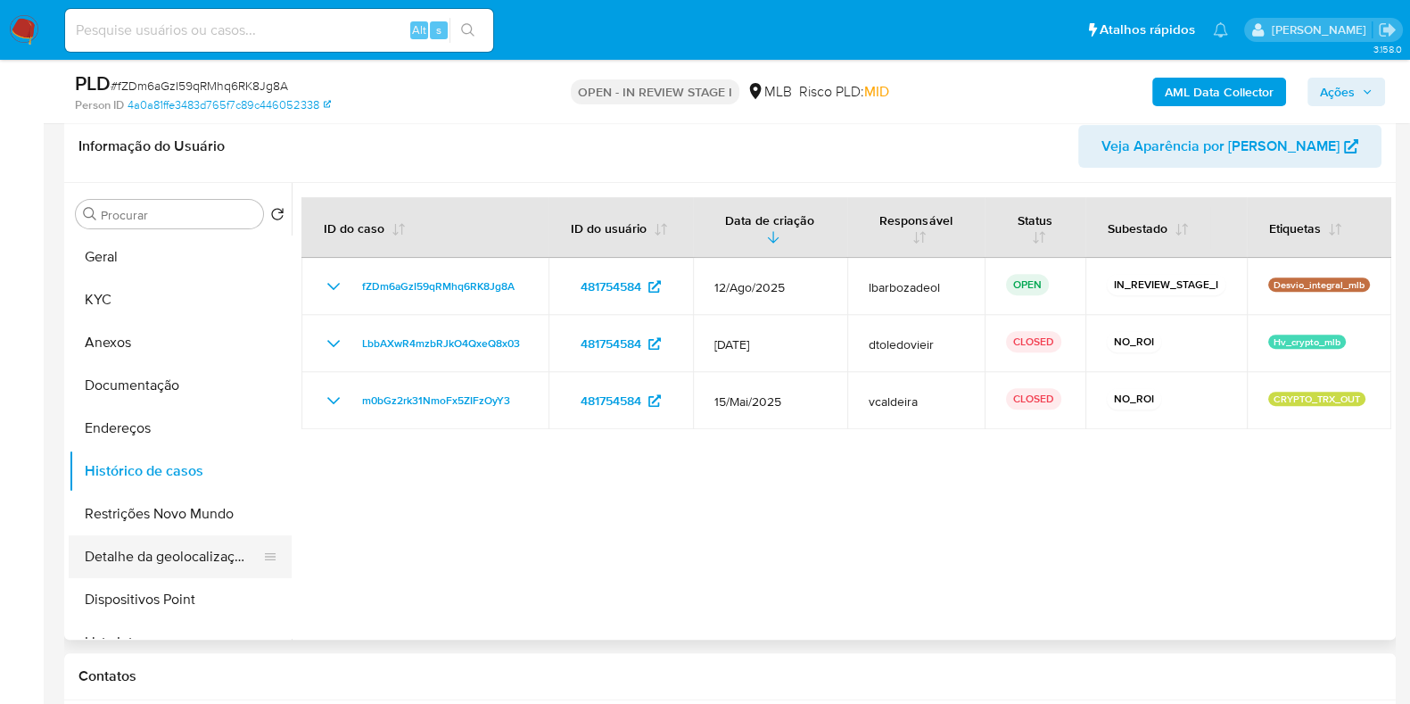
click at [182, 555] on button "Detalhe da geolocalização" at bounding box center [173, 556] width 209 height 43
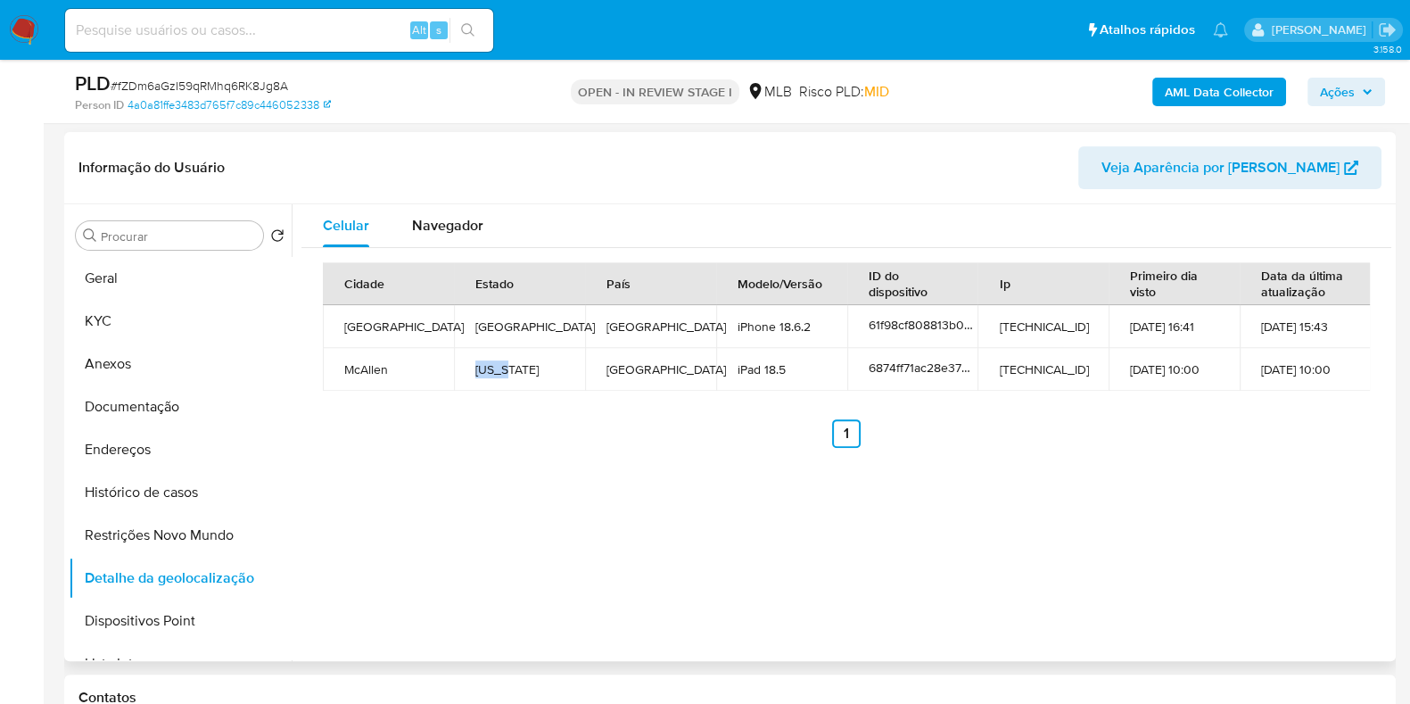
drag, startPoint x: 473, startPoint y: 372, endPoint x: 504, endPoint y: 371, distance: 31.2
click at [504, 371] on td "Texas" at bounding box center [519, 369] width 131 height 43
click at [178, 458] on button "Endereços" at bounding box center [173, 449] width 209 height 43
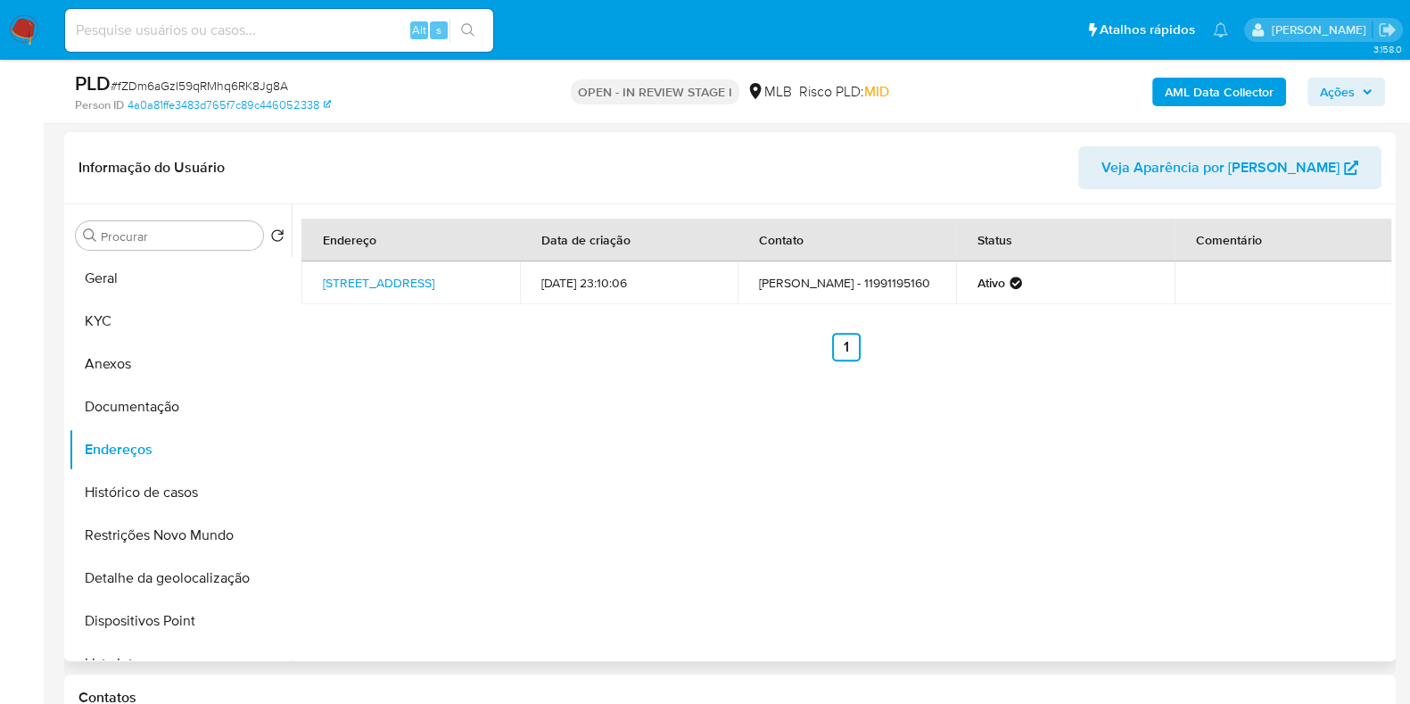
drag, startPoint x: 494, startPoint y: 285, endPoint x: 320, endPoint y: 276, distance: 174.2
click at [320, 276] on td "Rua Itália 500, São Paulo, São Paulo, 01449020, Brasil 500" at bounding box center [410, 282] width 219 height 43
copy link "Rua Itália 500, São Paulo, São Paulo, 01449020, Brasil 500"
click at [152, 274] on button "Geral" at bounding box center [173, 278] width 209 height 43
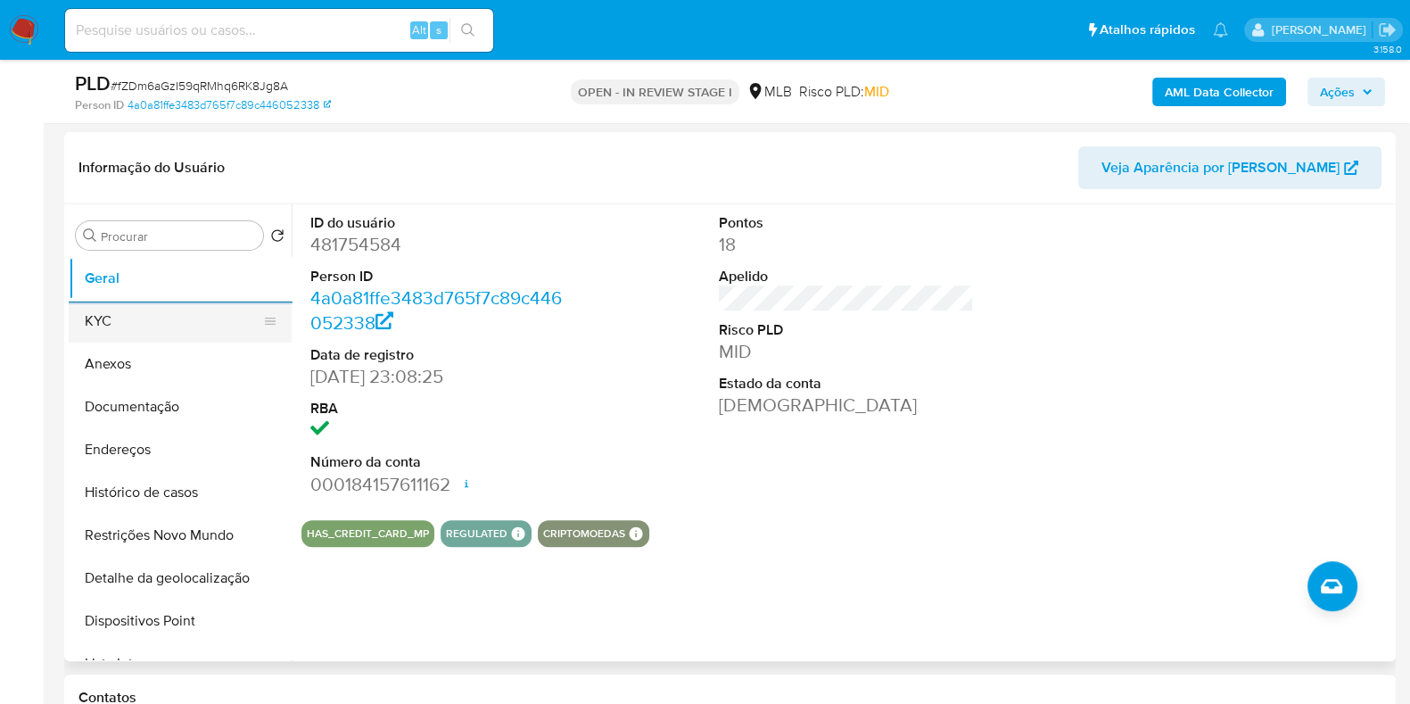
click at [152, 327] on button "KYC" at bounding box center [173, 321] width 209 height 43
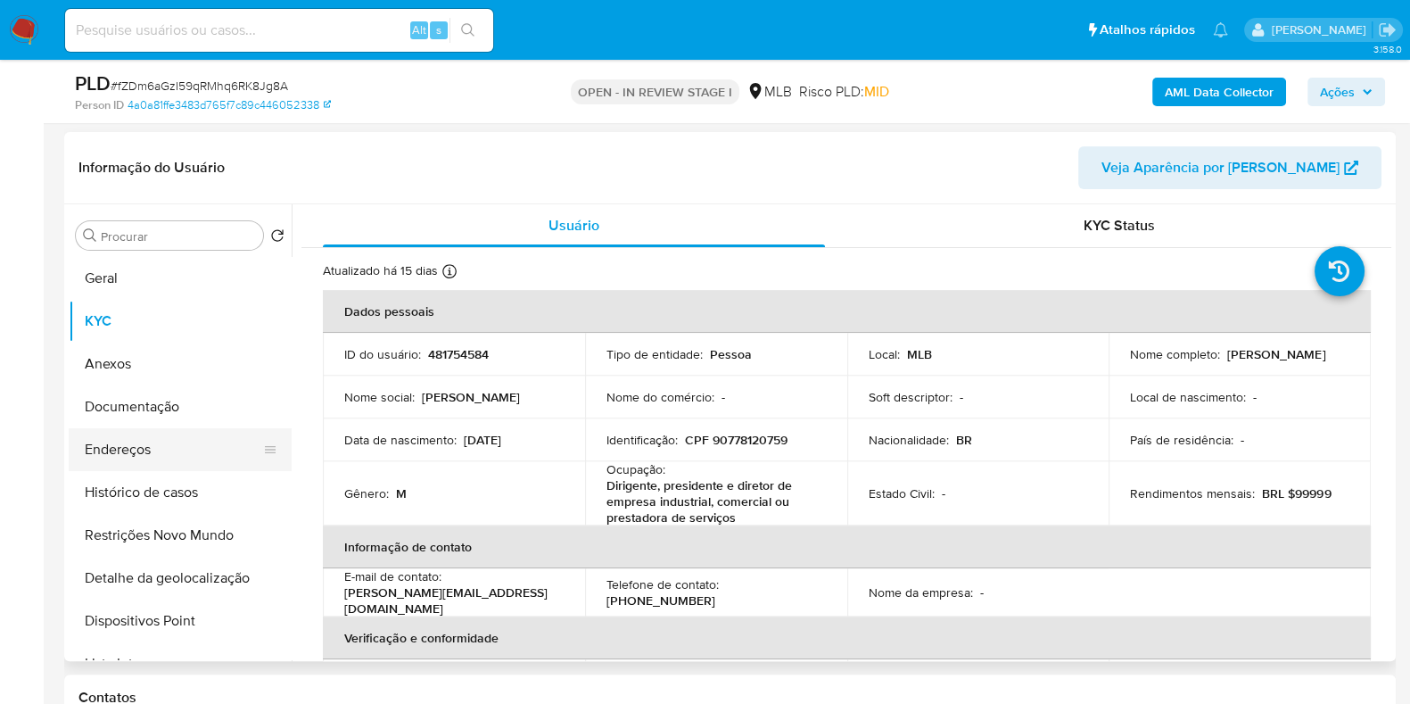
click at [195, 440] on button "Endereços" at bounding box center [173, 449] width 209 height 43
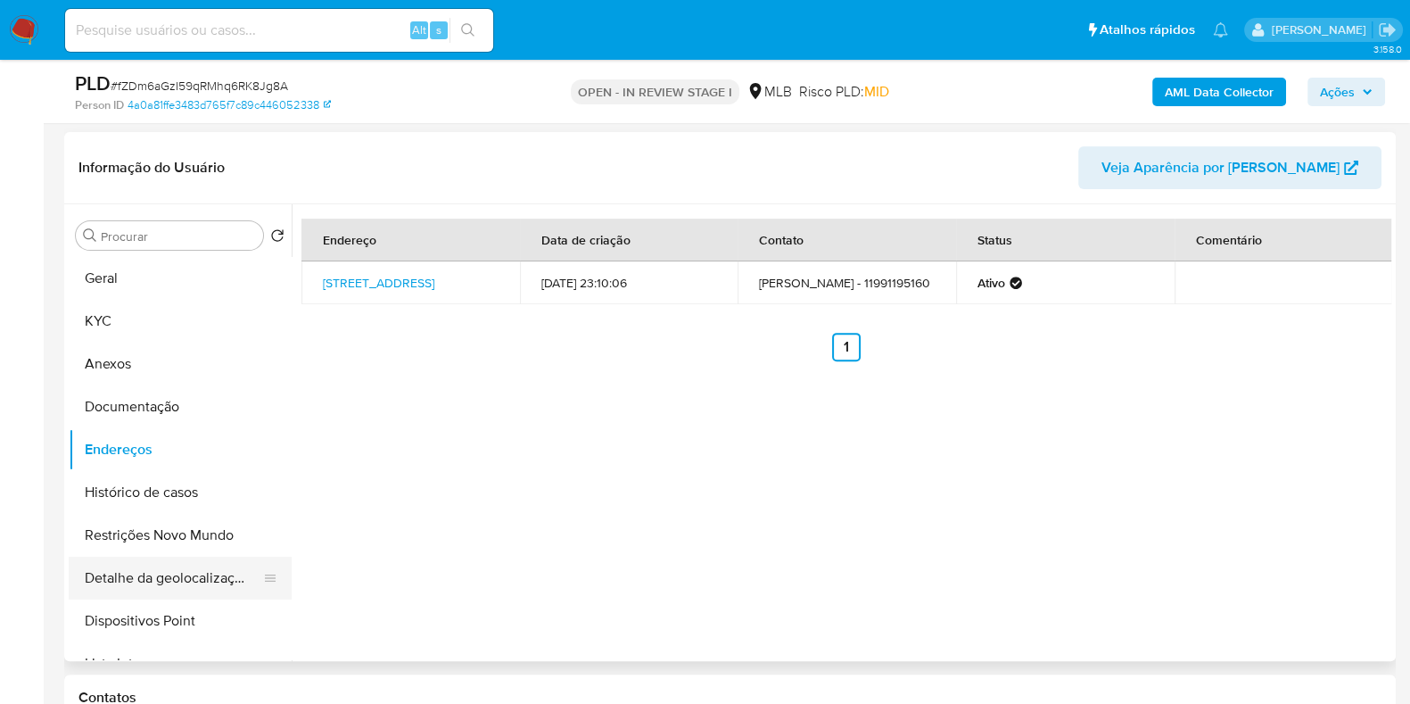
drag, startPoint x: 194, startPoint y: 578, endPoint x: 144, endPoint y: 569, distance: 50.7
click at [144, 569] on button "Detalhe da geolocalização" at bounding box center [173, 578] width 209 height 43
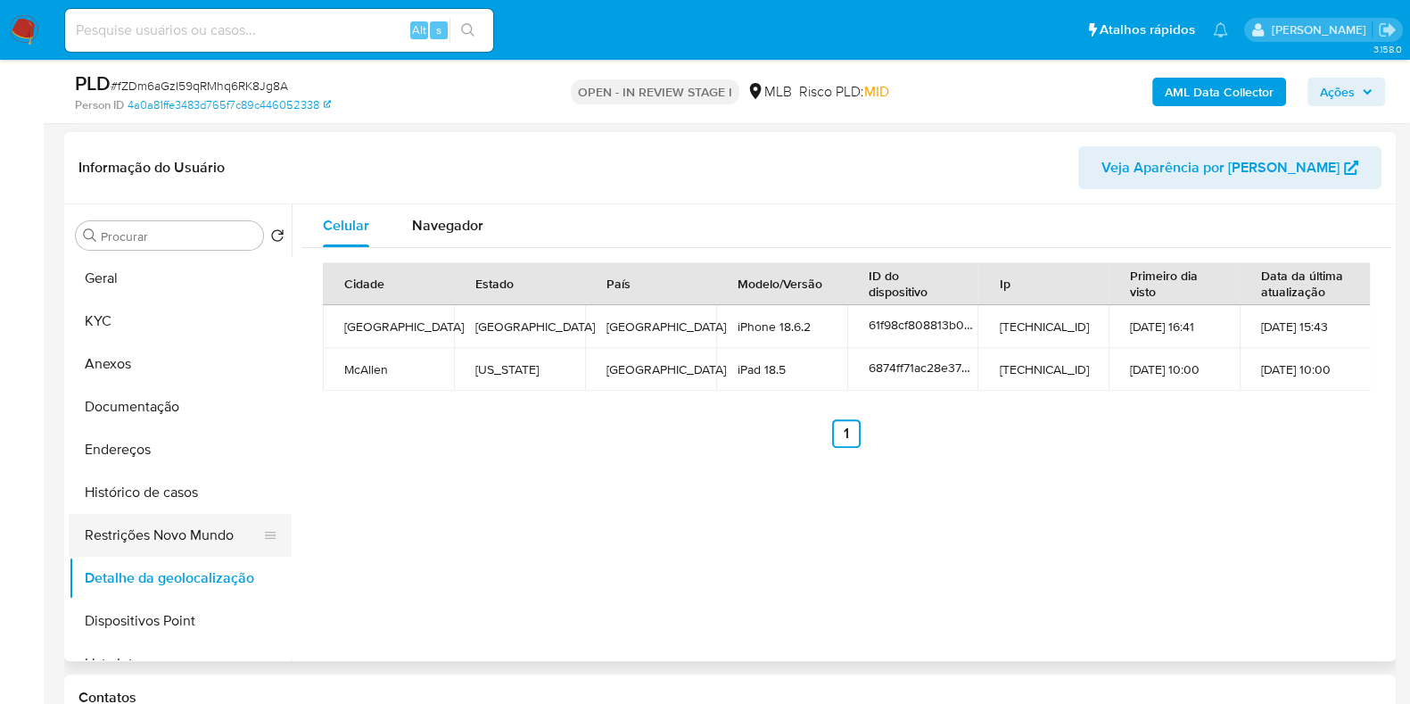
click at [212, 526] on button "Restrições Novo Mundo" at bounding box center [173, 535] width 209 height 43
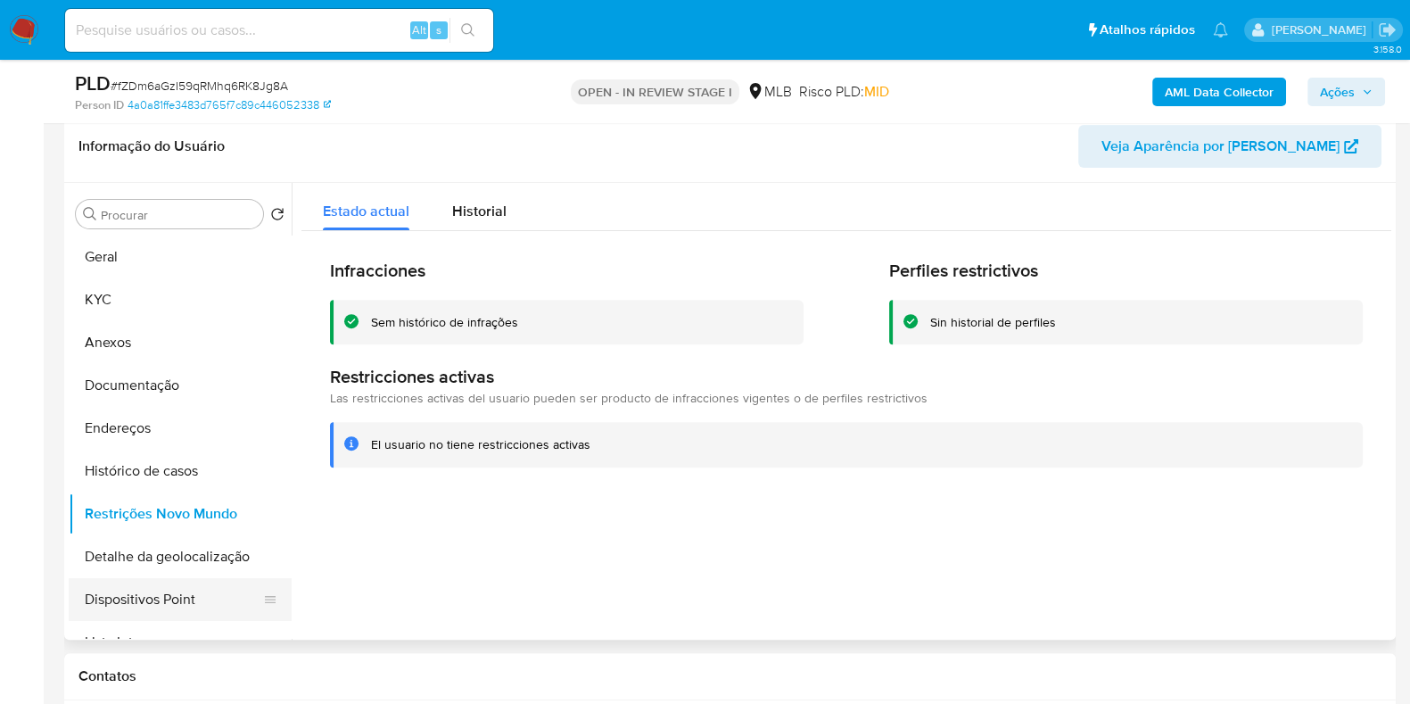
click at [201, 597] on button "Dispositivos Point" at bounding box center [173, 599] width 209 height 43
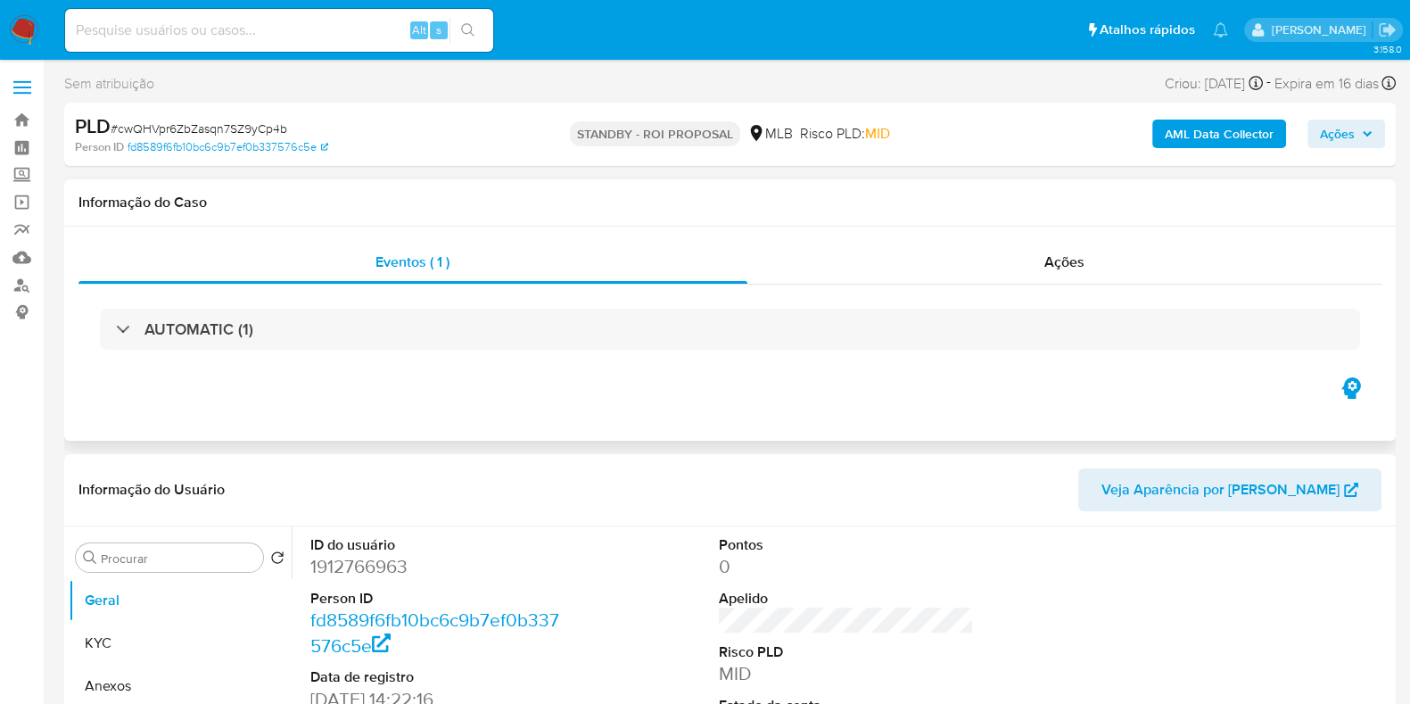
select select "10"
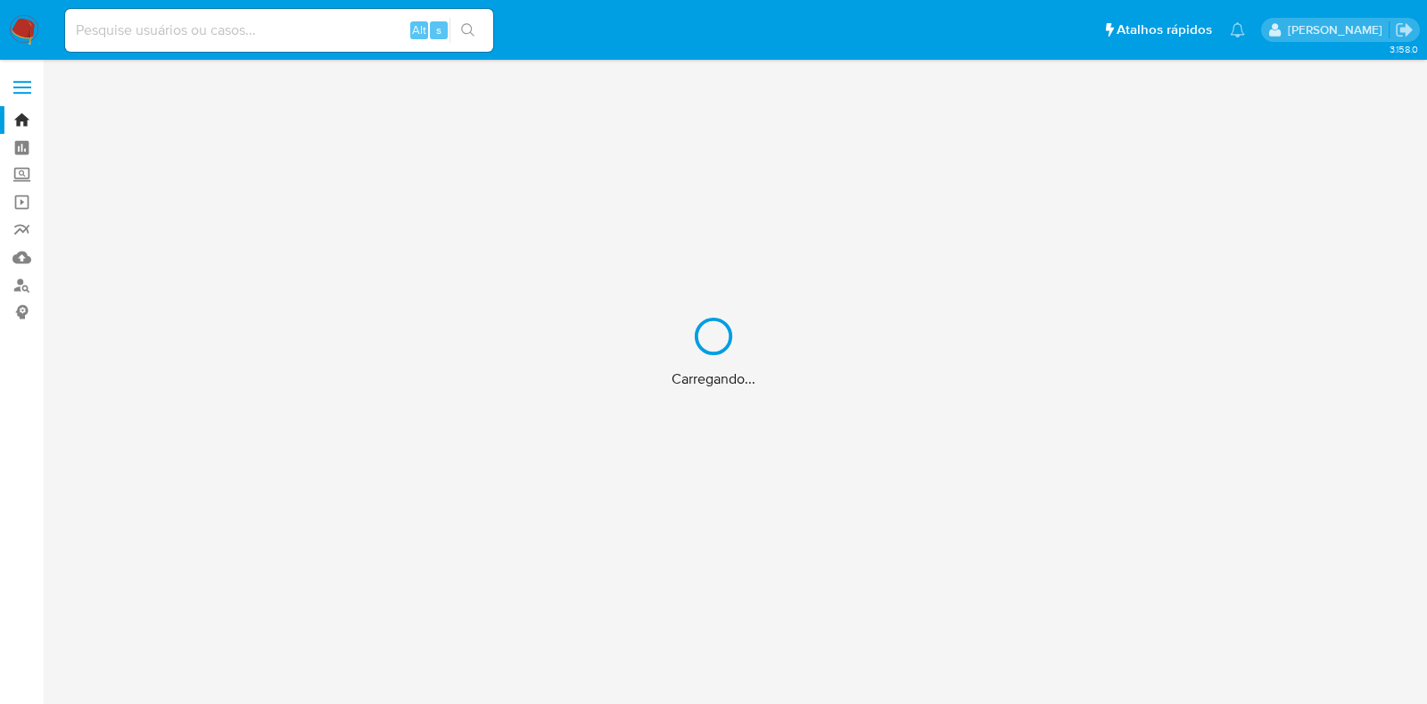
click at [285, 29] on div "Carregando..." at bounding box center [713, 352] width 1427 height 704
click at [309, 25] on div "Carregando..." at bounding box center [713, 352] width 1427 height 704
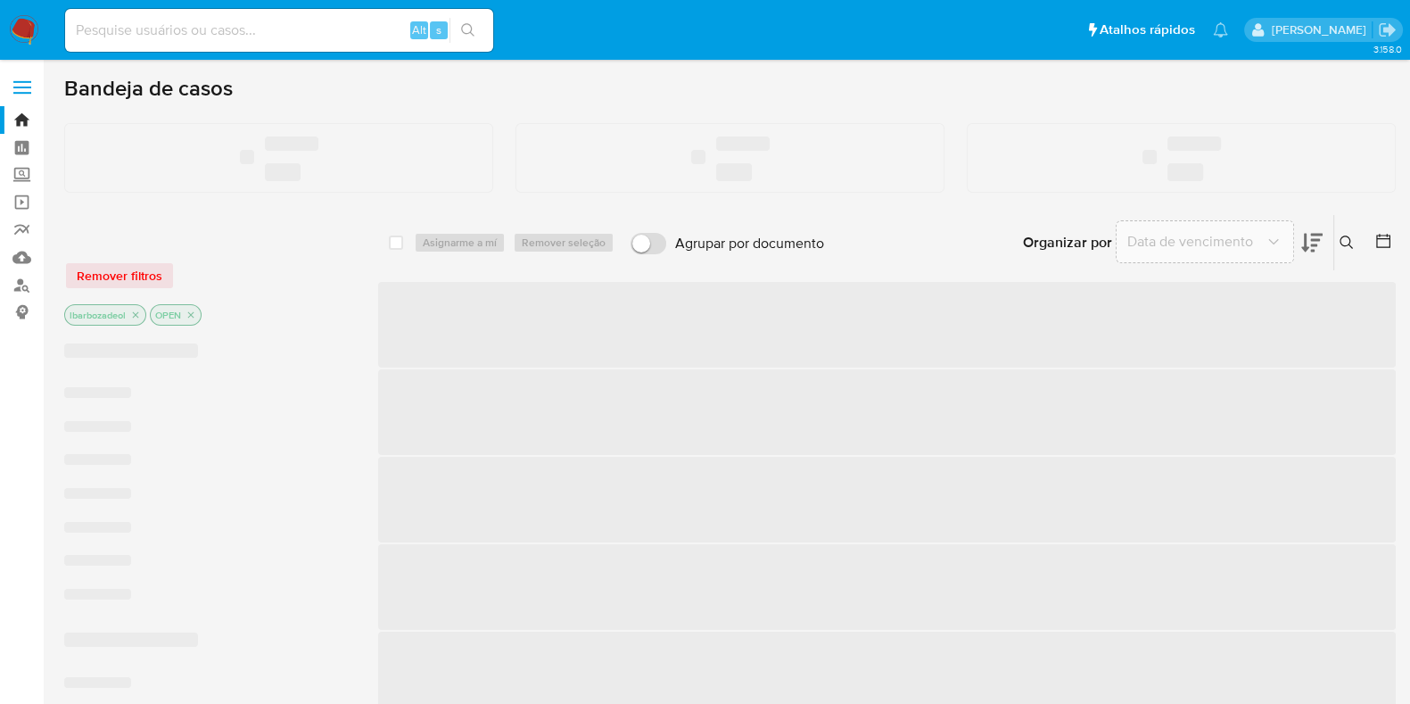
click at [256, 29] on input at bounding box center [279, 30] width 428 height 23
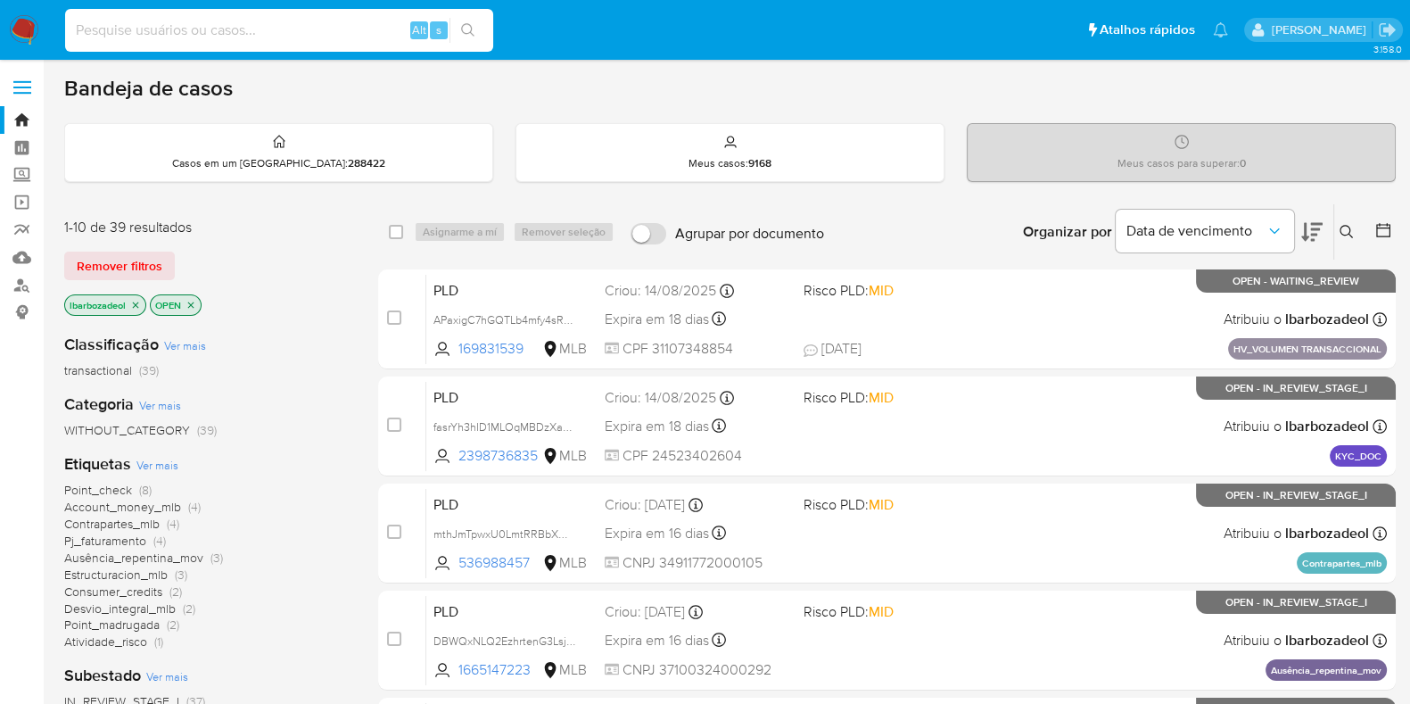
paste input "v0IbK0Y3oTYNRsDETpnxOEUw"
type input "v0IbK0Y3oTYNRsDETpnxOEUw"
click at [461, 29] on icon "search-icon" at bounding box center [468, 30] width 14 height 14
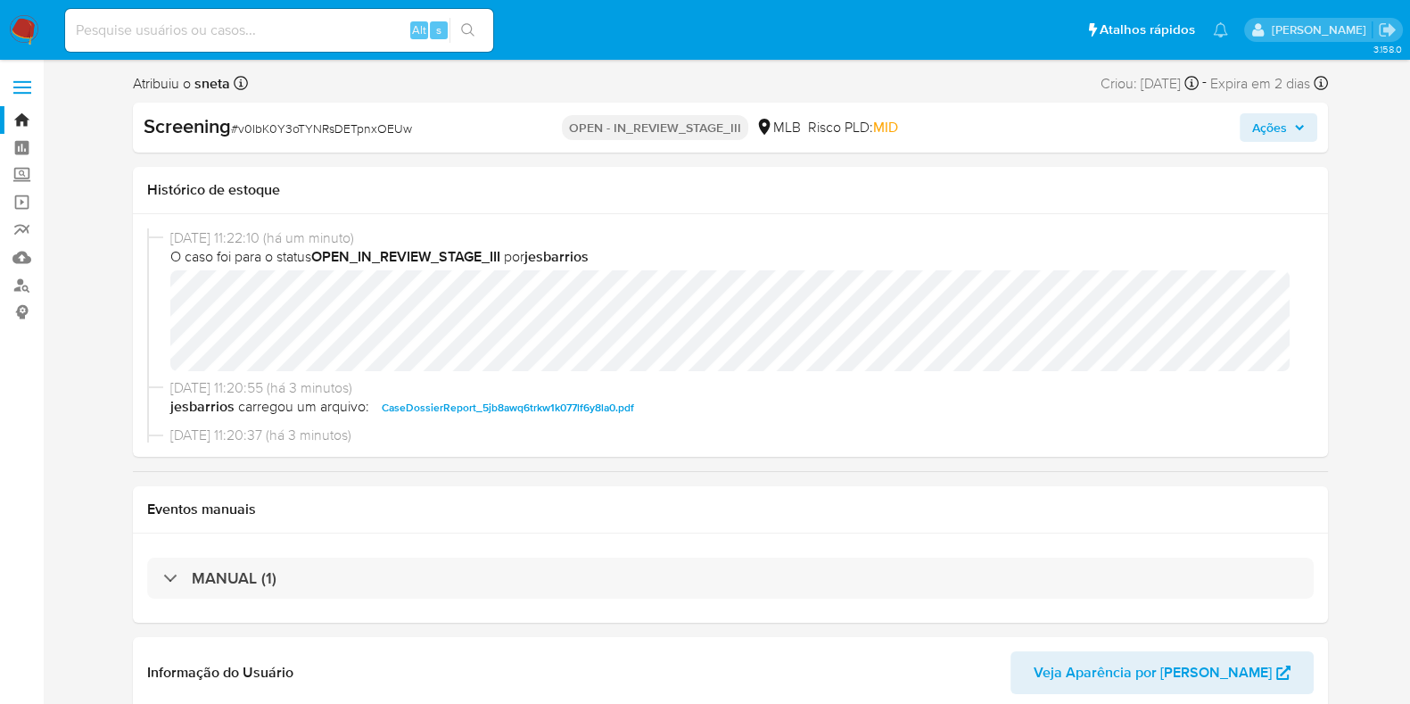
select select "10"
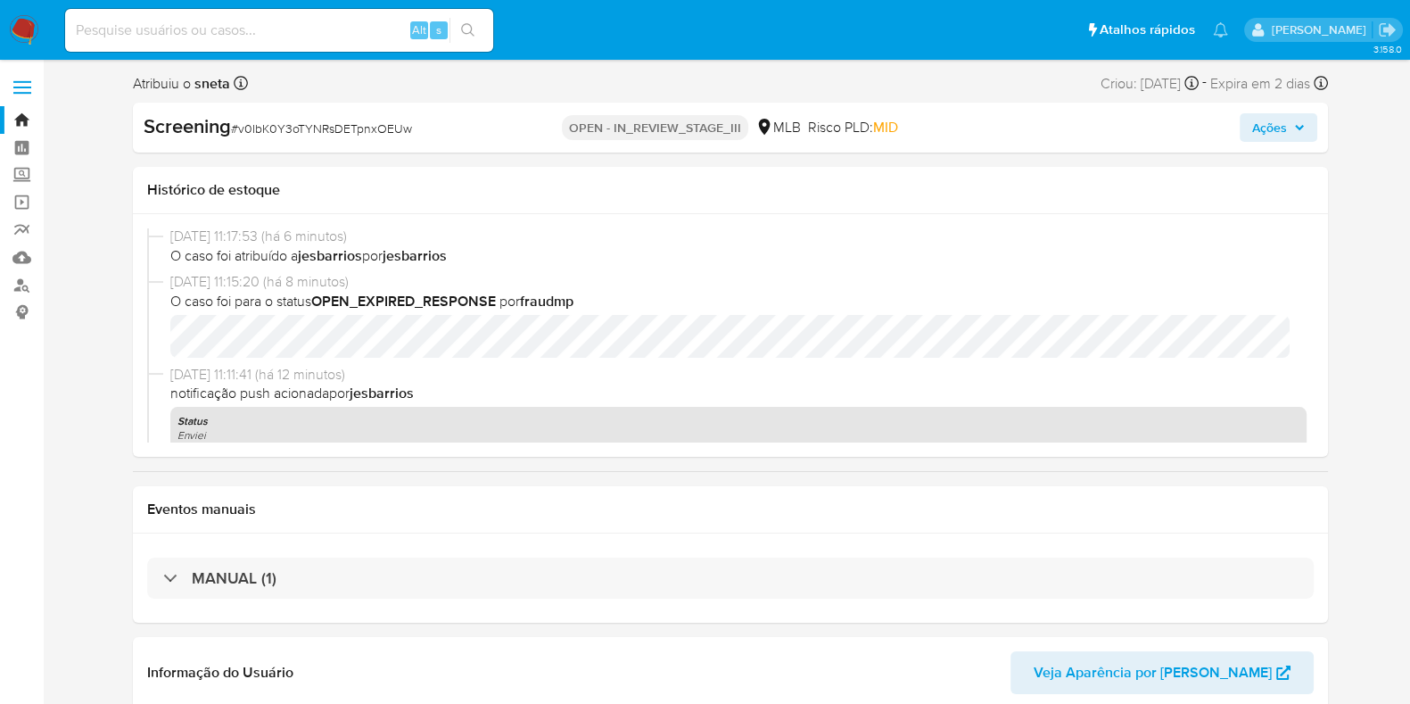
scroll to position [383, 0]
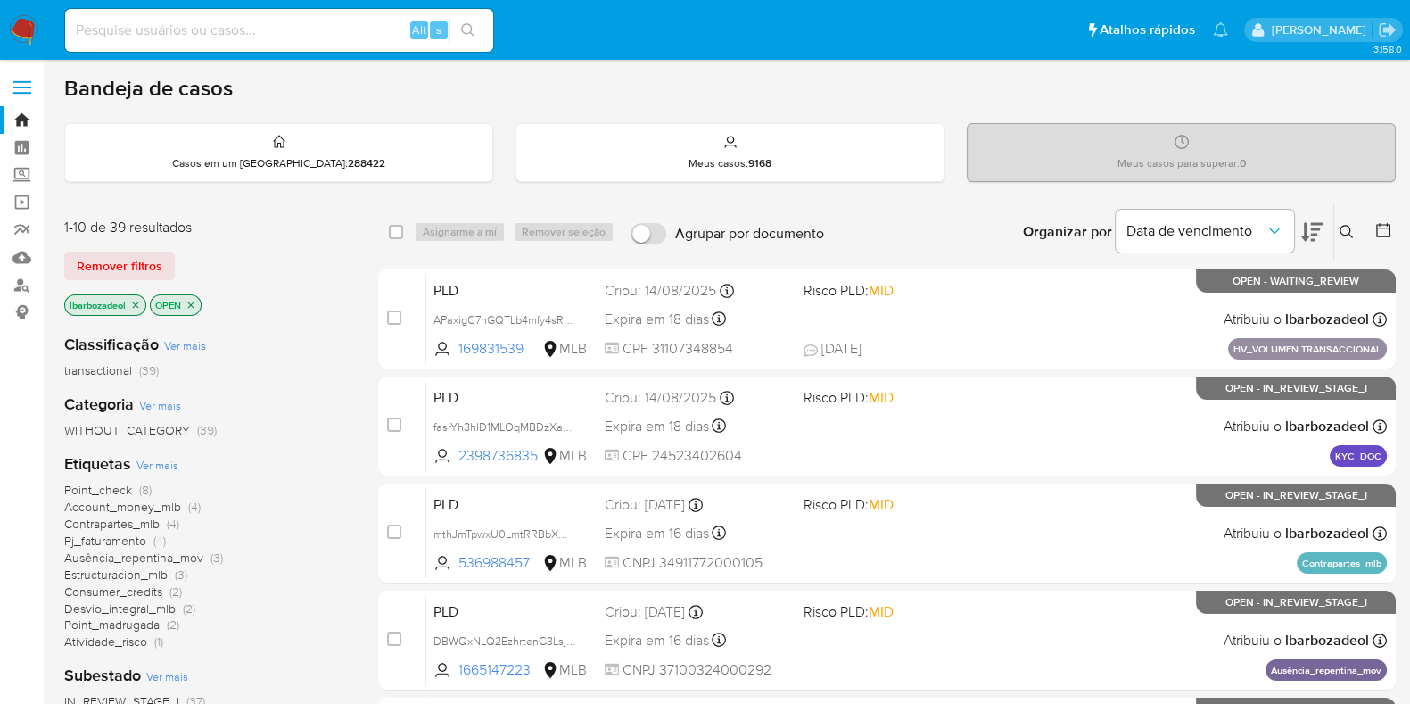
click at [138, 303] on icon "close-filter" at bounding box center [135, 305] width 11 height 11
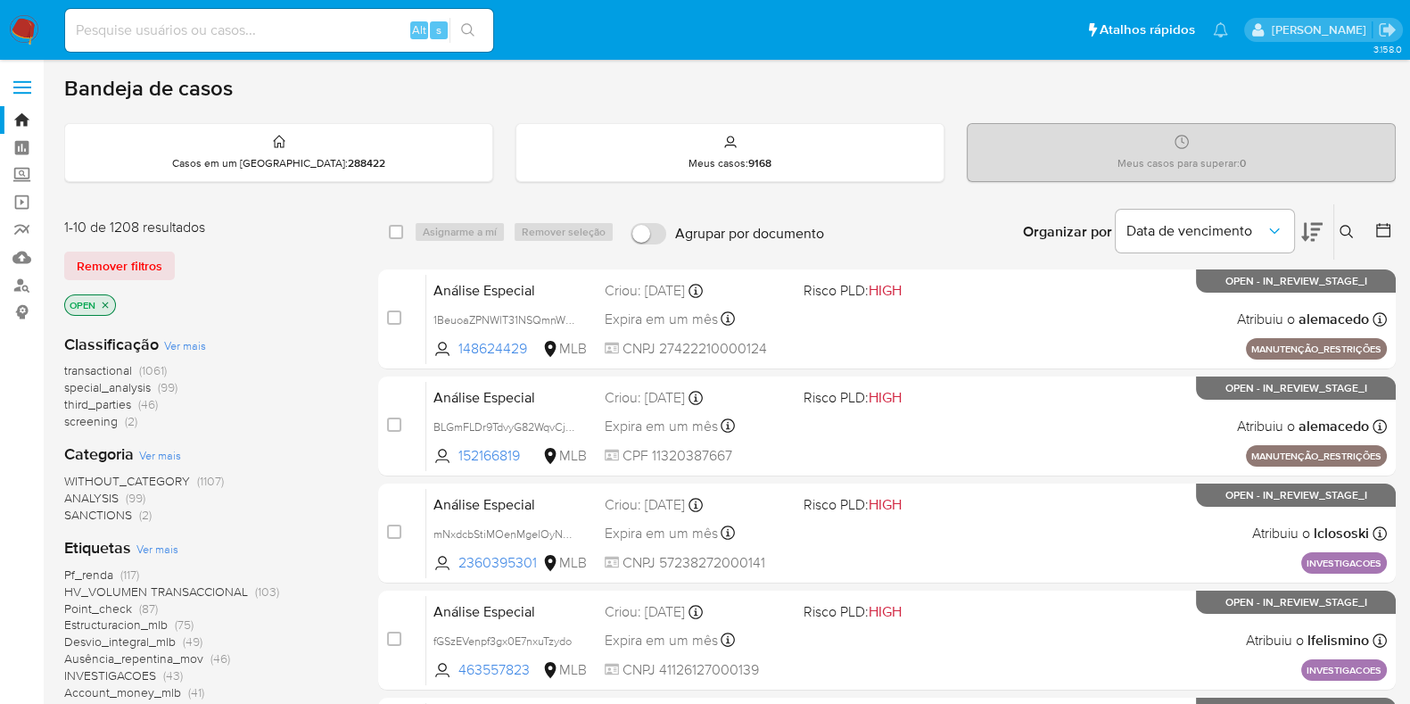
click at [118, 417] on span "screening (2)" at bounding box center [100, 421] width 73 height 17
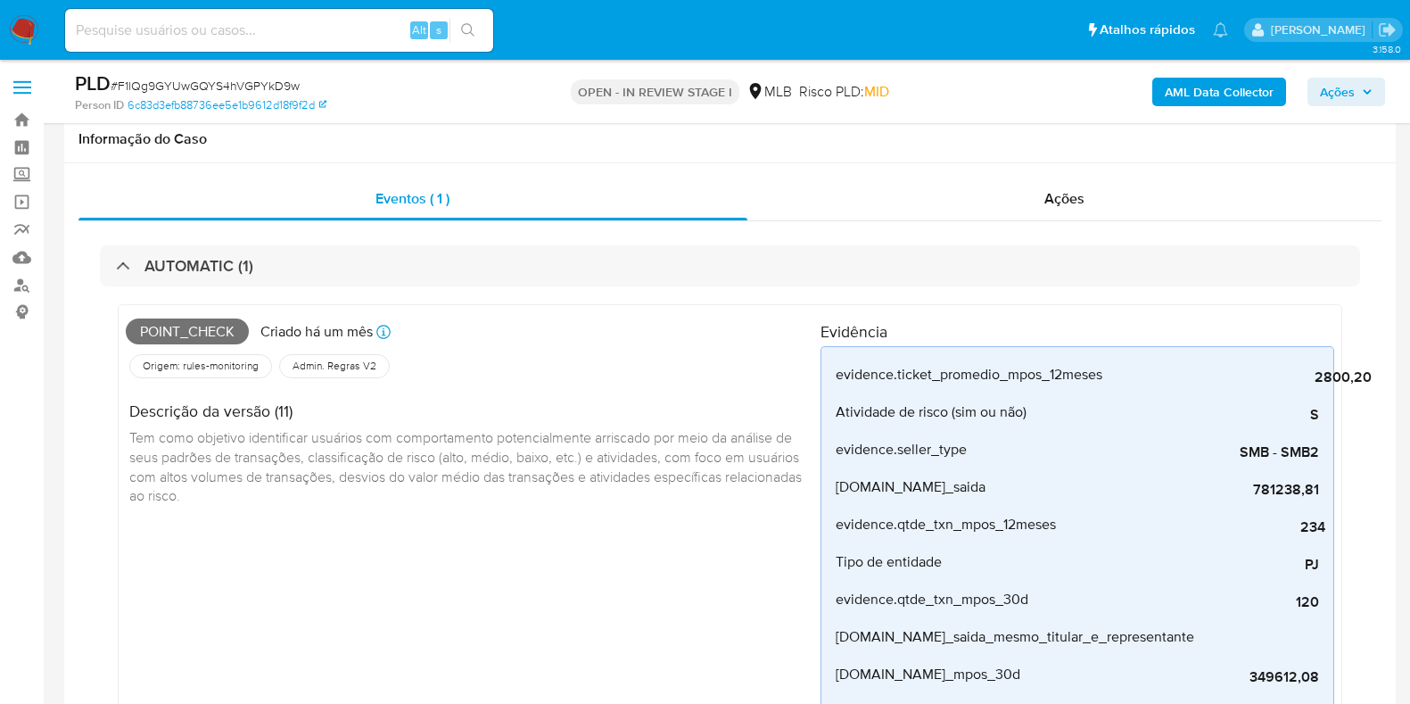
scroll to position [49, 0]
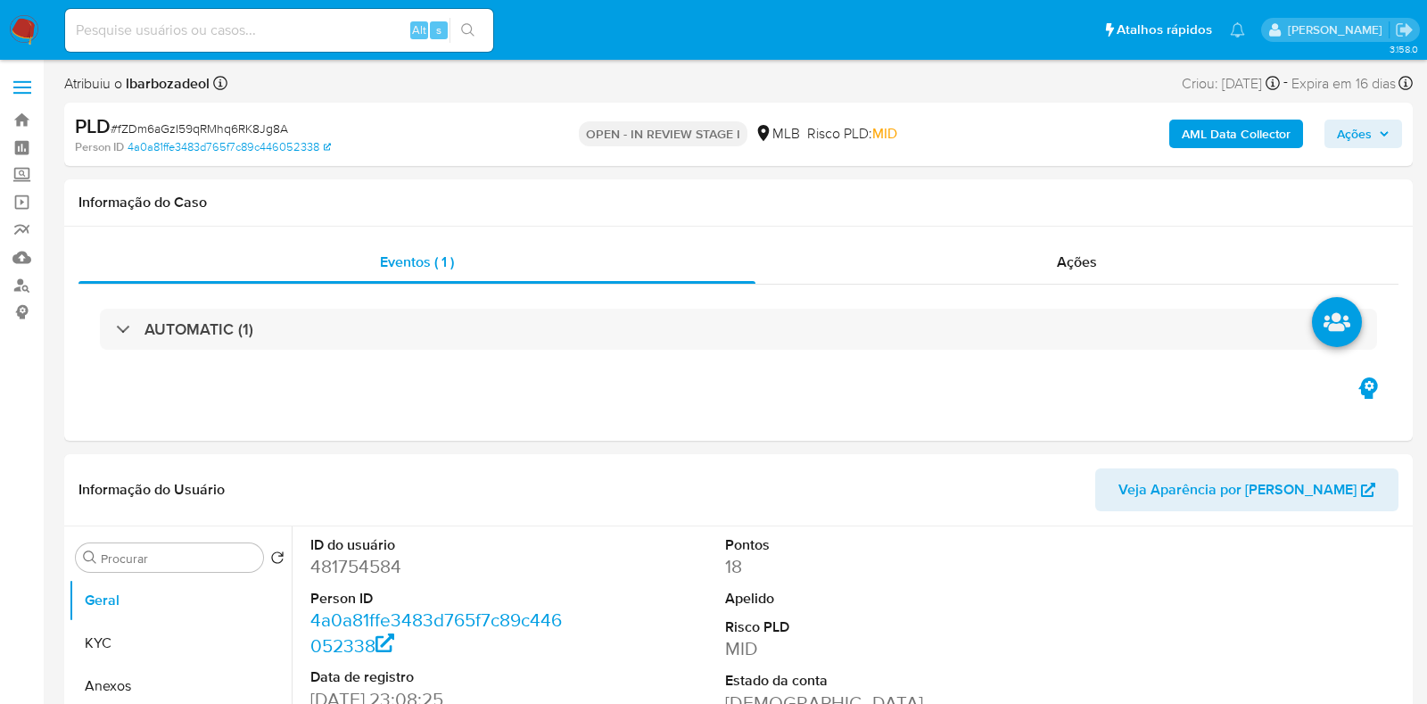
select select "10"
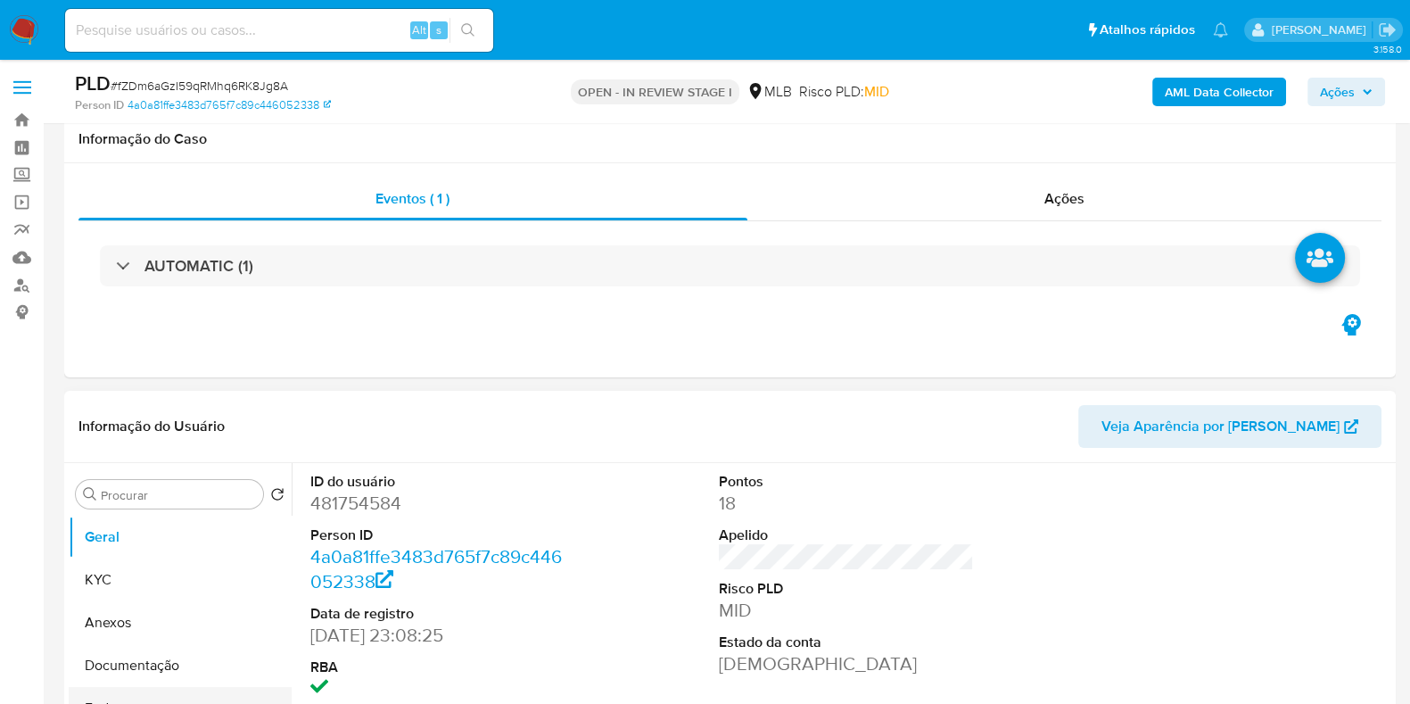
scroll to position [113, 0]
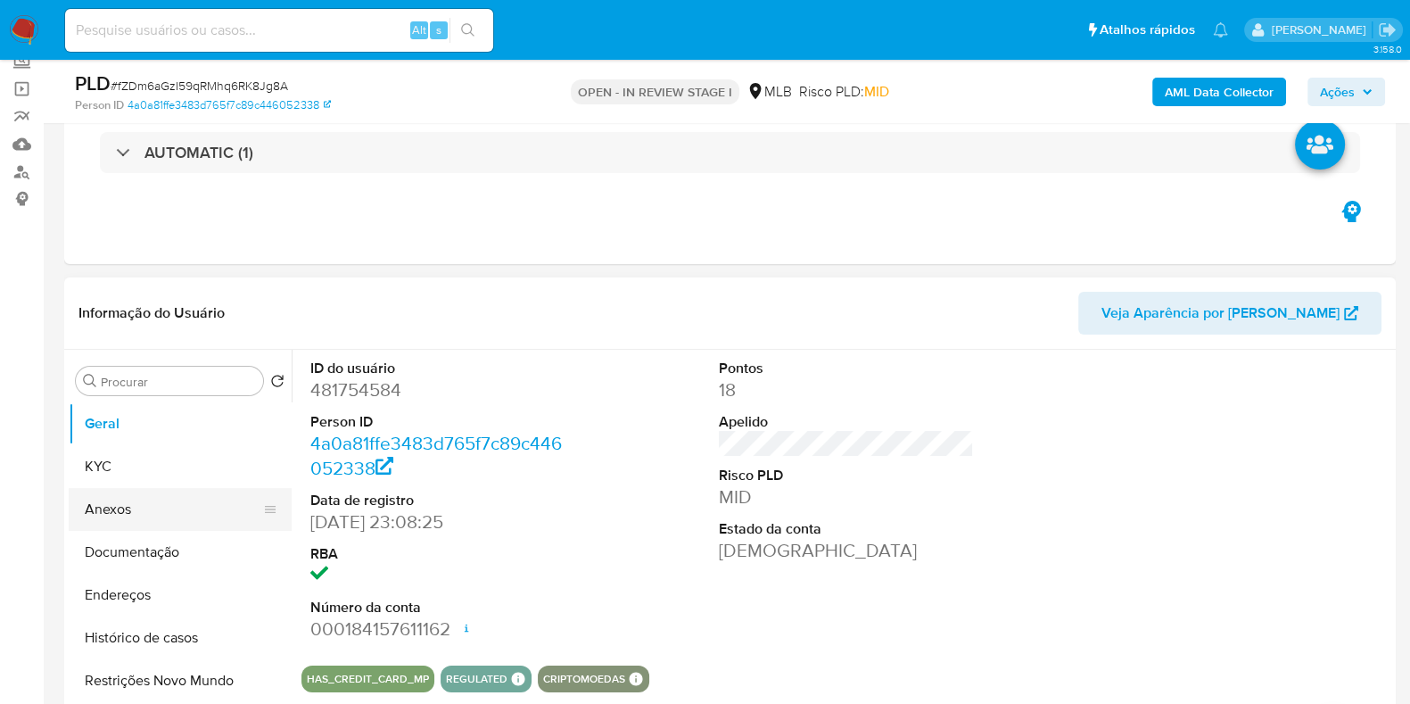
click at [162, 509] on button "Anexos" at bounding box center [173, 509] width 209 height 43
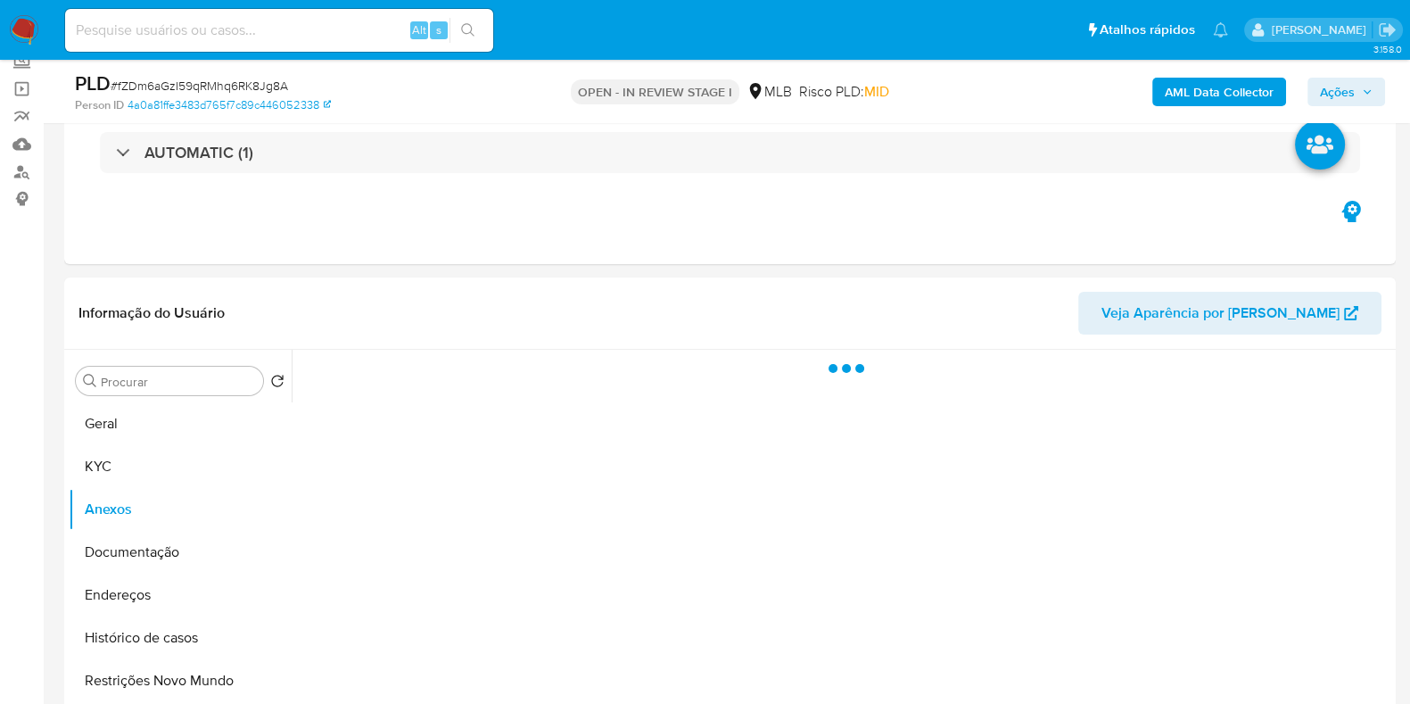
drag, startPoint x: 1362, startPoint y: 93, endPoint x: 1331, endPoint y: 103, distance: 32.7
click at [1360, 93] on span "Ações" at bounding box center [1346, 91] width 53 height 25
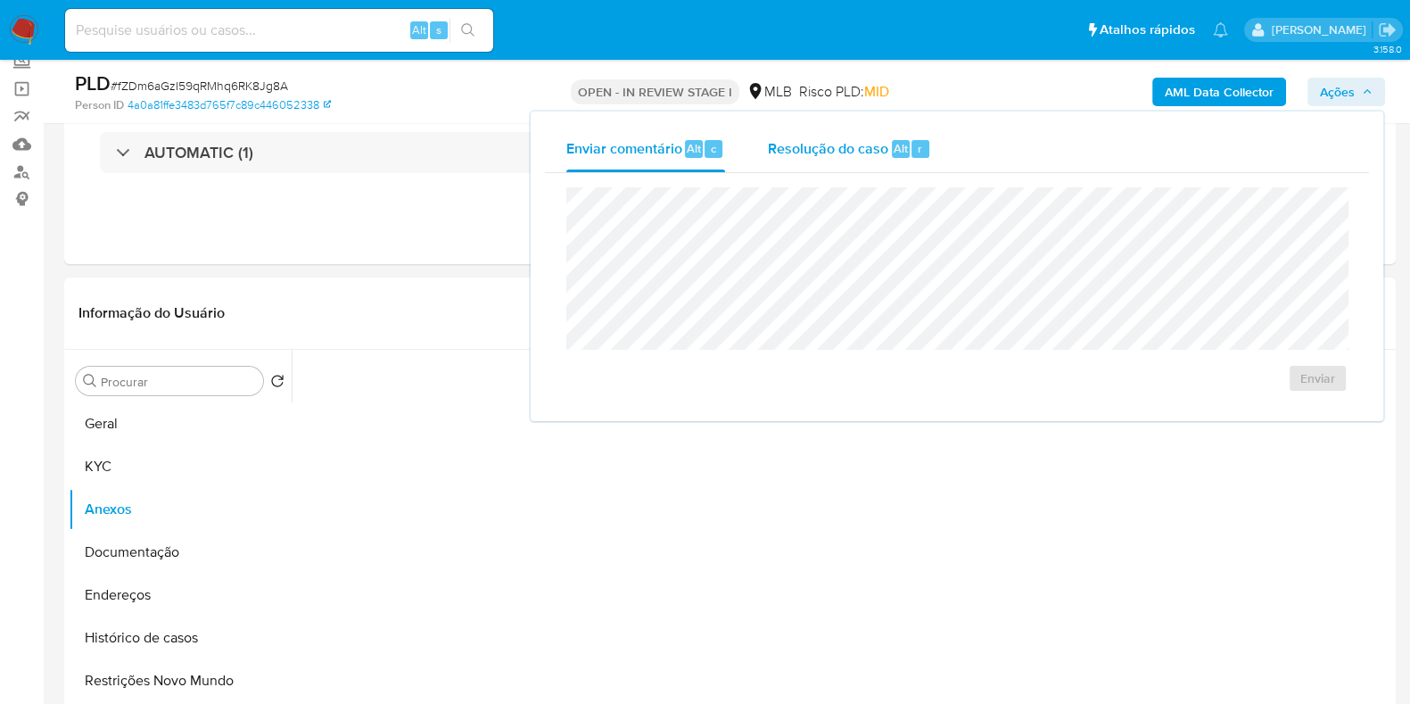
click at [851, 154] on span "Resolução do caso" at bounding box center [828, 147] width 120 height 21
click at [387, 211] on div "Eventos ( 1 ) Ações AUTOMATIC (1)" at bounding box center [730, 157] width 1332 height 214
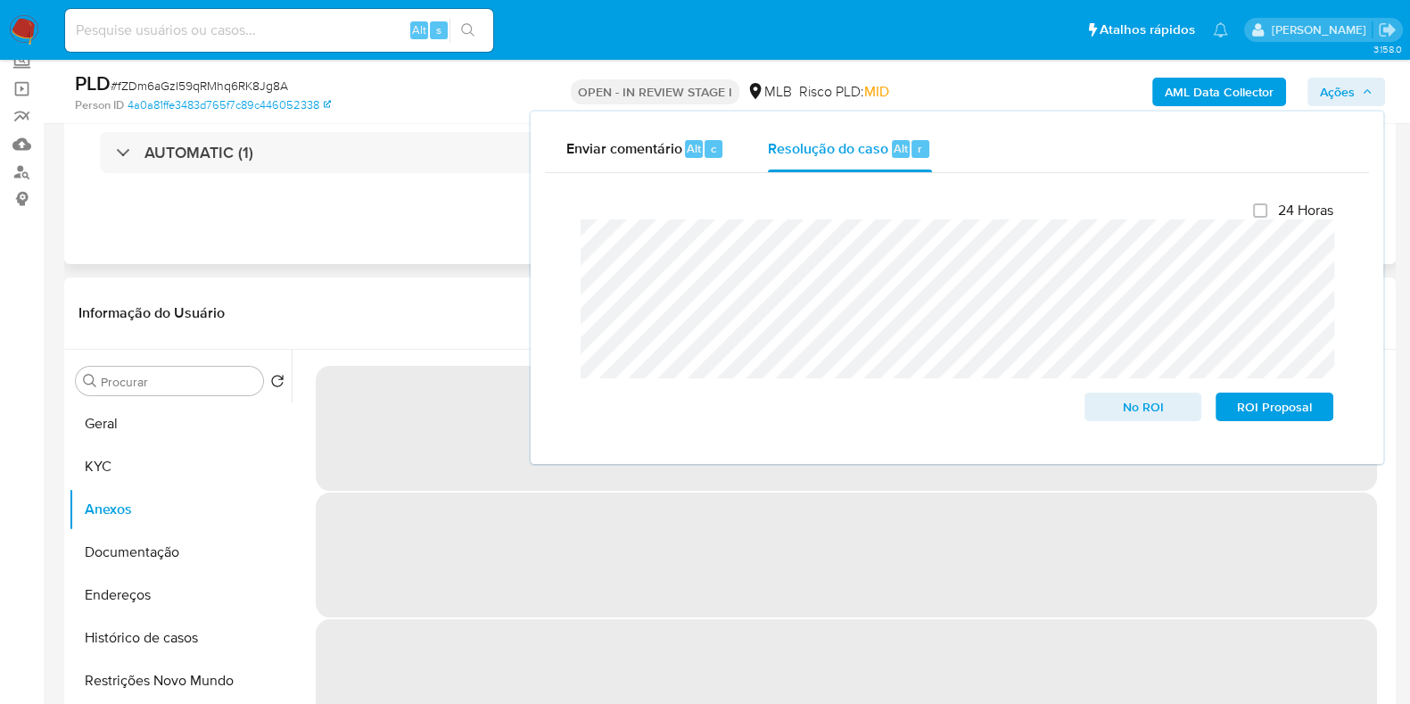
click at [375, 227] on div "Eventos ( 1 ) Ações AUTOMATIC (1)" at bounding box center [730, 157] width 1332 height 214
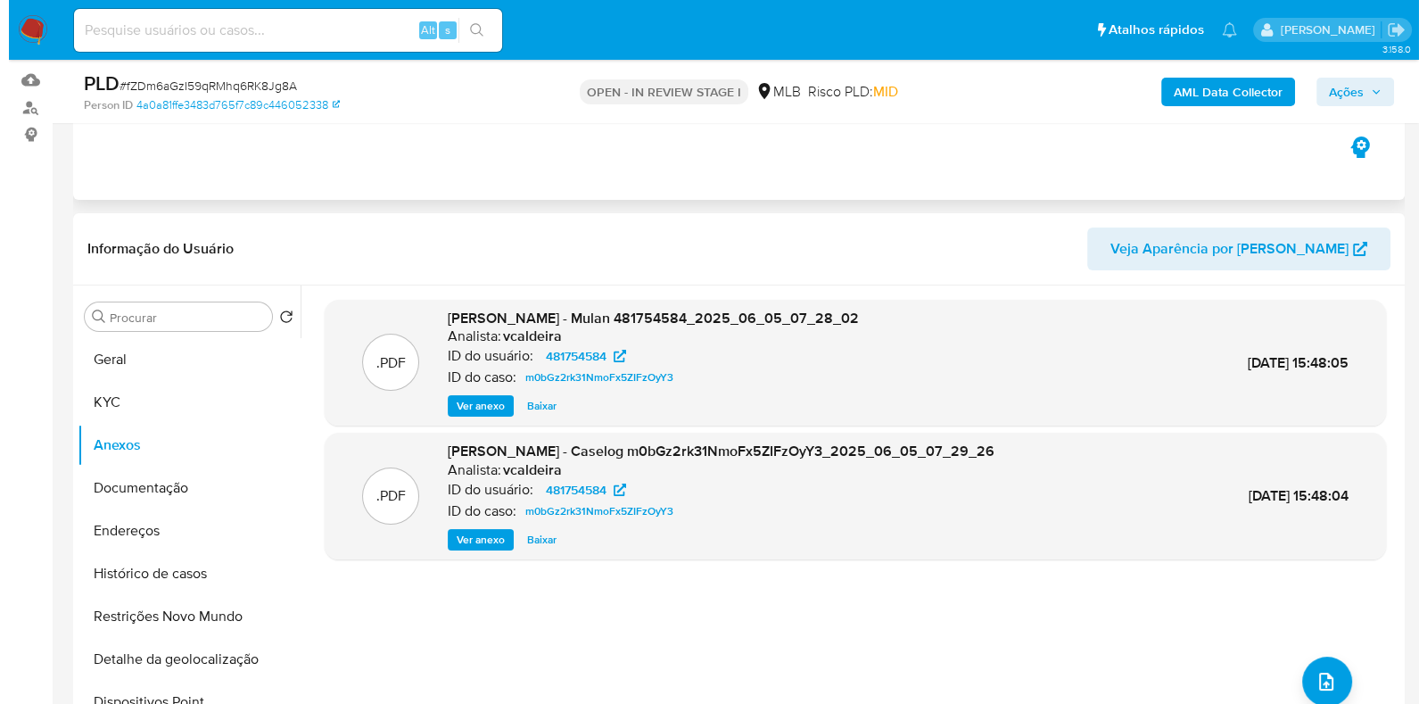
scroll to position [177, 0]
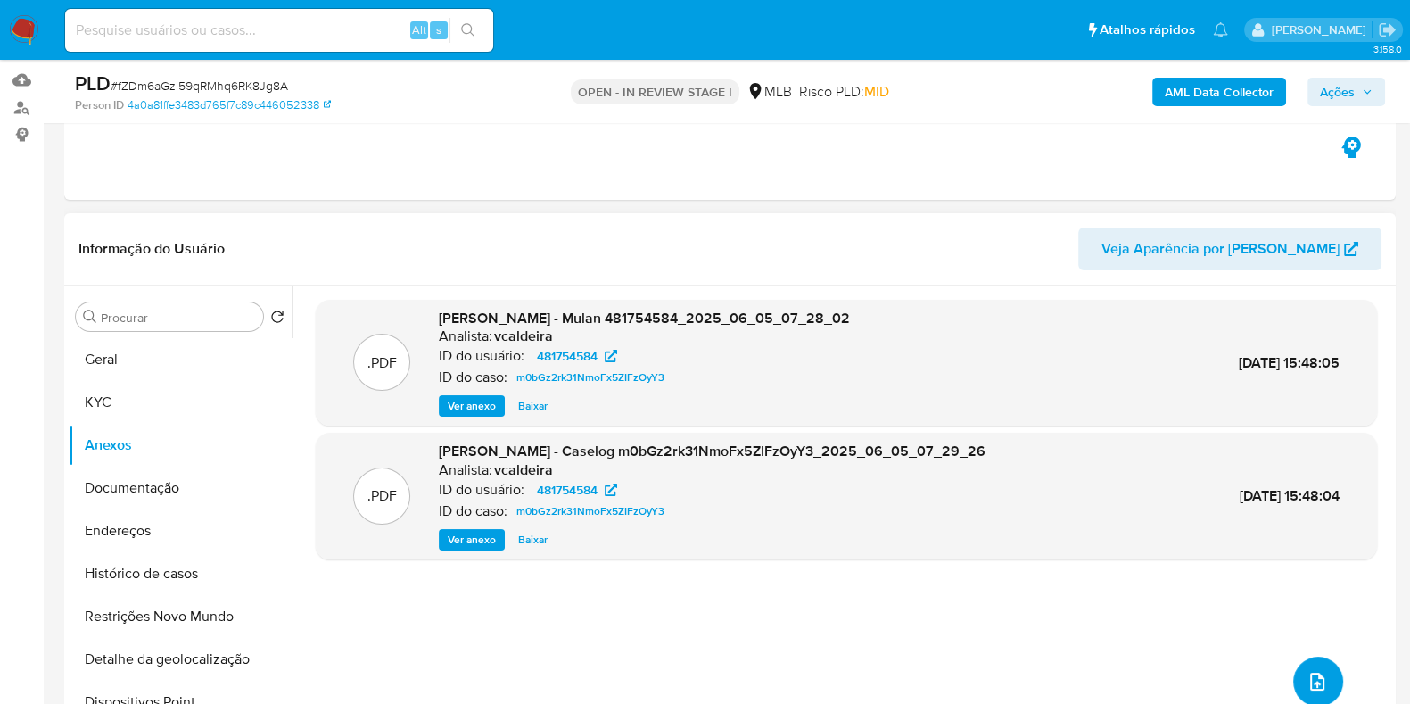
click at [1301, 663] on button "upload-file" at bounding box center [1318, 681] width 50 height 50
click at [1315, 675] on icon "upload-file" at bounding box center [1317, 682] width 14 height 18
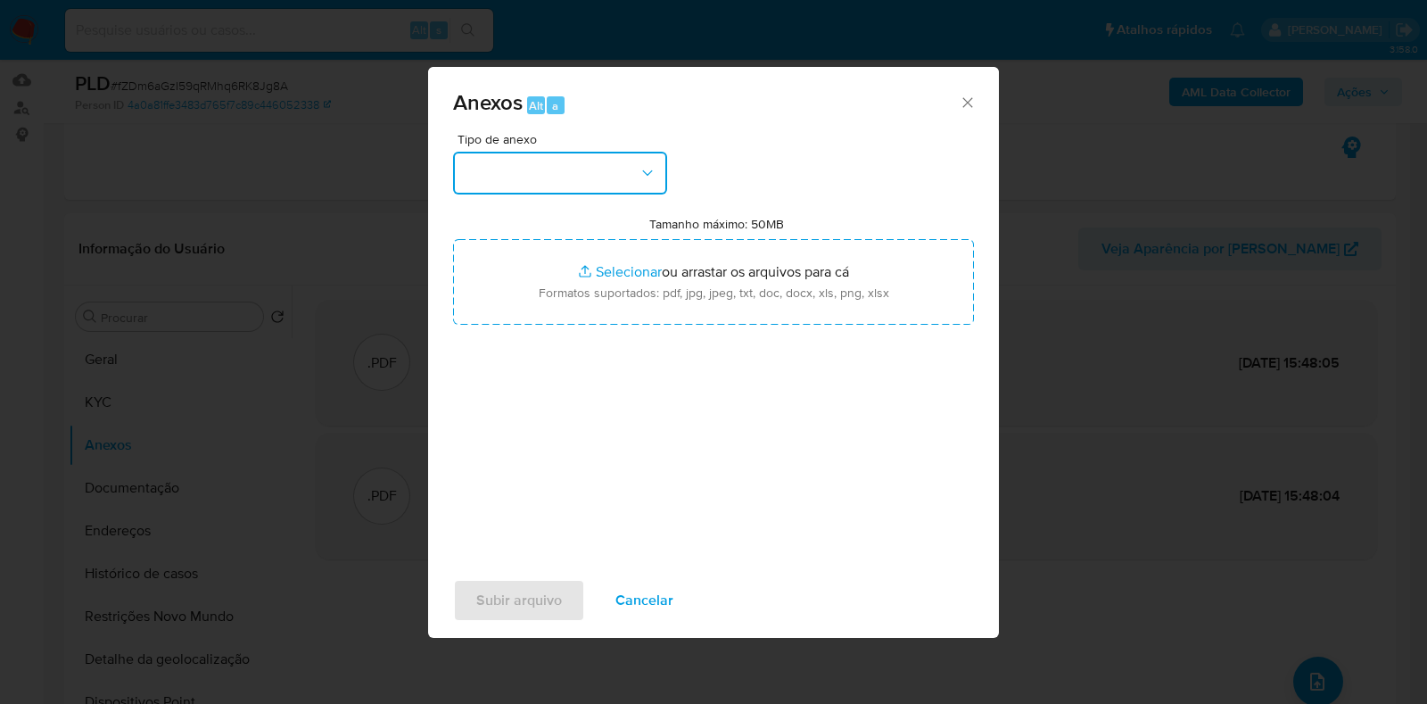
click at [634, 163] on button "button" at bounding box center [560, 173] width 214 height 43
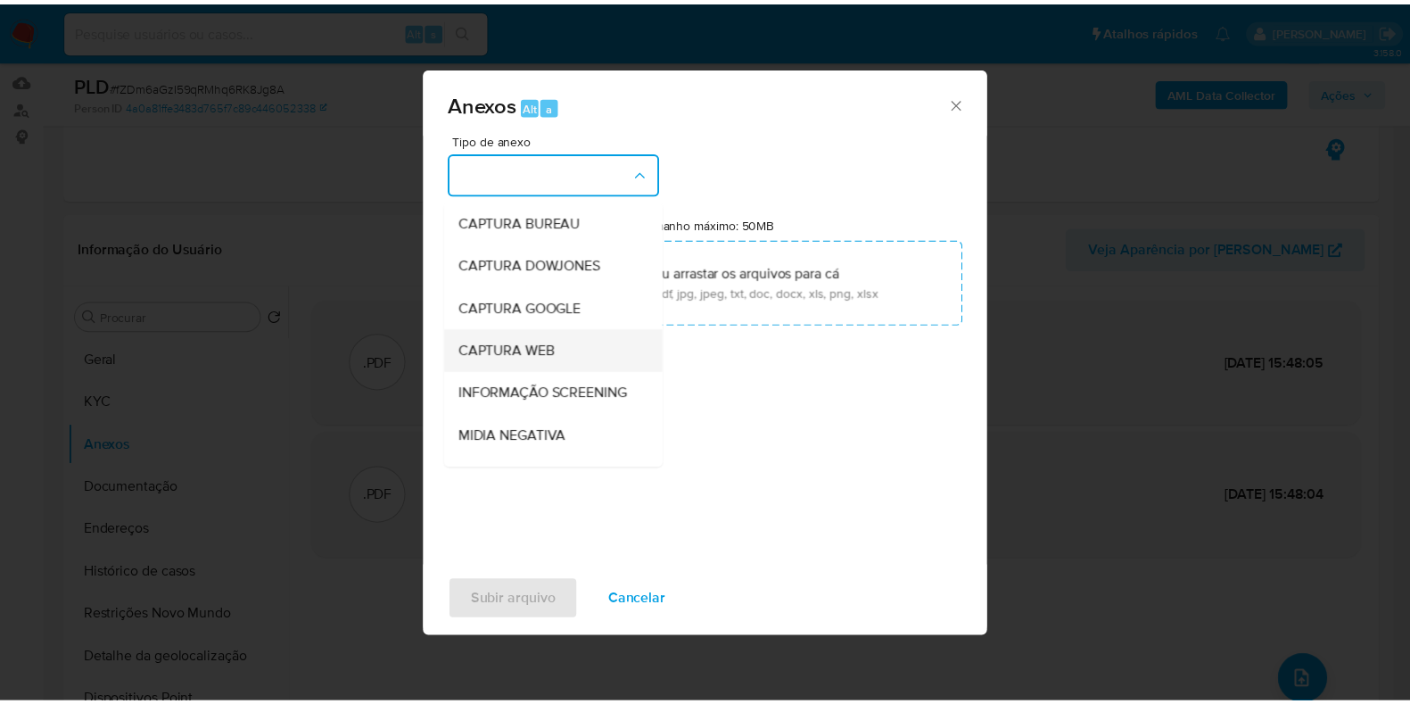
scroll to position [275, 0]
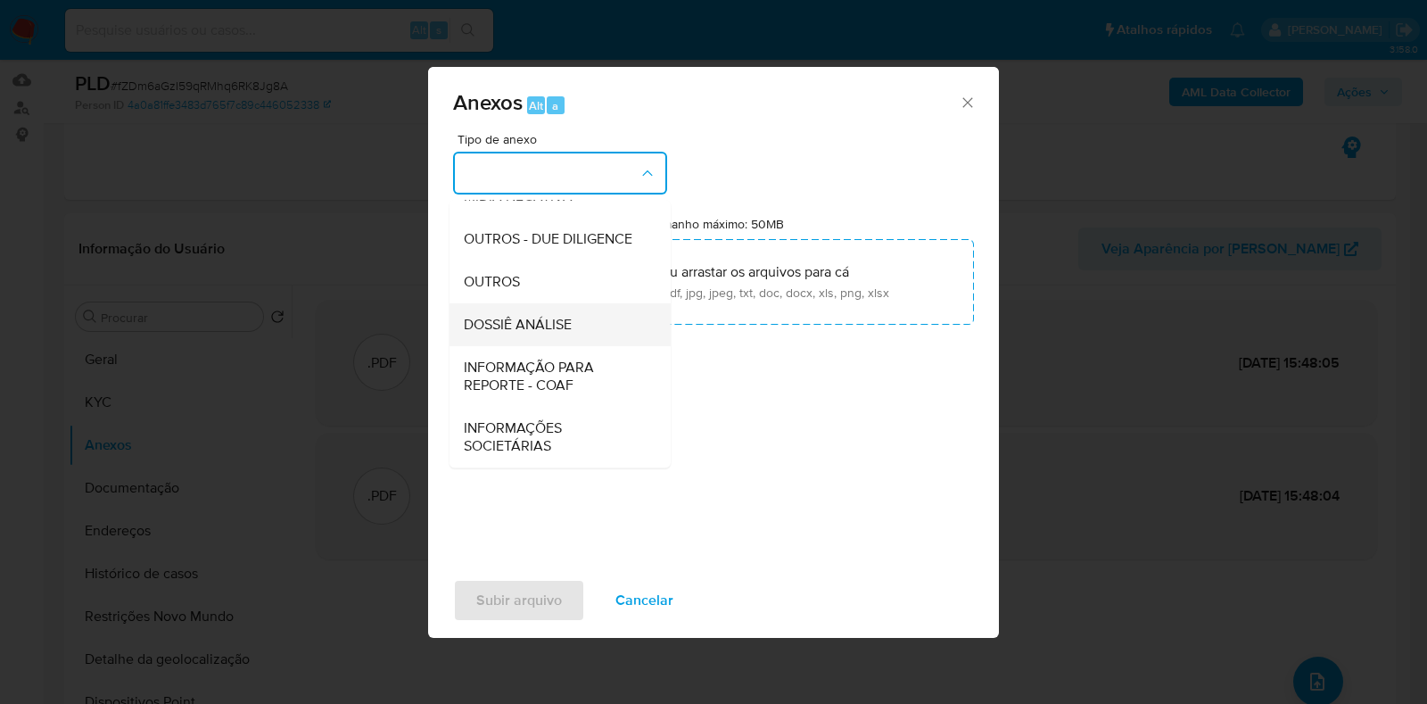
click at [590, 327] on div "DOSSIÊ ANÁLISE" at bounding box center [555, 324] width 182 height 43
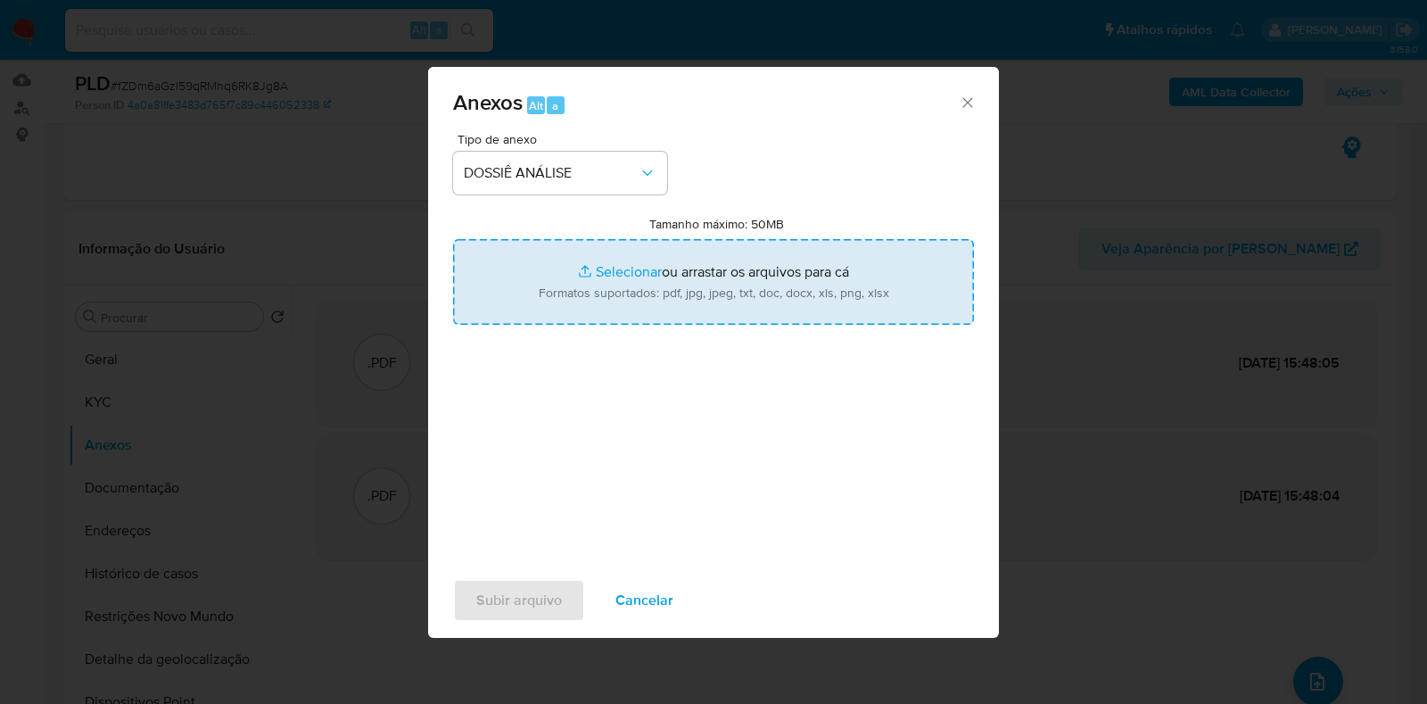
click at [622, 274] on input "Tamanho máximo: 50MB Selecionar arquivos" at bounding box center [713, 282] width 521 height 86
type input "C:\fakepath\Declinio - XXX - CPF 90778120759 - [PERSON_NAME].pdf"
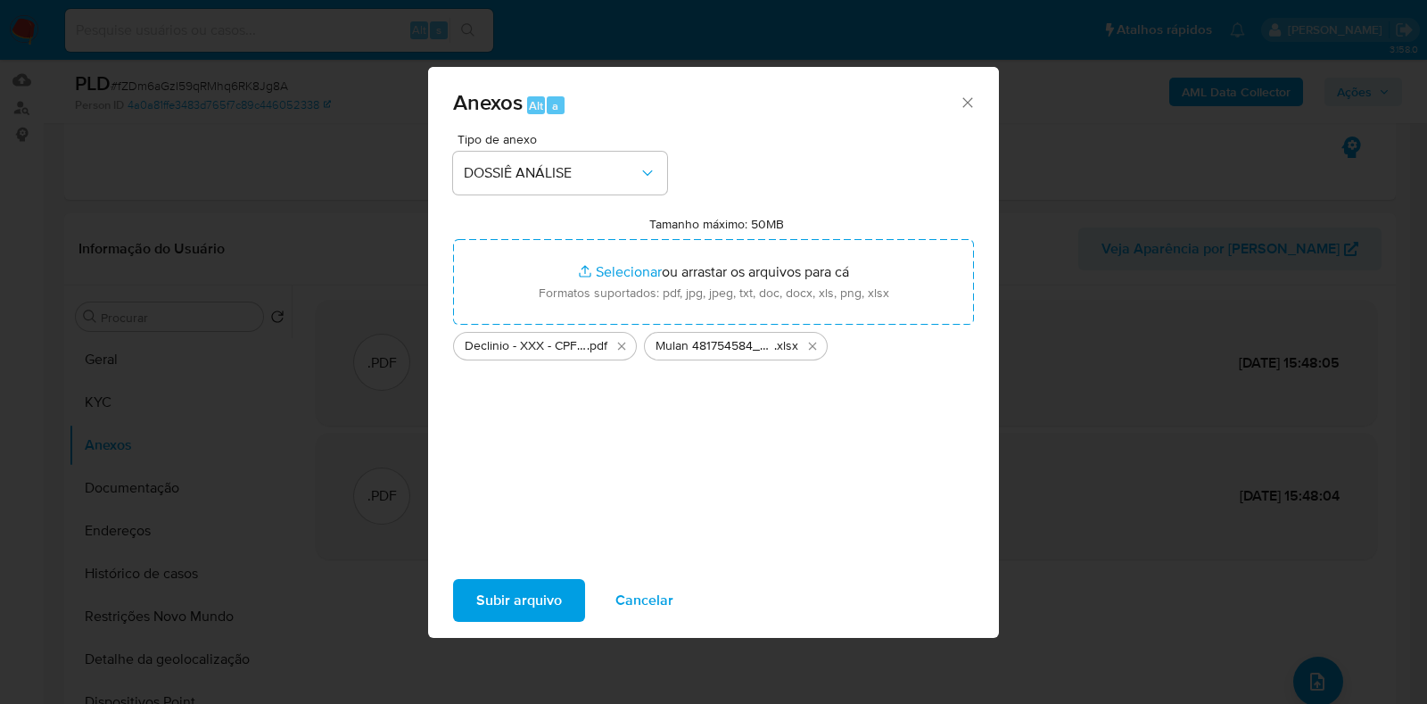
click at [527, 597] on span "Subir arquivo" at bounding box center [519, 600] width 86 height 39
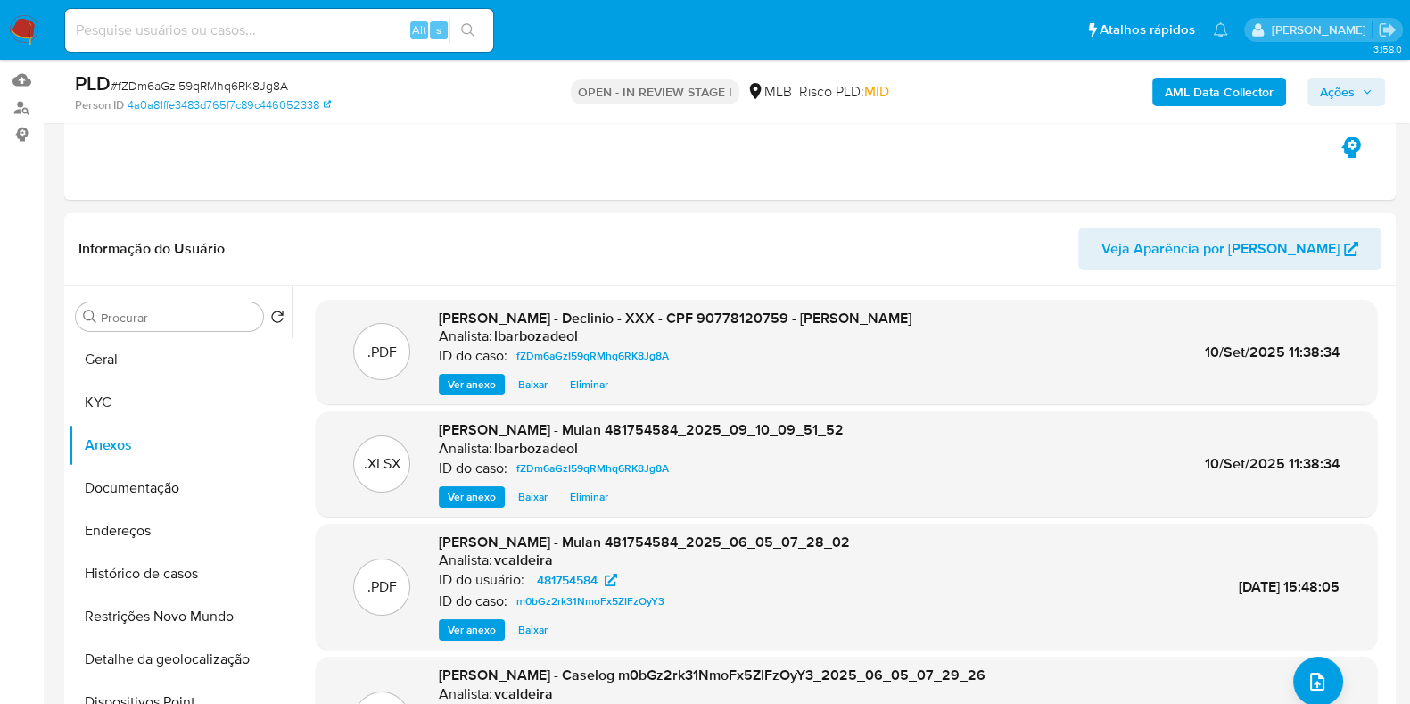
click at [1217, 91] on b "AML Data Collector" at bounding box center [1219, 92] width 109 height 29
click at [206, 360] on button "Geral" at bounding box center [173, 359] width 209 height 43
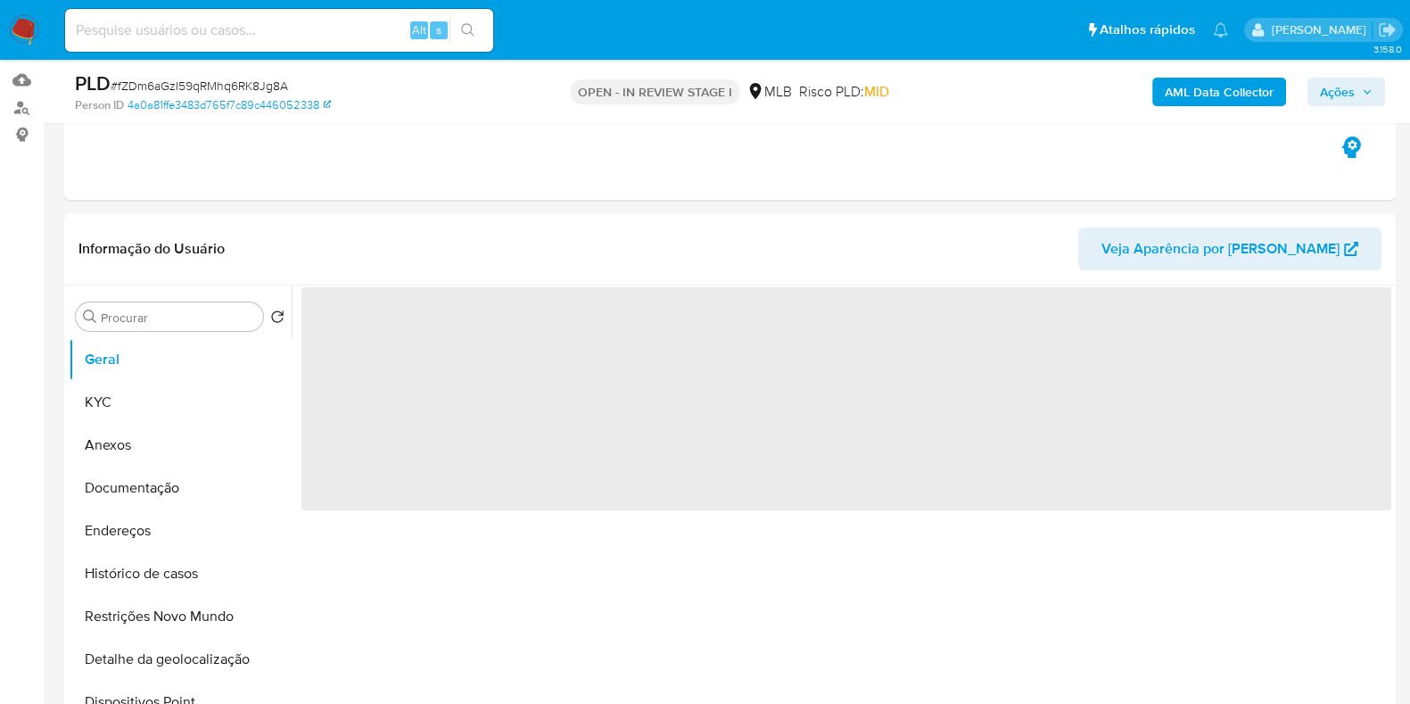
click at [1275, 79] on button "AML Data Collector" at bounding box center [1219, 92] width 134 height 29
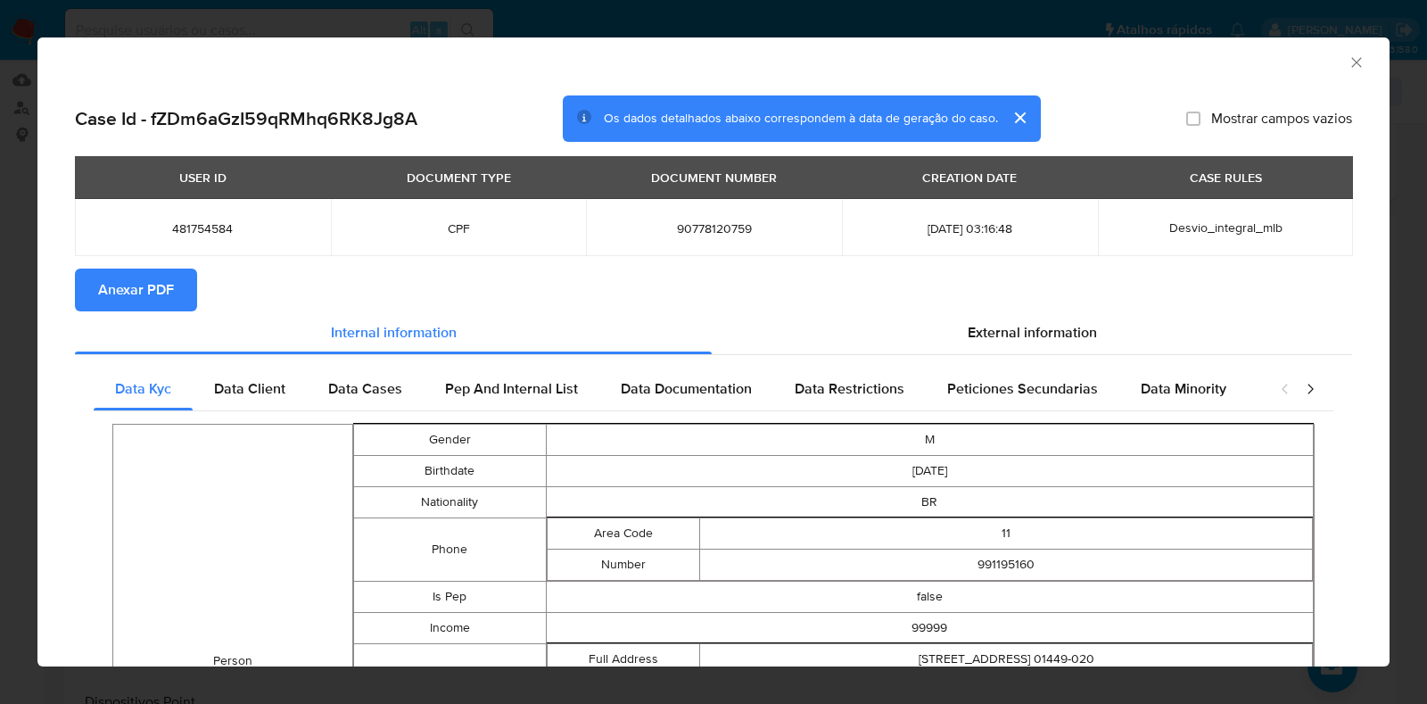
click at [165, 294] on span "Anexar PDF" at bounding box center [136, 289] width 76 height 39
click at [1351, 60] on icon "Fechar a janela" at bounding box center [1356, 62] width 10 height 10
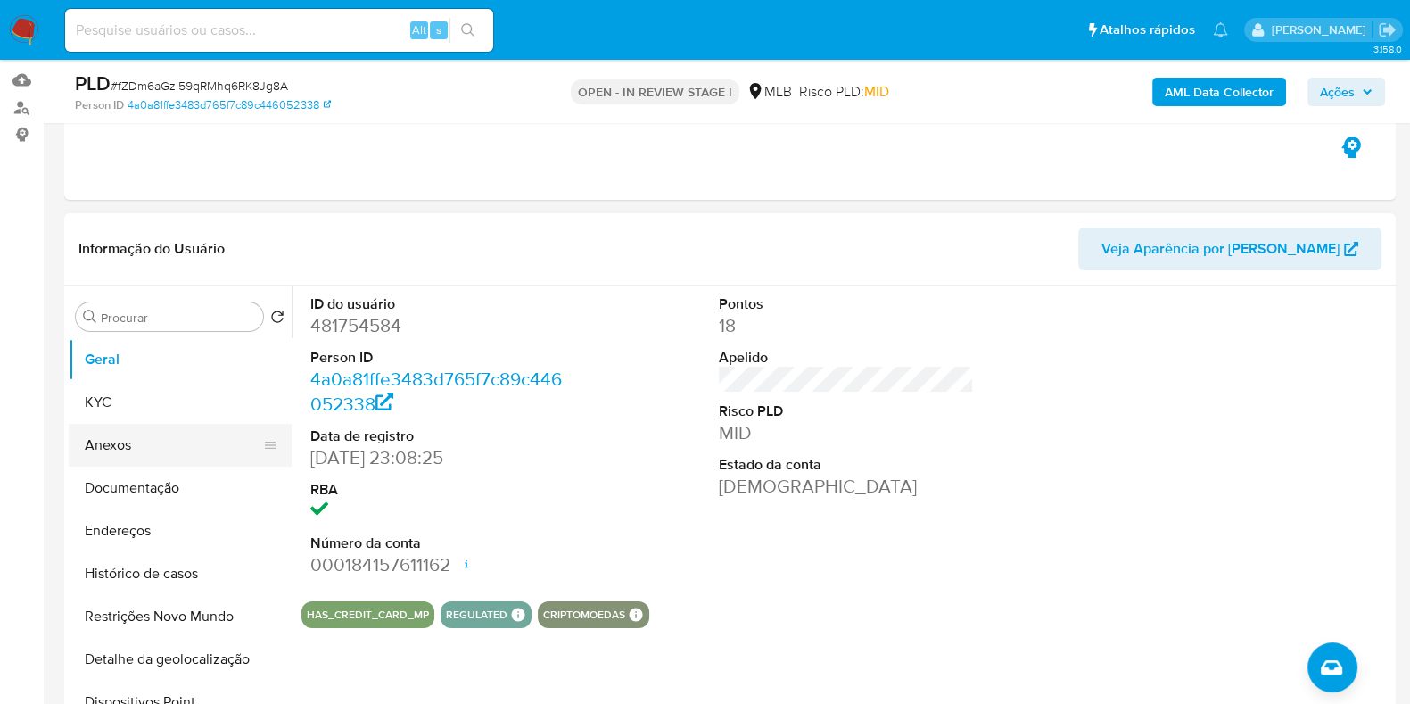
click at [125, 449] on button "Anexos" at bounding box center [173, 445] width 209 height 43
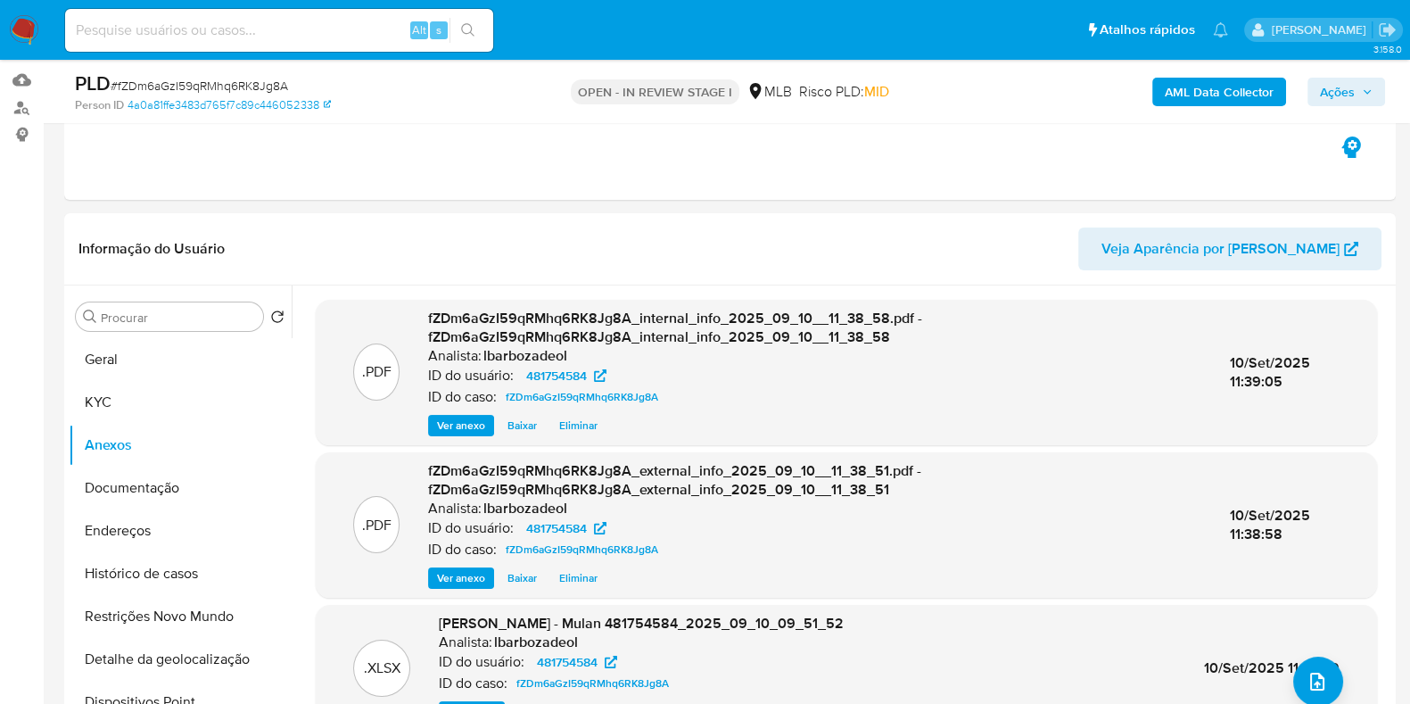
click at [1336, 87] on span "Ações" at bounding box center [1337, 92] width 35 height 29
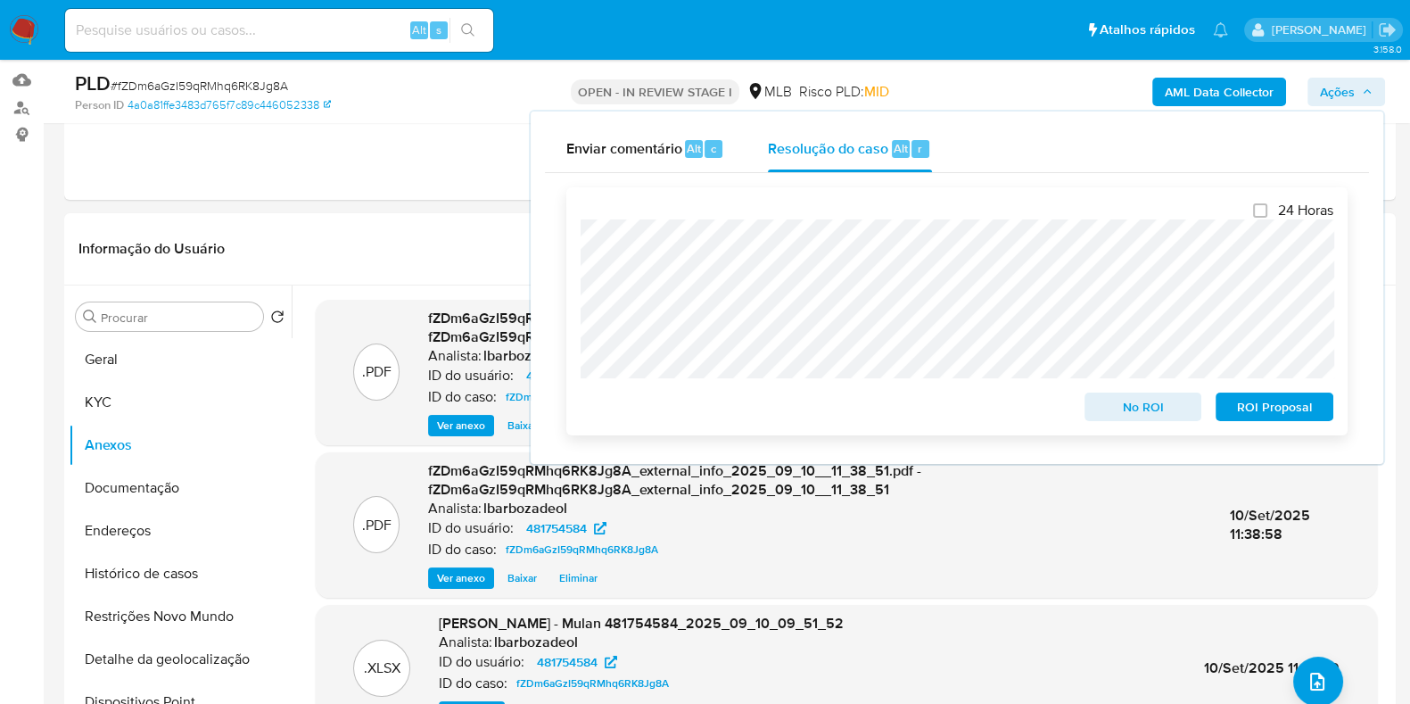
click at [1114, 401] on span "No ROI" at bounding box center [1143, 406] width 93 height 25
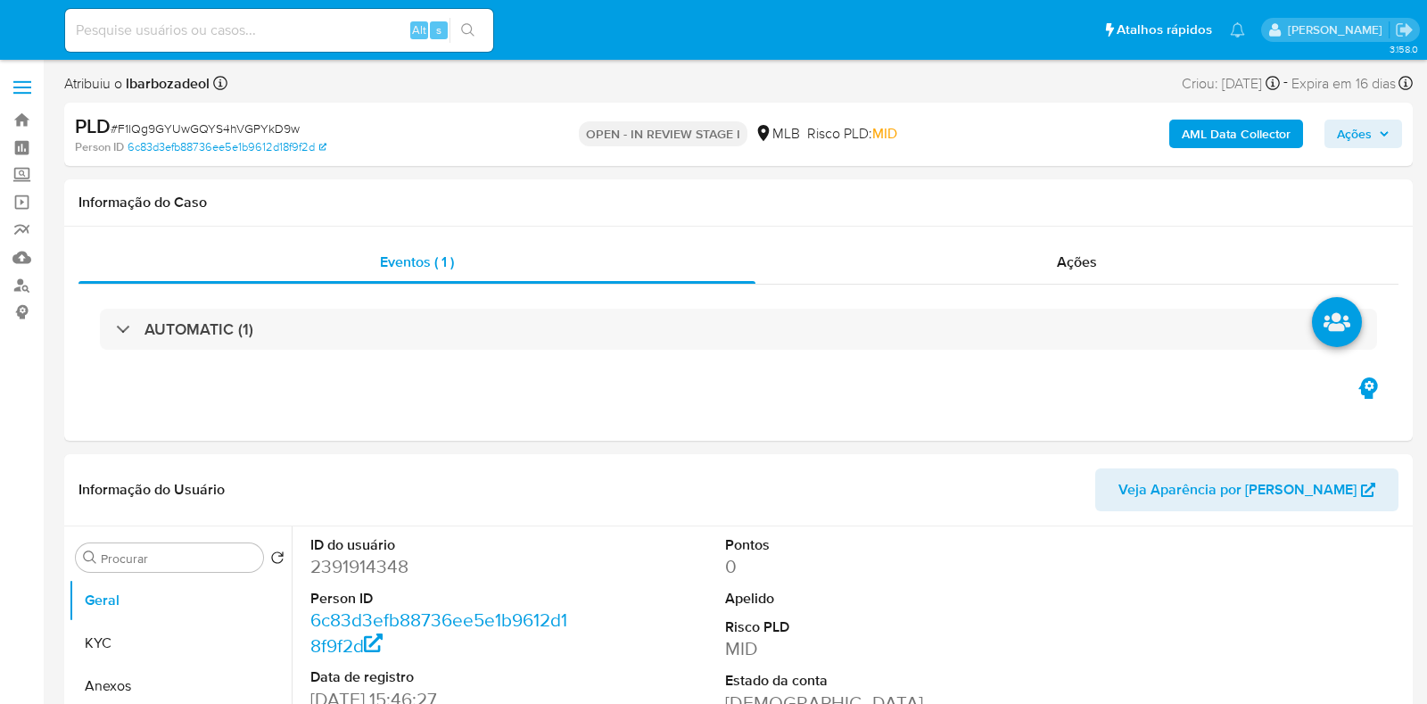
select select "10"
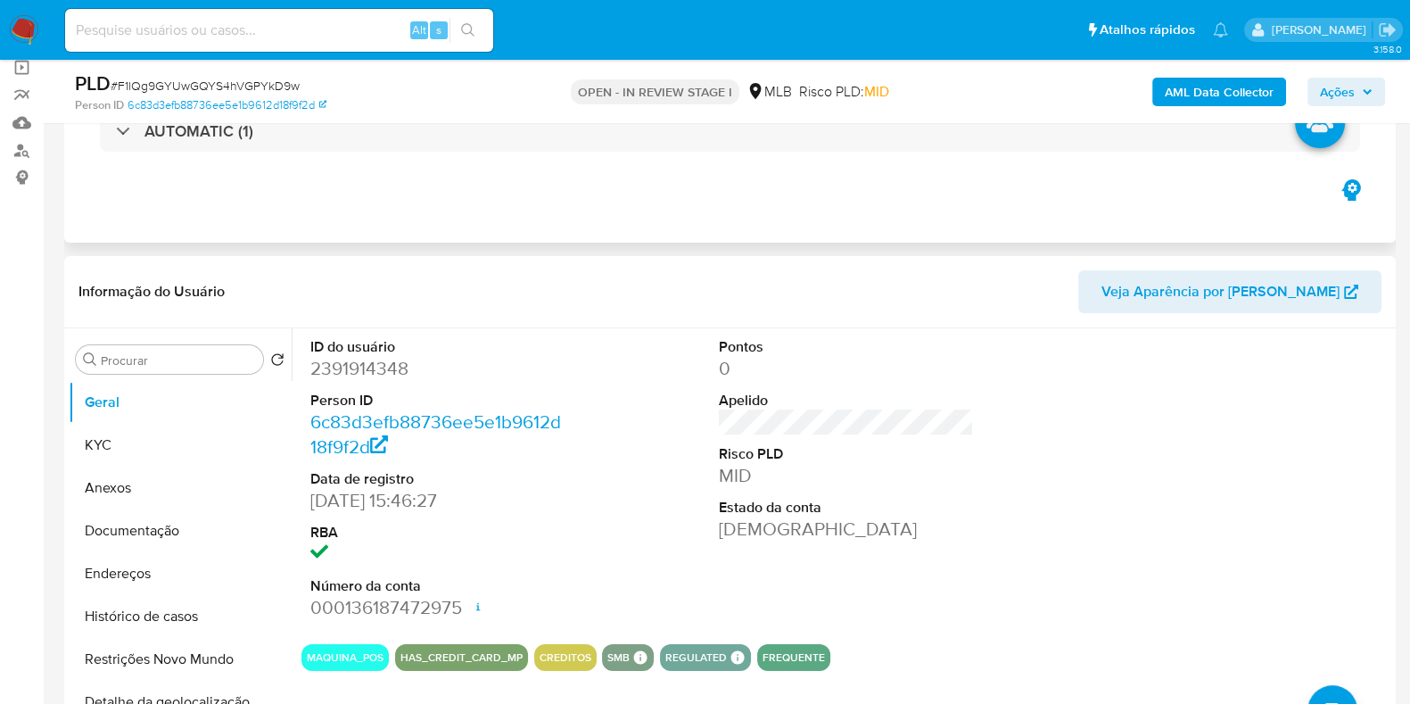
scroll to position [136, 0]
click at [623, 143] on div "AUTOMATIC (1)" at bounding box center [730, 130] width 1260 height 41
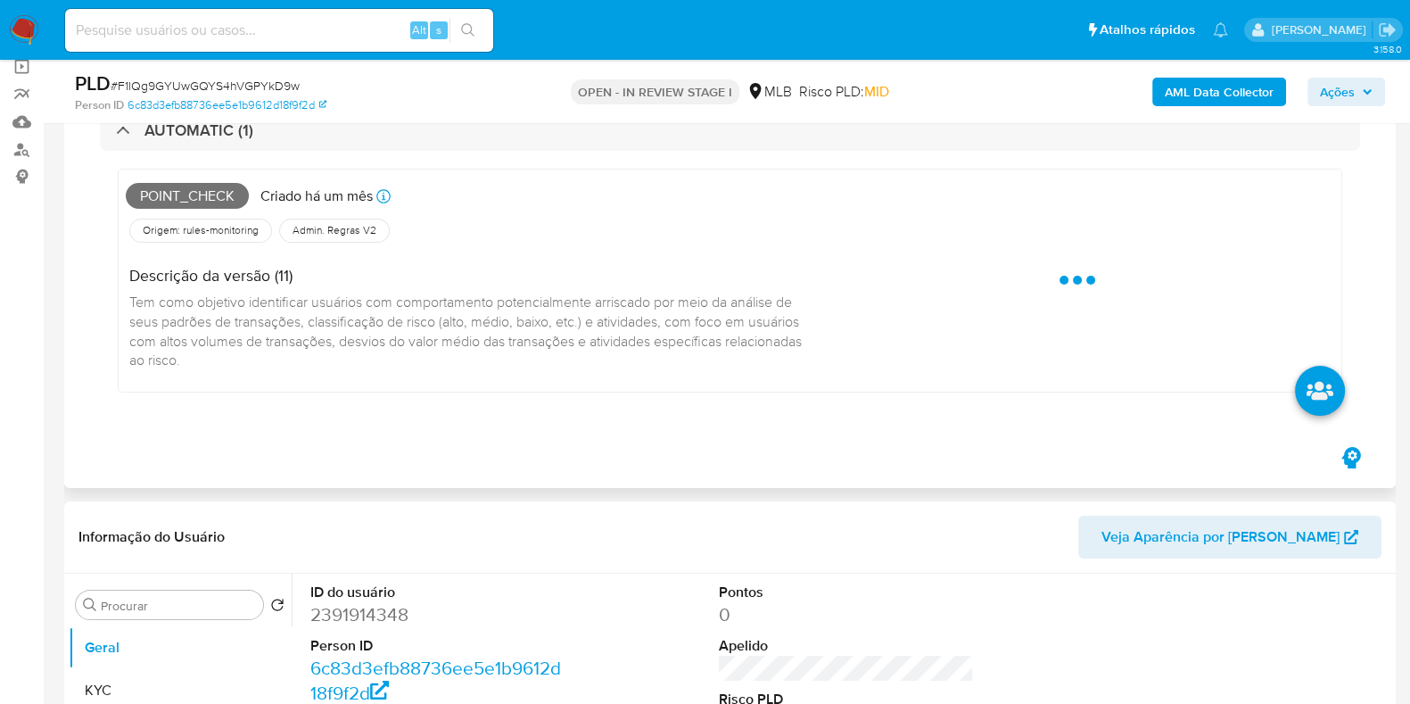
click at [214, 189] on span "Point_check" at bounding box center [187, 196] width 123 height 27
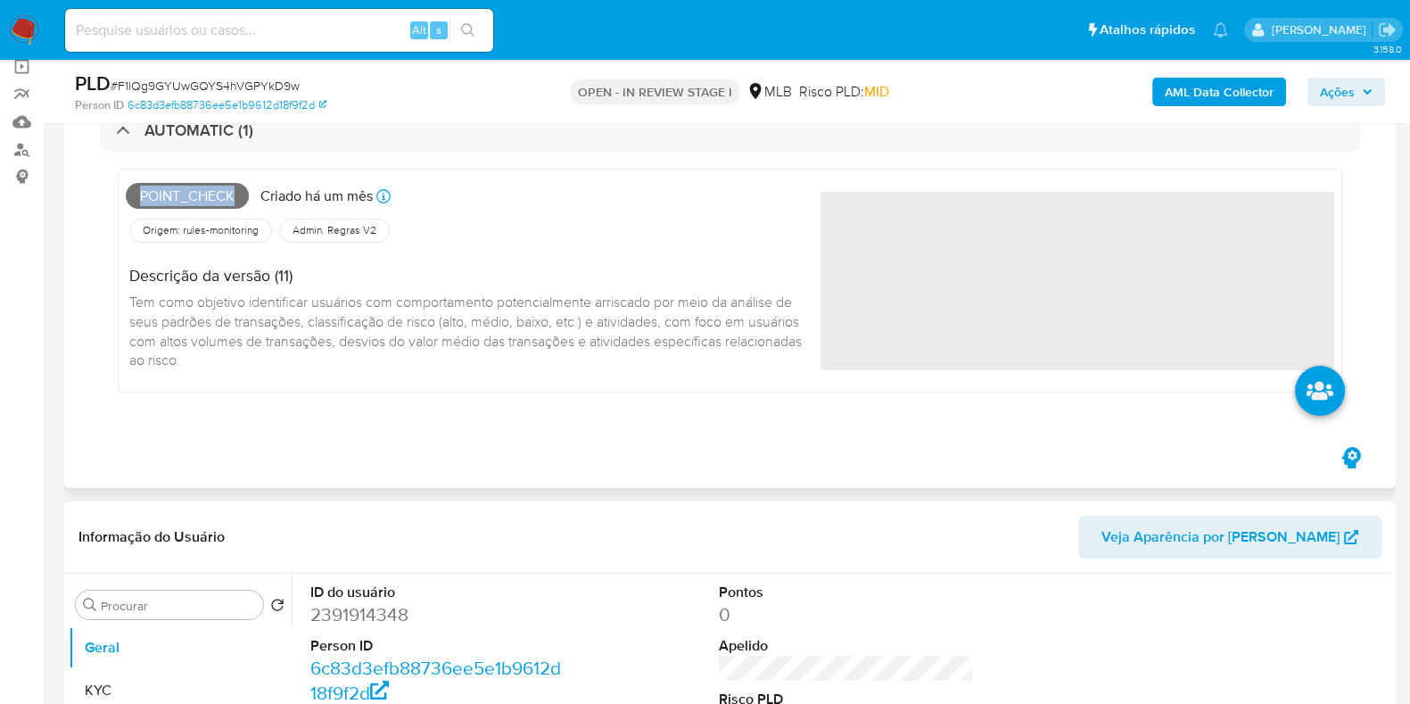
click at [214, 189] on span "Point_check" at bounding box center [187, 196] width 123 height 27
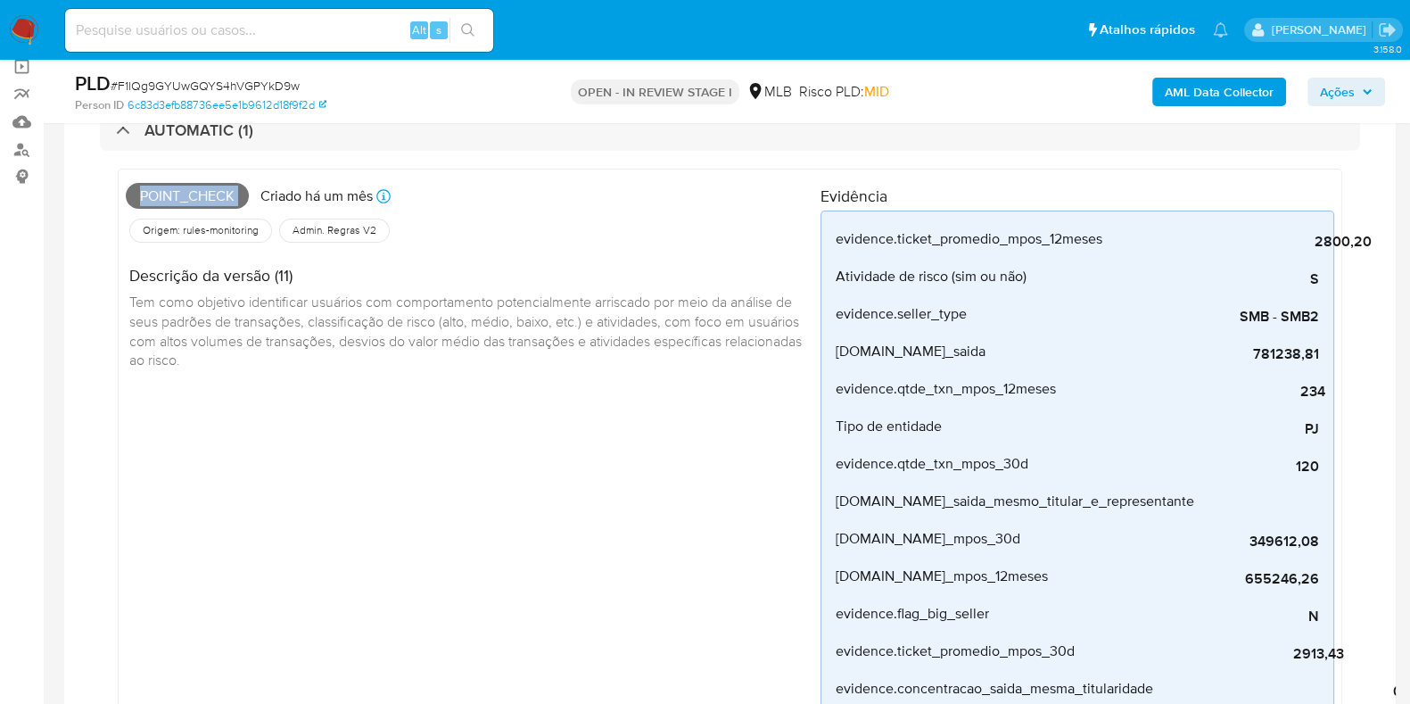
copy span "Point_check"
click at [214, 197] on span "Point_check" at bounding box center [187, 196] width 123 height 27
click at [1349, 89] on span "Ações" at bounding box center [1337, 92] width 35 height 29
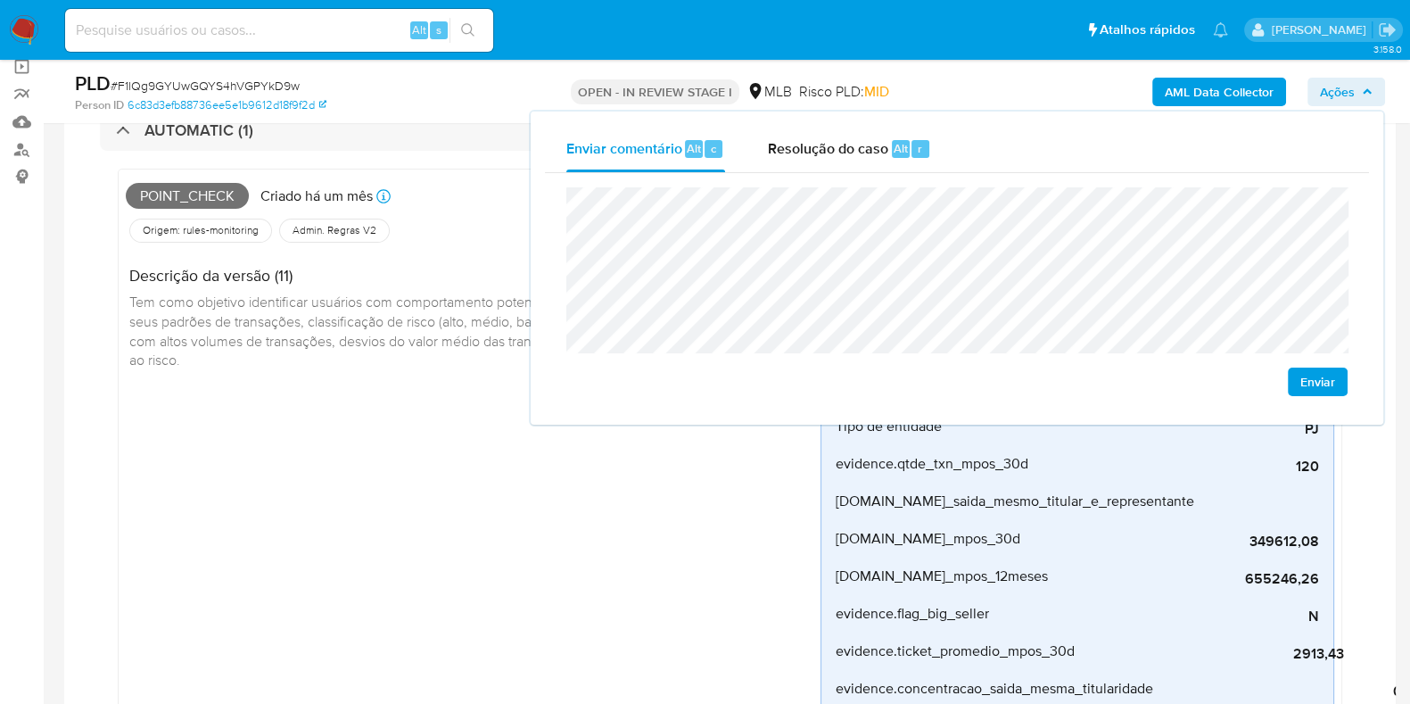
click at [418, 393] on div "Point_check Criado há um mês Criado: 12/08/2025 00:24:49 Origem: rules-monitori…" at bounding box center [473, 522] width 695 height 690
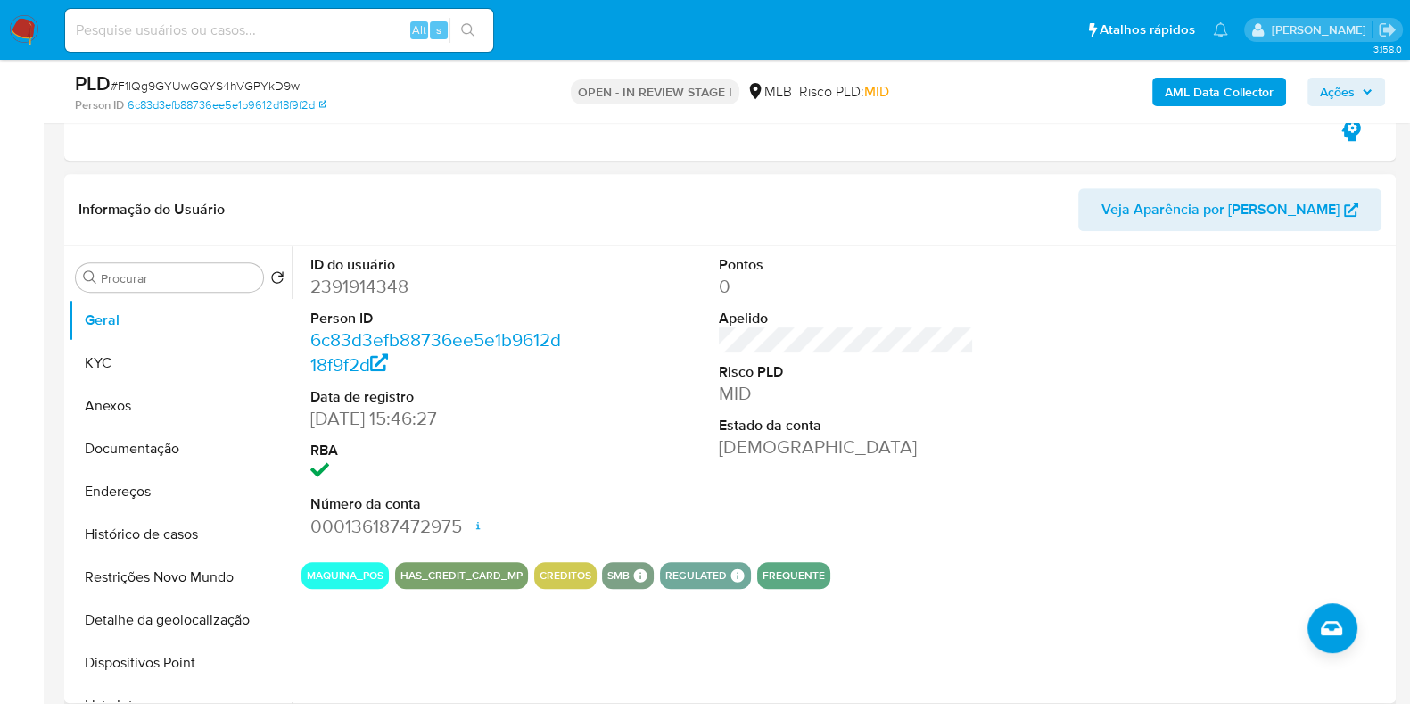
scroll to position [946, 0]
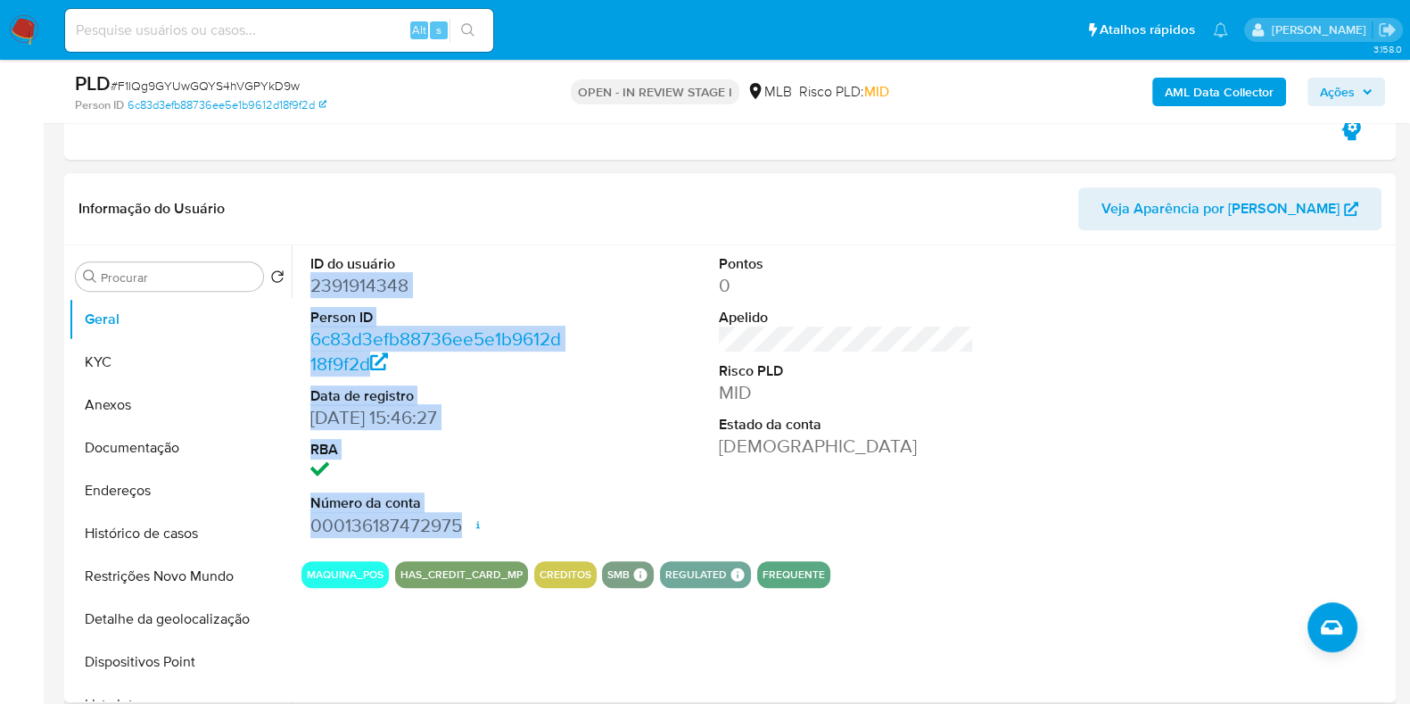
drag, startPoint x: 310, startPoint y: 283, endPoint x: 493, endPoint y: 519, distance: 298.8
click at [463, 522] on dl "ID do usuário 2391914348 Person ID 6c83d3efb88736ee5e1b9612d18f9f2d Data de reg…" at bounding box center [437, 396] width 255 height 284
copy dl "2391914348 Person ID 6c83d3efb88736ee5e1b9612d18f9f2d Data de registro 14/04/20…"
drag, startPoint x: 1347, startPoint y: 95, endPoint x: 1322, endPoint y: 107, distance: 27.9
click at [1347, 95] on span "Ações" at bounding box center [1337, 92] width 35 height 29
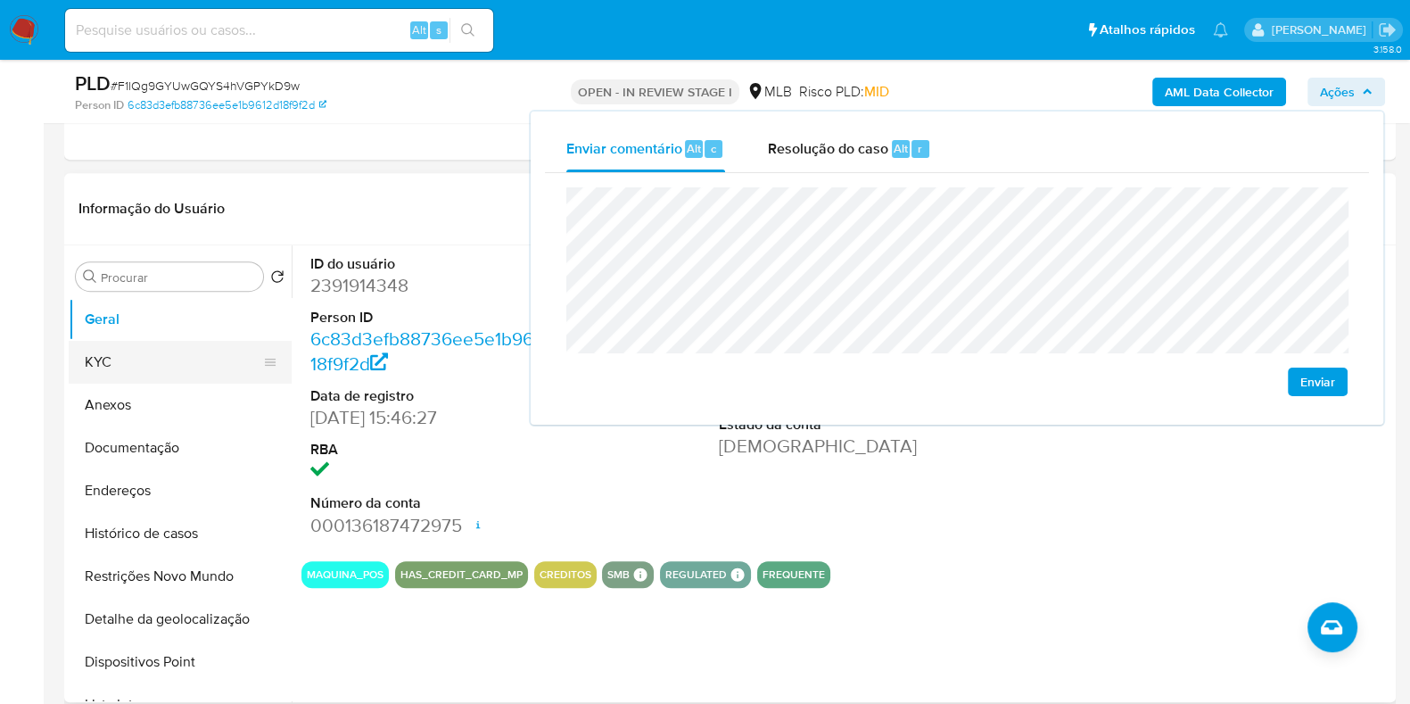
click at [169, 360] on button "KYC" at bounding box center [173, 362] width 209 height 43
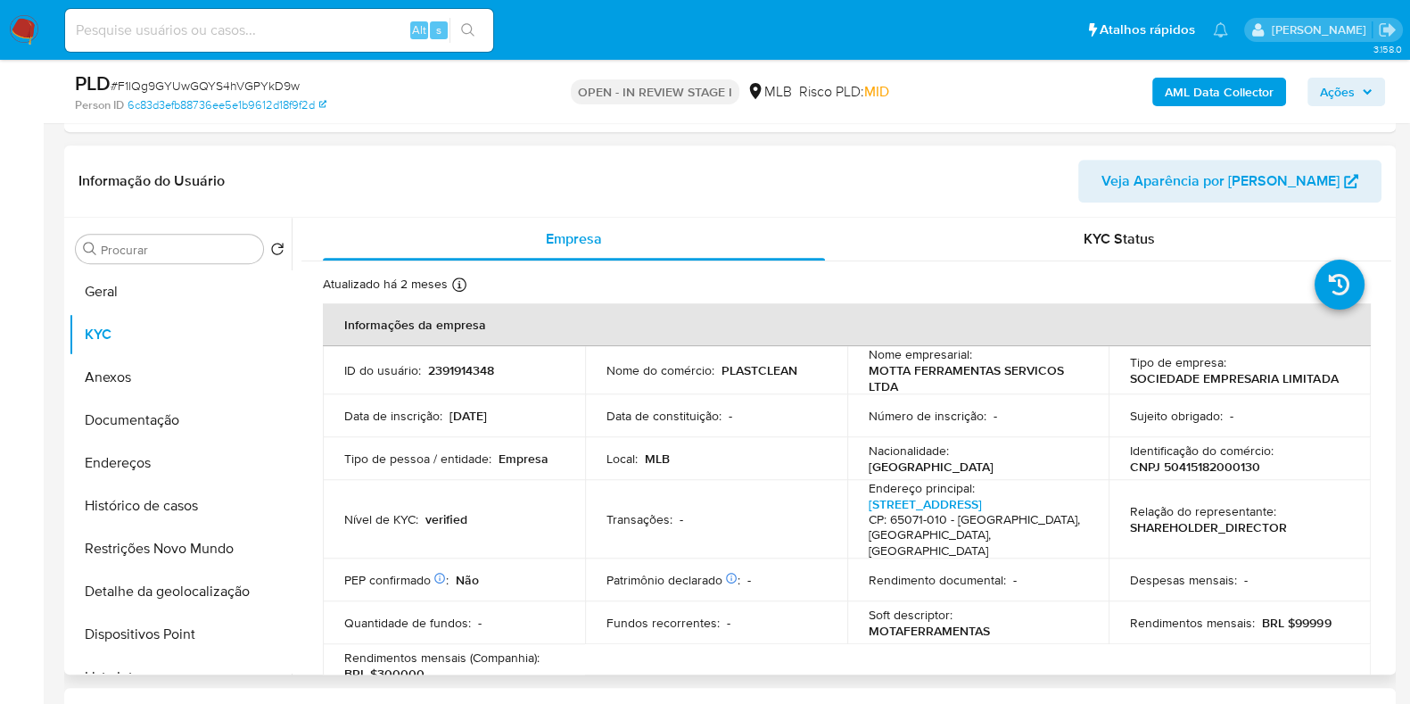
scroll to position [976, 0]
click at [441, 360] on p "2391914348" at bounding box center [461, 368] width 66 height 16
copy p "2391914348"
click at [1323, 87] on span "Ações" at bounding box center [1337, 92] width 35 height 29
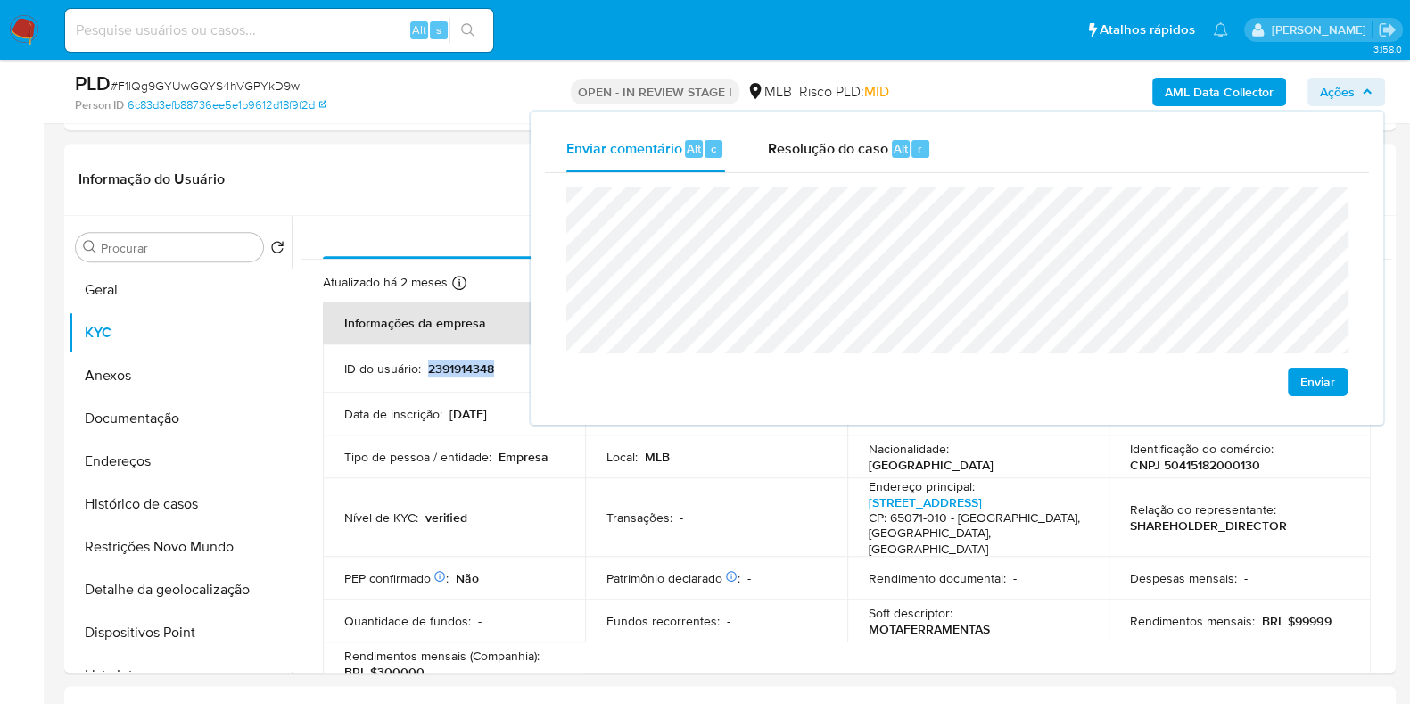
click at [1323, 88] on span "Ações" at bounding box center [1337, 92] width 35 height 29
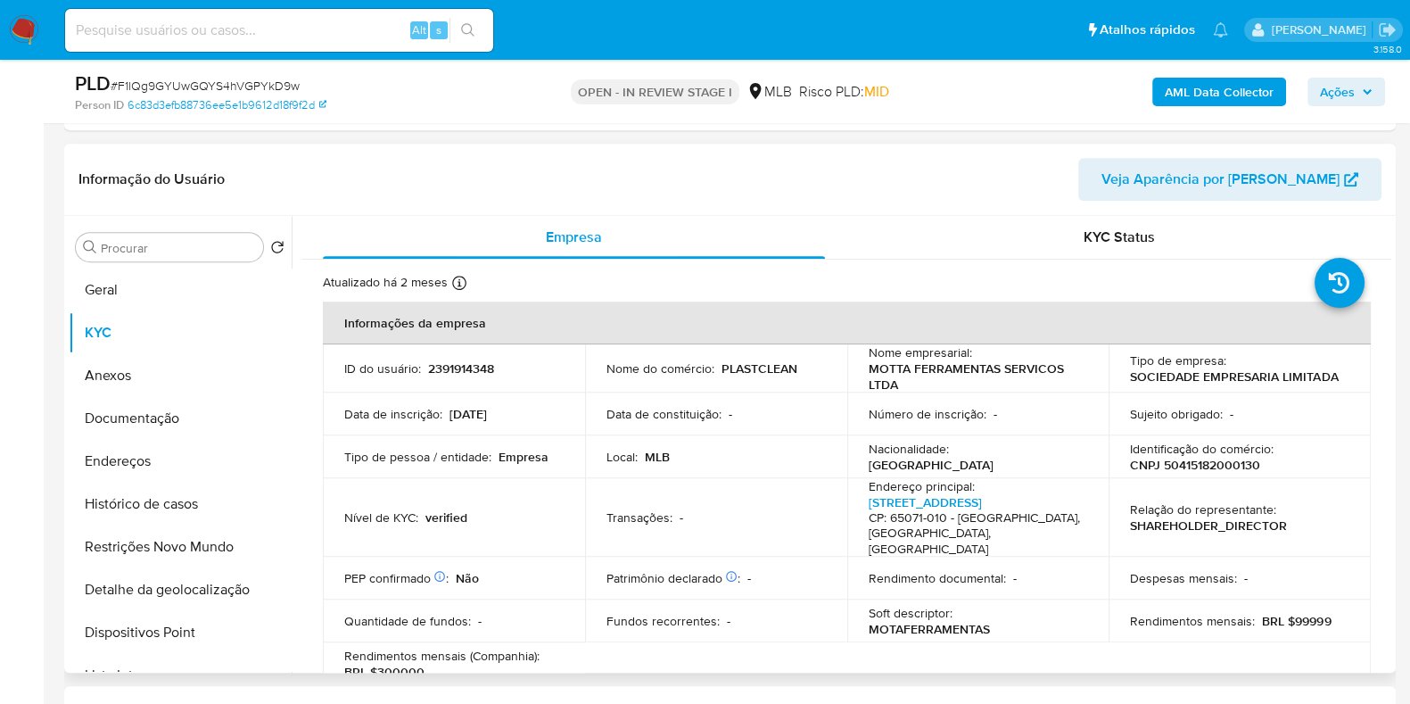
click at [1222, 465] on p "CNPJ 50415182000130" at bounding box center [1195, 465] width 130 height 16
copy p "50415182000130"
click at [1321, 92] on span "Ações" at bounding box center [1337, 92] width 35 height 29
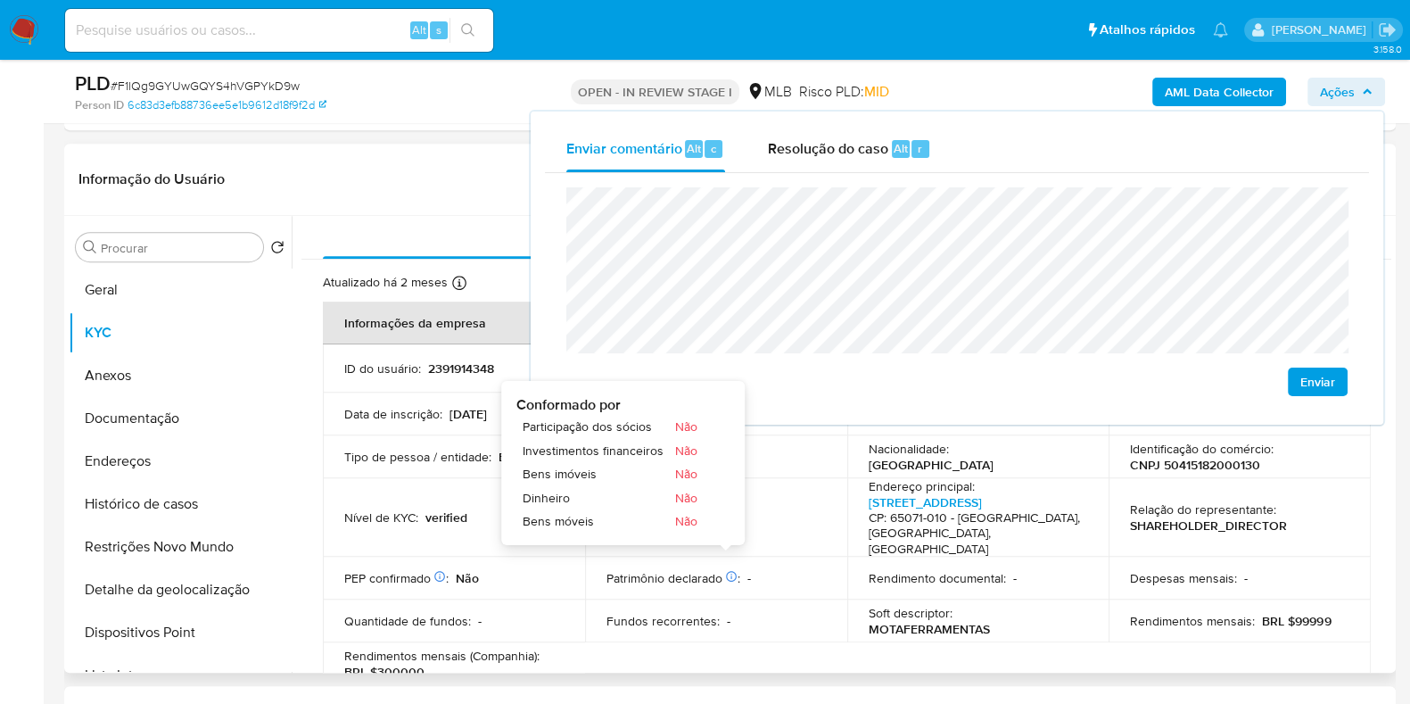
click at [716, 570] on p "Patrimônio declarado Conformado por Participação dos sócios Não Investimentos f…" at bounding box center [674, 578] width 134 height 16
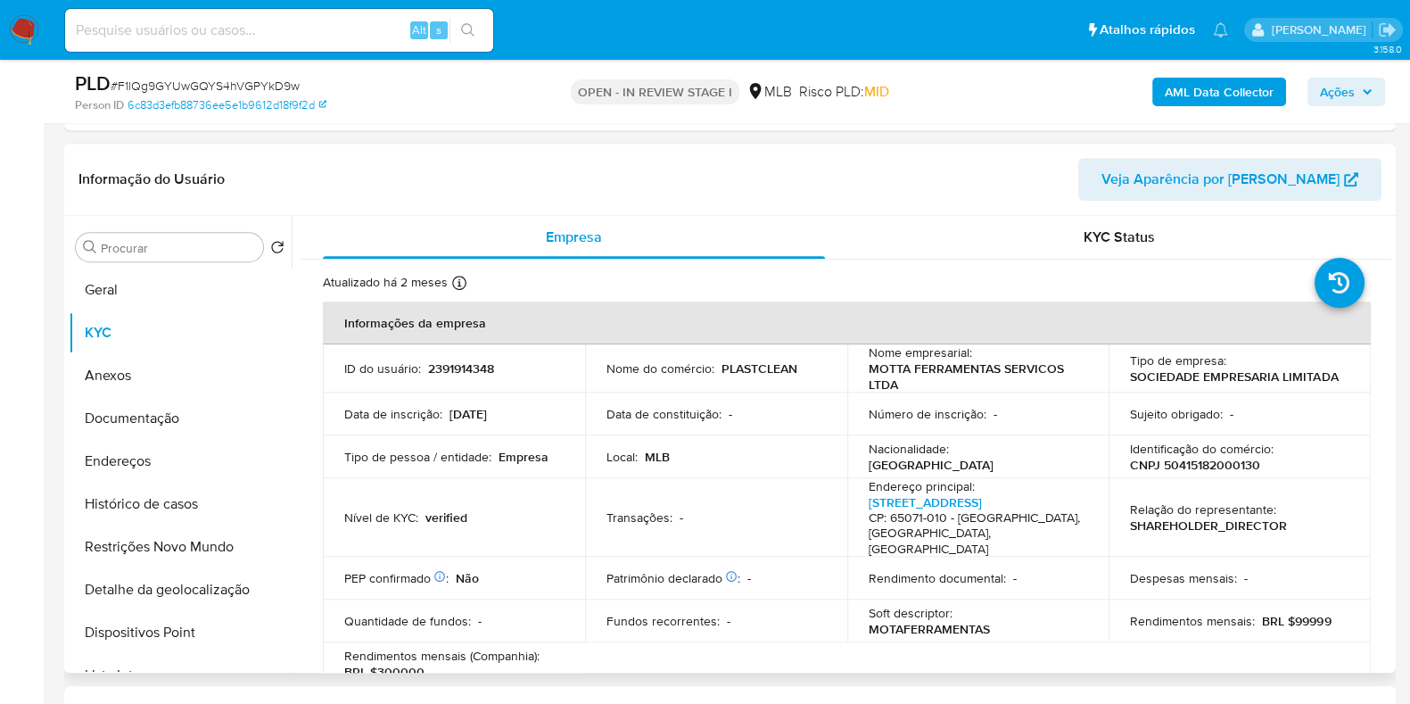
click at [627, 417] on p "Data de constituição :" at bounding box center [664, 414] width 115 height 16
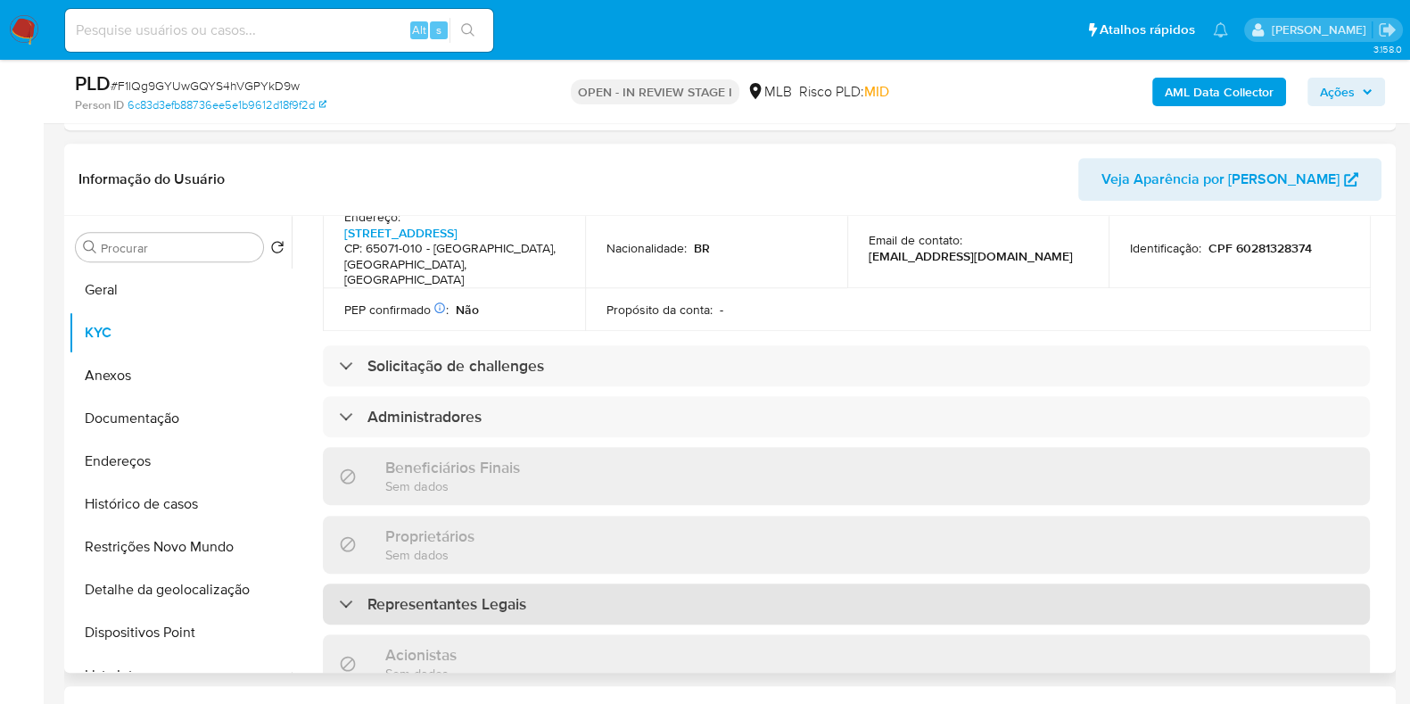
click at [602, 583] on div "Representantes Legais" at bounding box center [846, 603] width 1047 height 41
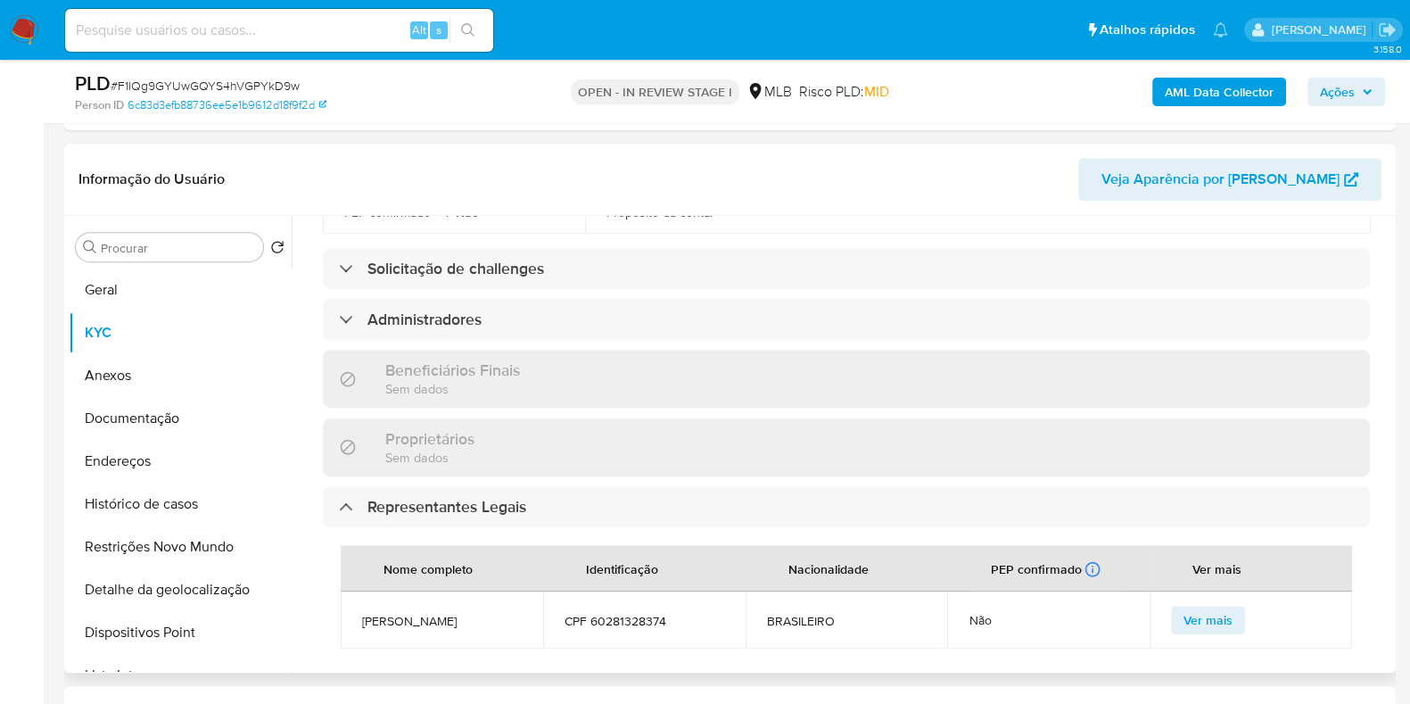
scroll to position [738, 0]
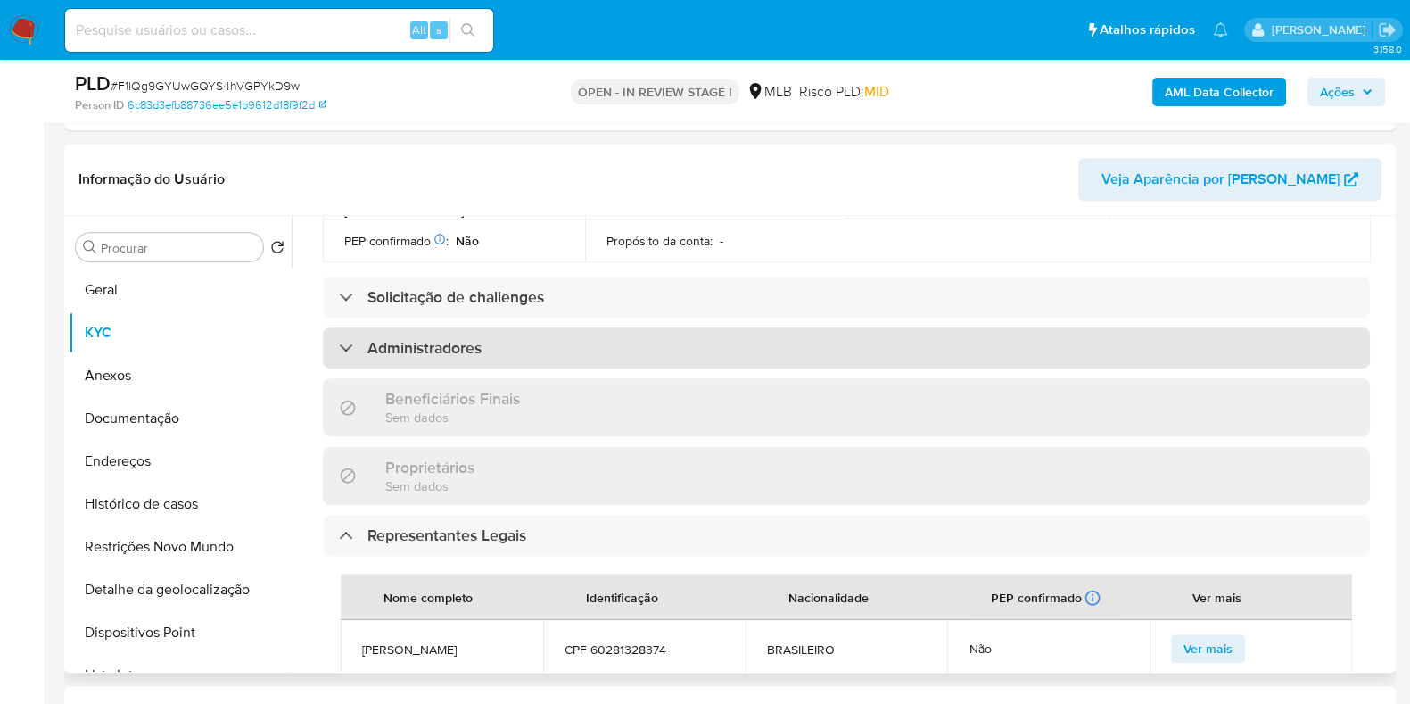
click at [626, 327] on div "Administradores" at bounding box center [846, 347] width 1047 height 41
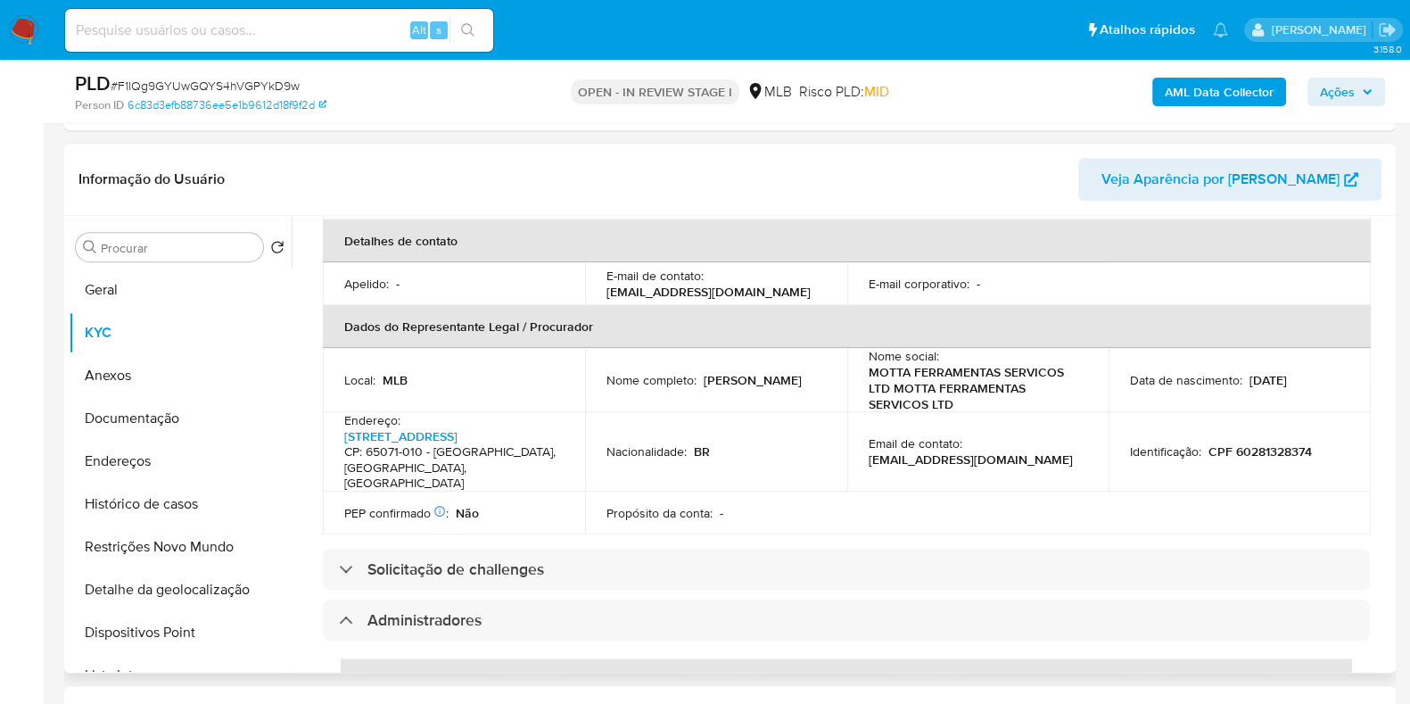
scroll to position [464, 0]
click at [1265, 445] on p "CPF 60281328374" at bounding box center [1260, 453] width 103 height 16
copy p "60281328374"
click at [1355, 93] on span "Ações" at bounding box center [1337, 92] width 35 height 29
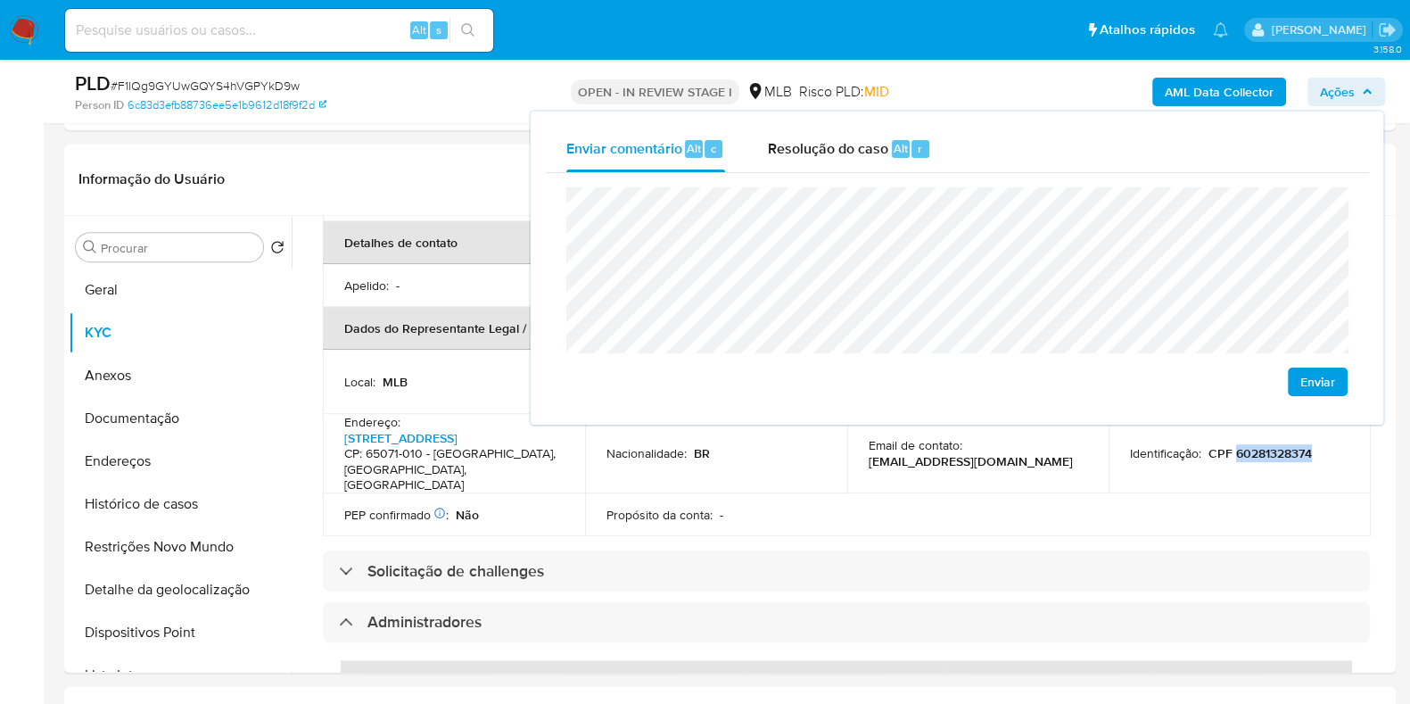
click at [1355, 93] on span "Ações" at bounding box center [1337, 92] width 35 height 29
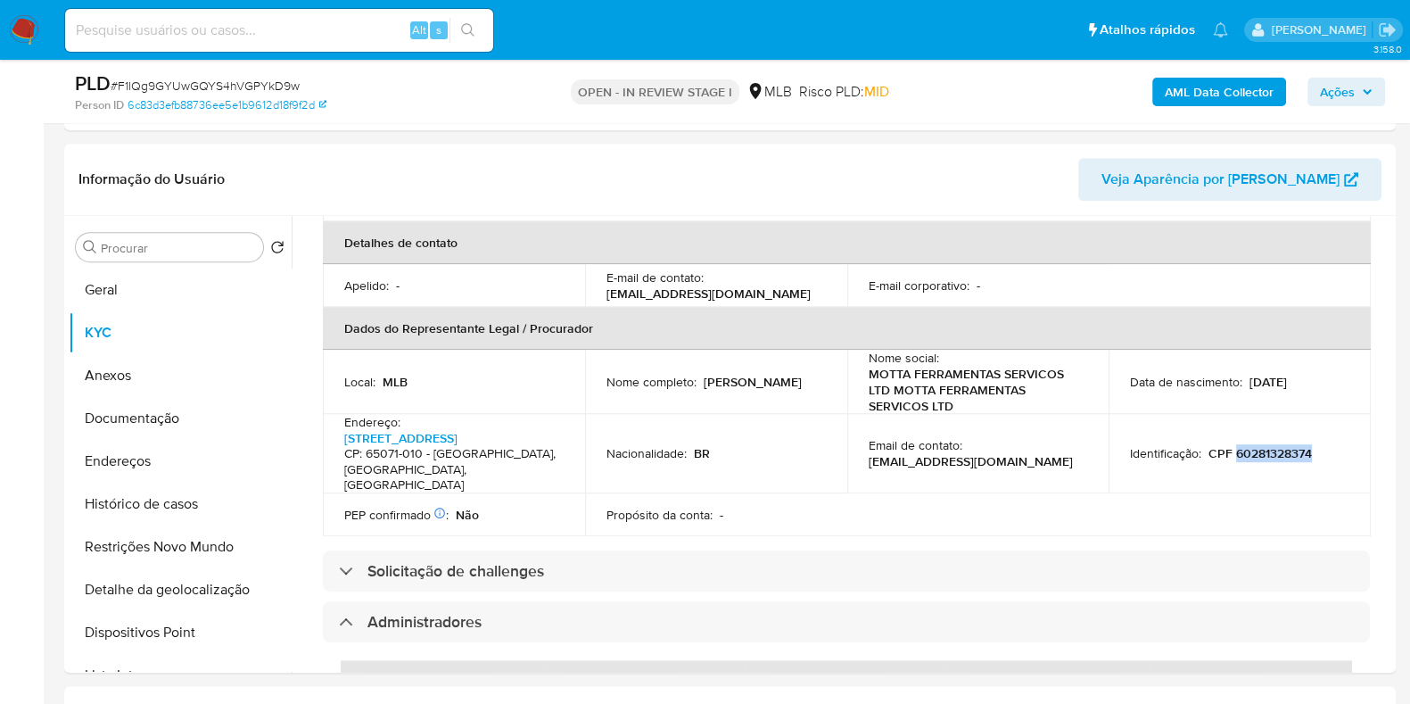
click at [1376, 82] on button "Ações" at bounding box center [1347, 92] width 78 height 29
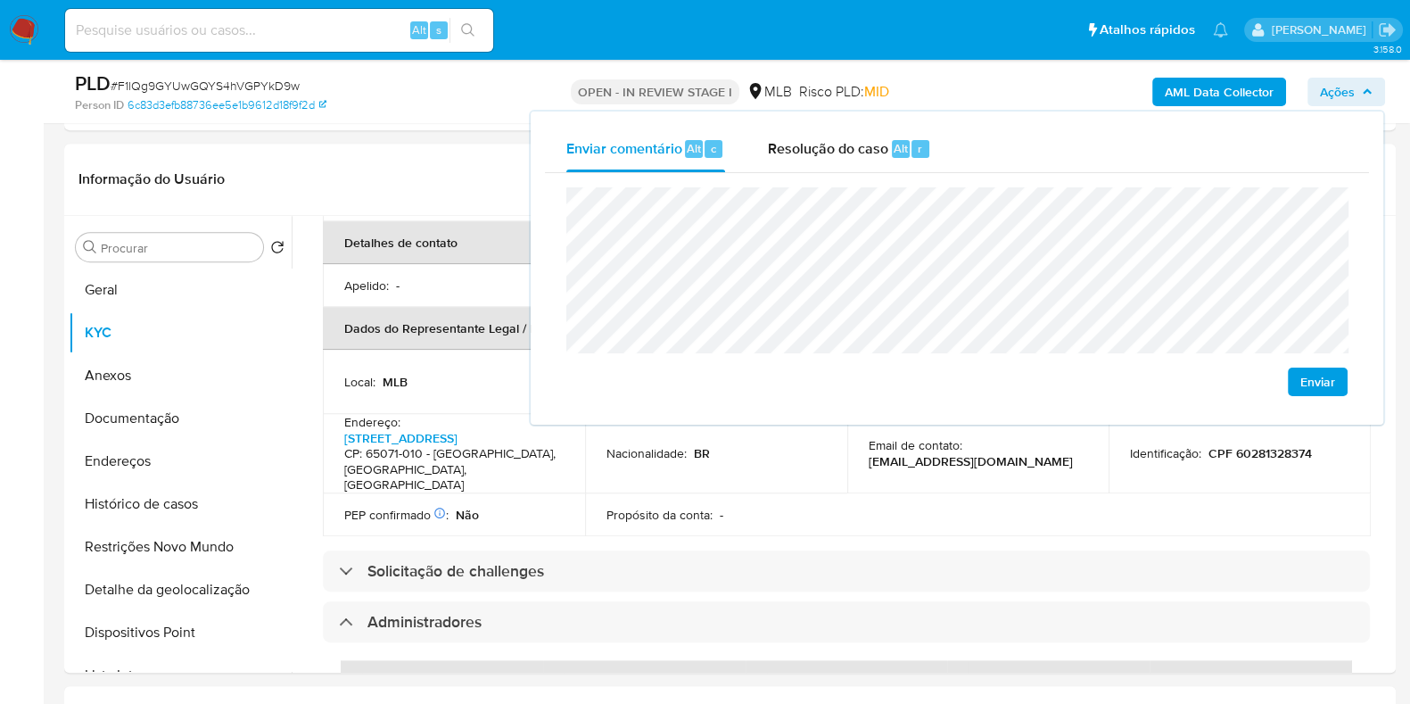
click at [0, 0] on lt-span "econômica" at bounding box center [0, 0] width 0 height 0
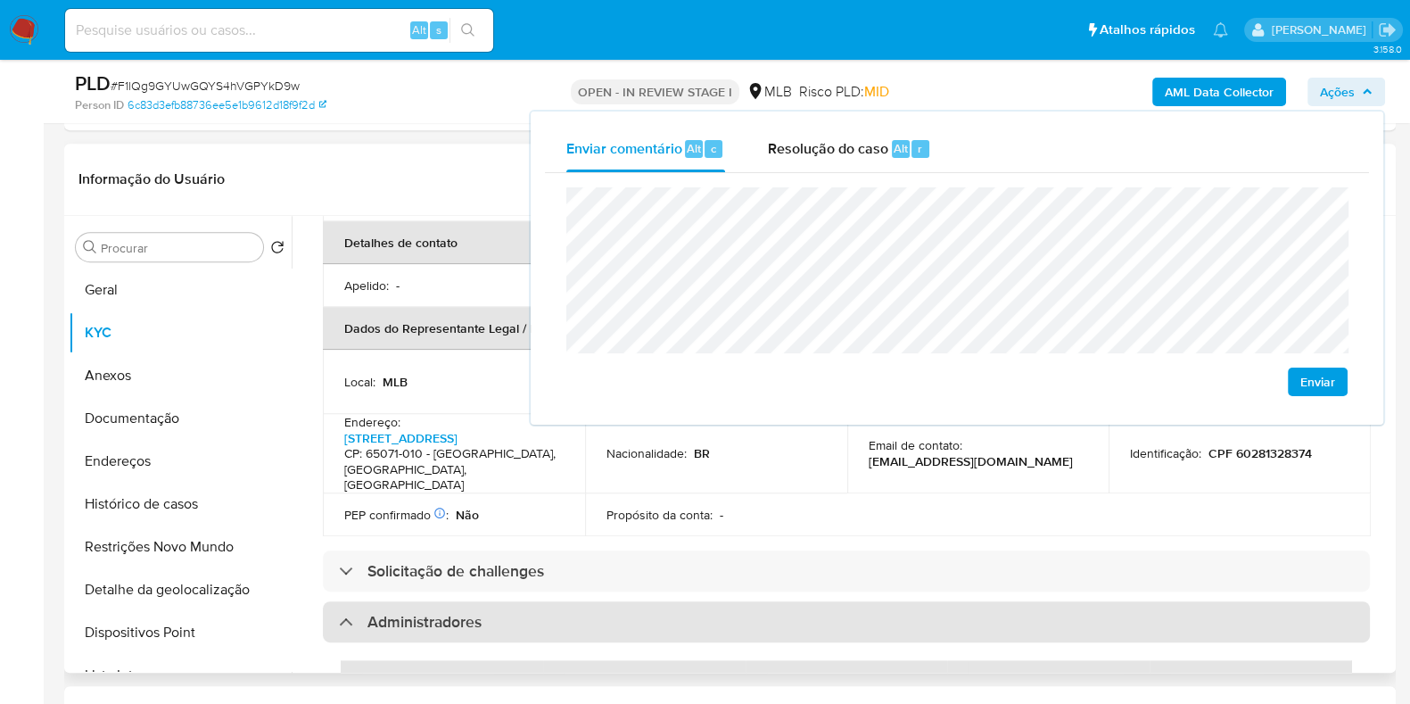
click at [727, 601] on div "Administradores" at bounding box center [846, 621] width 1047 height 41
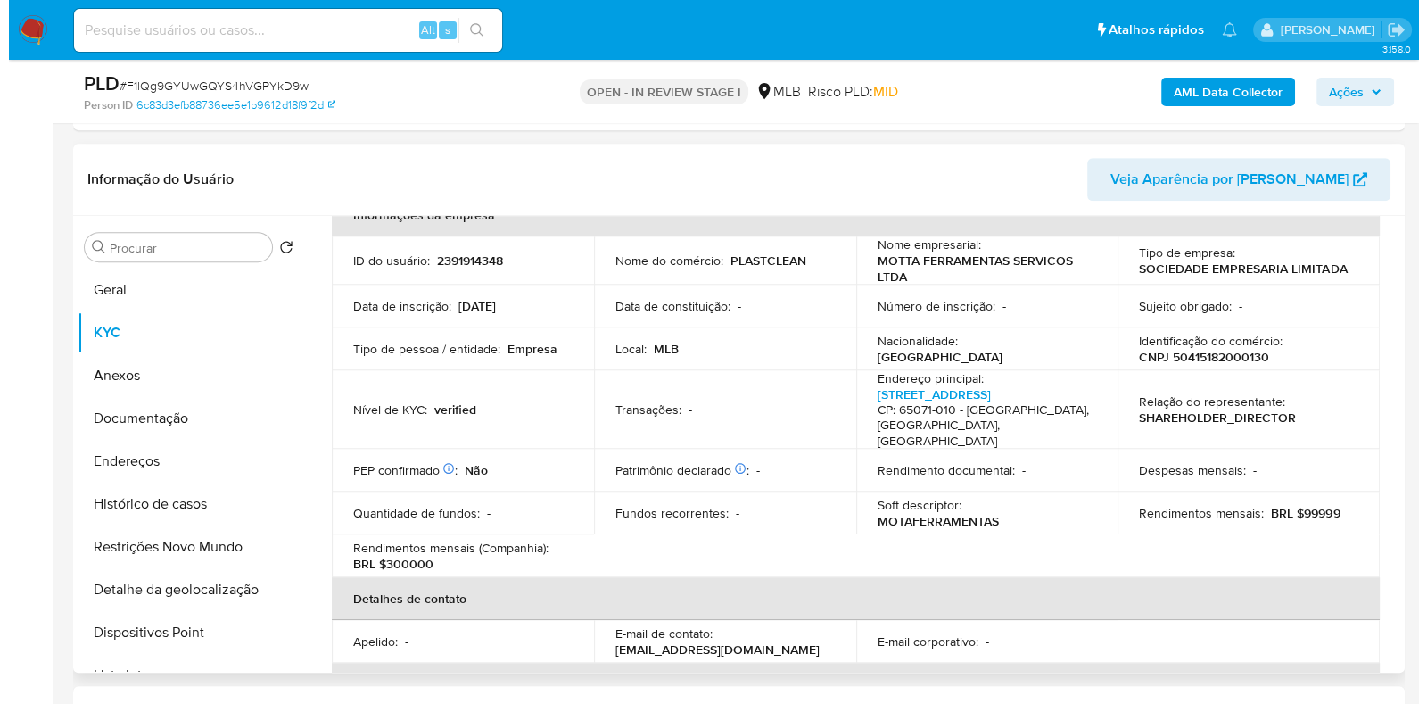
scroll to position [106, 0]
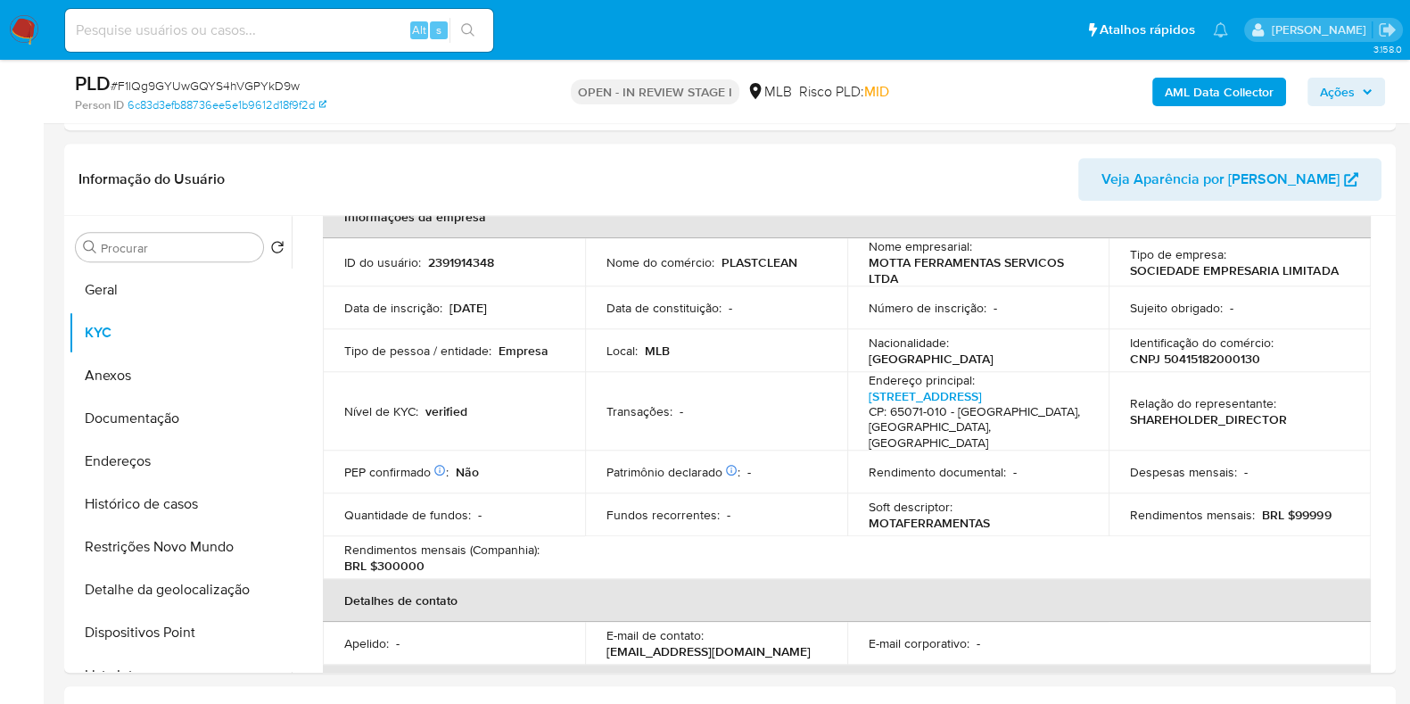
click at [1258, 87] on b "AML Data Collector" at bounding box center [1219, 92] width 109 height 29
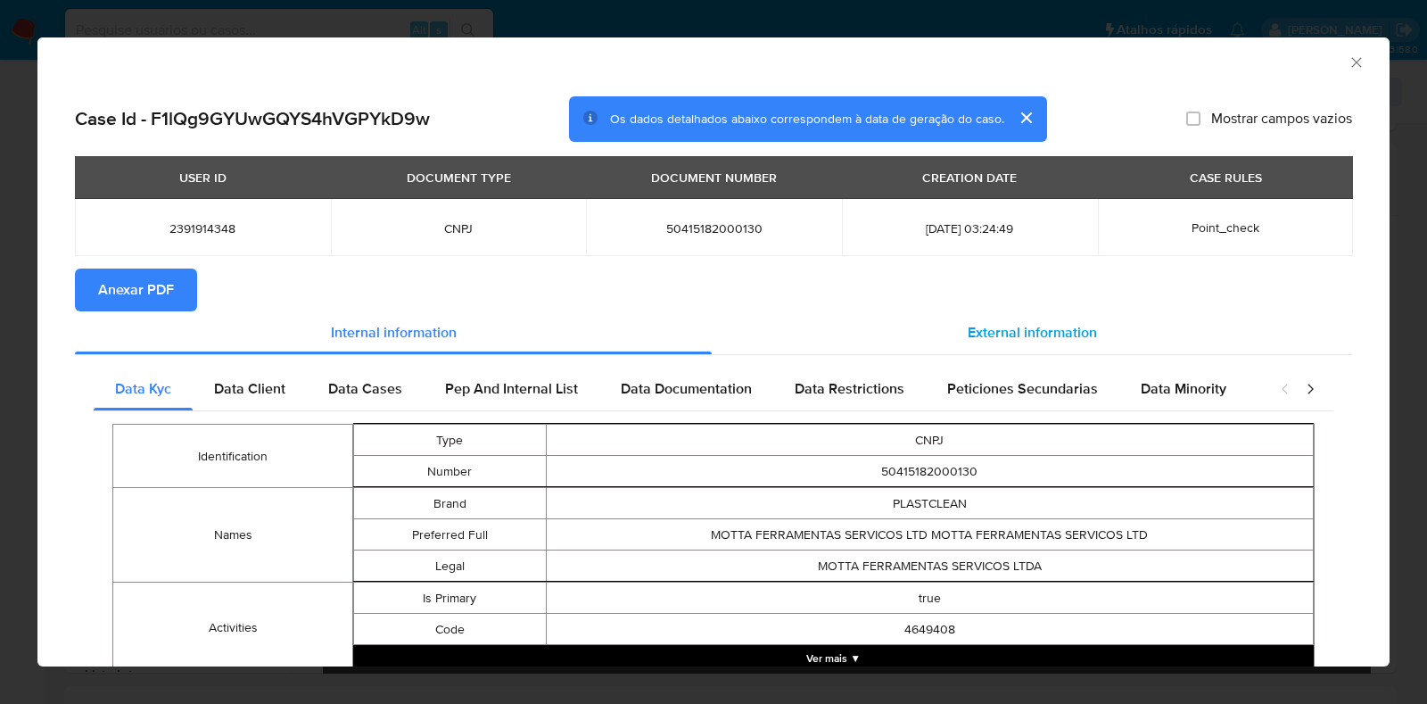
click at [863, 323] on div "External information" at bounding box center [1032, 332] width 640 height 43
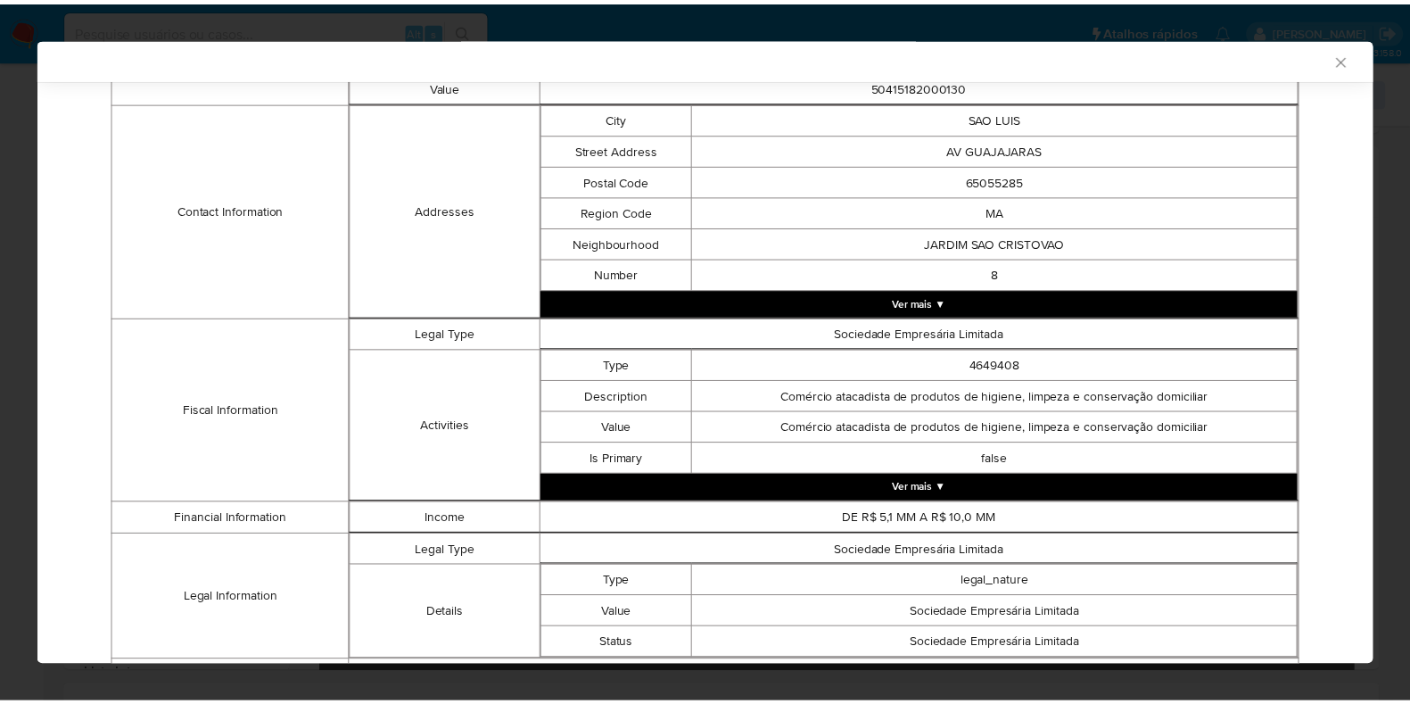
scroll to position [667, 0]
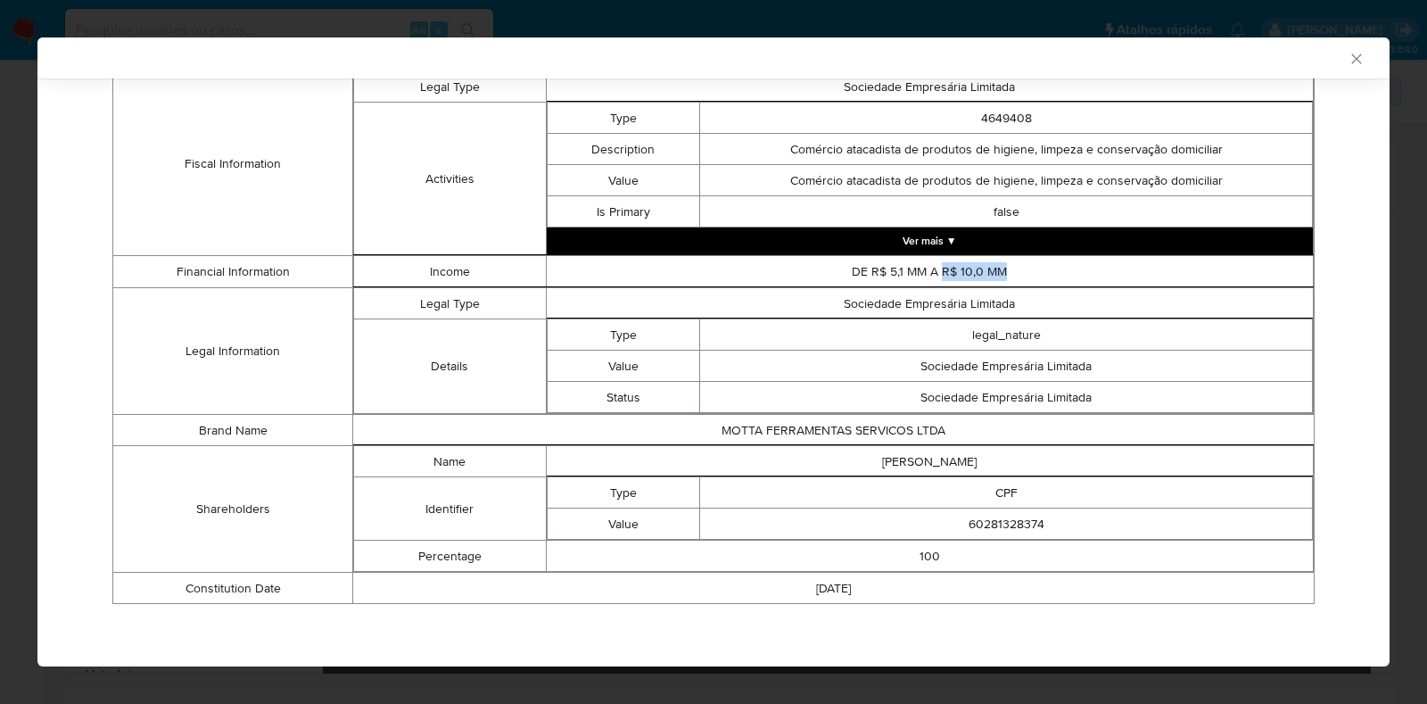
drag, startPoint x: 930, startPoint y: 267, endPoint x: 1003, endPoint y: 256, distance: 73.9
click at [1003, 256] on td "DE R$ 5,1 MM A R$ 10,0 MM" at bounding box center [930, 271] width 768 height 31
copy td "R$ 10,0 MM"
click at [1348, 55] on icon "Fechar a janela" at bounding box center [1357, 59] width 18 height 18
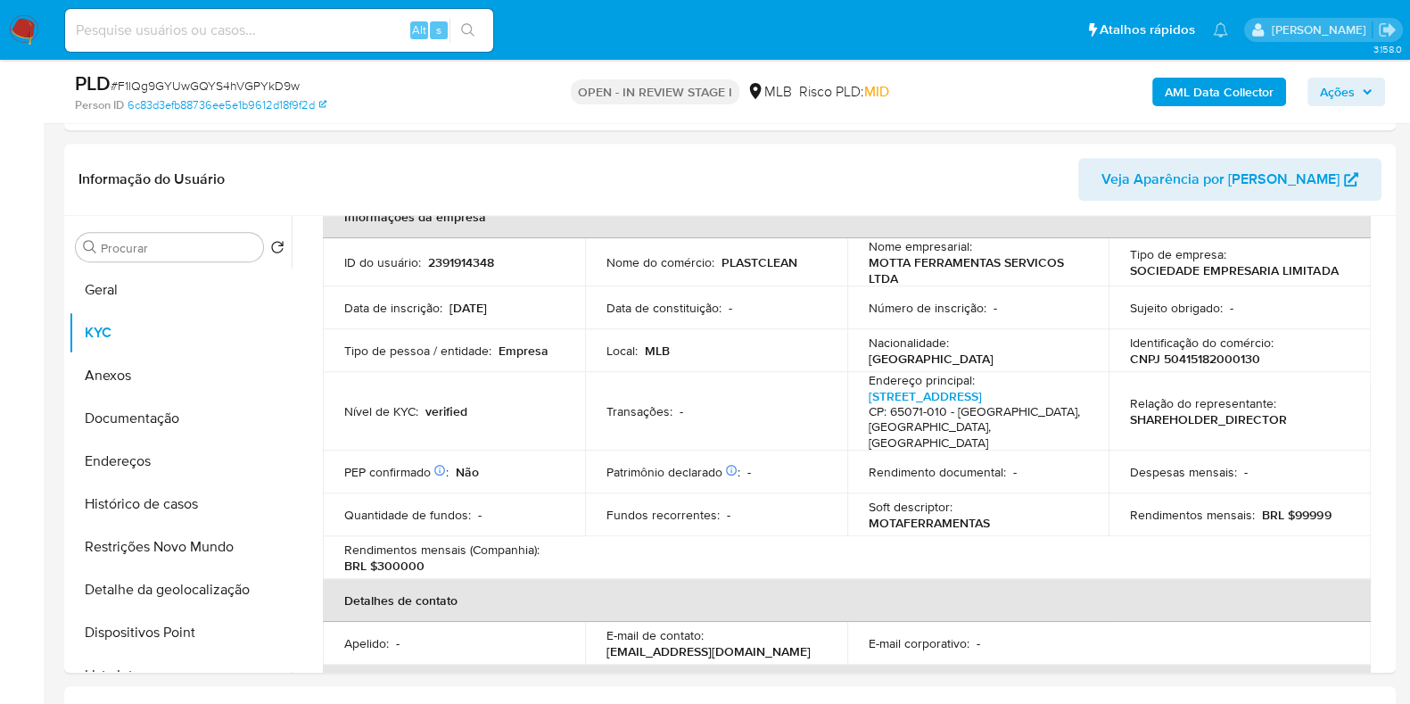
click at [1341, 90] on span "Ações" at bounding box center [1337, 92] width 35 height 29
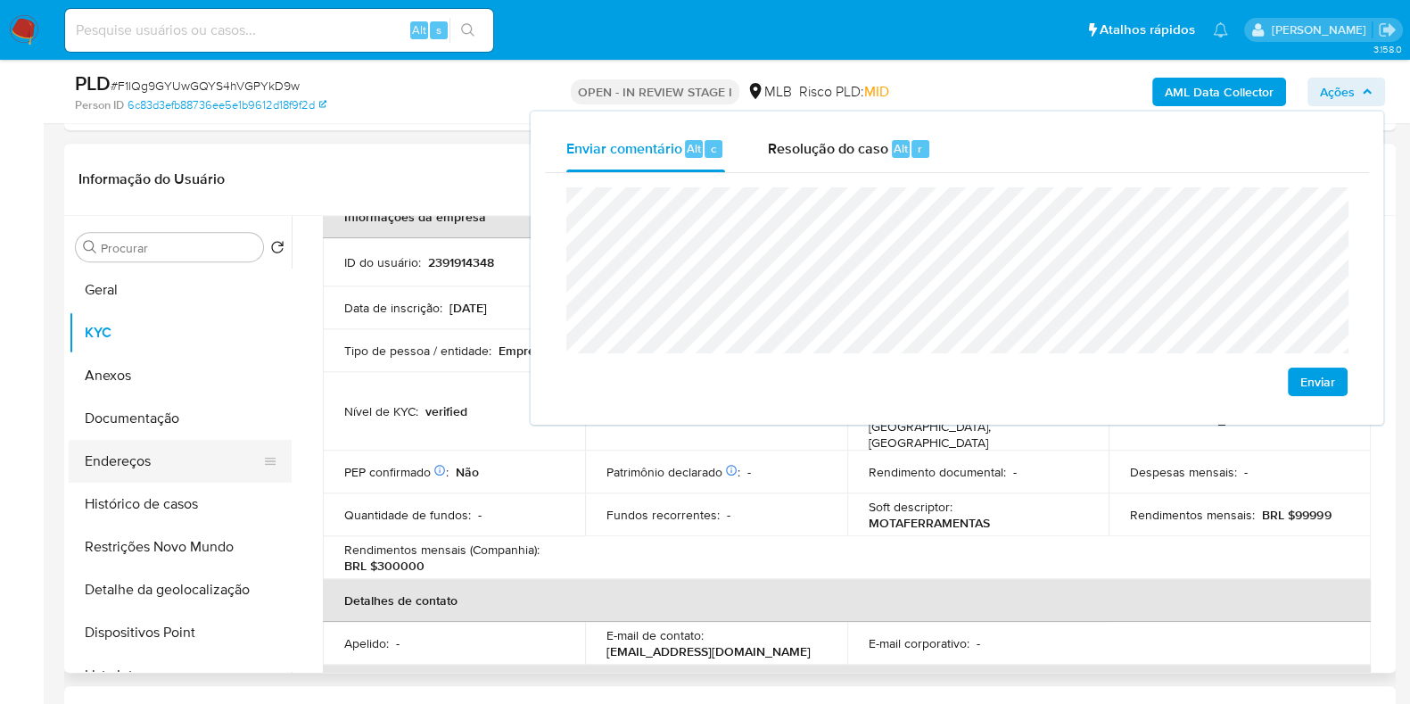
click at [158, 471] on button "Endereços" at bounding box center [173, 461] width 209 height 43
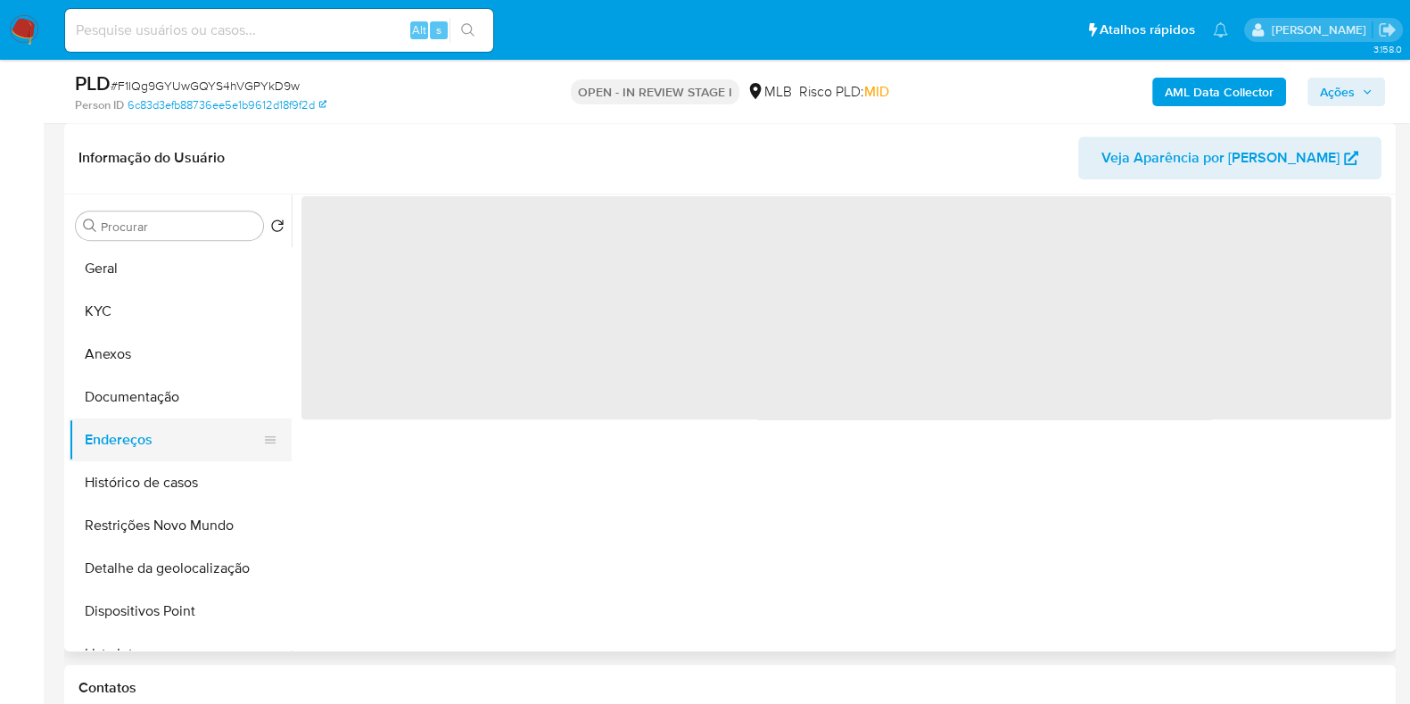
scroll to position [0, 0]
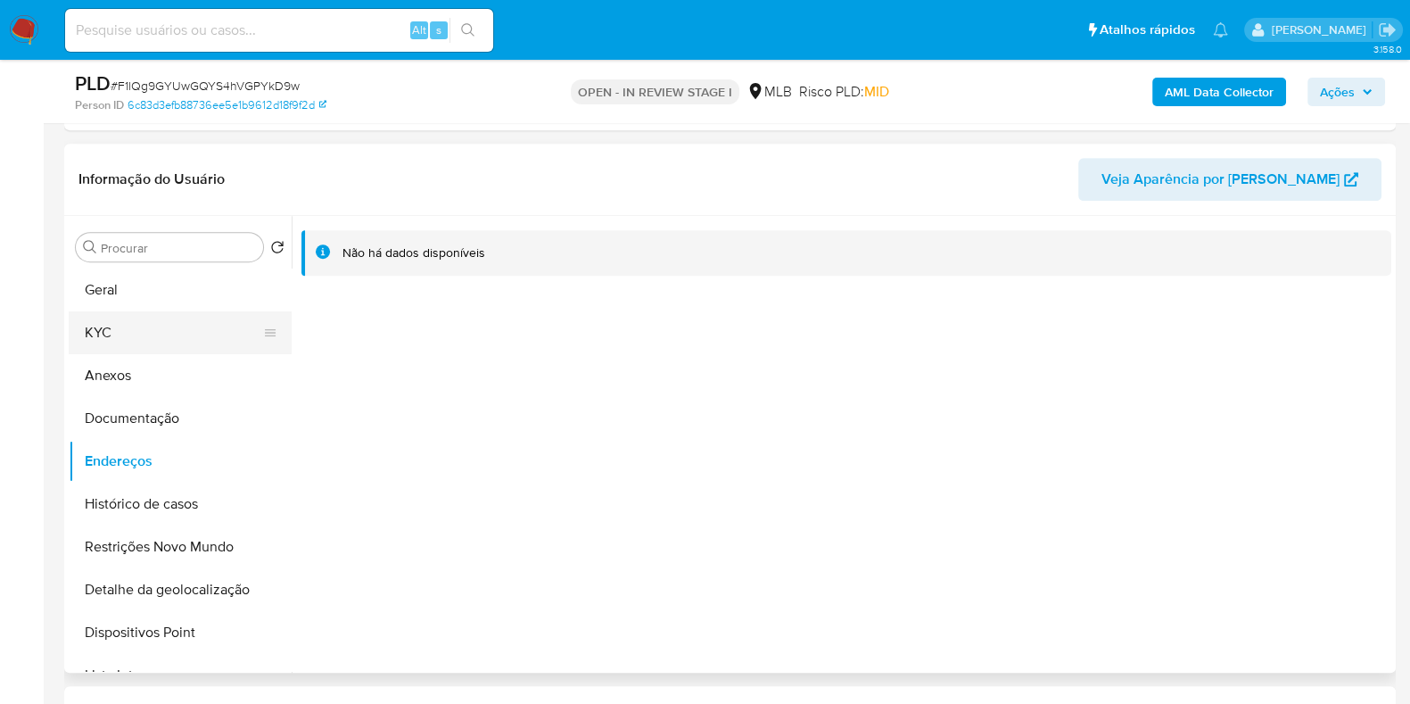
click at [191, 334] on button "KYC" at bounding box center [173, 332] width 209 height 43
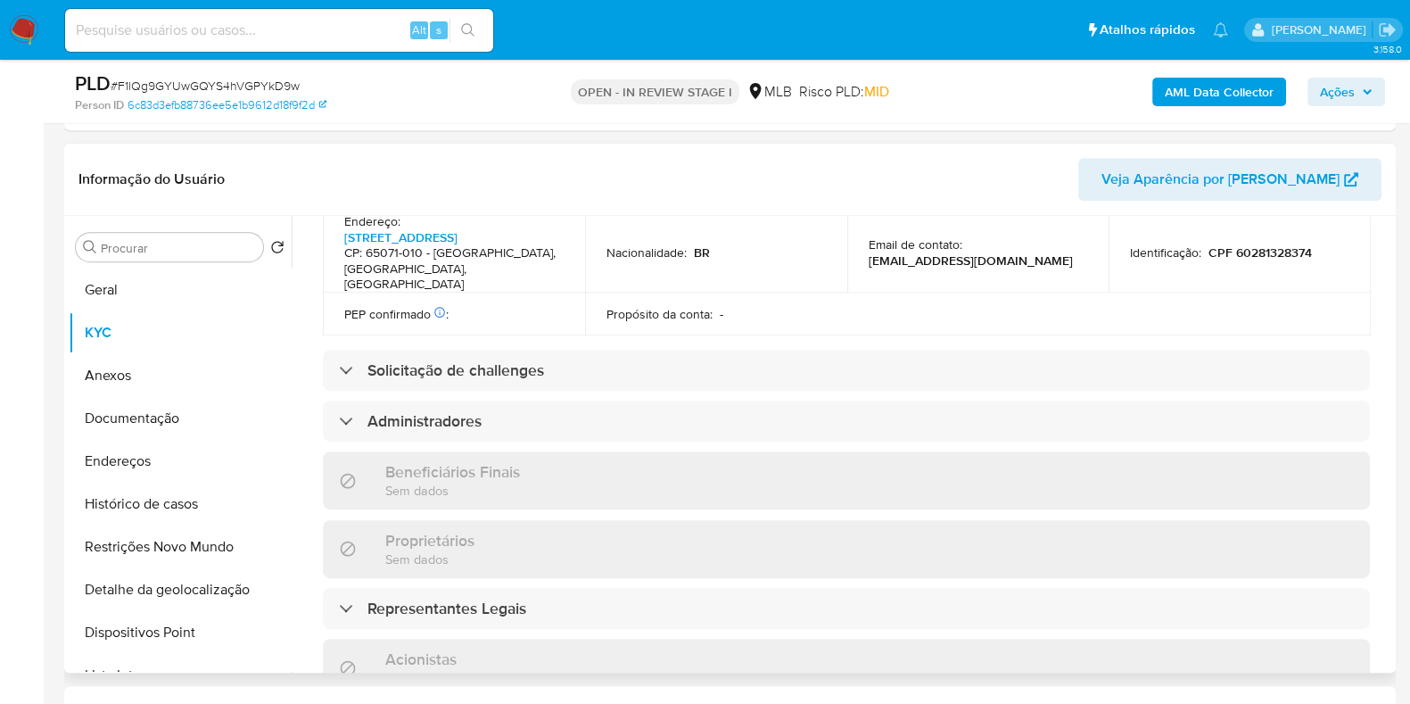
scroll to position [1111, 0]
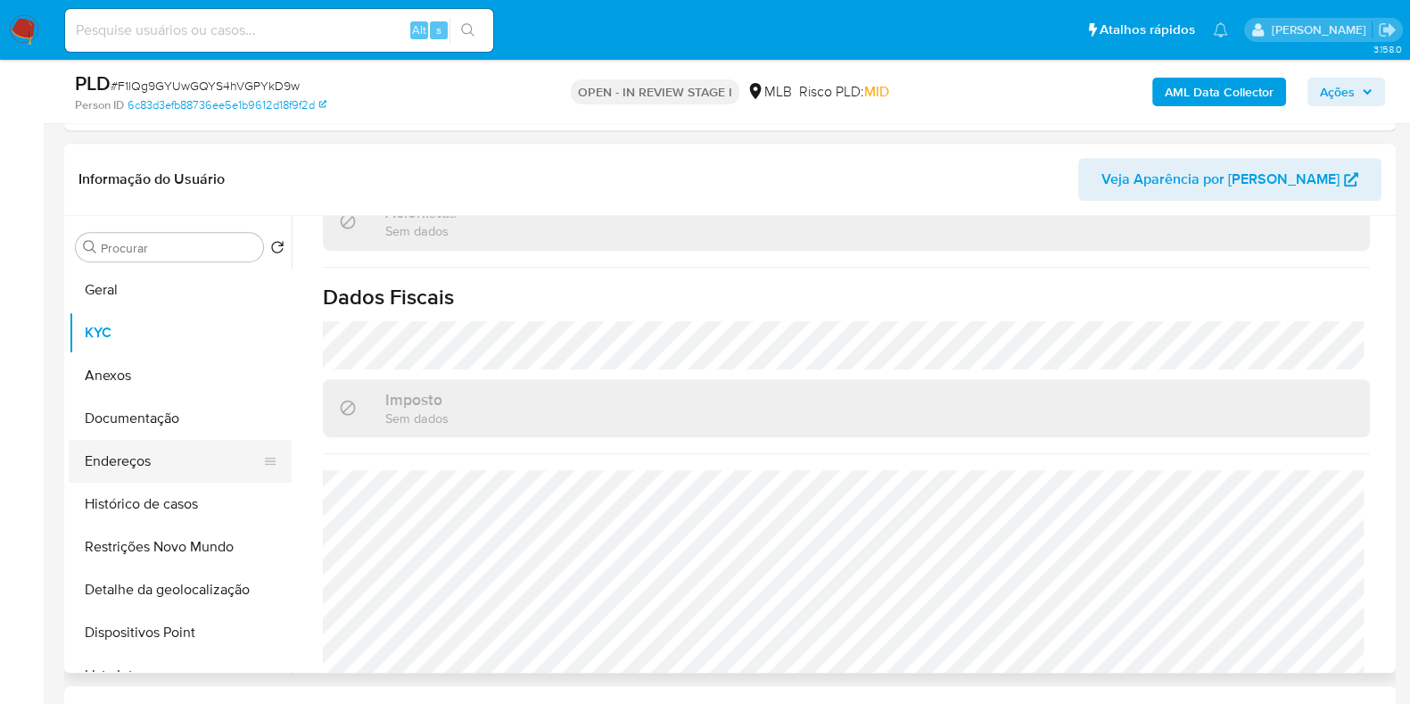
click at [183, 470] on button "Endereços" at bounding box center [173, 461] width 209 height 43
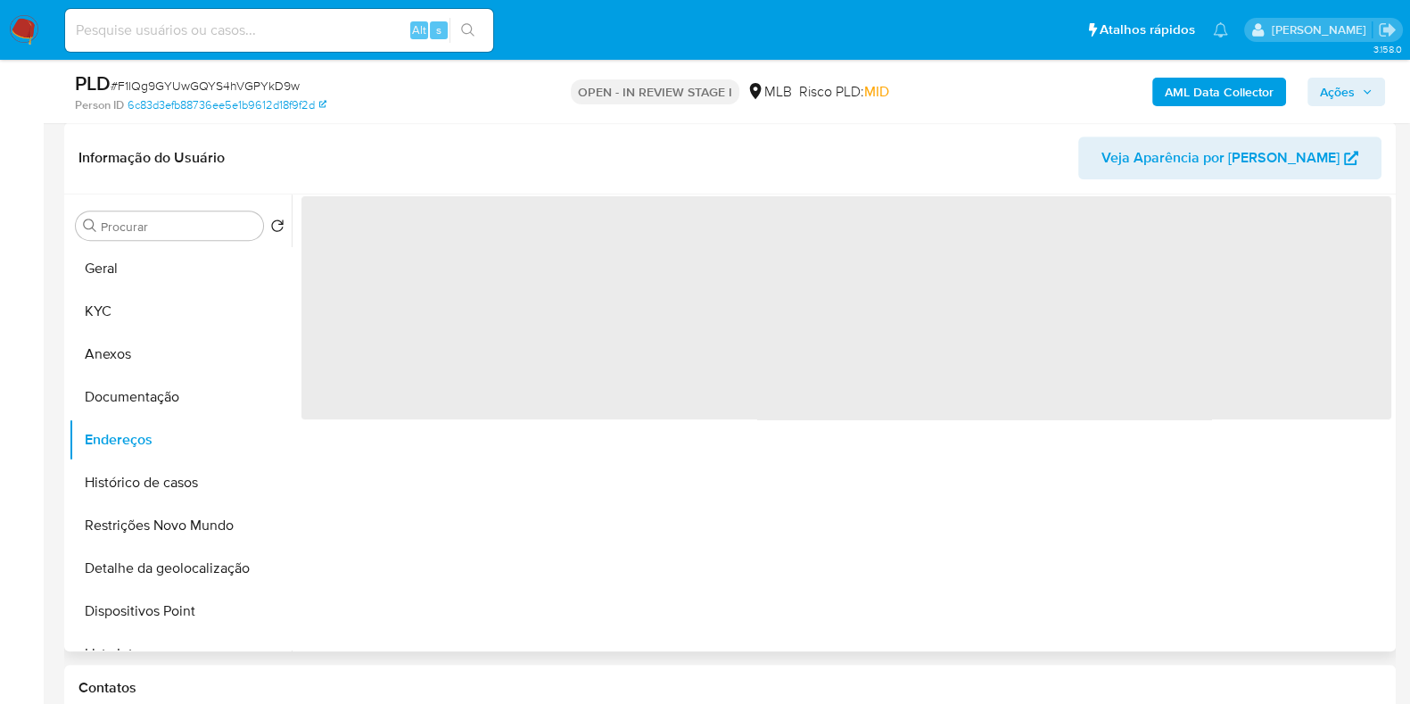
scroll to position [0, 0]
click at [174, 413] on button "Documentação" at bounding box center [173, 396] width 209 height 43
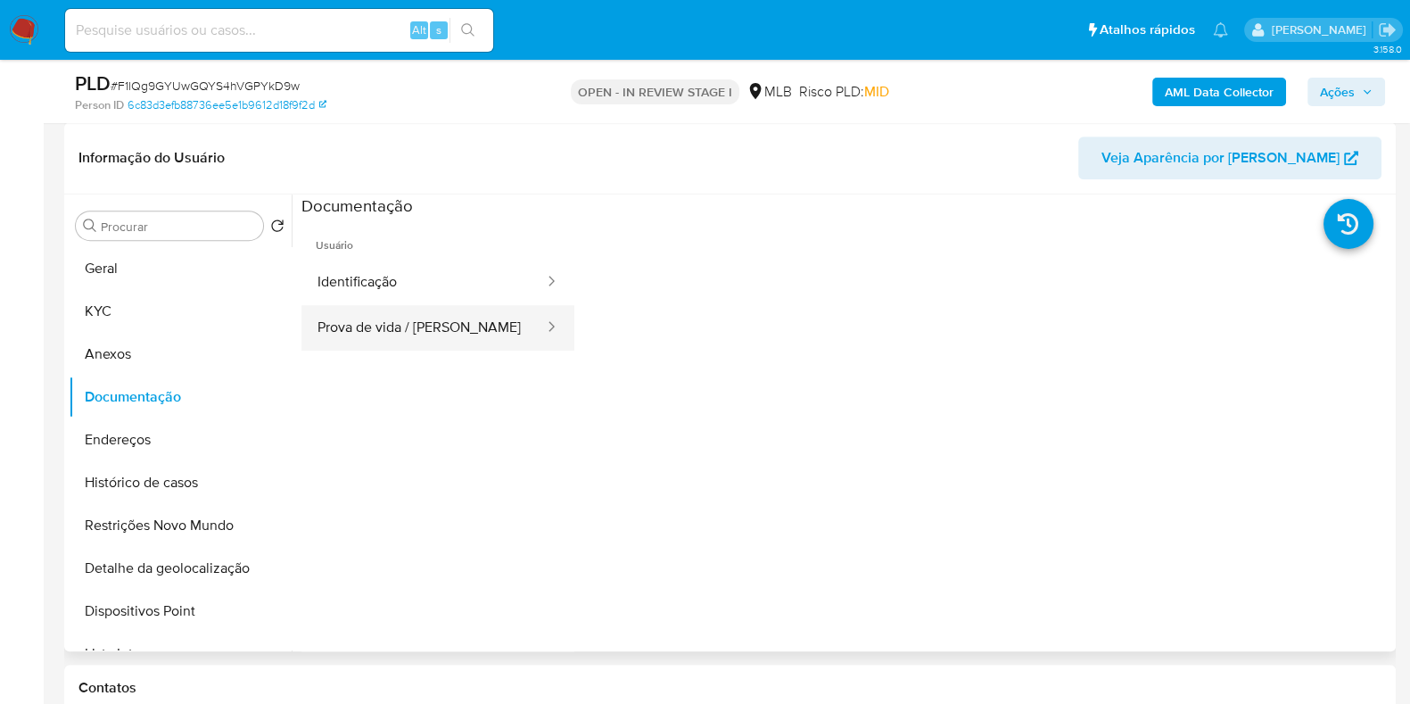
click at [375, 322] on button "Prova de vida / Selfie" at bounding box center [423, 327] width 244 height 45
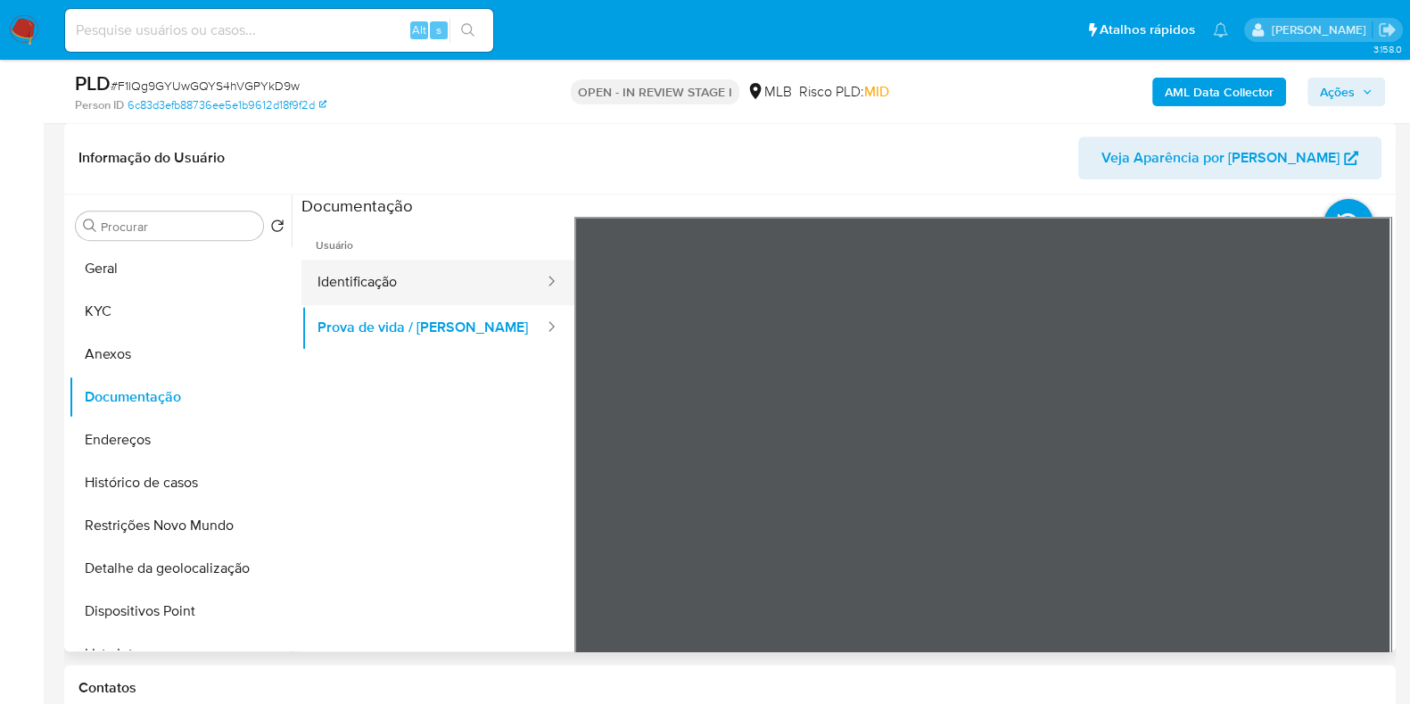
click at [446, 292] on button "Identificação" at bounding box center [423, 282] width 244 height 45
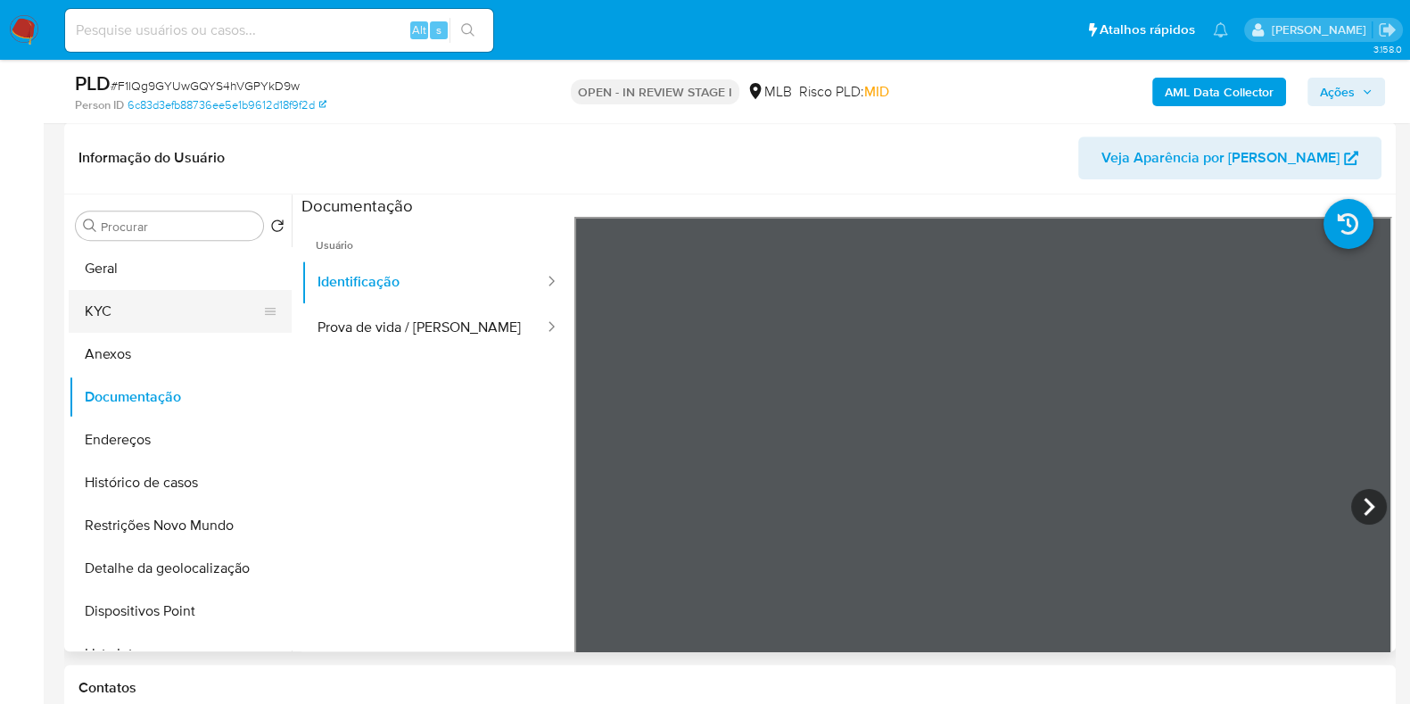
click at [132, 307] on button "KYC" at bounding box center [173, 311] width 209 height 43
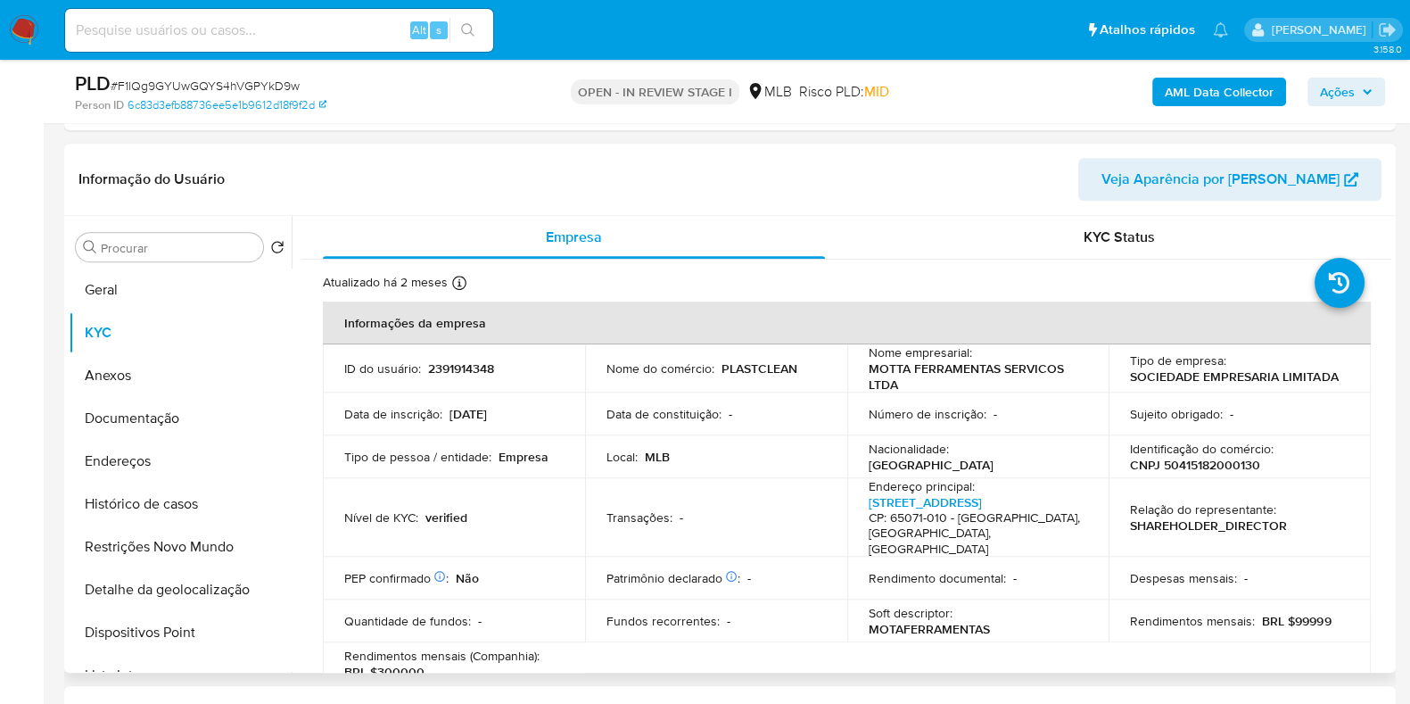
click at [739, 367] on p "PLASTCLEAN" at bounding box center [760, 368] width 76 height 16
copy p "PLASTCLEAN"
click at [1325, 82] on span "Ações" at bounding box center [1337, 92] width 35 height 29
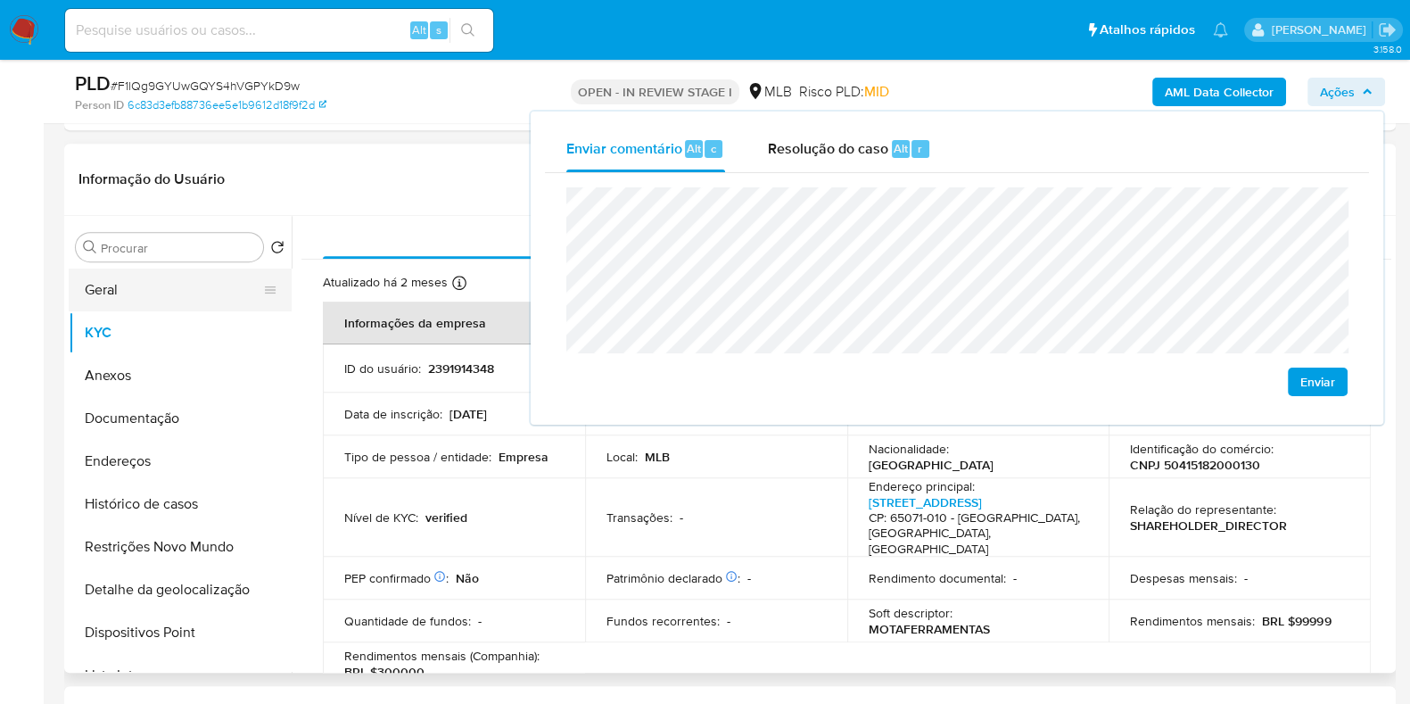
click at [174, 296] on button "Geral" at bounding box center [173, 289] width 209 height 43
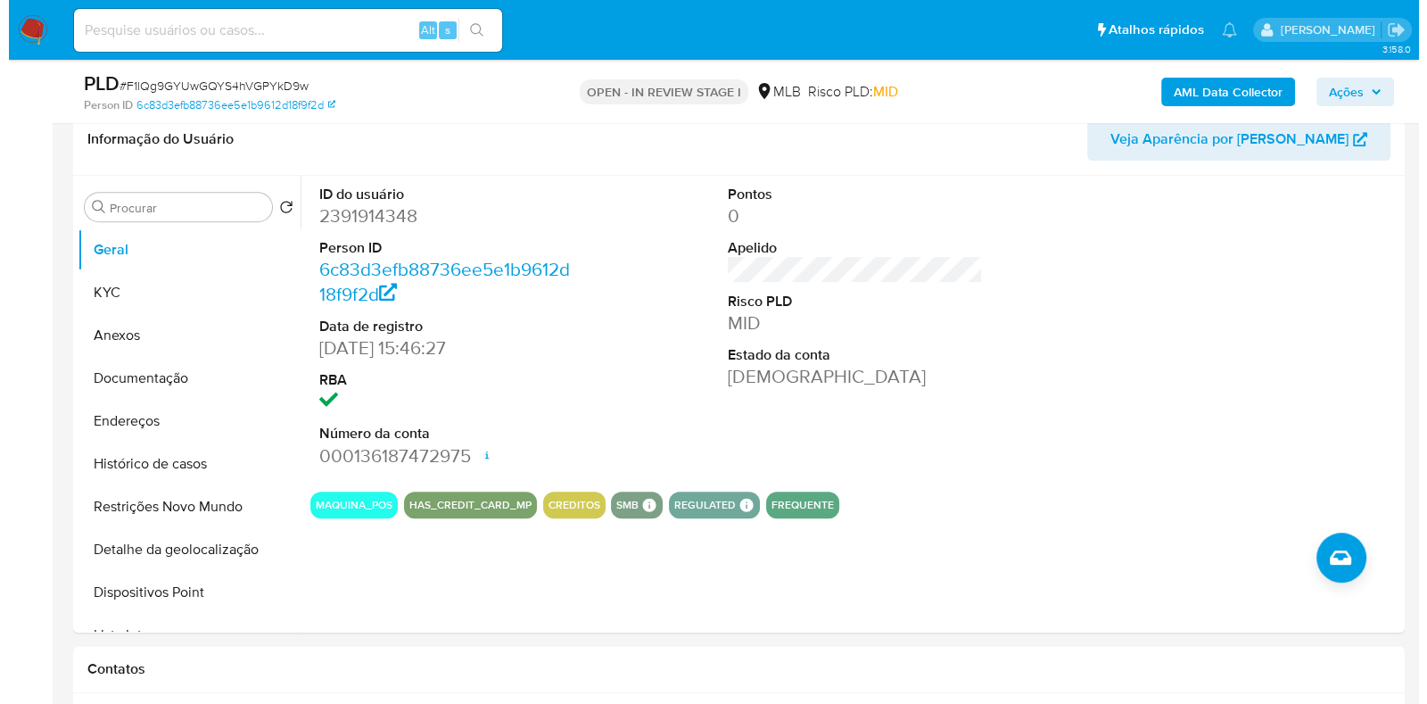
scroll to position [994, 0]
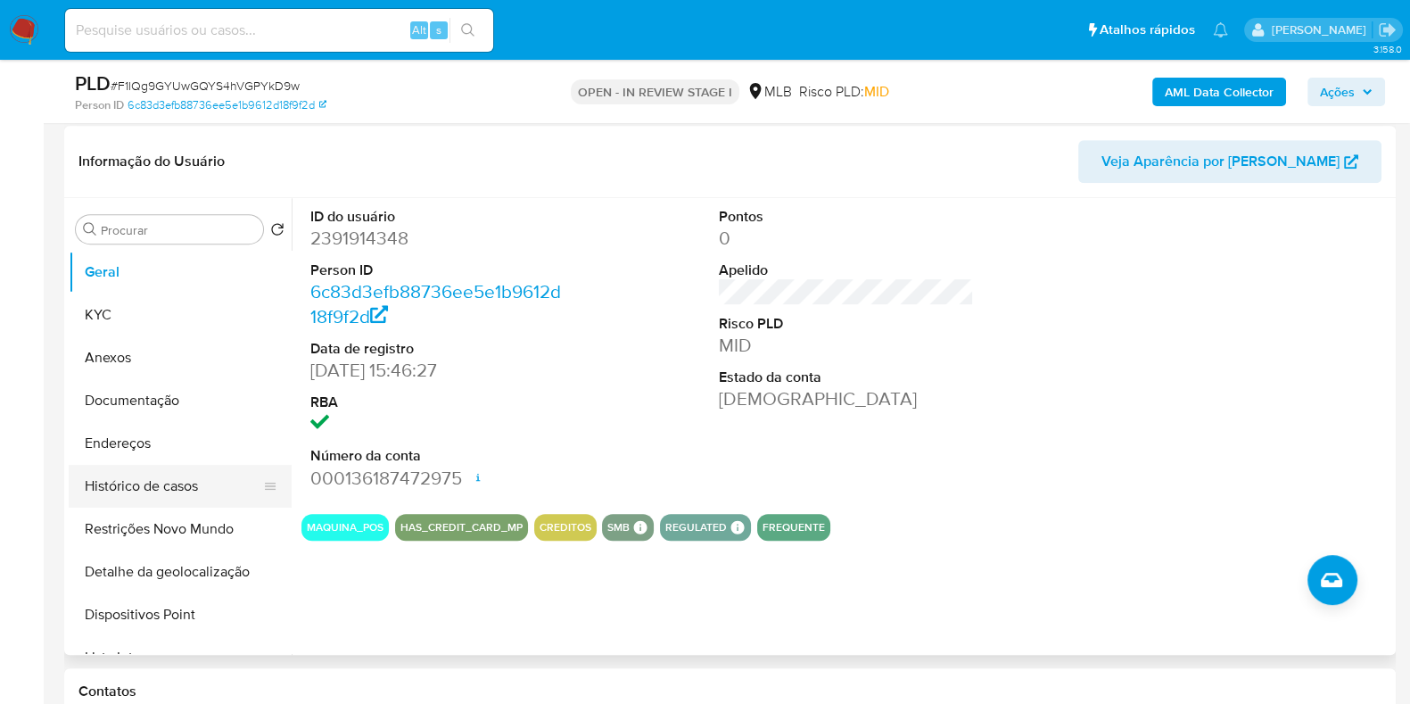
click at [169, 475] on button "Histórico de casos" at bounding box center [173, 486] width 209 height 43
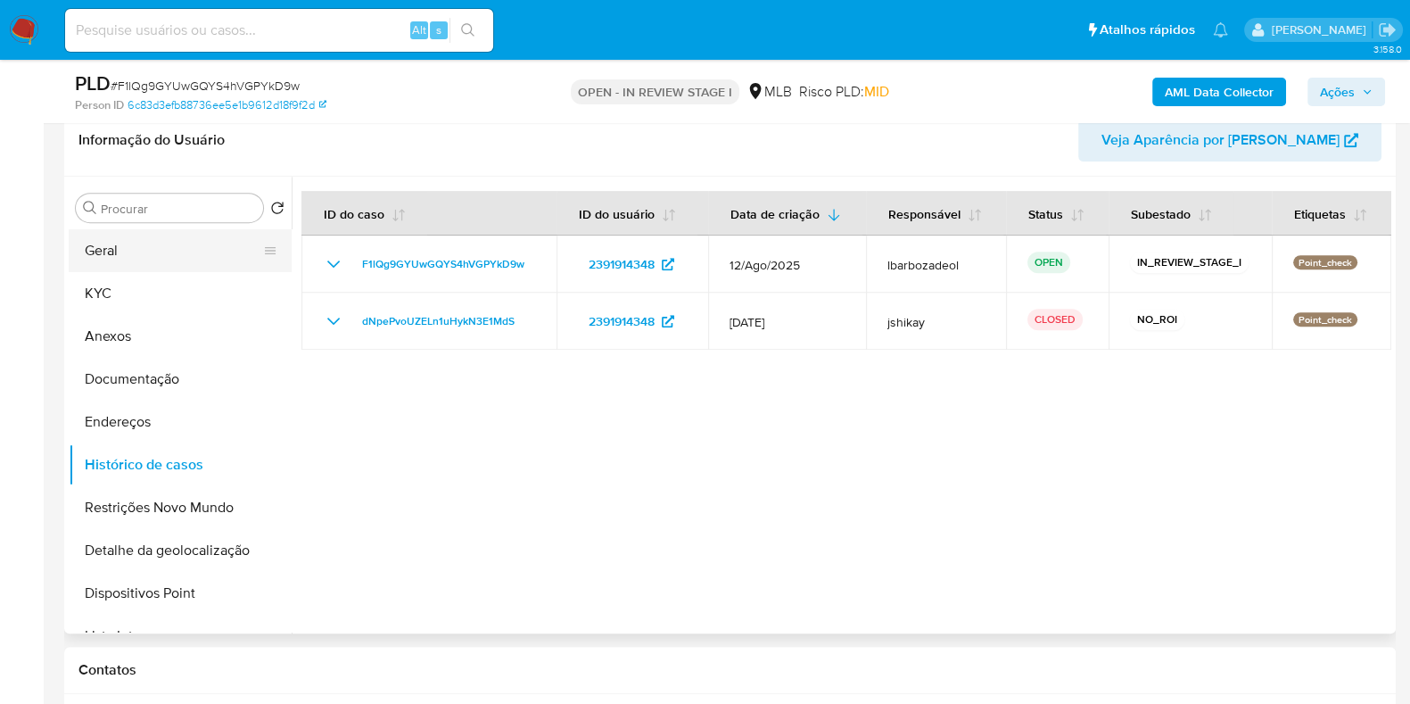
click at [134, 260] on button "Geral" at bounding box center [173, 250] width 209 height 43
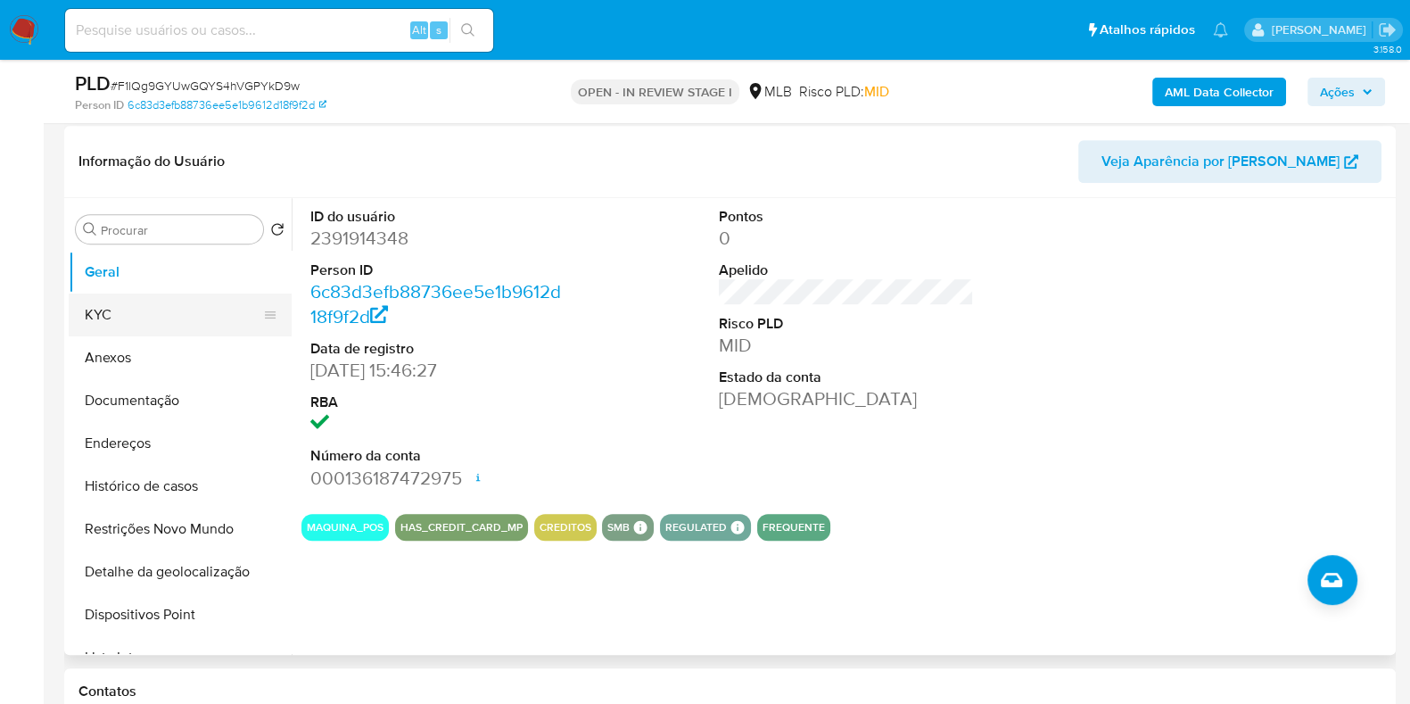
click at [161, 295] on button "KYC" at bounding box center [173, 314] width 209 height 43
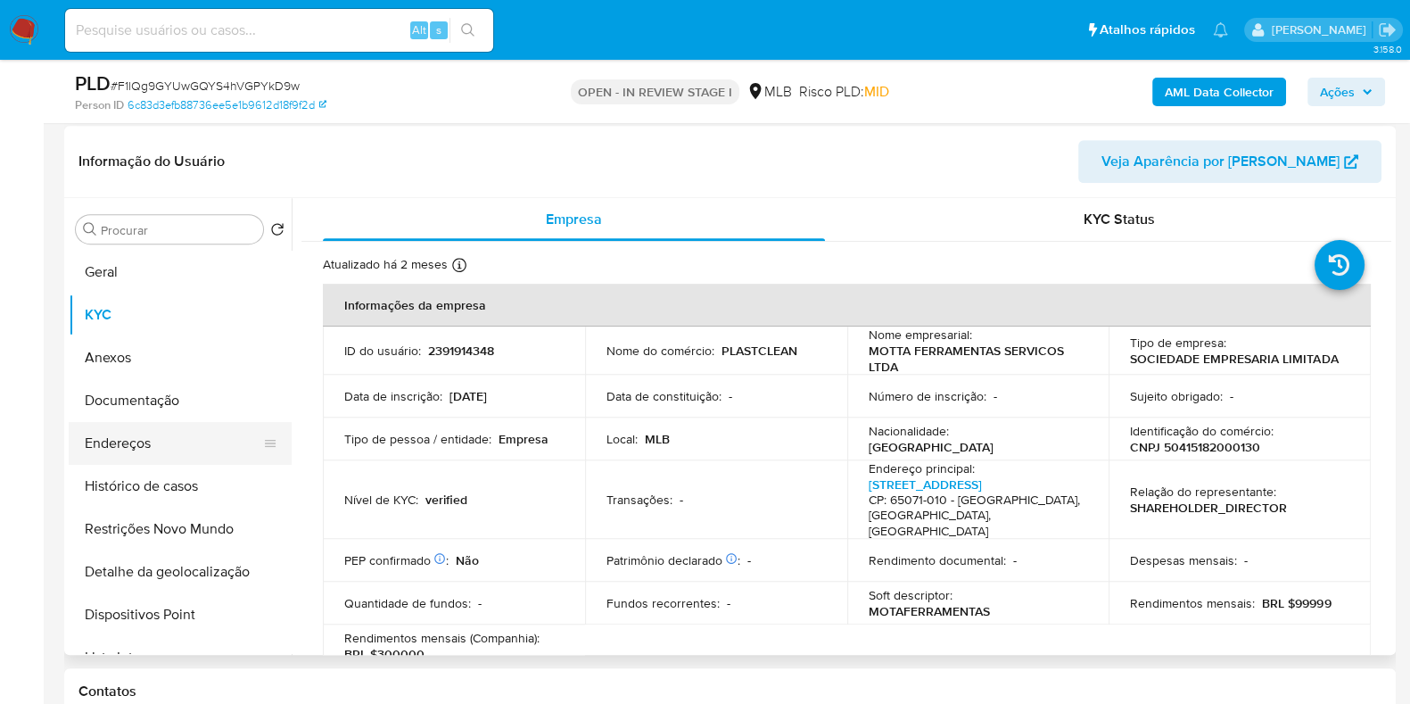
click at [190, 438] on button "Endereços" at bounding box center [173, 443] width 209 height 43
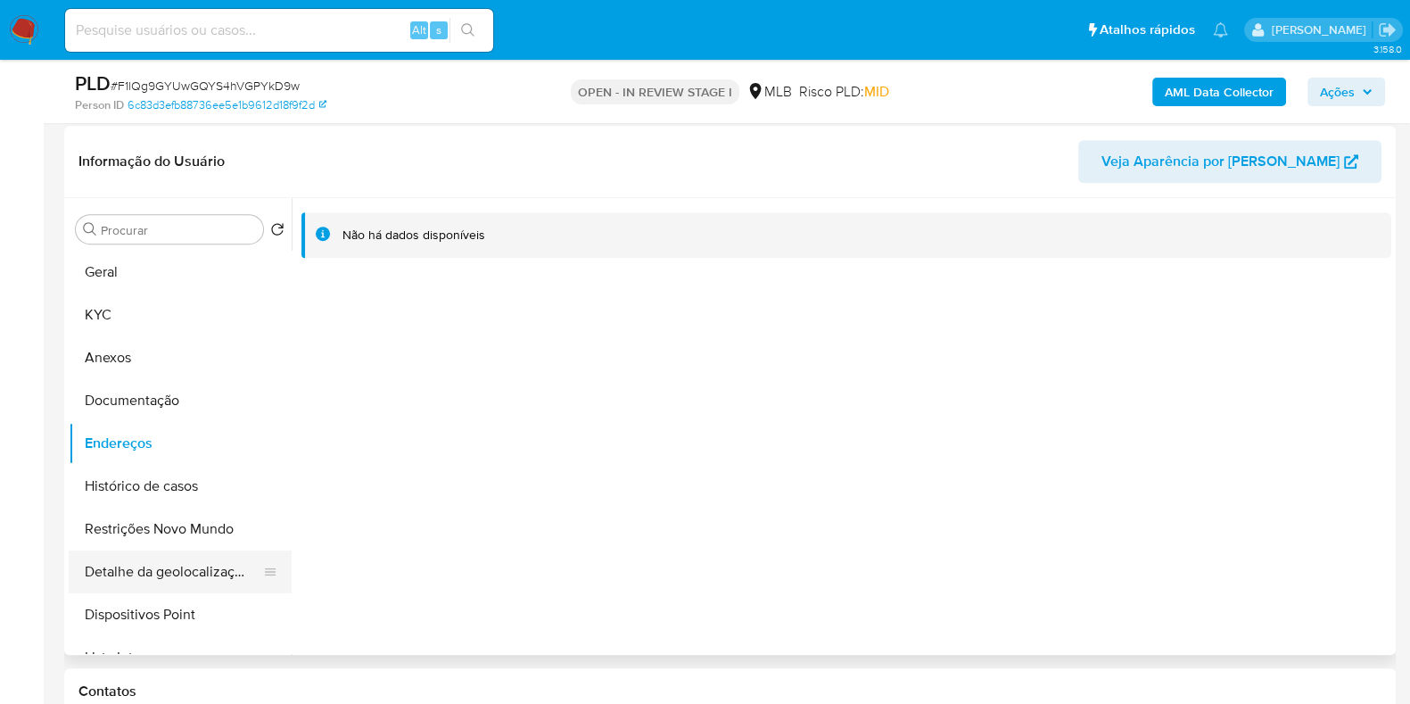
click at [186, 577] on button "Detalhe da geolocalização" at bounding box center [173, 571] width 209 height 43
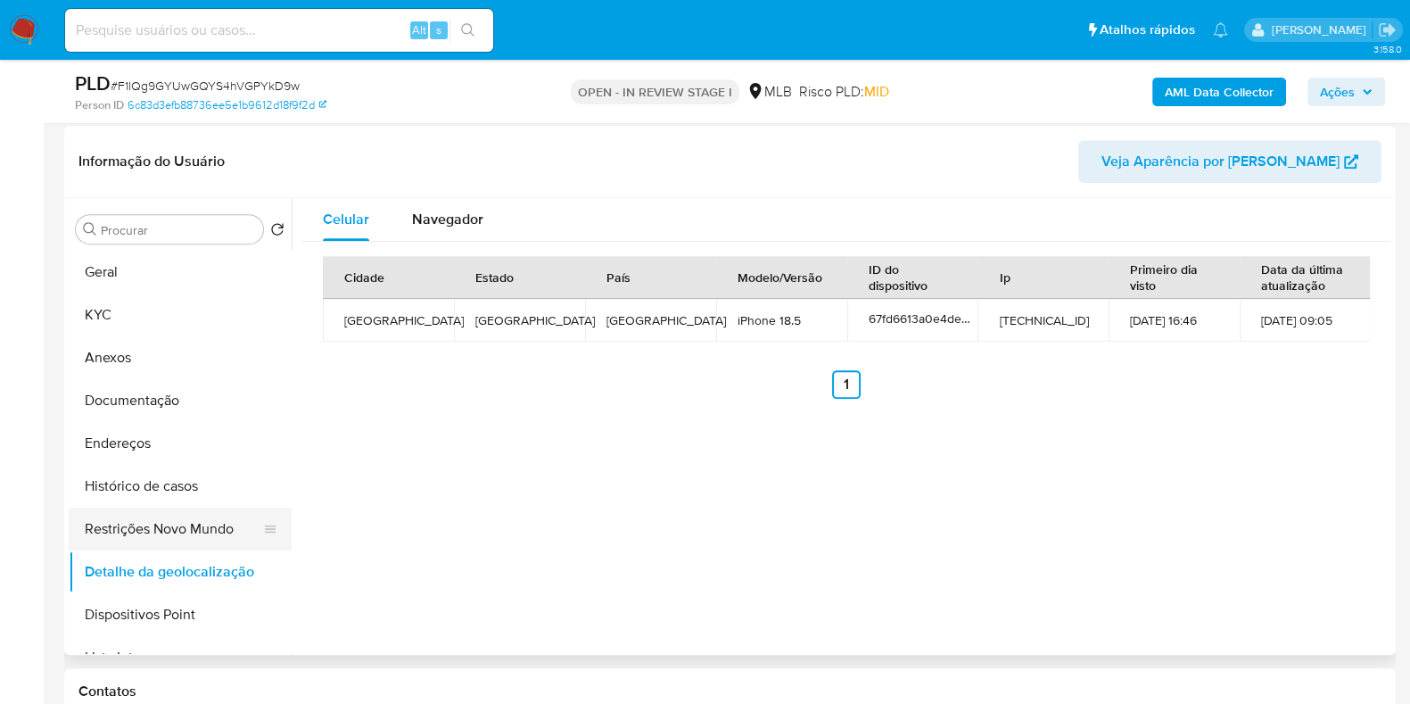
click at [183, 529] on button "Restrições Novo Mundo" at bounding box center [173, 529] width 209 height 43
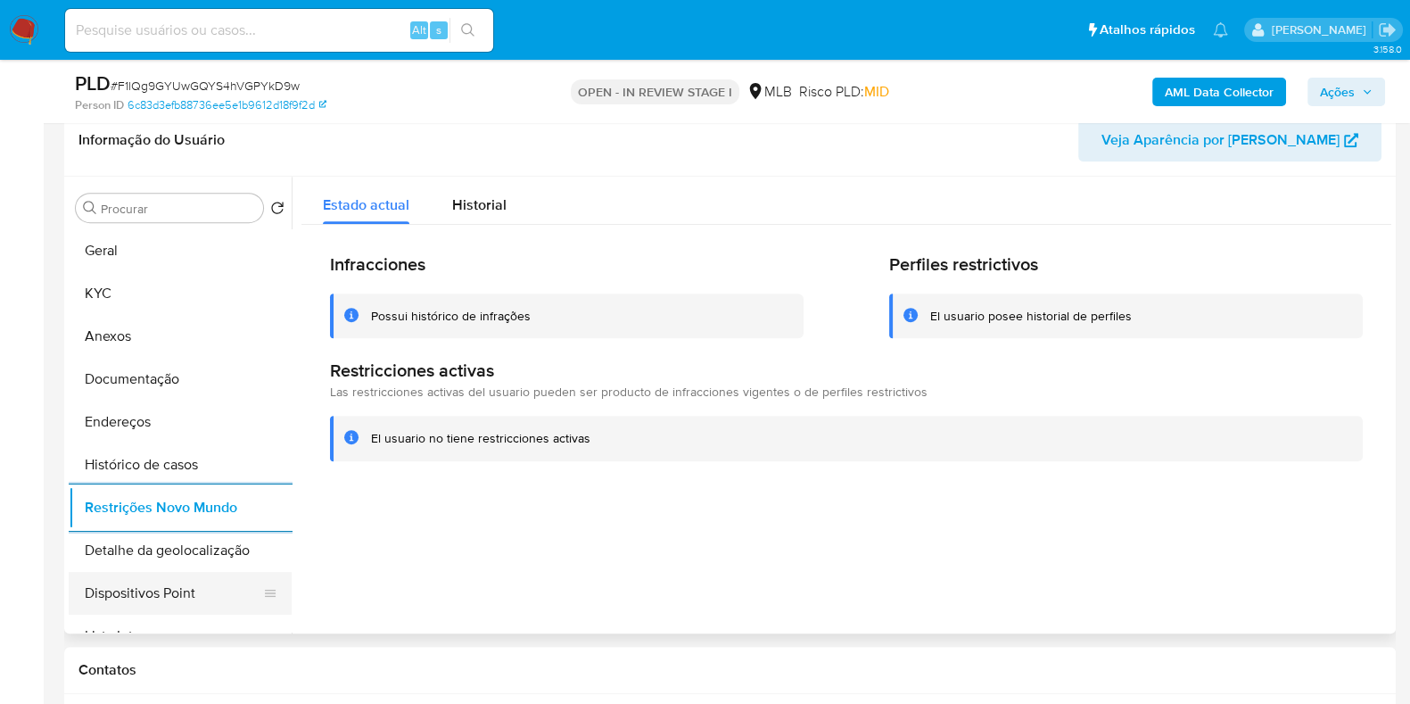
click at [215, 585] on button "Dispositivos Point" at bounding box center [173, 593] width 209 height 43
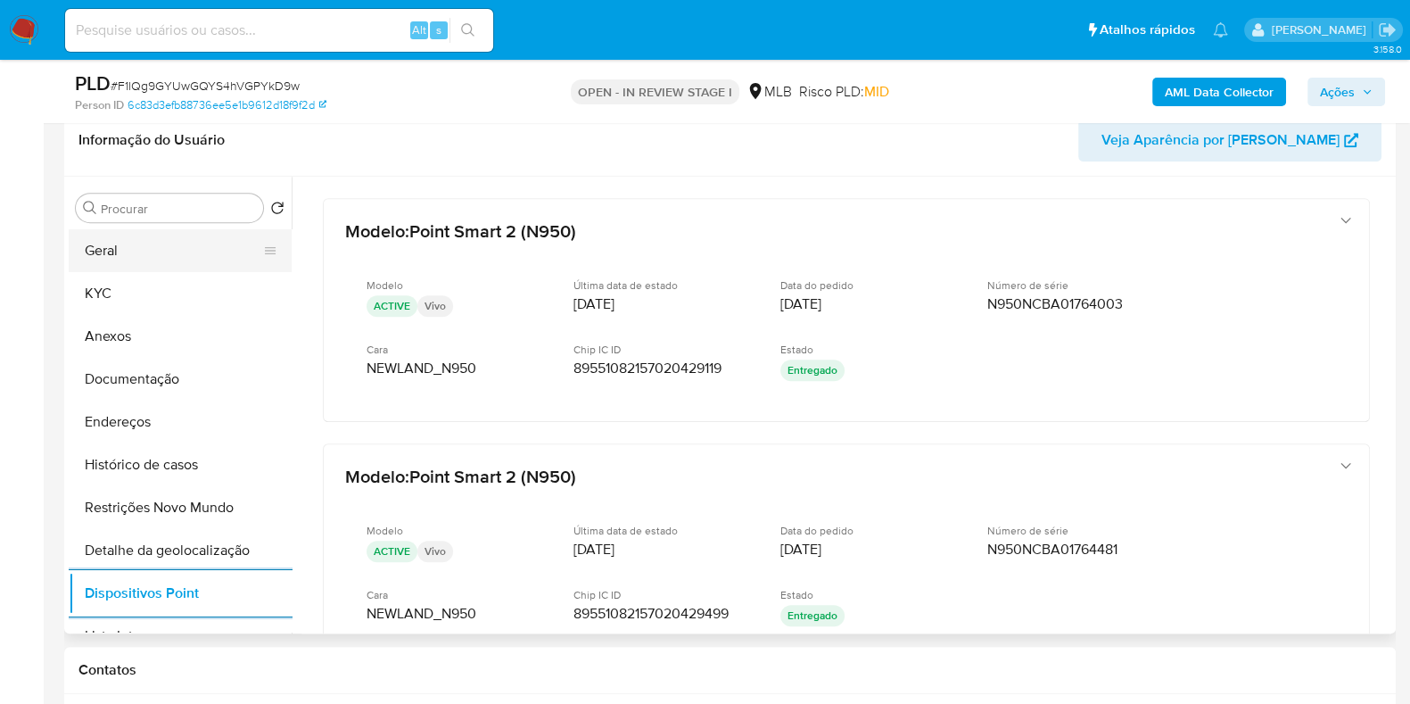
click at [205, 254] on button "Geral" at bounding box center [173, 250] width 209 height 43
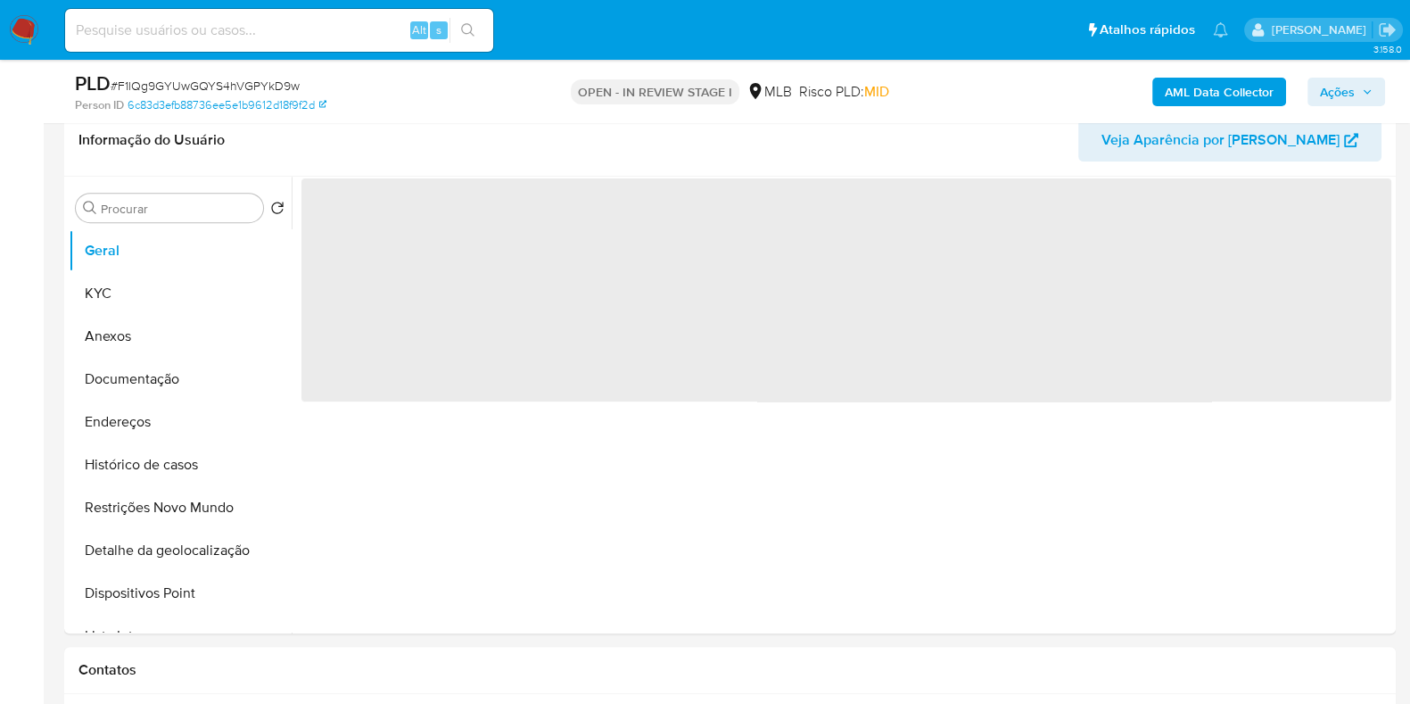
click at [1316, 73] on div "AML Data Collector Ações" at bounding box center [1169, 91] width 432 height 42
click at [1310, 87] on button "Ações" at bounding box center [1347, 92] width 78 height 29
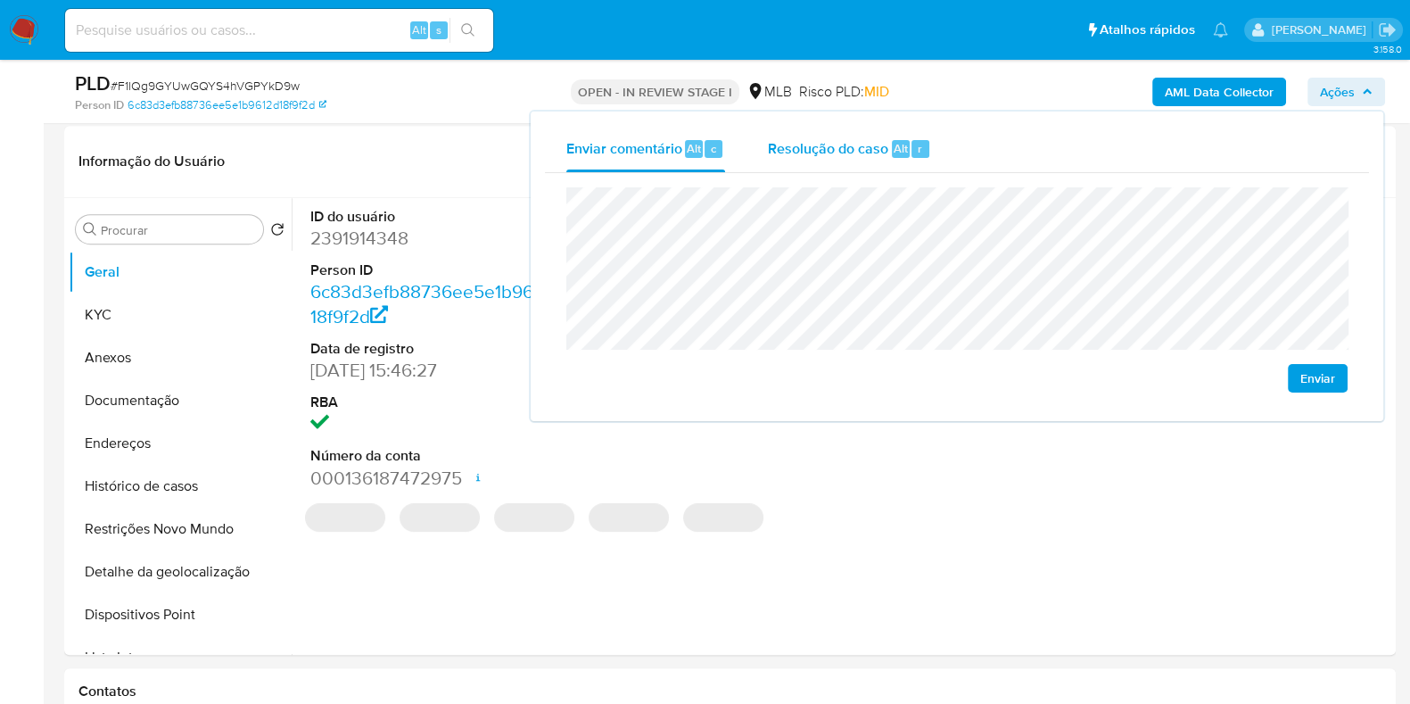
click at [928, 154] on div "Resolução do caso Alt r" at bounding box center [849, 149] width 163 height 46
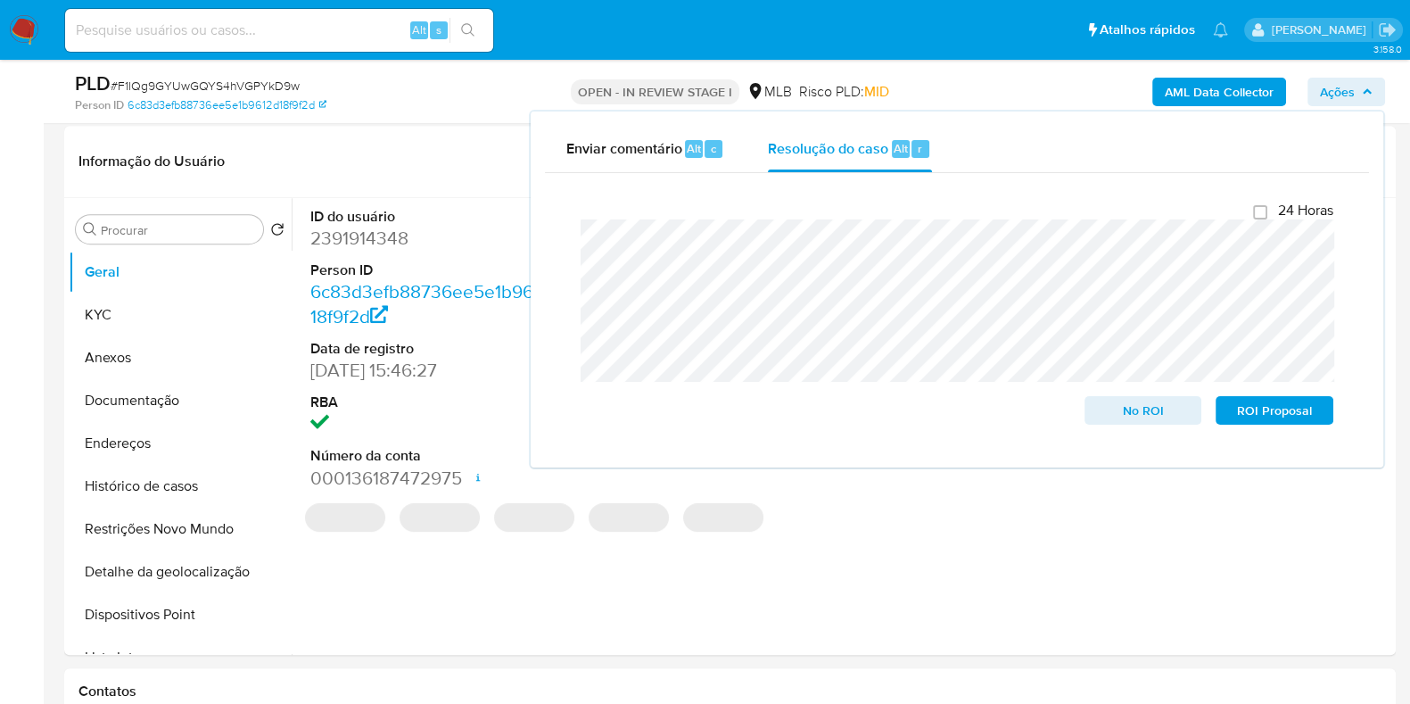
click at [982, 95] on div "AML Data Collector Ações Enviar comentário Alt c Resolução do caso Alt r Fecham…" at bounding box center [1169, 91] width 432 height 42
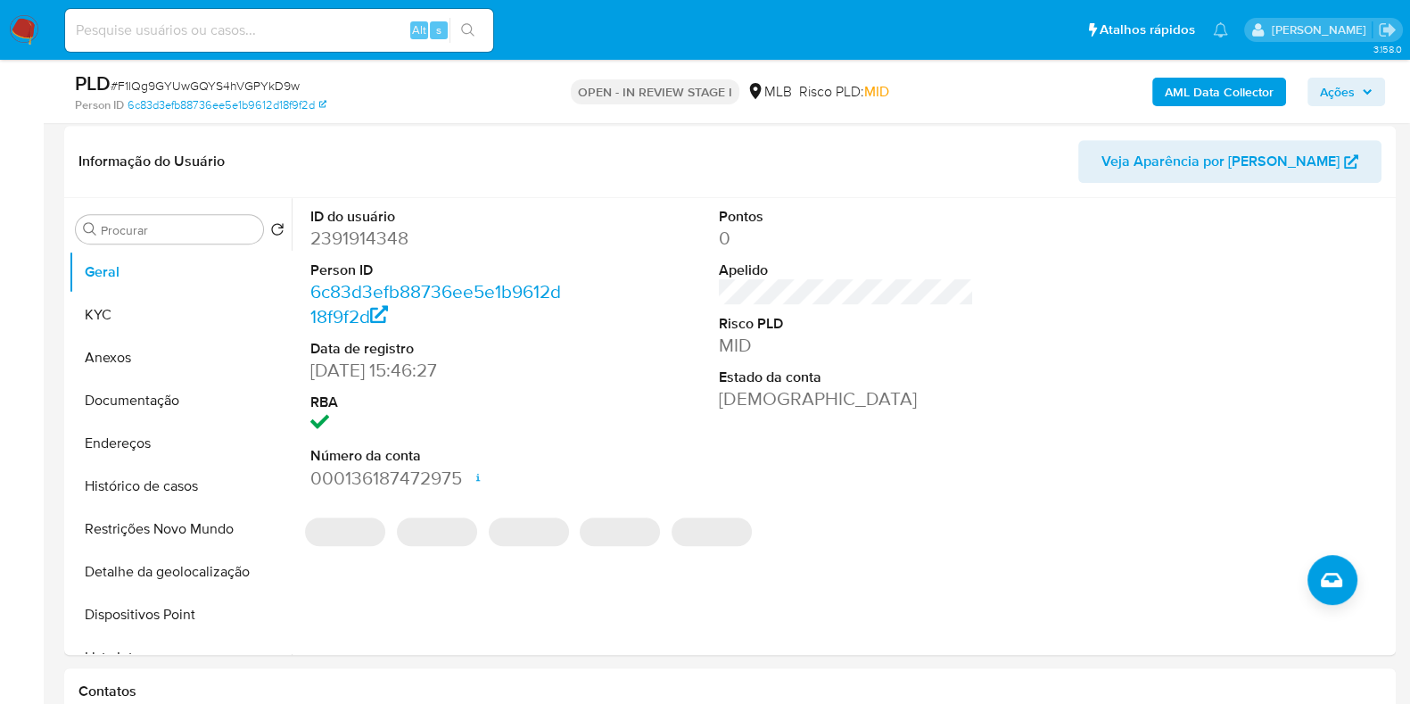
click at [1195, 94] on b "AML Data Collector" at bounding box center [1219, 92] width 109 height 29
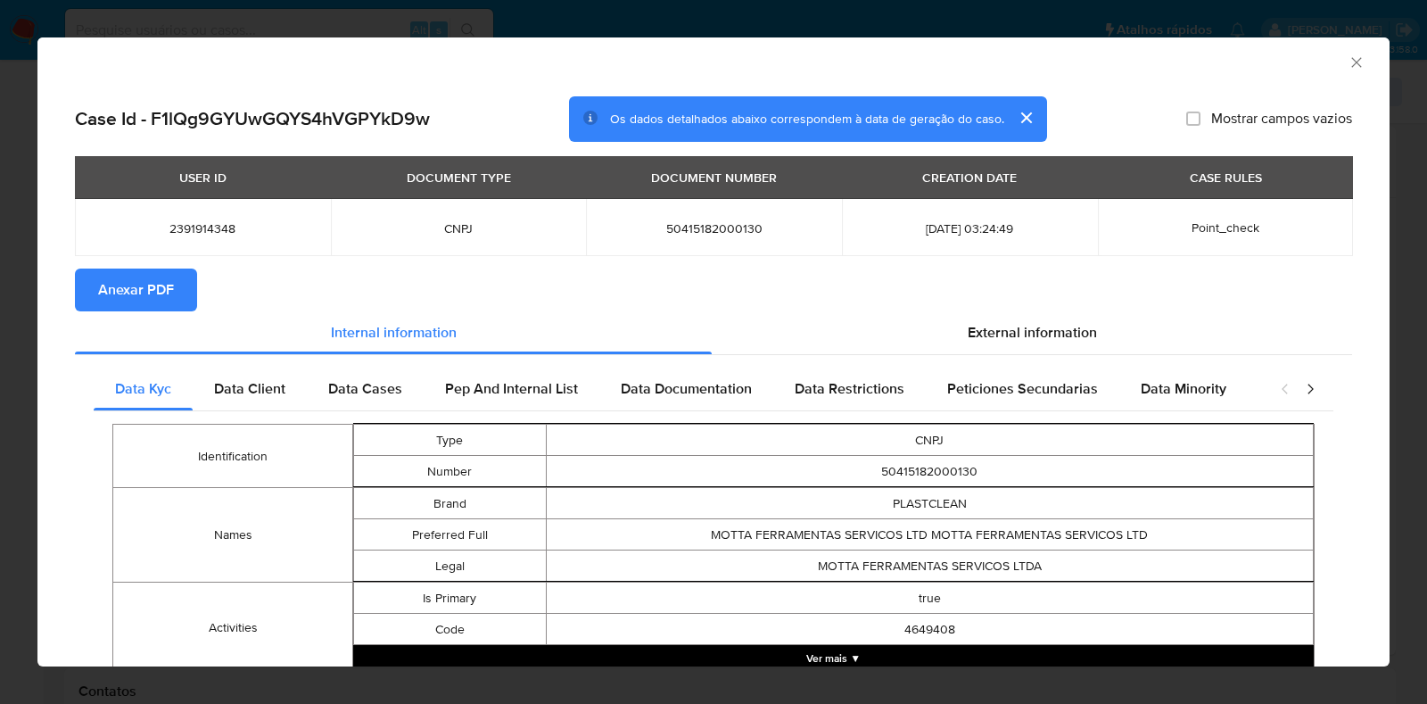
click at [135, 296] on span "Anexar PDF" at bounding box center [136, 289] width 76 height 39
click at [1351, 62] on icon "Fechar a janela" at bounding box center [1356, 62] width 10 height 10
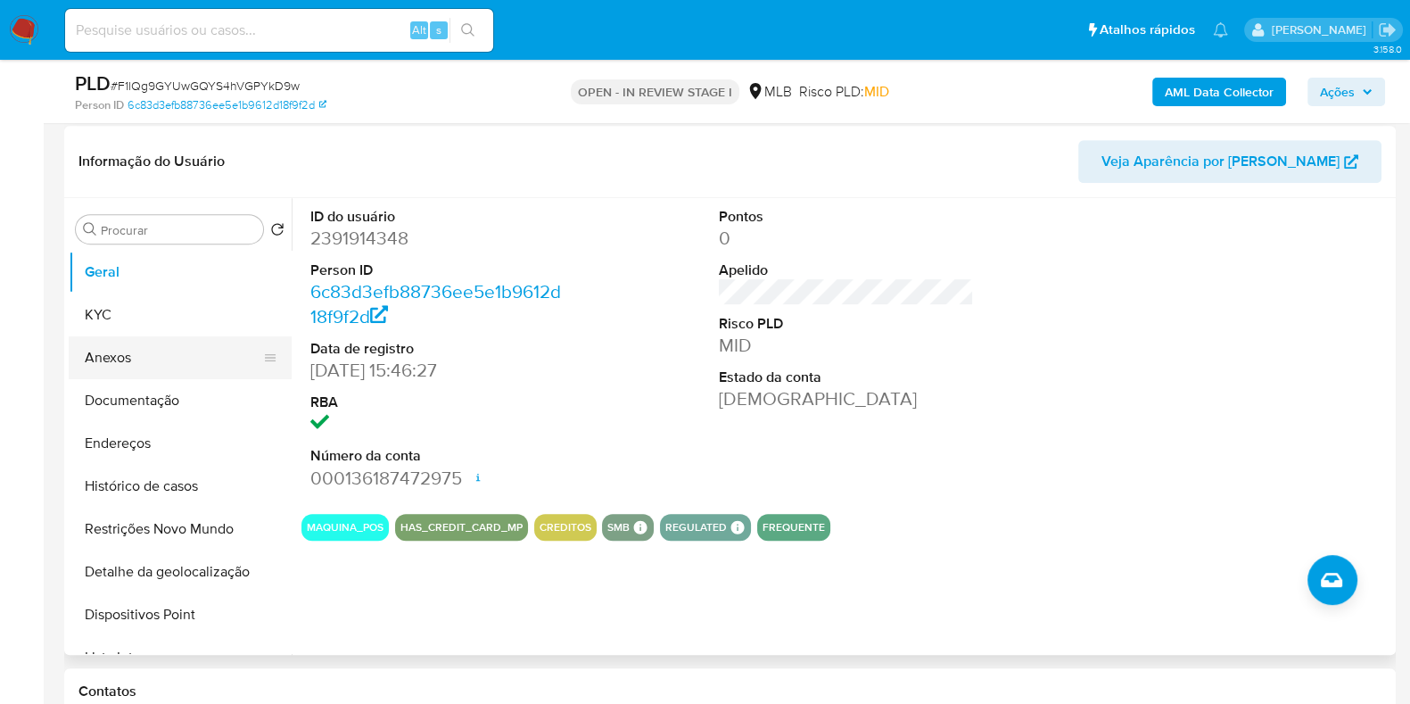
click at [165, 367] on button "Anexos" at bounding box center [173, 357] width 209 height 43
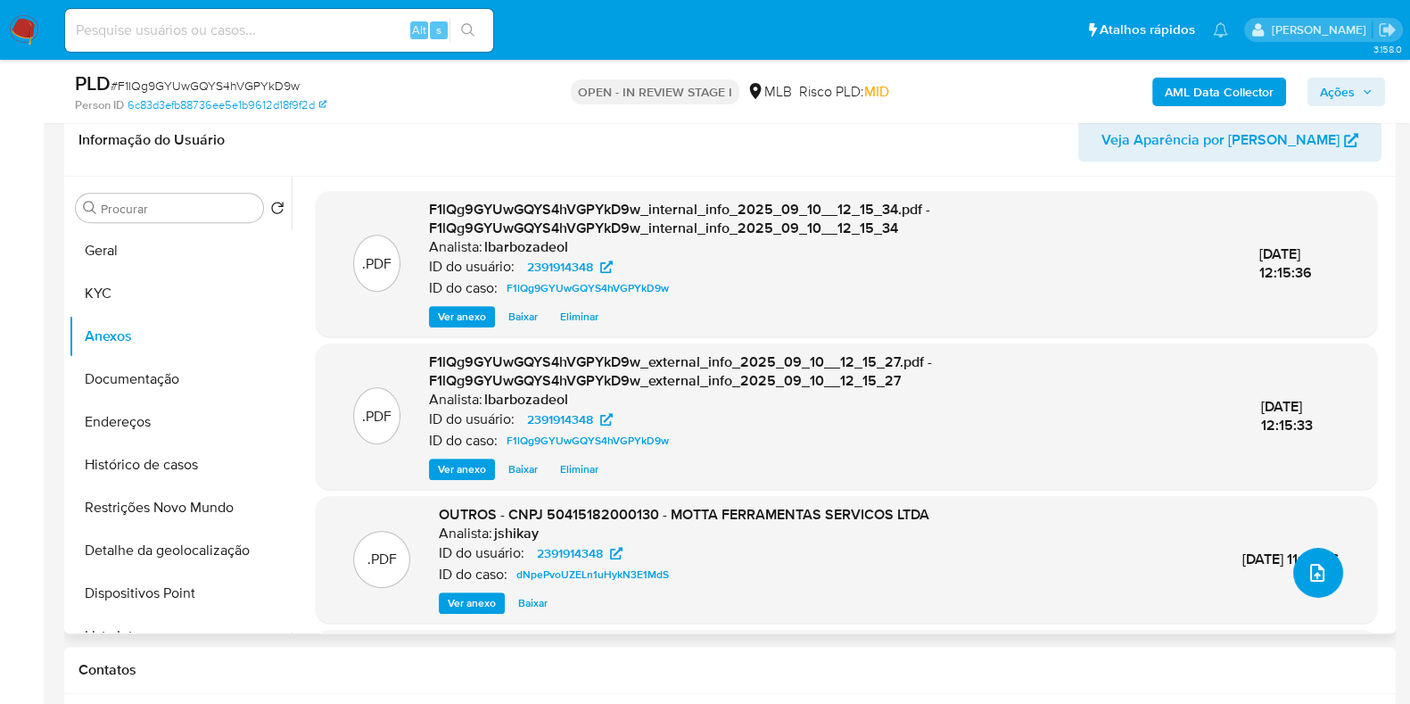
click at [1309, 578] on icon "upload-file" at bounding box center [1317, 572] width 21 height 21
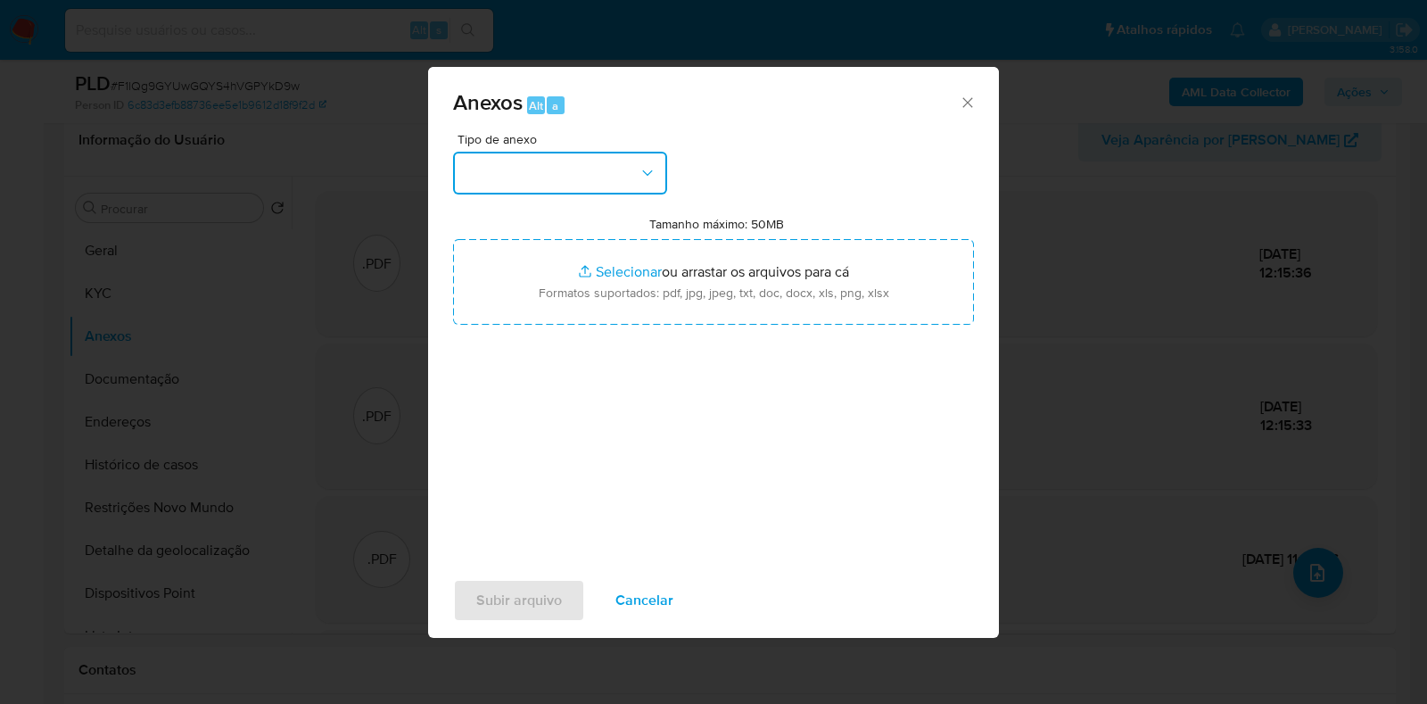
click at [650, 176] on icon "button" at bounding box center [648, 173] width 18 height 18
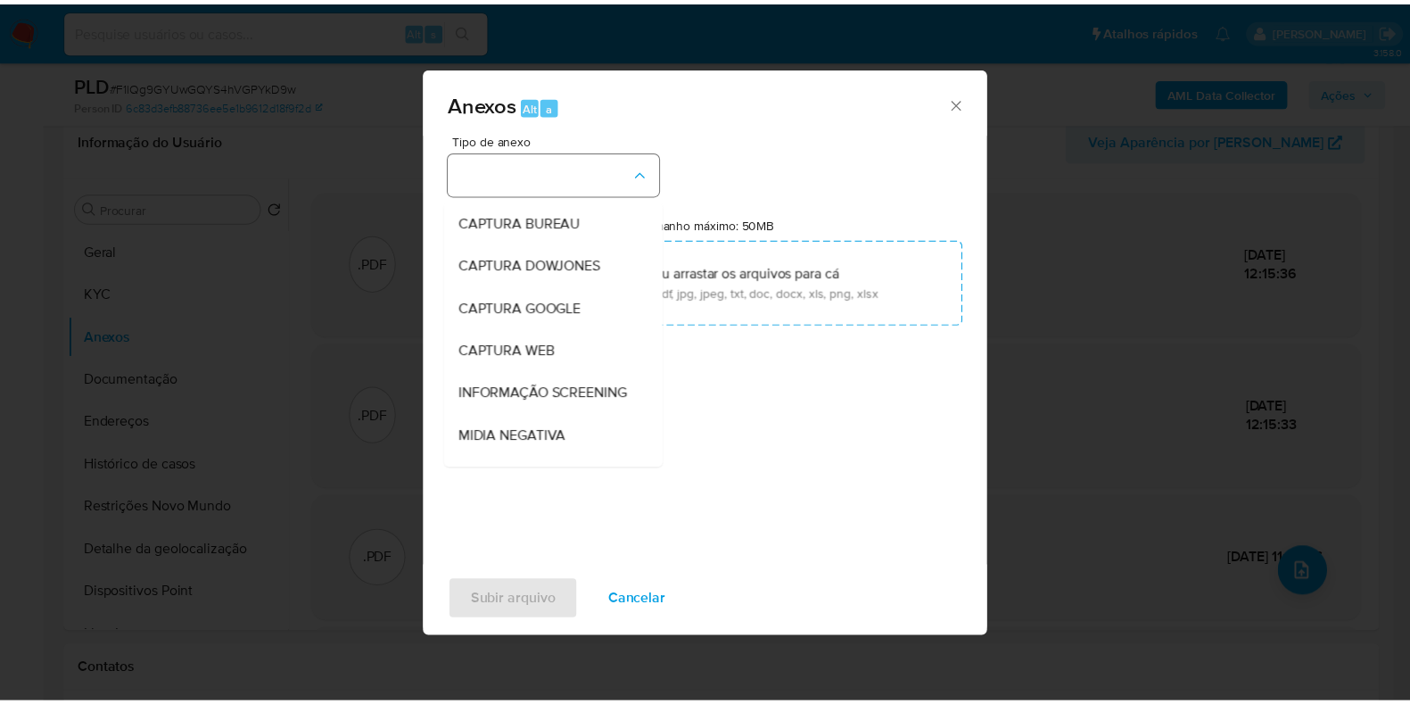
scroll to position [275, 0]
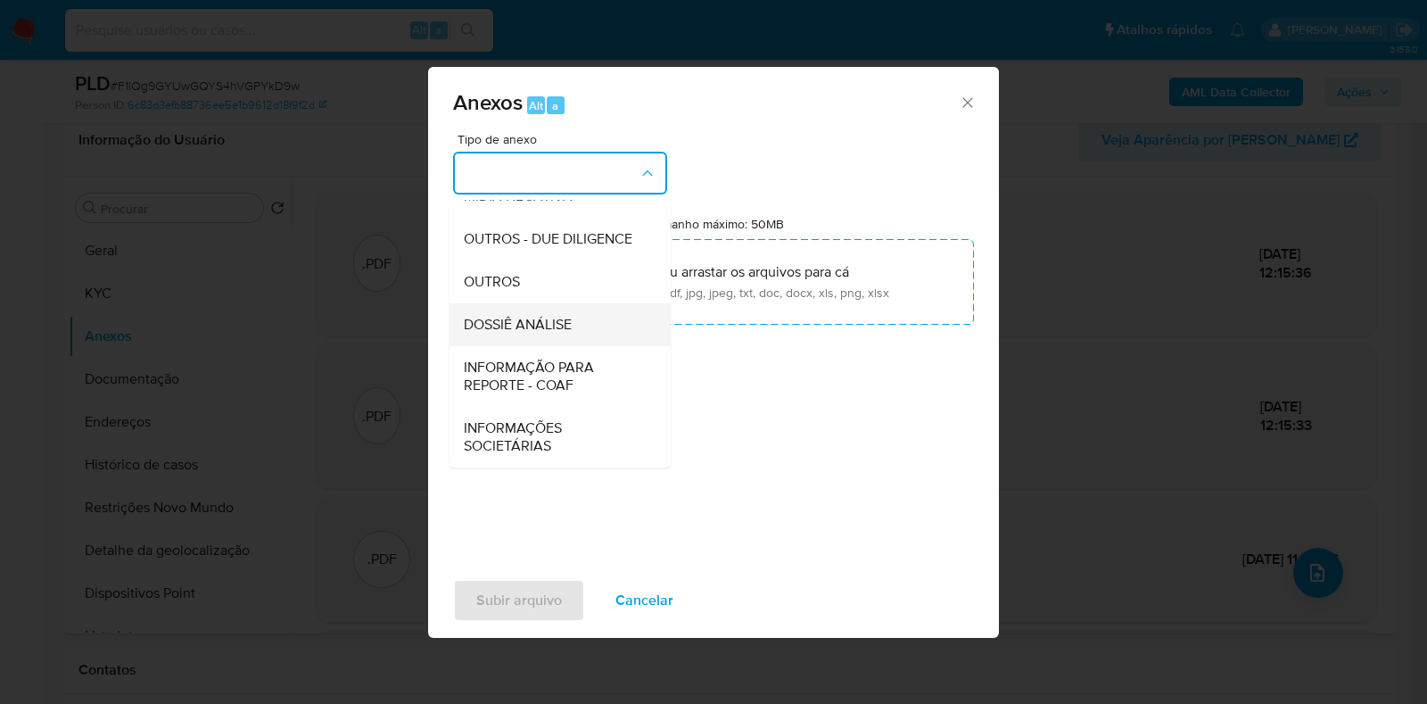
click at [556, 323] on span "DOSSIÊ ANÁLISE" at bounding box center [518, 325] width 108 height 18
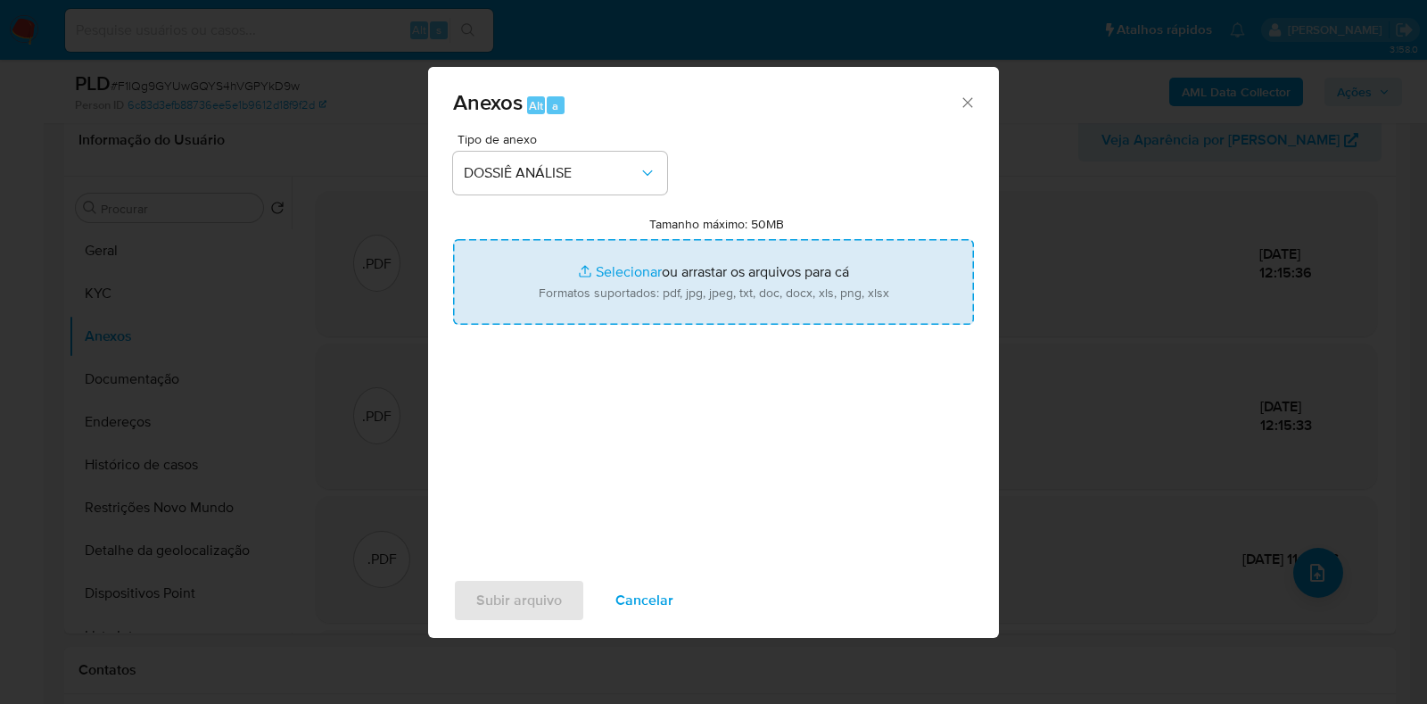
click at [570, 296] on input "Tamanho máximo: 50MB Selecionar arquivos" at bounding box center [713, 282] width 521 height 86
type input "C:\fakepath\Declinio - XXXX - CNPJ 50415182000130 - MOTTA FERRAMENTAS SERVICOS …"
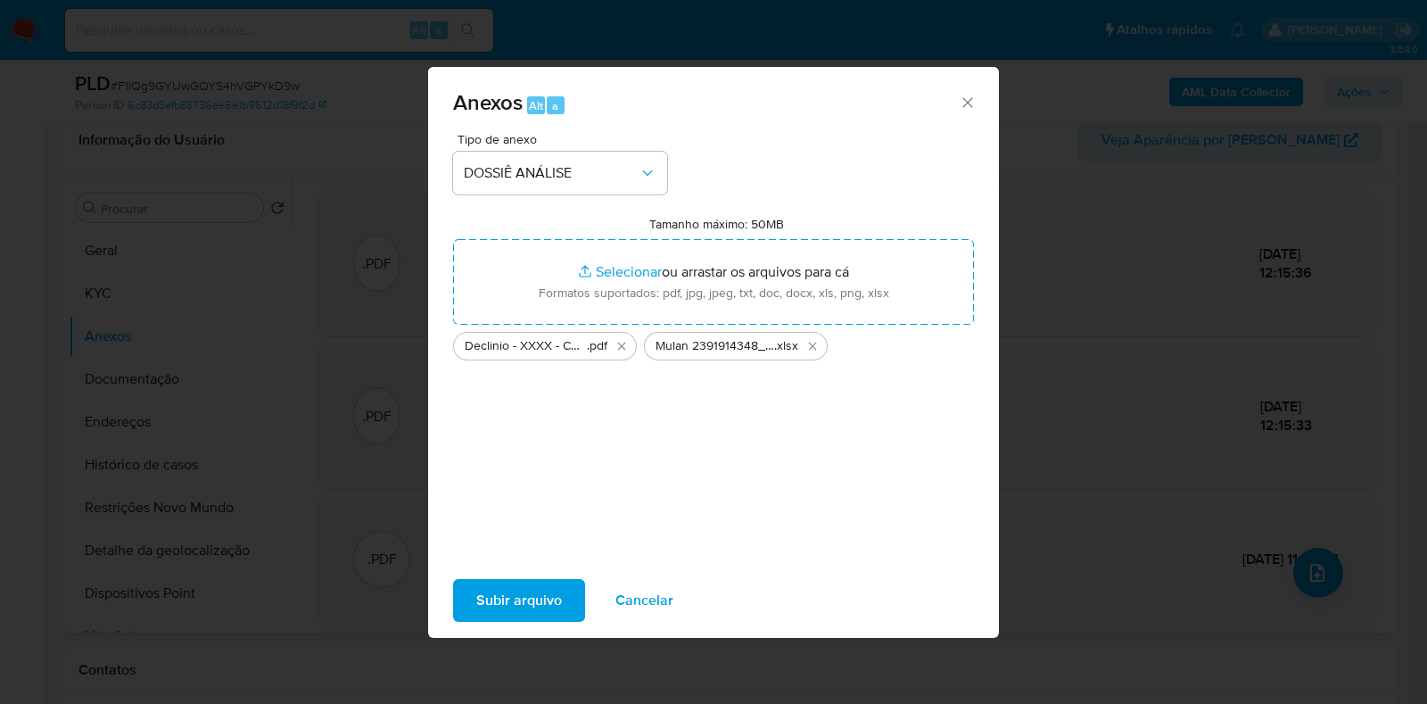
click at [540, 604] on span "Subir arquivo" at bounding box center [519, 600] width 86 height 39
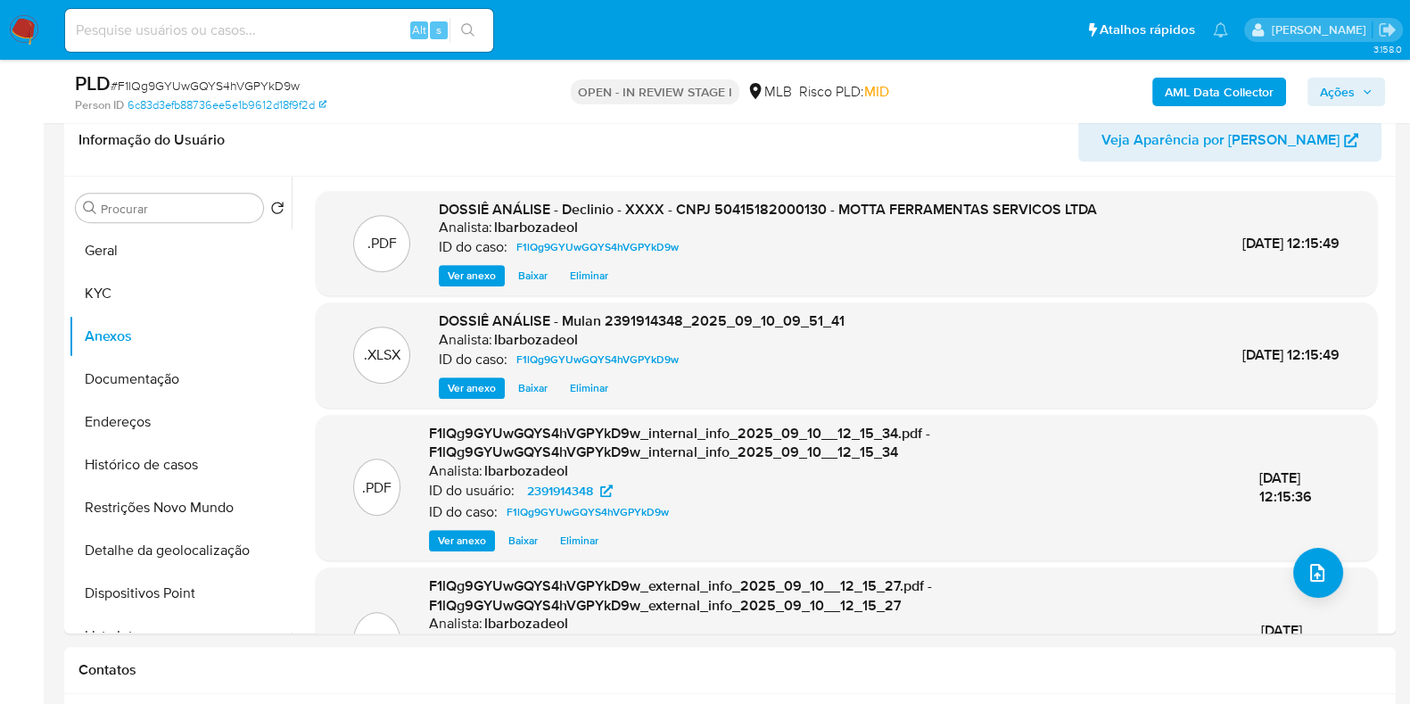
click at [1351, 85] on span "Ações" at bounding box center [1337, 92] width 35 height 29
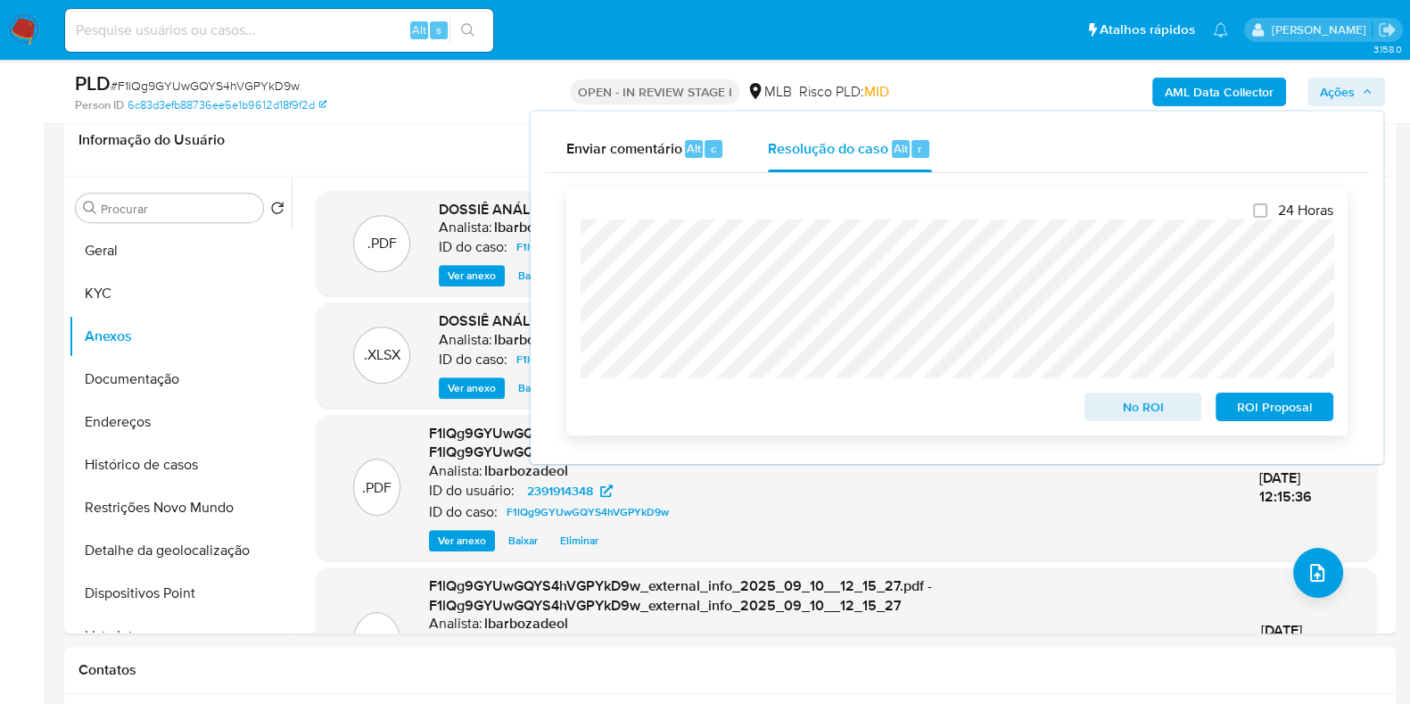
click at [1142, 405] on span "No ROI" at bounding box center [1143, 406] width 93 height 25
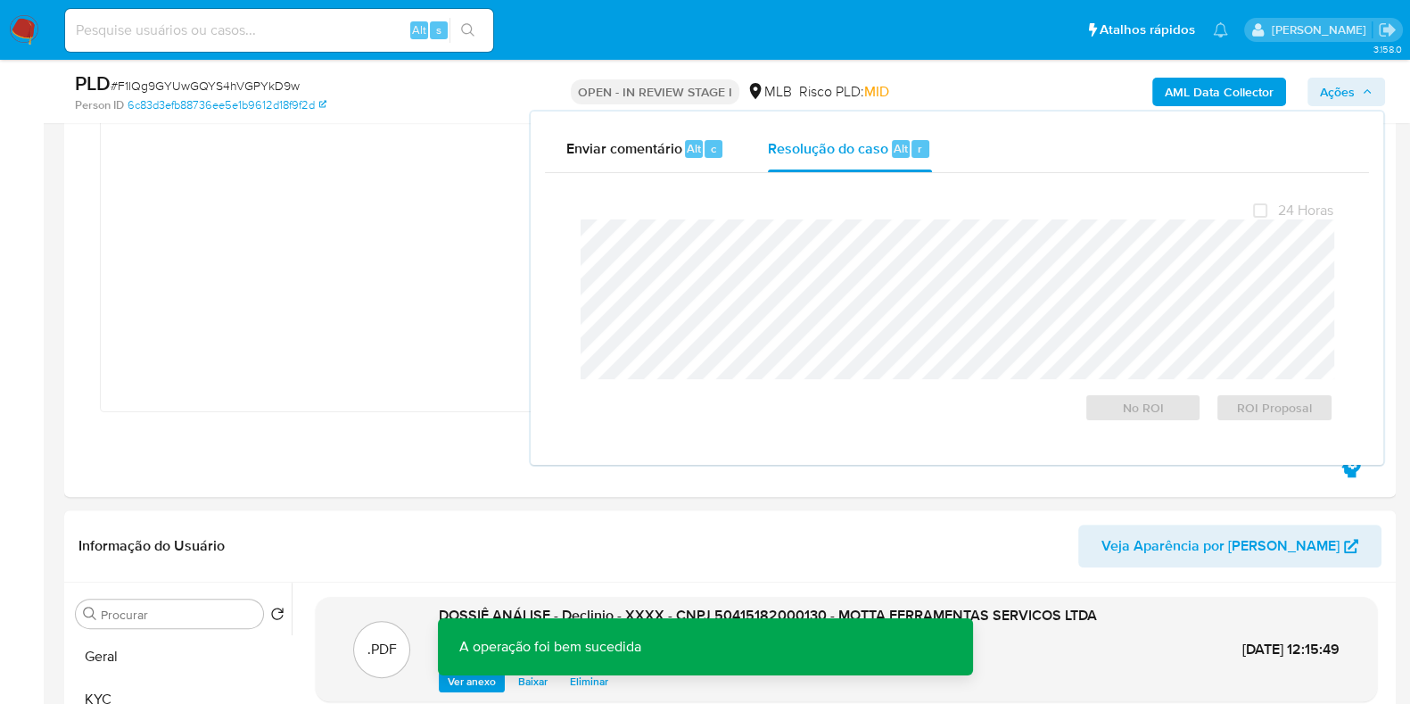
scroll to position [0, 0]
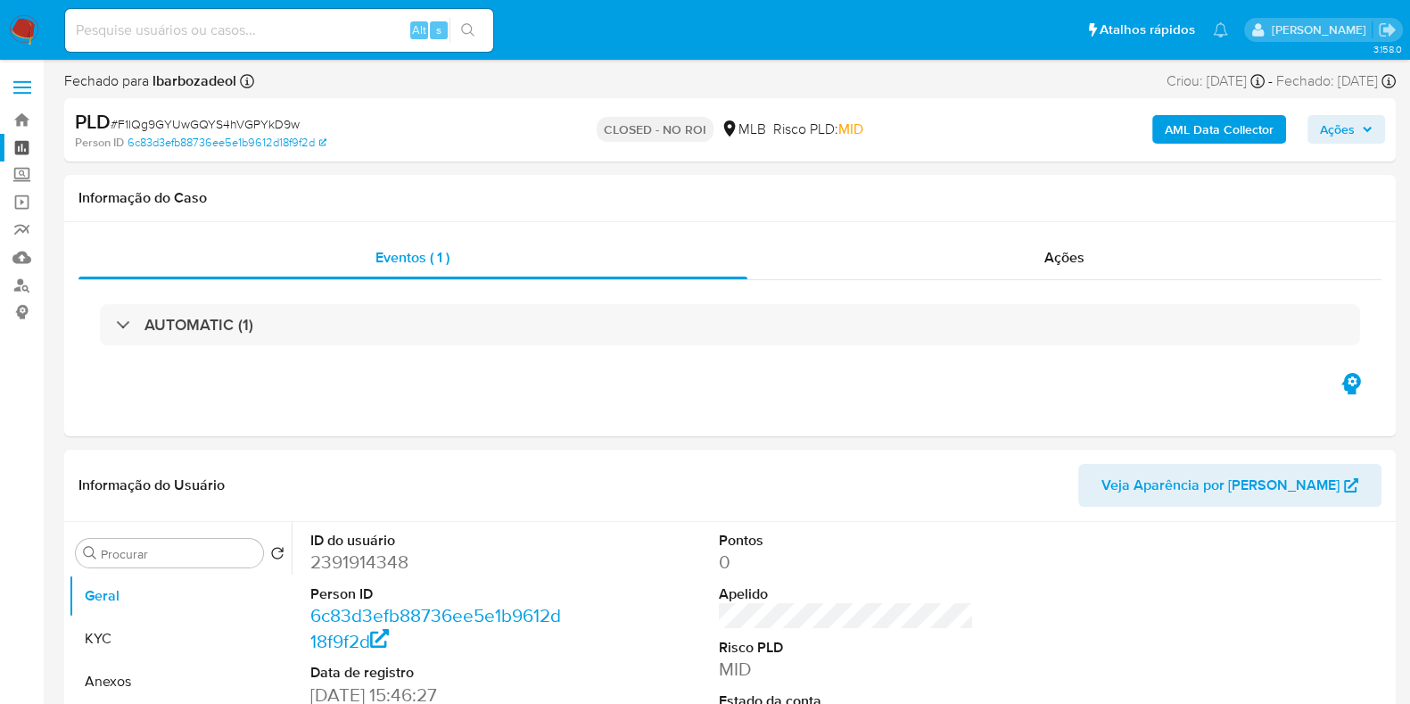
click at [21, 139] on link "Painel" at bounding box center [106, 148] width 212 height 28
select select "10"
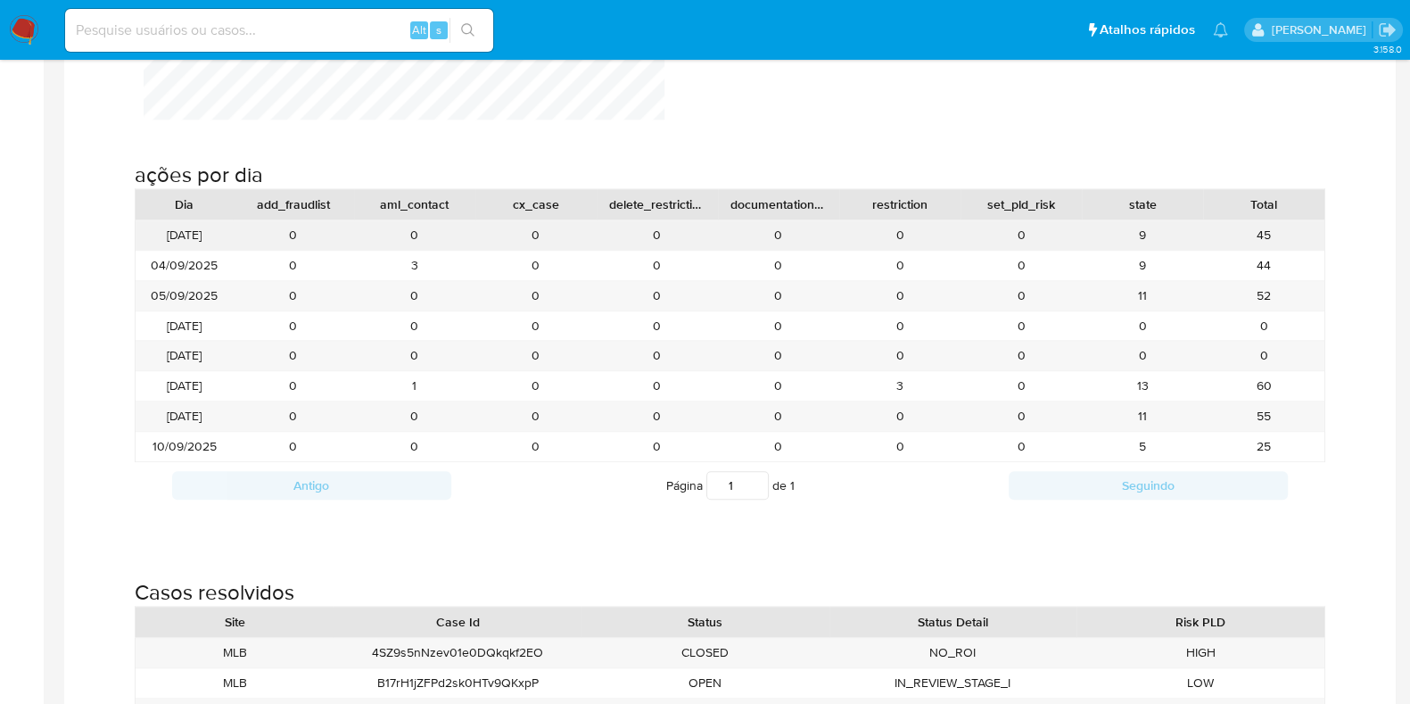
scroll to position [1821, 0]
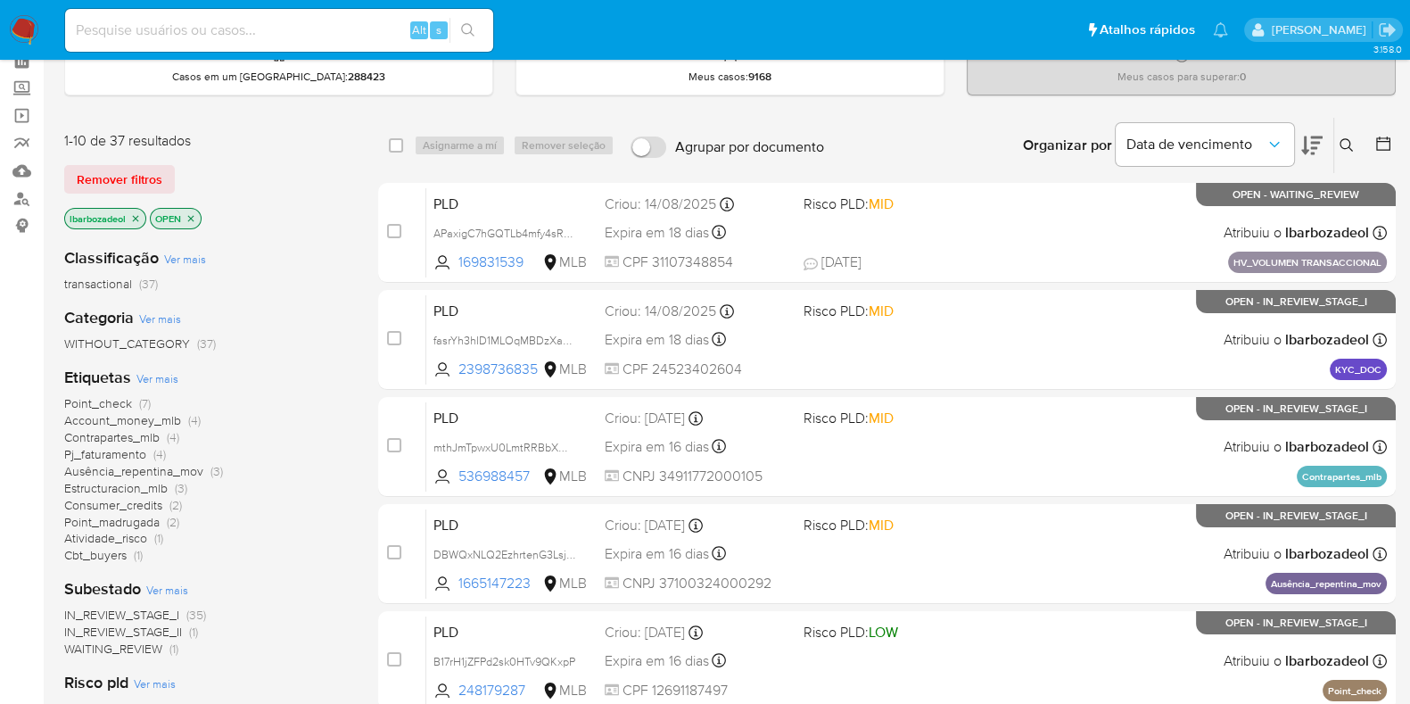
scroll to position [88, 0]
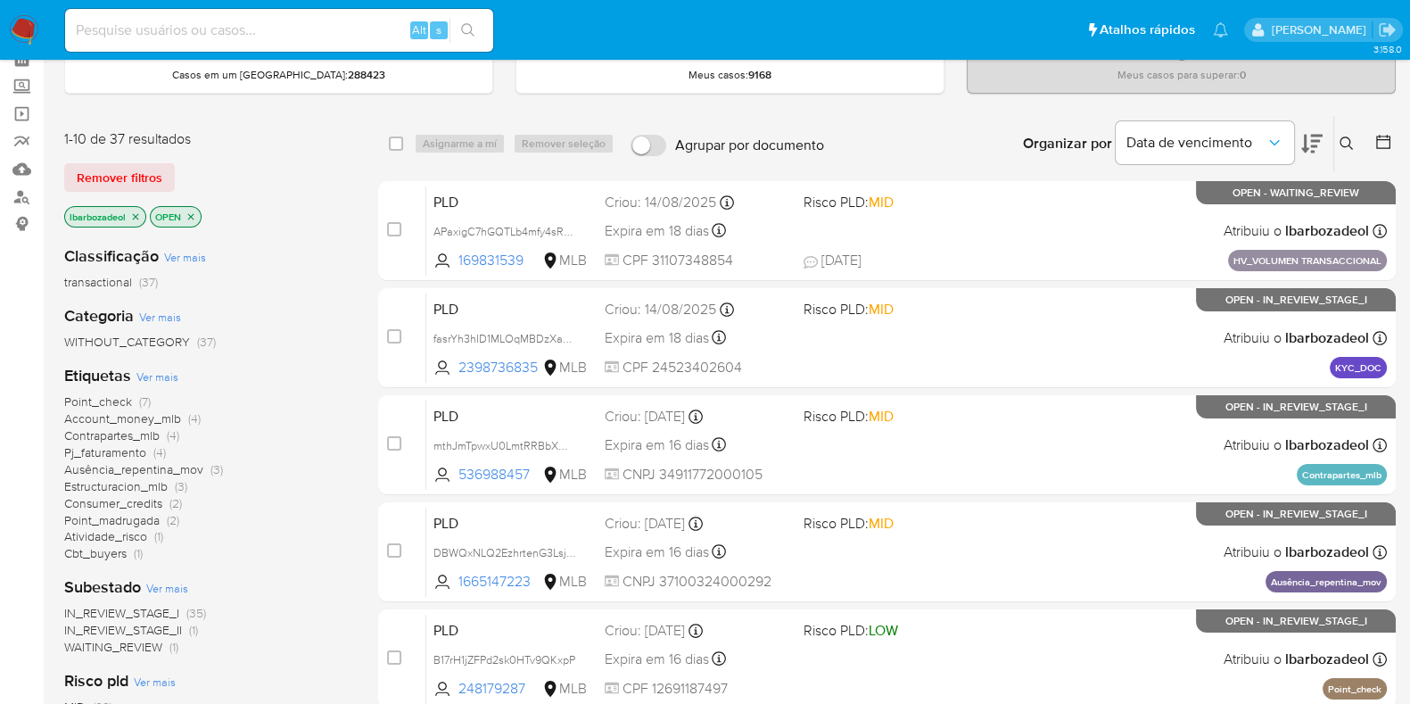
click at [161, 483] on span "Estructuracion_mlb" at bounding box center [115, 486] width 103 height 18
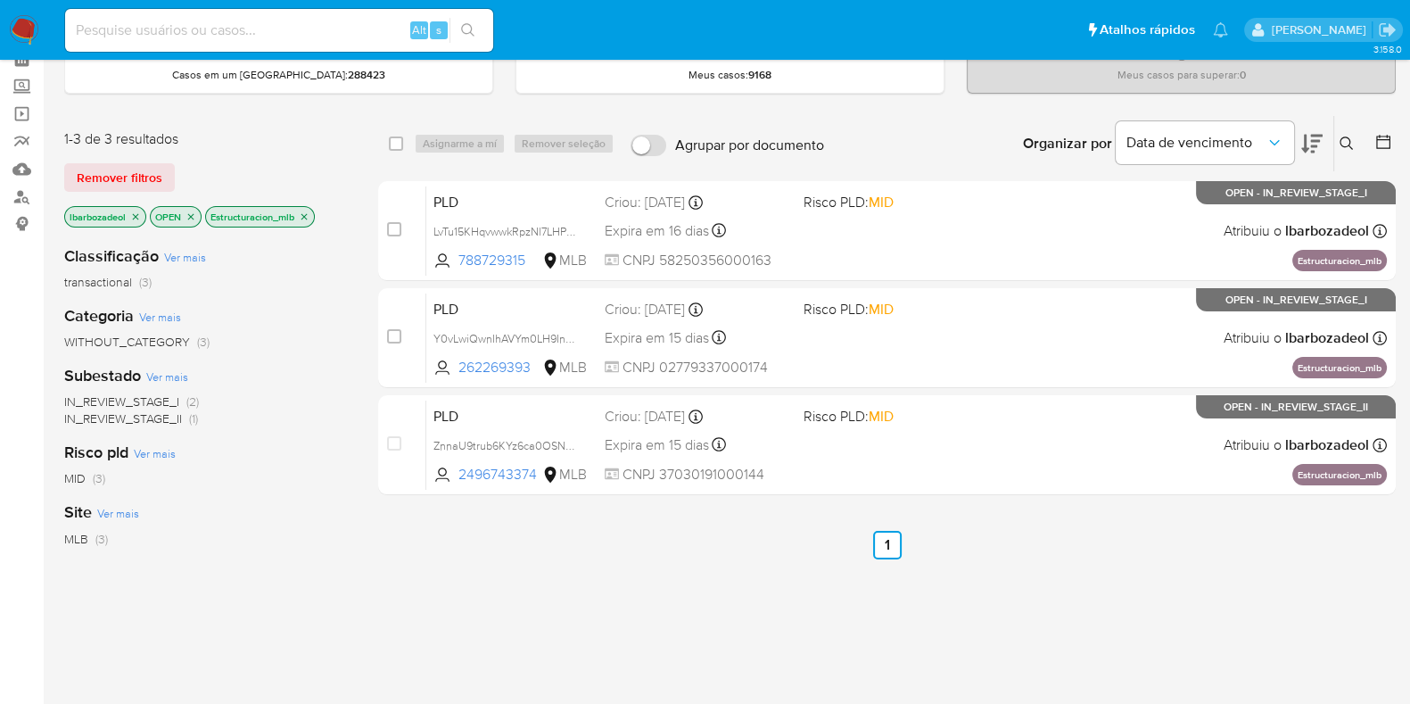
drag, startPoint x: 303, startPoint y: 214, endPoint x: 308, endPoint y: 226, distance: 12.4
click at [303, 214] on icon "close-filter" at bounding box center [304, 216] width 11 height 11
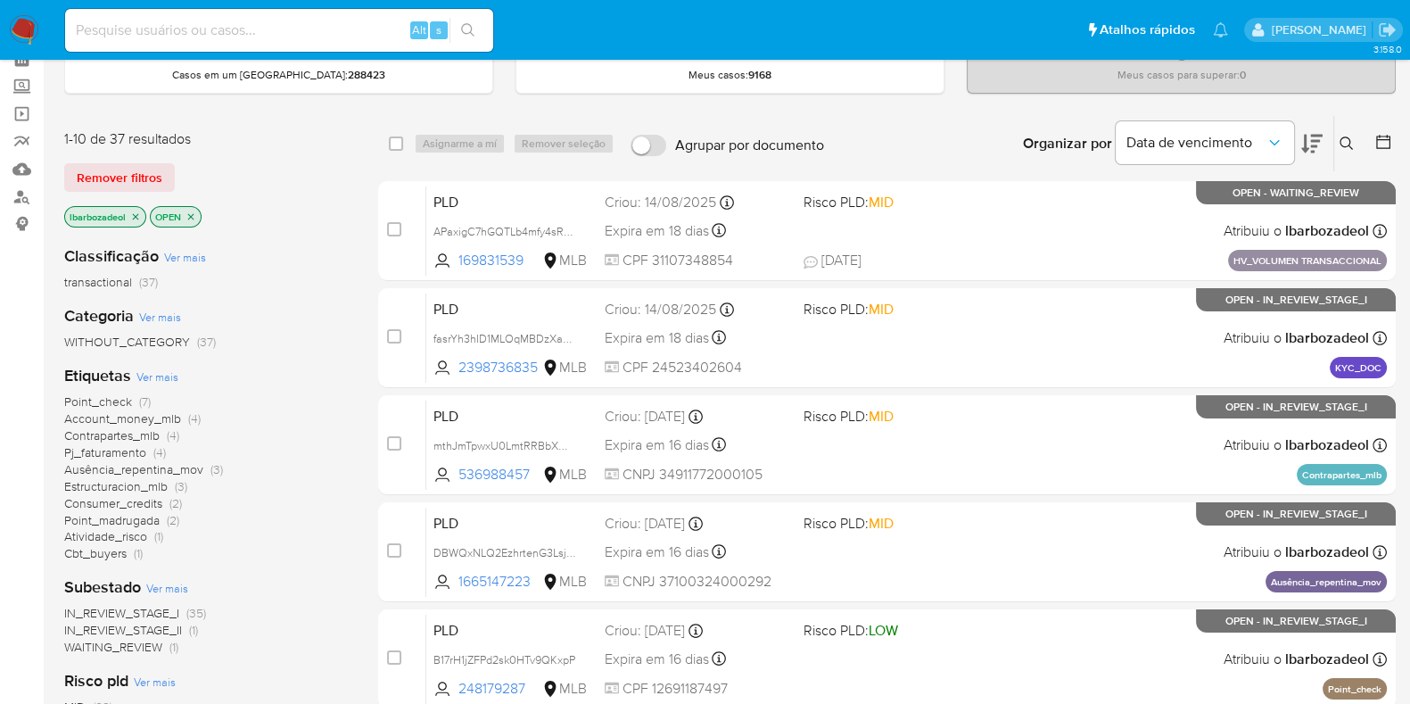
click at [127, 414] on span "Account_money_mlb" at bounding box center [122, 418] width 117 height 18
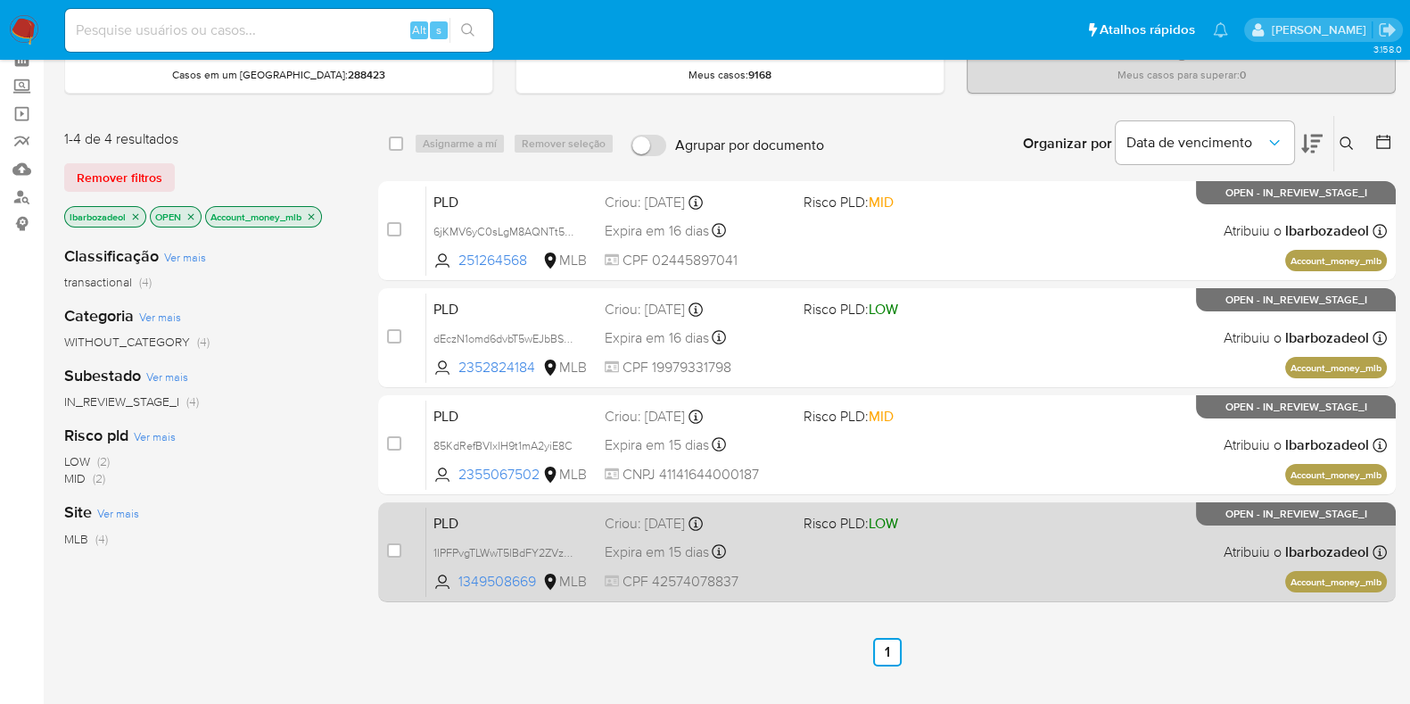
click at [857, 546] on div "PLD 1IPFPvgTLWwT5lBdFY2ZVzAA 1349508669 MLB Risco PLD: LOW Criou: [DATE] Criou:…" at bounding box center [906, 552] width 961 height 90
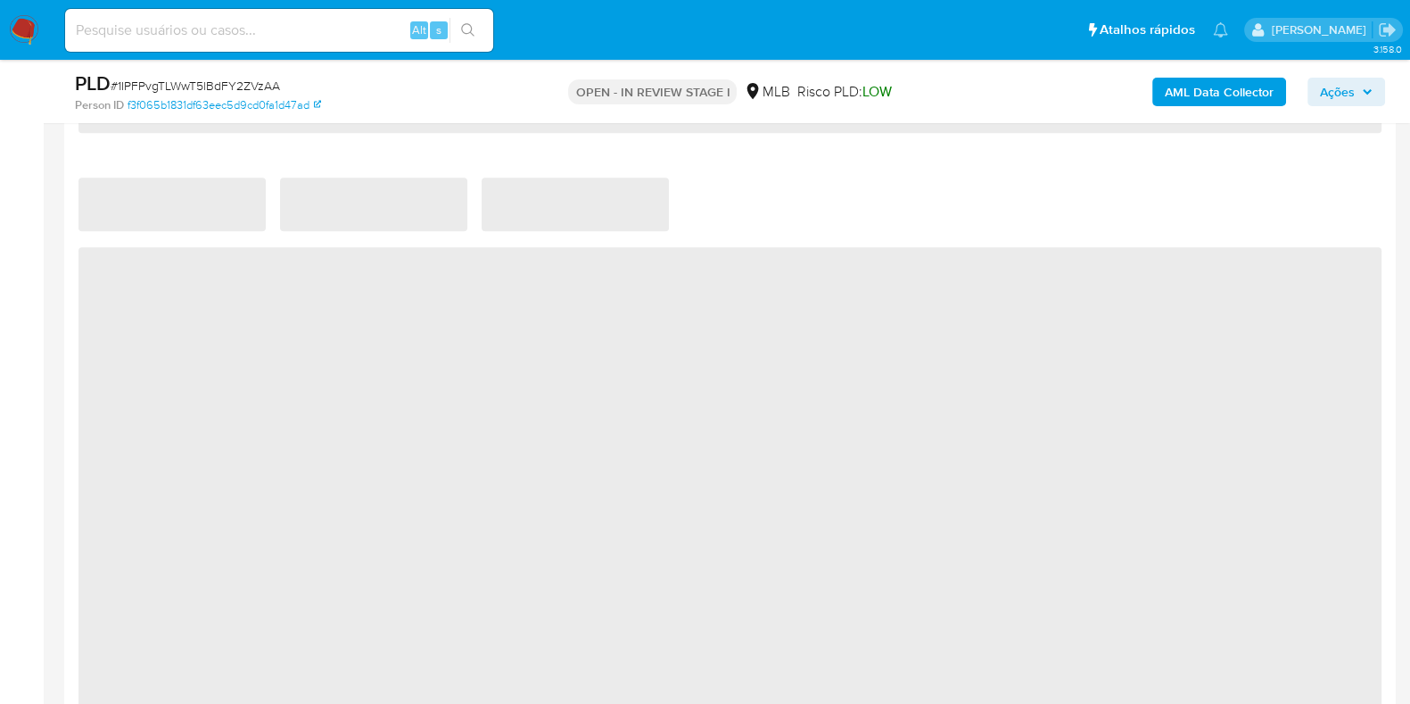
select select "10"
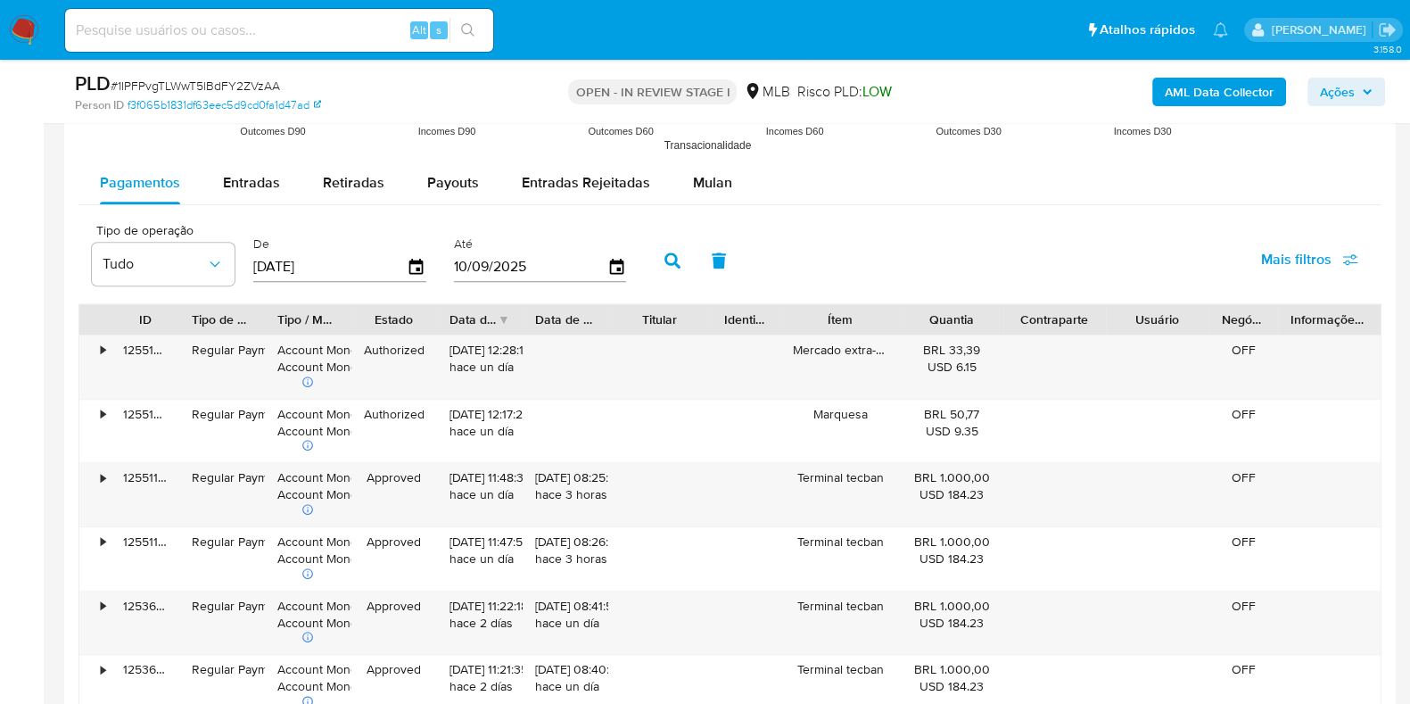
scroll to position [1816, 0]
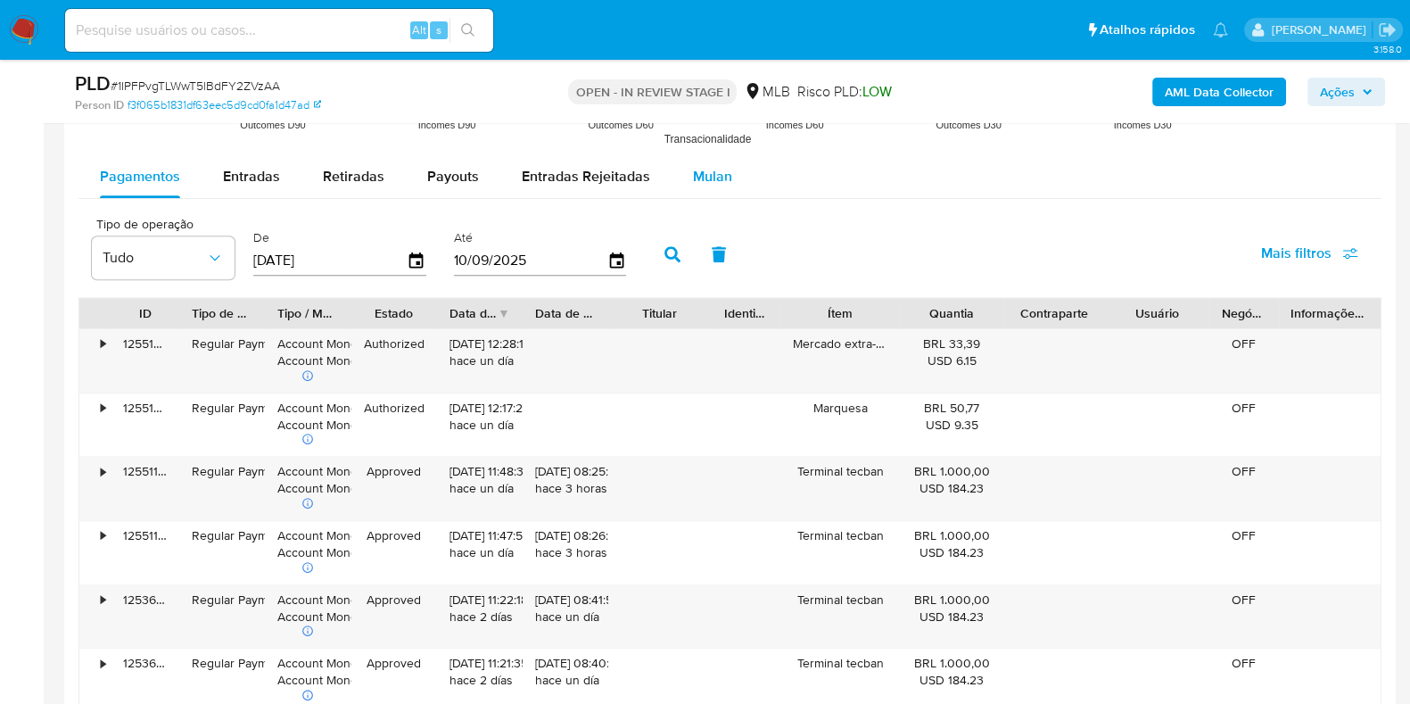
click at [702, 183] on span "Mulan" at bounding box center [712, 176] width 39 height 21
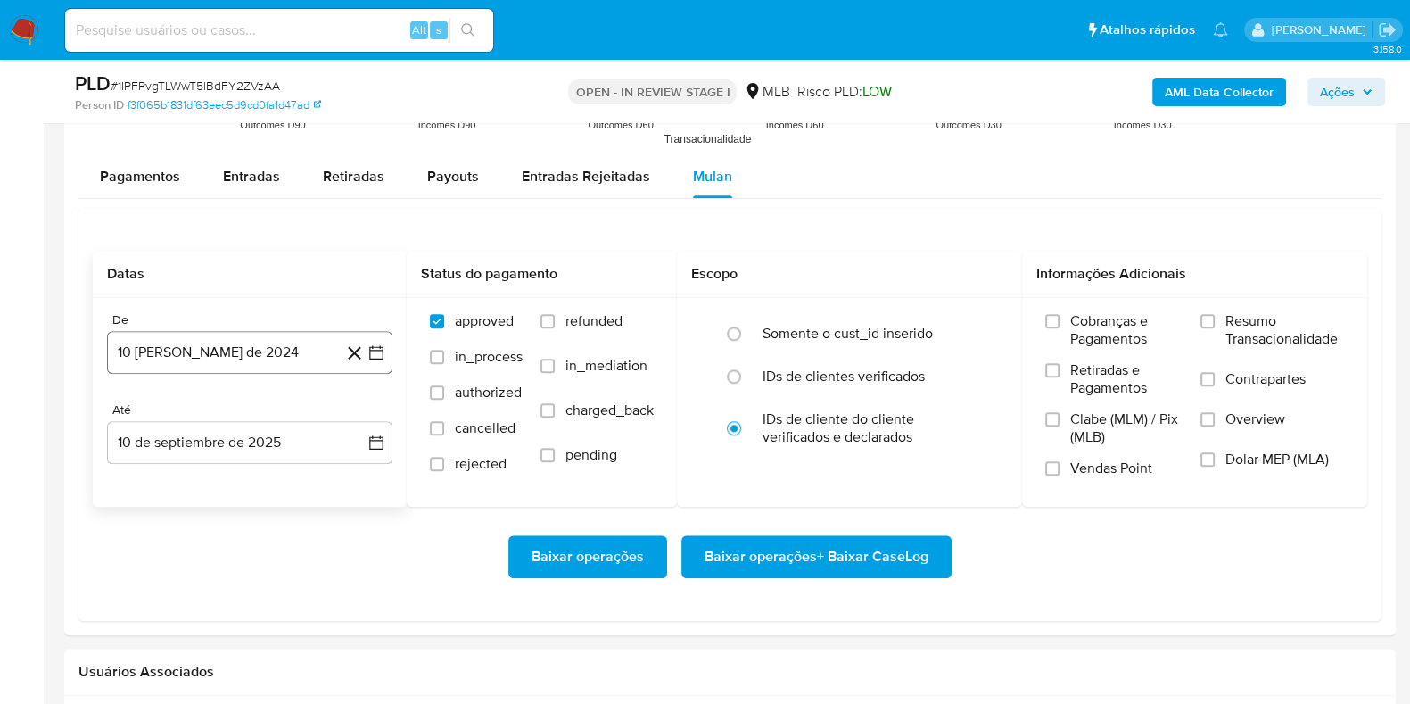
click at [193, 348] on button "10 [PERSON_NAME] de 2024" at bounding box center [249, 352] width 285 height 43
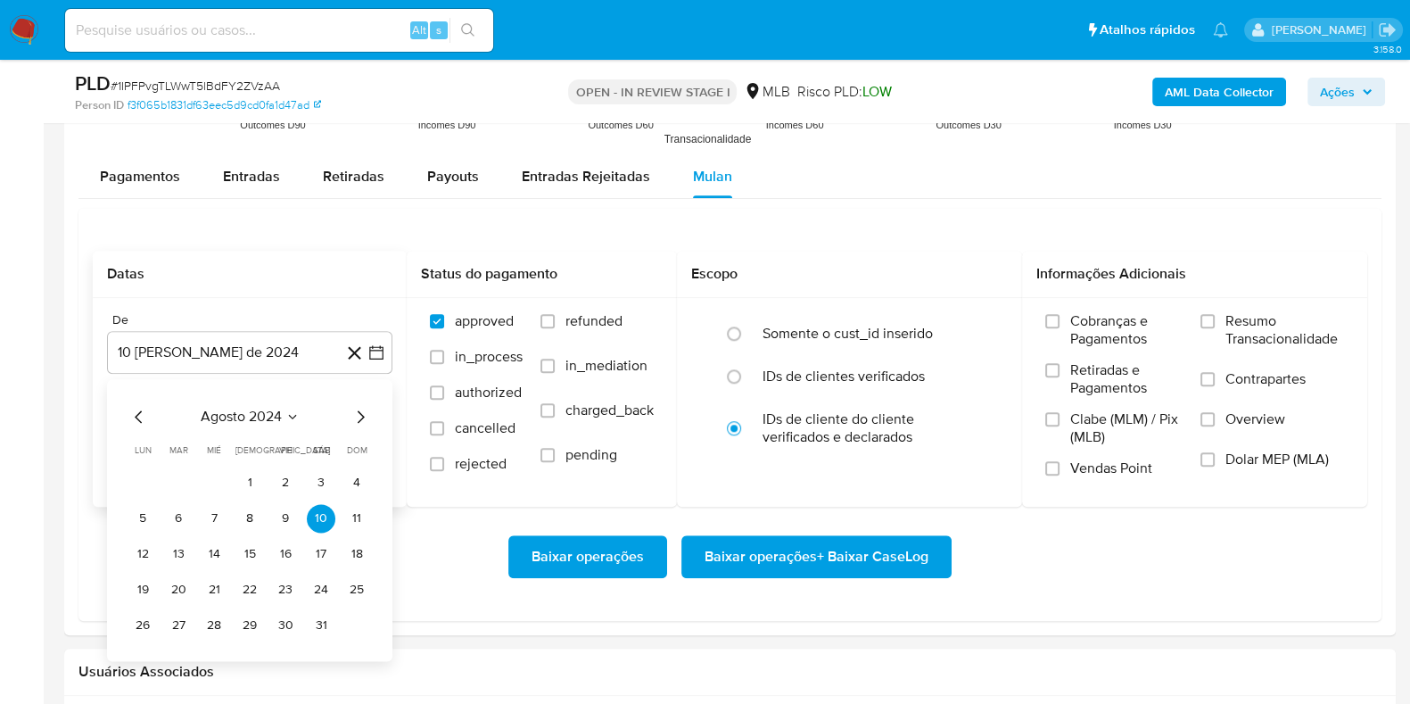
click at [227, 412] on span "agosto 2024" at bounding box center [241, 417] width 81 height 18
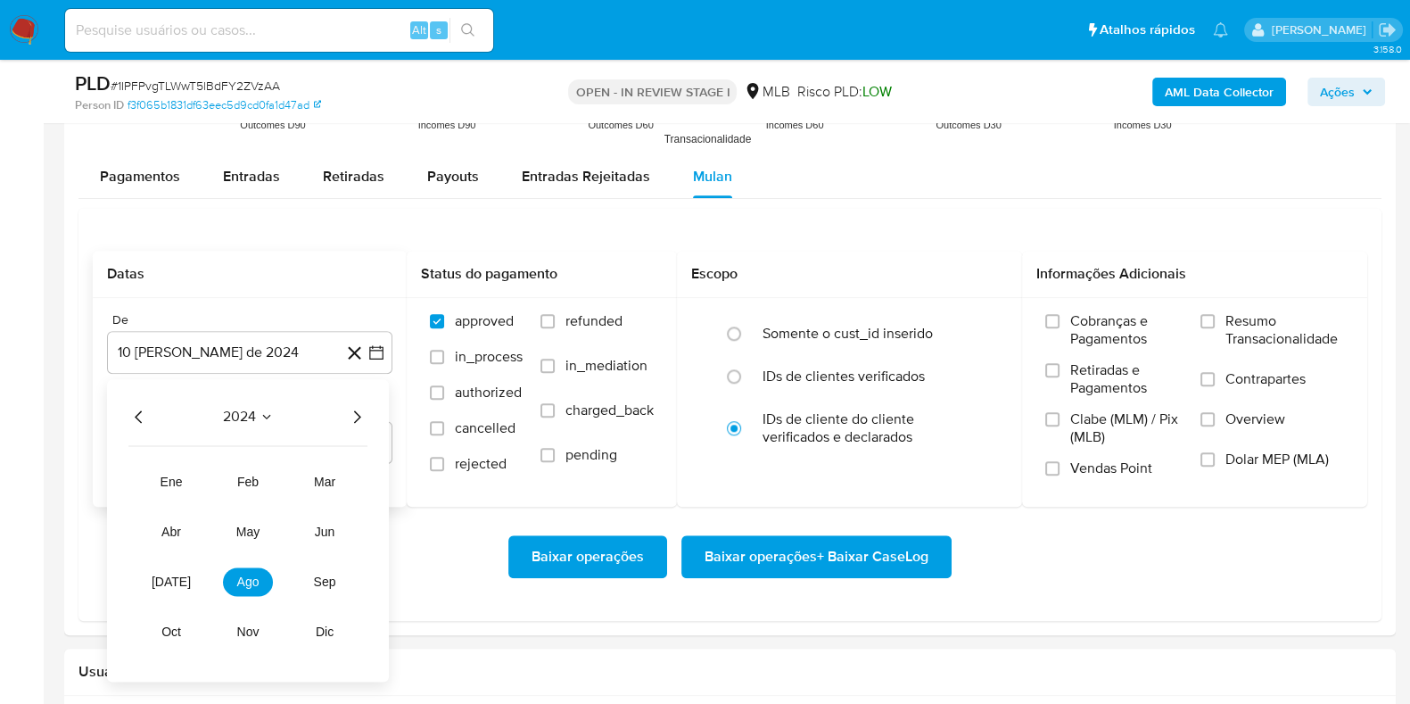
click at [354, 413] on icon "Año siguiente" at bounding box center [356, 416] width 21 height 21
click at [169, 582] on span "[DATE]" at bounding box center [171, 581] width 39 height 14
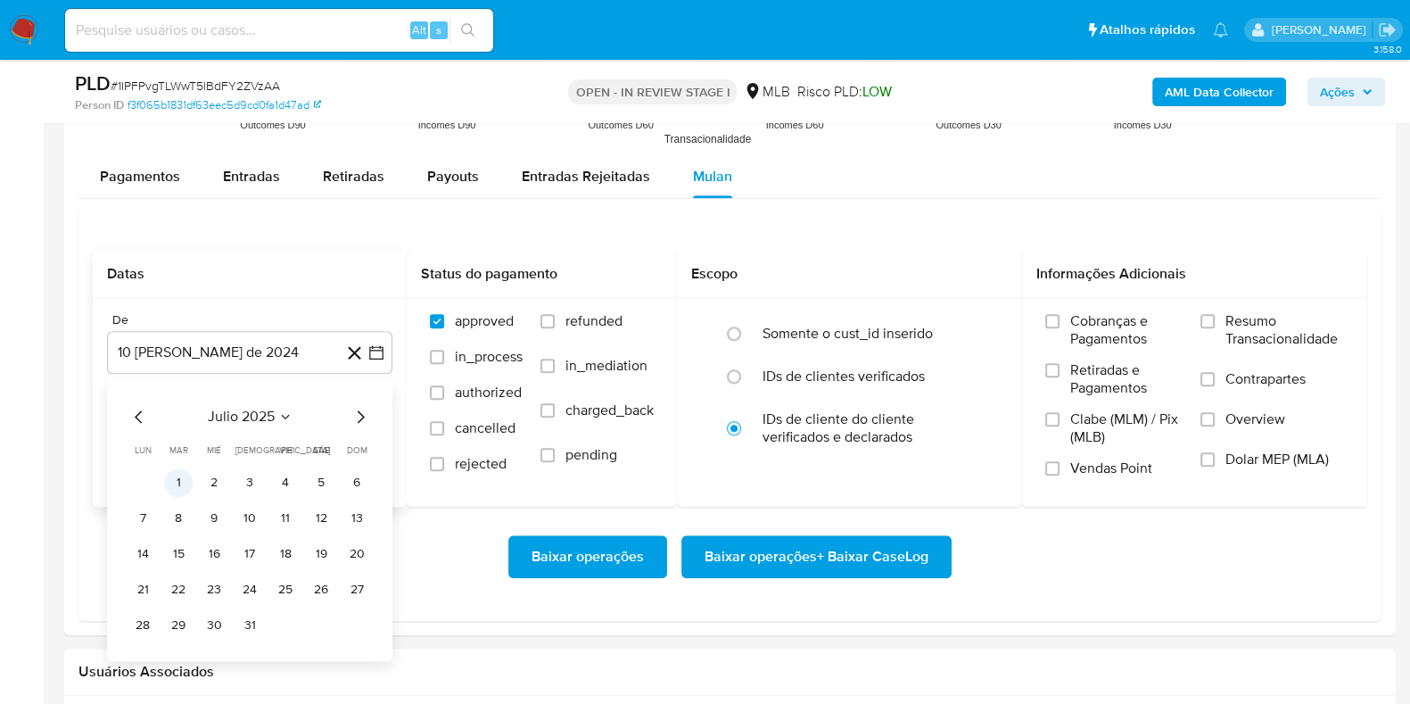
click at [185, 480] on button "1" at bounding box center [178, 482] width 29 height 29
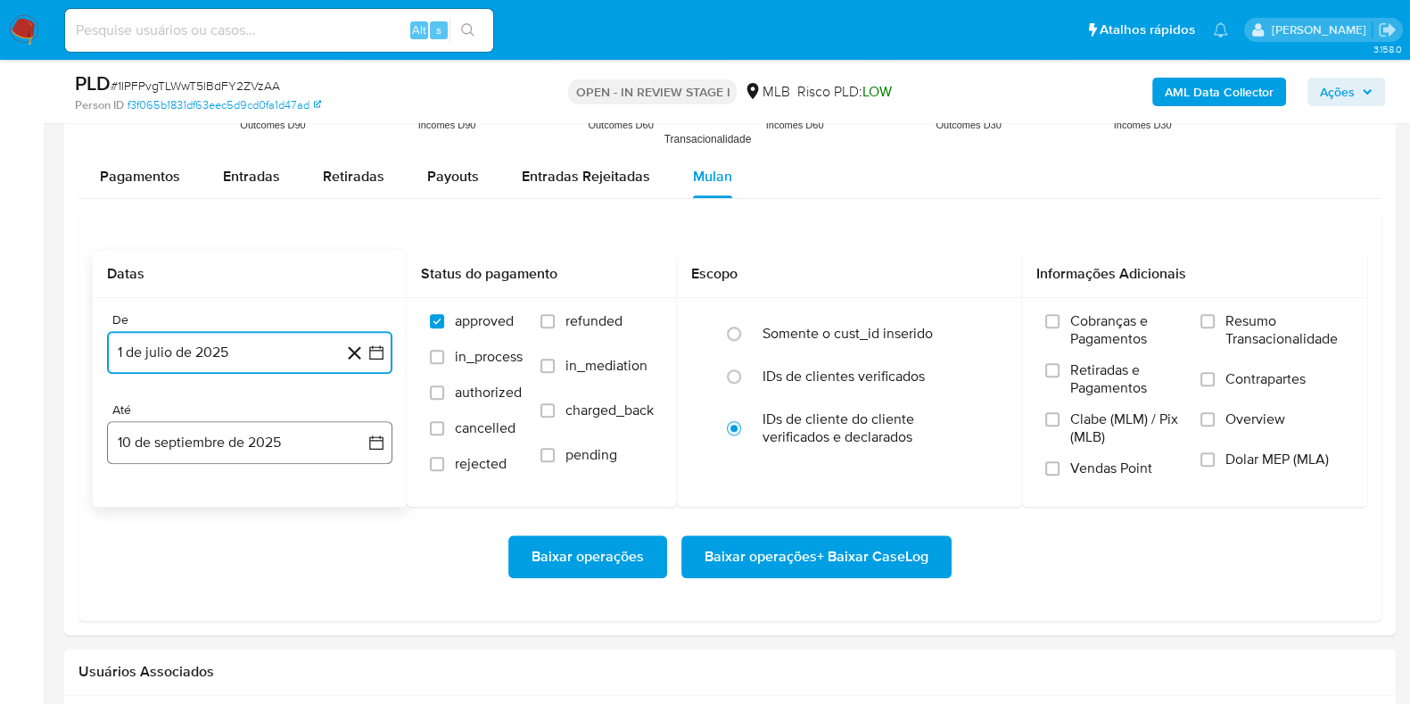
click at [201, 432] on button "10 de septiembre de 2025" at bounding box center [249, 442] width 285 height 43
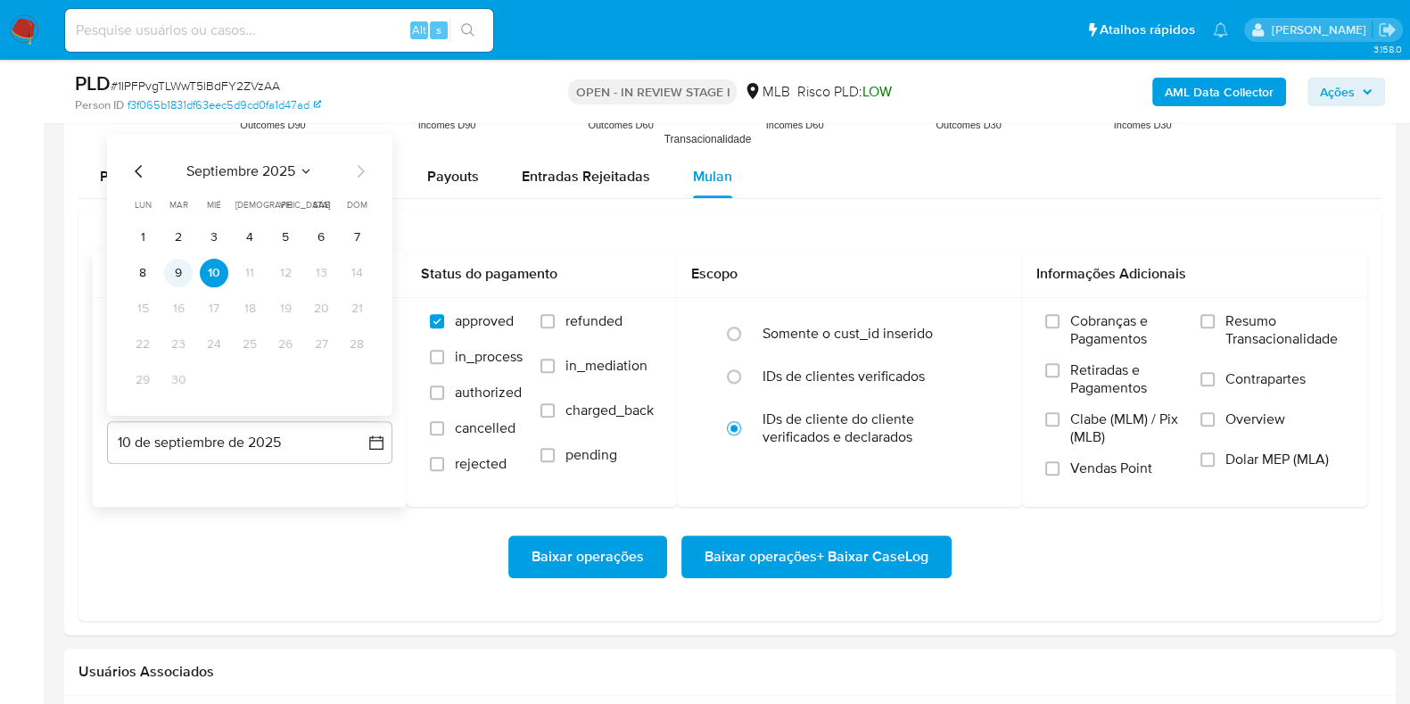
click at [188, 283] on td "9" at bounding box center [178, 273] width 29 height 29
click at [186, 278] on button "9" at bounding box center [178, 273] width 29 height 29
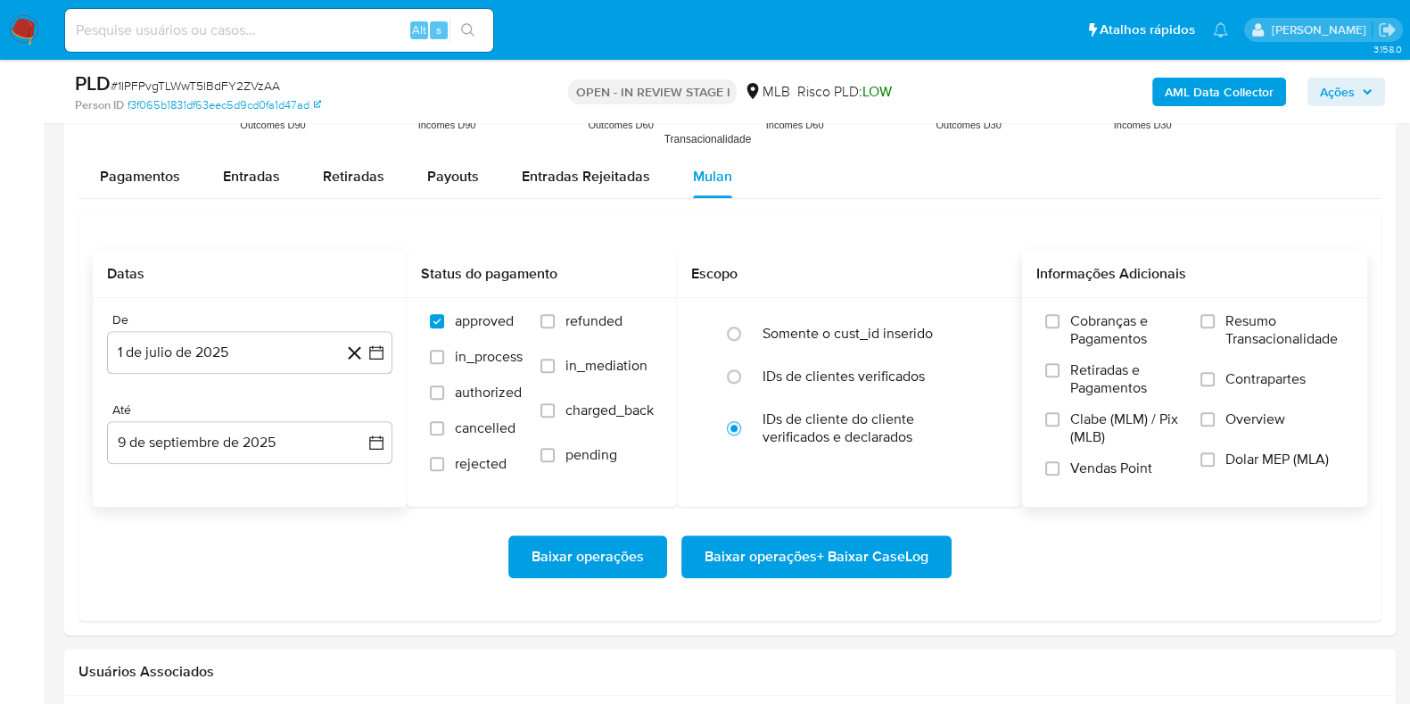
click at [1287, 325] on span "Resumo Transacionalidade" at bounding box center [1284, 330] width 119 height 36
click at [1215, 325] on input "Resumo Transacionalidade" at bounding box center [1208, 321] width 14 height 14
click at [865, 544] on span "Baixar operações + Baixar CaseLog" at bounding box center [817, 556] width 224 height 39
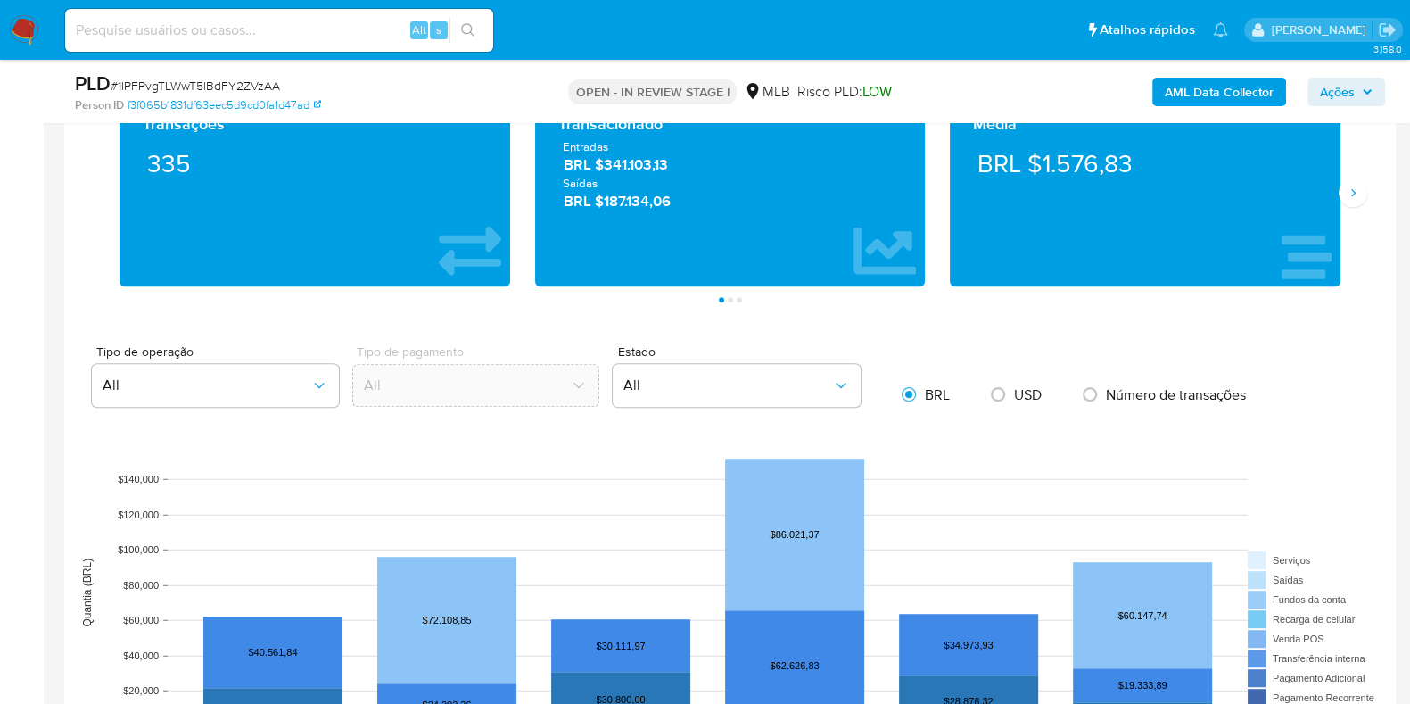
scroll to position [0, 0]
